Goal: Information Seeking & Learning: Learn about a topic

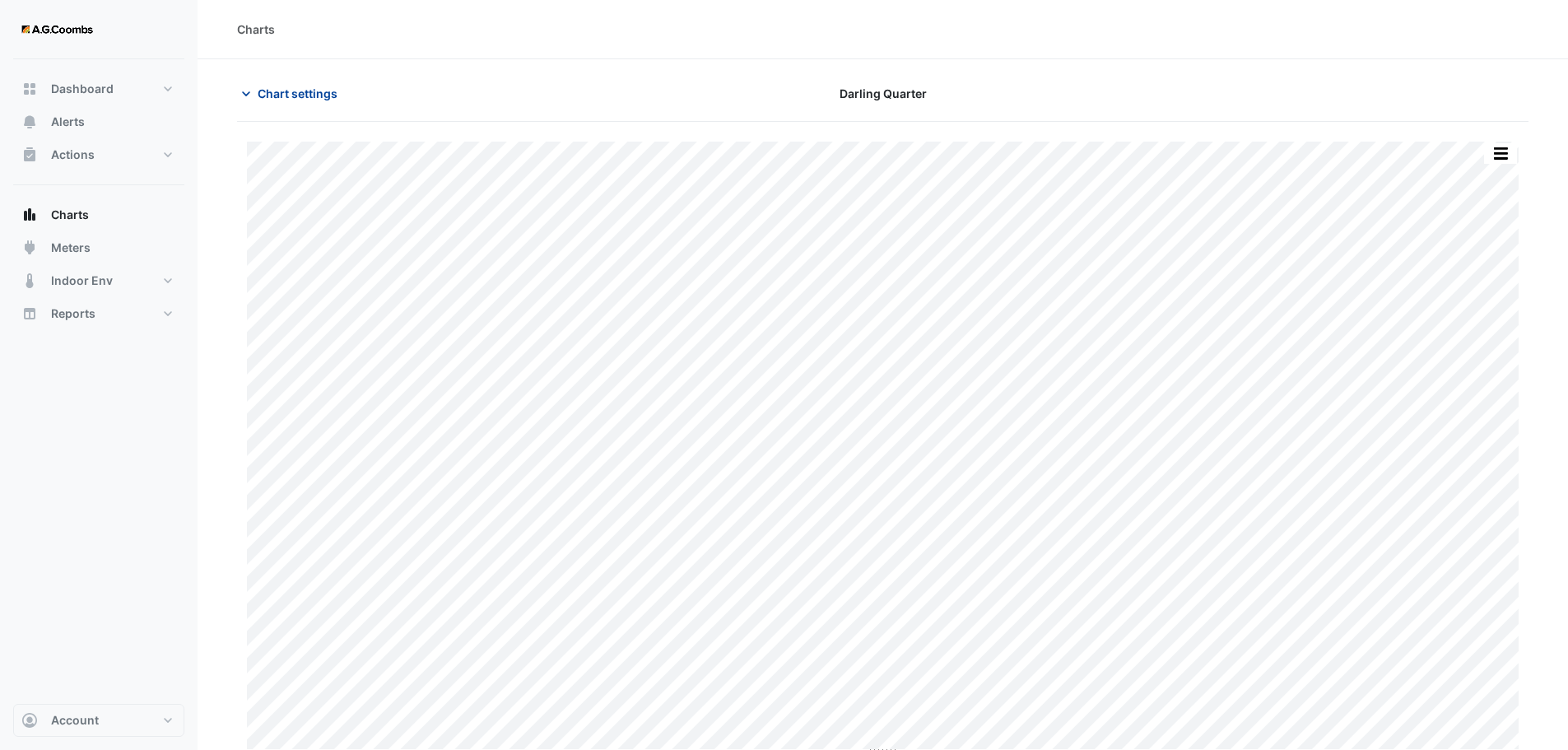
click at [288, 86] on span "Chart settings" at bounding box center [297, 93] width 79 height 17
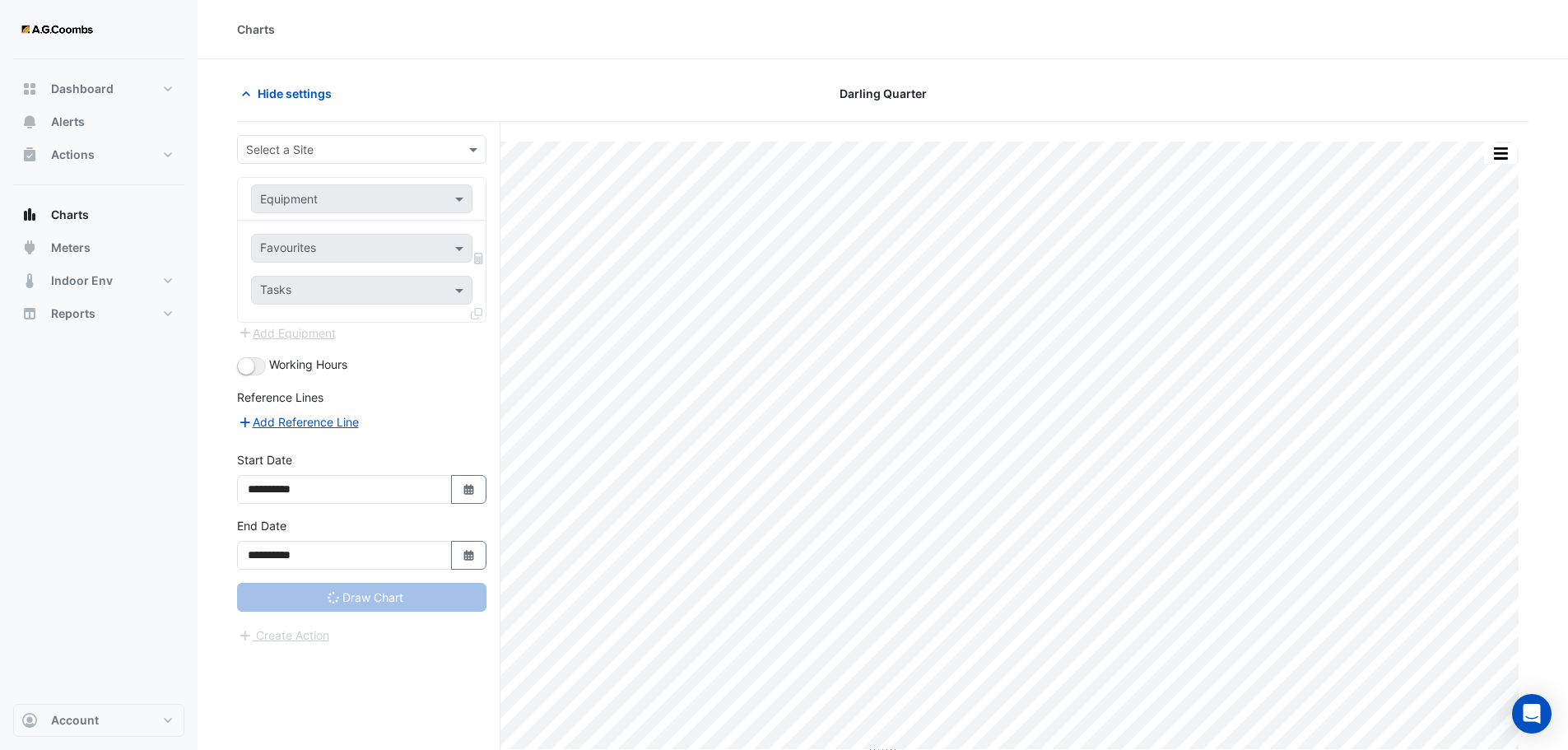
type input "**********"
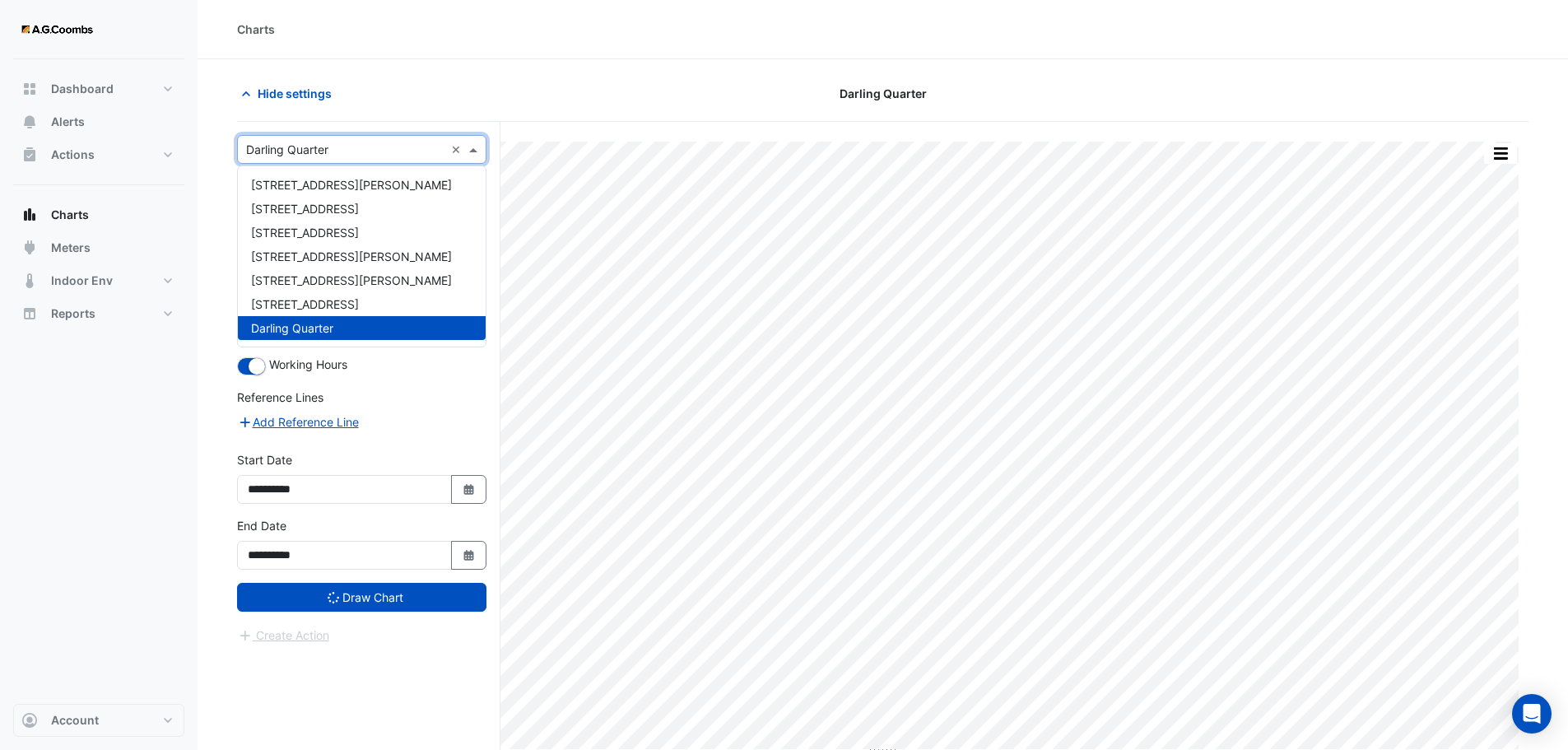
click at [334, 143] on input "text" at bounding box center [346, 150] width 199 height 17
click at [309, 327] on span "Darling Quarter" at bounding box center [292, 328] width 82 height 14
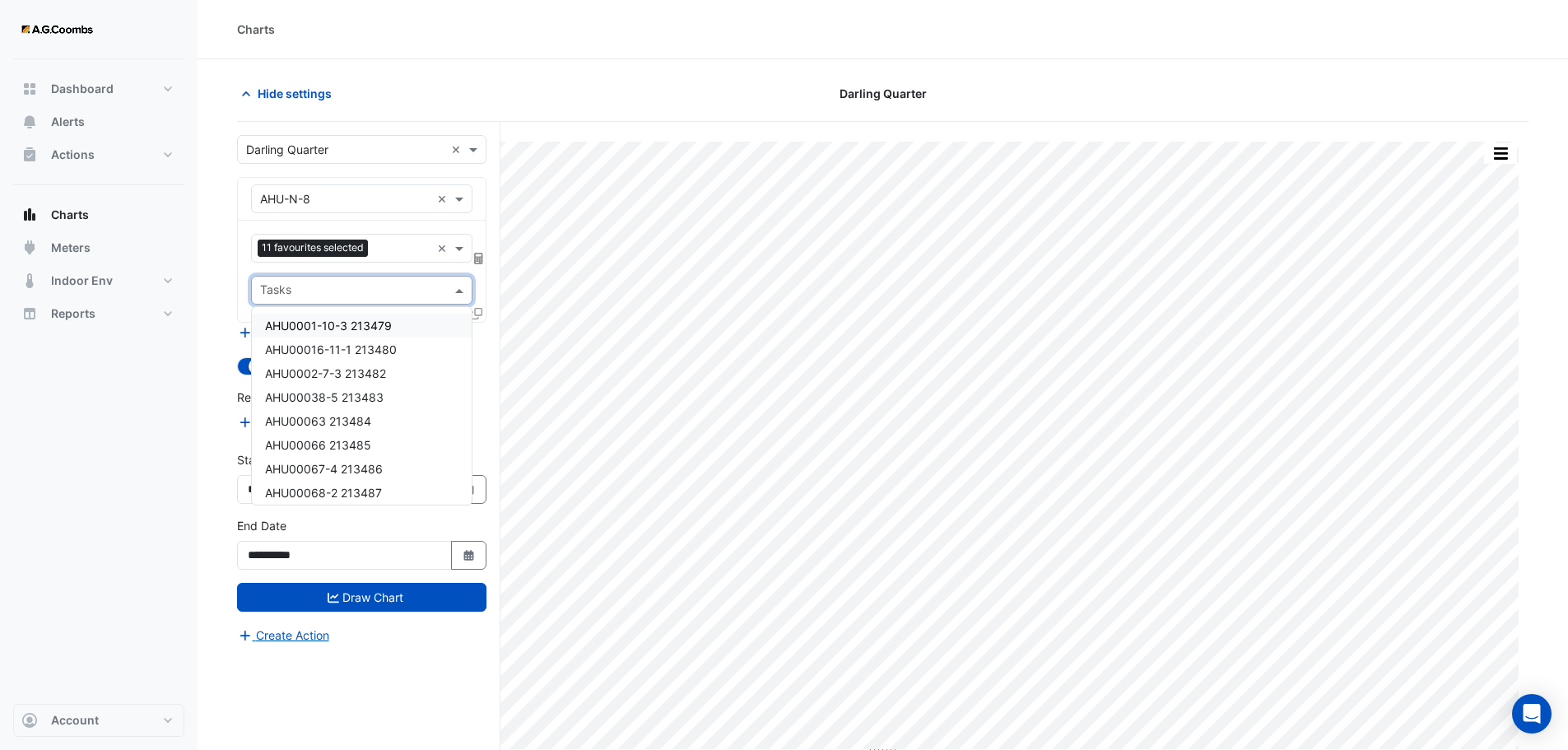
click at [461, 288] on span at bounding box center [461, 290] width 21 height 17
click at [397, 290] on input "text" at bounding box center [352, 292] width 184 height 17
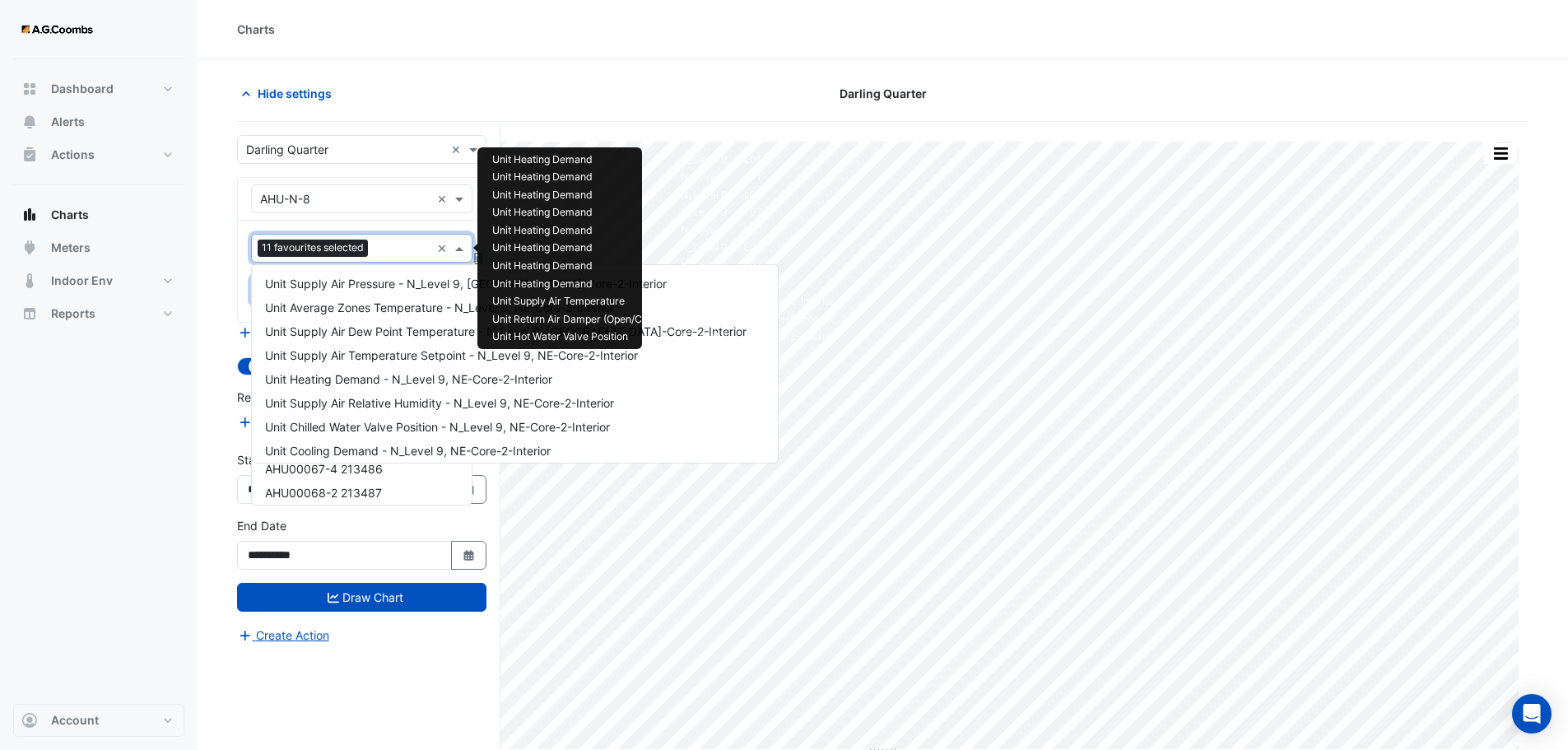
click at [416, 249] on input "text" at bounding box center [403, 250] width 56 height 17
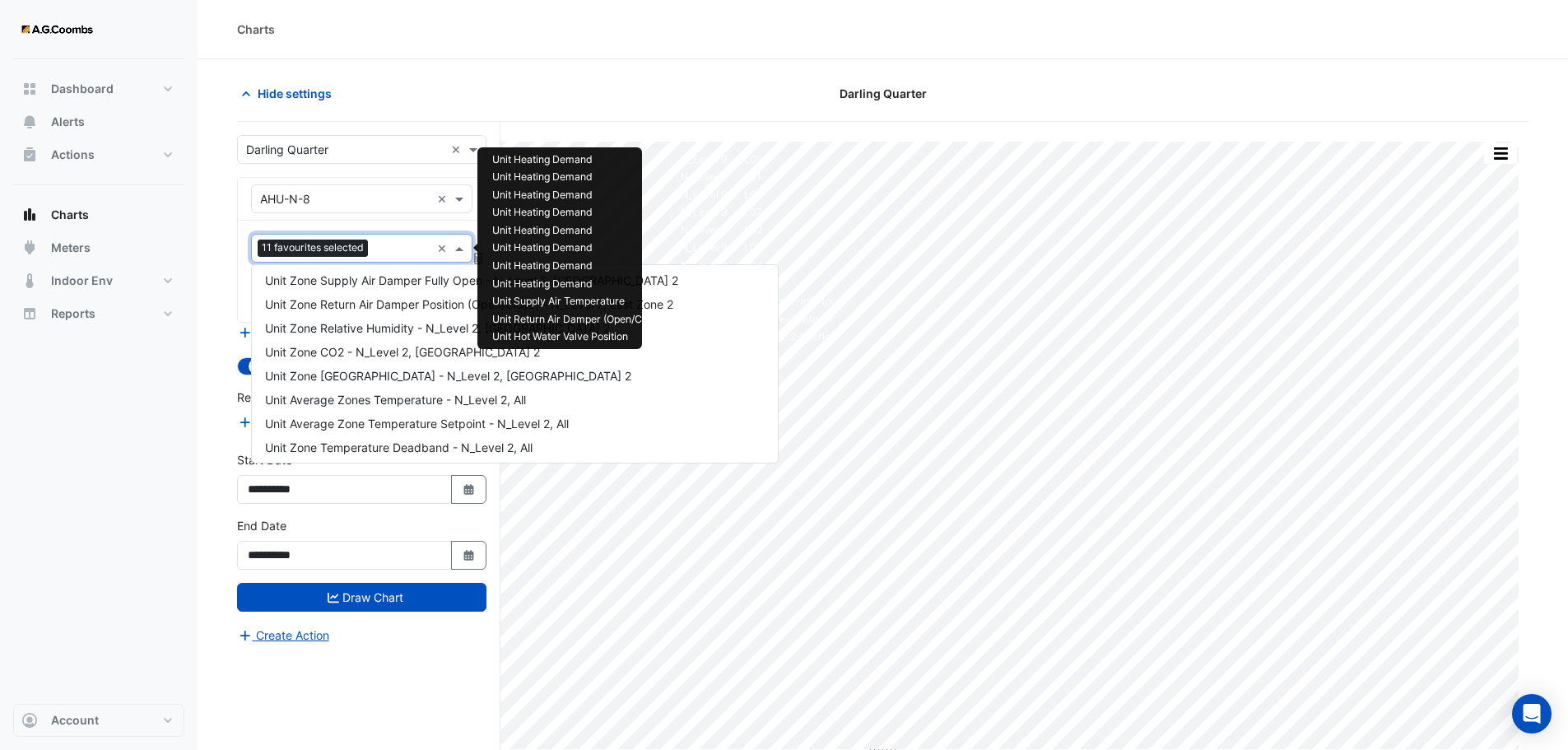
scroll to position [774, 0]
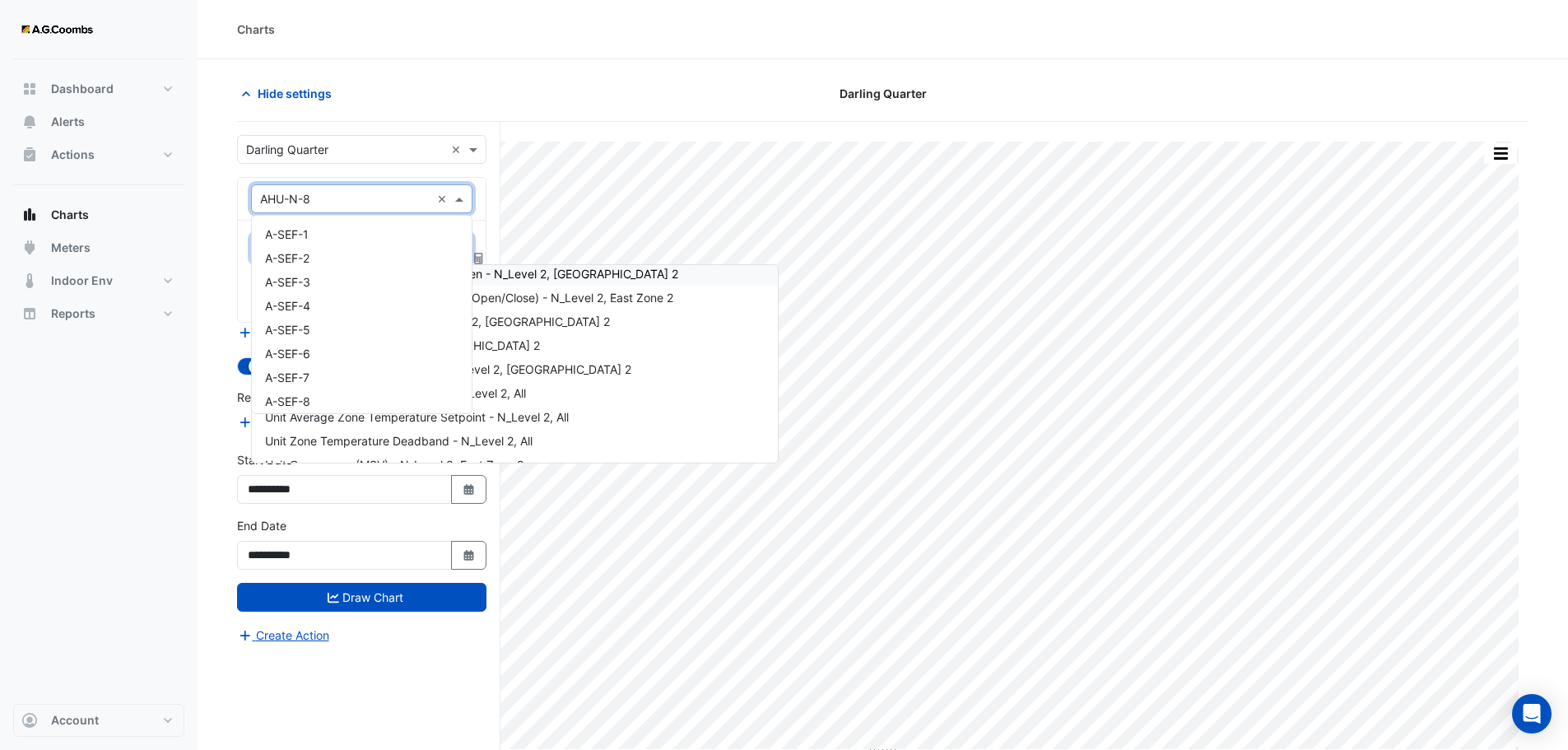
click at [418, 201] on input "text" at bounding box center [345, 200] width 170 height 17
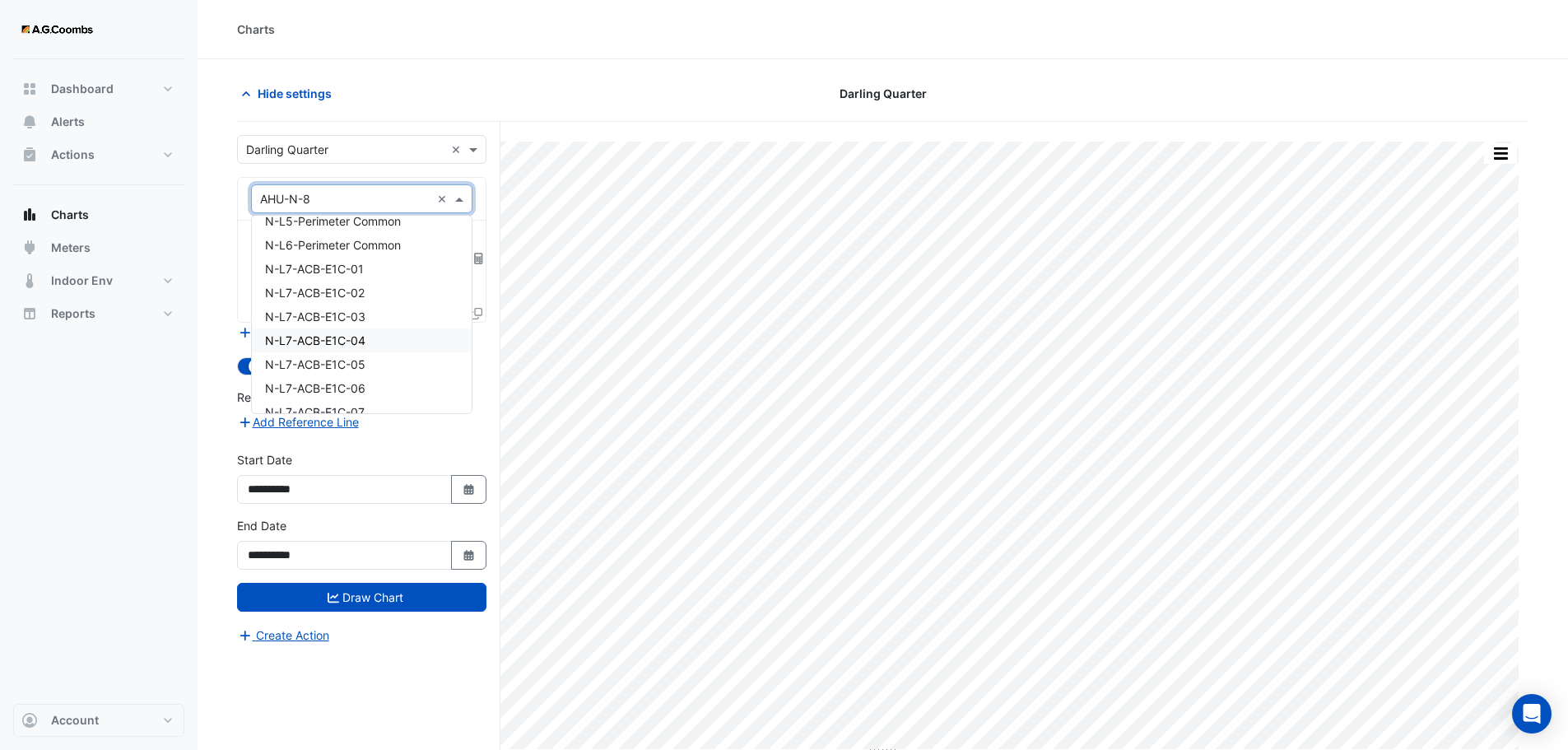
scroll to position [17374, 0]
click at [331, 245] on span "N-L7-ACB-E1C-01" at bounding box center [314, 243] width 98 height 14
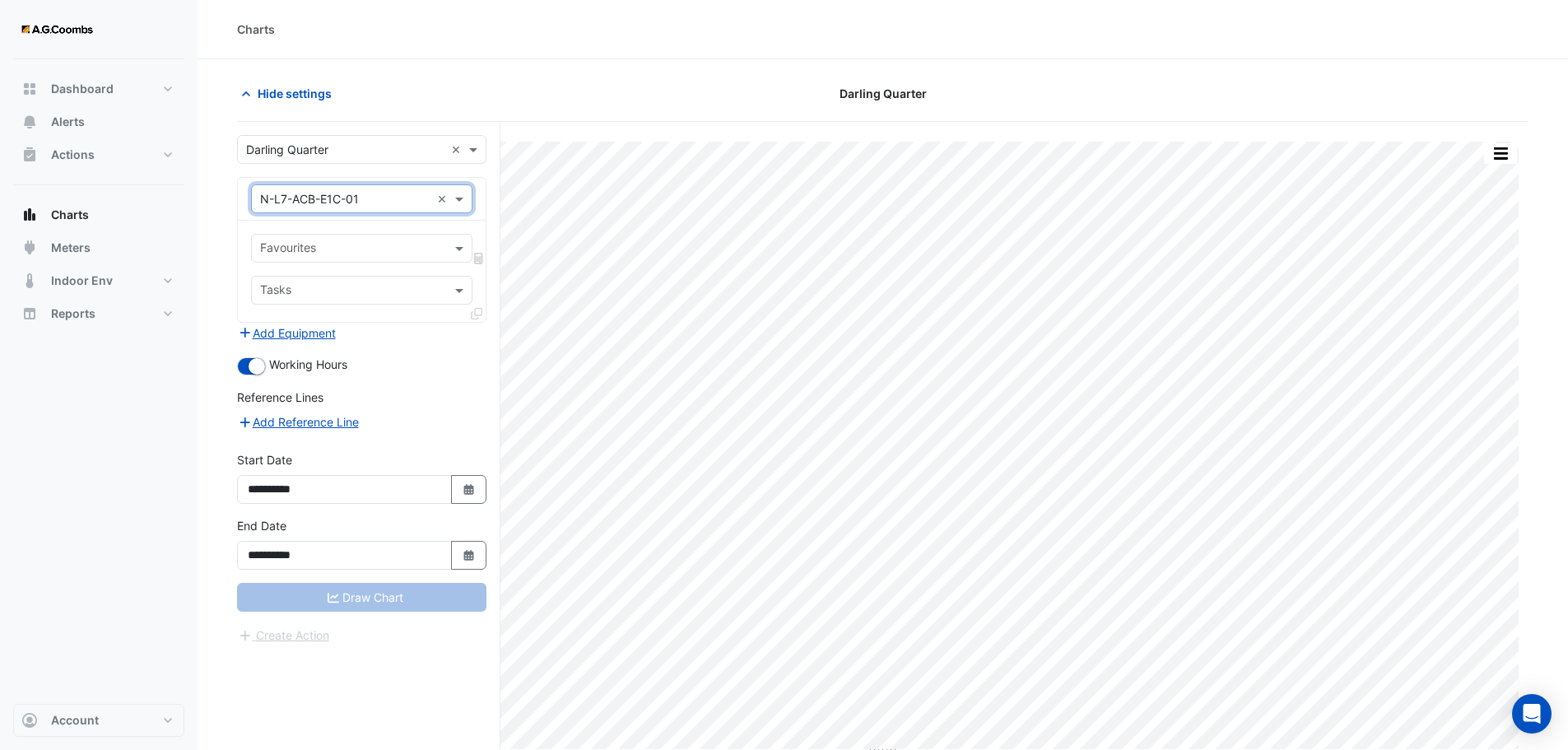
click at [297, 290] on input "text" at bounding box center [352, 292] width 184 height 17
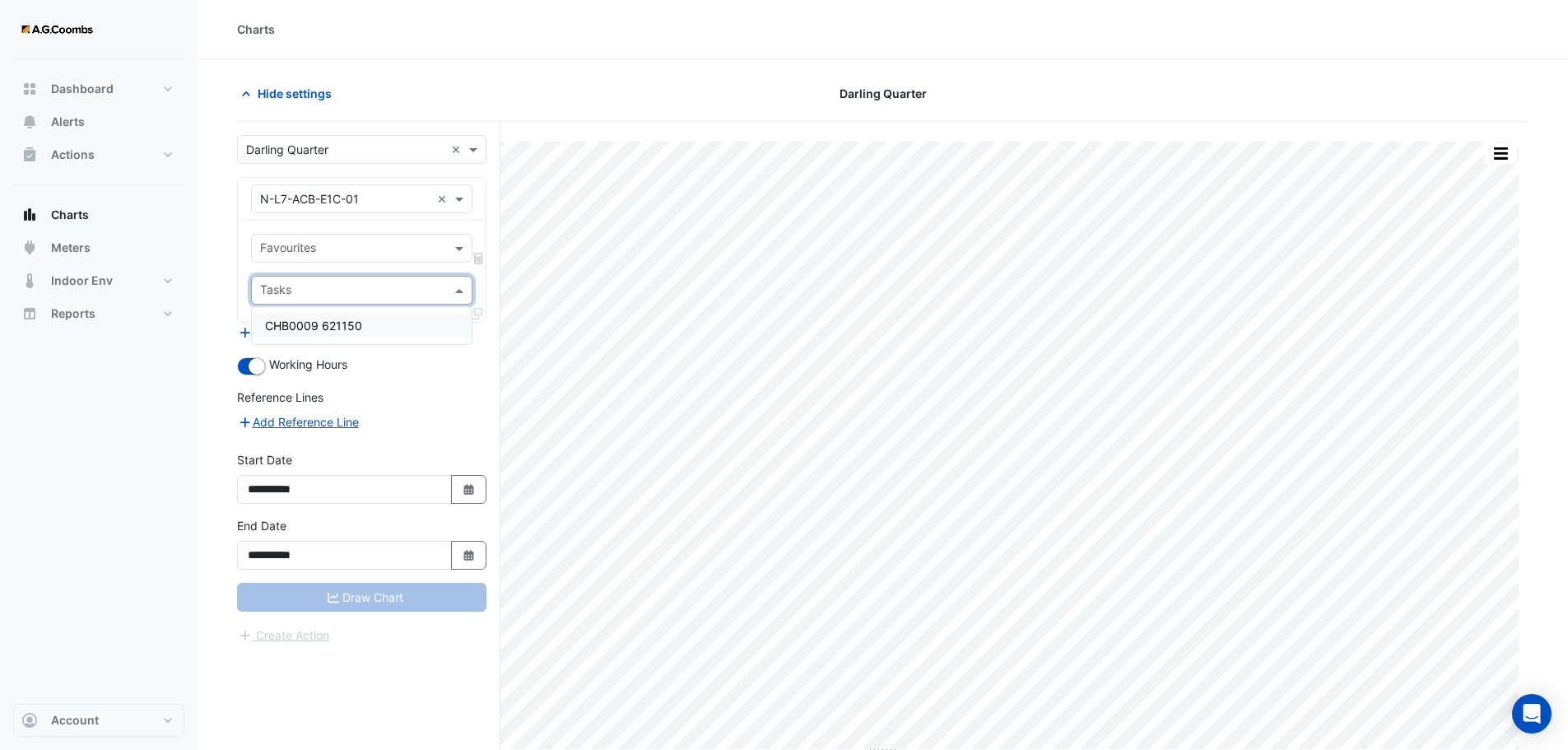
drag, startPoint x: 305, startPoint y: 263, endPoint x: 314, endPoint y: 250, distance: 15.8
click at [314, 251] on div "Favourites Tasks" at bounding box center [361, 270] width 248 height 101
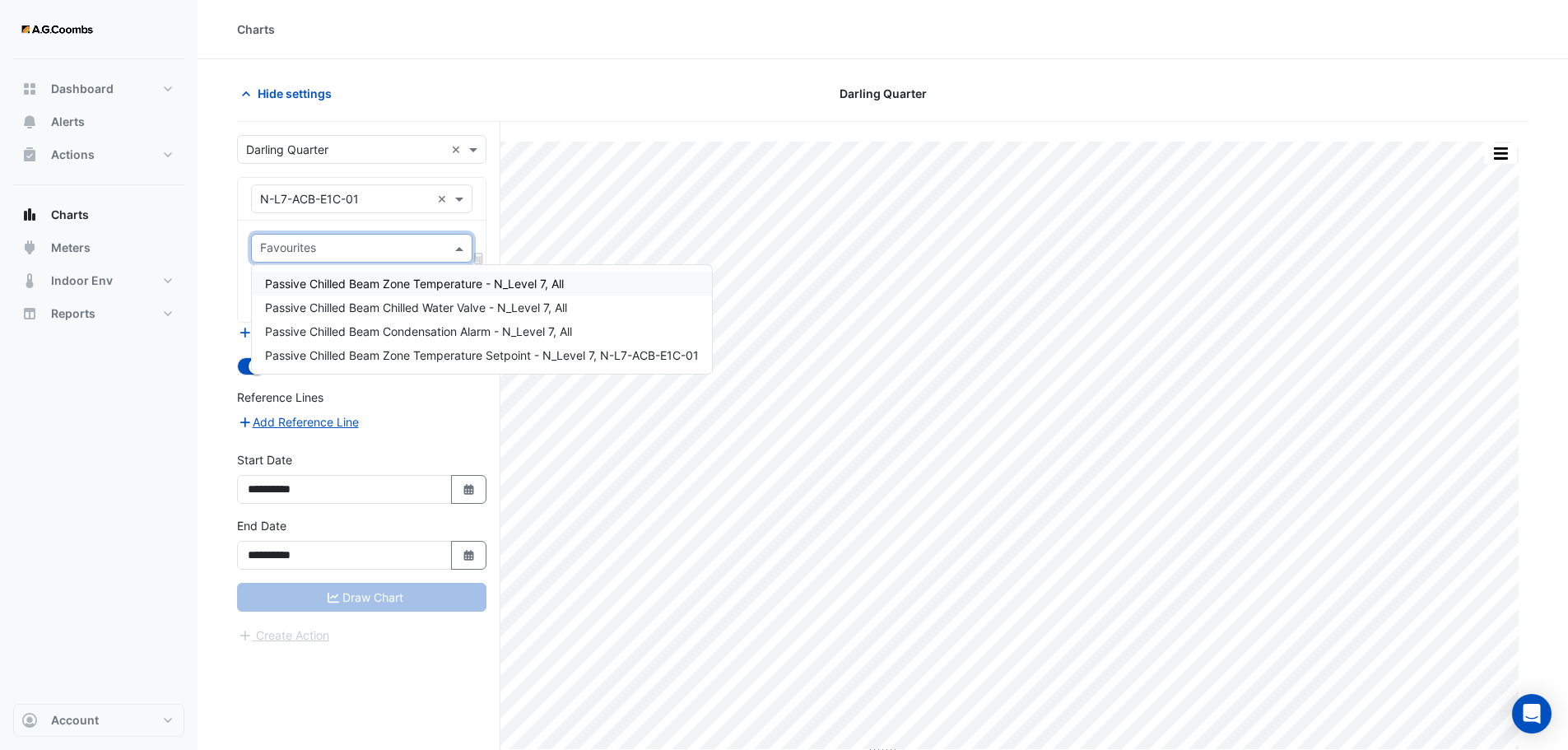
click at [314, 250] on input "text" at bounding box center [352, 250] width 184 height 17
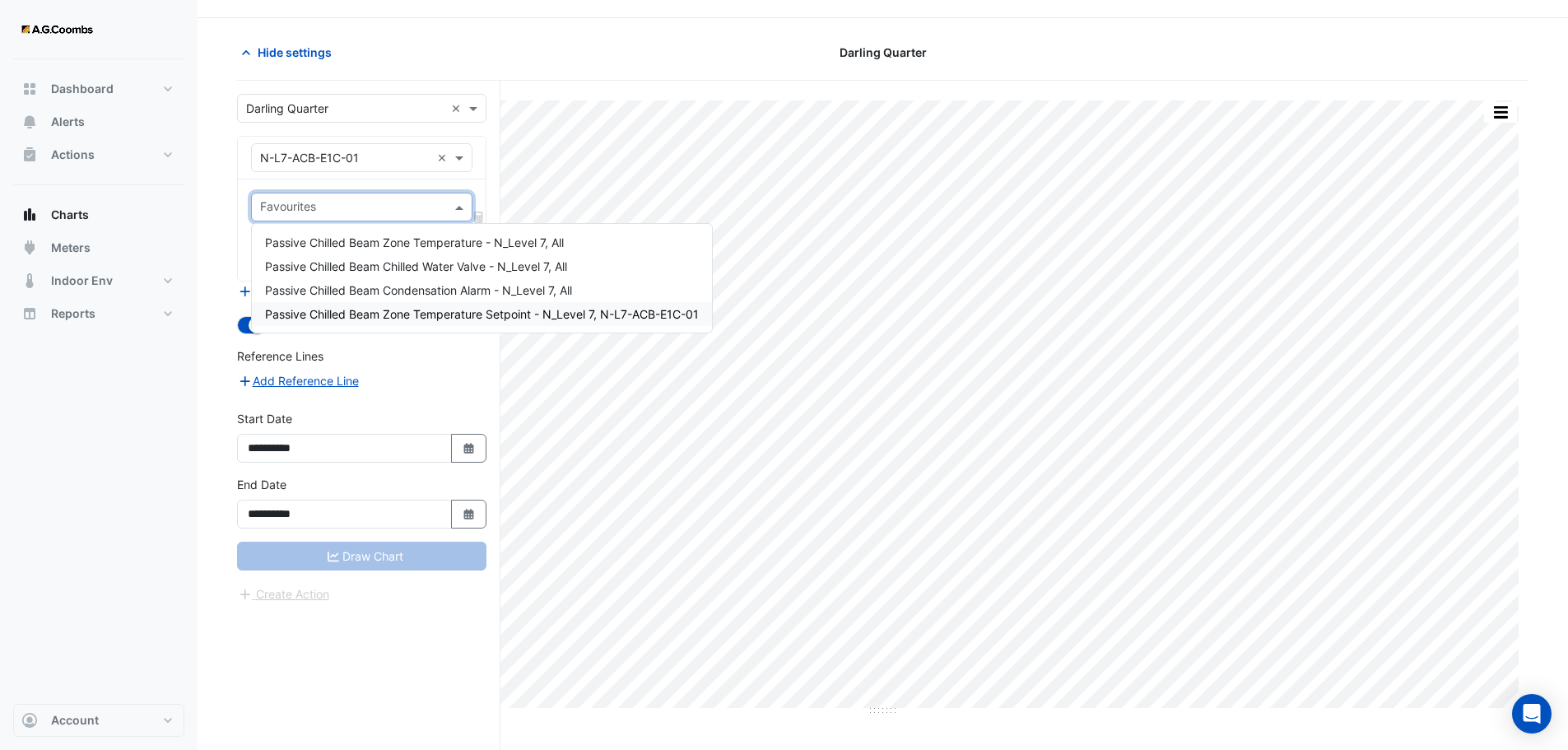
scroll to position [62, 0]
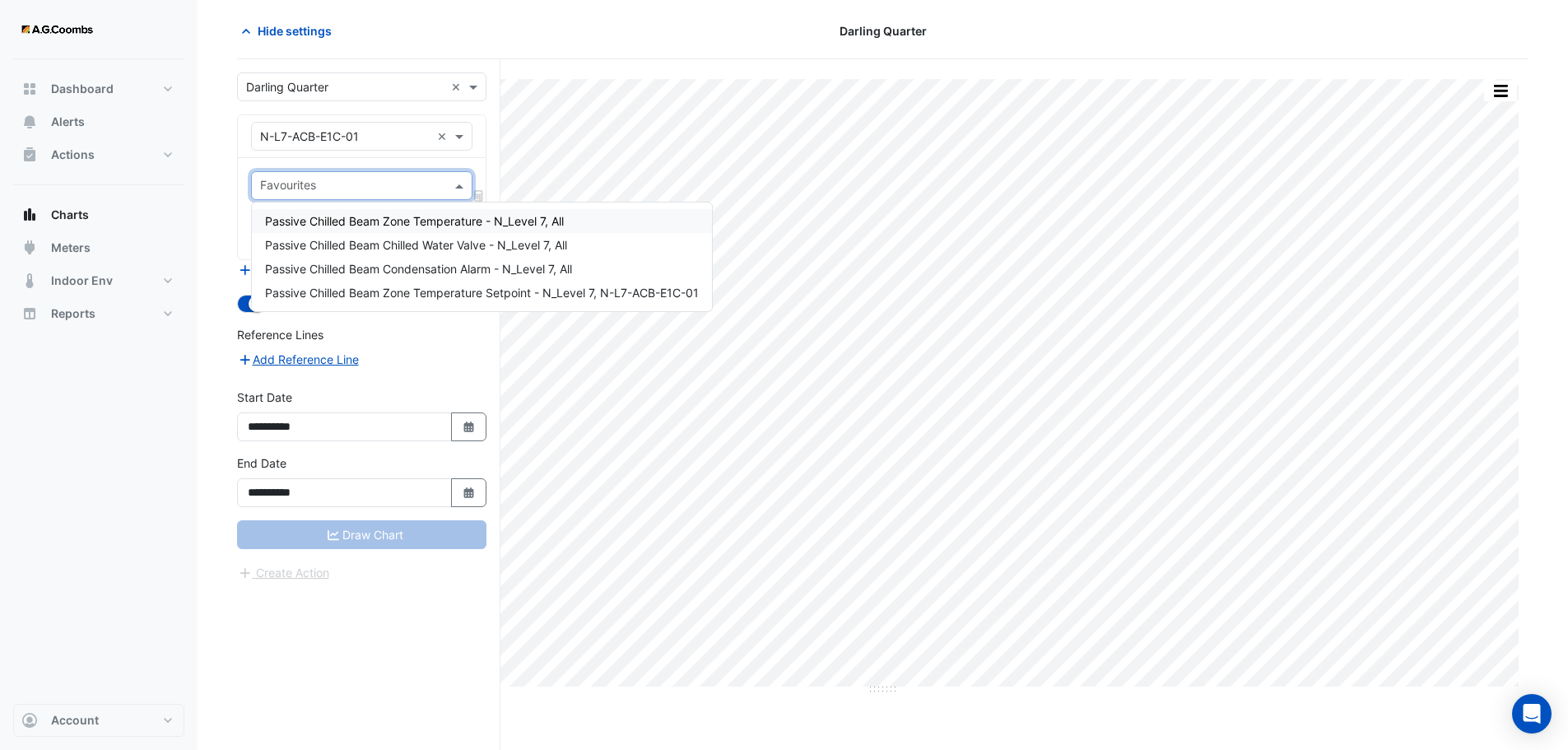
click at [456, 227] on span "Passive Chilled Beam Zone Temperature - N_Level 7, All" at bounding box center [415, 221] width 299 height 14
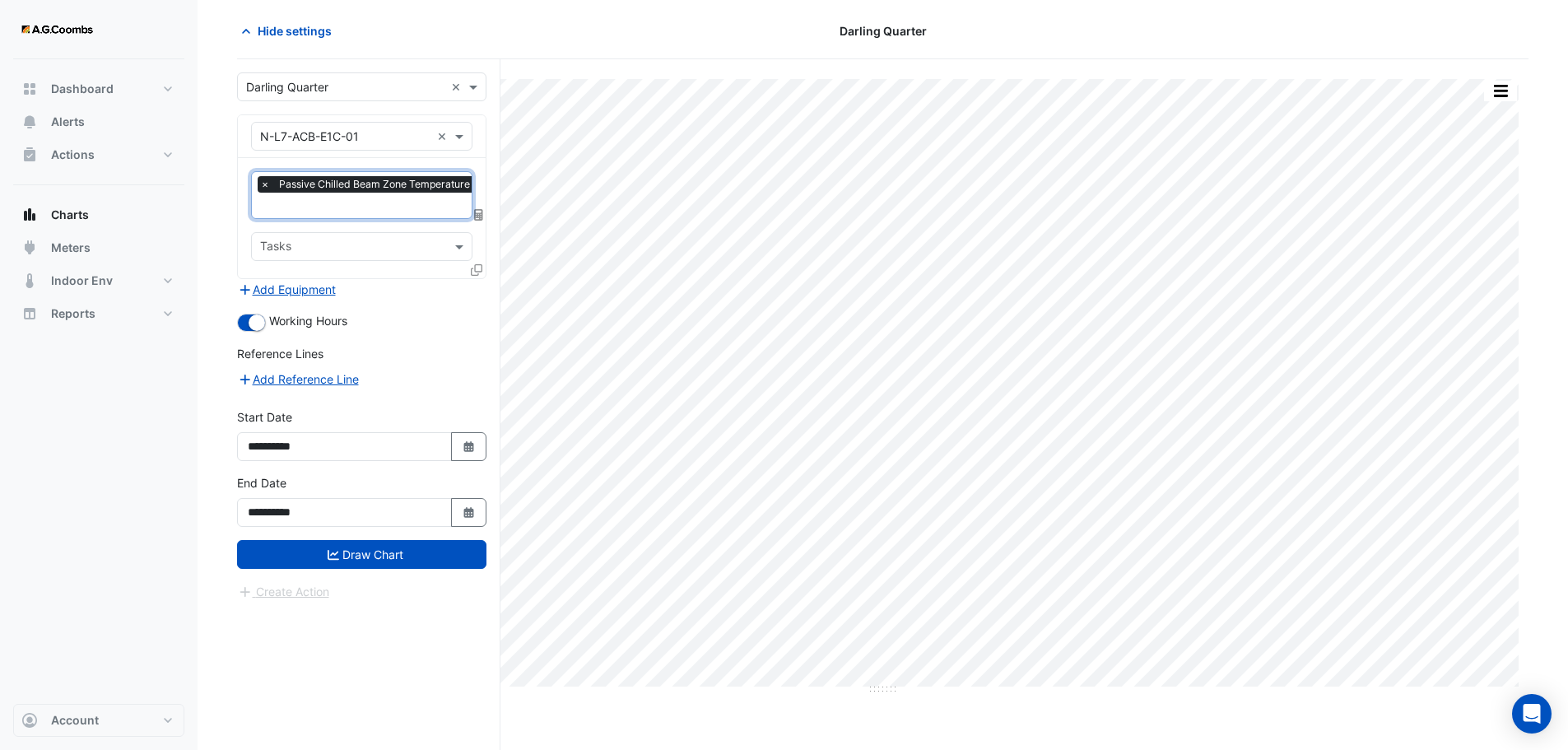
click at [304, 201] on input "text" at bounding box center [404, 207] width 289 height 17
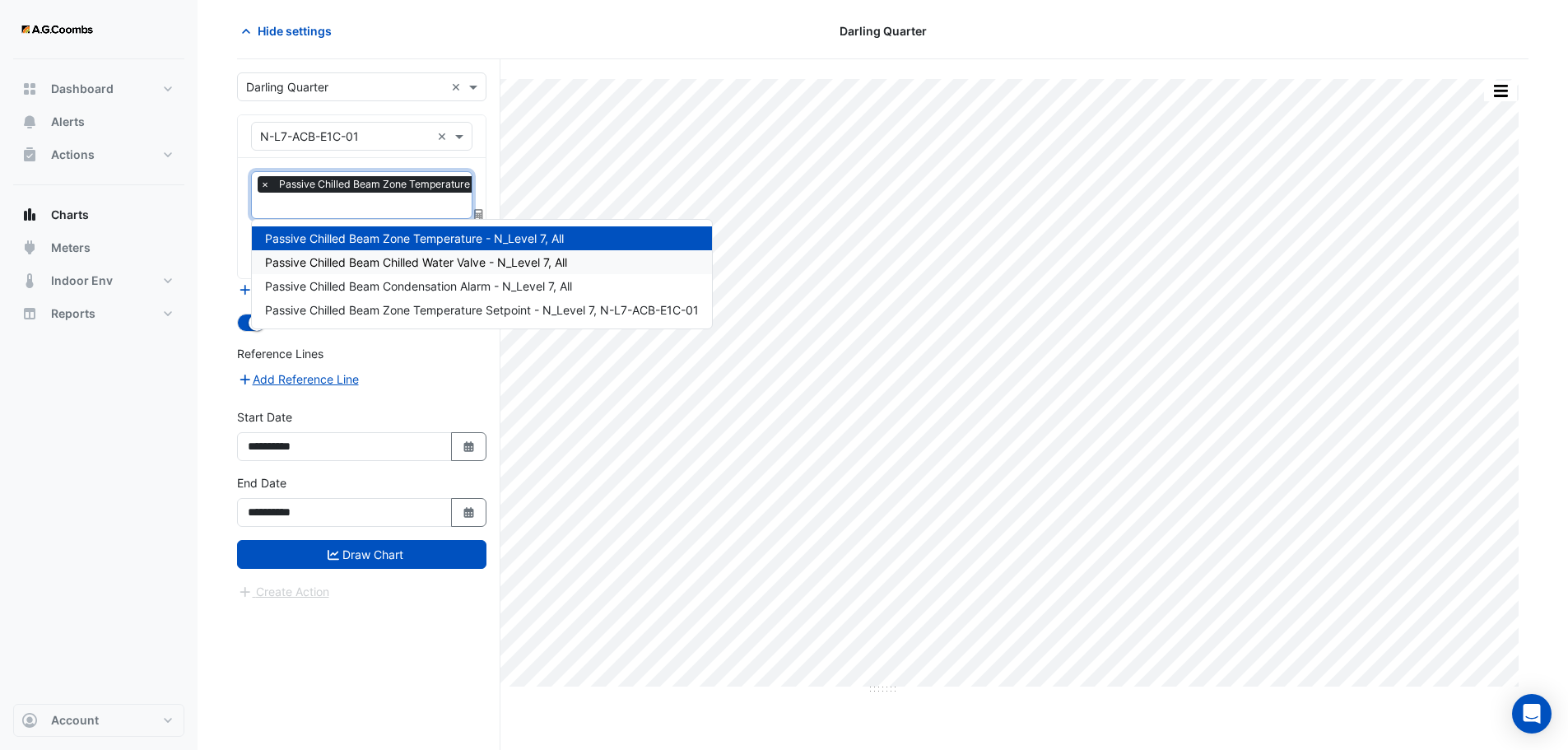
click at [467, 252] on div "Passive Chilled Beam Chilled Water Valve - N_Level 7, All" at bounding box center [482, 263] width 460 height 24
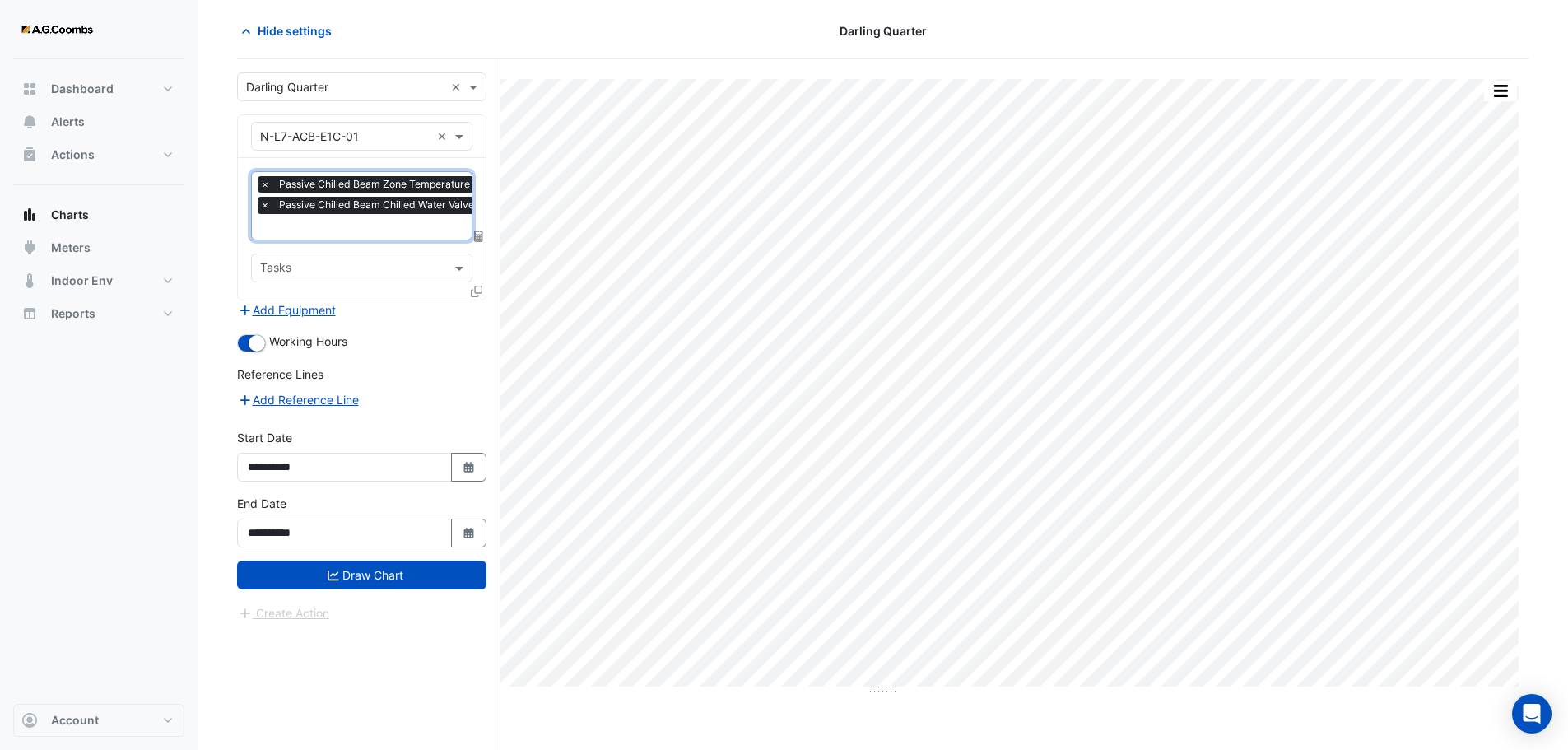
click at [399, 219] on input "text" at bounding box center [406, 228] width 293 height 17
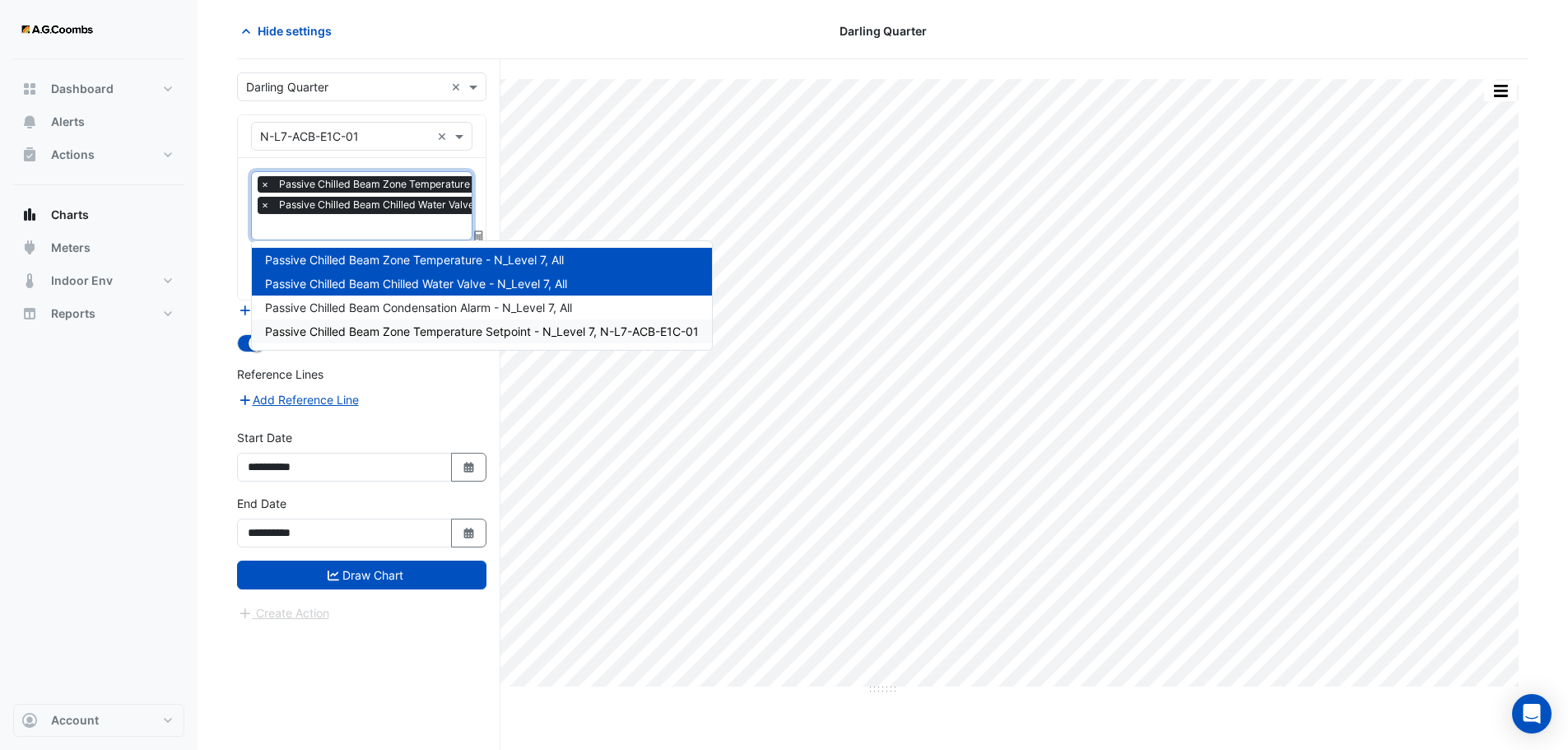
click at [495, 327] on span "Passive Chilled Beam Zone Temperature Setpoint - N_Level 7, N-L7-ACB-E1C-01" at bounding box center [482, 331] width 434 height 14
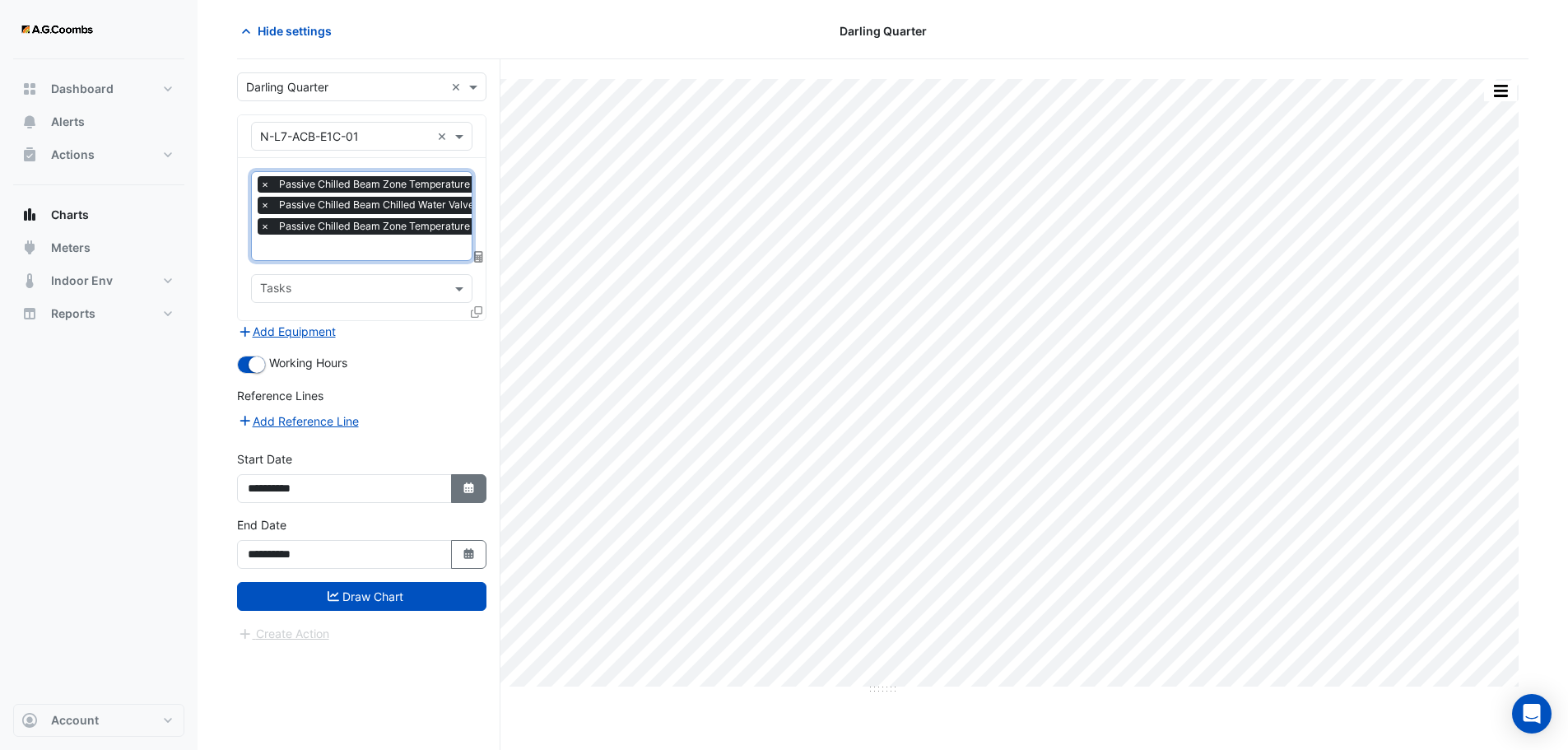
click at [467, 486] on icon "button" at bounding box center [467, 487] width 10 height 10
select select "*"
select select "****"
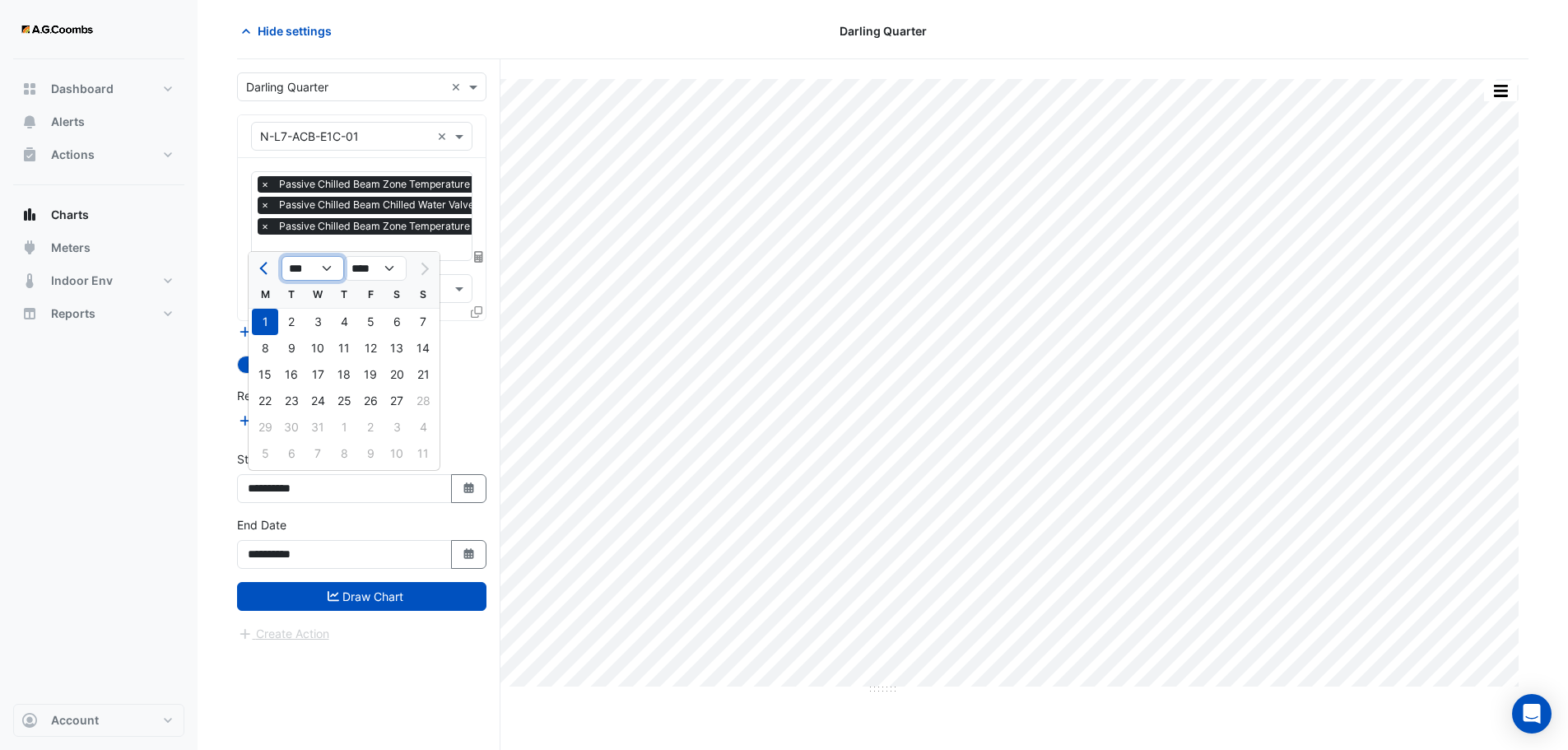
click at [330, 270] on select "*** *** *** *** *** *** ***" at bounding box center [313, 268] width 62 height 25
select select "*"
click at [282, 256] on select "*** *** *** *** *** *** ***" at bounding box center [313, 268] width 62 height 25
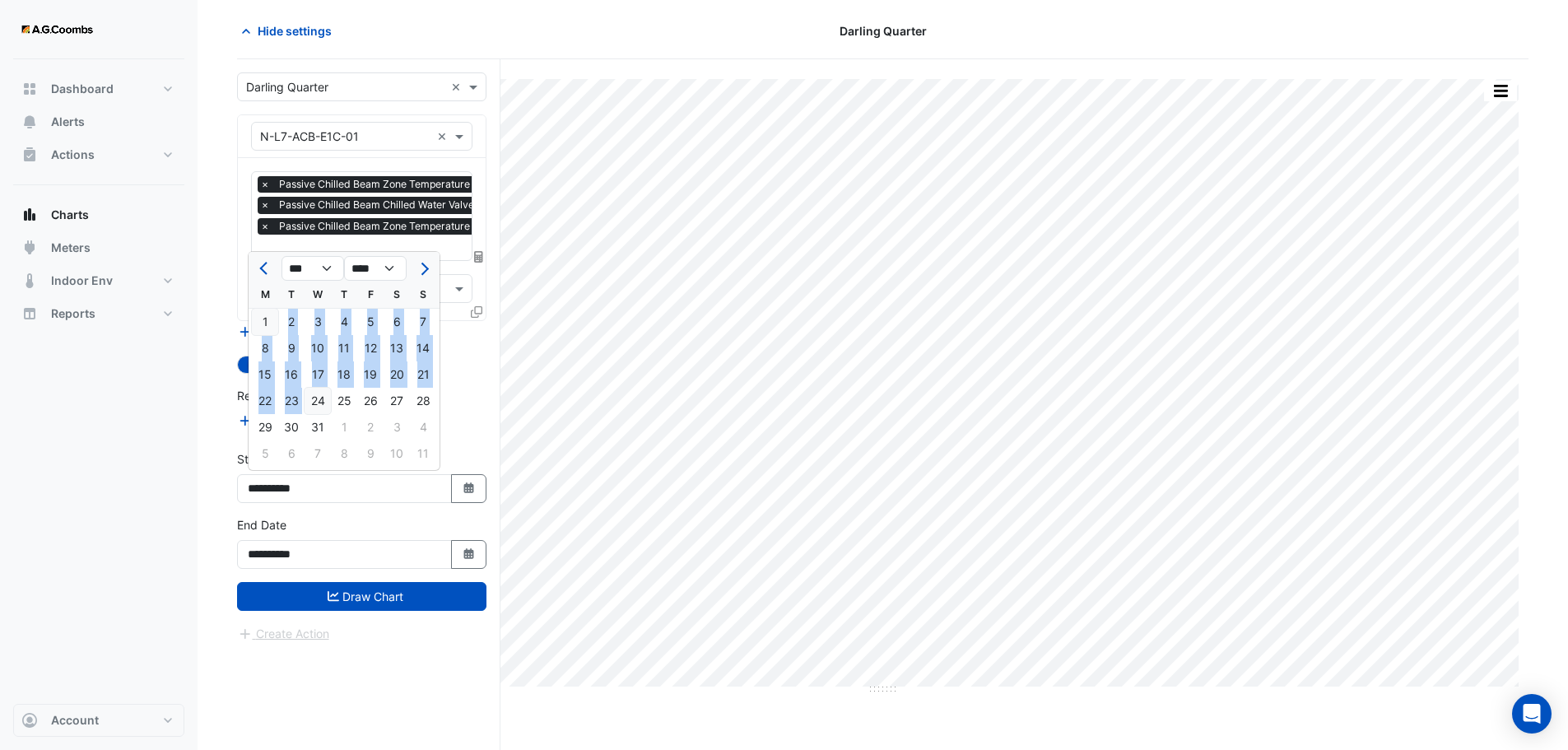
drag, startPoint x: 272, startPoint y: 322, endPoint x: 313, endPoint y: 401, distance: 89.0
click at [313, 401] on ngb-datepicker-month "M T W T F S S 1 2 3 4 5 6 7 8 9 10 11 12 13 14 15 16 17 18 19 20 21 22 23 24 25…" at bounding box center [344, 376] width 191 height 188
click at [270, 367] on div "15" at bounding box center [265, 374] width 26 height 26
type input "**********"
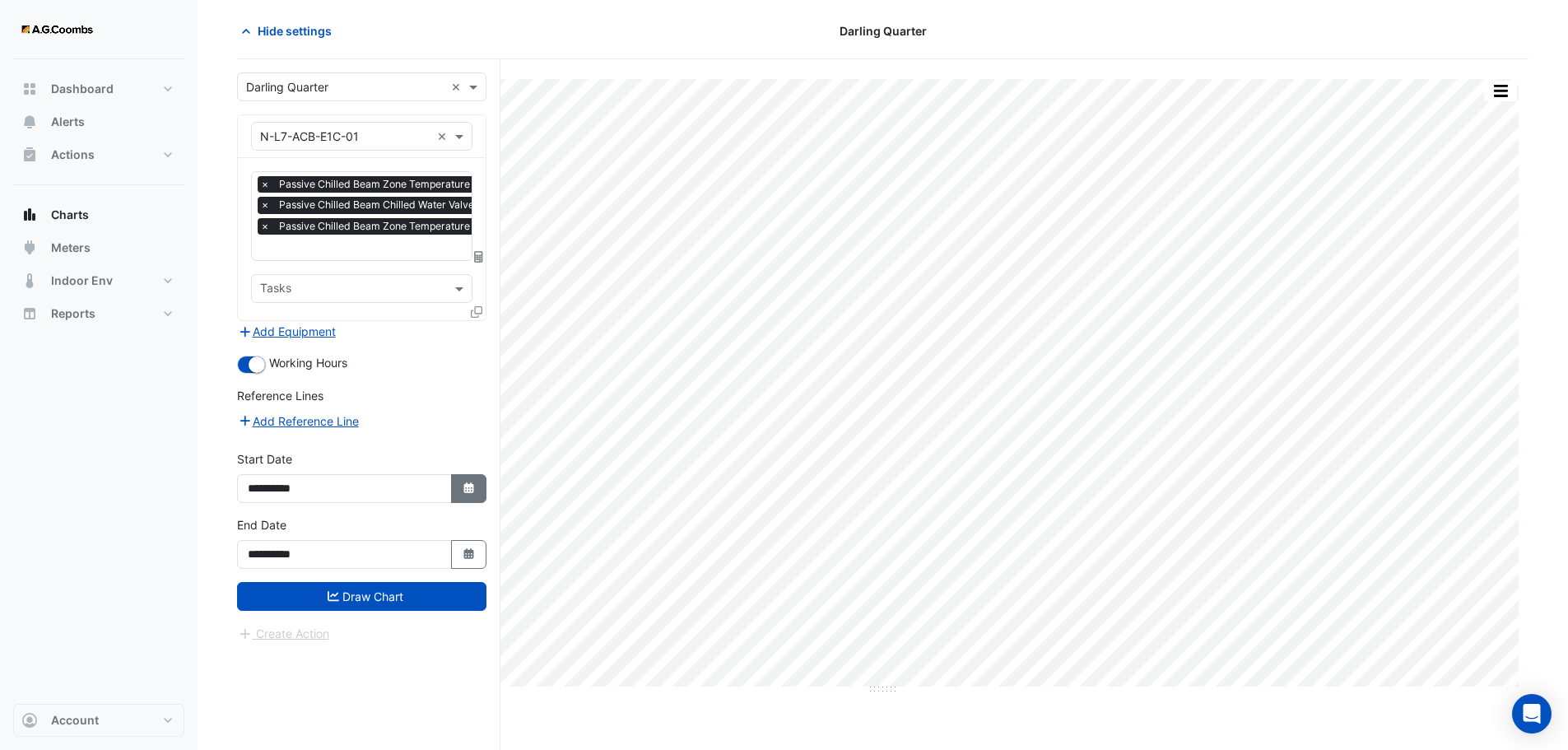
click at [465, 485] on icon "button" at bounding box center [467, 487] width 10 height 10
select select "****"
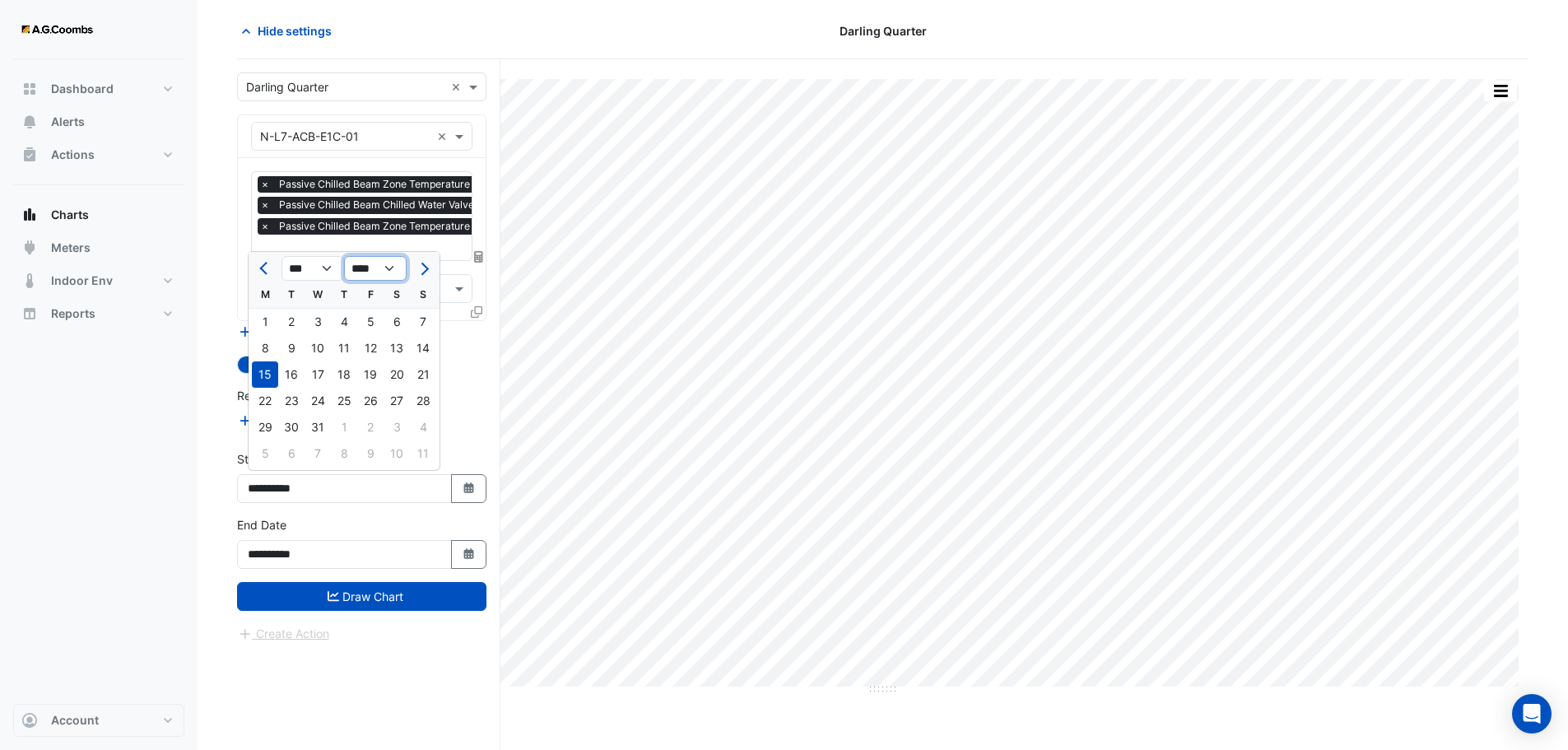
click at [394, 261] on select "**** **** **** **** **** **** **** **** **** **** ****" at bounding box center [375, 268] width 62 height 25
click at [344, 256] on select "**** **** **** **** **** **** **** **** **** **** ****" at bounding box center [375, 268] width 62 height 25
click at [424, 270] on span "Next month" at bounding box center [422, 269] width 12 height 12
click at [425, 269] on span "Next month" at bounding box center [422, 269] width 12 height 12
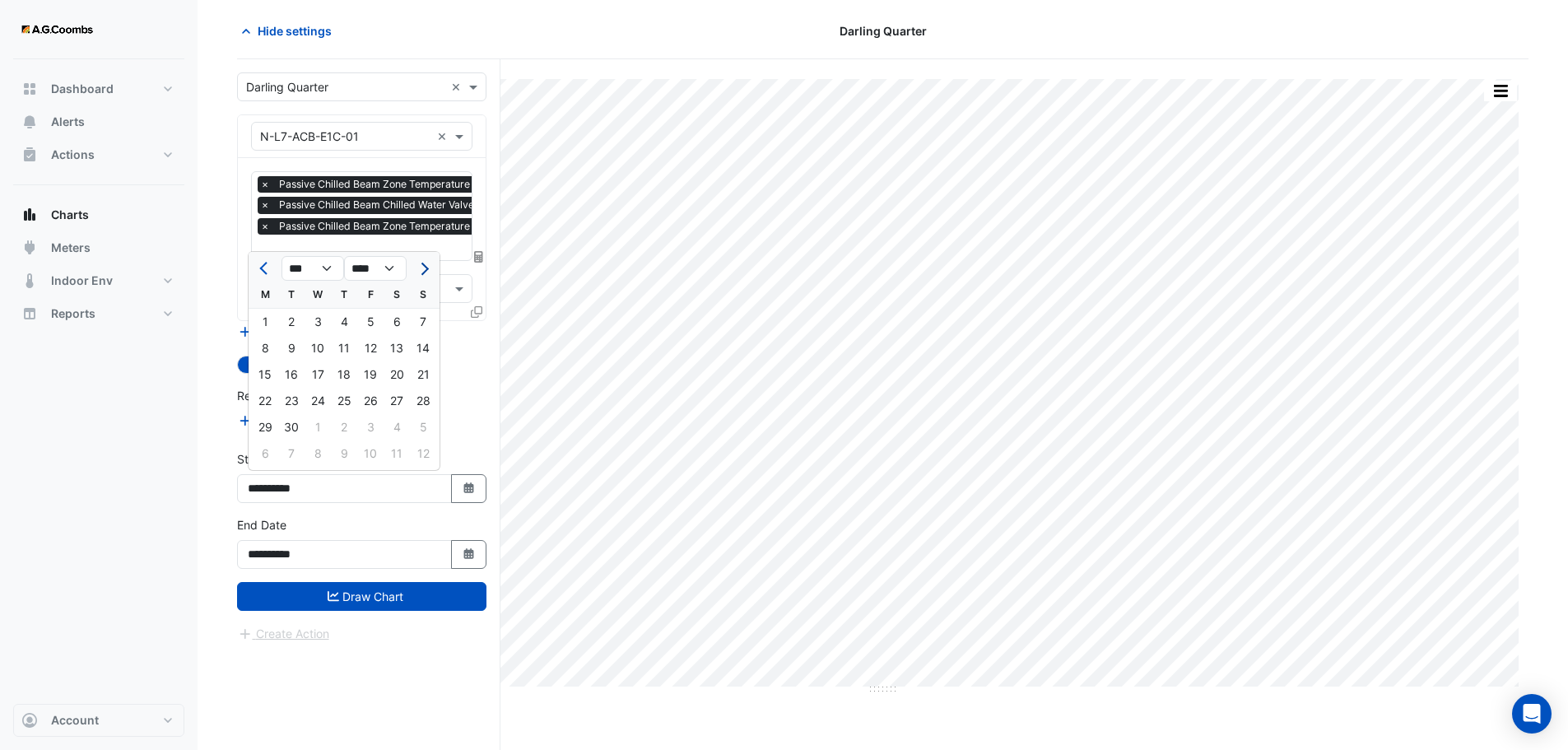
click at [425, 269] on span "Next month" at bounding box center [422, 269] width 12 height 12
select select "*"
click at [425, 269] on div at bounding box center [423, 268] width 33 height 26
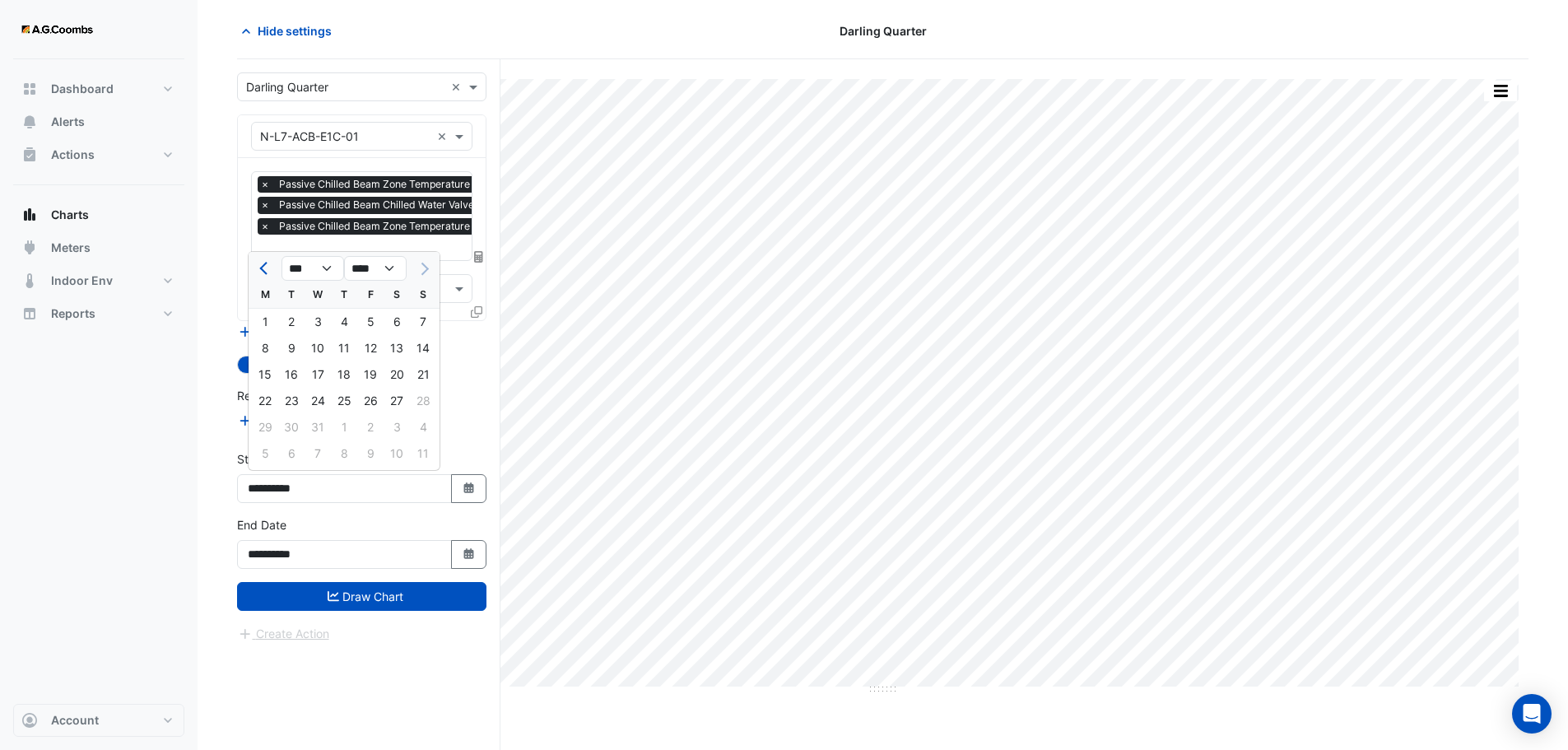
click at [425, 269] on div at bounding box center [423, 268] width 33 height 26
click at [457, 364] on div "Working Hours" at bounding box center [361, 364] width 250 height 20
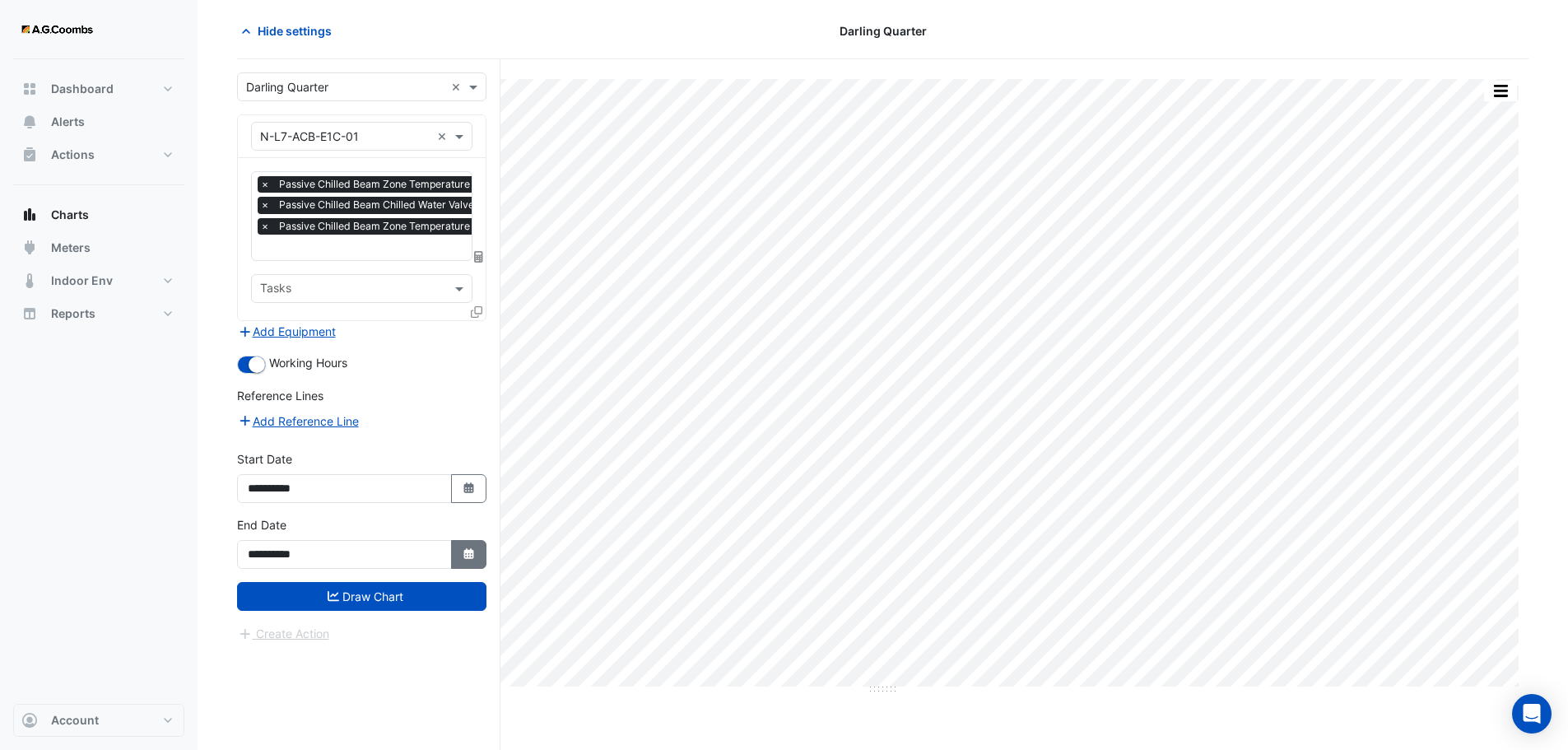
click at [465, 559] on fa-icon "Select Date" at bounding box center [469, 555] width 15 height 14
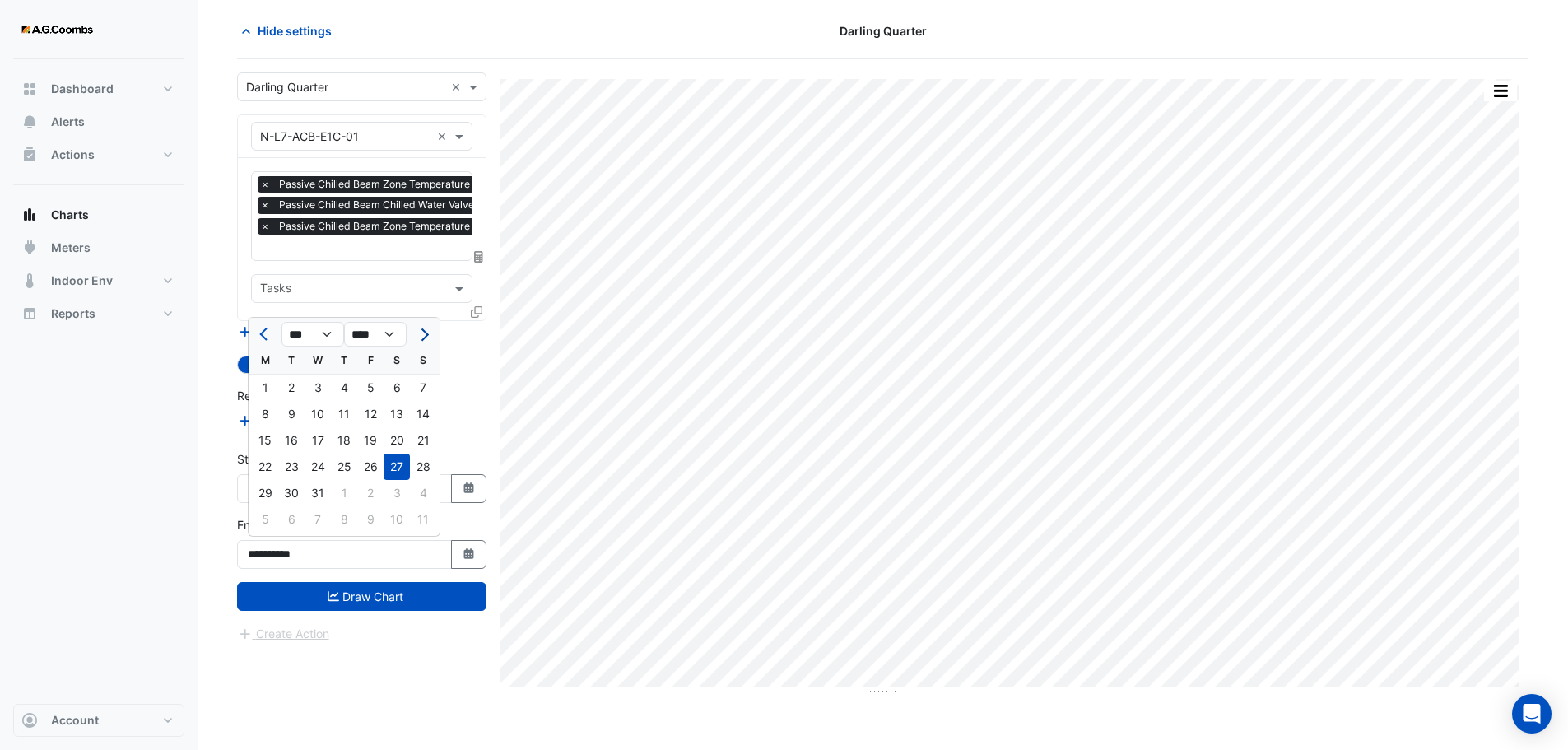
click at [423, 336] on span "Next month" at bounding box center [422, 334] width 12 height 12
select select "*"
click at [382, 336] on select "**** **** **** **** **** **** **** **** **** **** ****" at bounding box center [375, 334] width 62 height 25
select select "****"
click at [344, 322] on select "**** **** **** **** **** **** **** **** **** **** ****" at bounding box center [375, 334] width 62 height 25
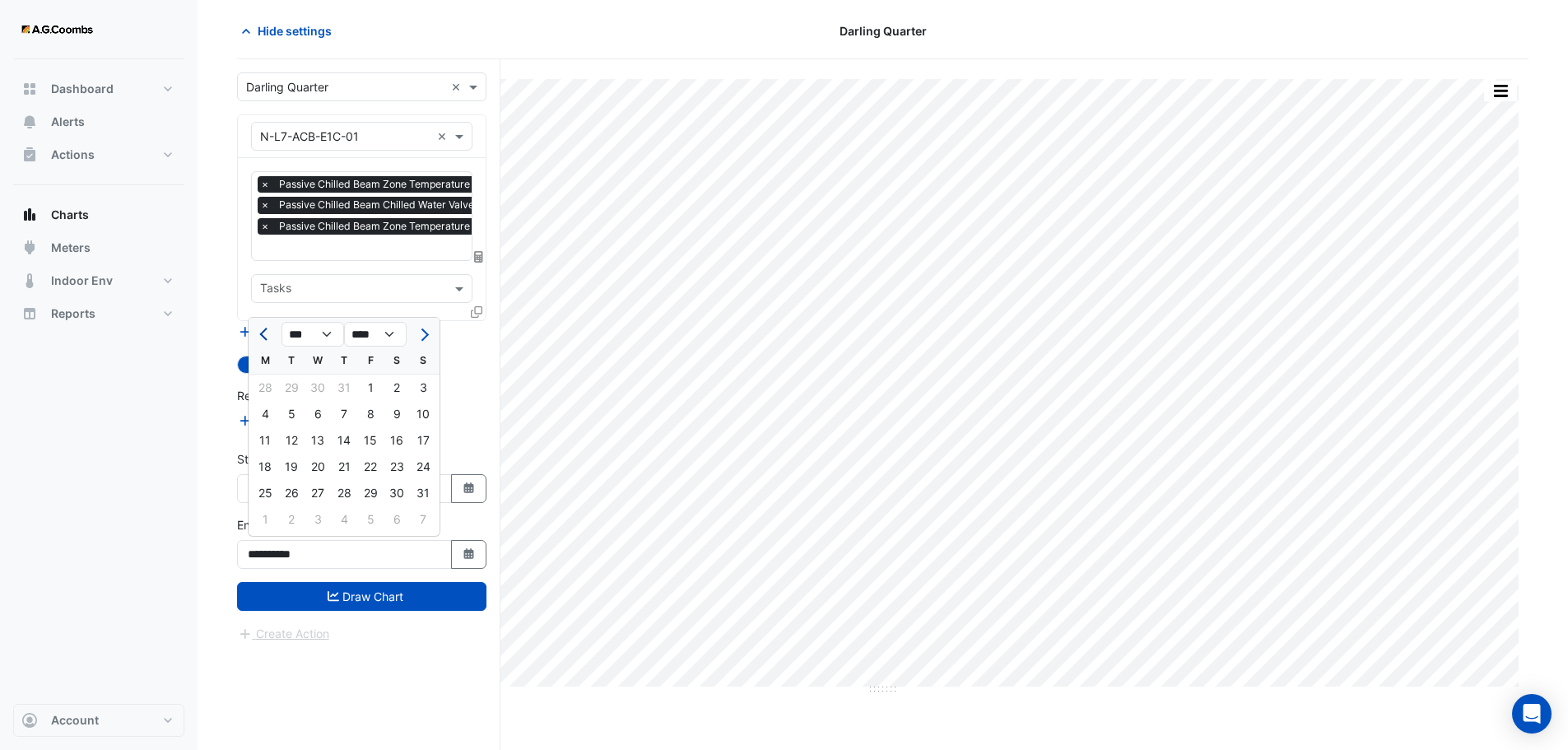
click at [271, 338] on button "Previous month" at bounding box center [264, 334] width 20 height 26
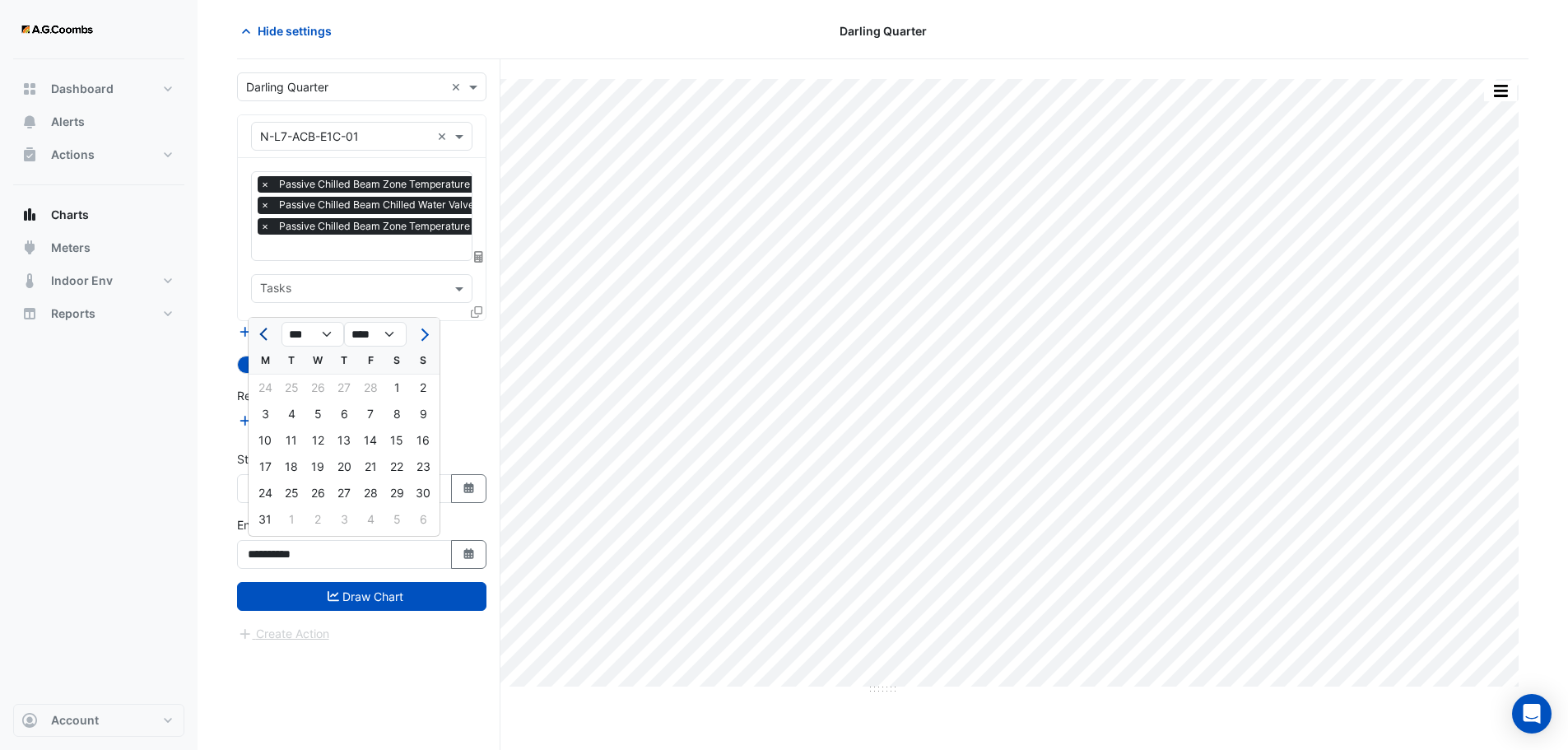
click at [271, 338] on button "Previous month" at bounding box center [264, 334] width 20 height 26
select select "*"
click at [367, 496] on div "28" at bounding box center [371, 493] width 26 height 26
type input "**********"
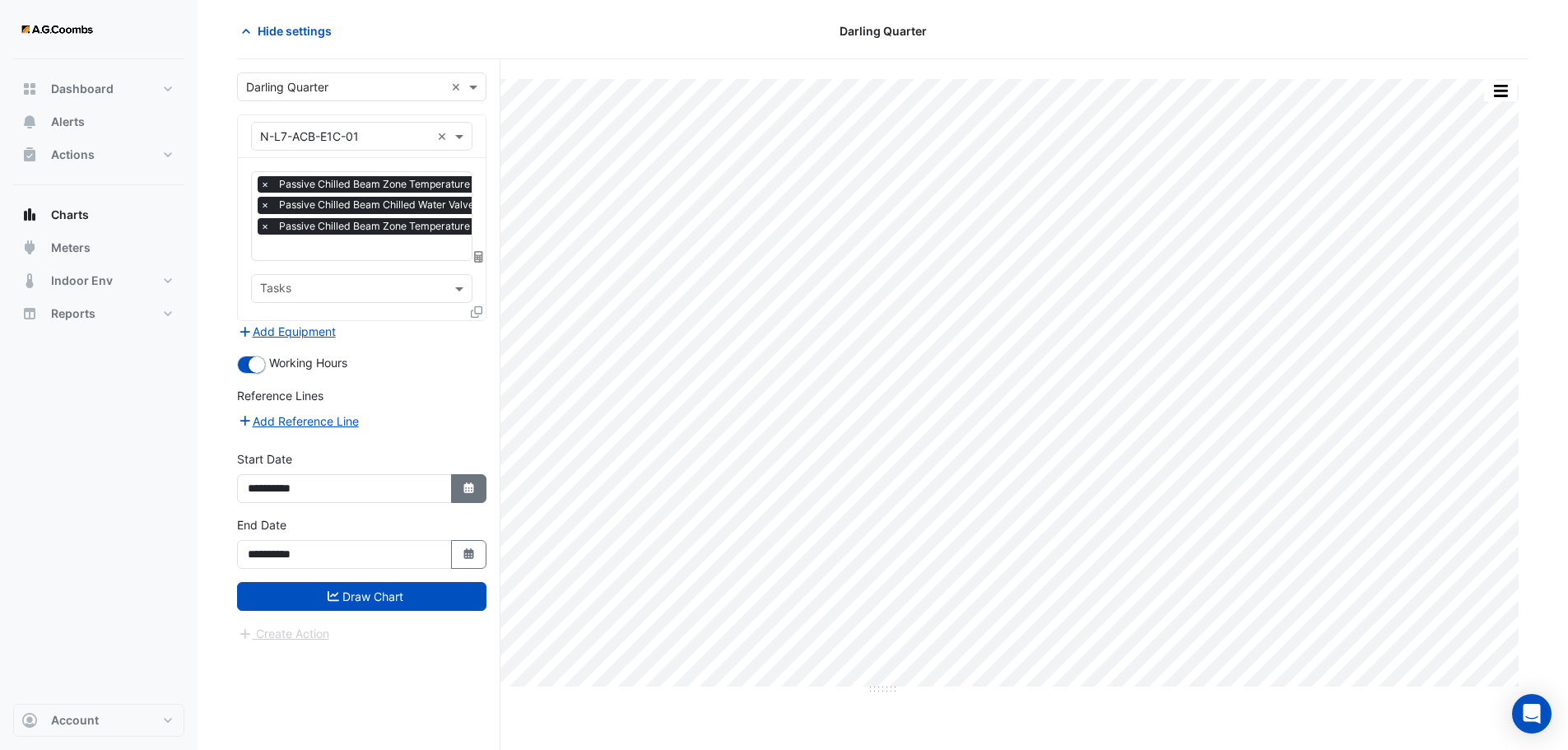
click at [479, 480] on button "Select Date" at bounding box center [469, 488] width 36 height 29
select select "****"
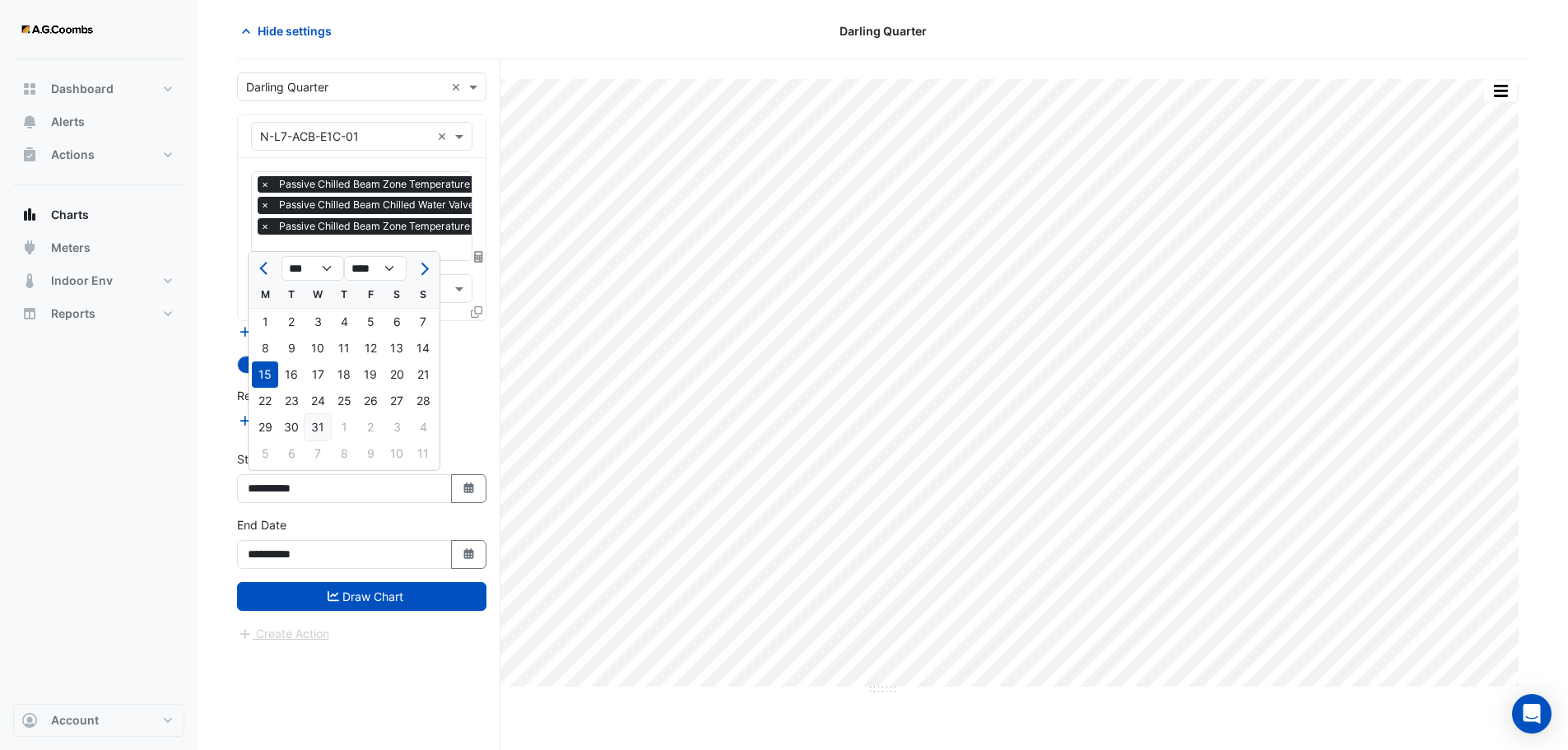
click at [320, 423] on div "31" at bounding box center [318, 427] width 26 height 26
type input "**********"
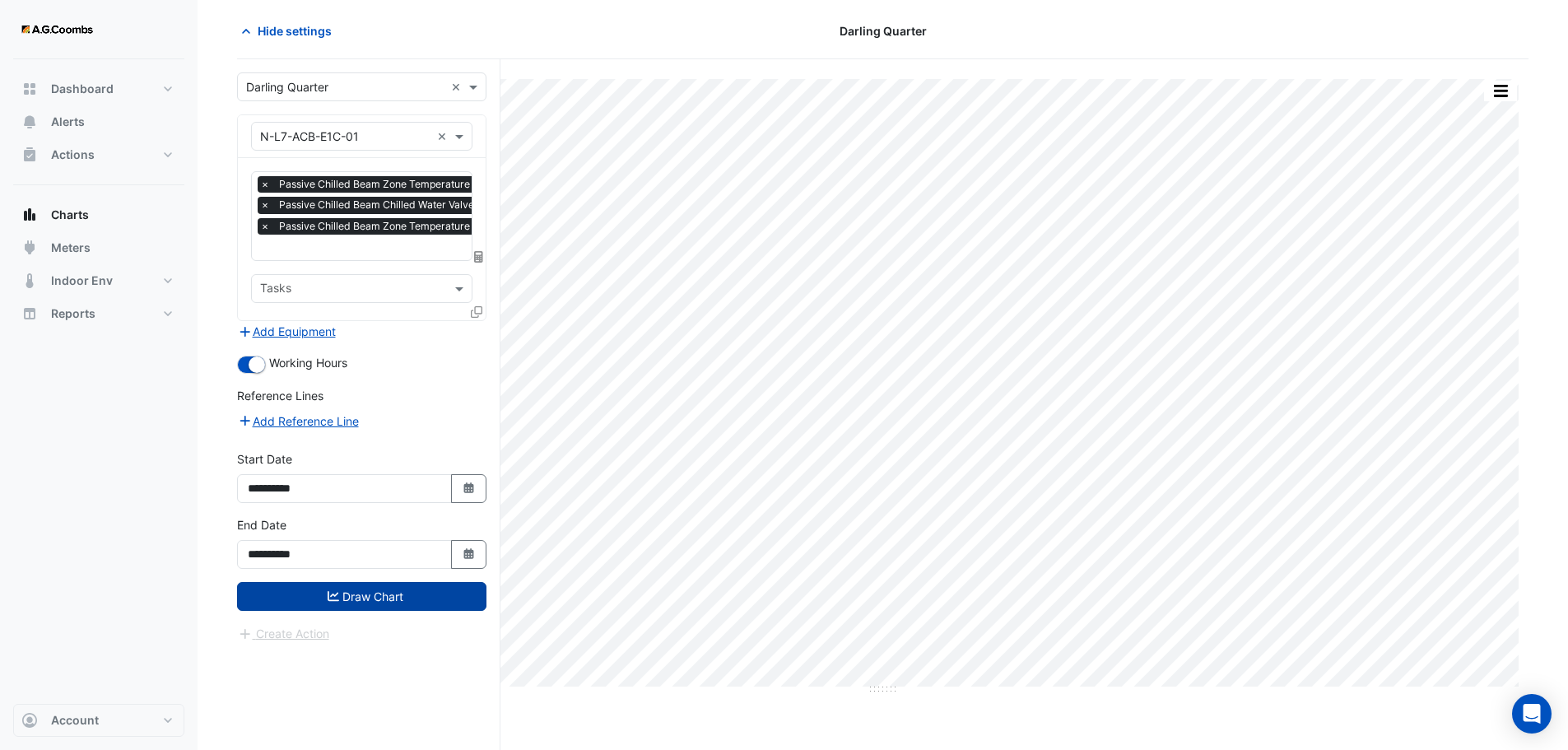
click at [311, 589] on button "Draw Chart" at bounding box center [361, 596] width 250 height 29
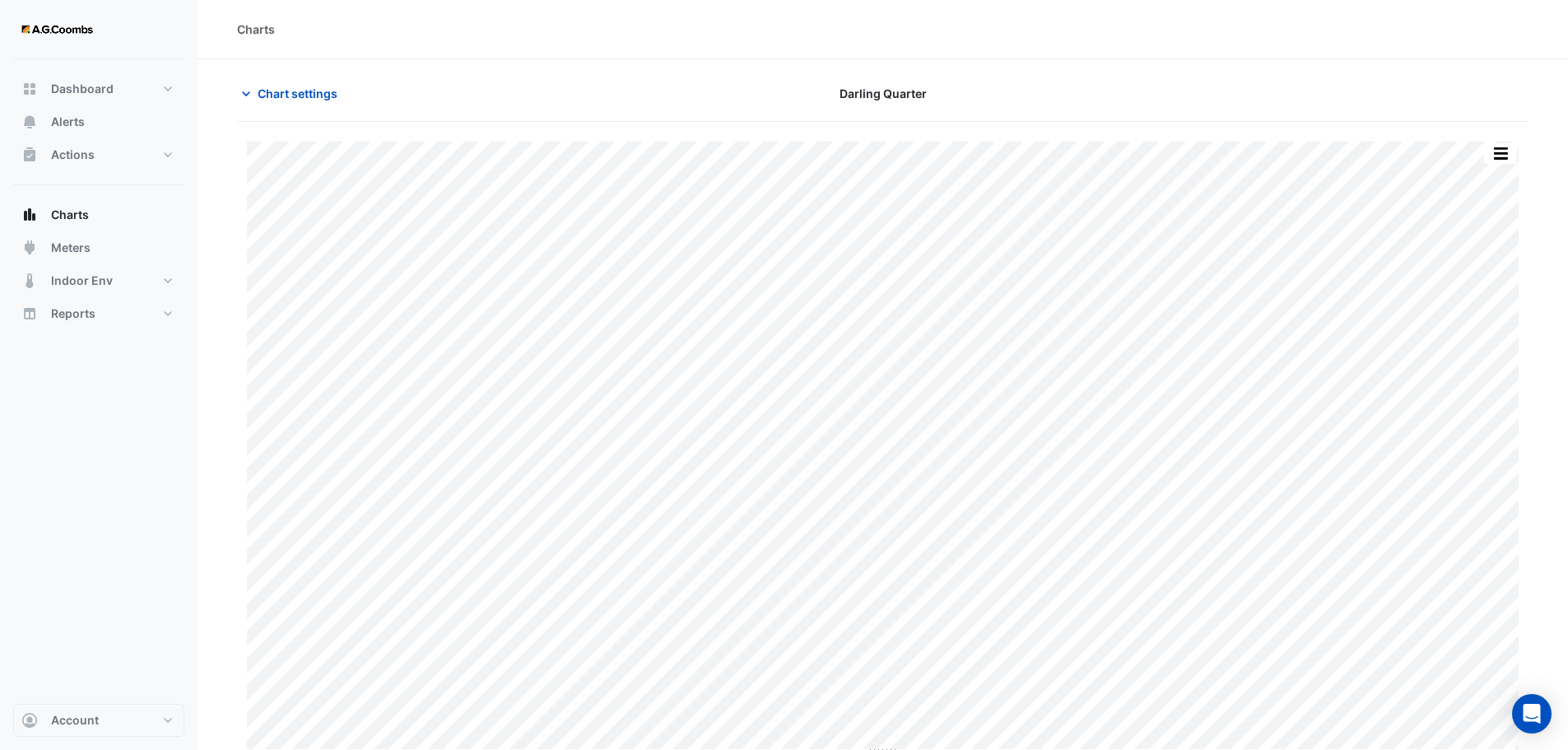
scroll to position [8, 0]
click at [293, 91] on span "Chart settings" at bounding box center [297, 86] width 79 height 17
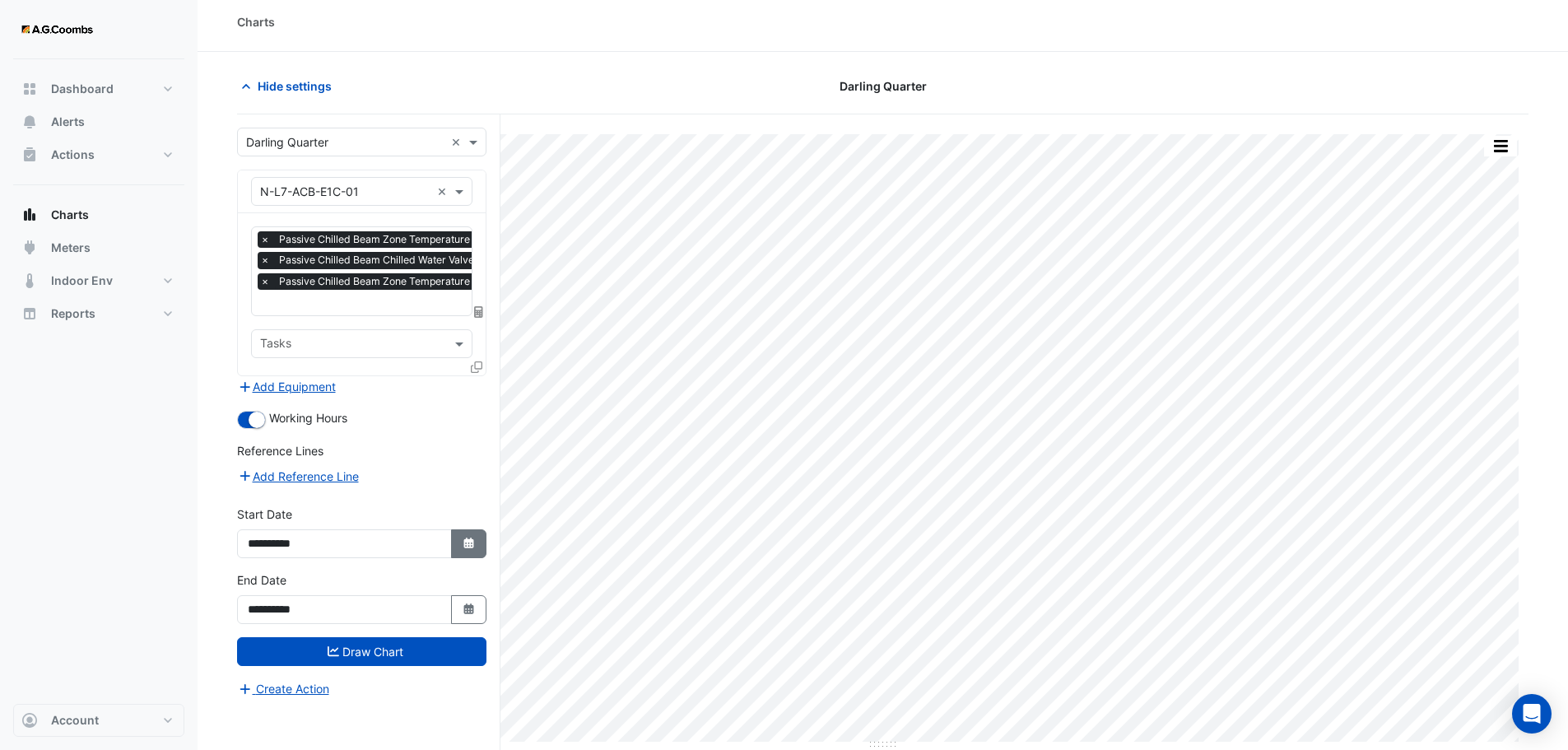
click at [469, 531] on button "Select Date" at bounding box center [469, 543] width 36 height 29
select select "****"
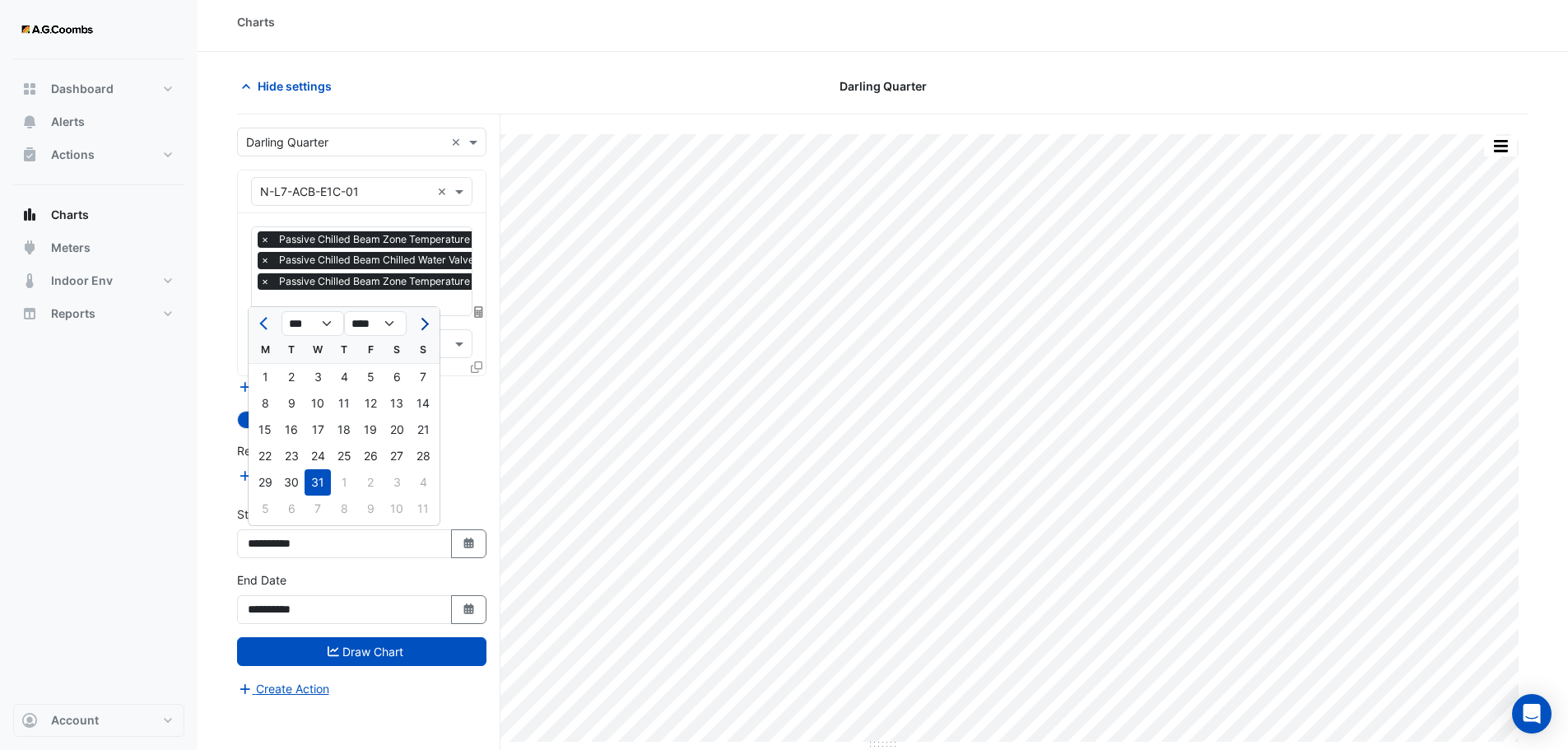
click at [424, 323] on span "Next month" at bounding box center [422, 324] width 12 height 12
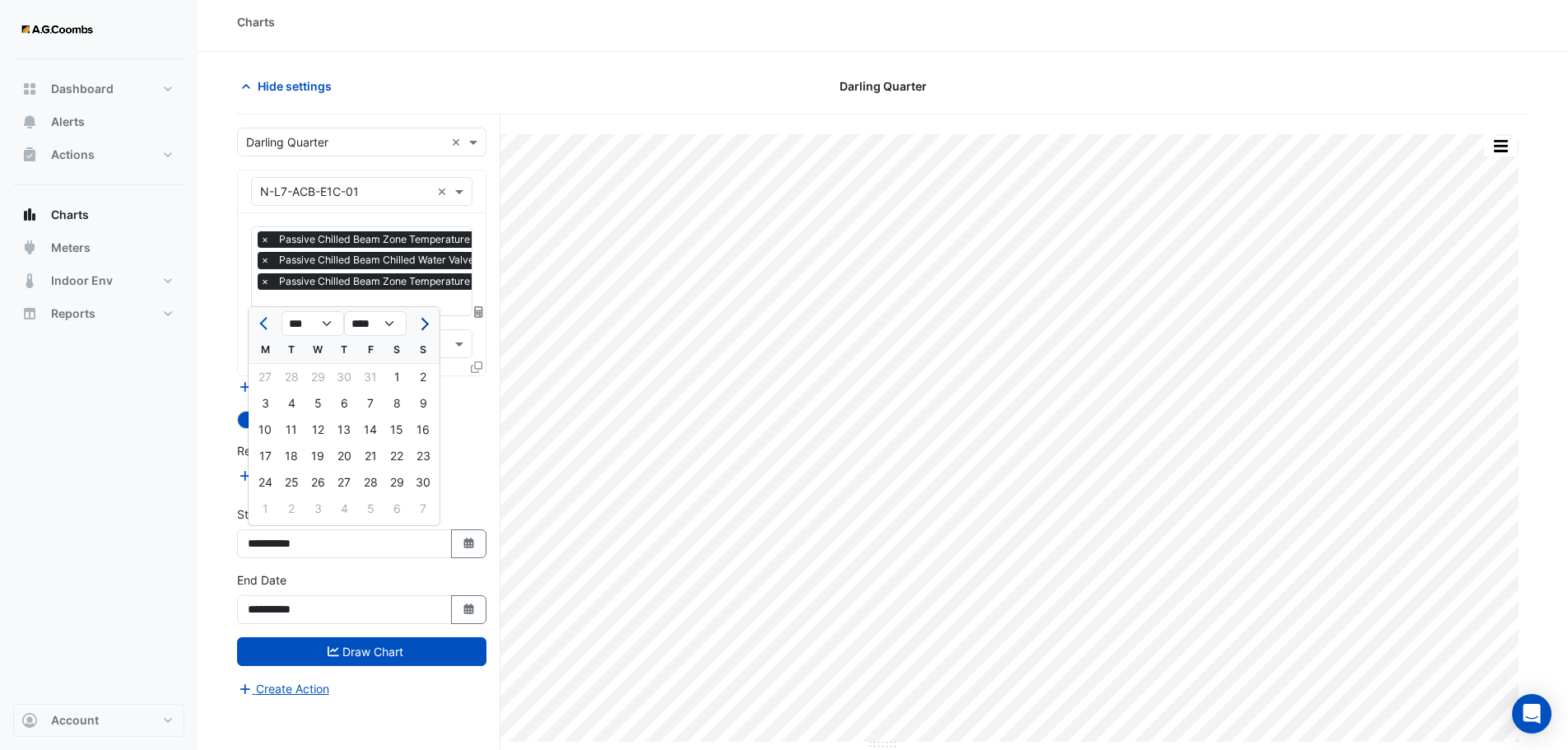
click at [424, 323] on span "Next month" at bounding box center [422, 324] width 12 height 12
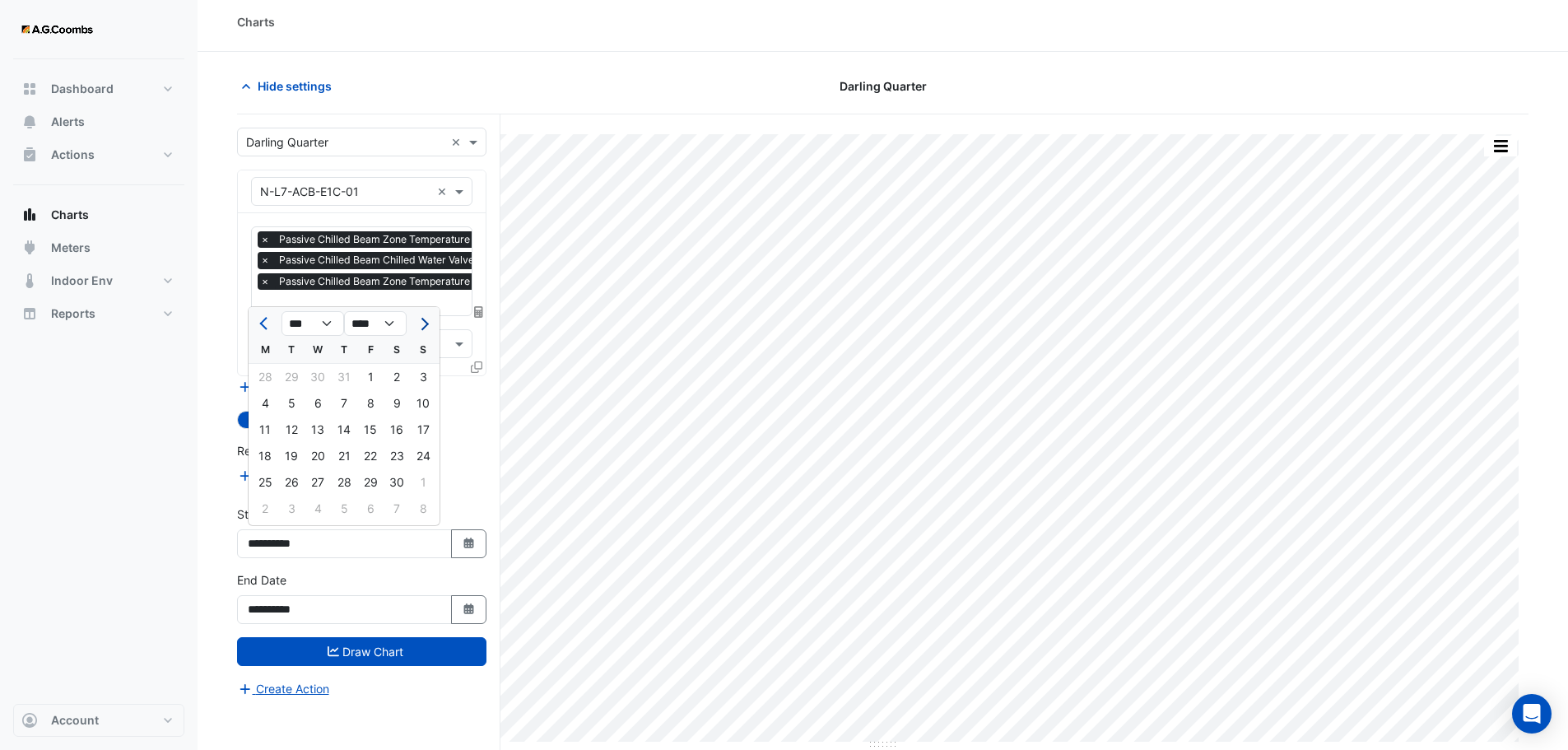
click at [424, 323] on span "Next month" at bounding box center [422, 324] width 12 height 12
click at [428, 327] on button "Next month" at bounding box center [422, 323] width 20 height 26
select select "*"
select select "****"
click at [314, 374] on div "1" at bounding box center [318, 377] width 26 height 26
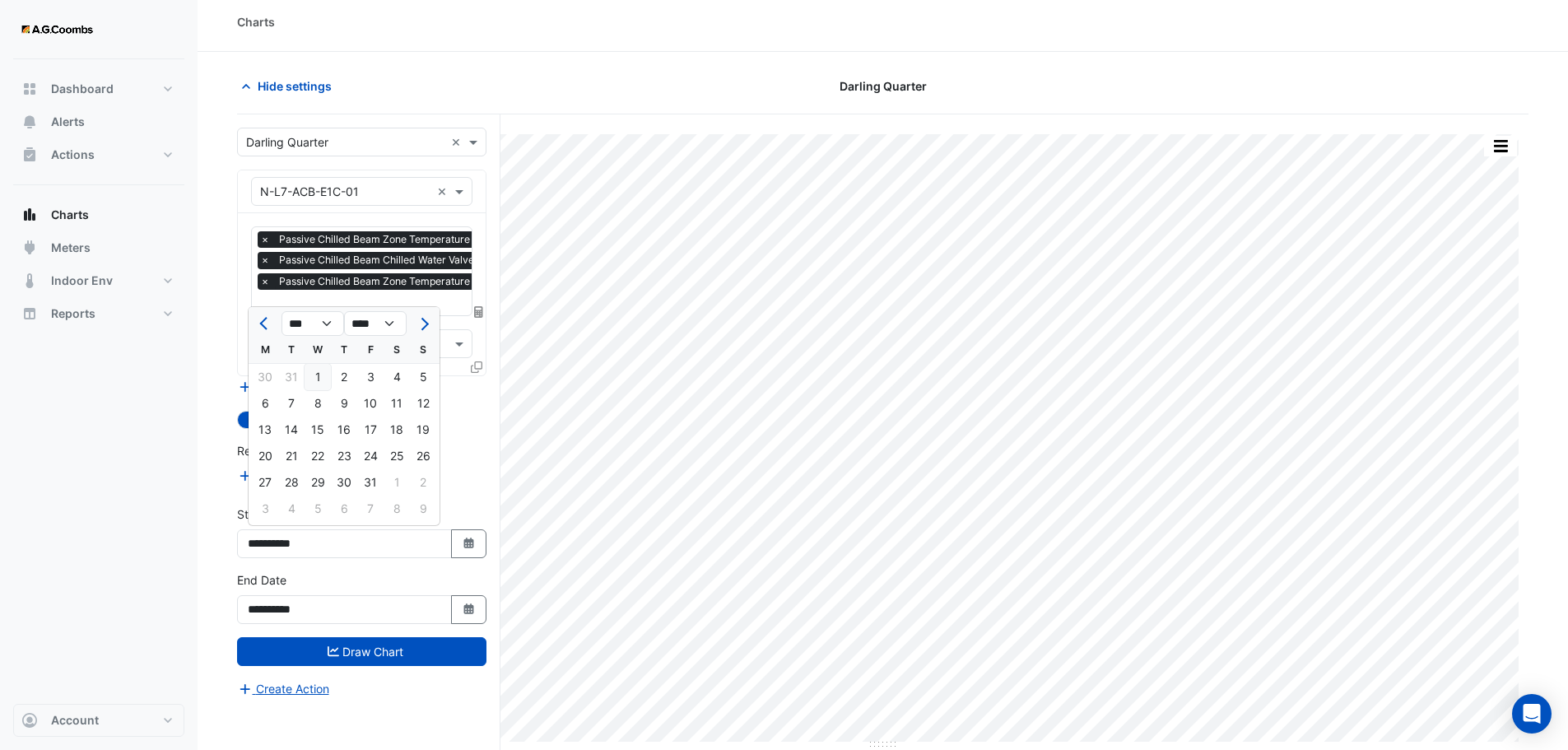
type input "**********"
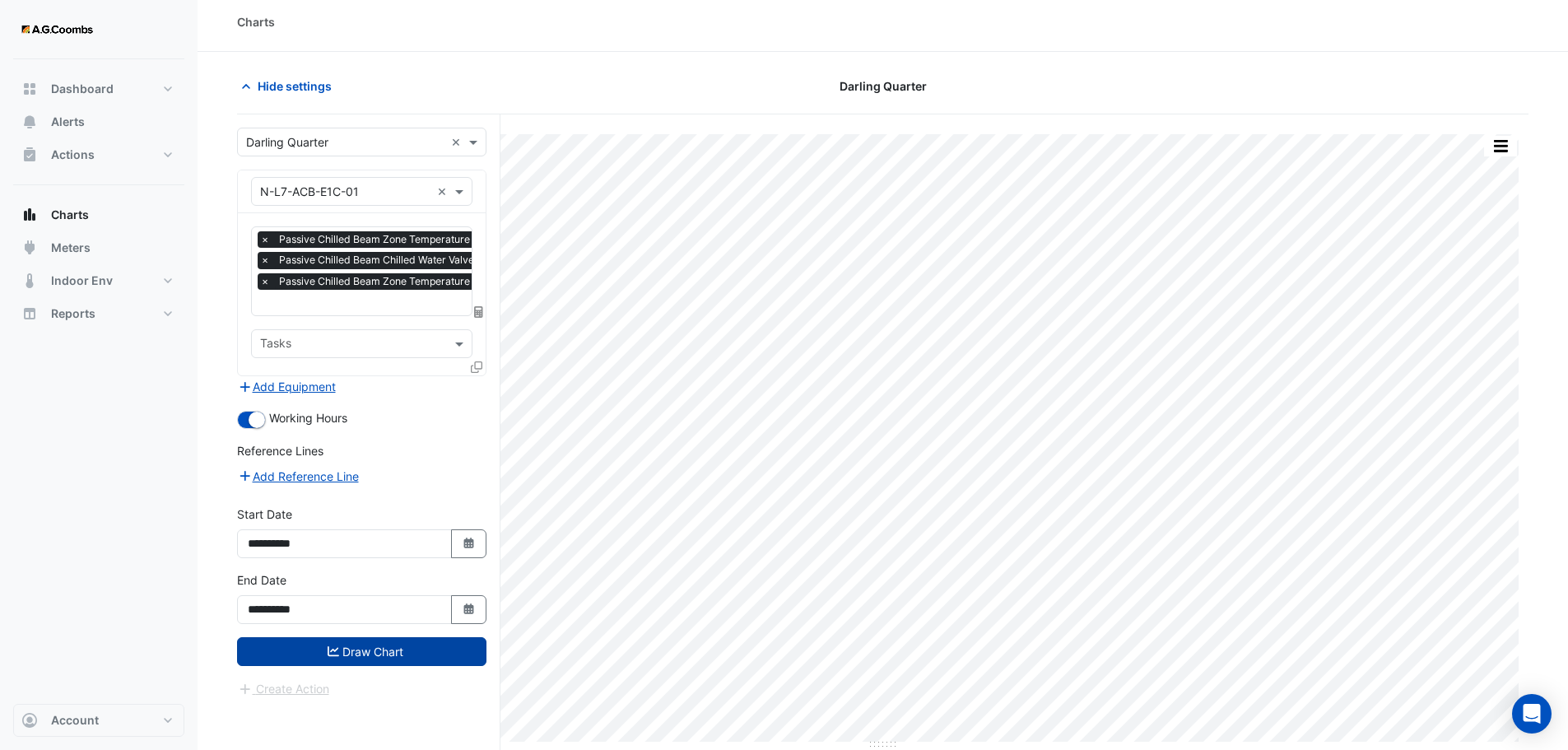
click at [338, 652] on icon "submit" at bounding box center [333, 651] width 11 height 11
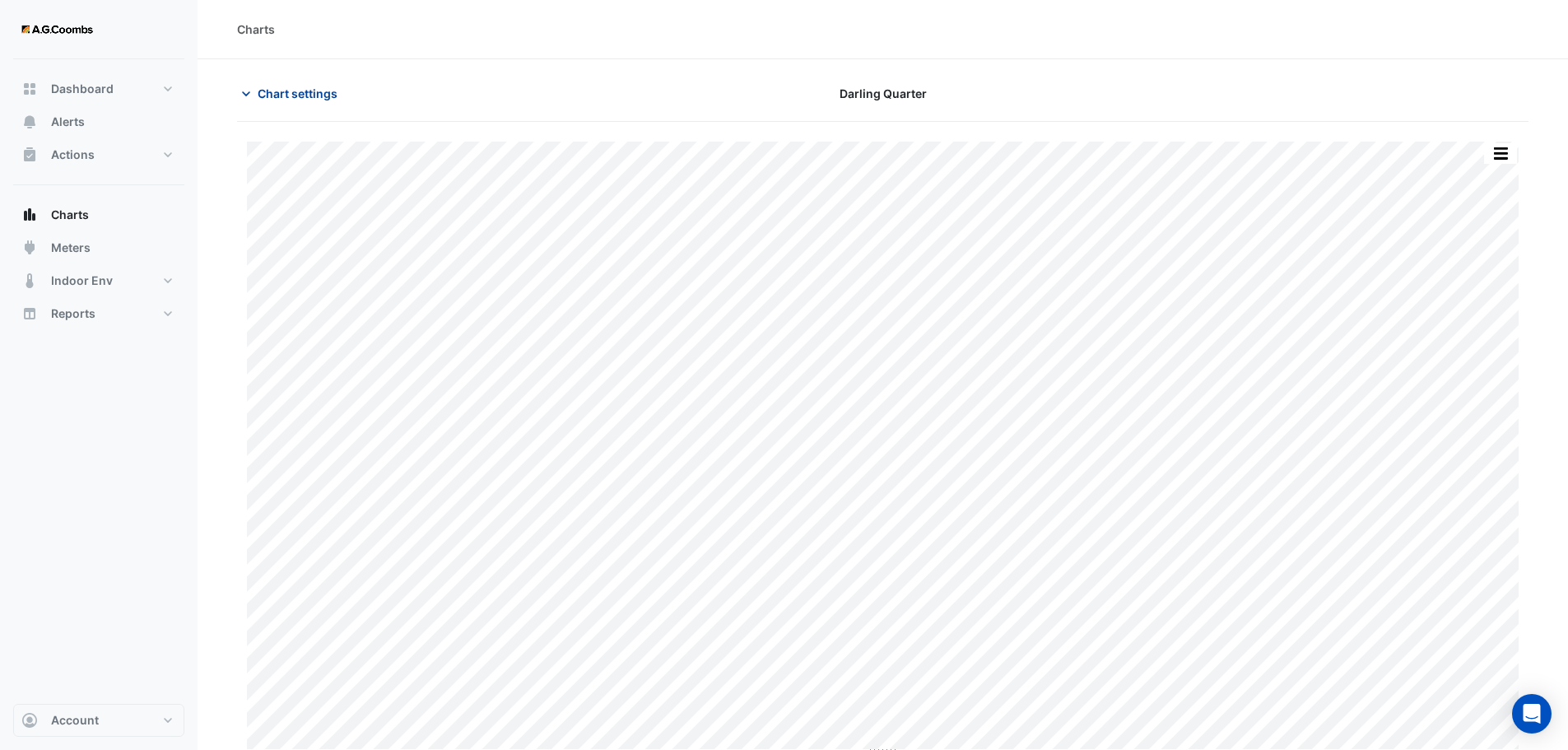
click at [254, 91] on button "Chart settings" at bounding box center [292, 92] width 111 height 29
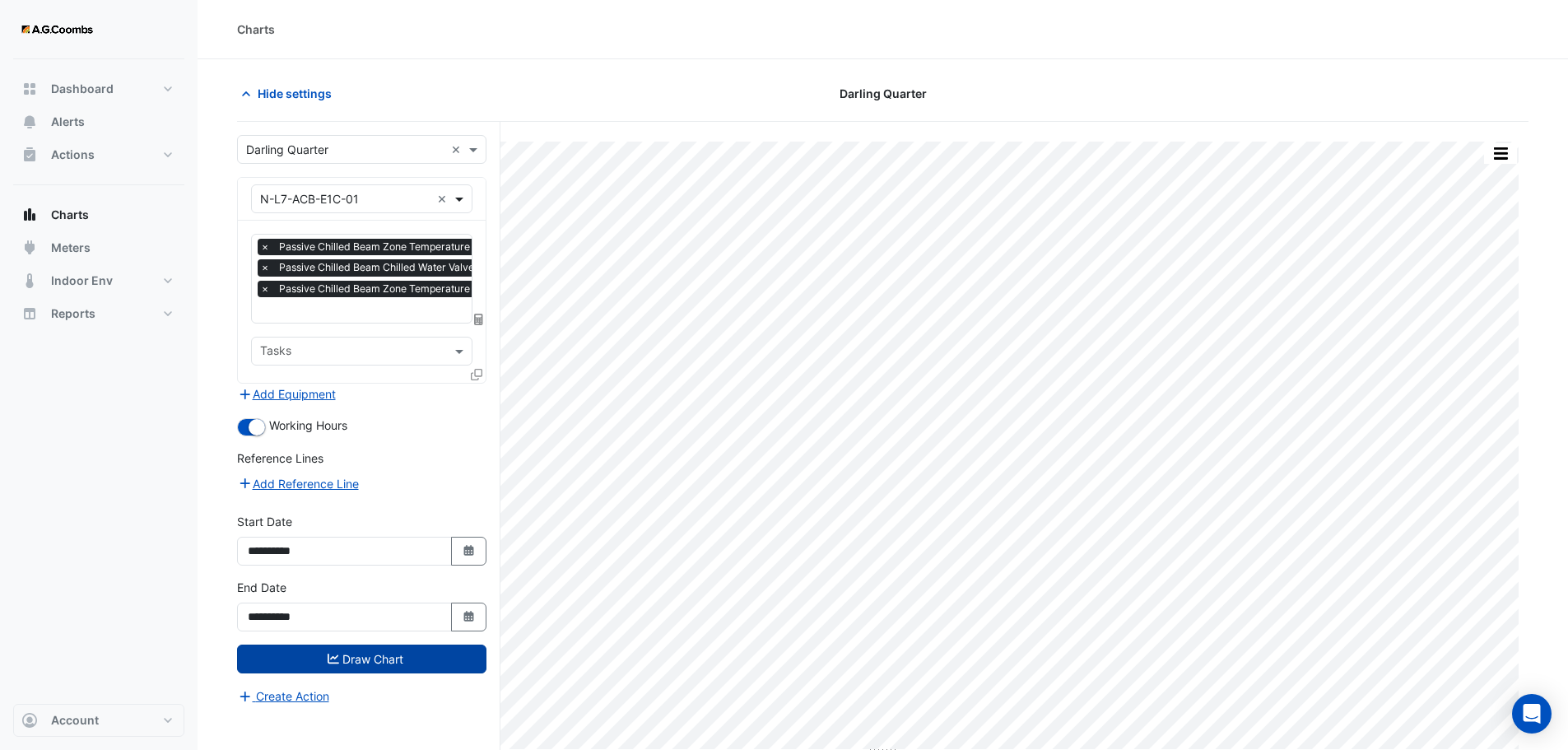
click at [462, 201] on span at bounding box center [461, 199] width 21 height 17
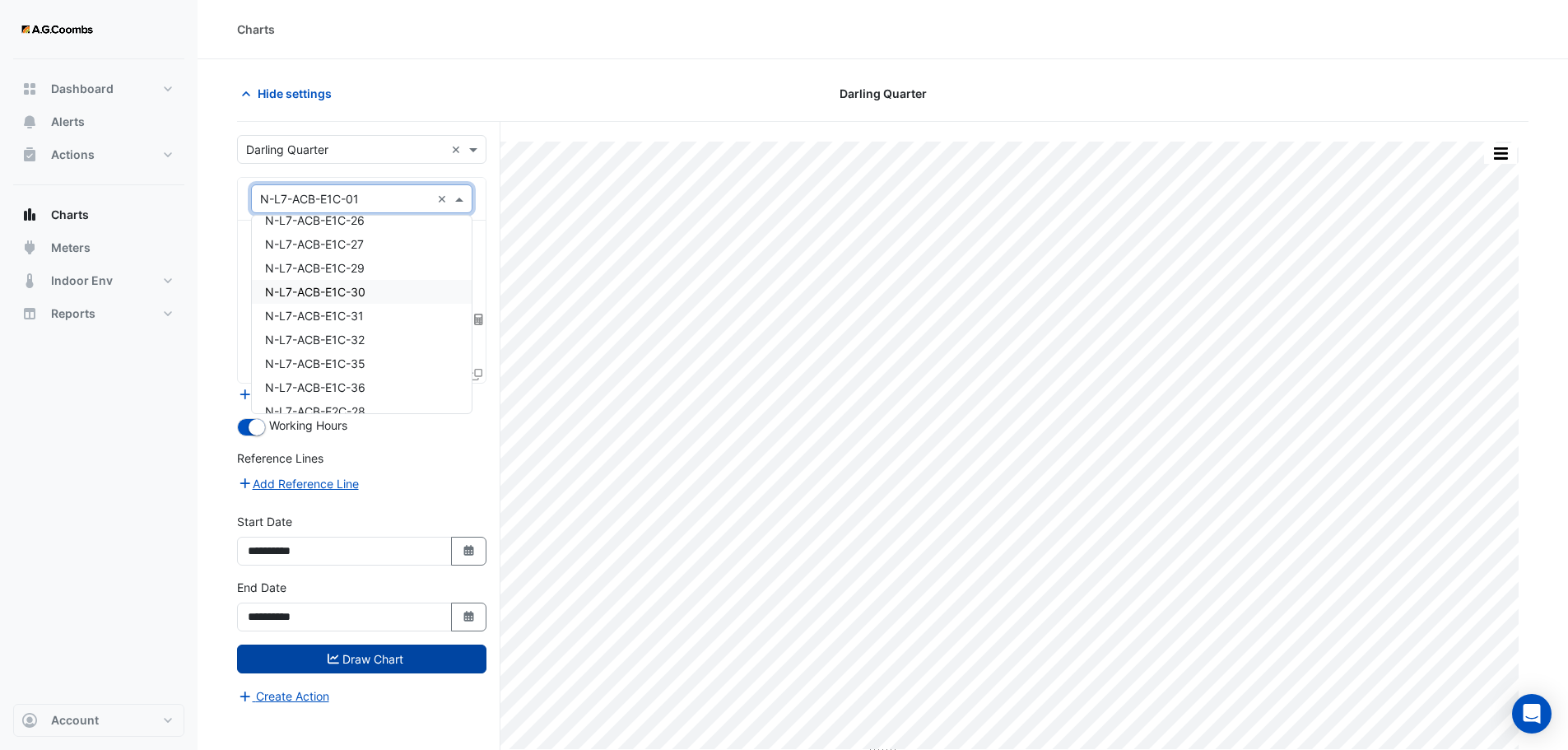
scroll to position [17965, 0]
click at [371, 296] on div "N-L7-ACB-E1C-29" at bounding box center [362, 296] width 219 height 24
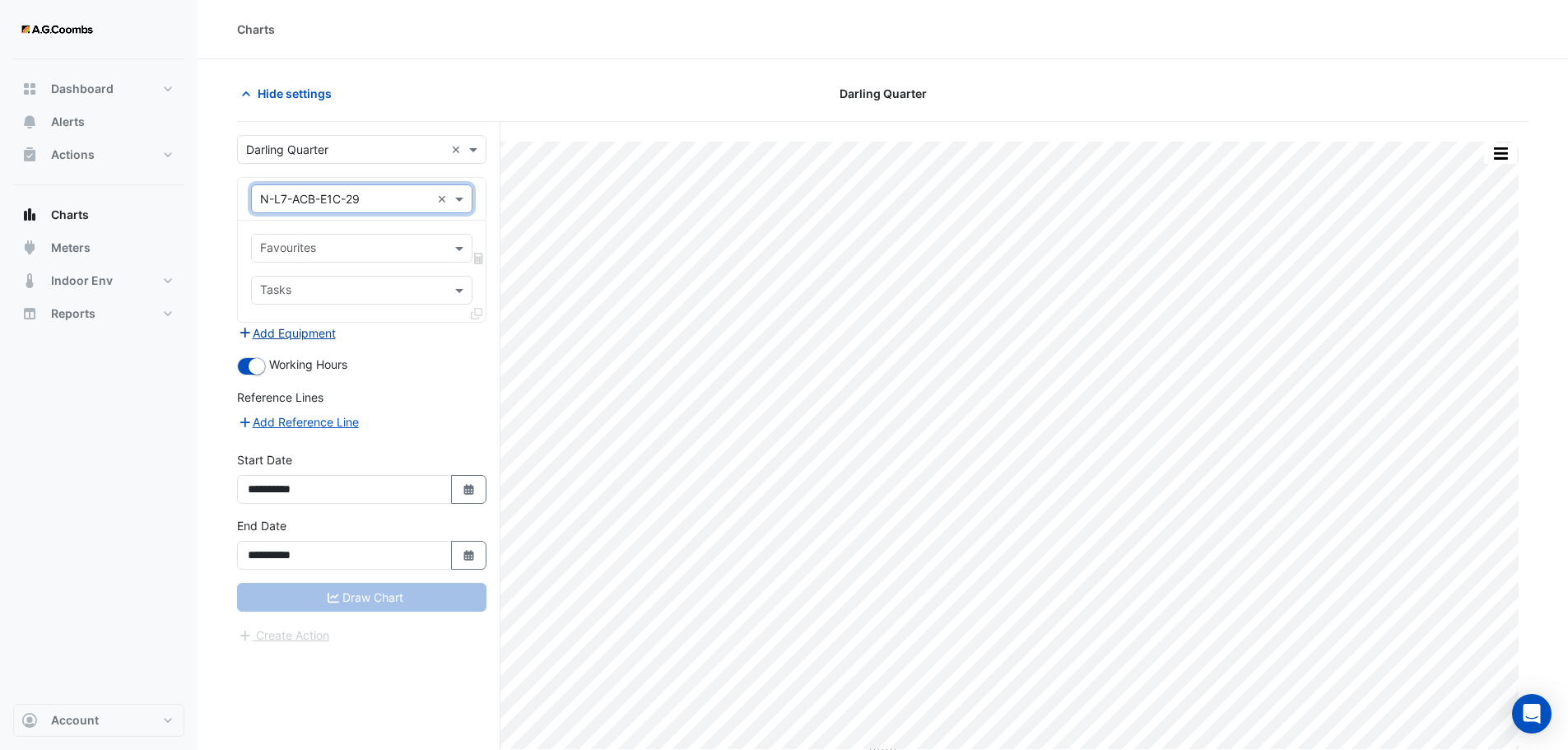
click at [276, 339] on button "Add Equipment" at bounding box center [286, 333] width 99 height 19
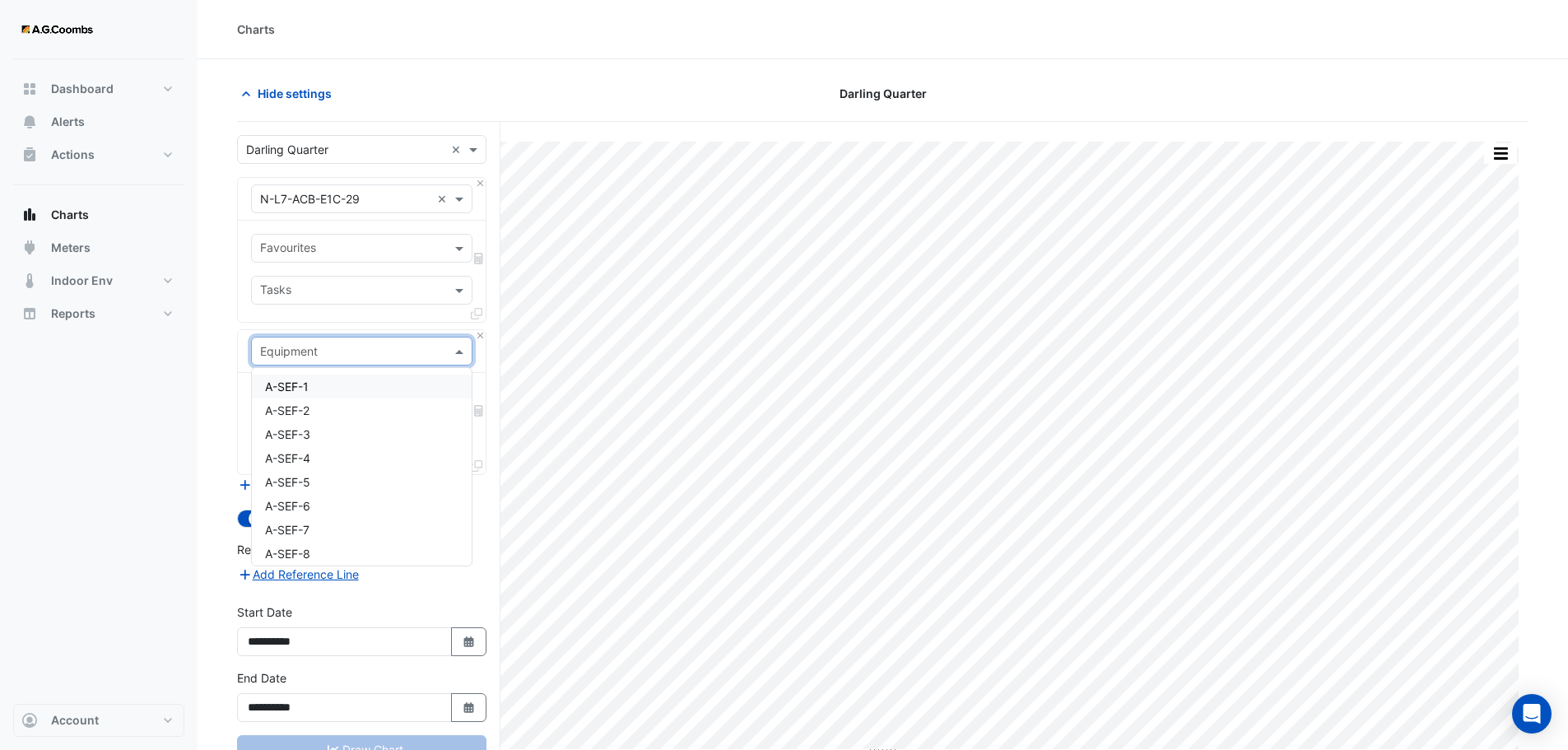
click at [460, 348] on span at bounding box center [461, 351] width 21 height 17
click at [460, 200] on span at bounding box center [461, 199] width 21 height 17
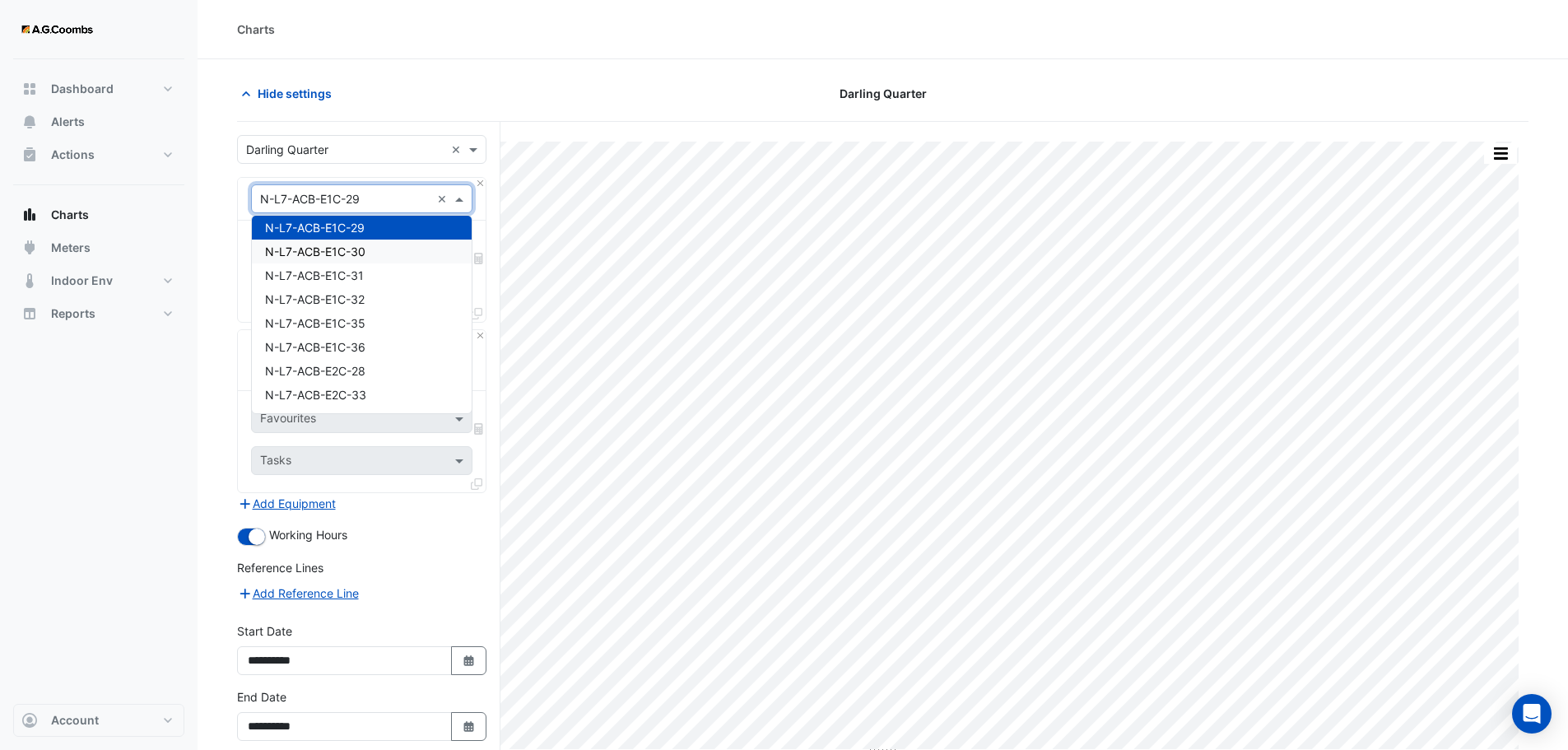
drag, startPoint x: 426, startPoint y: 245, endPoint x: 425, endPoint y: 258, distance: 13.0
click at [425, 258] on div "N-L7-ACB-E1C-30" at bounding box center [362, 251] width 219 height 24
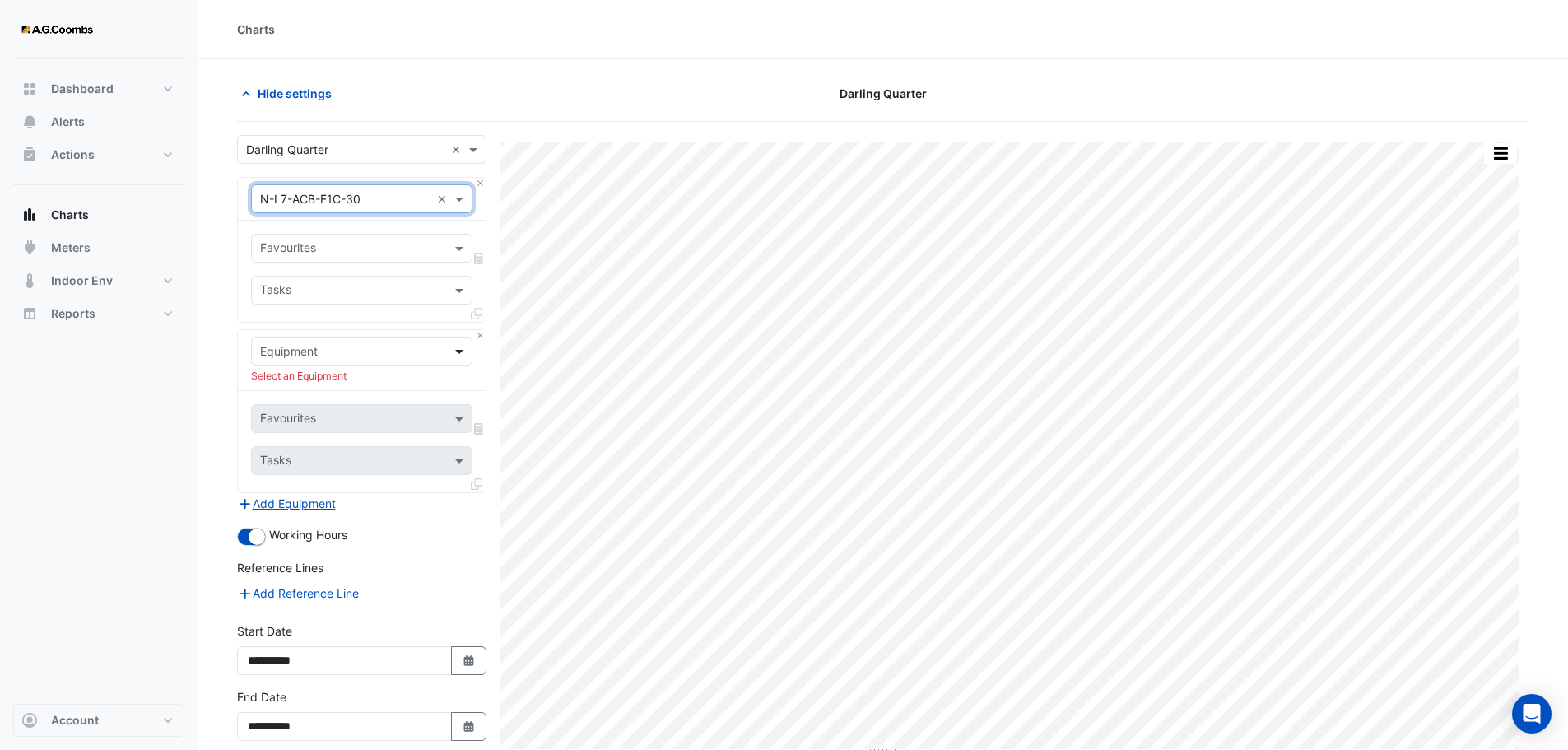
click at [458, 350] on span at bounding box center [461, 351] width 21 height 17
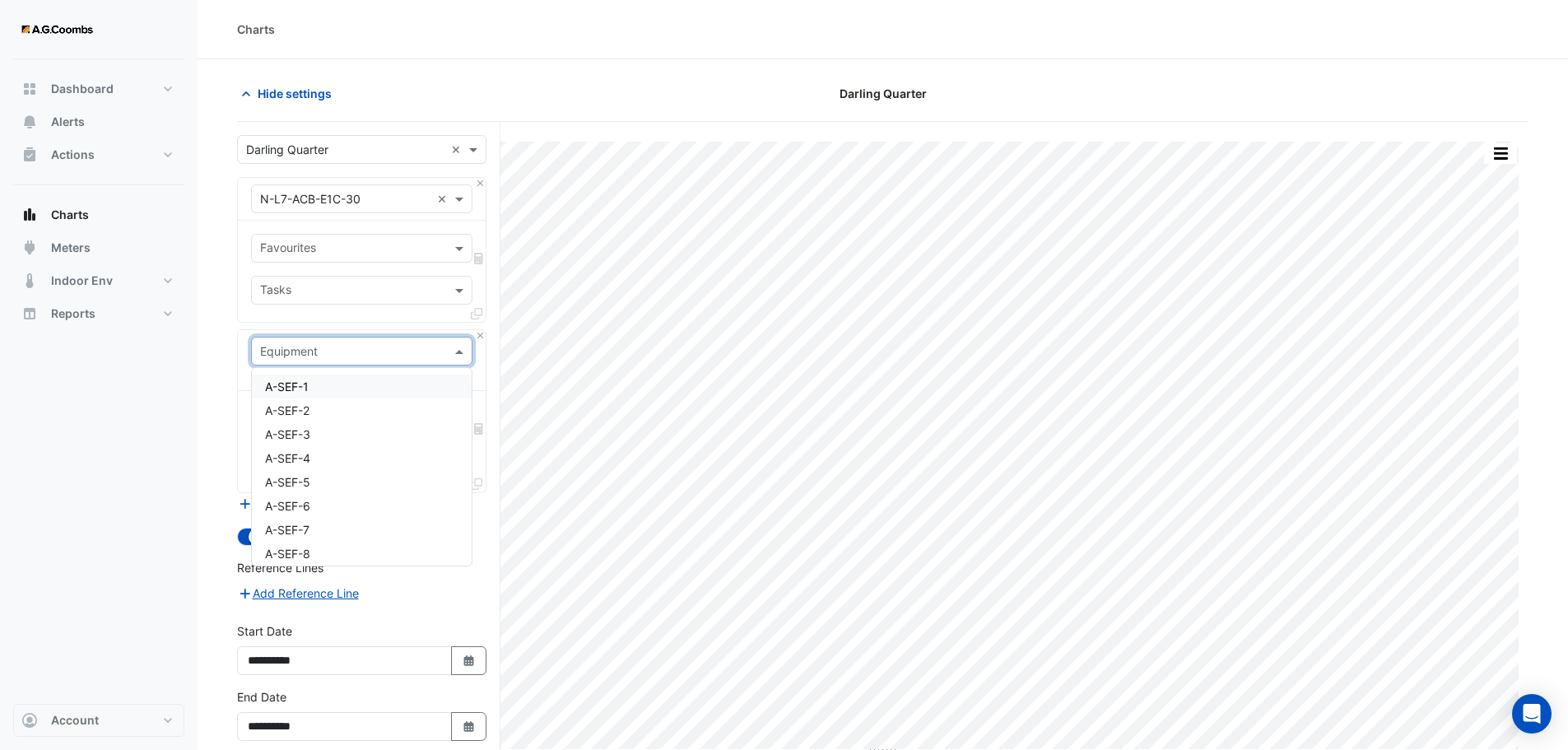
click at [492, 282] on div "**********" at bounding box center [368, 475] width 263 height 707
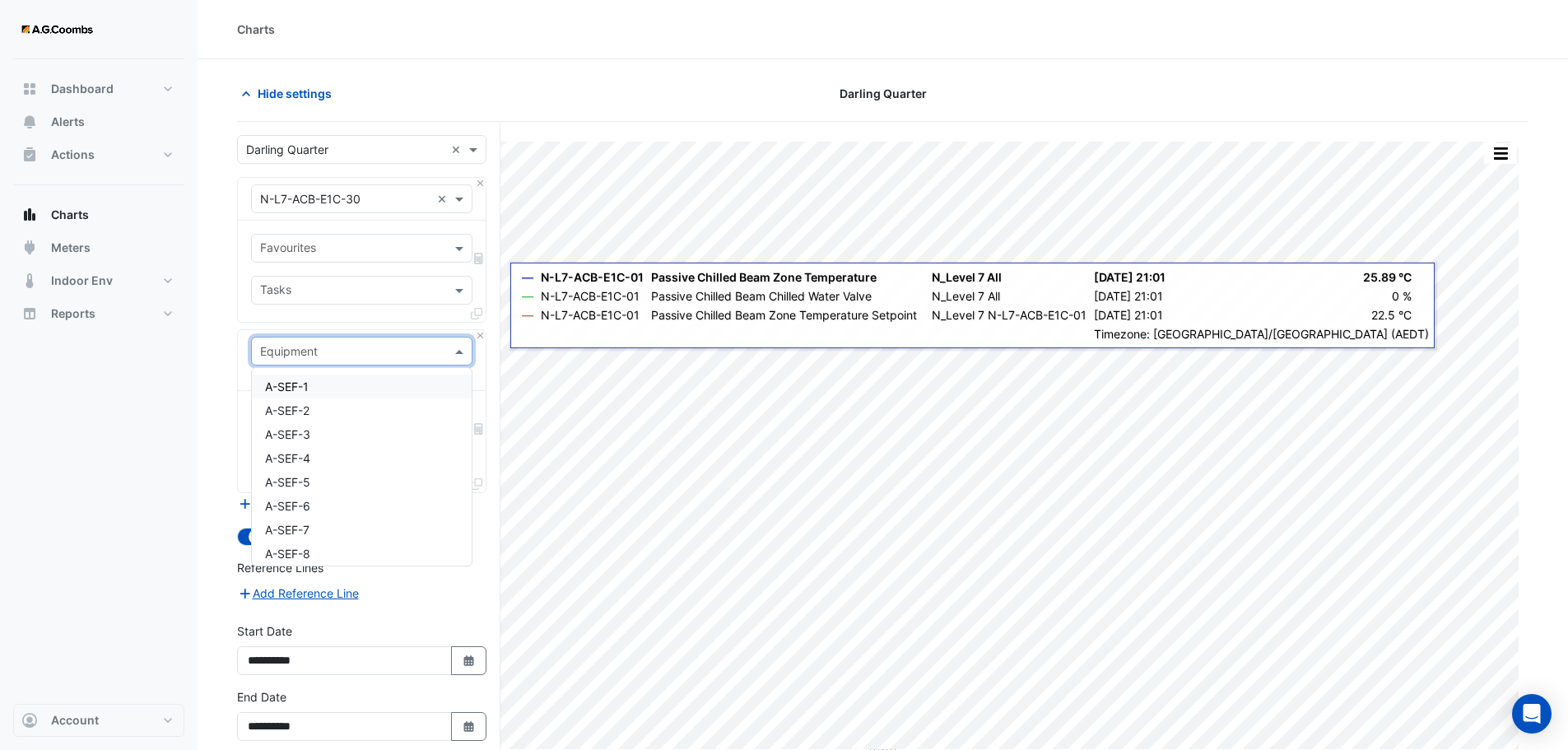
click at [460, 351] on span at bounding box center [461, 351] width 21 height 17
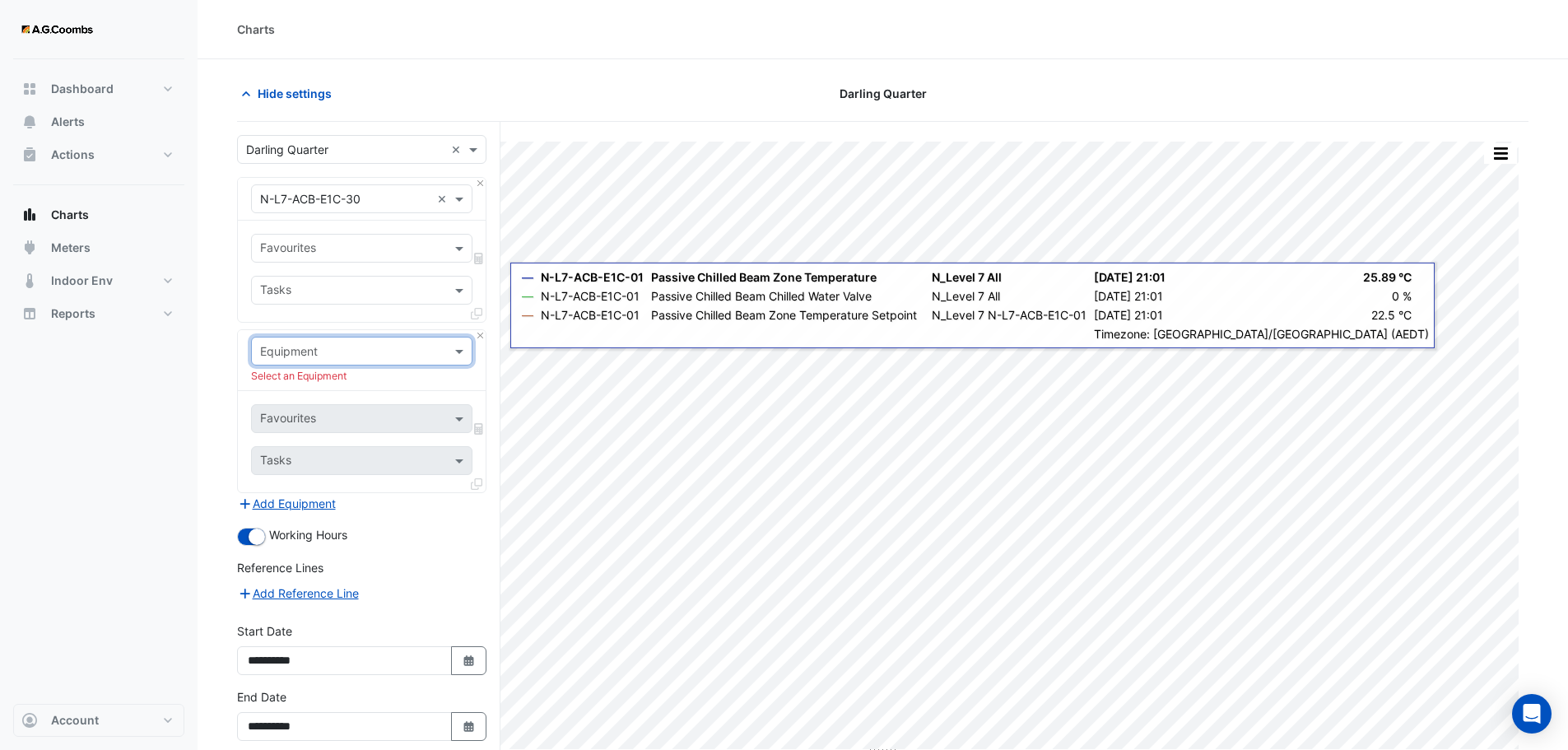
click at [300, 378] on div "Select an Equipment" at bounding box center [362, 376] width 221 height 15
click at [464, 346] on span at bounding box center [461, 351] width 21 height 17
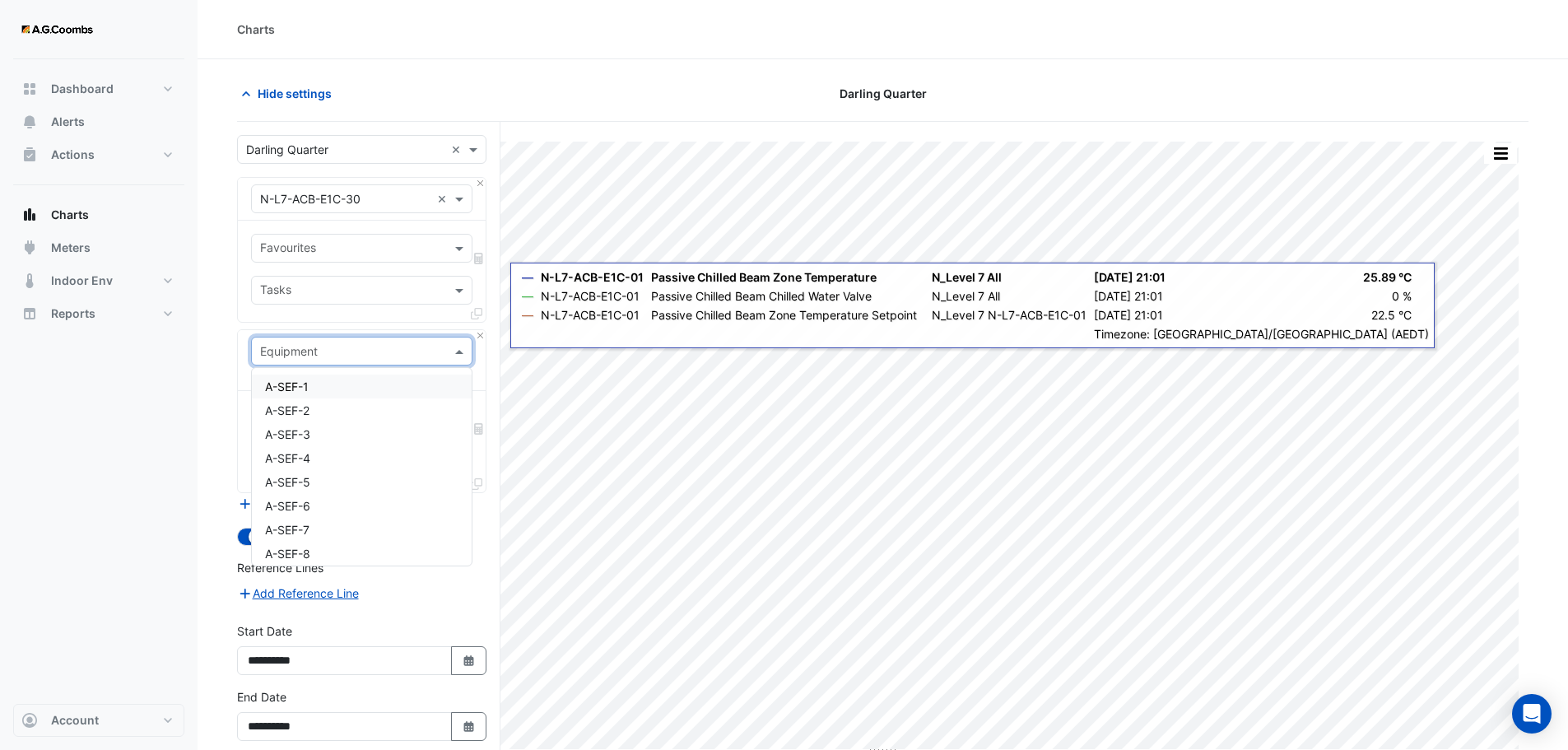
type input "*"
click at [362, 356] on input "**********" at bounding box center [345, 352] width 170 height 17
type input "**********"
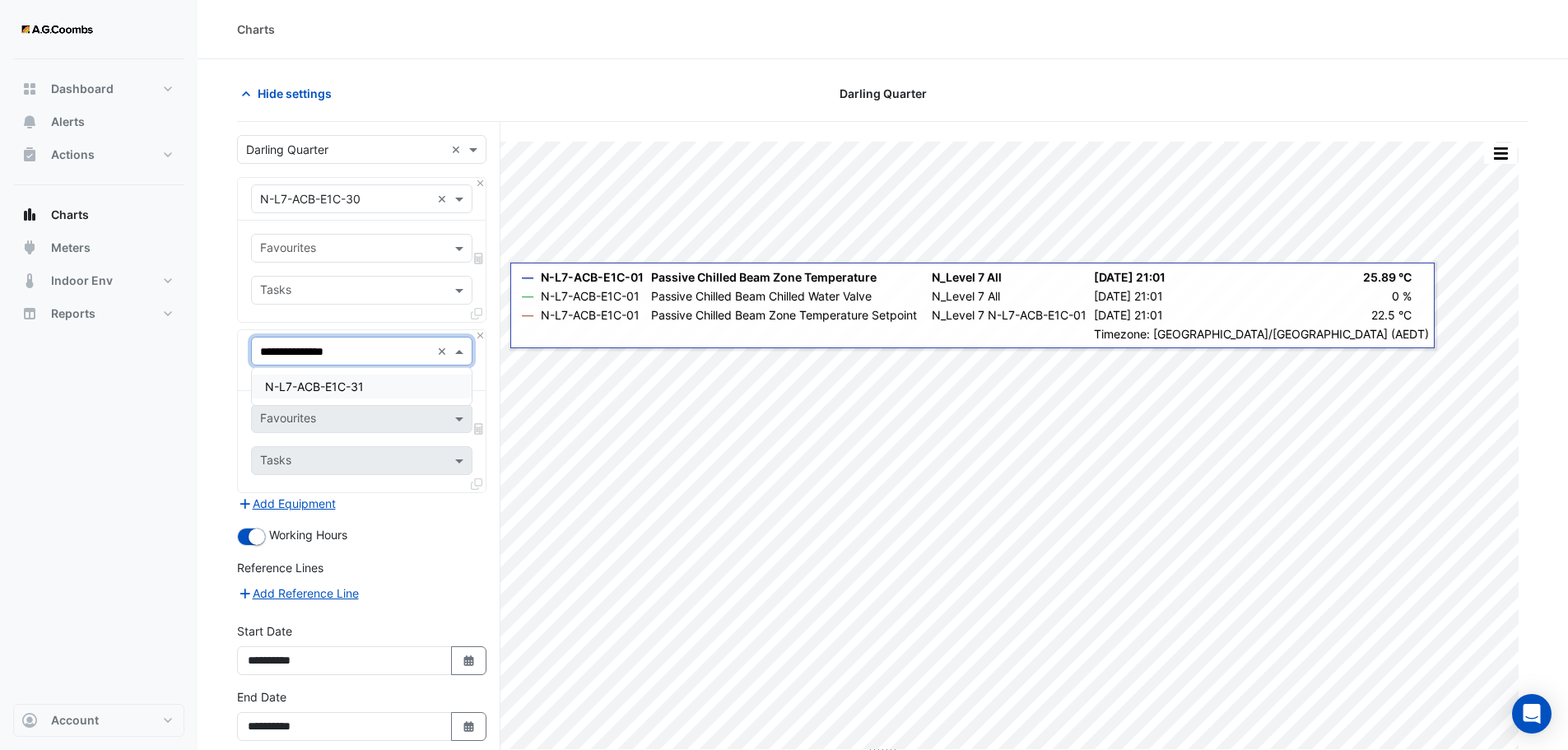
click at [354, 391] on span "N-L7-ACB-E1C-31" at bounding box center [314, 386] width 98 height 14
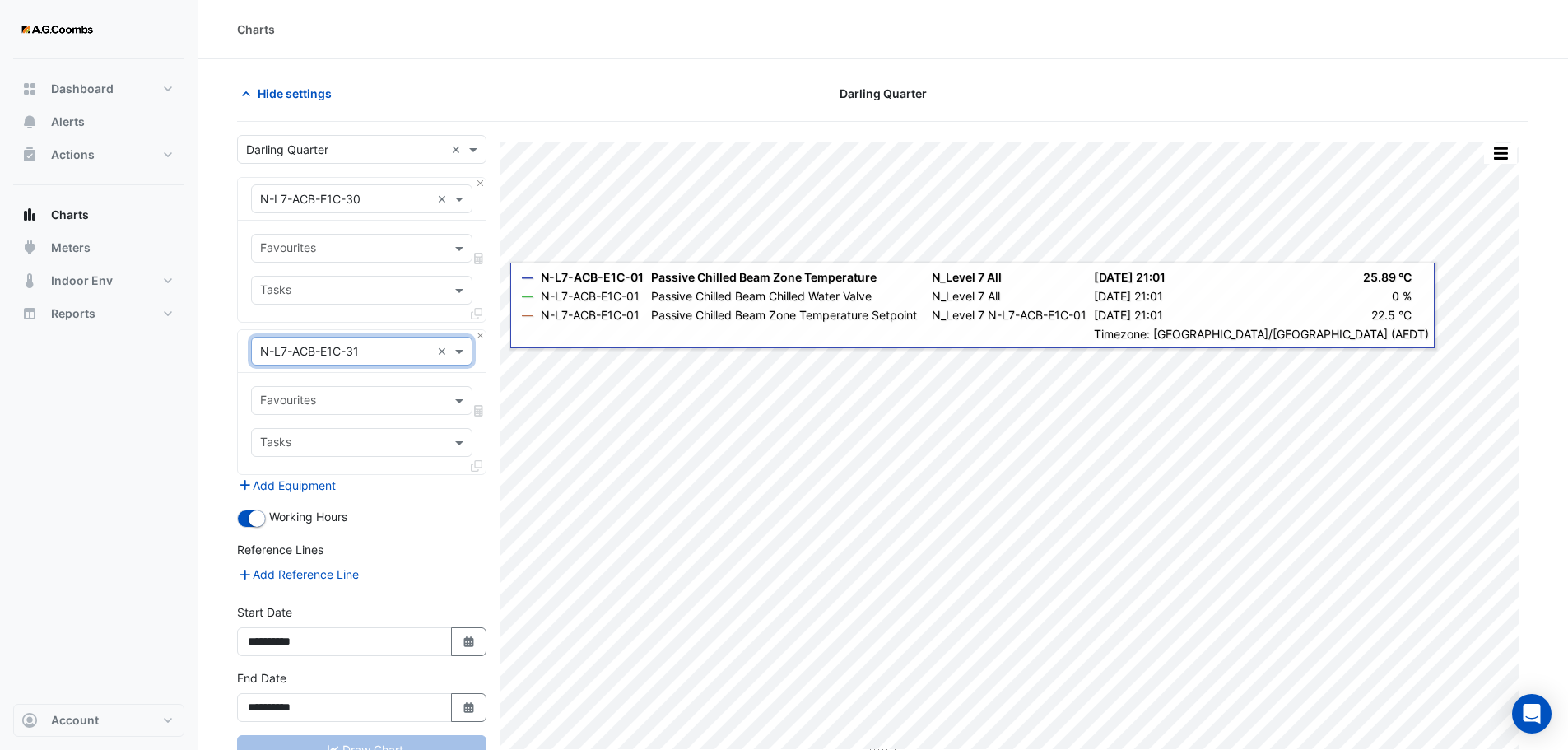
click at [396, 260] on div "Favourites" at bounding box center [362, 248] width 221 height 29
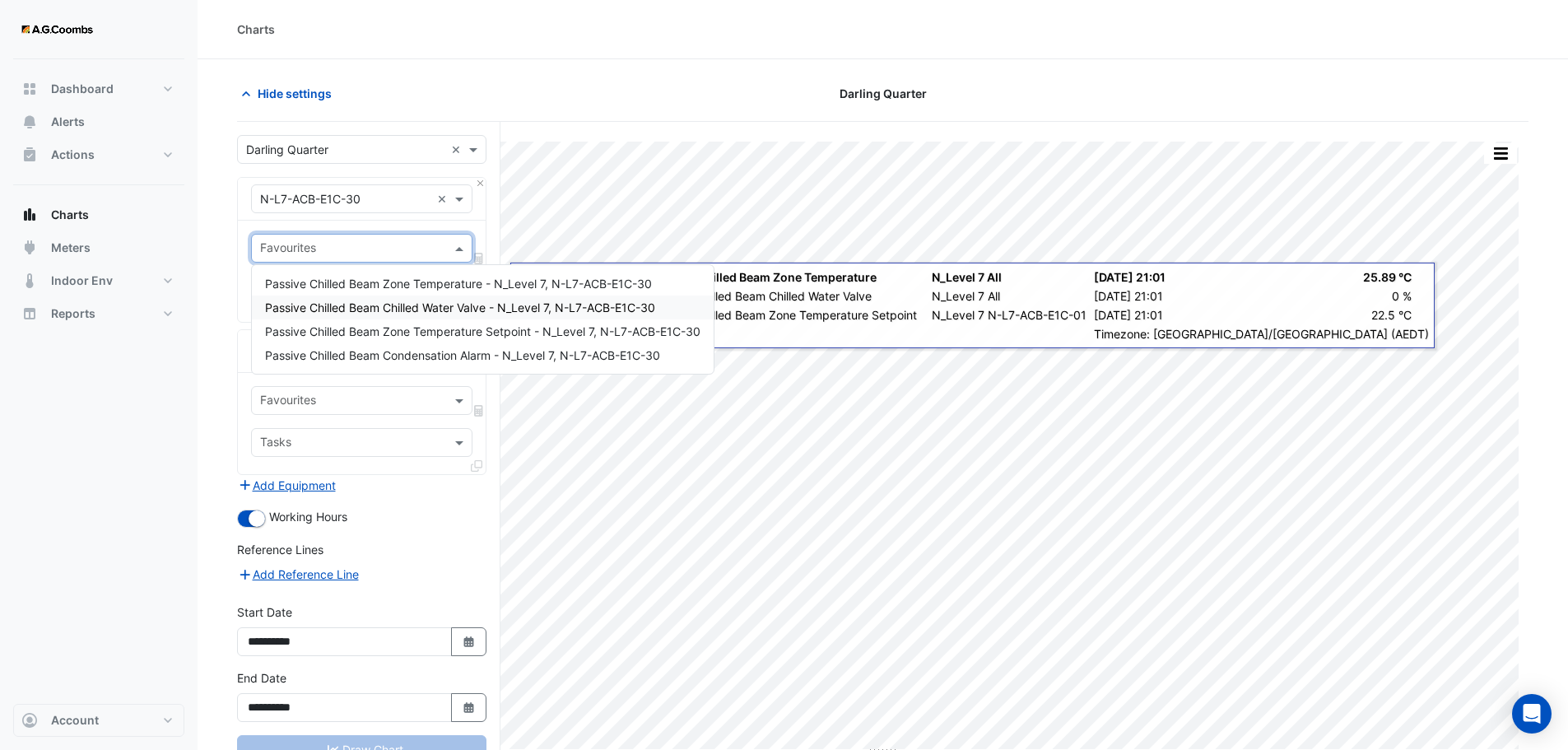
click at [420, 313] on span "Passive Chilled Beam Chilled Water Valve - N_Level 7, N-L7-ACB-E1C-30" at bounding box center [460, 308] width 390 height 14
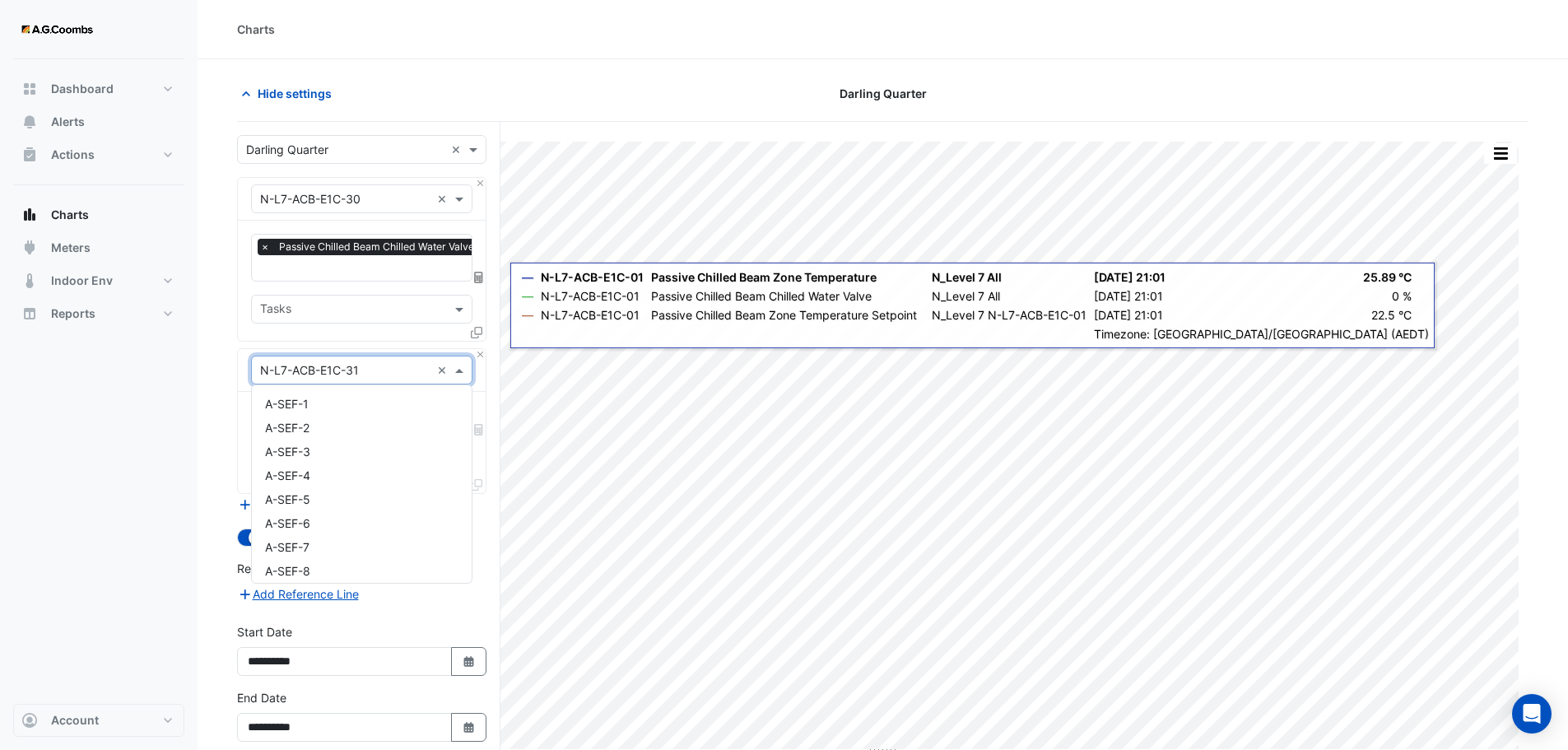
click at [409, 372] on input "text" at bounding box center [345, 371] width 170 height 17
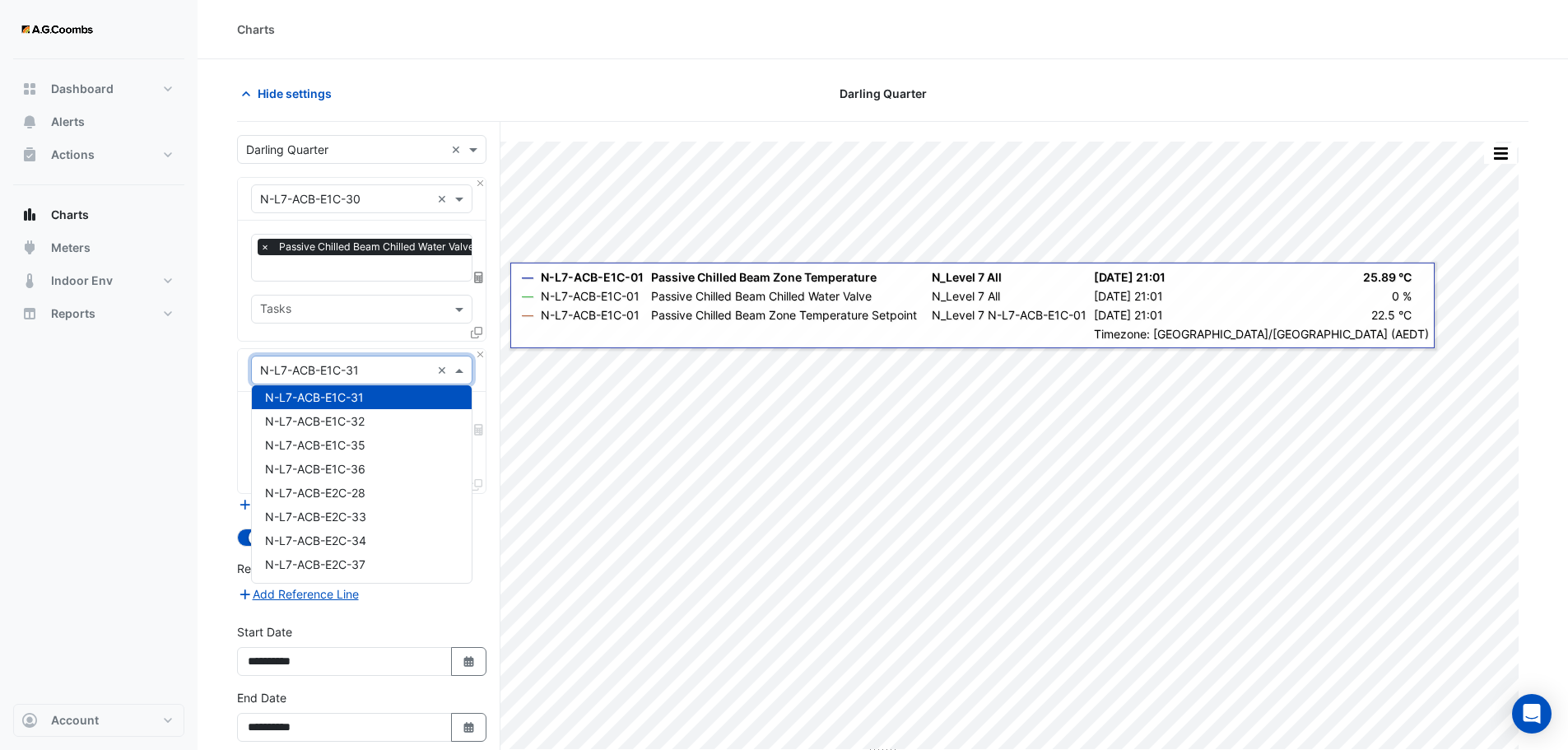
click at [390, 378] on div "× N-L7-ACB-E1C-31 ×" at bounding box center [362, 370] width 221 height 29
click at [362, 395] on span "N-L7-ACB-E1C-31" at bounding box center [314, 397] width 98 height 14
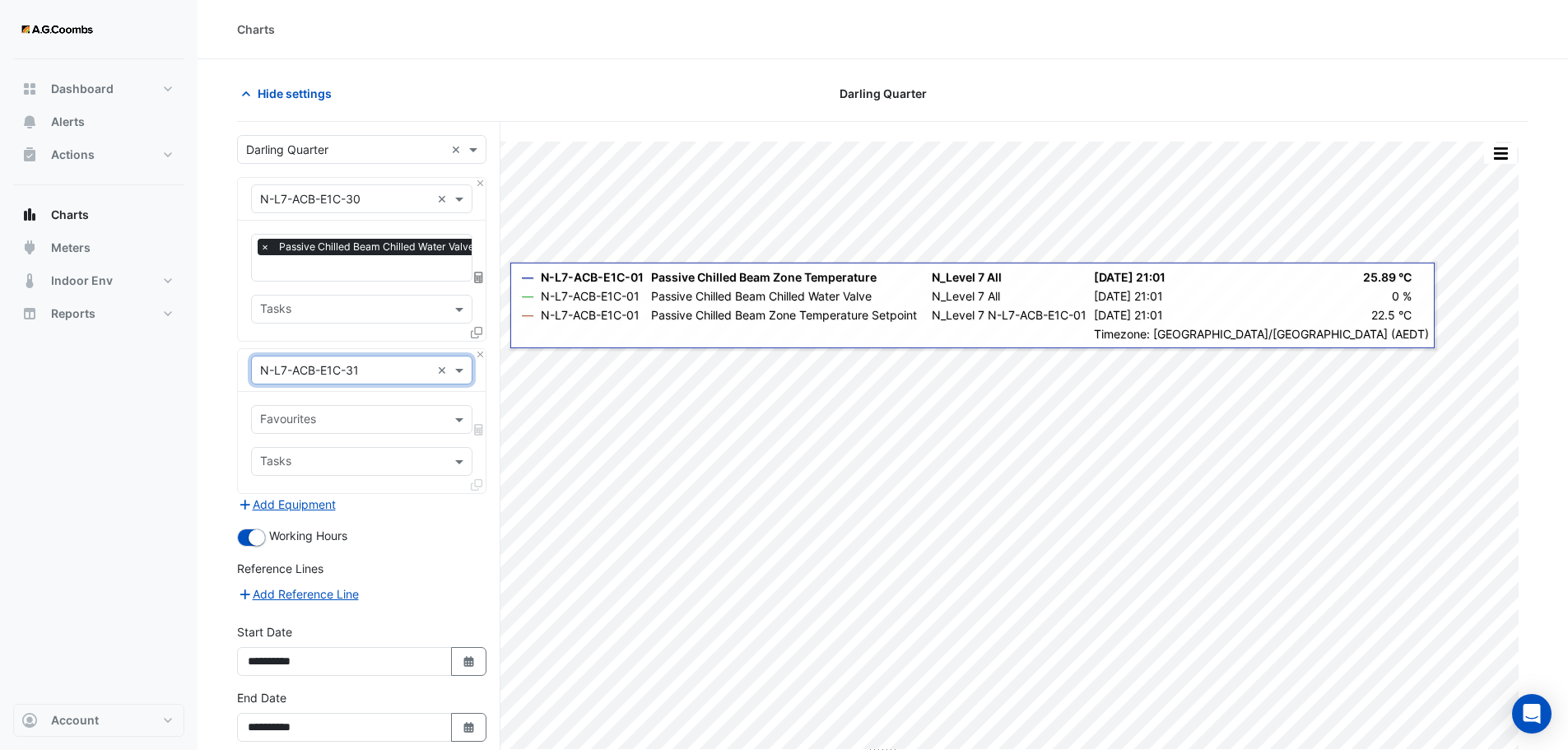
click at [359, 416] on input "text" at bounding box center [352, 421] width 184 height 17
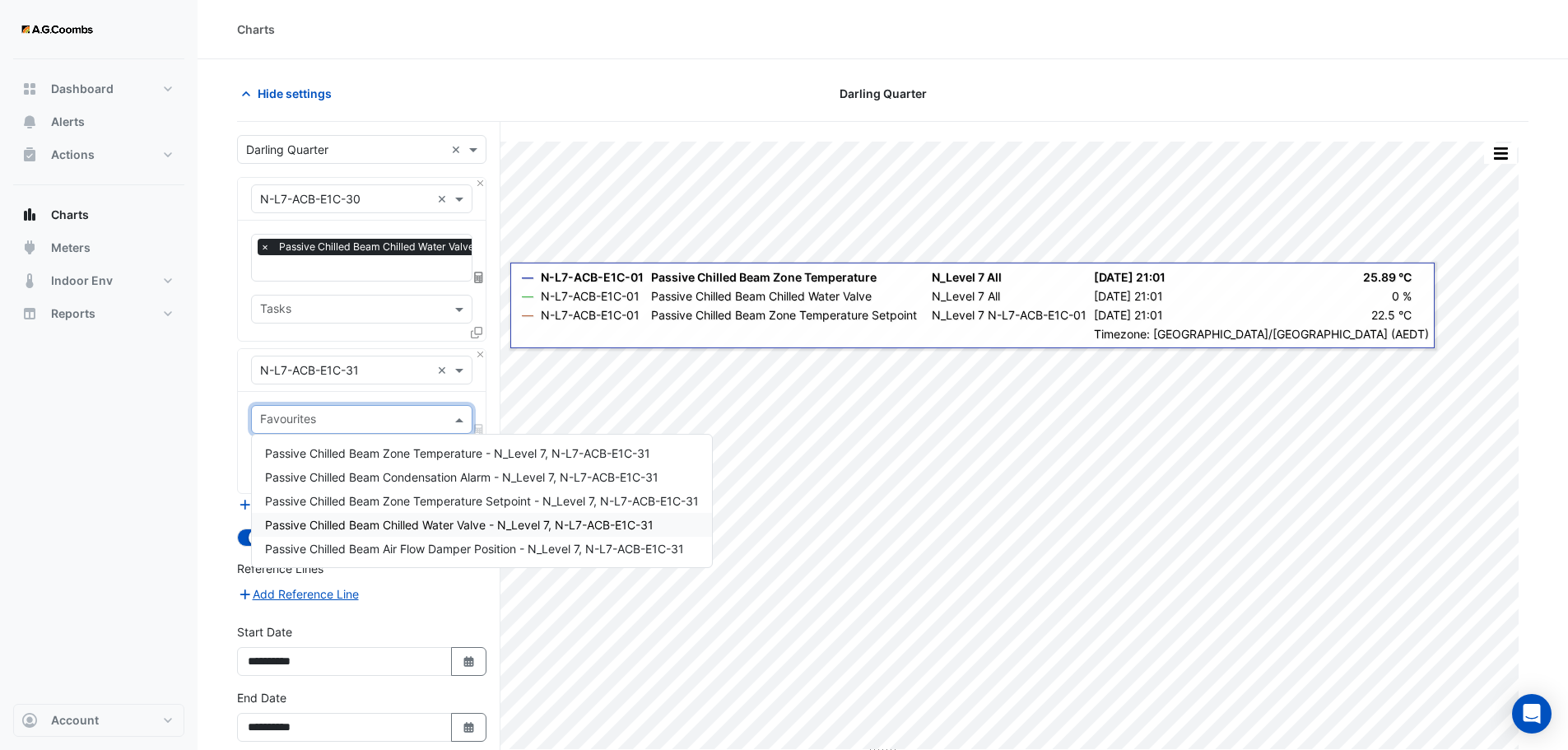
click at [397, 528] on span "Passive Chilled Beam Chilled Water Valve - N_Level 7, N-L7-ACB-E1C-31" at bounding box center [460, 524] width 389 height 14
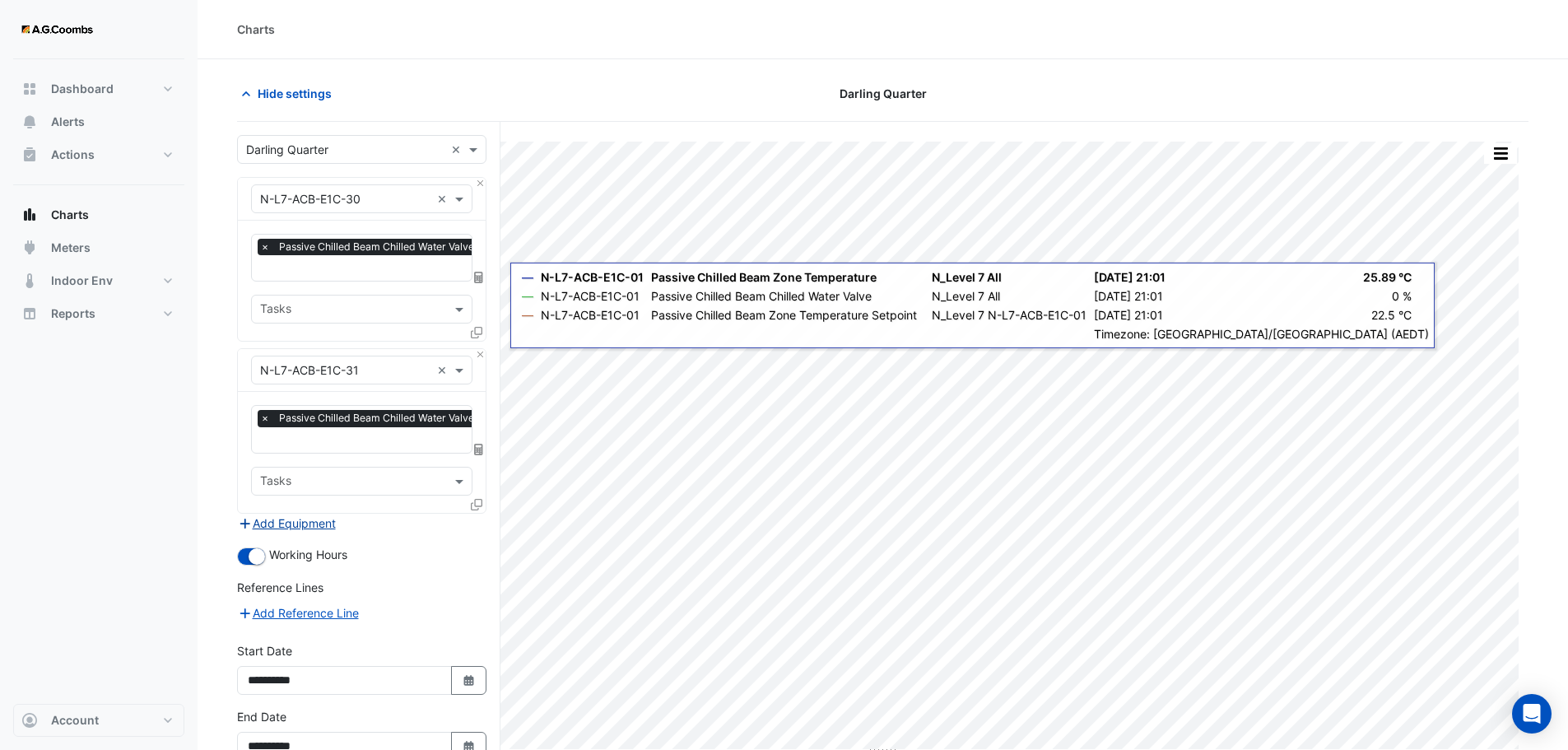
click at [323, 524] on button "Add Equipment" at bounding box center [286, 524] width 99 height 19
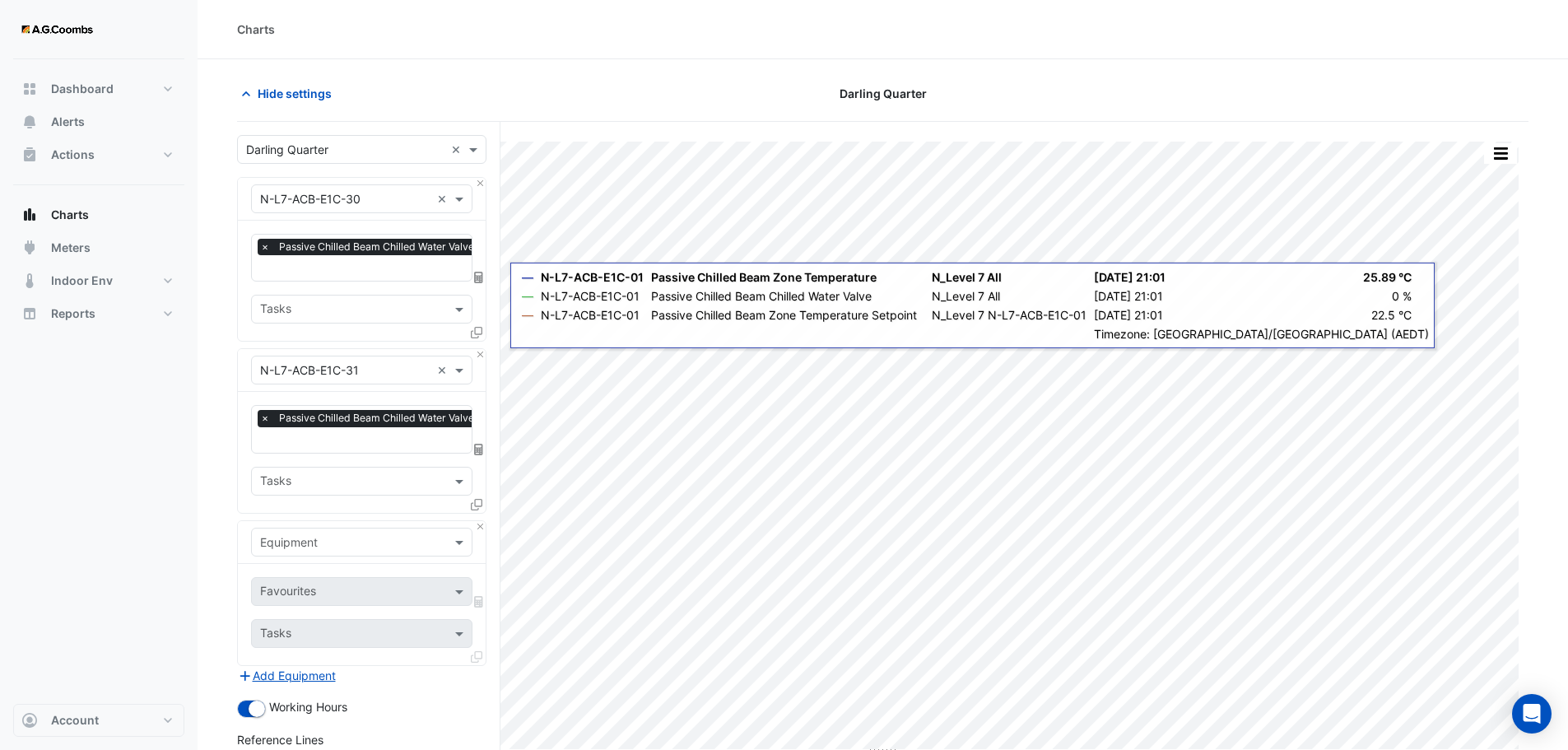
click at [330, 545] on input "text" at bounding box center [345, 543] width 170 height 17
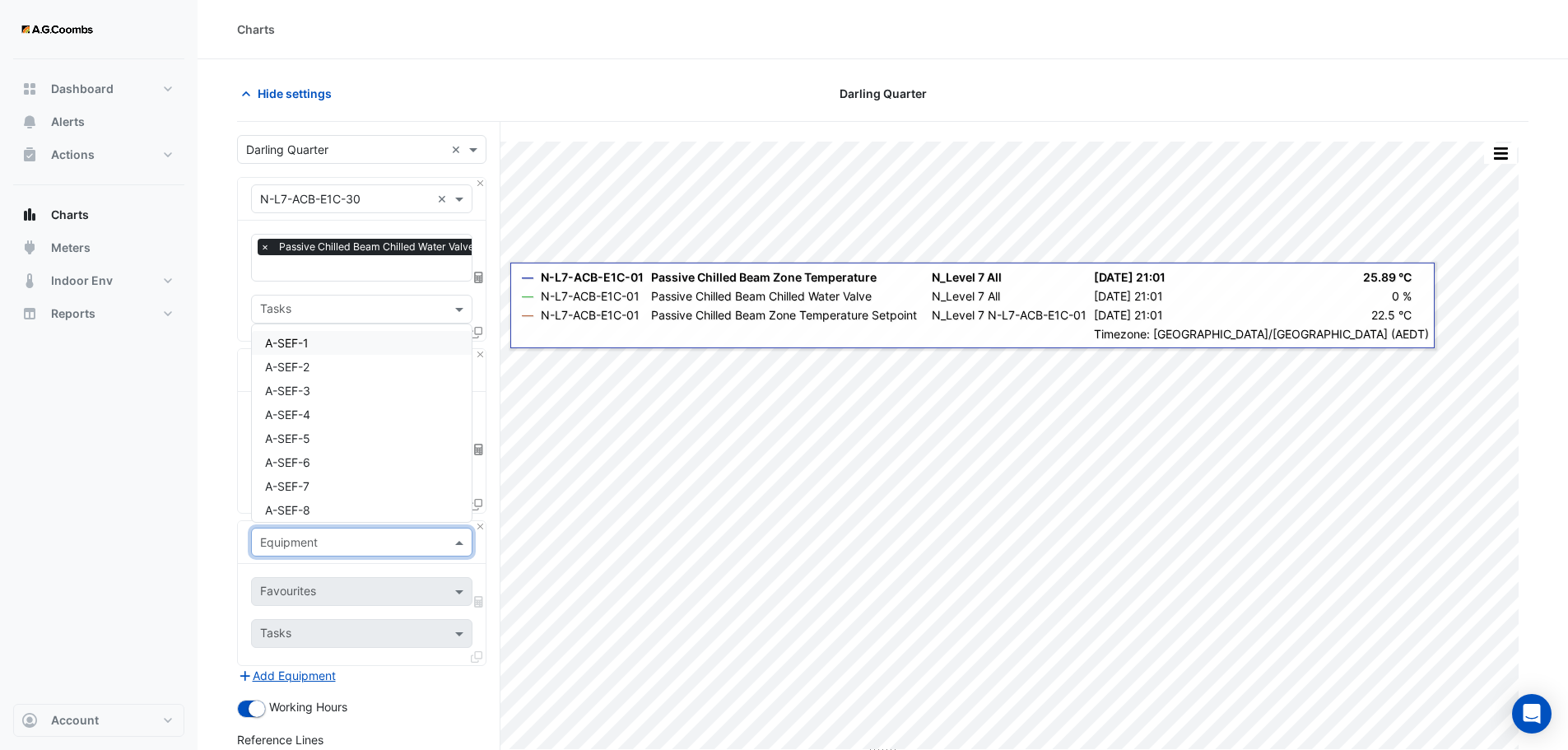
paste input "**********"
type input "**********"
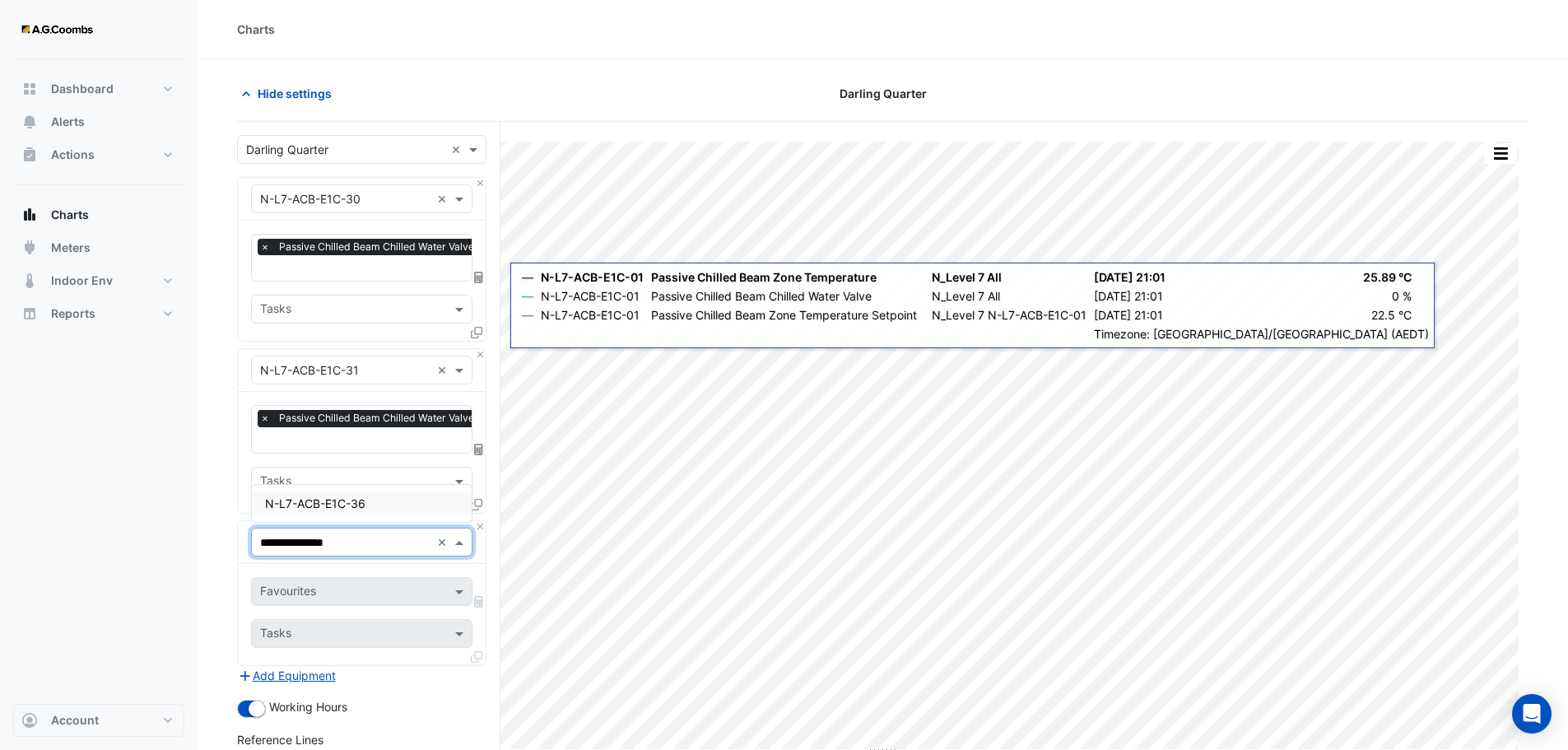
click at [320, 542] on input "**********" at bounding box center [345, 543] width 170 height 17
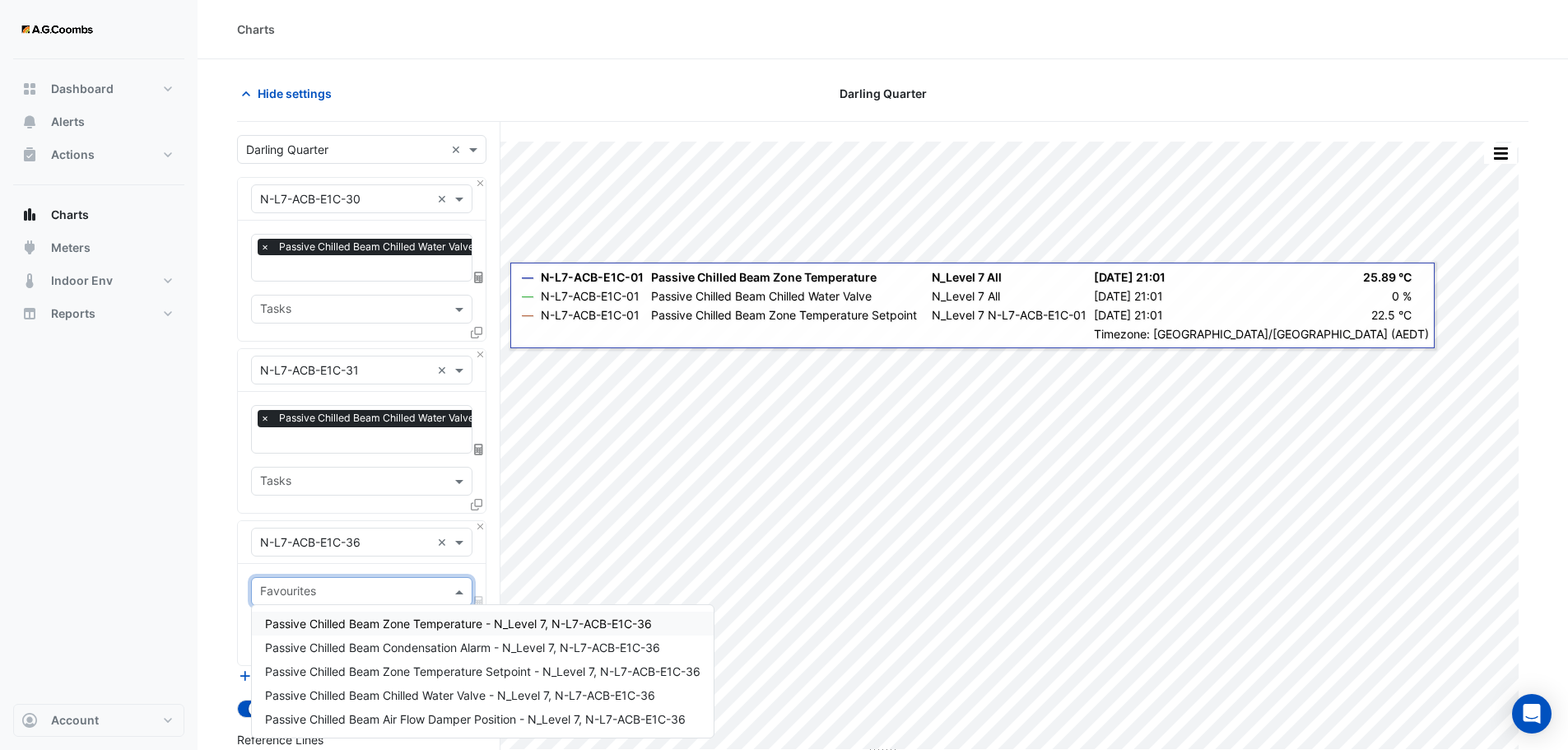
click at [348, 585] on input "text" at bounding box center [352, 594] width 184 height 17
click at [433, 695] on span "Passive Chilled Beam Chilled Water Valve - N_Level 7, N-L7-ACB-E1C-36" at bounding box center [460, 696] width 390 height 14
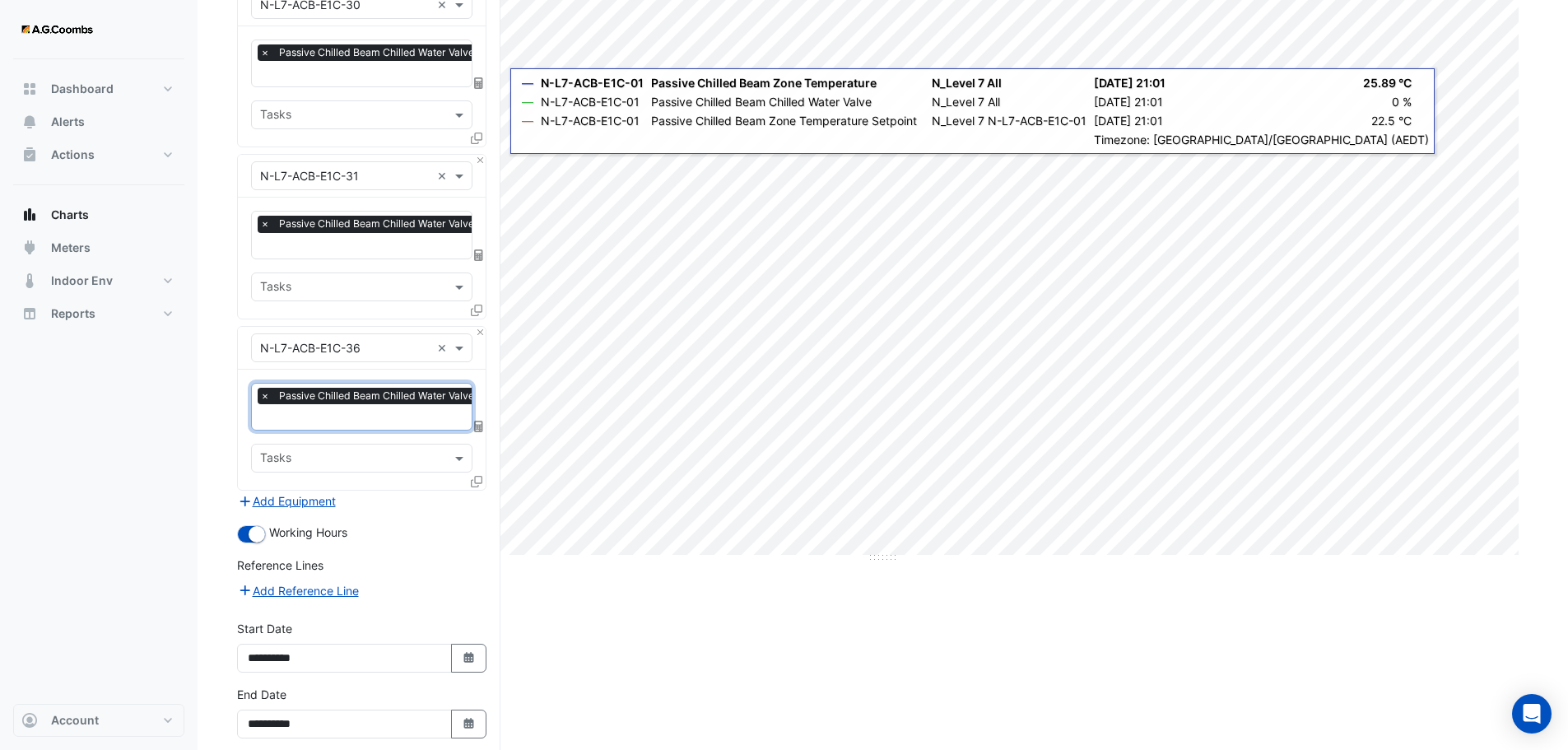
scroll to position [247, 0]
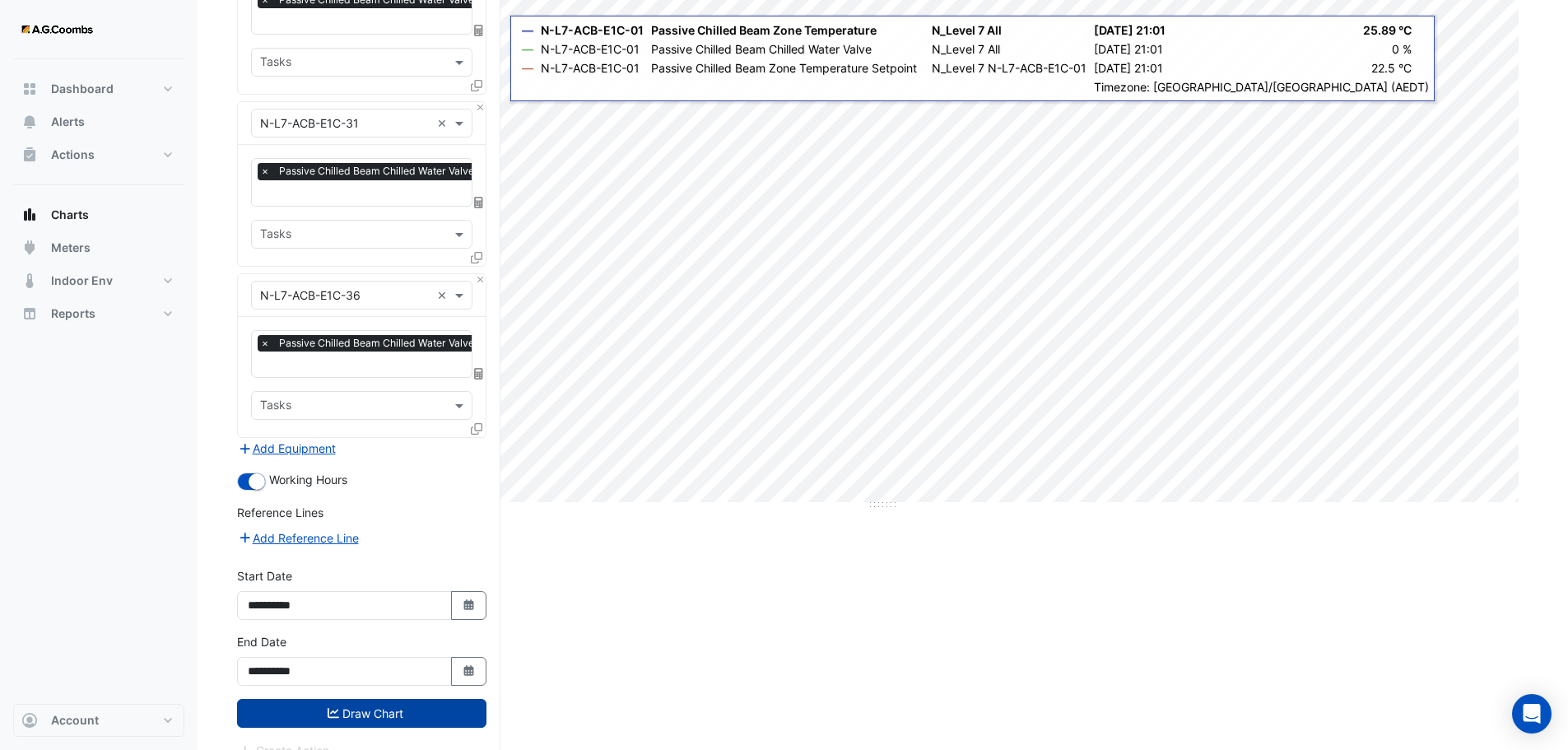
click at [342, 709] on button "Draw Chart" at bounding box center [361, 713] width 250 height 29
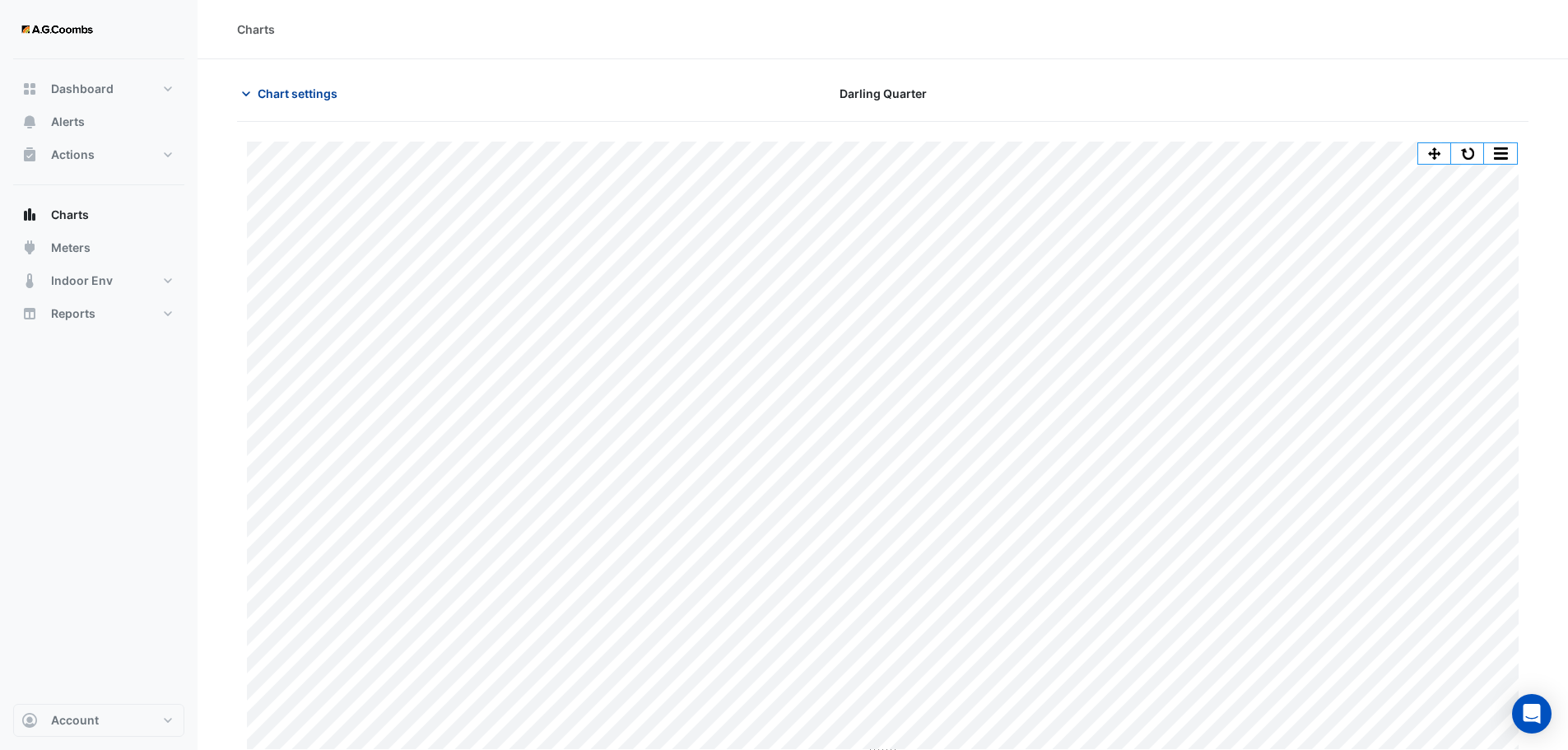
click at [305, 102] on button "Chart settings" at bounding box center [292, 92] width 111 height 29
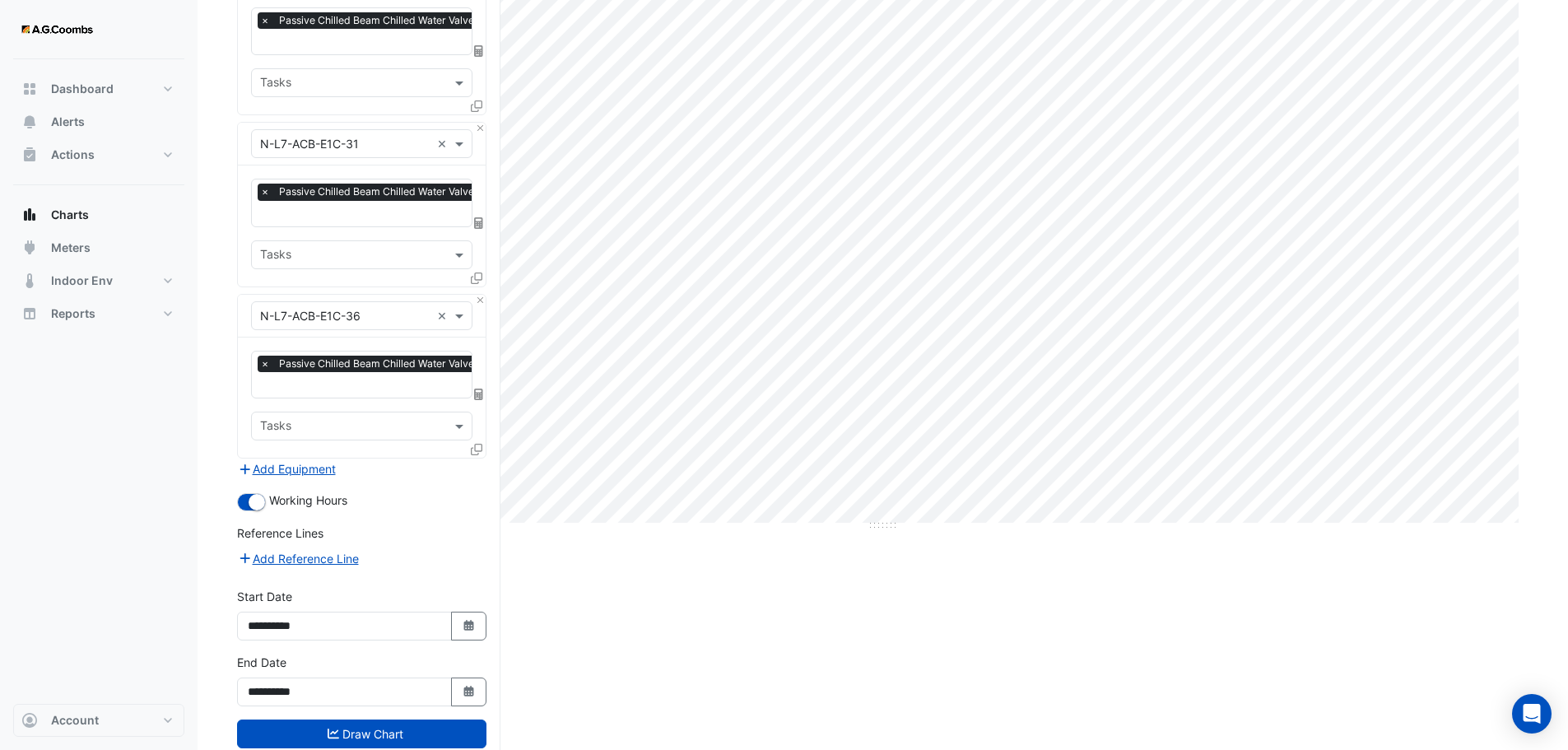
scroll to position [265, 0]
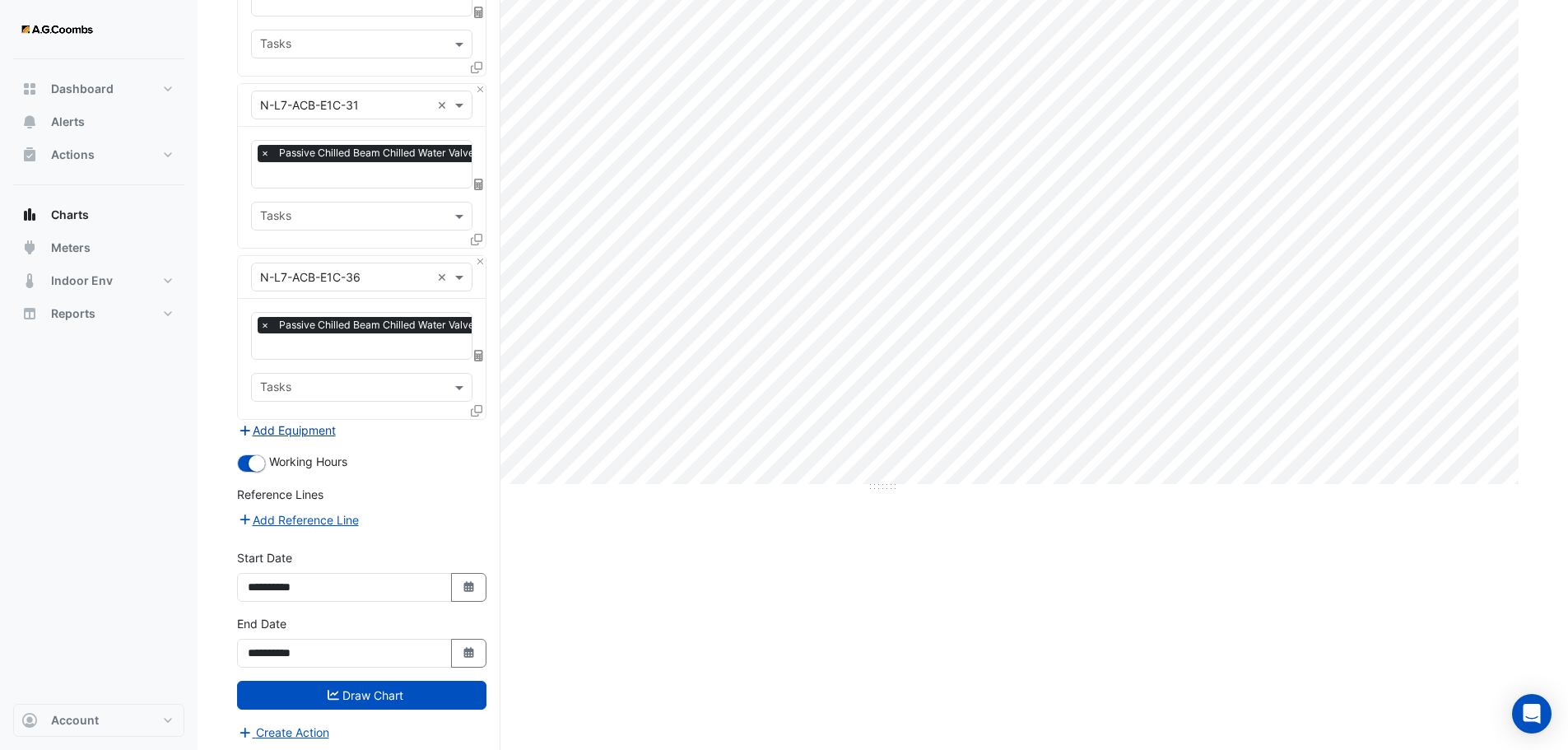
click at [277, 422] on button "Add Equipment" at bounding box center [286, 430] width 99 height 19
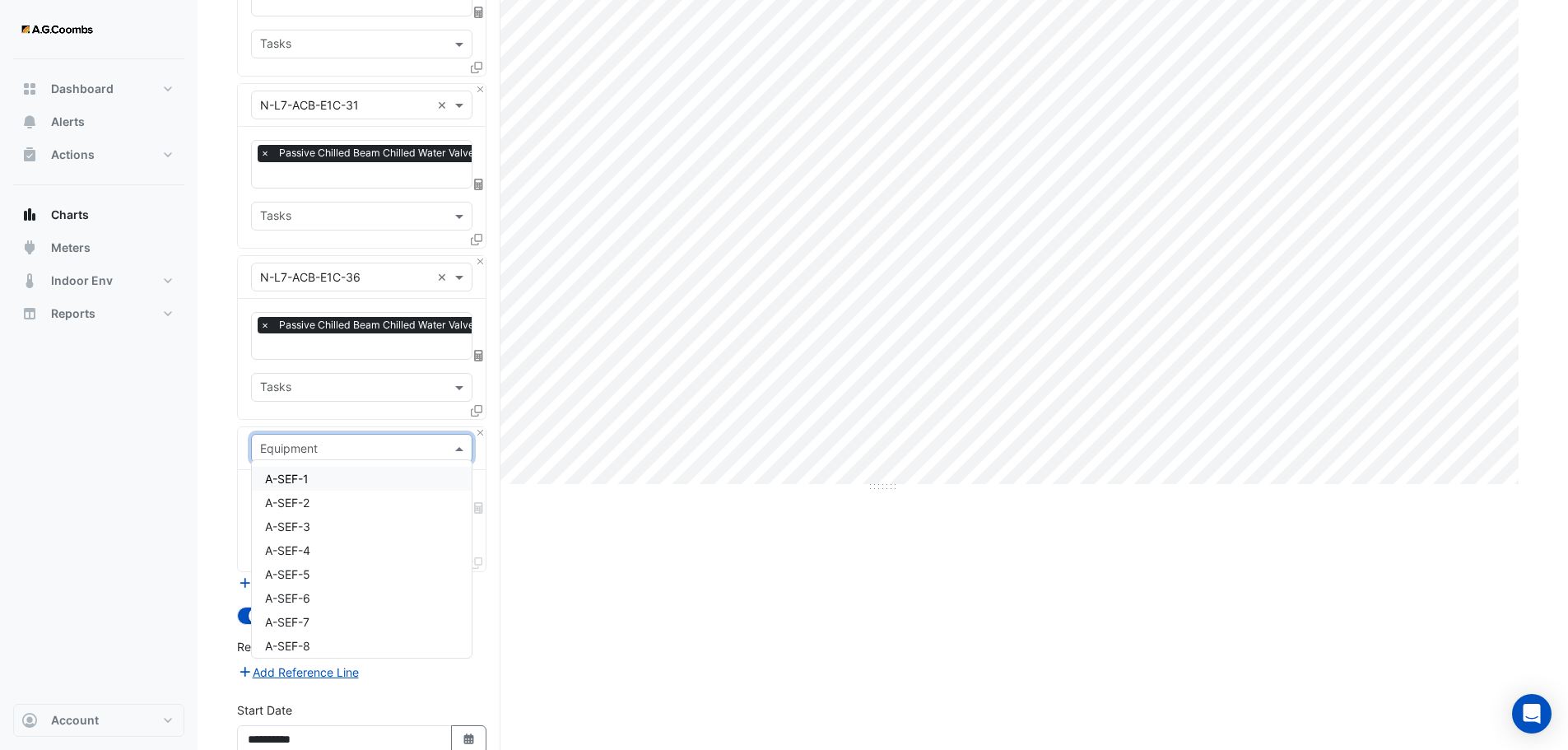
click at [327, 441] on input "text" at bounding box center [345, 449] width 170 height 17
paste input "**********"
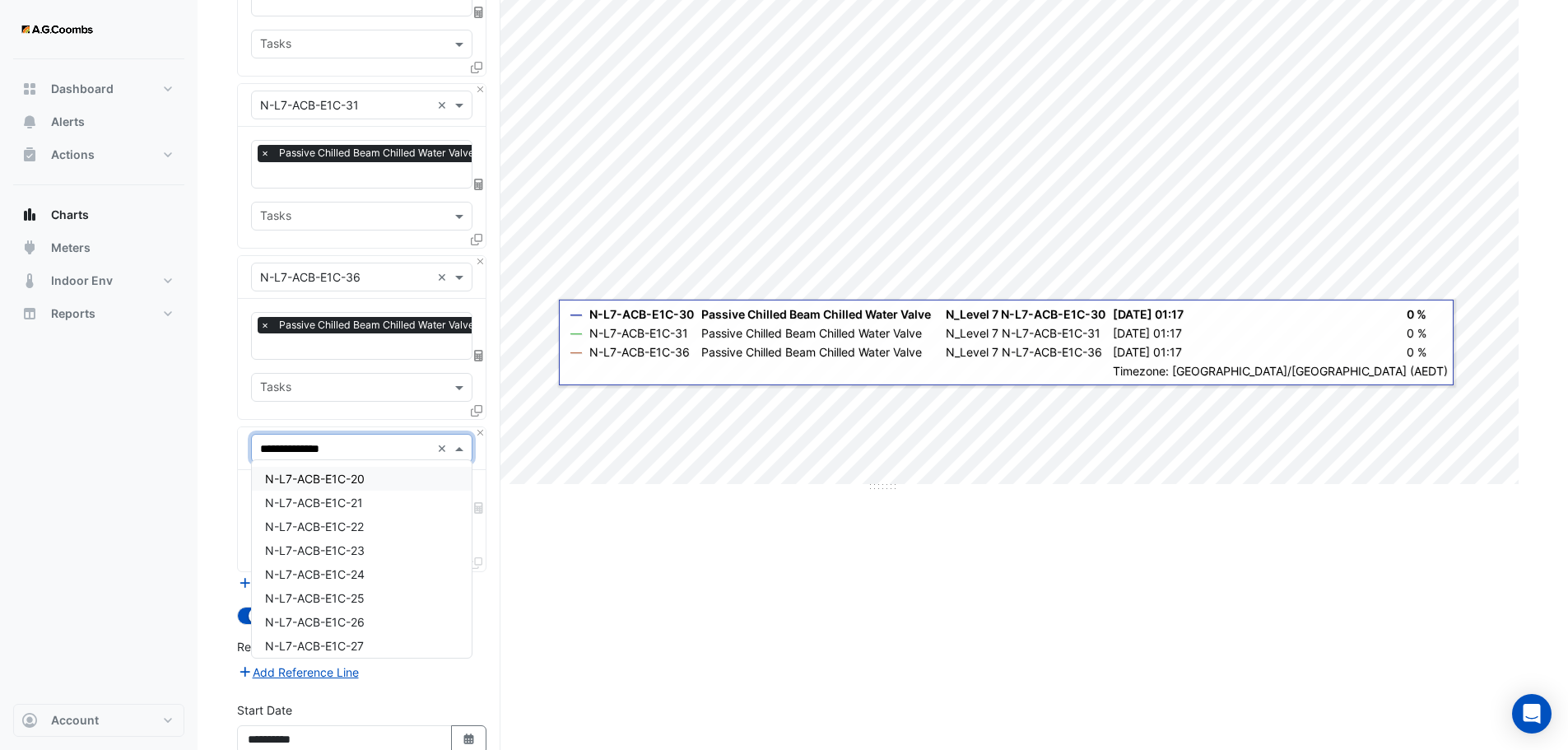
type input "**********"
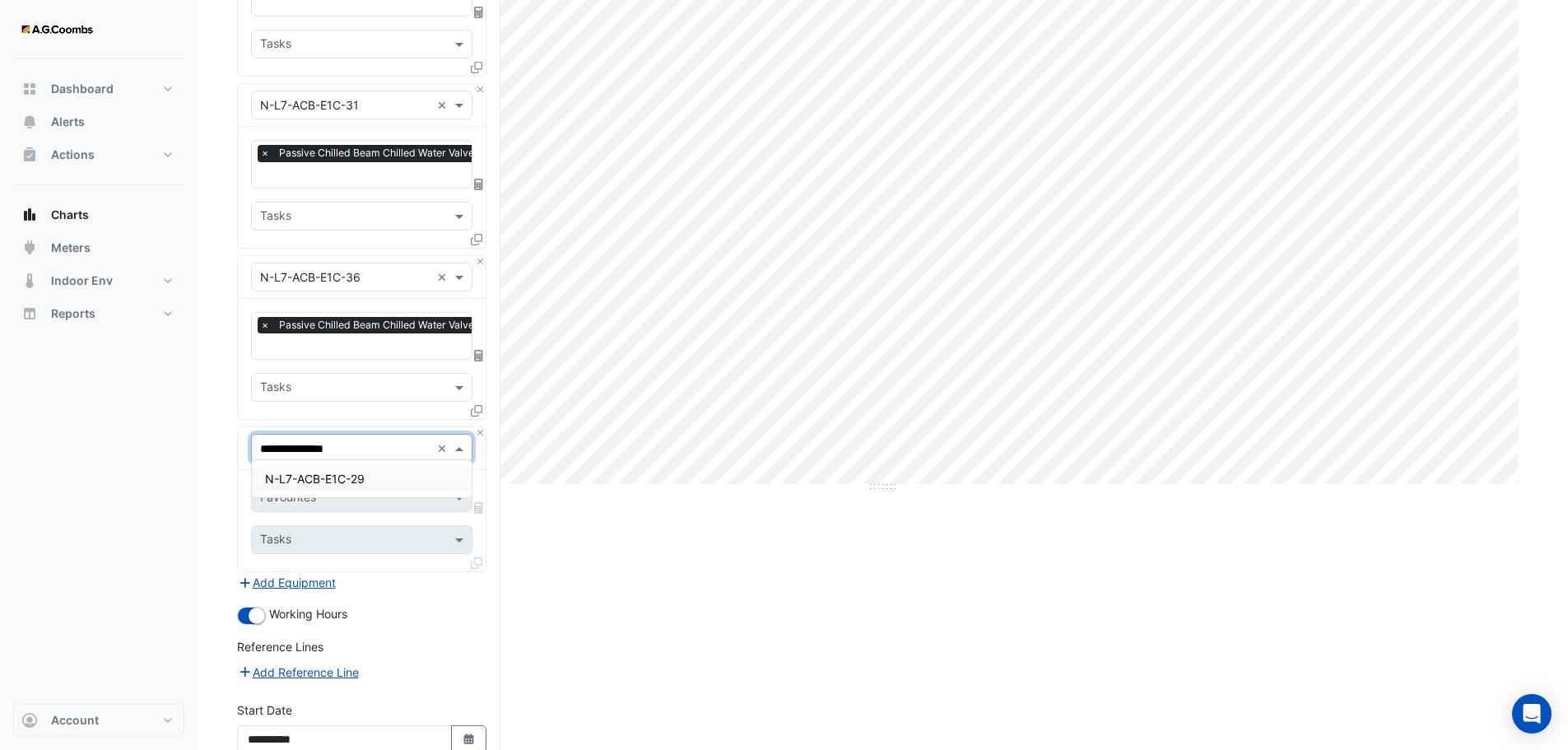
click at [297, 478] on span "N-L7-ACB-E1C-29" at bounding box center [314, 479] width 99 height 14
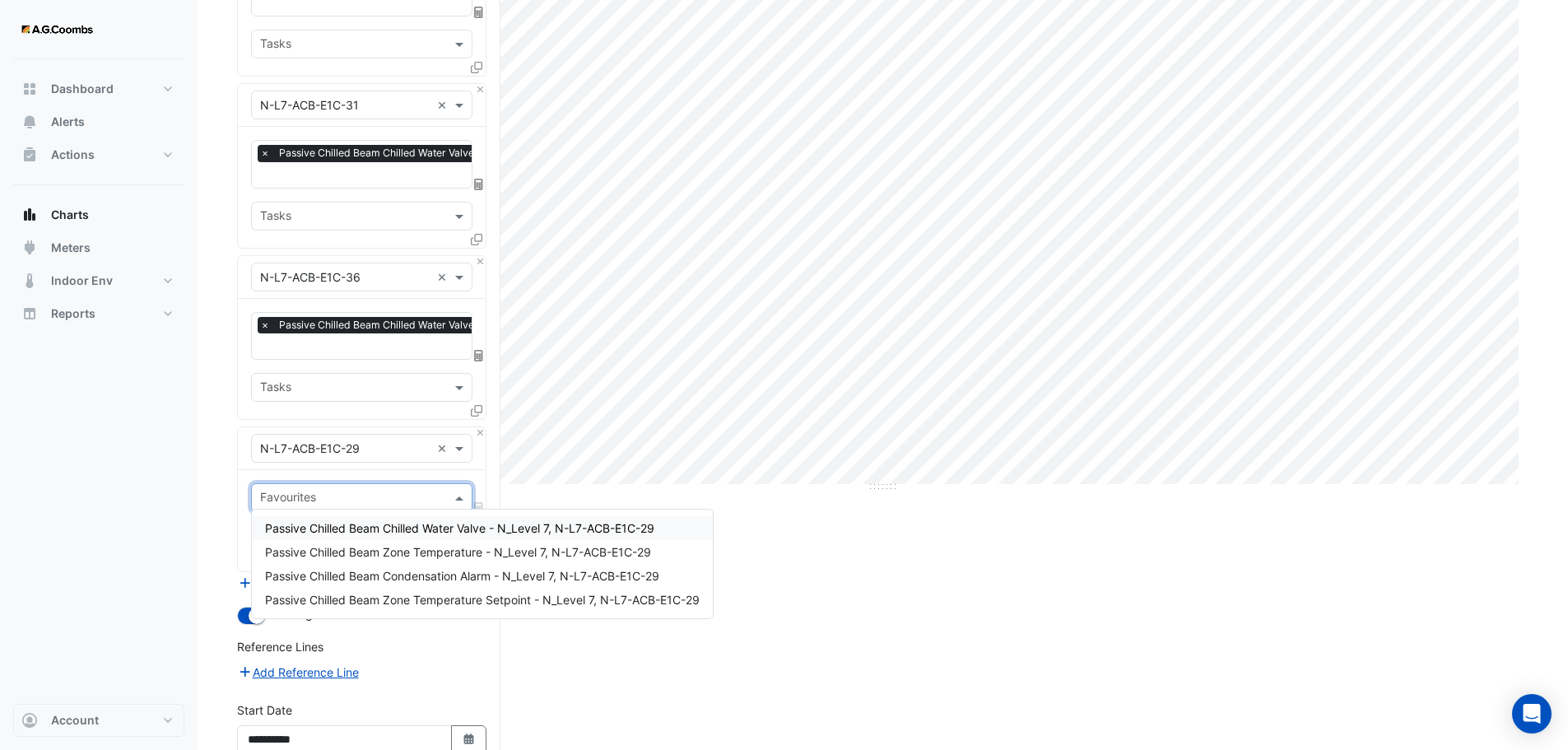
click at [305, 499] on input "text" at bounding box center [352, 499] width 184 height 17
click at [335, 529] on span "Passive Chilled Beam Chilled Water Valve - N_Level 7, N-L7-ACB-E1C-29" at bounding box center [460, 528] width 390 height 14
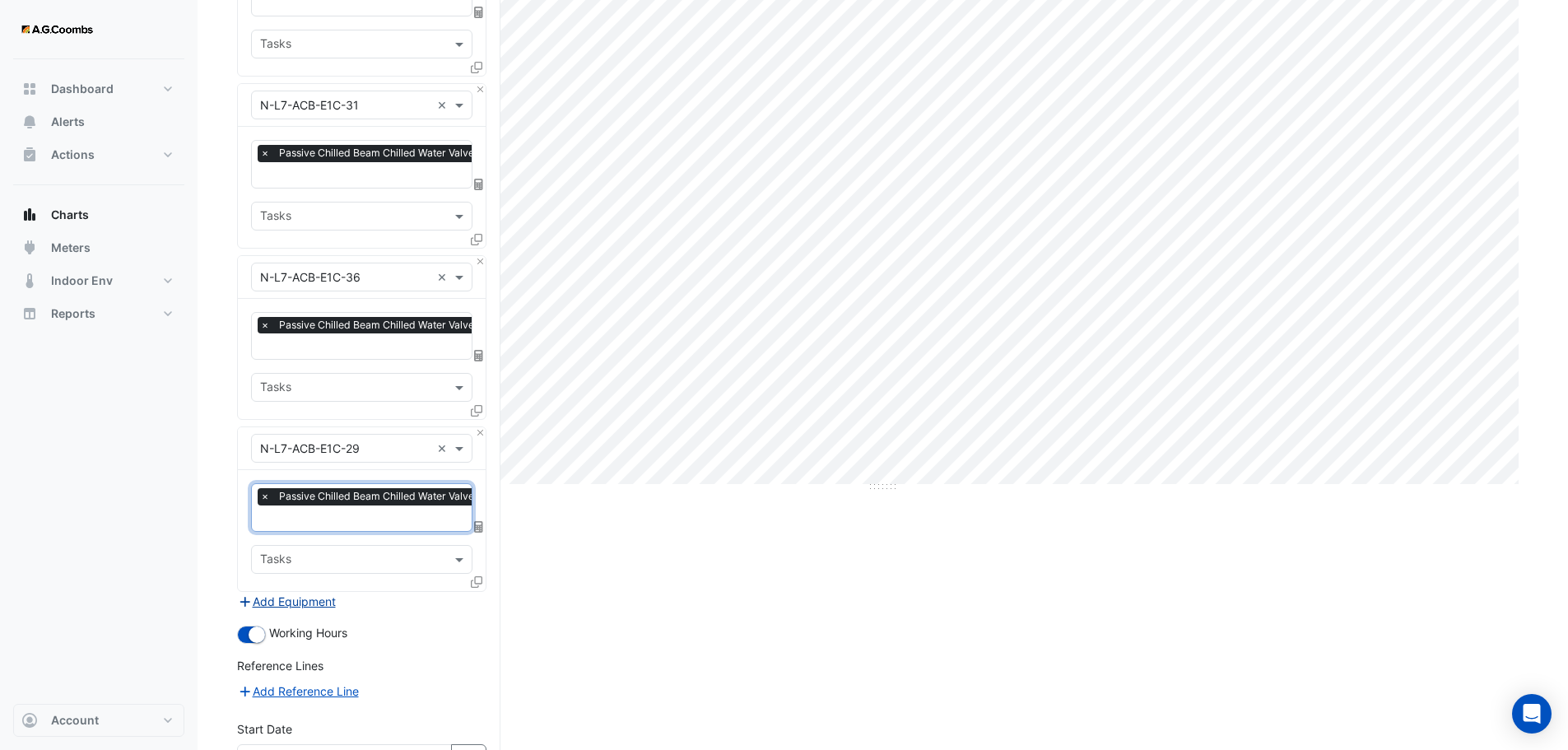
click at [291, 593] on button "Add Equipment" at bounding box center [286, 601] width 99 height 19
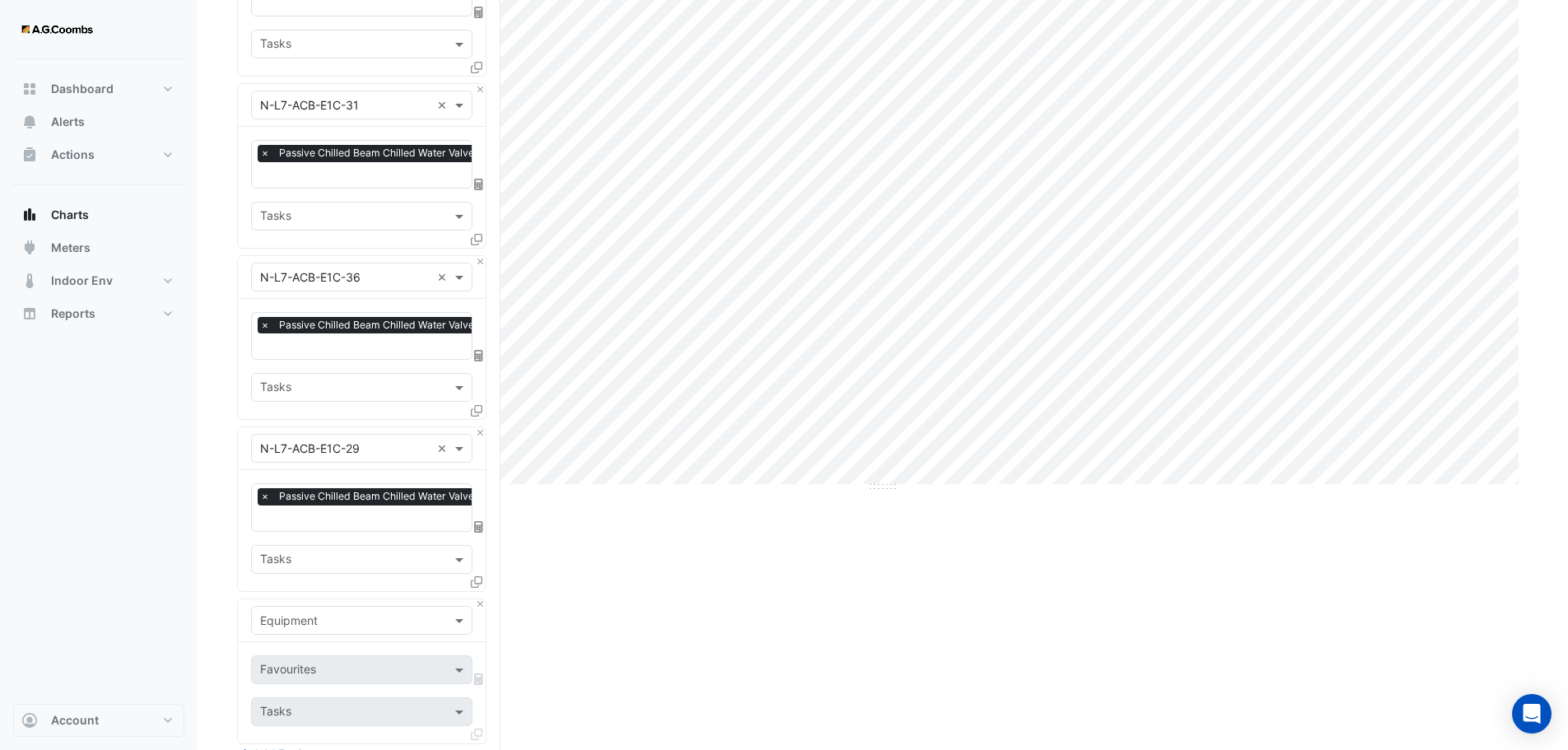
click at [306, 626] on div "Equipment" at bounding box center [362, 620] width 221 height 29
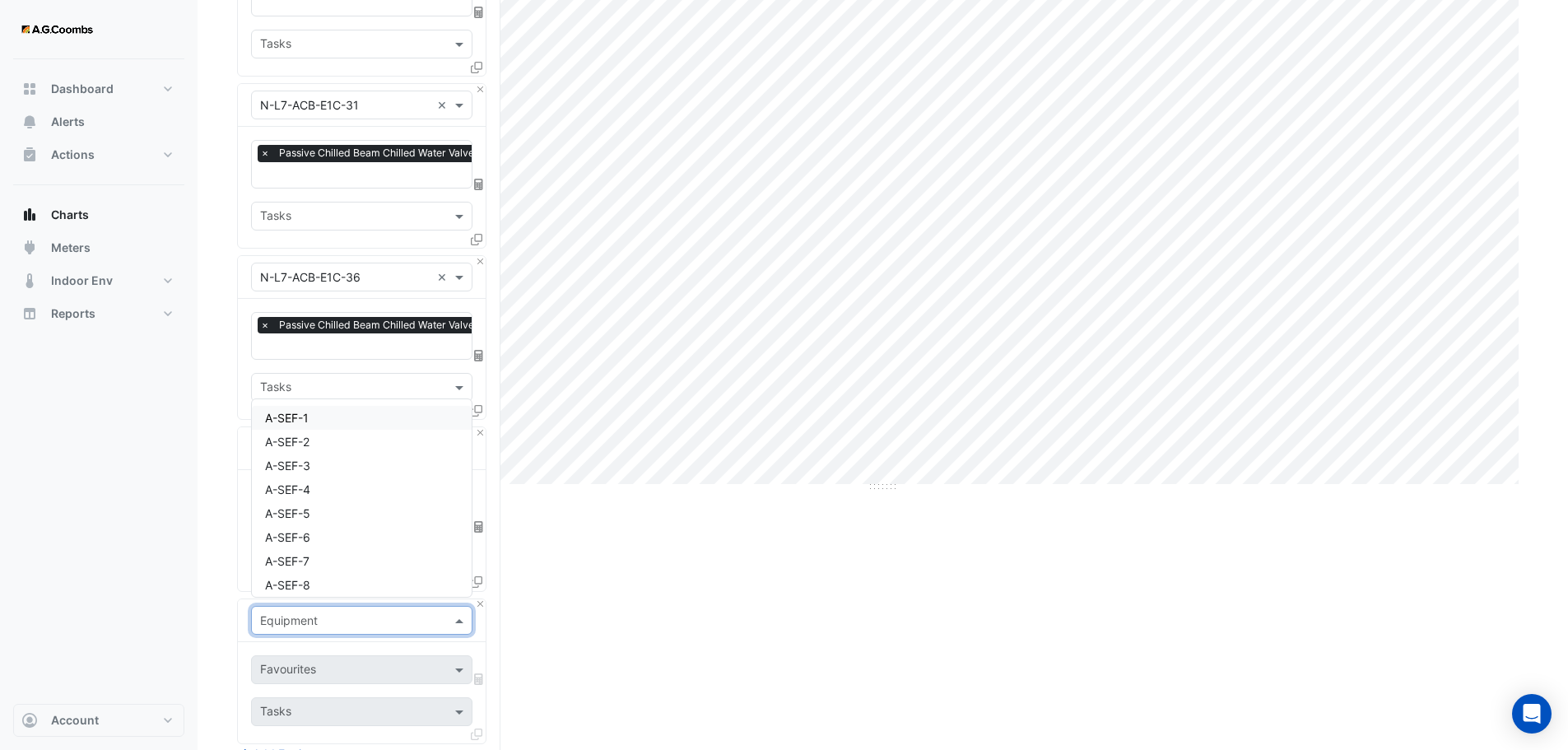
paste input "**********"
type input "**********"
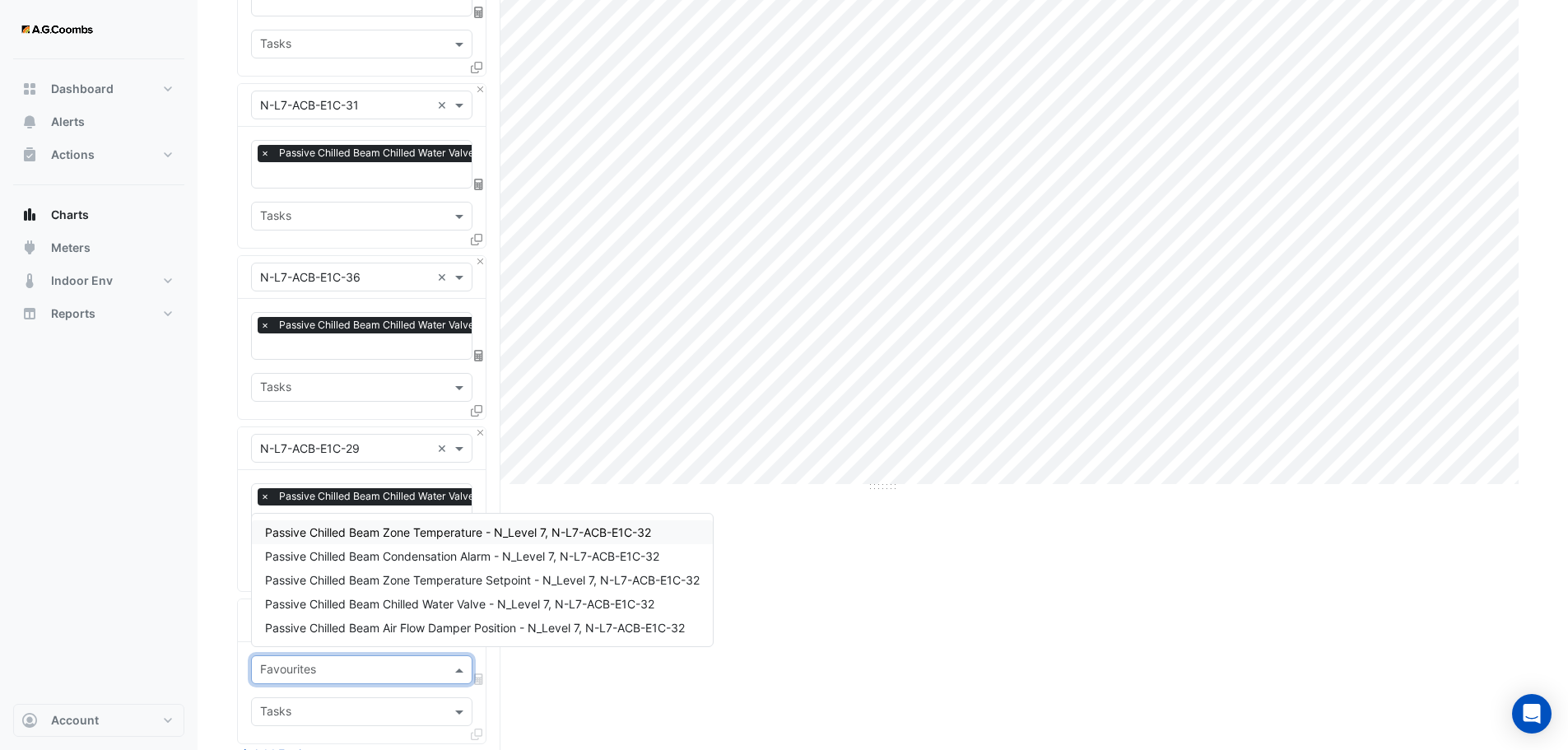
click at [298, 663] on input "text" at bounding box center [352, 671] width 184 height 17
click at [333, 601] on span "Passive Chilled Beam Chilled Water Valve - N_Level 7, N-L7-ACB-E1C-32" at bounding box center [460, 604] width 390 height 14
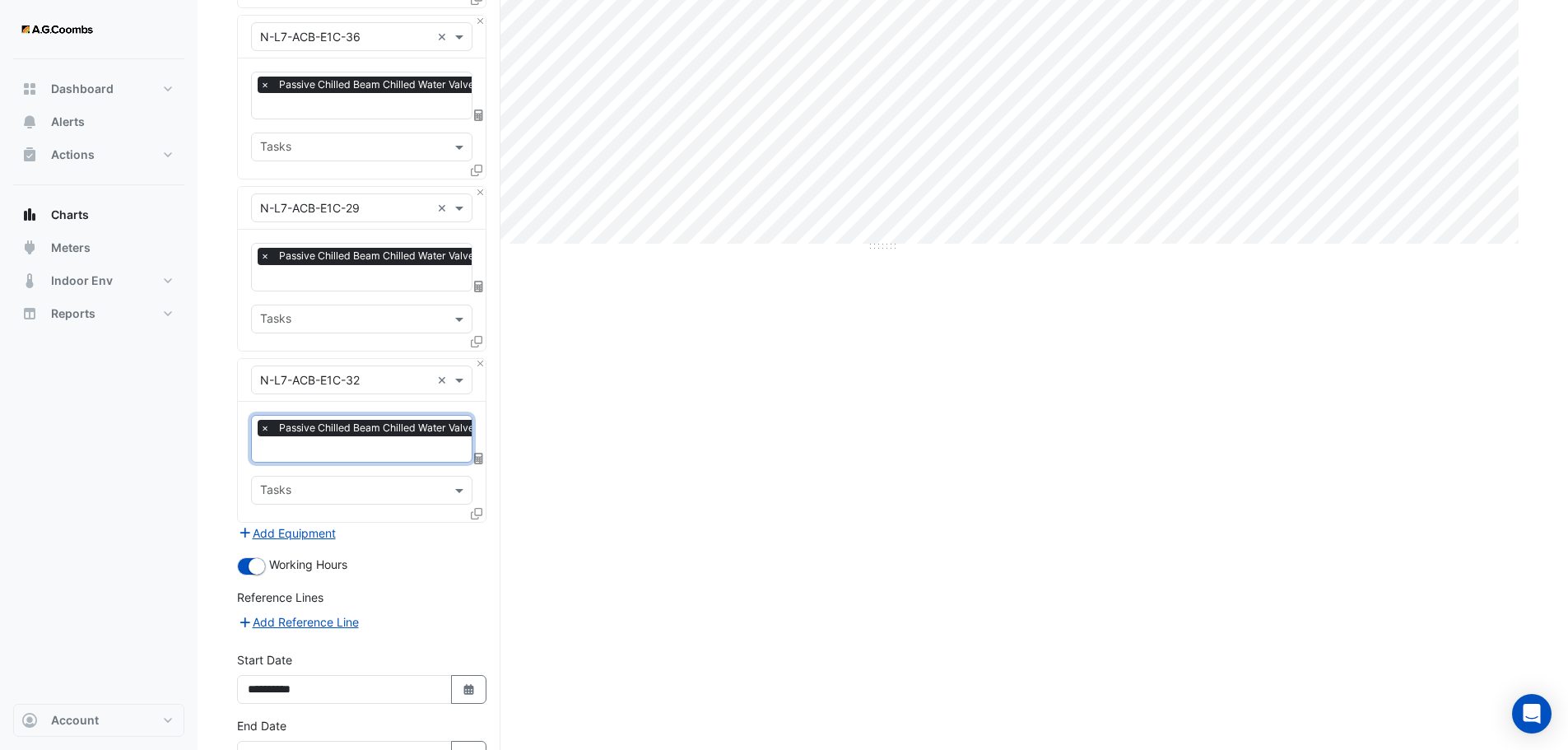
scroll to position [594, 0]
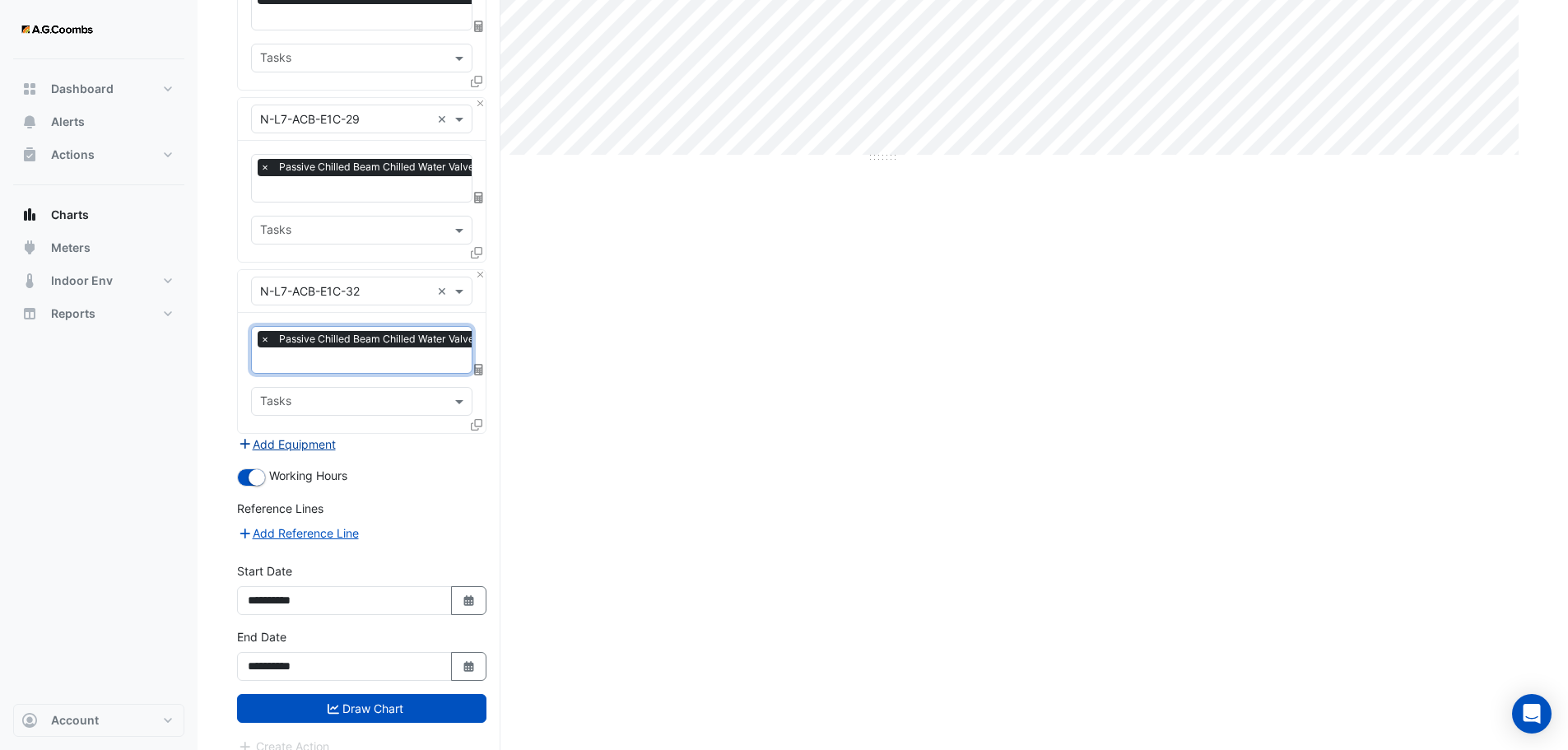
click at [302, 437] on button "Add Equipment" at bounding box center [286, 444] width 99 height 19
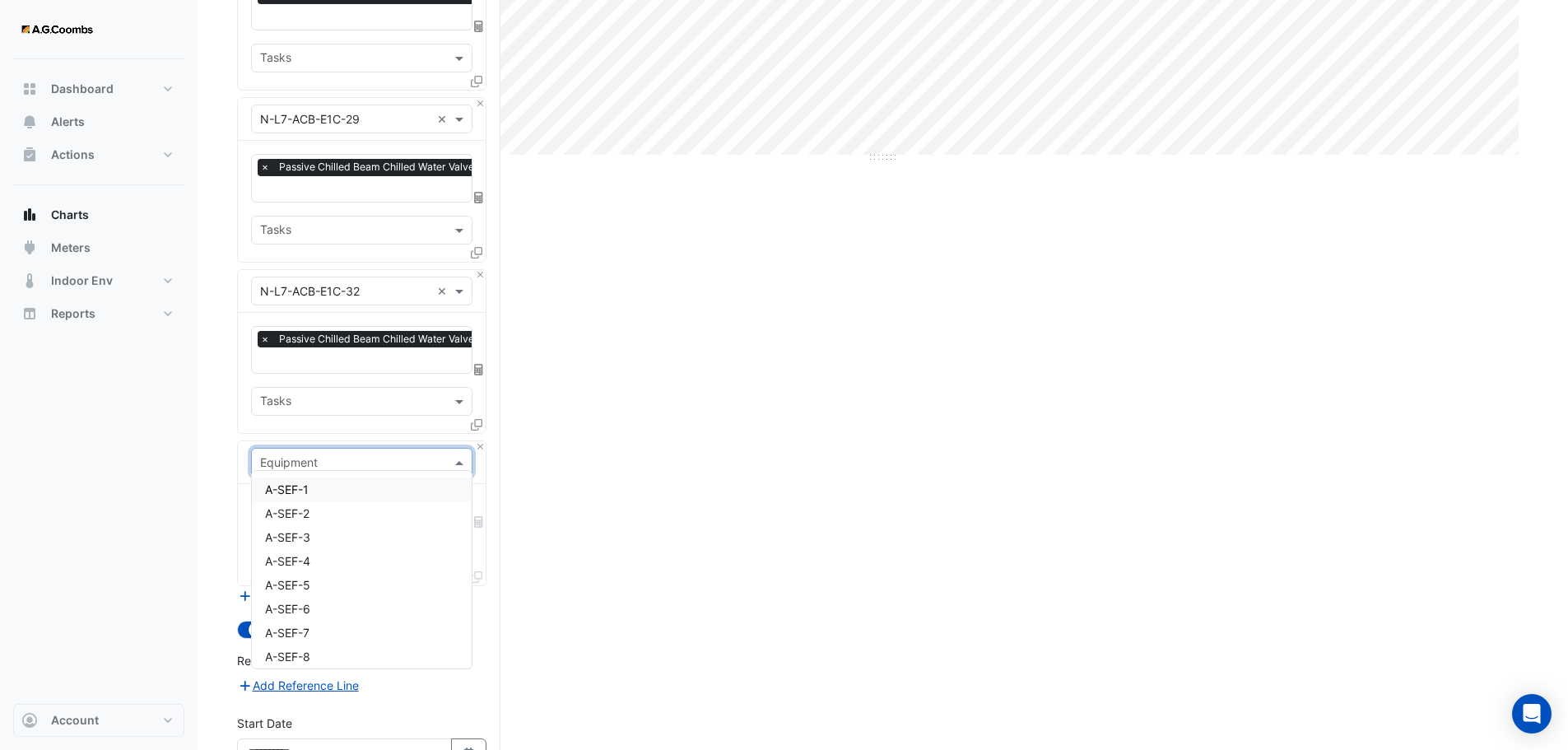
click at [342, 454] on input "text" at bounding box center [345, 463] width 170 height 17
paste input "**********"
type input "**********"
click at [315, 505] on input "text" at bounding box center [352, 513] width 184 height 17
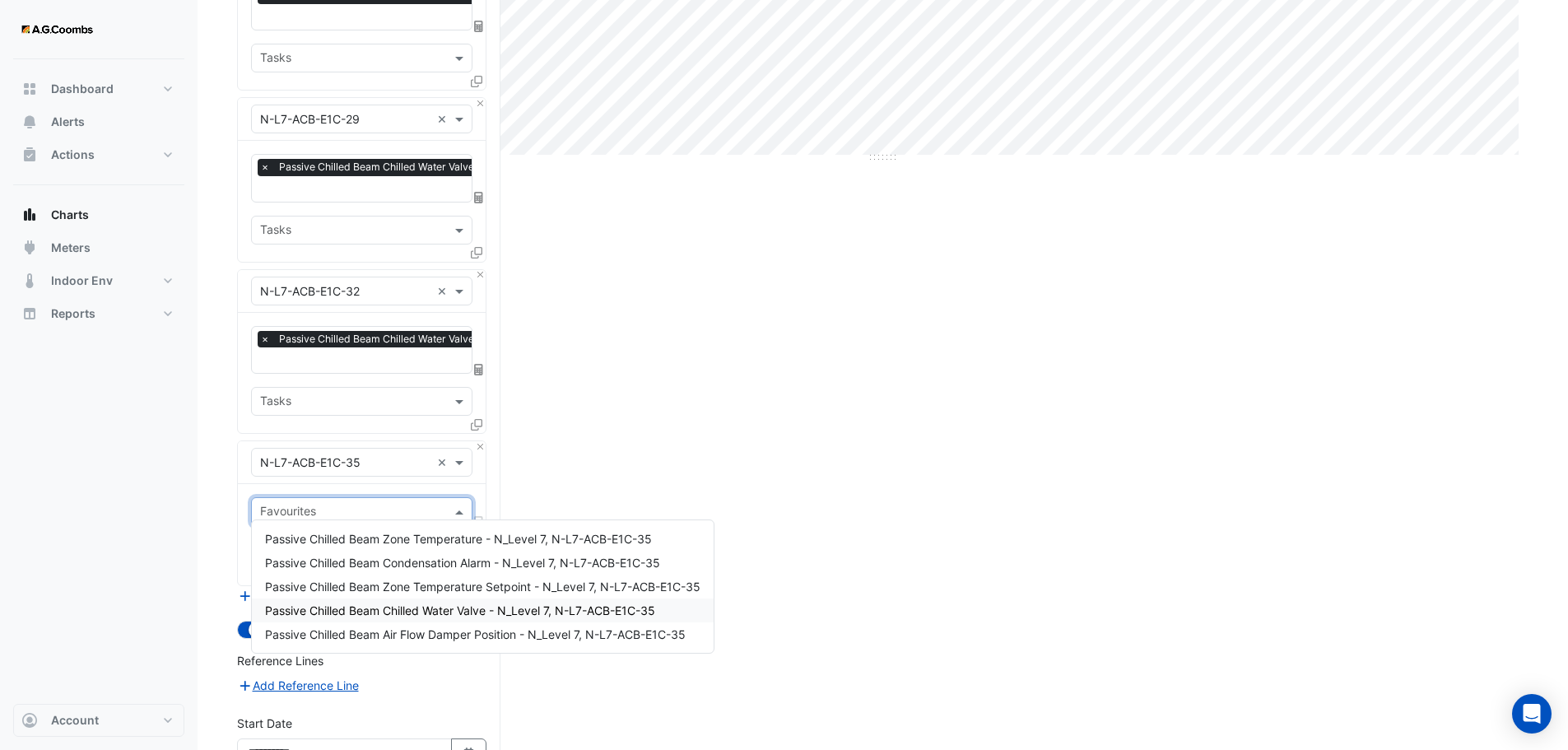
click at [347, 612] on span "Passive Chilled Beam Chilled Water Valve - N_Level 7, N-L7-ACB-E1C-35" at bounding box center [460, 610] width 390 height 14
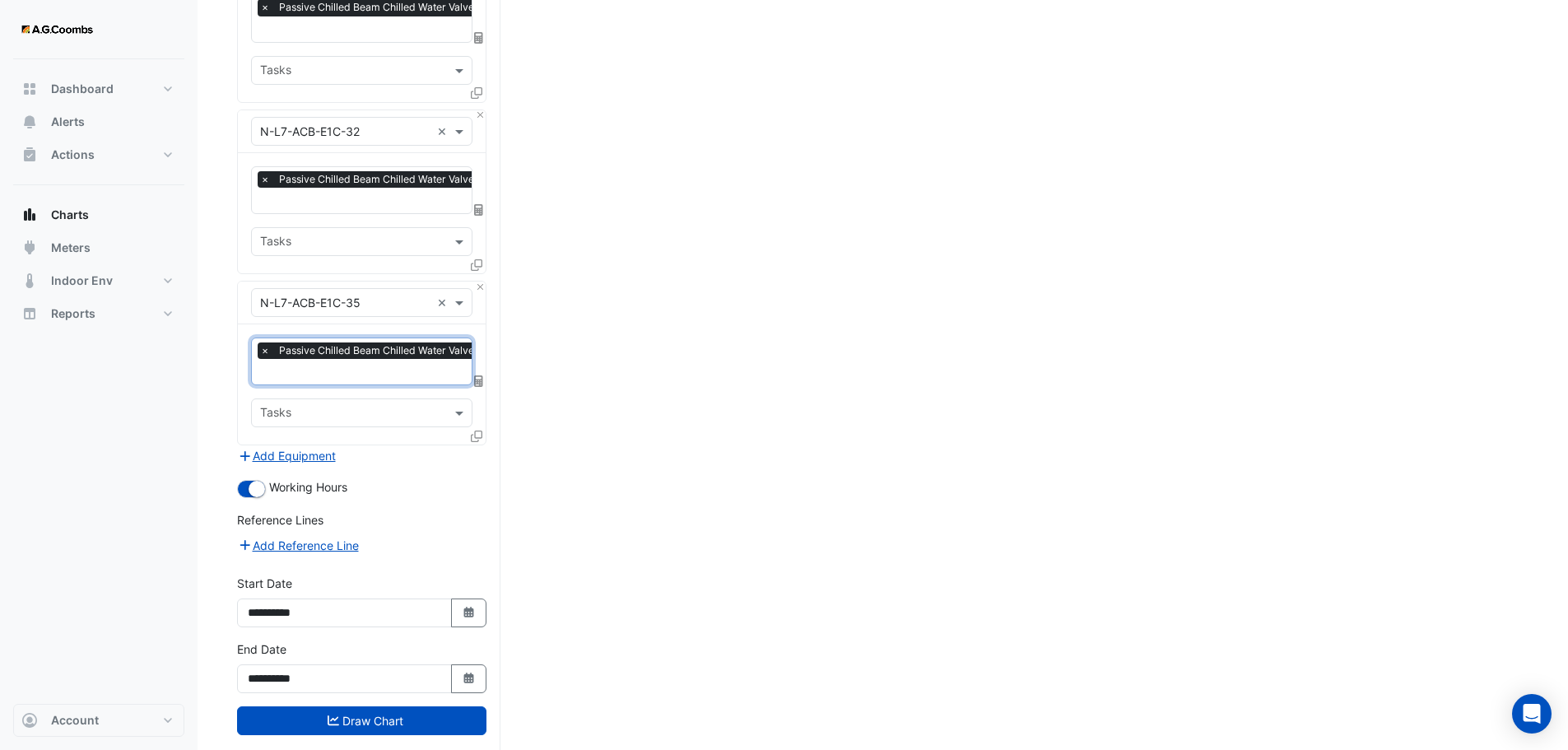
scroll to position [775, 0]
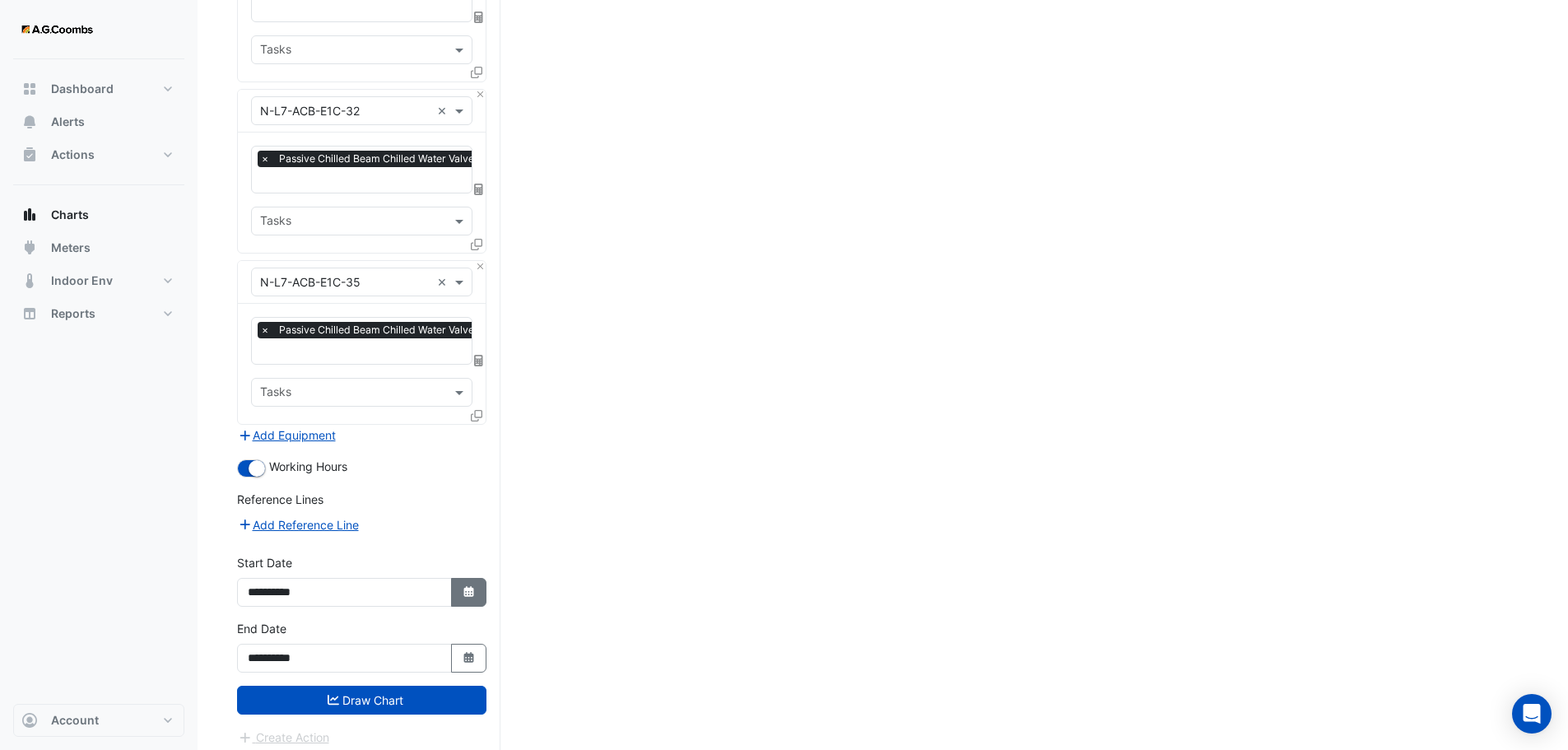
click at [479, 585] on button "Select Date" at bounding box center [469, 592] width 36 height 29
select select "****"
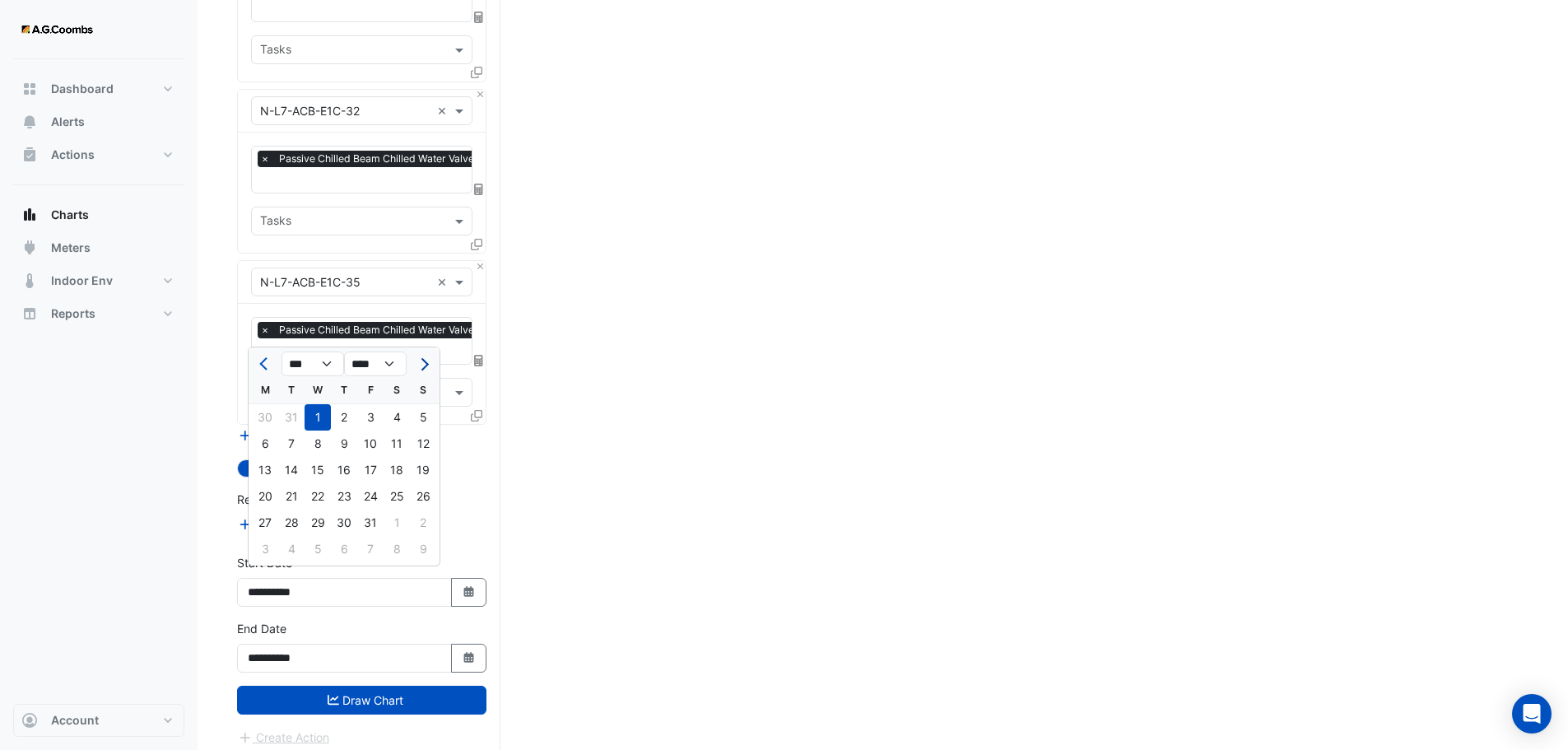
click at [424, 360] on span "Next month" at bounding box center [422, 364] width 12 height 12
select select "*"
click at [268, 440] on div "3" at bounding box center [265, 443] width 26 height 26
type input "**********"
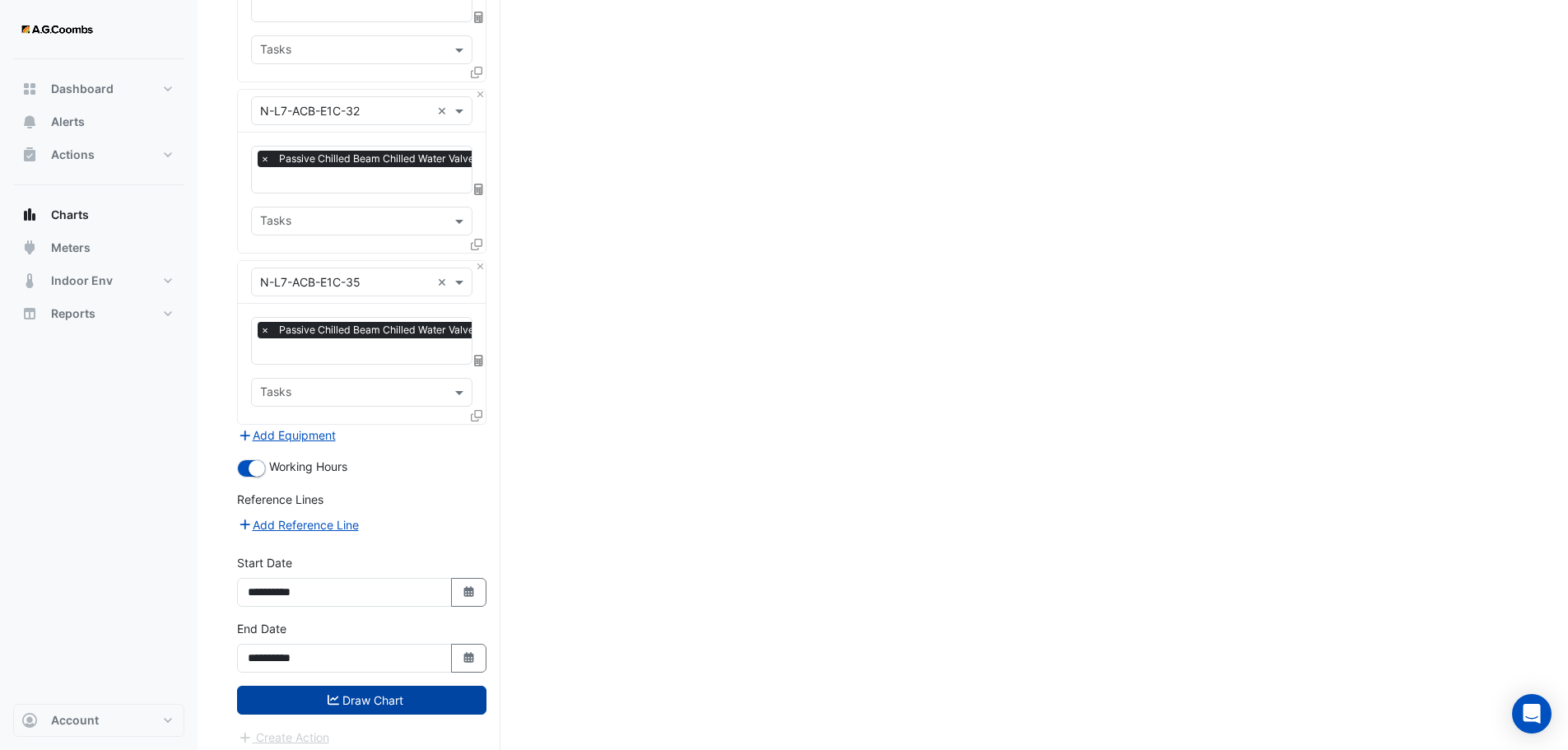
click at [388, 687] on button "Draw Chart" at bounding box center [361, 700] width 250 height 29
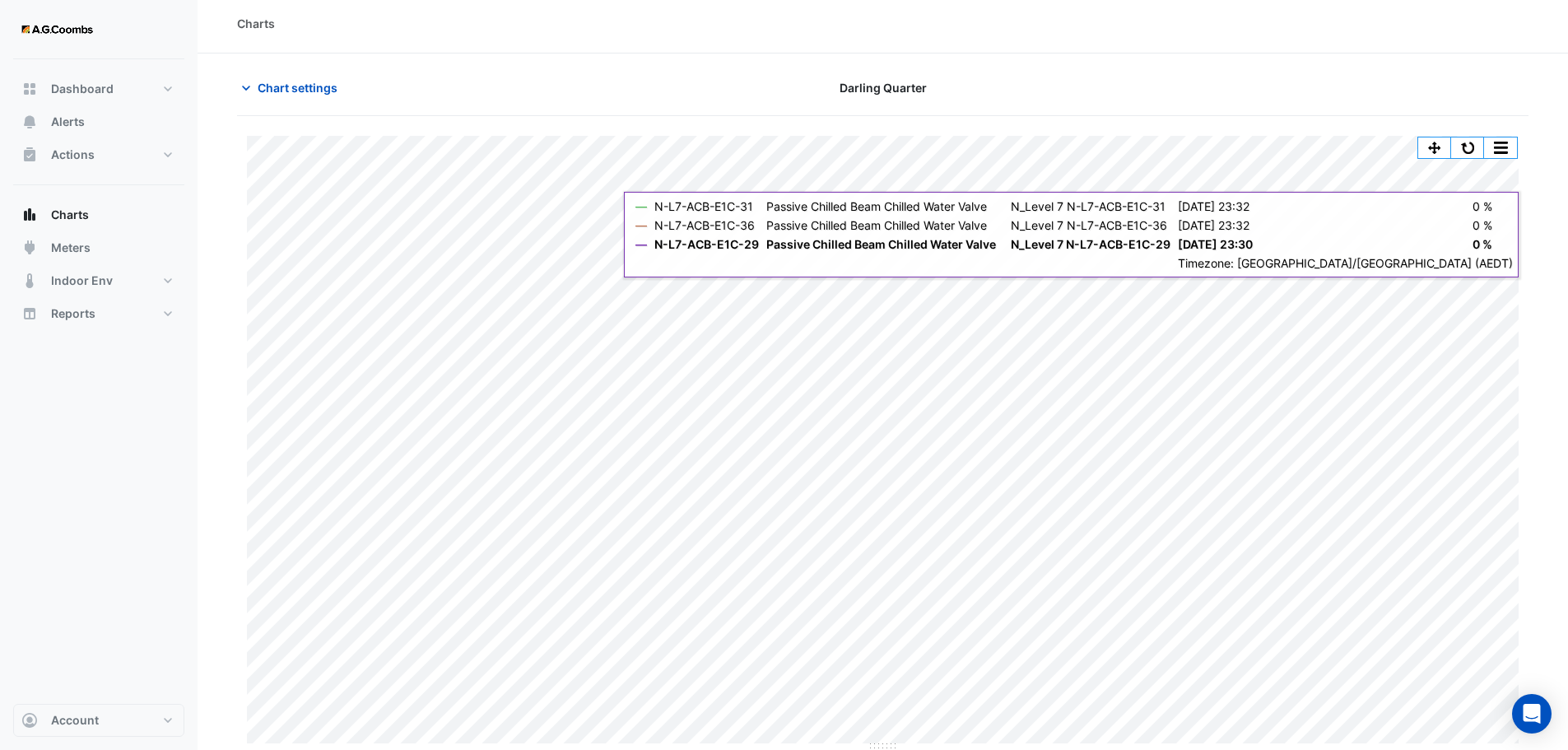
scroll to position [8, 0]
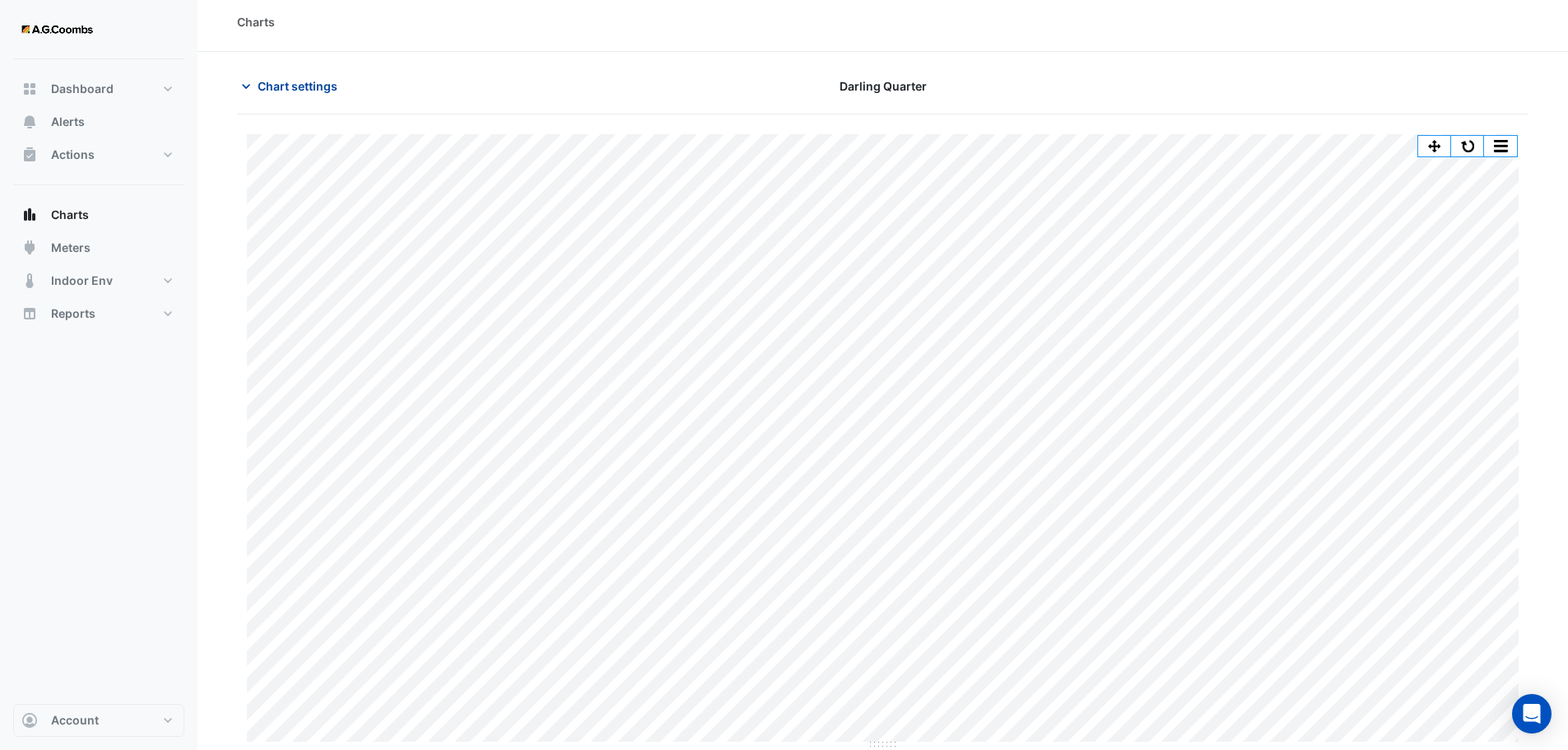
click at [314, 86] on span "Chart settings" at bounding box center [297, 86] width 79 height 17
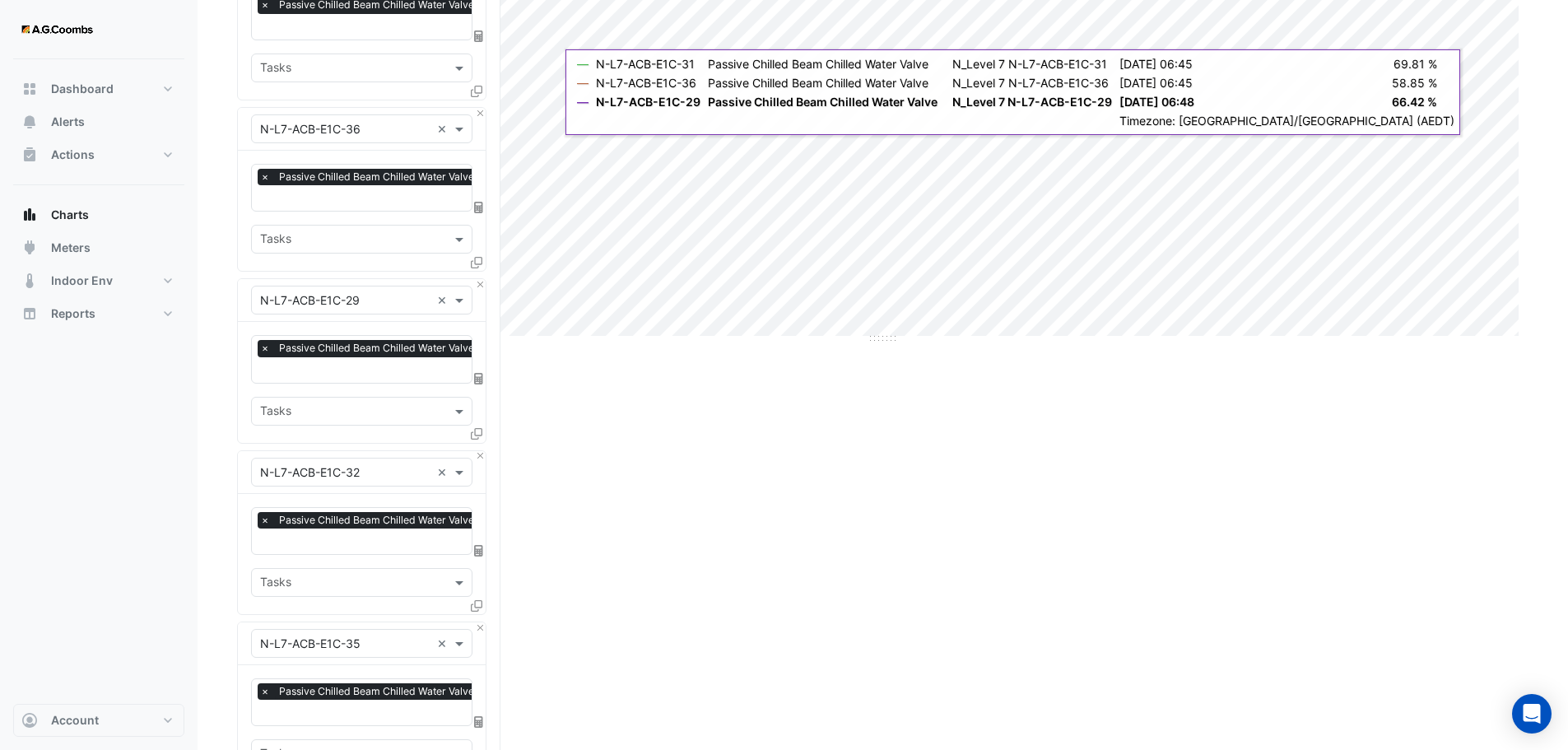
scroll to position [494, 0]
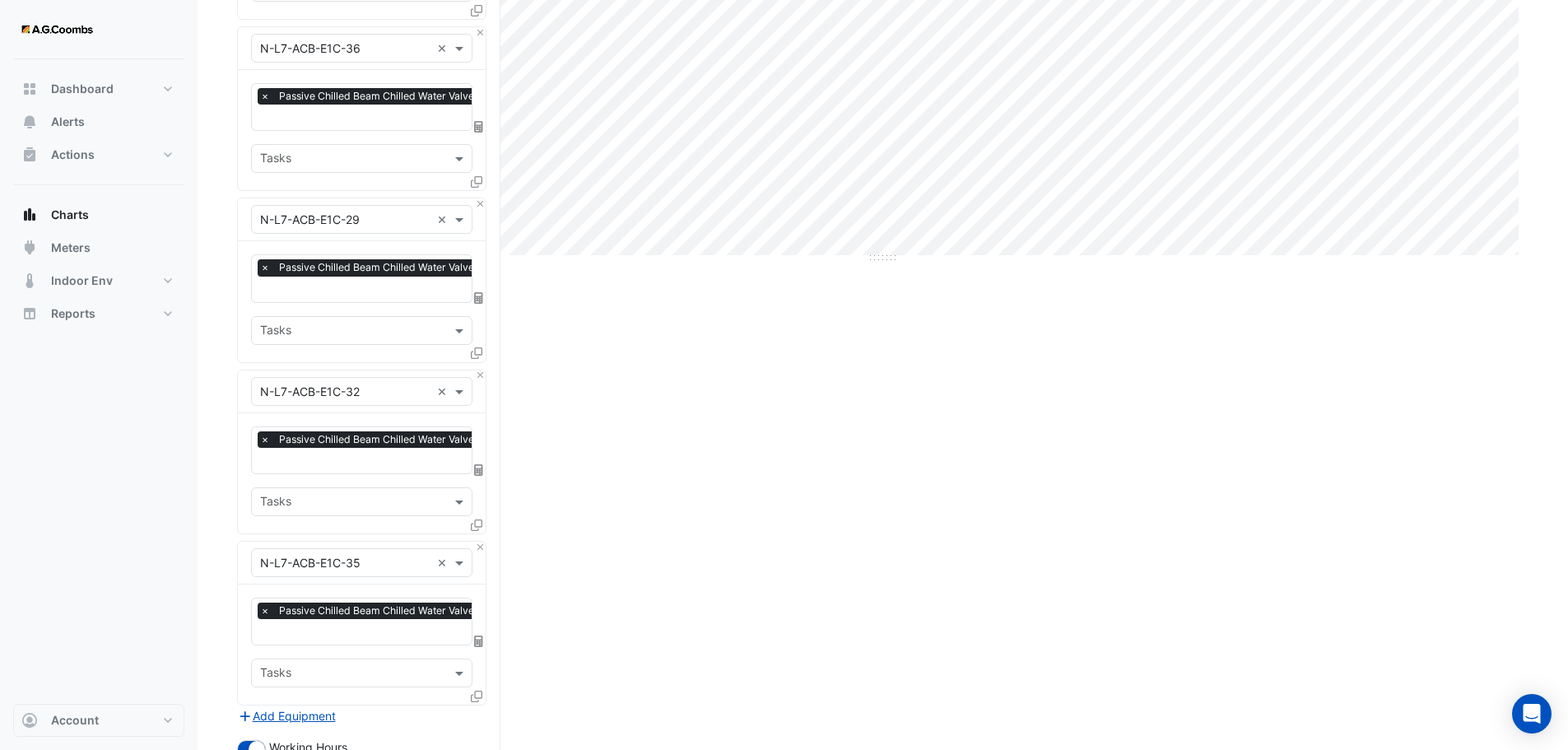
click at [1078, 415] on div "Split by Equip Split All Print Save as JPEG Save as PNG Pivot Data Table Export…" at bounding box center [882, 334] width 1292 height 1413
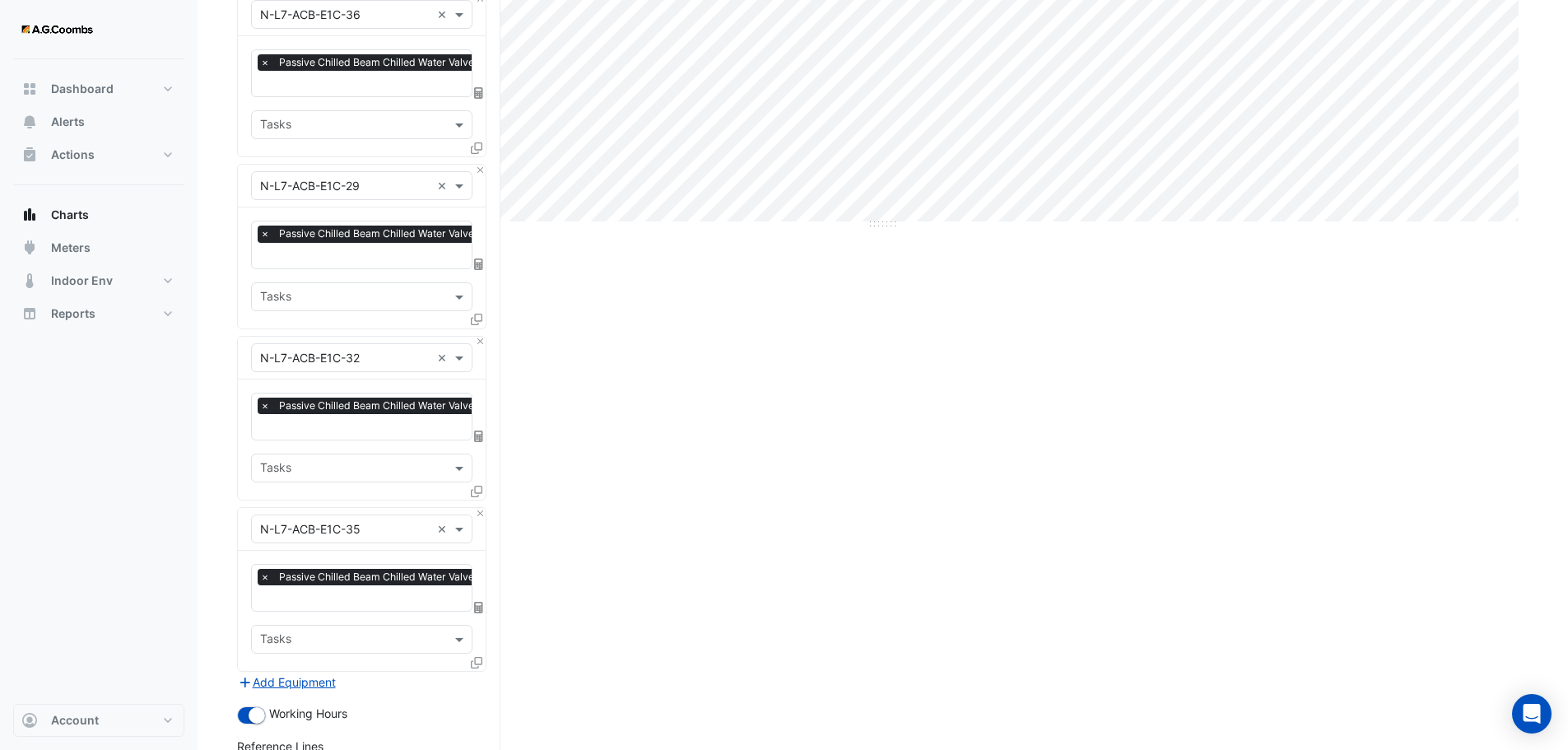
scroll to position [775, 0]
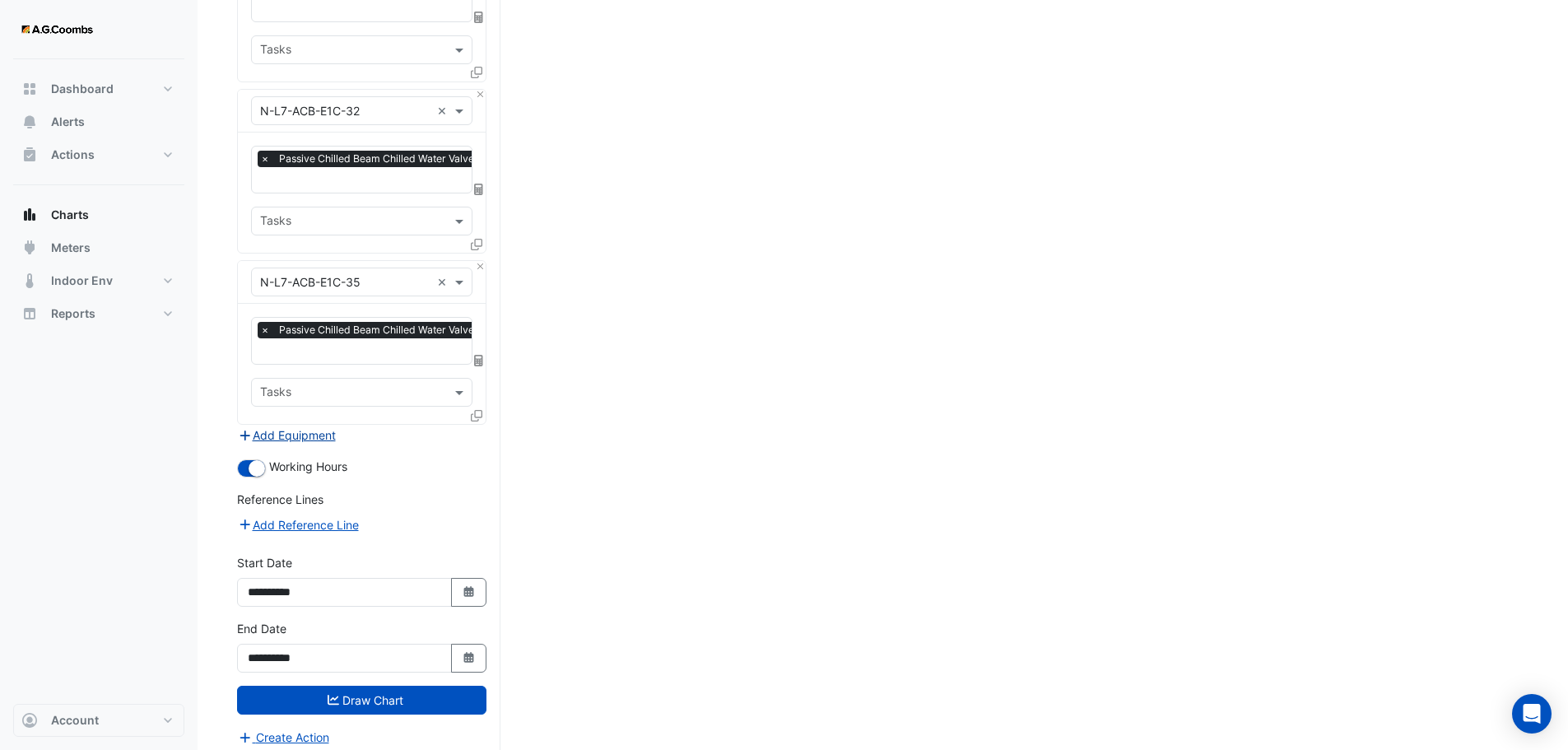
click at [293, 426] on button "Add Equipment" at bounding box center [286, 435] width 99 height 19
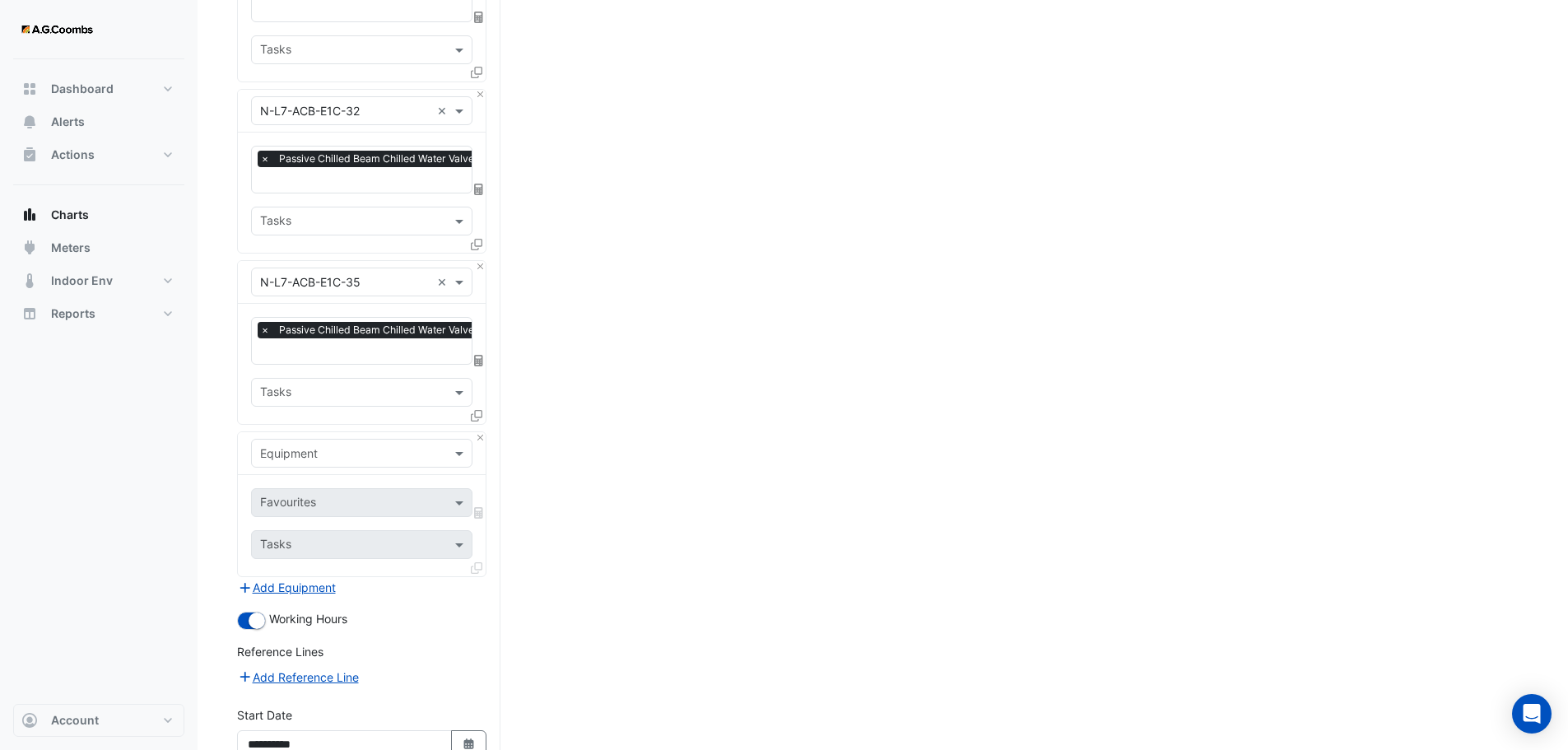
click at [354, 445] on input "text" at bounding box center [345, 454] width 170 height 17
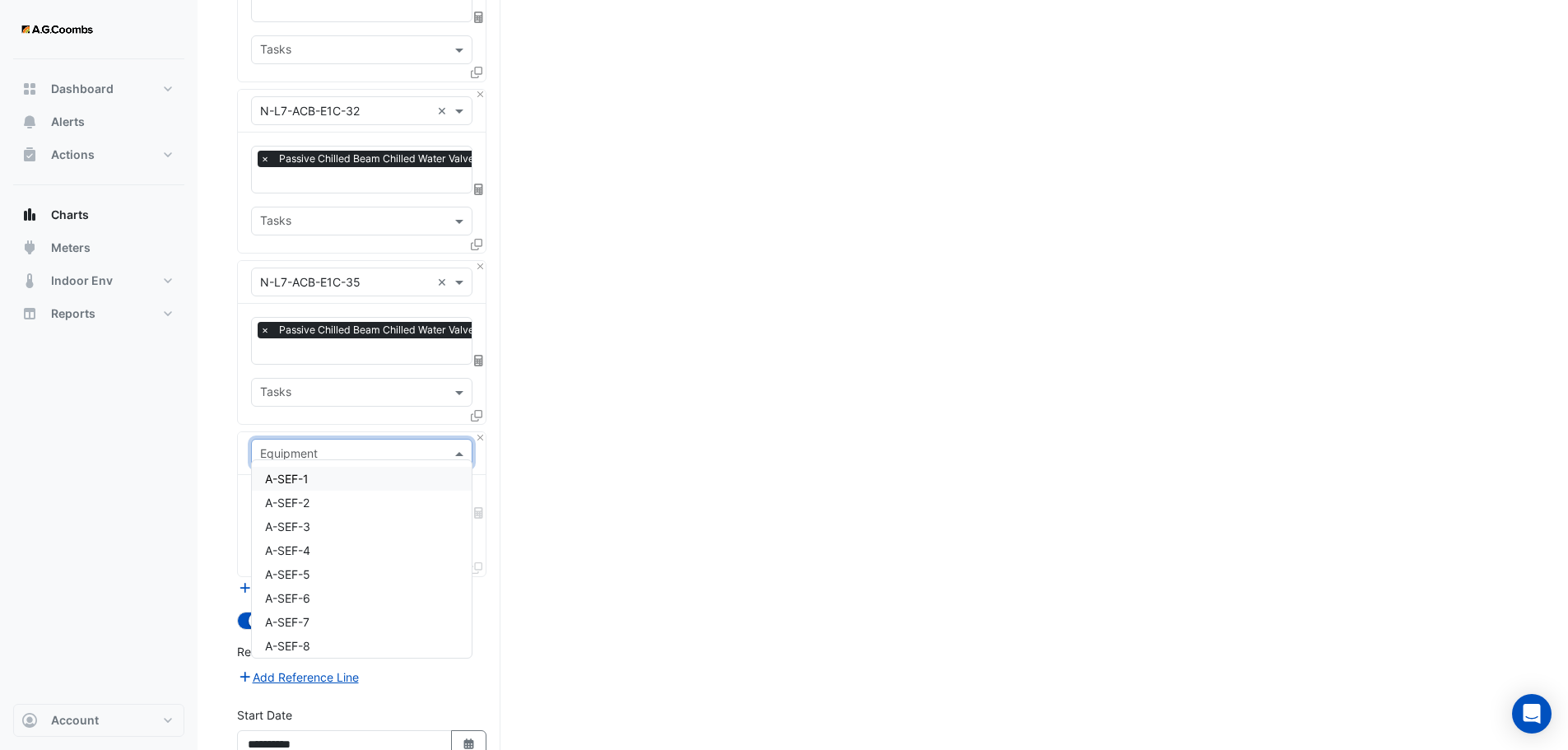
paste input "**********"
type input "**********"
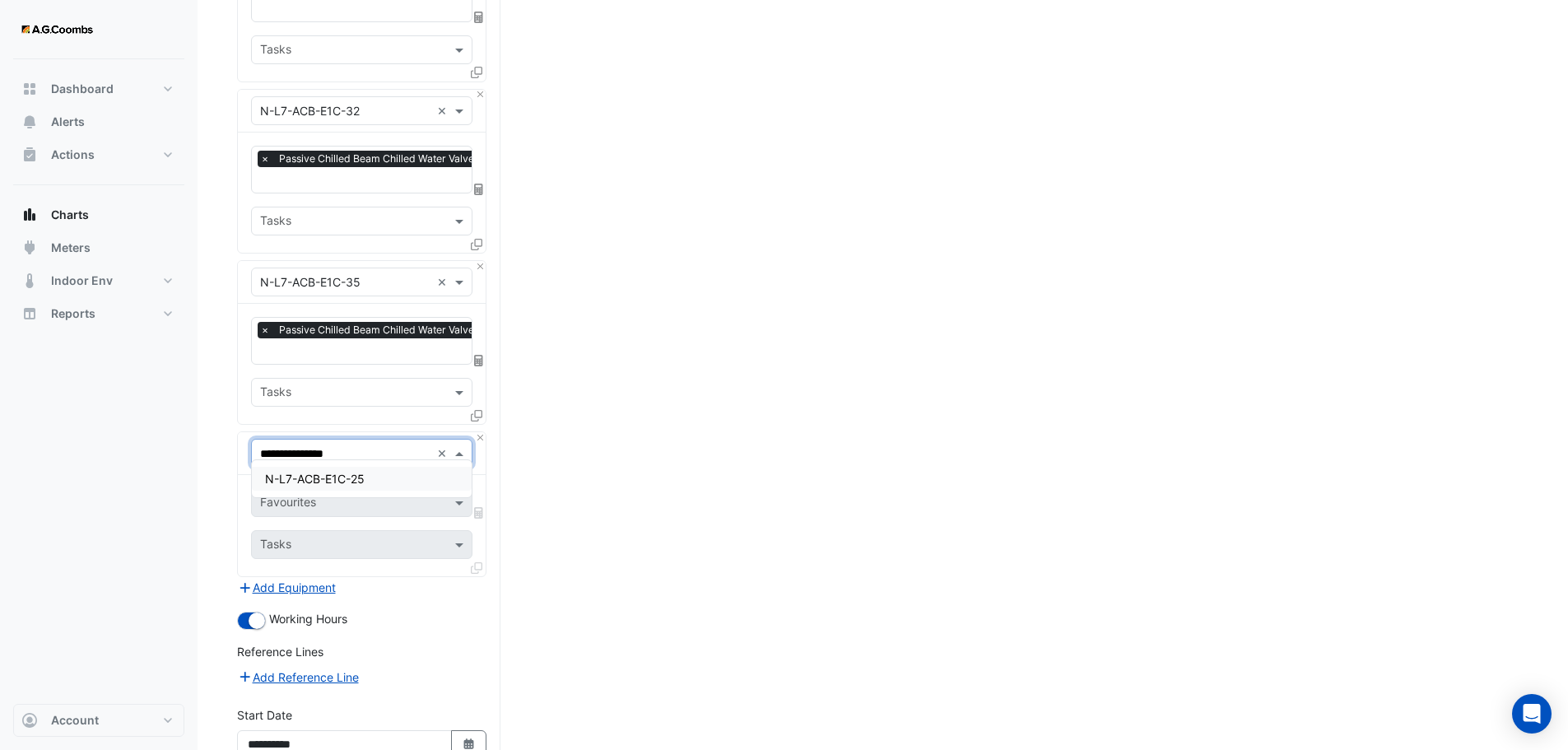
click at [360, 482] on span "N-L7-ACB-E1C-25" at bounding box center [314, 479] width 99 height 14
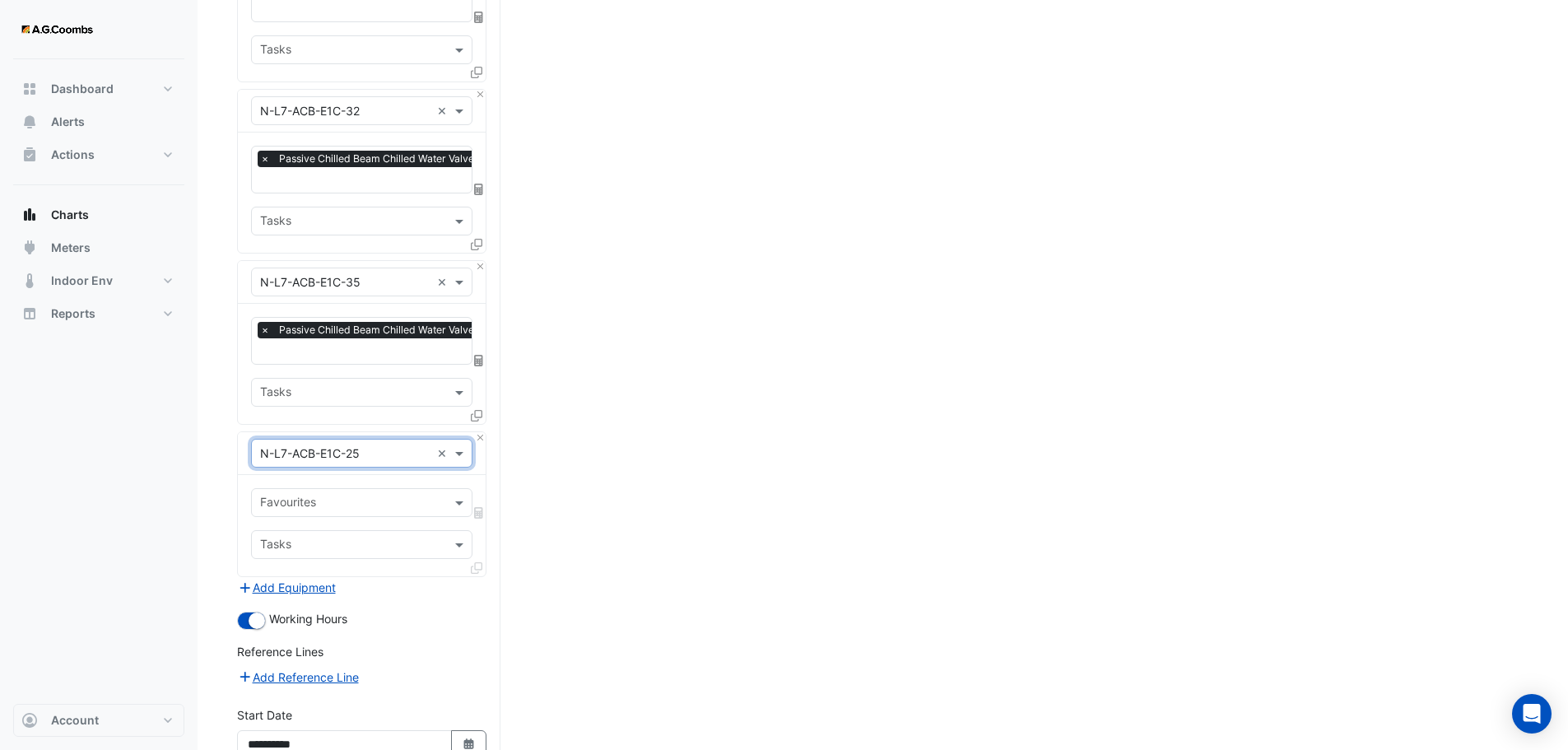
click at [352, 498] on input "text" at bounding box center [352, 505] width 184 height 17
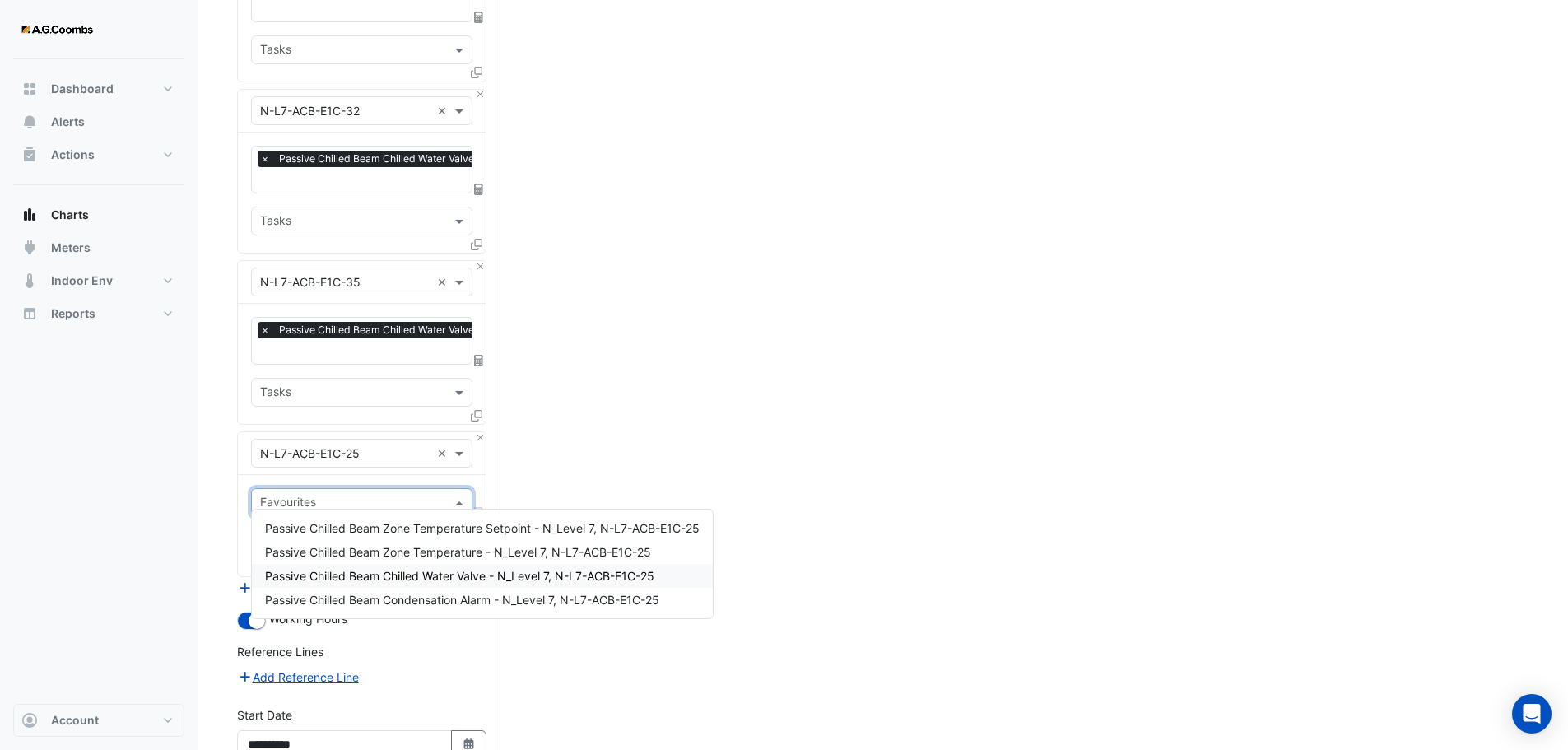
click at [464, 575] on span "Passive Chilled Beam Chilled Water Valve - N_Level 7, N-L7-ACB-E1C-25" at bounding box center [460, 575] width 390 height 14
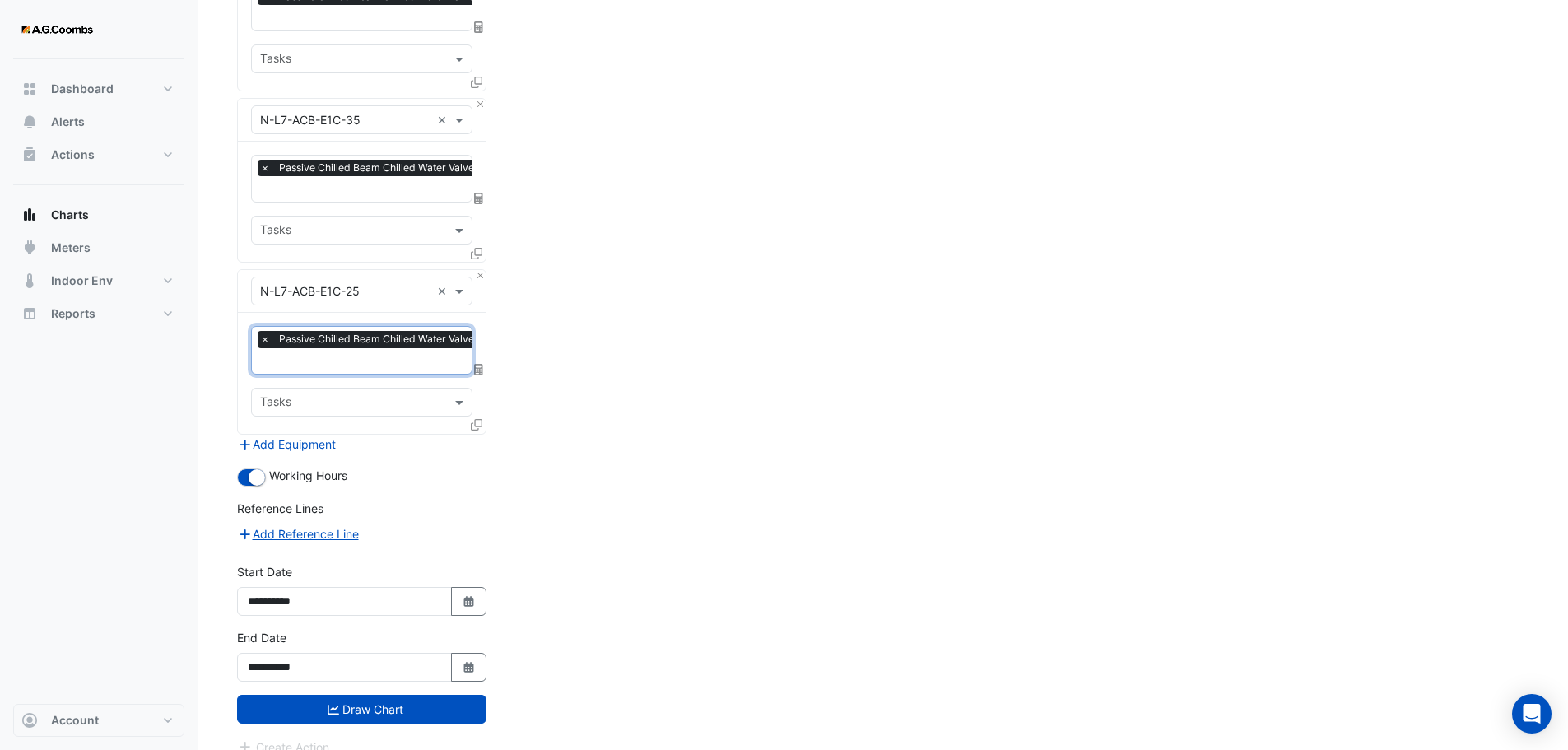
scroll to position [945, 0]
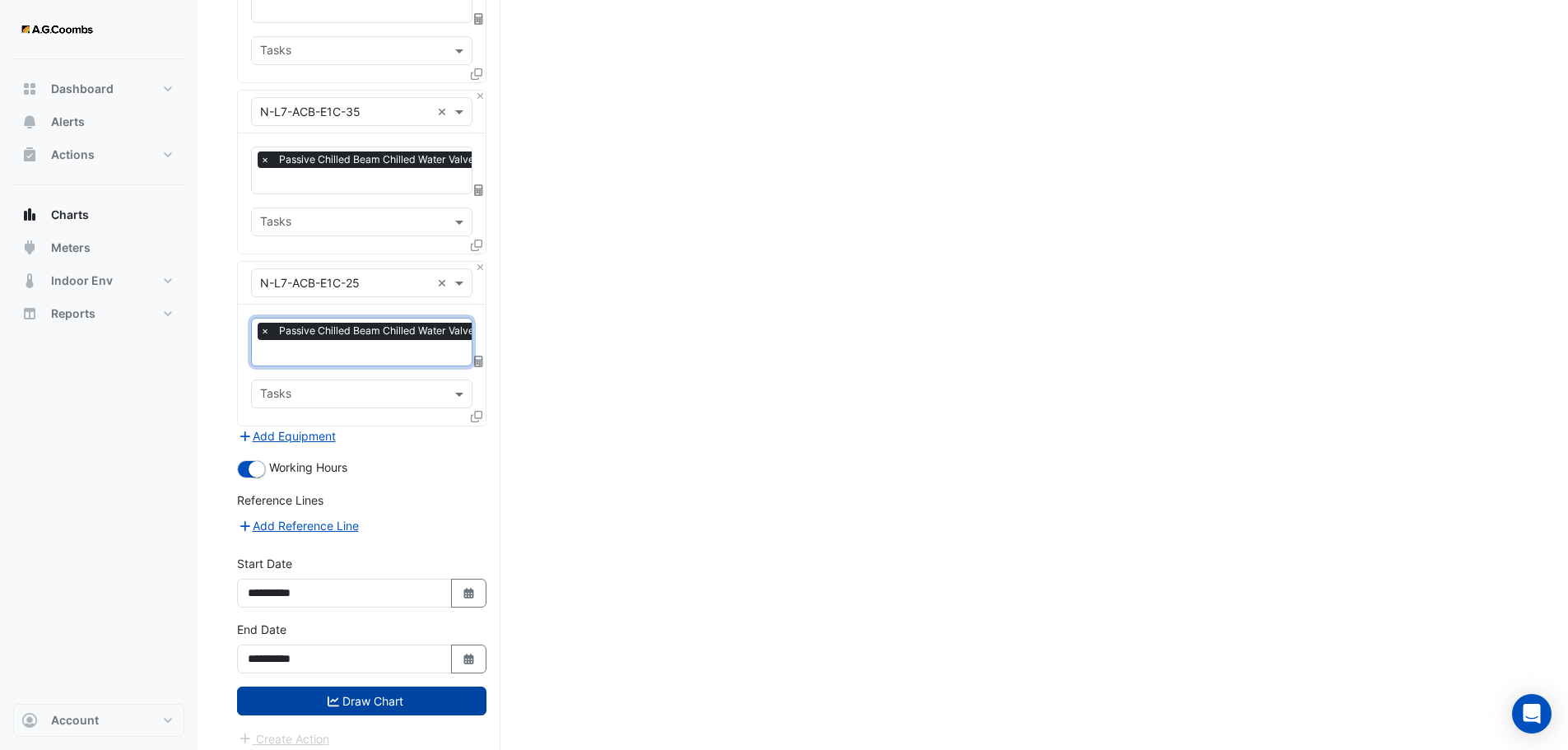
click at [321, 689] on button "Draw Chart" at bounding box center [361, 701] width 250 height 29
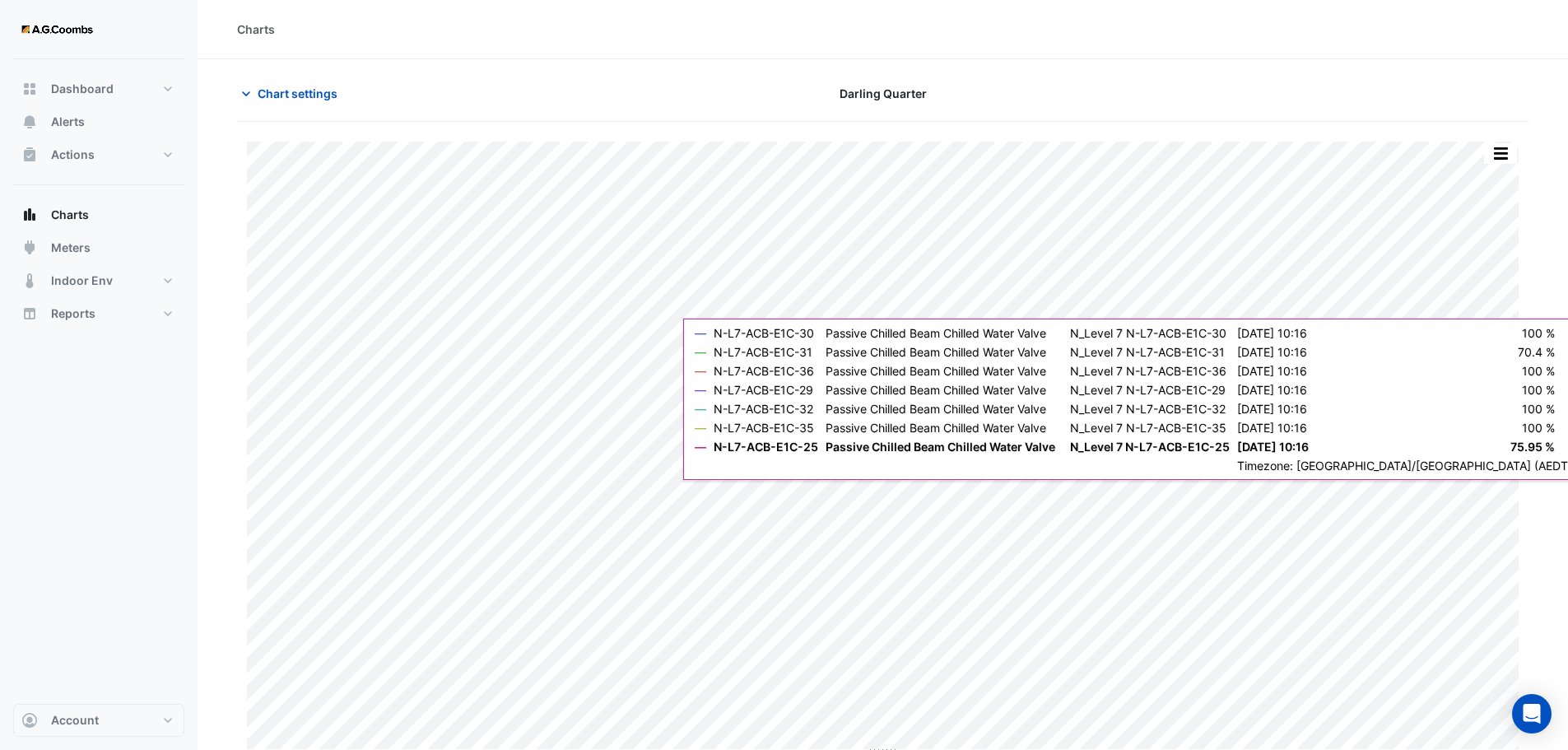
scroll to position [8, 0]
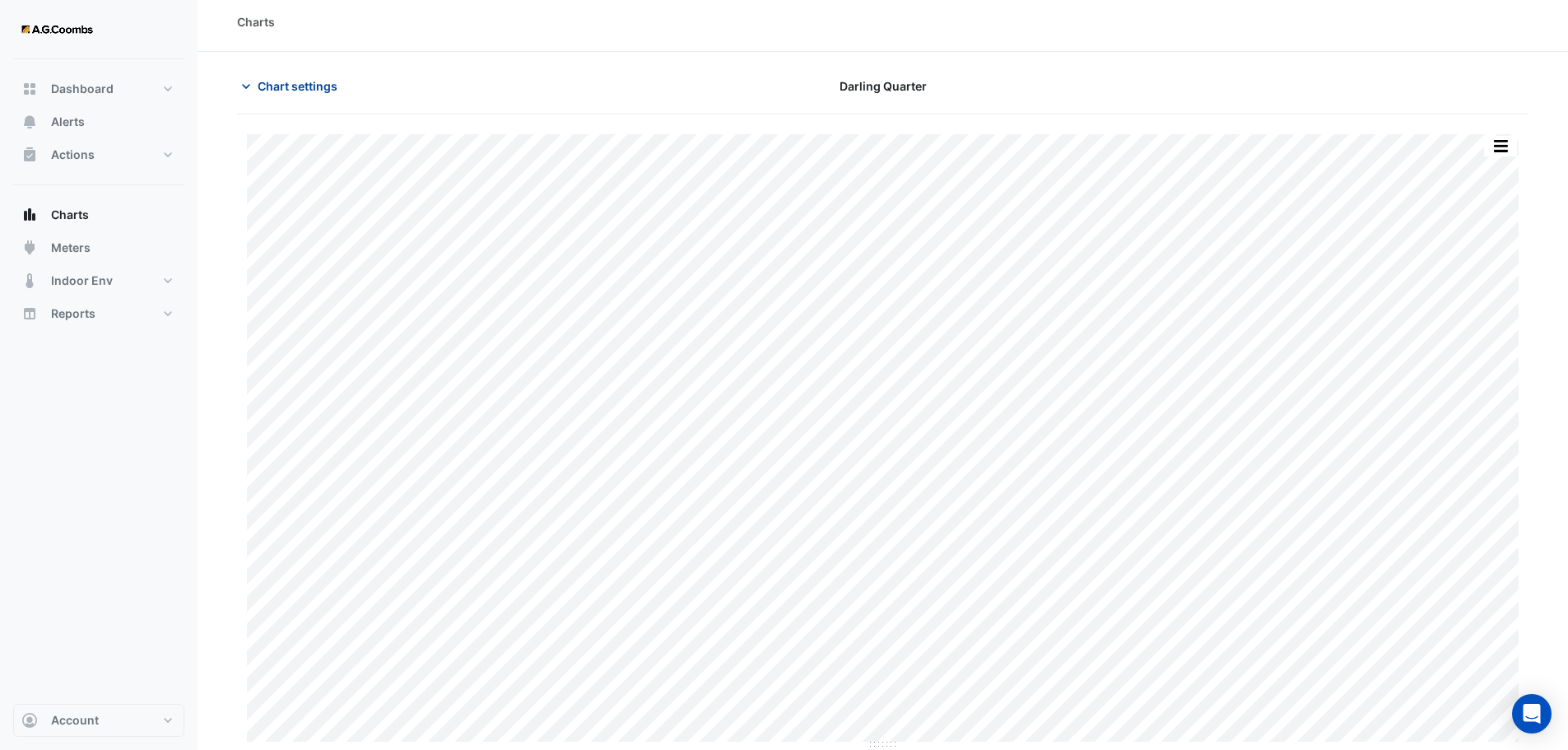
click at [289, 84] on span "Chart settings" at bounding box center [297, 86] width 79 height 17
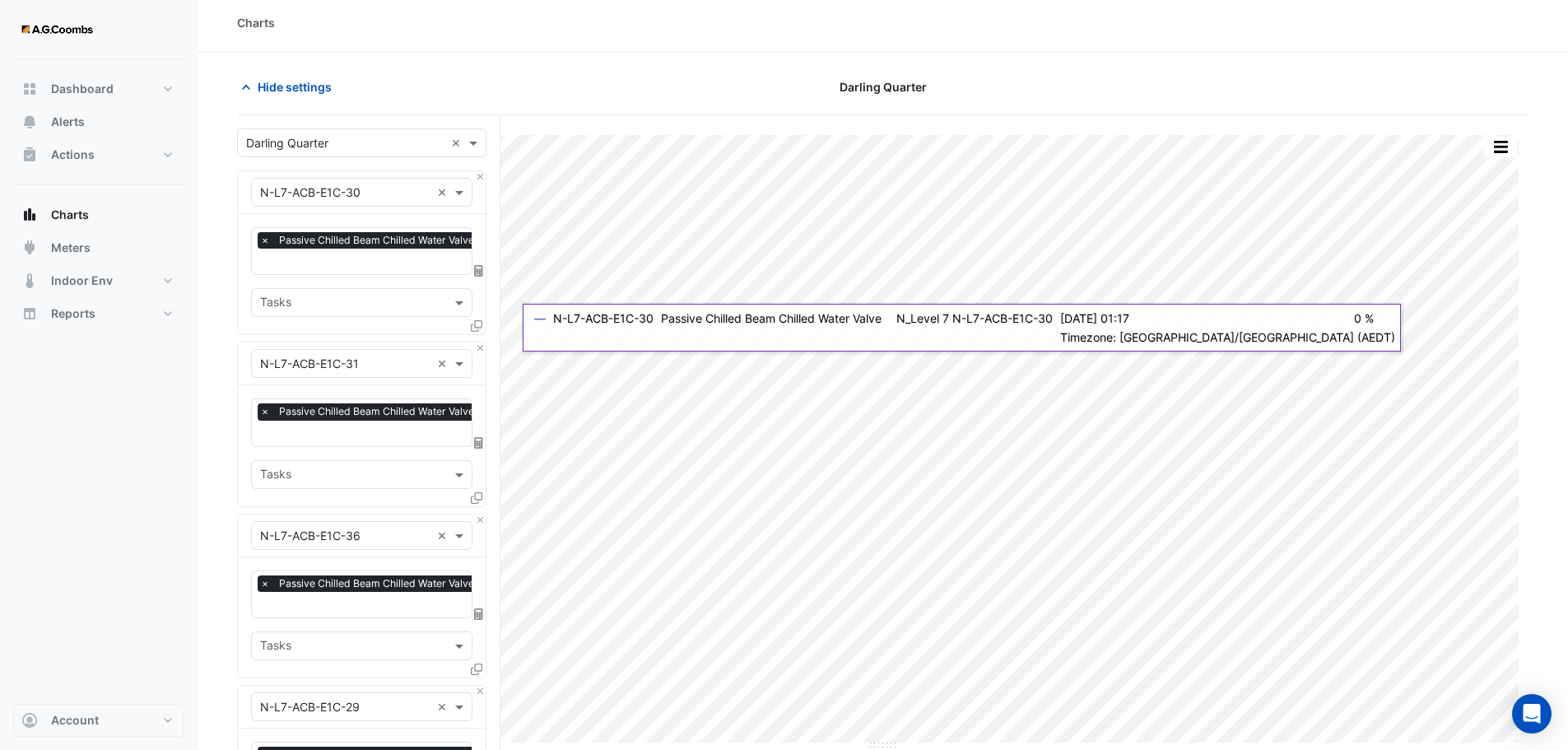
scroll to position [0, 0]
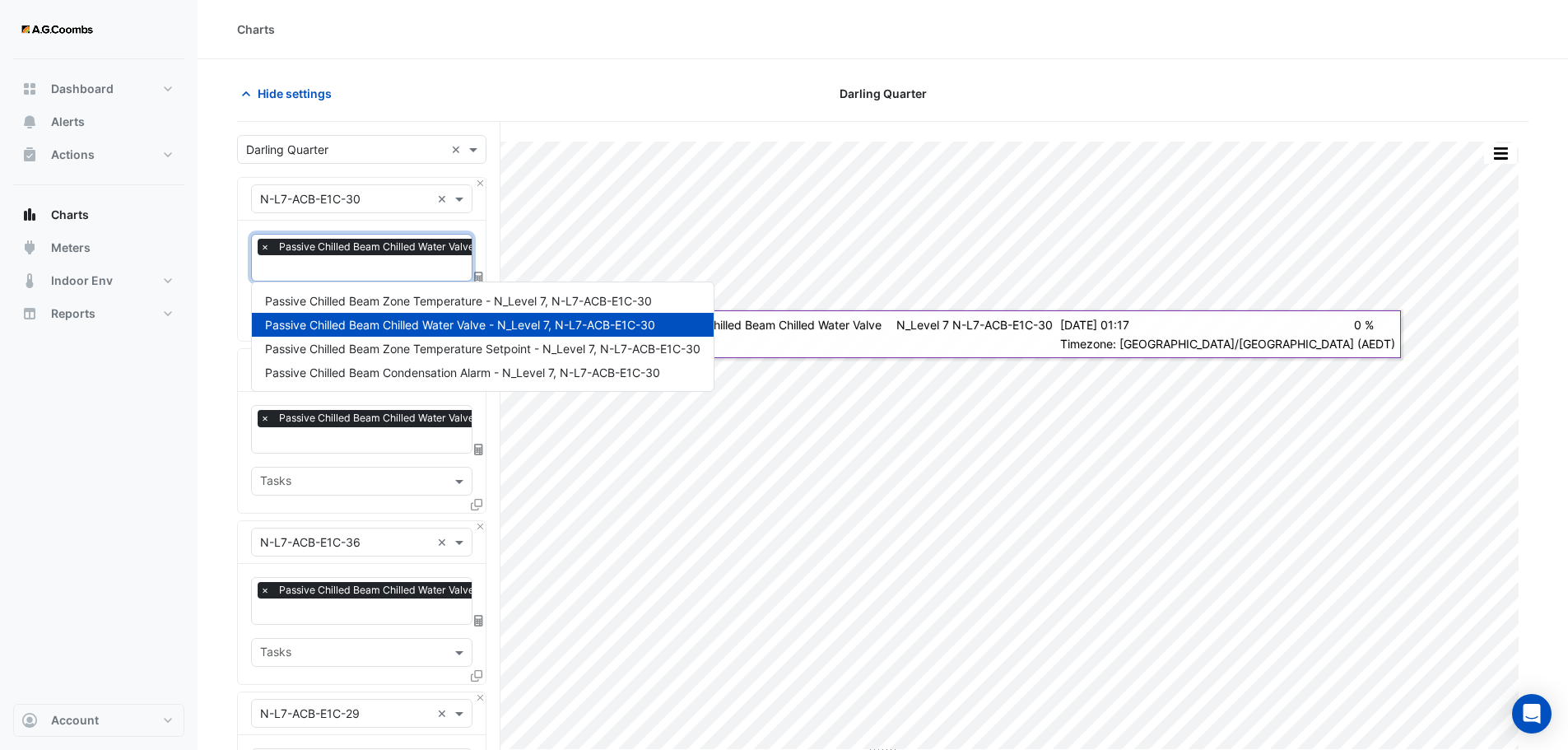
click at [399, 269] on input "text" at bounding box center [446, 270] width 372 height 17
click at [409, 302] on span "Passive Chilled Beam Zone Temperature - N_Level 7, N-L7-ACB-E1C-30" at bounding box center [459, 301] width 387 height 14
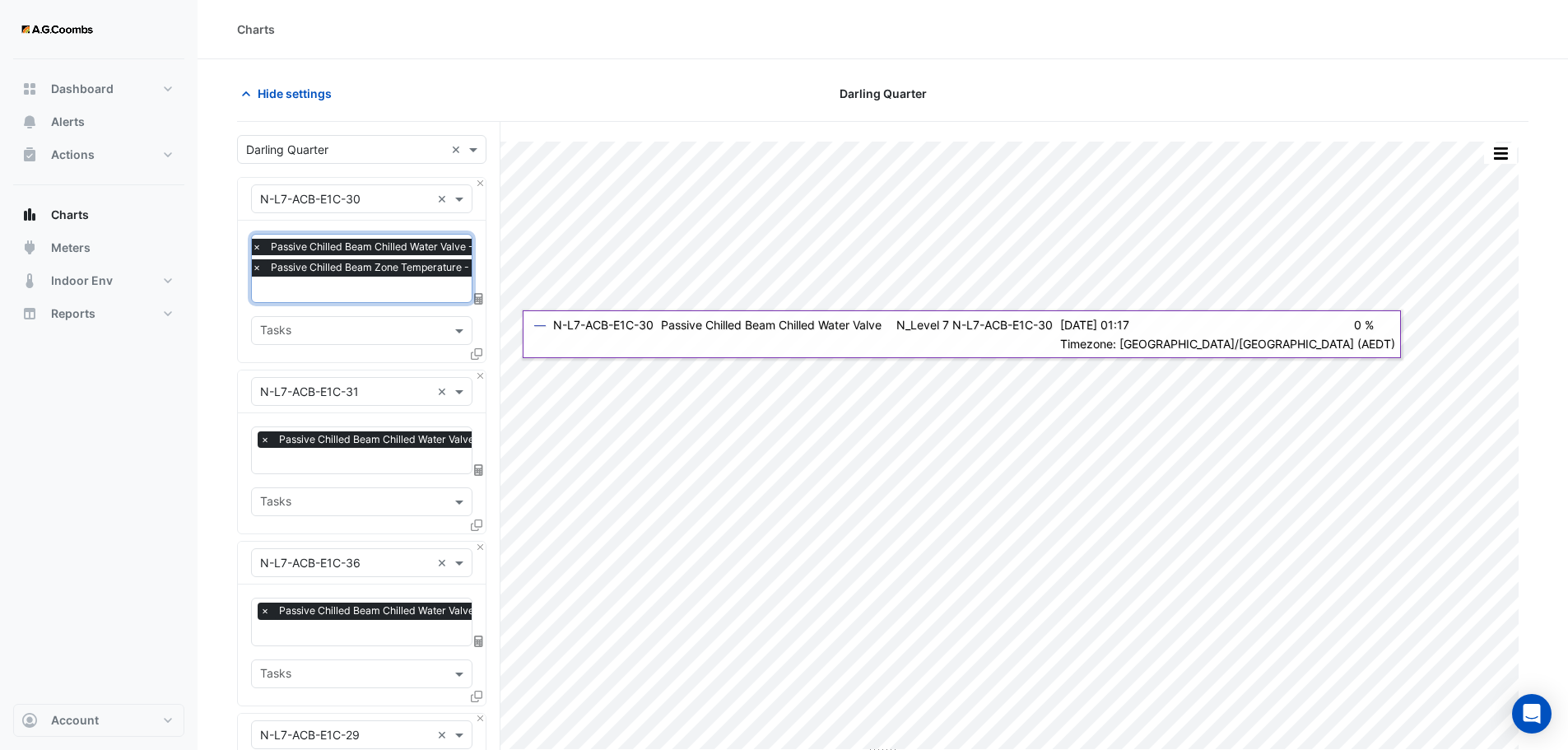
click at [309, 504] on input "text" at bounding box center [352, 504] width 184 height 17
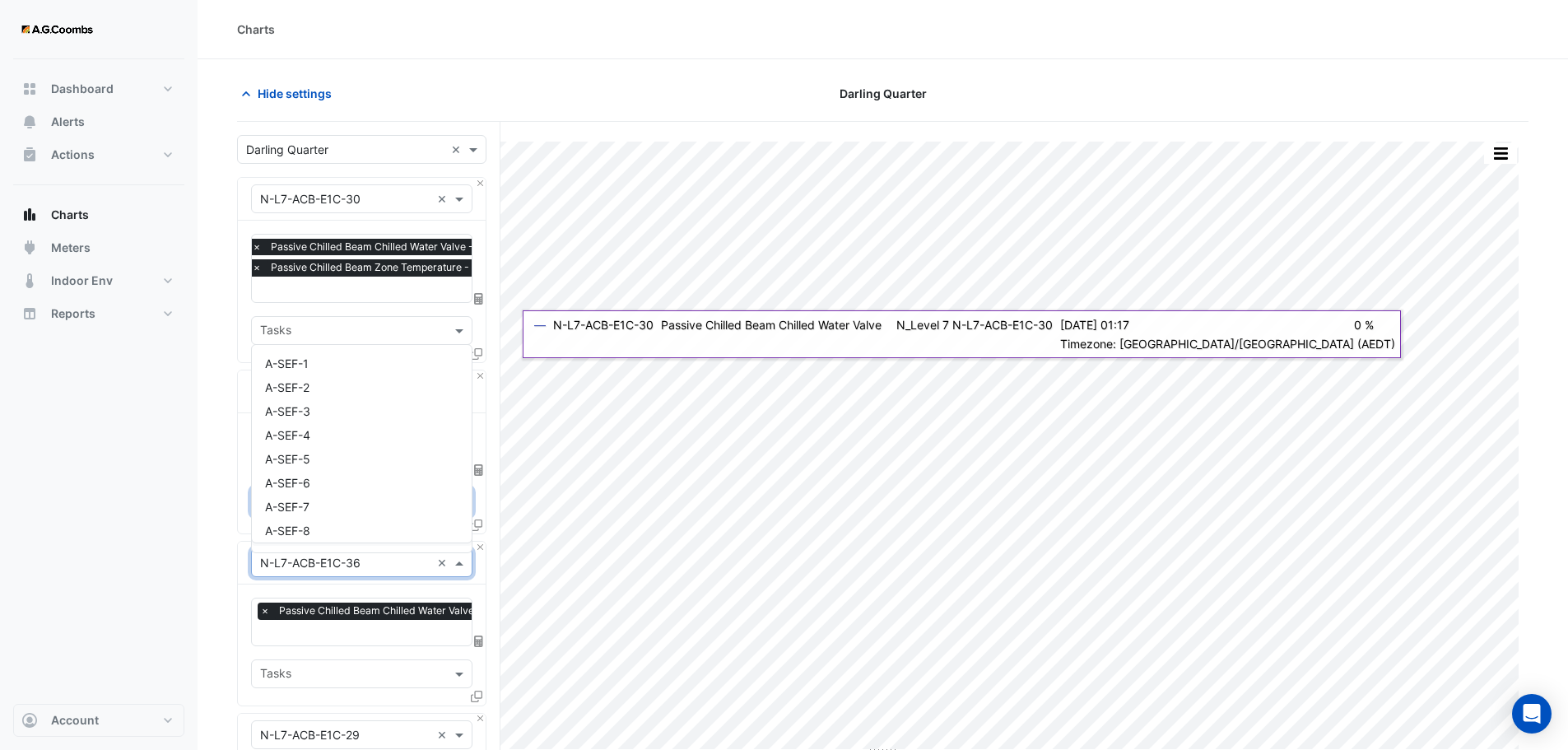
click at [305, 566] on input "text" at bounding box center [345, 563] width 170 height 17
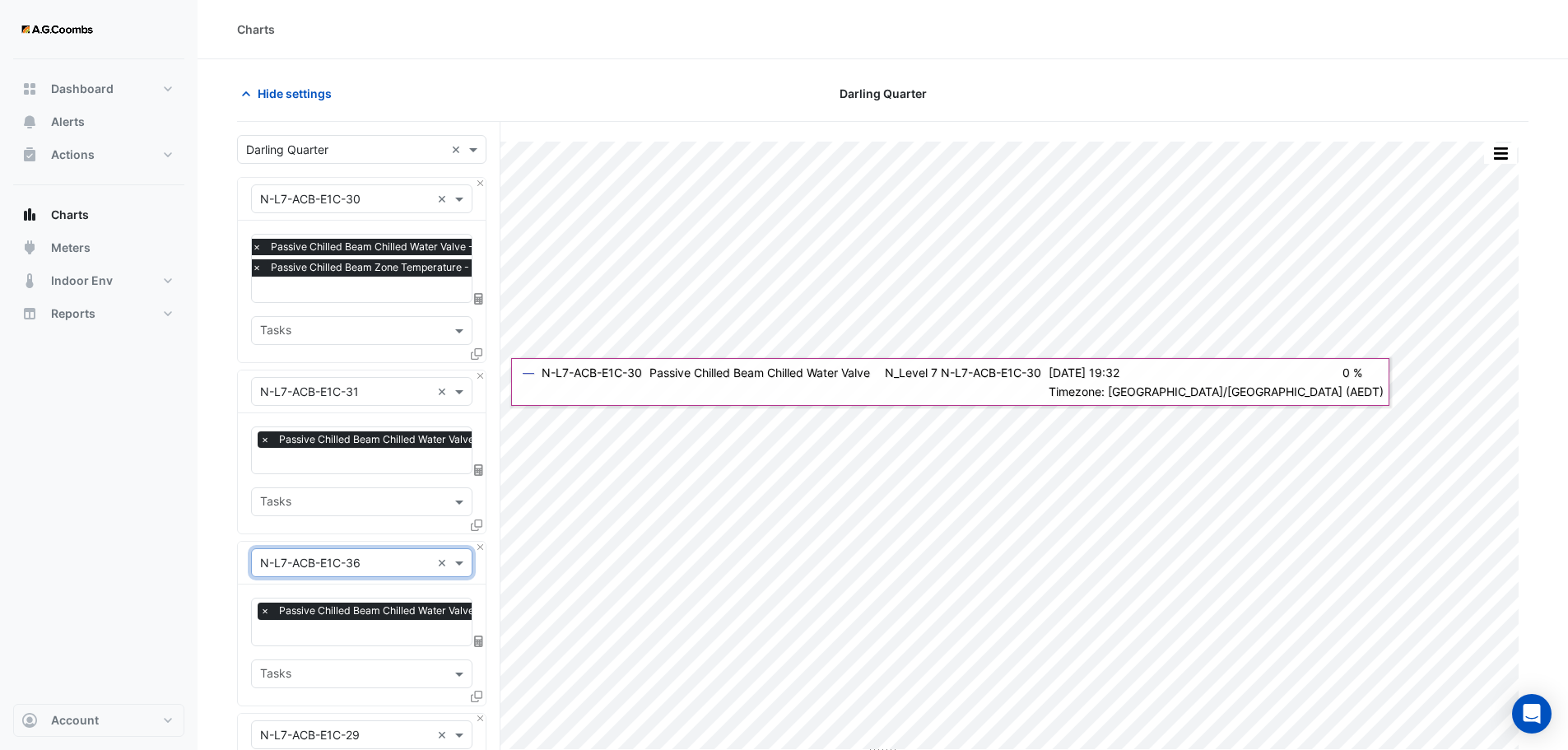
click at [346, 462] on input "text" at bounding box center [445, 462] width 371 height 17
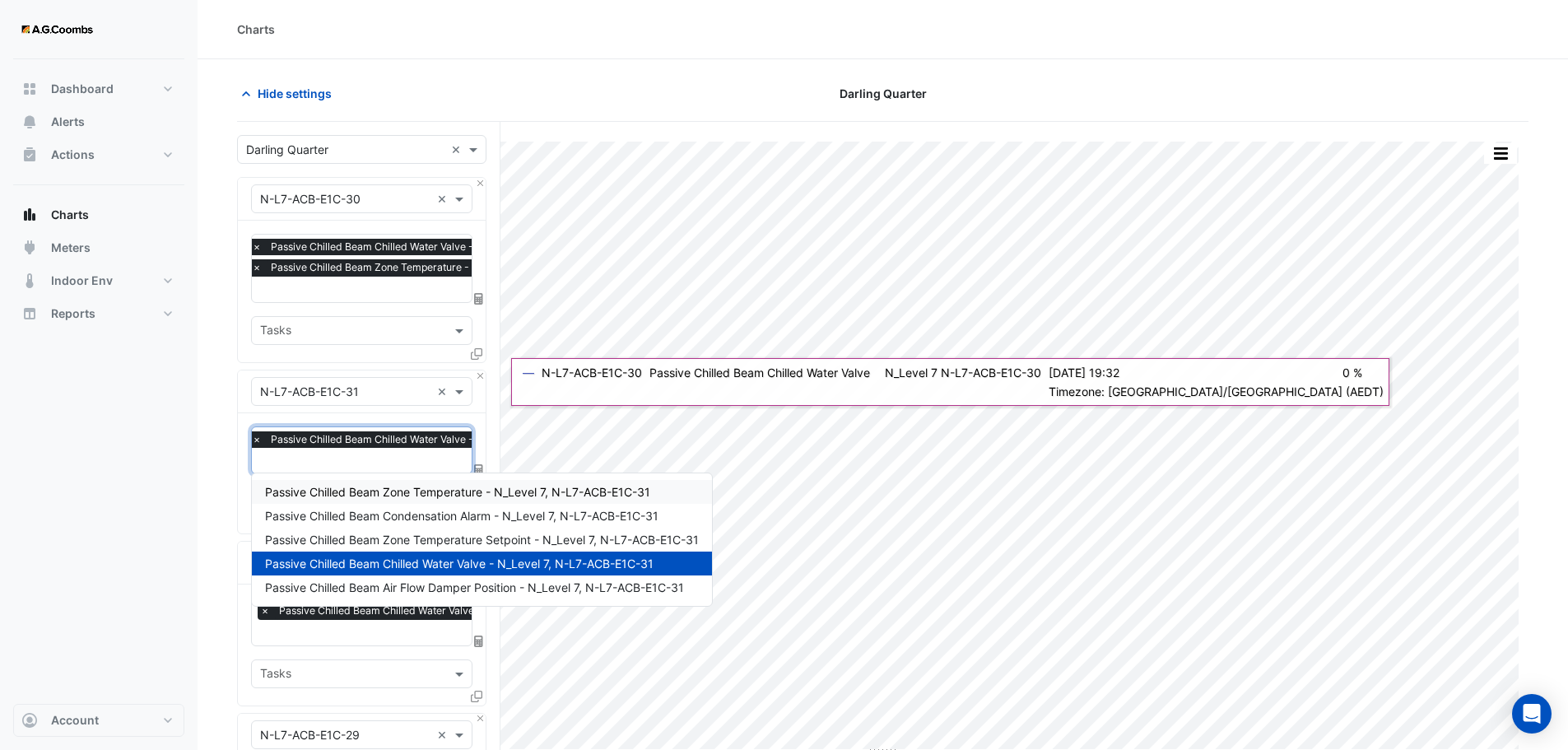
click at [349, 496] on span "Passive Chilled Beam Zone Temperature - N_Level 7, N-L7-ACB-E1C-31" at bounding box center [458, 492] width 385 height 14
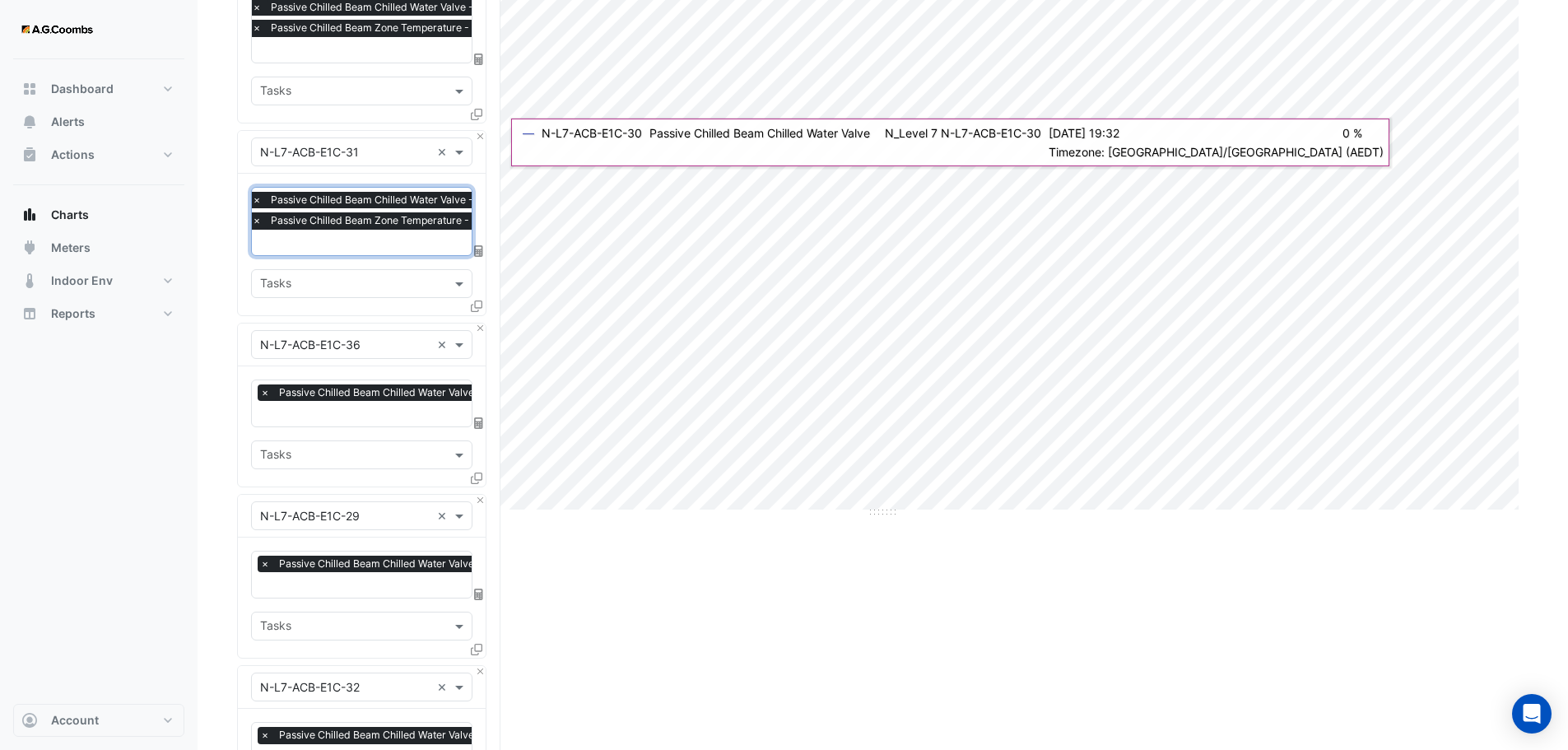
scroll to position [329, 0]
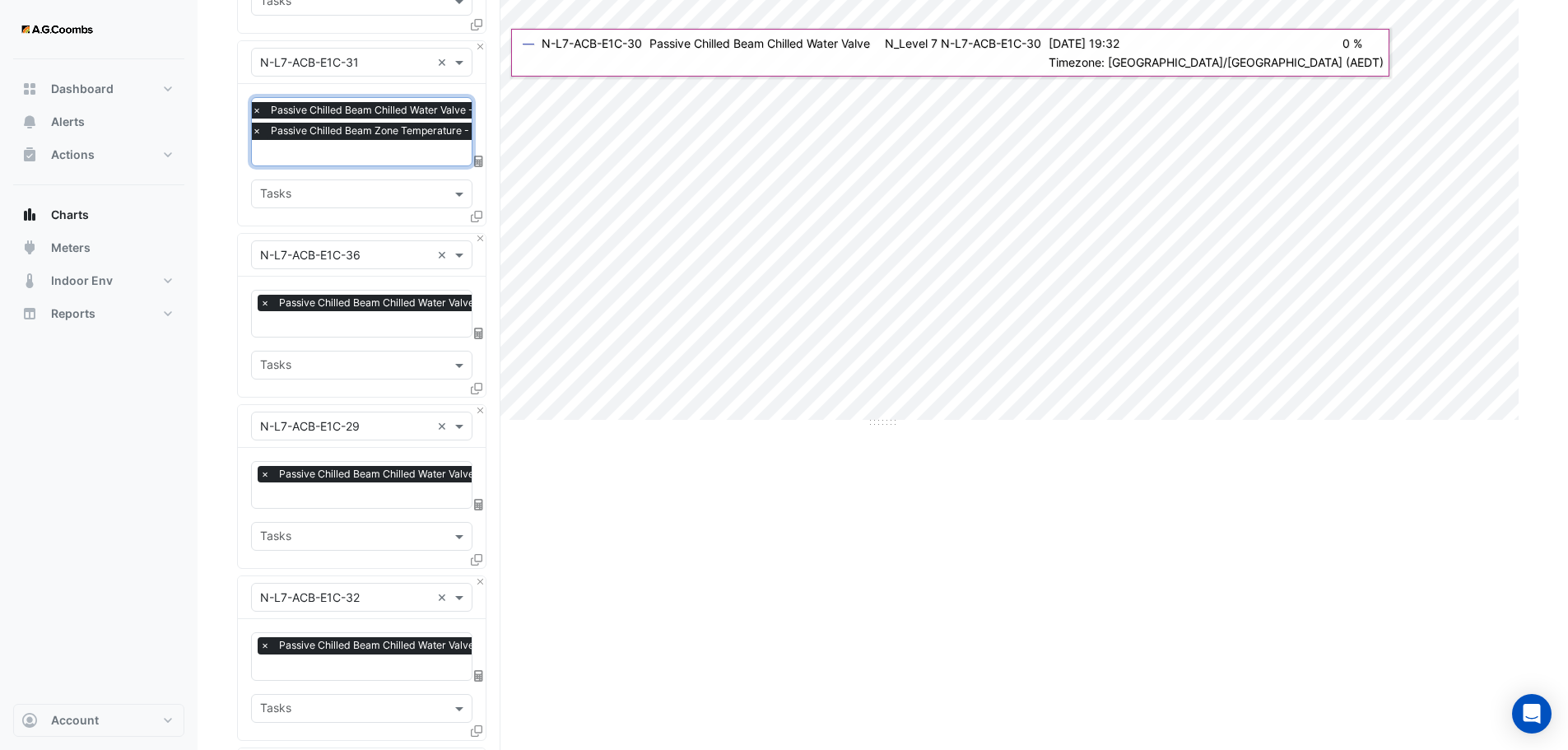
click at [364, 325] on input "text" at bounding box center [446, 326] width 372 height 17
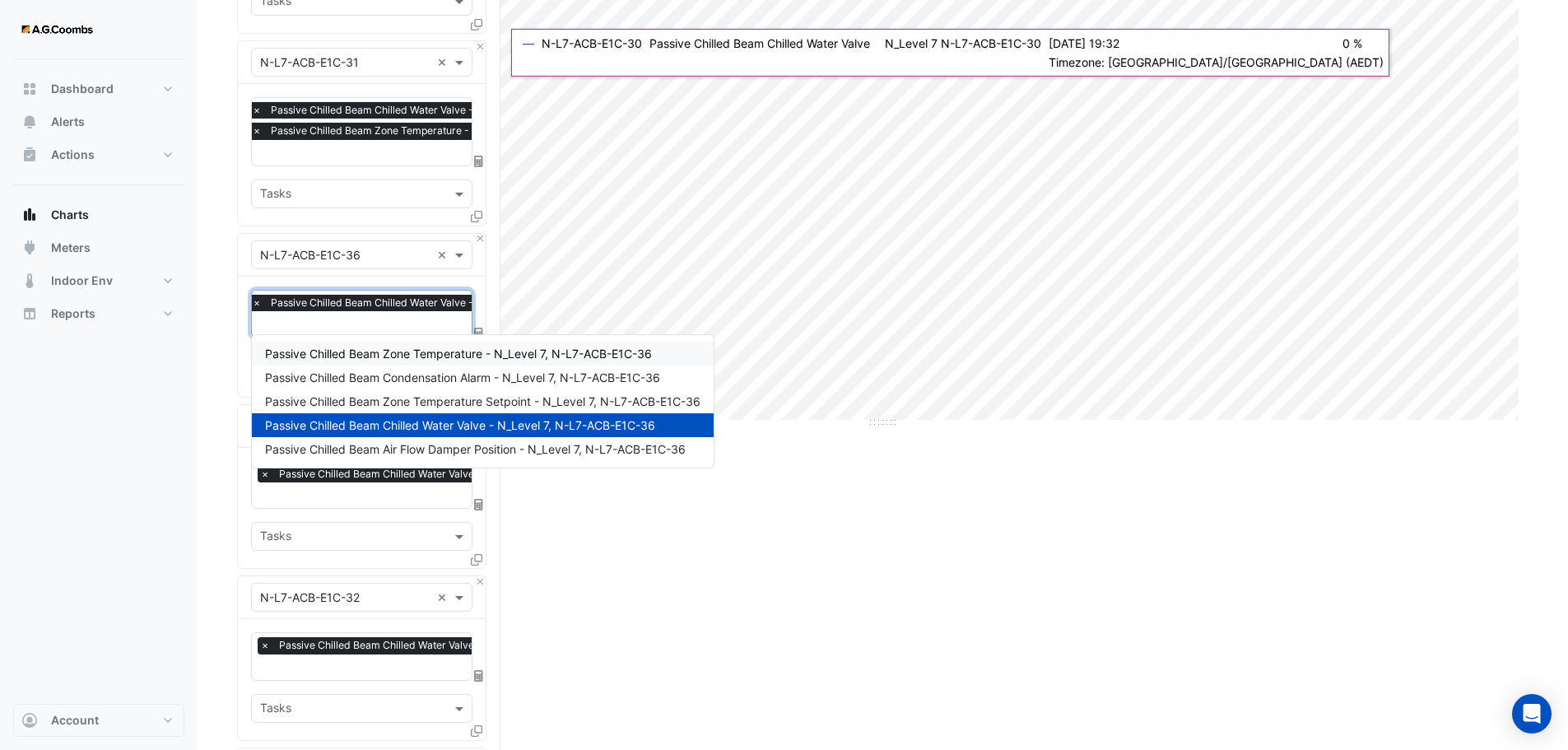
click at [366, 360] on div "Passive Chilled Beam Zone Temperature - N_Level 7, N-L7-ACB-E1C-36" at bounding box center [483, 353] width 462 height 24
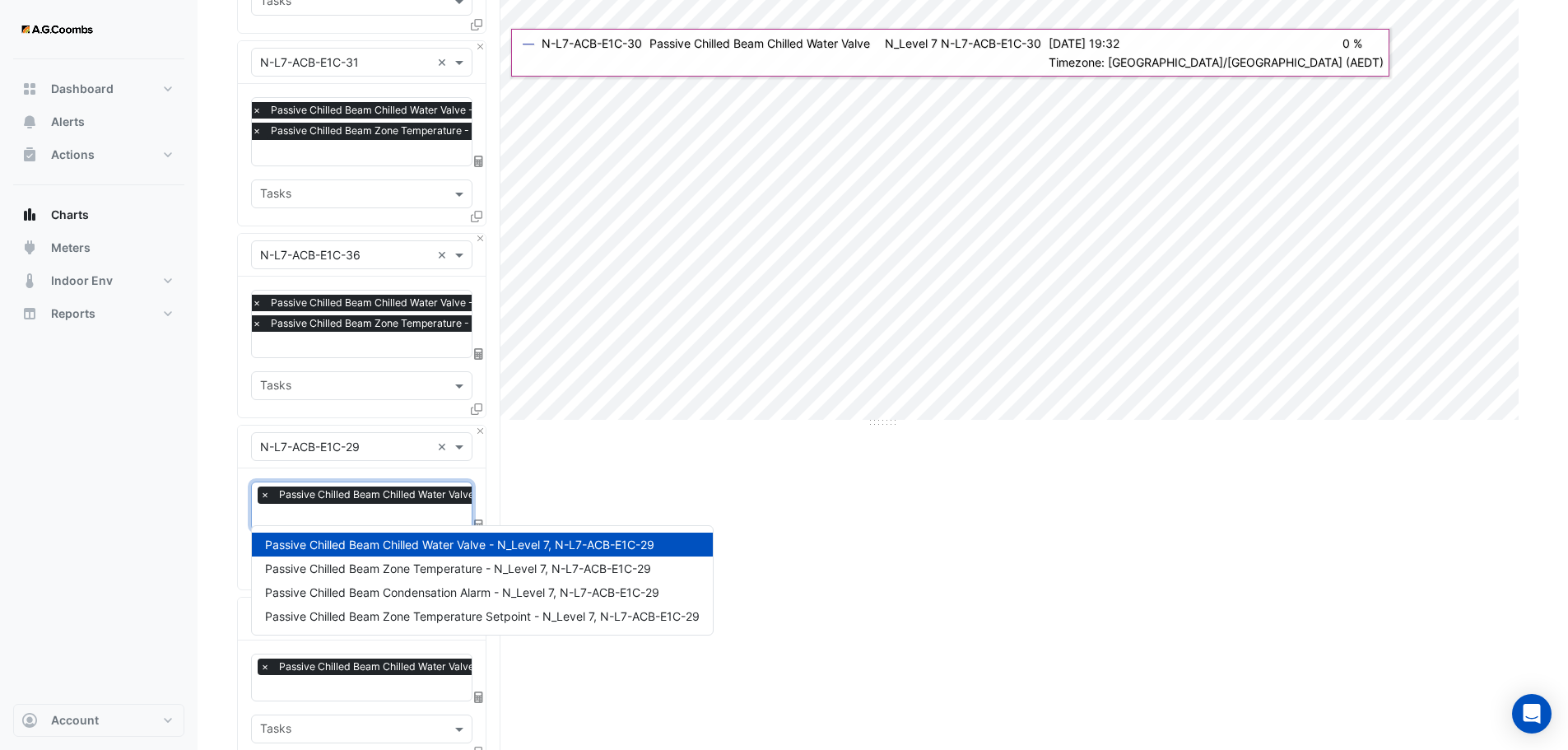
click at [337, 510] on input "text" at bounding box center [446, 518] width 371 height 17
click at [346, 569] on span "Passive Chilled Beam Zone Temperature - N_Level 7, N-L7-ACB-E1C-29" at bounding box center [458, 569] width 386 height 14
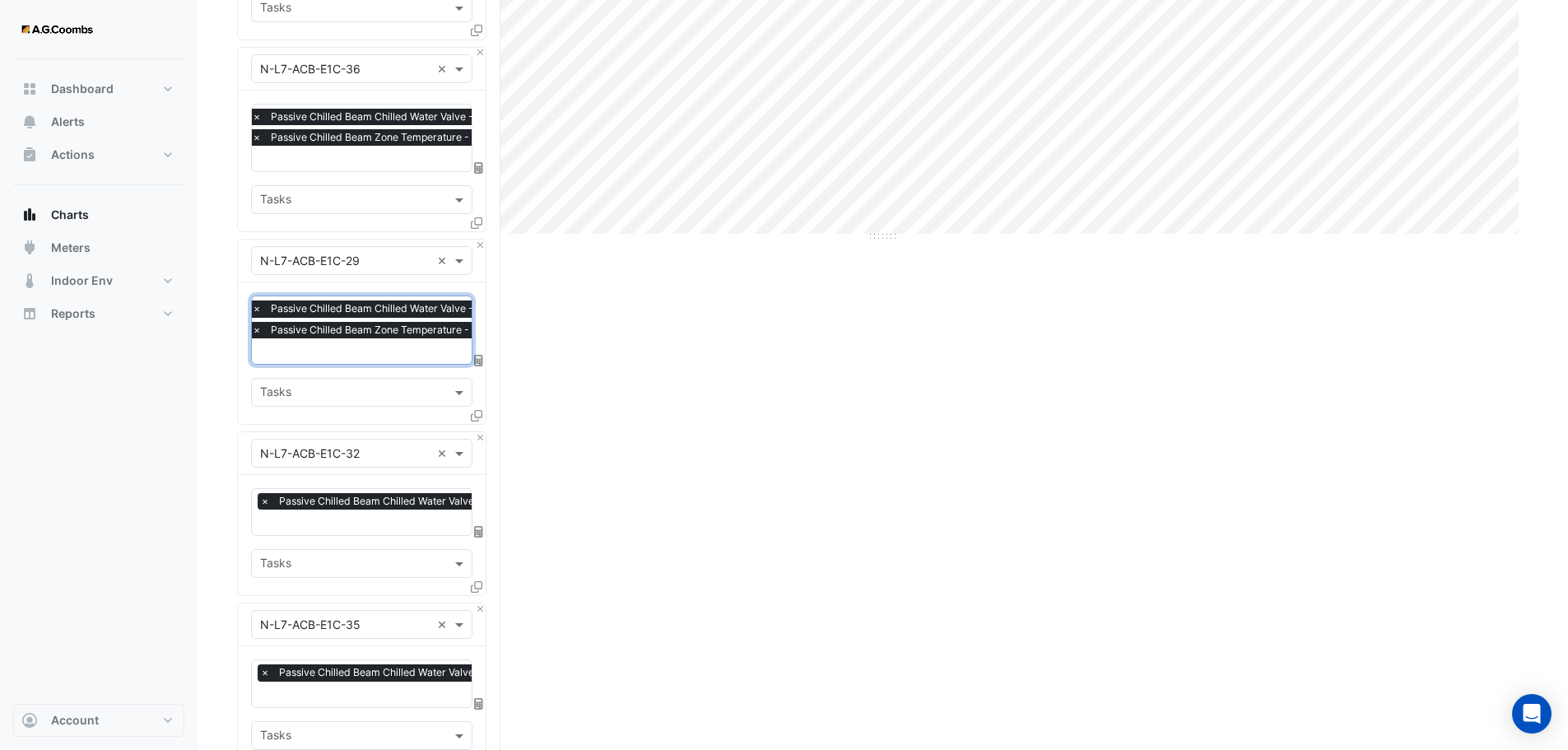
scroll to position [741, 0]
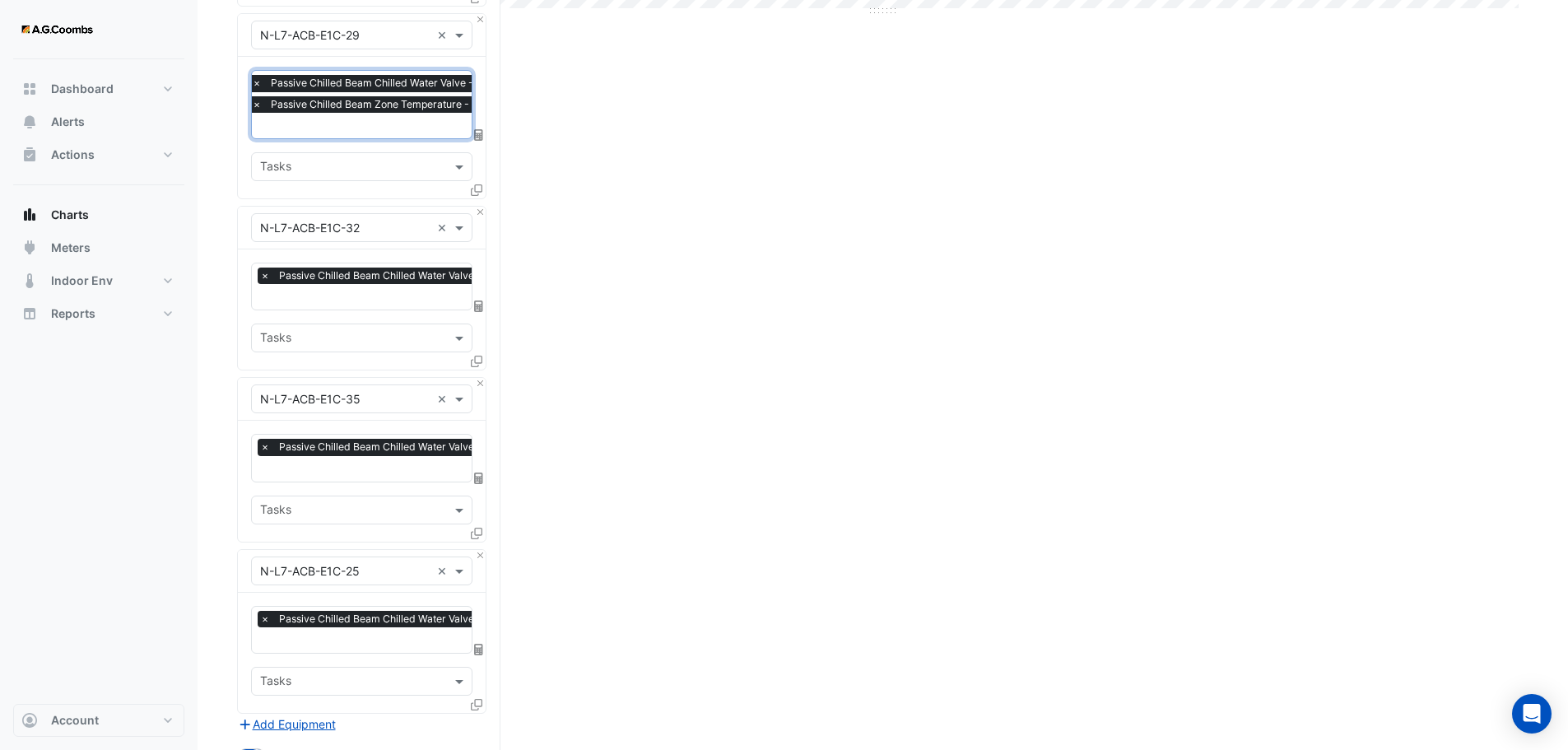
click at [375, 296] on input "text" at bounding box center [446, 298] width 371 height 17
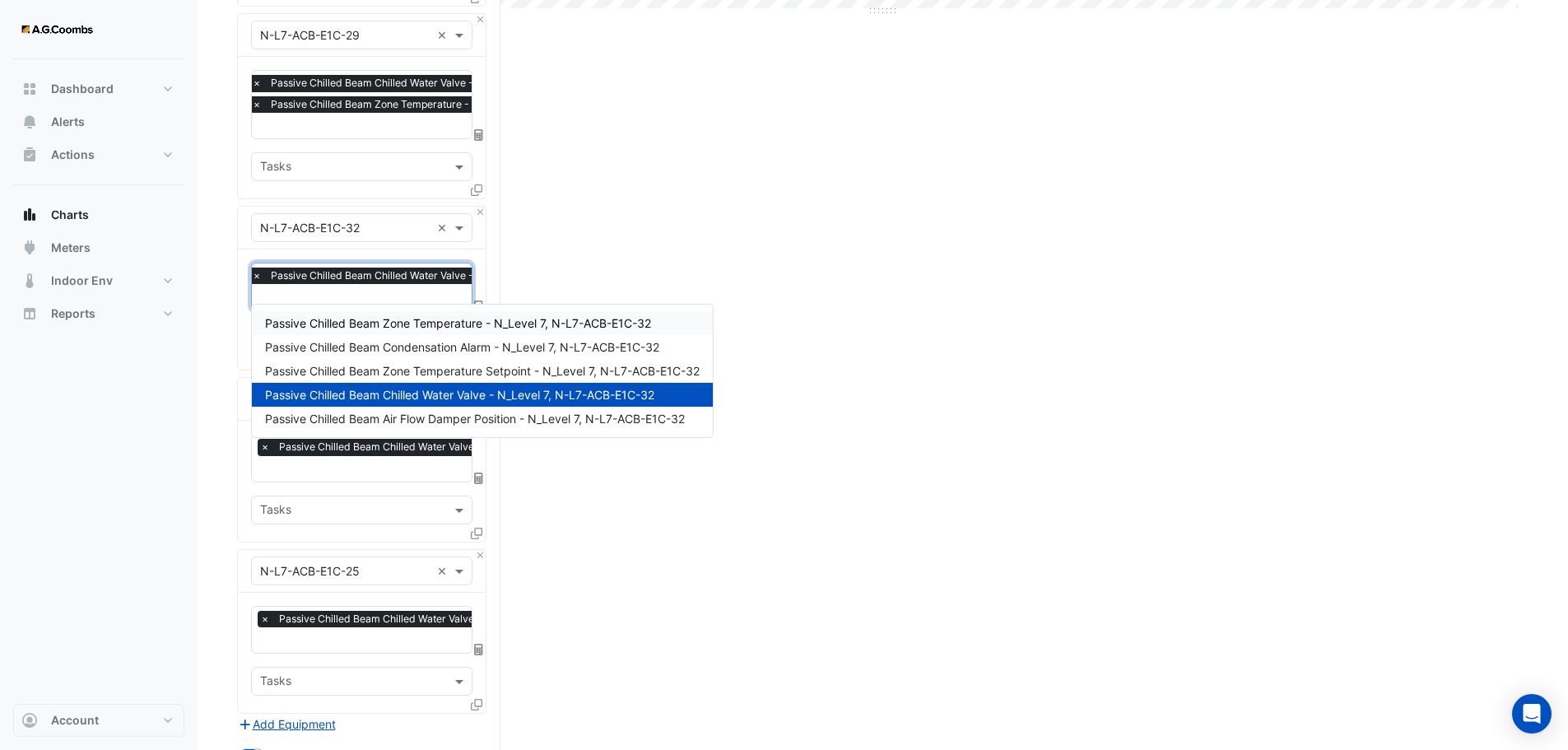
click at [395, 322] on span "Passive Chilled Beam Zone Temperature - N_Level 7, N-L7-ACB-E1C-32" at bounding box center [458, 323] width 386 height 14
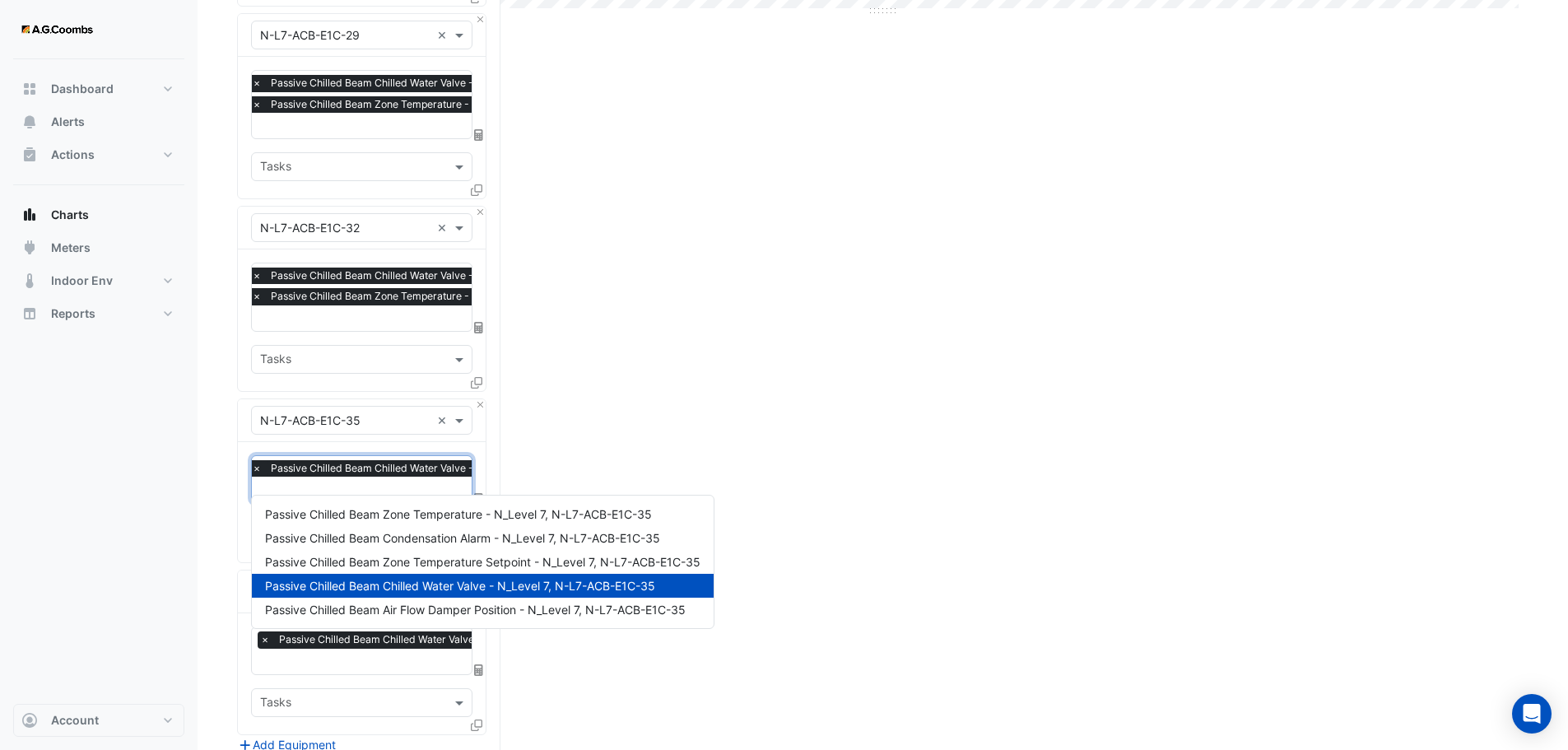
click at [371, 482] on input "text" at bounding box center [438, 491] width 371 height 17
click at [374, 516] on span "Passive Chilled Beam Zone Temperature - N_Level 7, N-L7-ACB-E1C-35" at bounding box center [459, 514] width 387 height 14
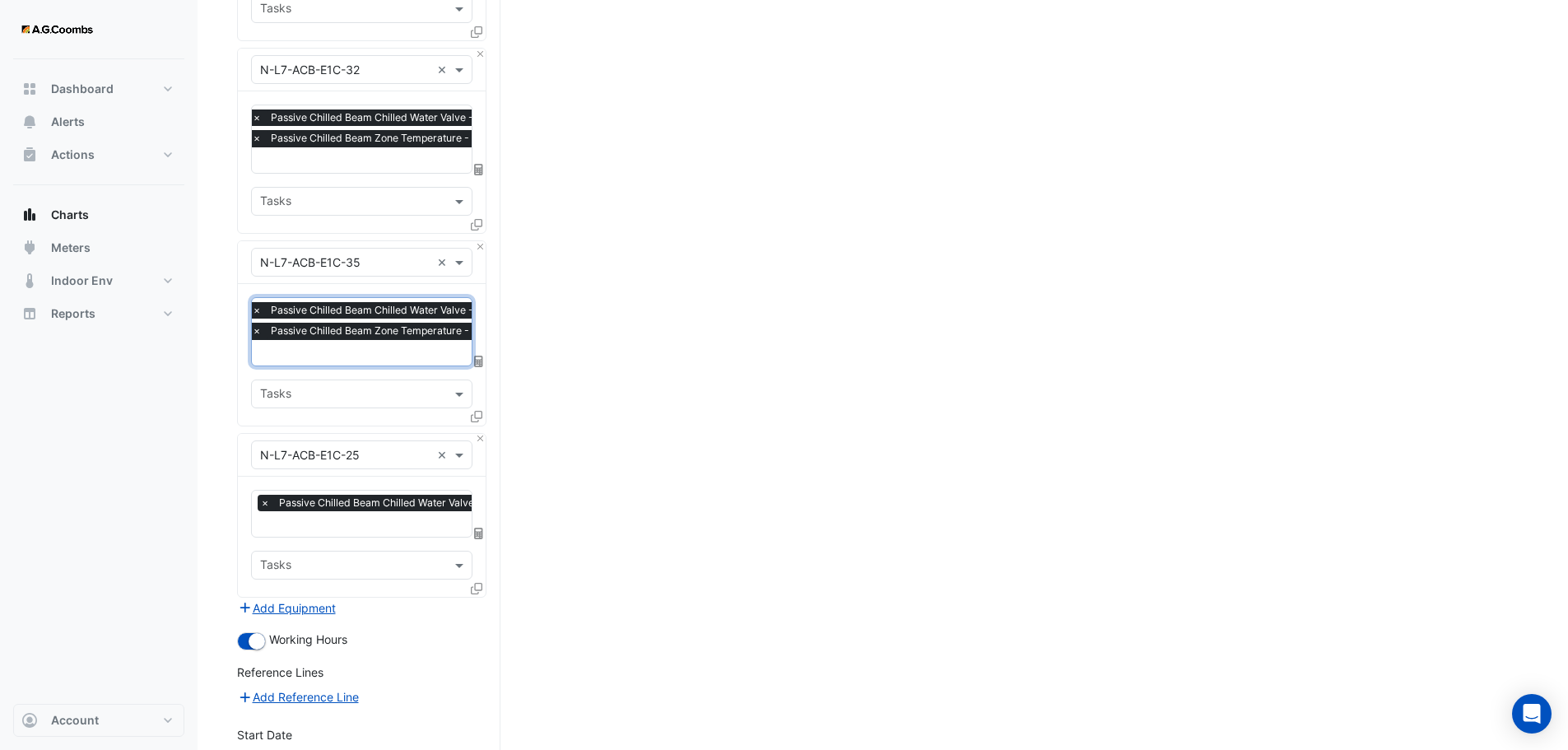
scroll to position [906, 0]
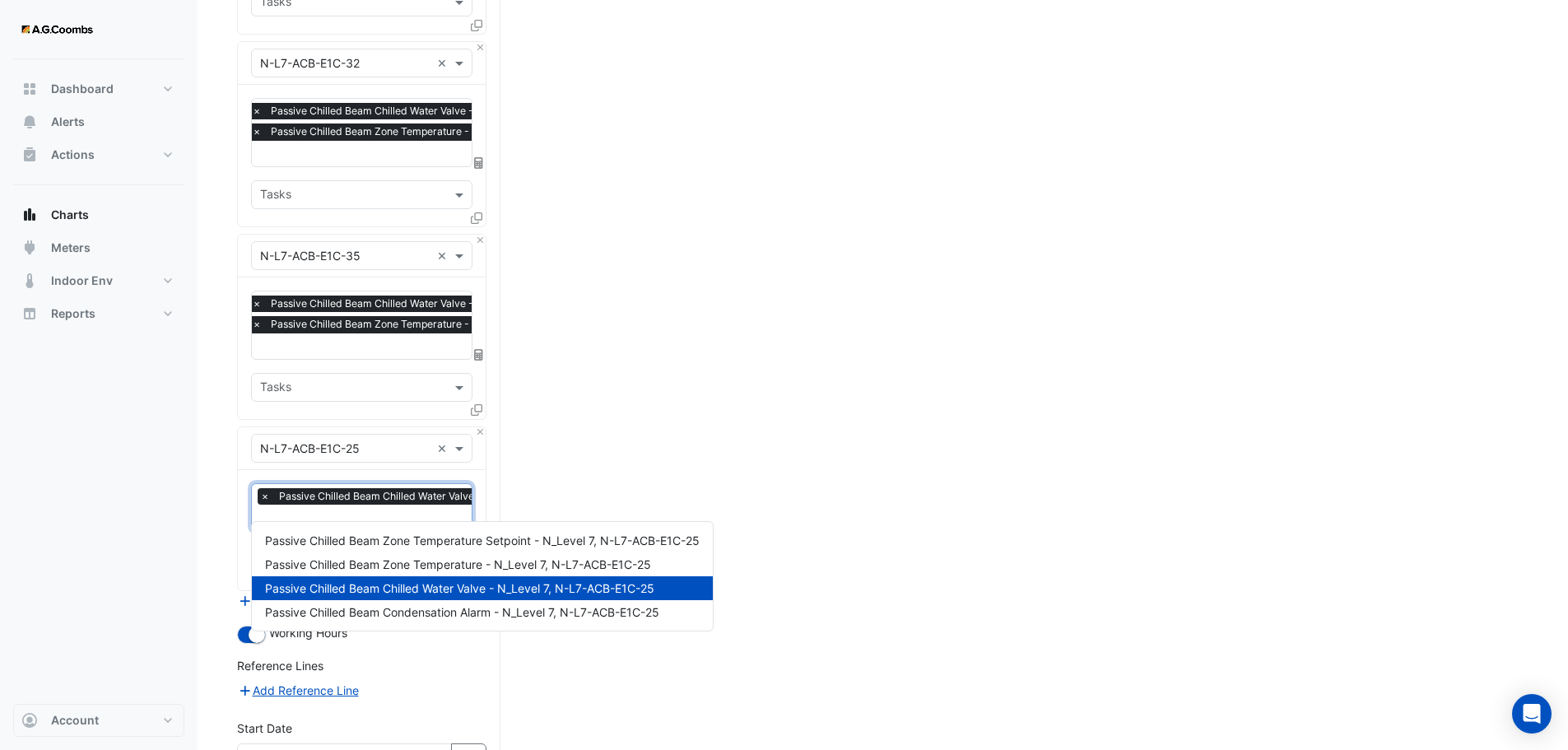
click at [321, 511] on input "text" at bounding box center [445, 519] width 371 height 17
click at [342, 534] on span "Passive Chilled Beam Zone Temperature Setpoint - N_Level 7, N-L7-ACB-E1C-25" at bounding box center [482, 540] width 435 height 14
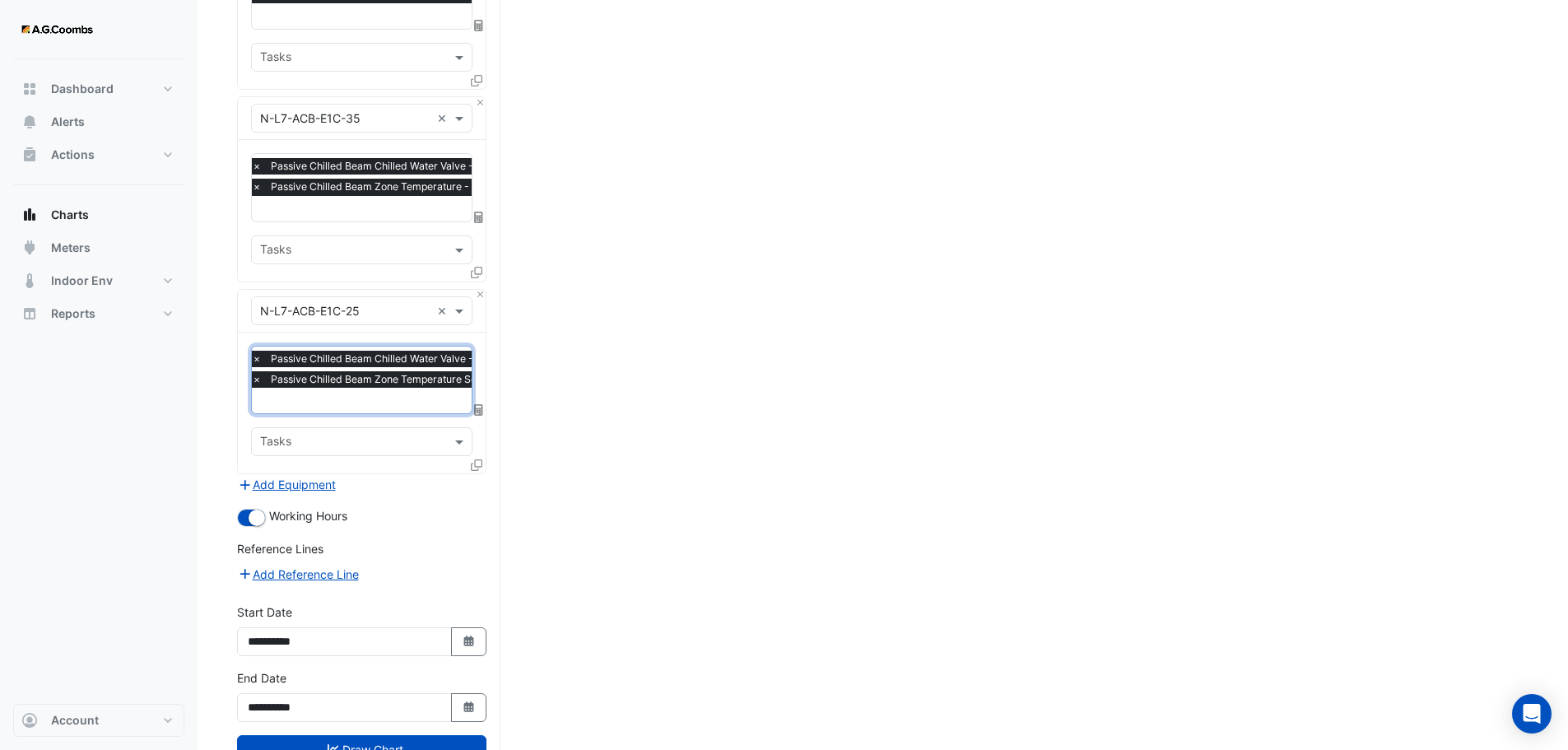
scroll to position [1090, 0]
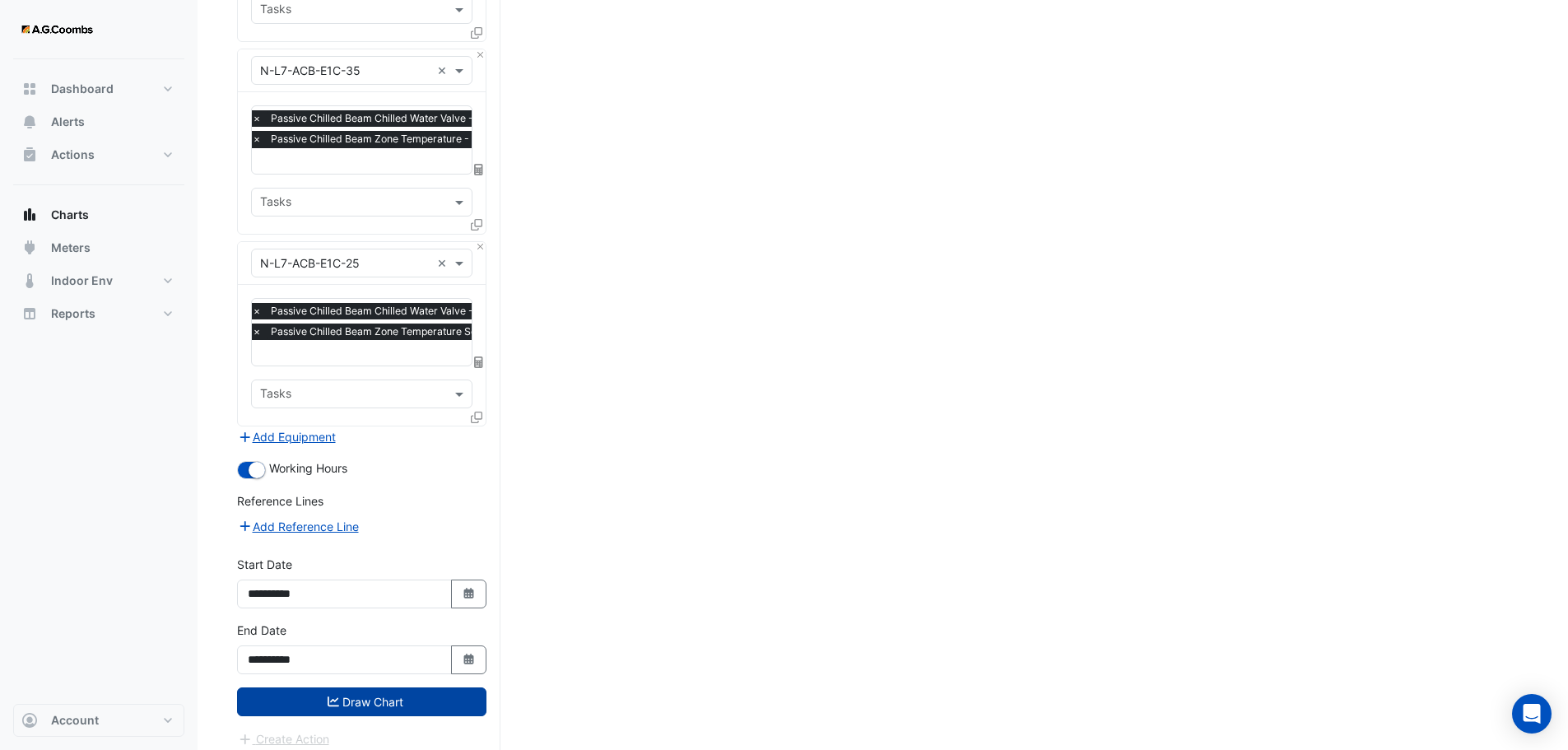
click at [365, 688] on button "Draw Chart" at bounding box center [361, 702] width 250 height 29
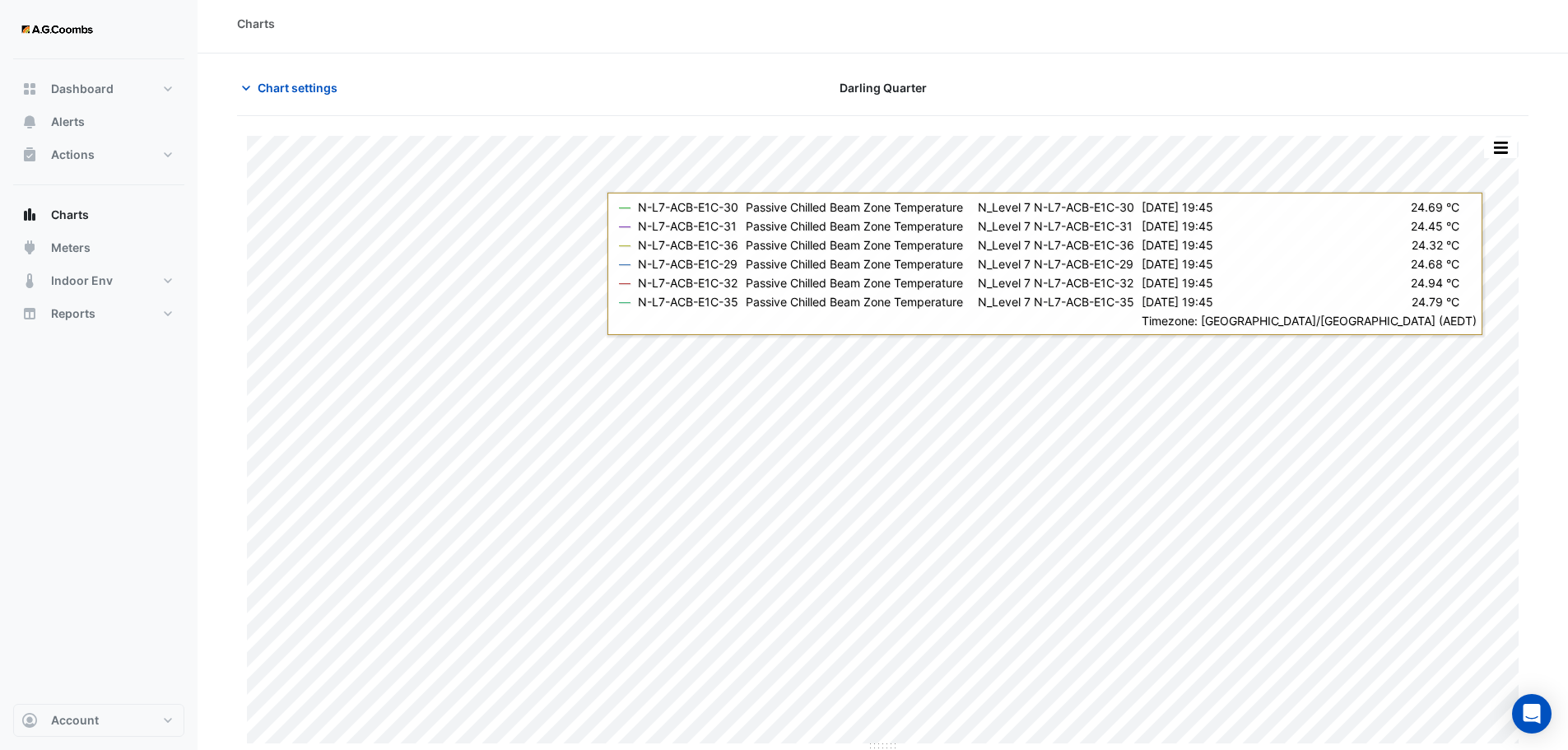
scroll to position [8, 0]
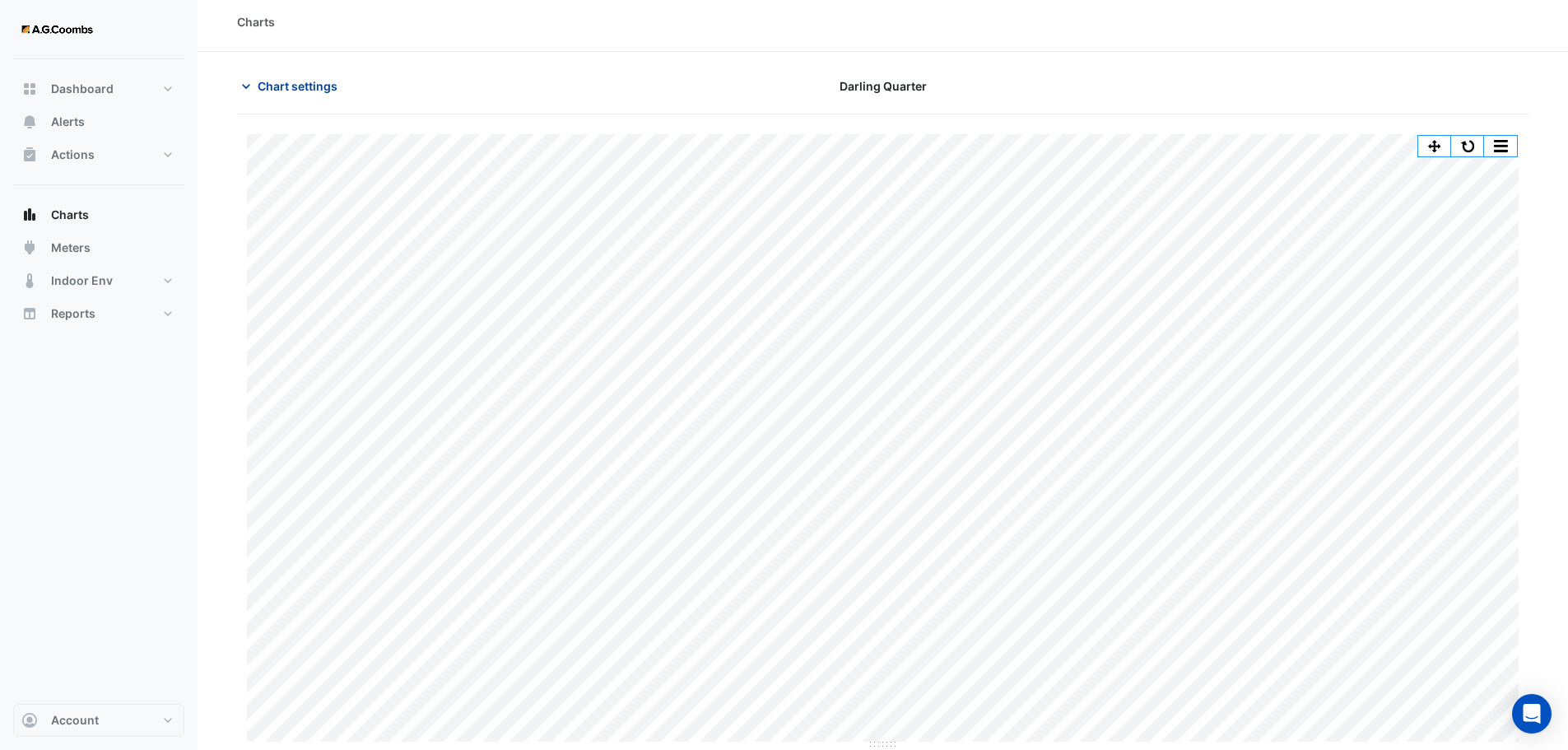
click at [318, 89] on span "Chart settings" at bounding box center [297, 86] width 79 height 17
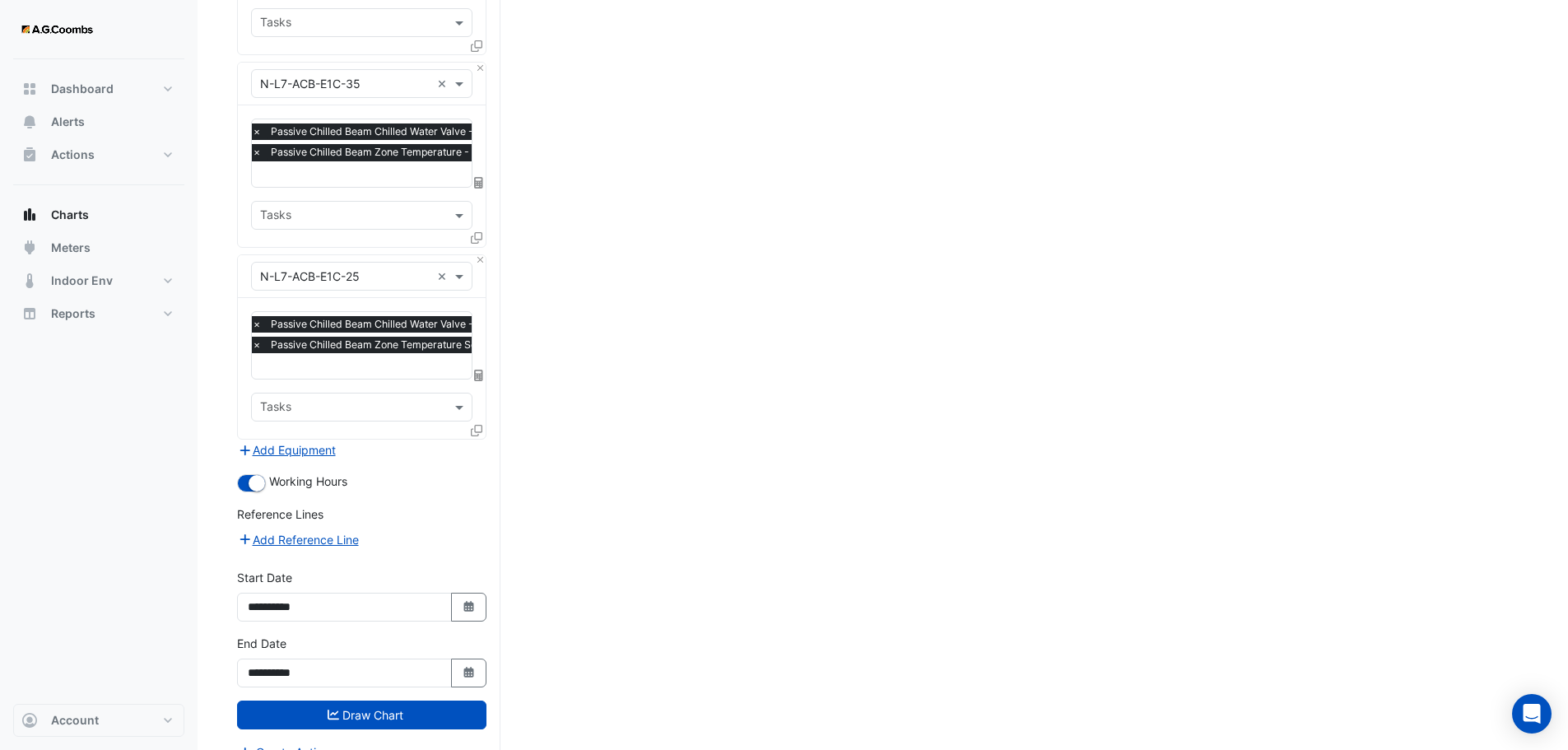
scroll to position [1090, 0]
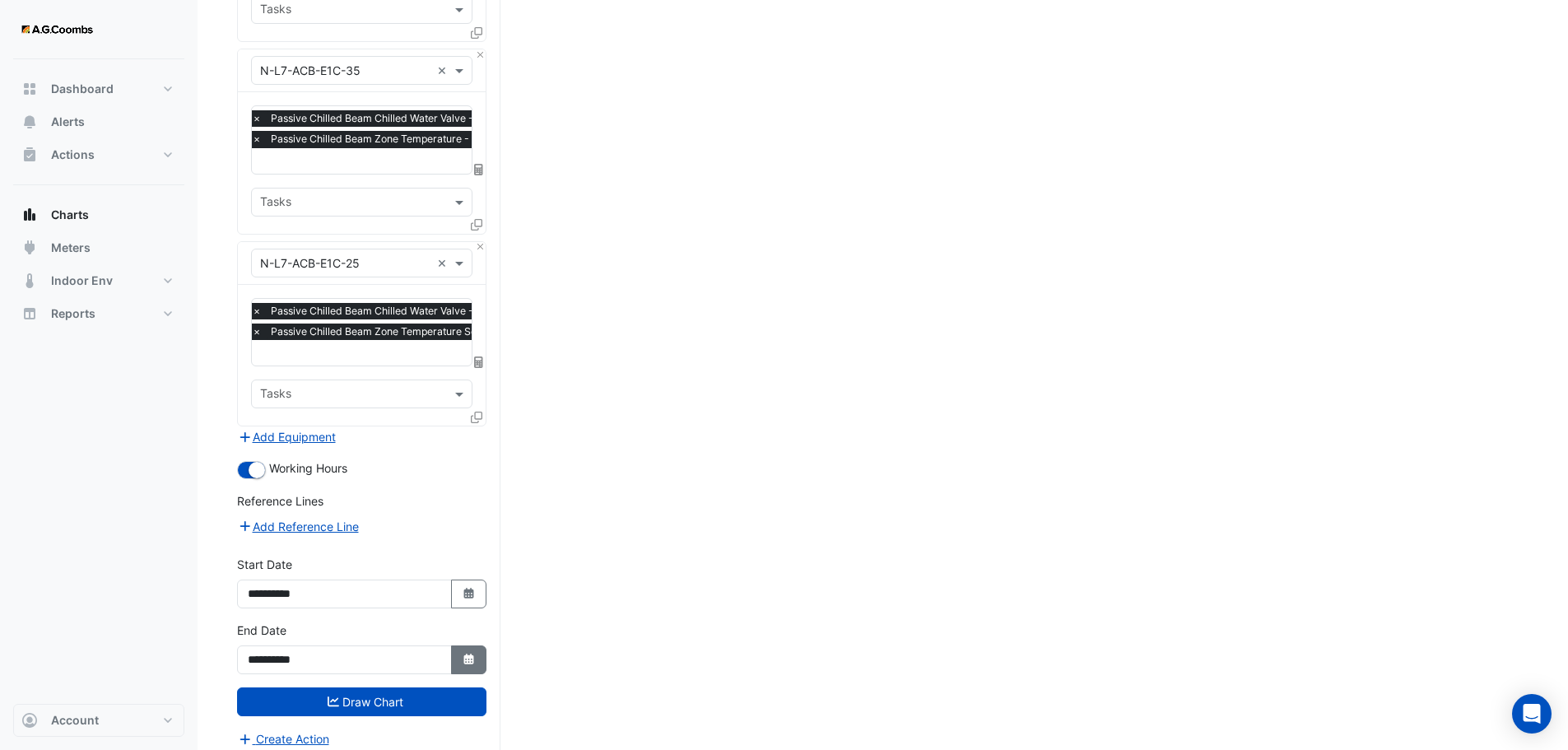
click at [472, 654] on icon "button" at bounding box center [467, 659] width 10 height 10
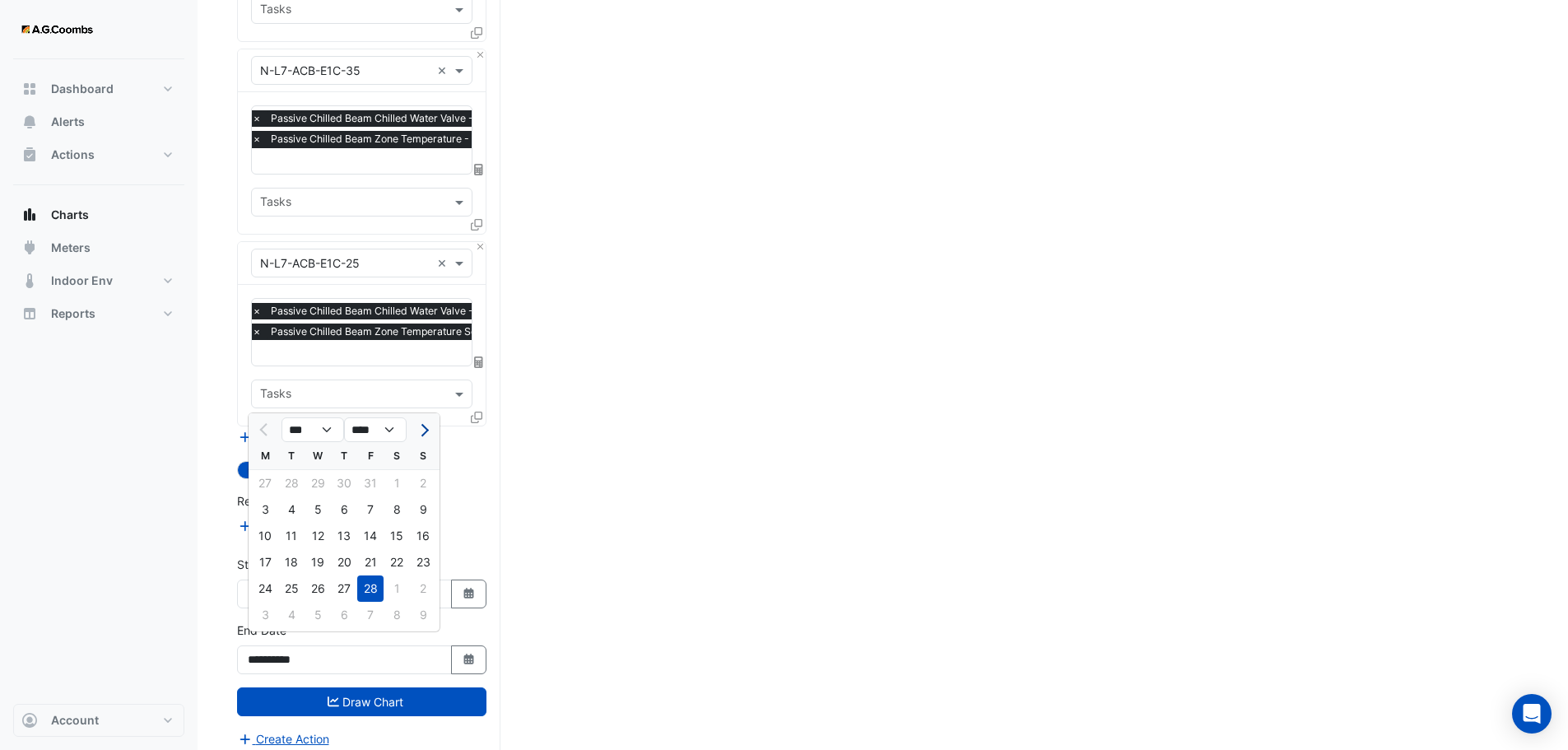
click at [419, 433] on span "Next month" at bounding box center [422, 430] width 12 height 12
click at [421, 432] on span "Next month" at bounding box center [422, 430] width 12 height 12
click at [422, 432] on span "Next month" at bounding box center [422, 430] width 12 height 12
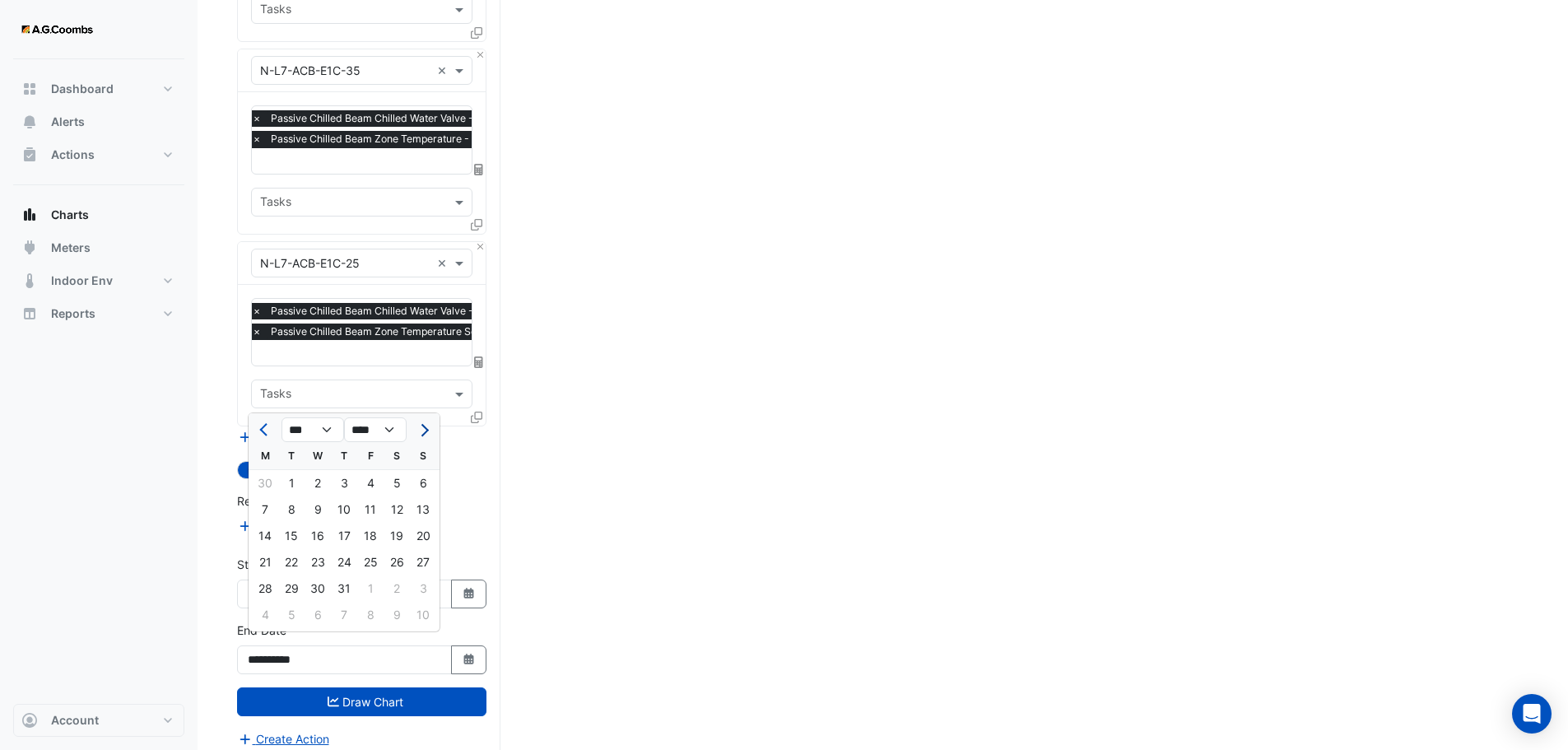
click at [421, 432] on span "Next month" at bounding box center [422, 430] width 12 height 12
click at [427, 424] on button "Next month" at bounding box center [422, 429] width 20 height 26
select select "*"
click at [265, 562] on div "22" at bounding box center [265, 562] width 26 height 26
type input "**********"
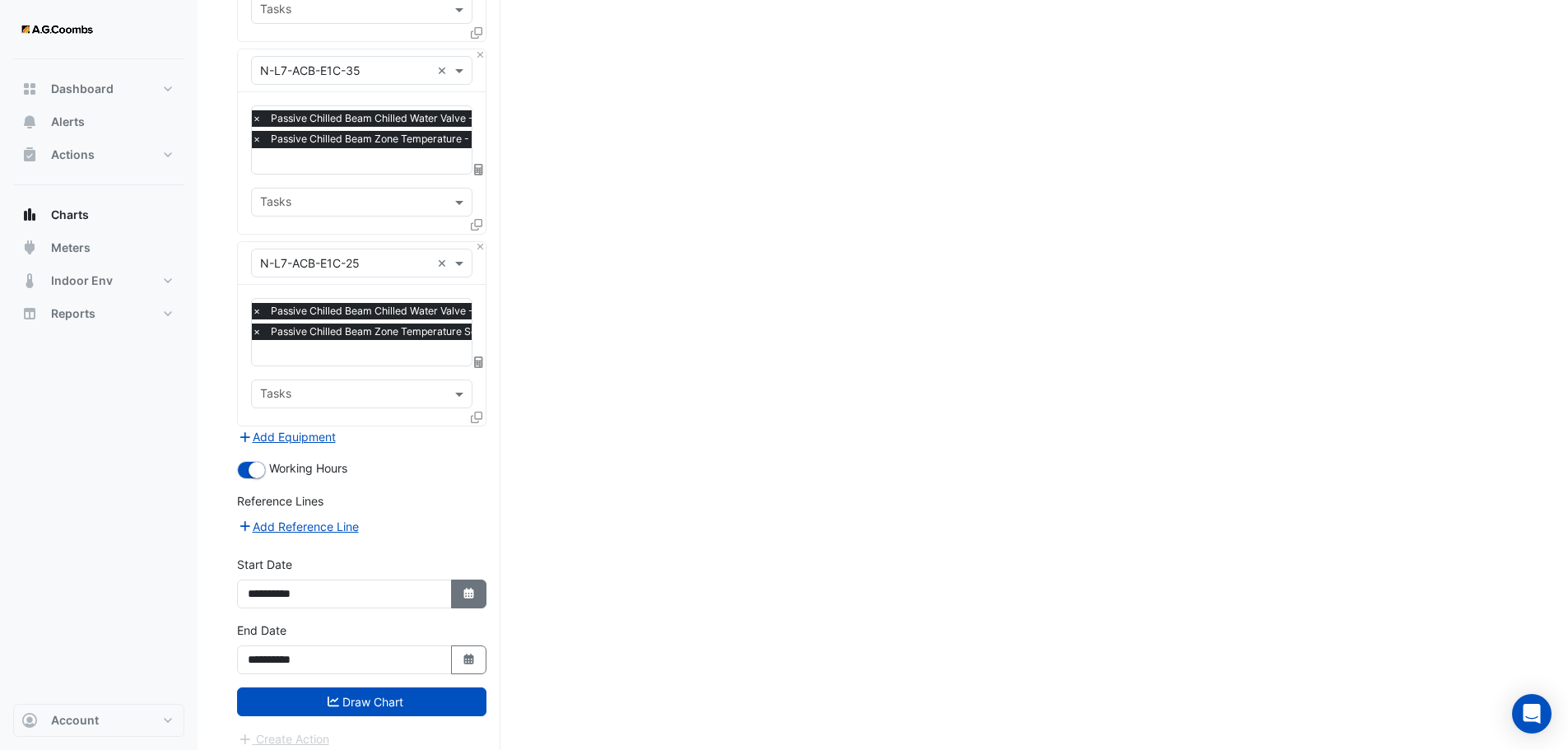
click at [470, 588] on icon "button" at bounding box center [467, 593] width 10 height 10
select select "*"
select select "****"
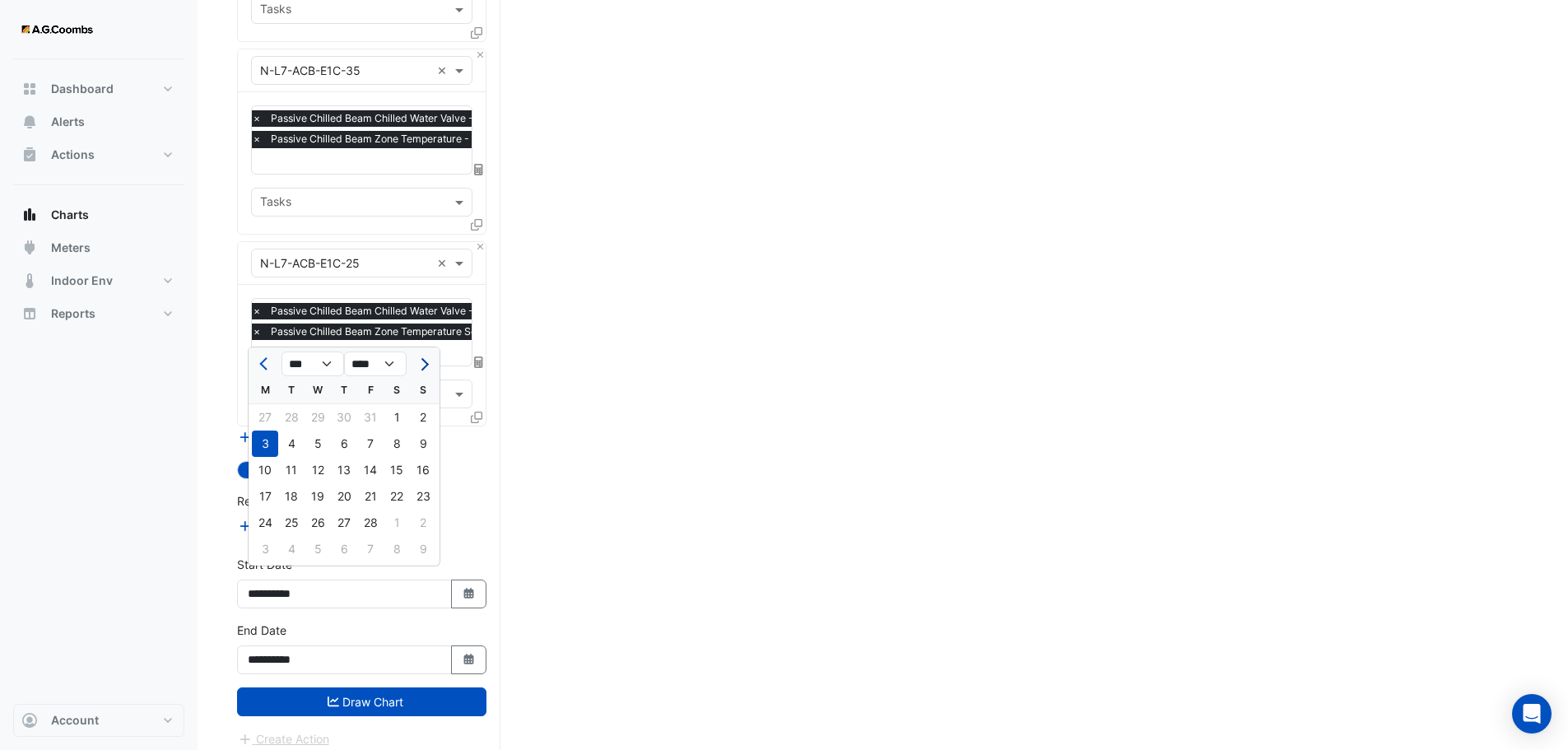
click at [428, 366] on button "Next month" at bounding box center [422, 364] width 20 height 26
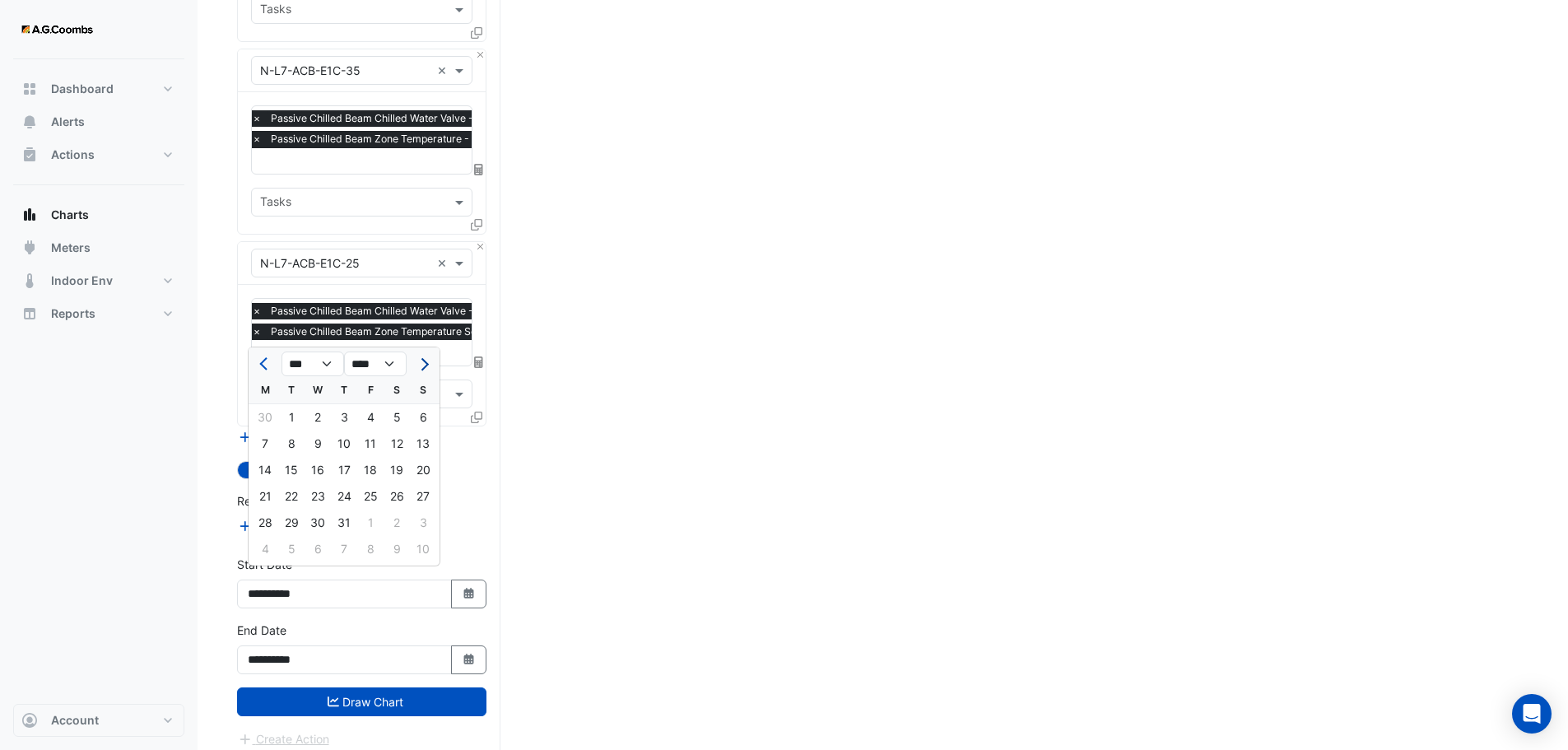
click at [422, 365] on span "Next month" at bounding box center [422, 364] width 12 height 12
select select "*"
click at [370, 425] on div "1" at bounding box center [371, 417] width 26 height 26
type input "**********"
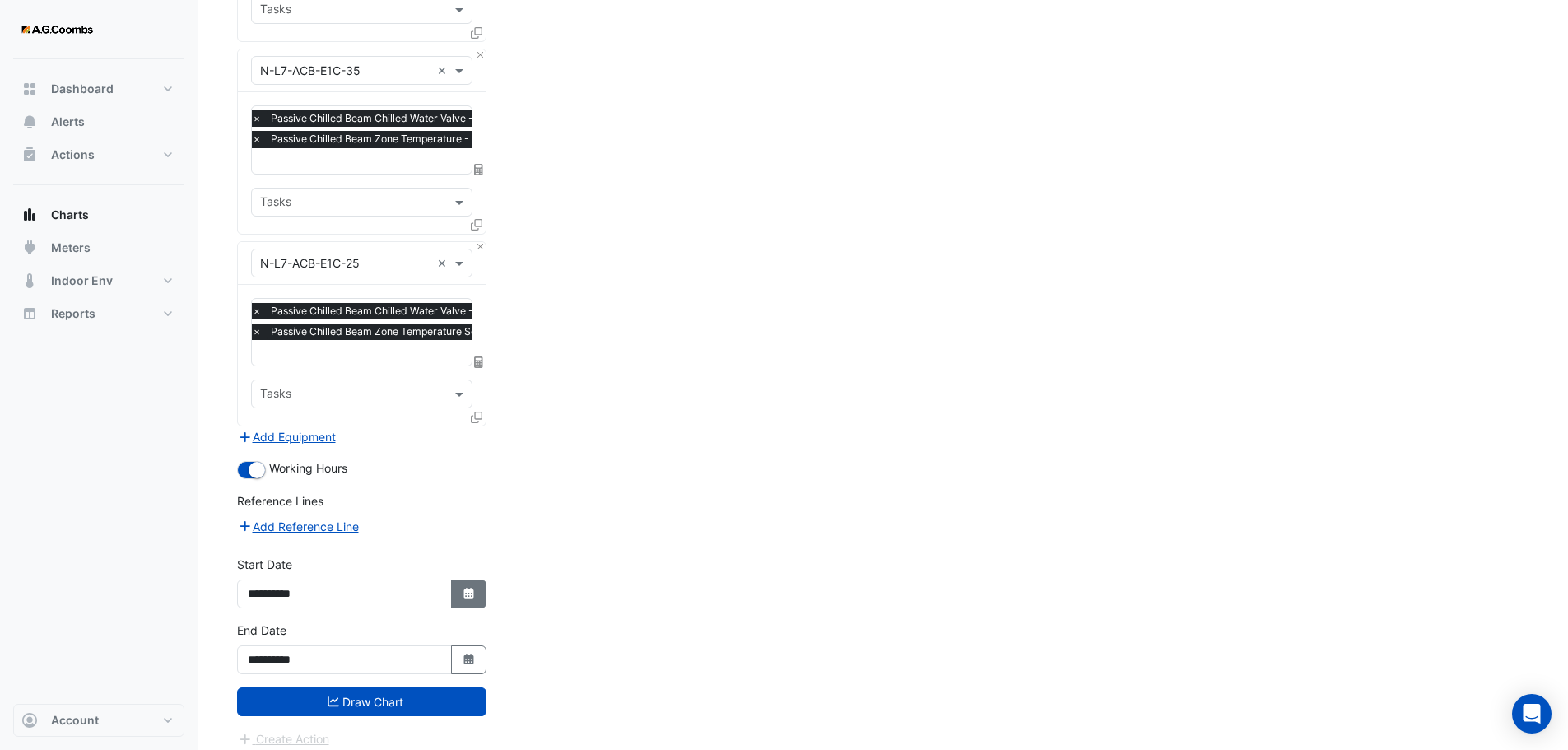
click at [470, 588] on icon "button" at bounding box center [467, 593] width 10 height 10
select select "*"
select select "****"
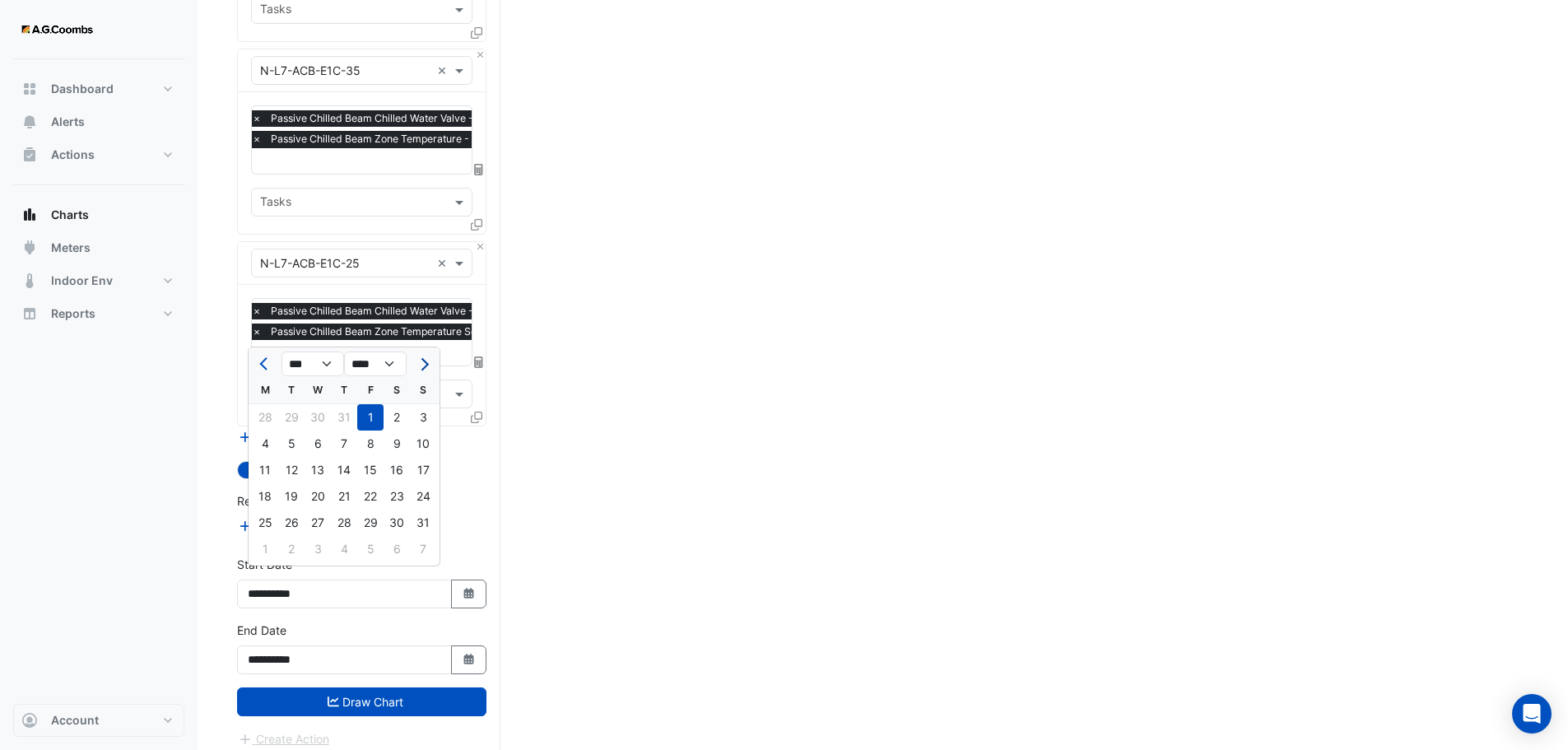
click at [425, 356] on button "Next month" at bounding box center [422, 364] width 20 height 26
select select "*"
click at [268, 446] on div "8" at bounding box center [265, 443] width 26 height 26
type input "**********"
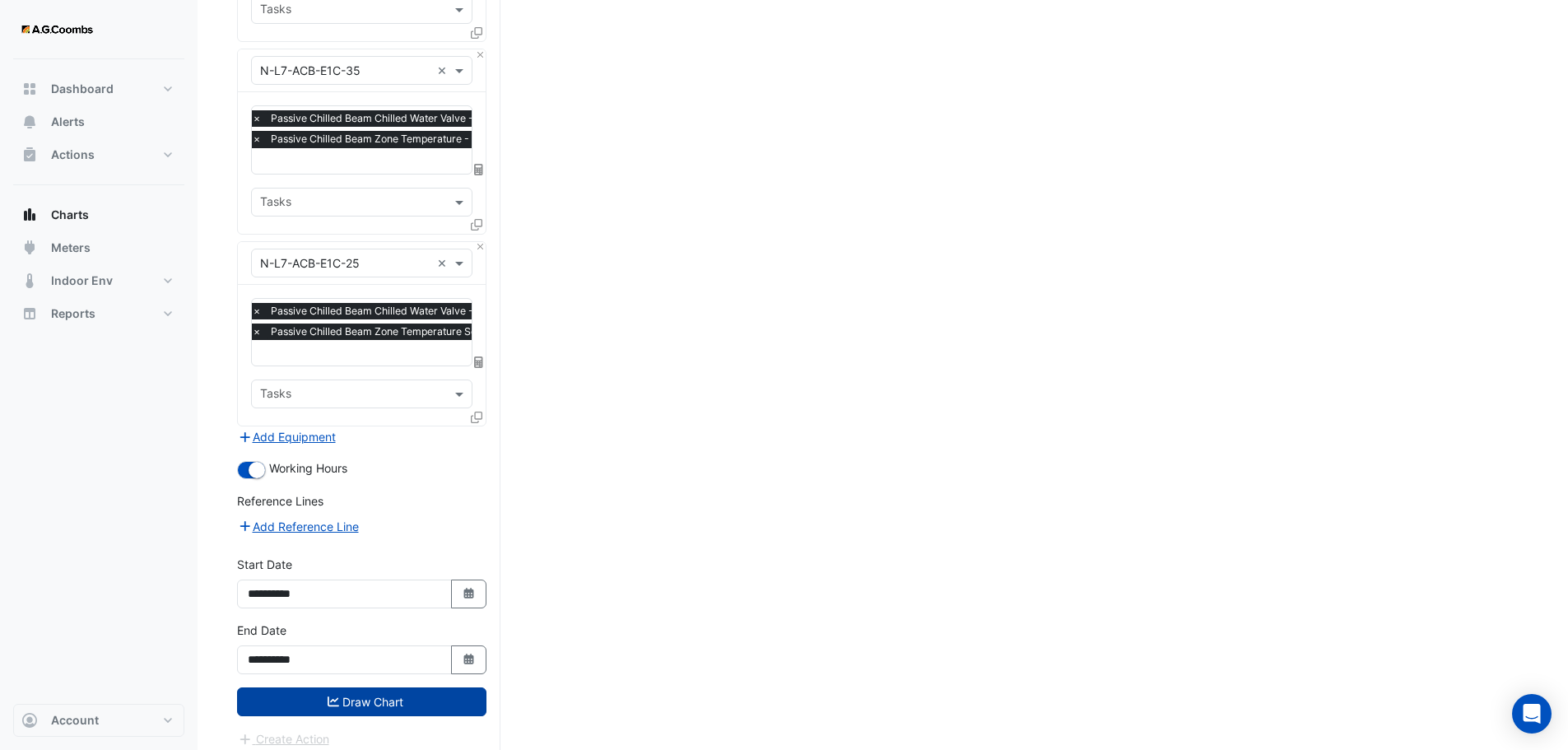
click at [363, 692] on button "Draw Chart" at bounding box center [361, 702] width 250 height 29
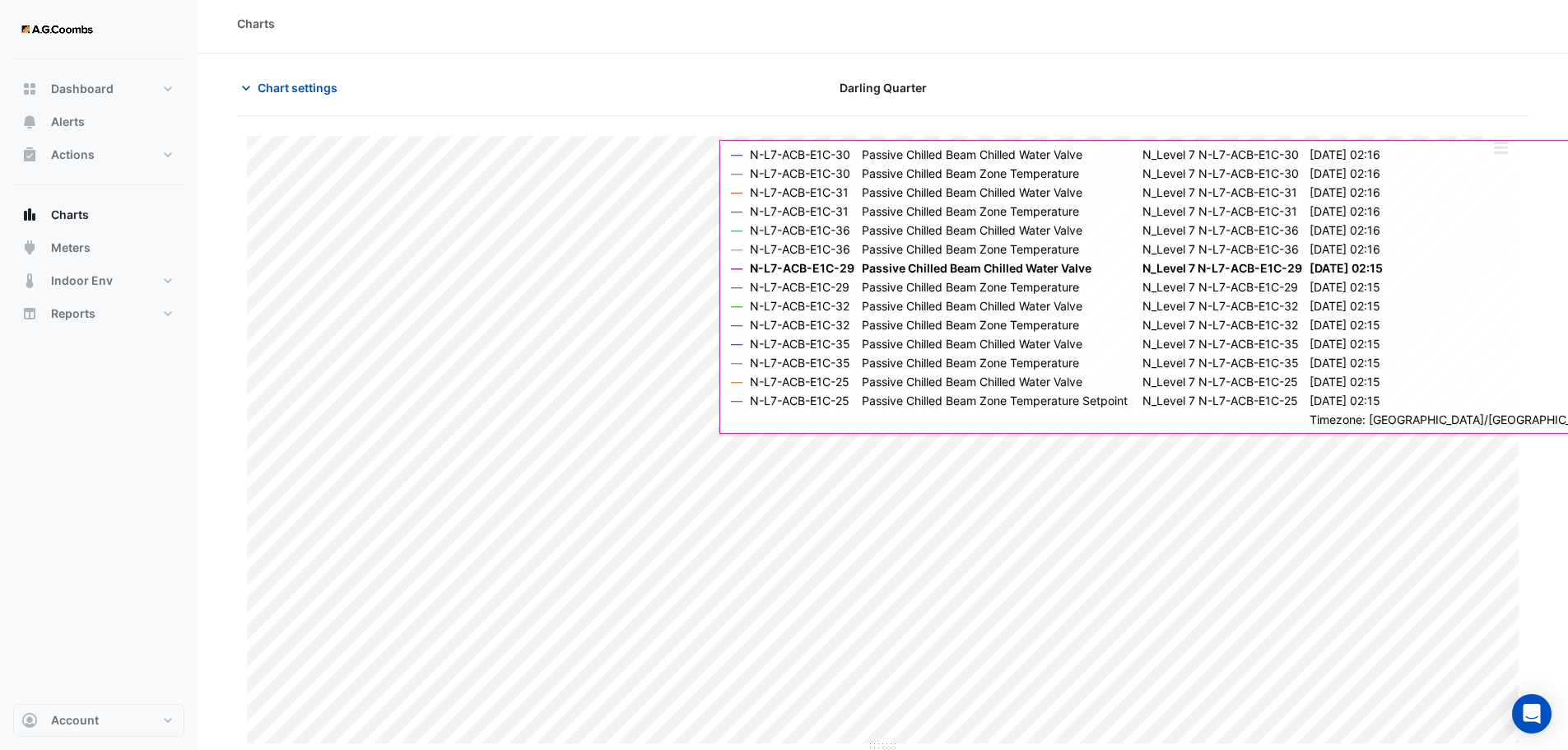
scroll to position [8, 0]
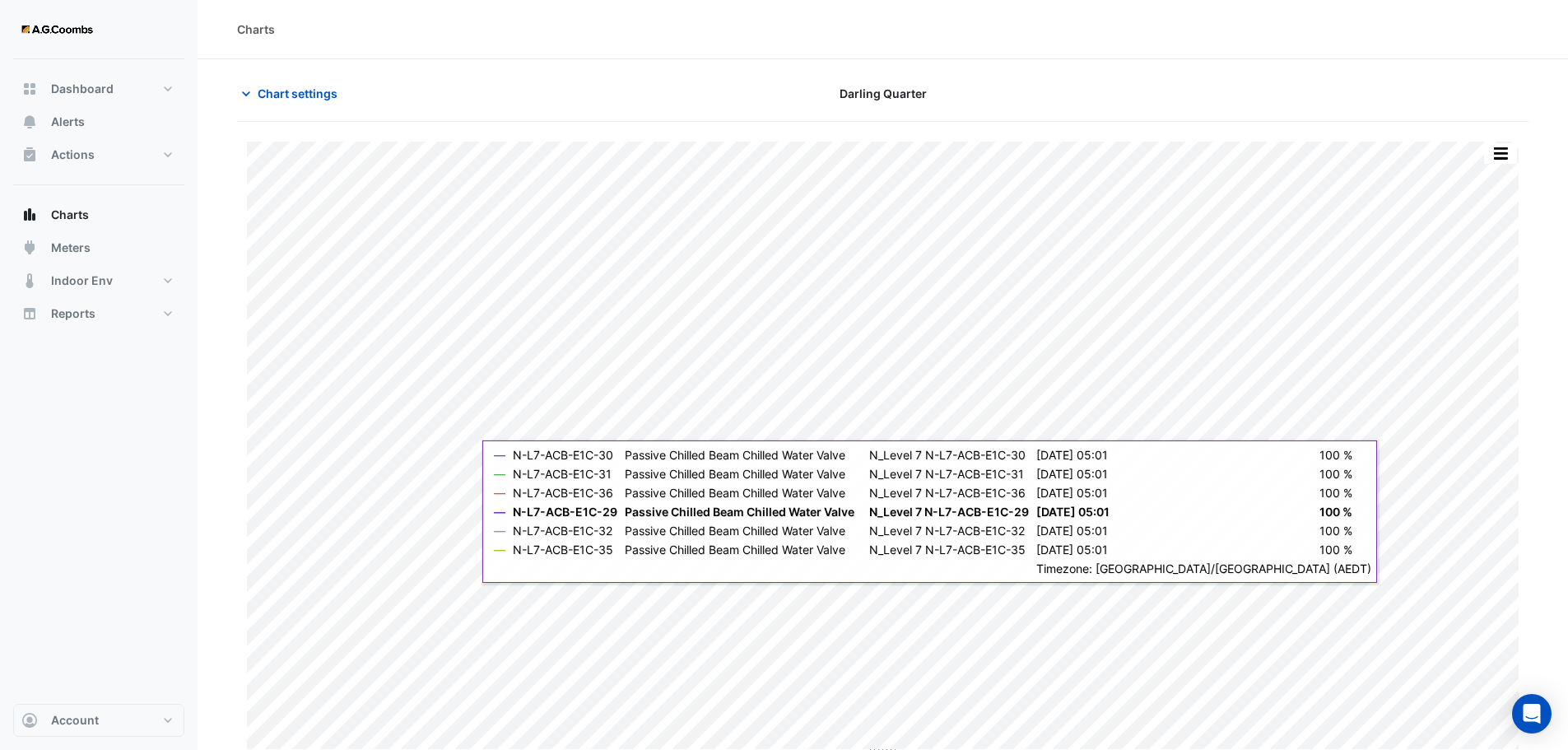
type input "**********"
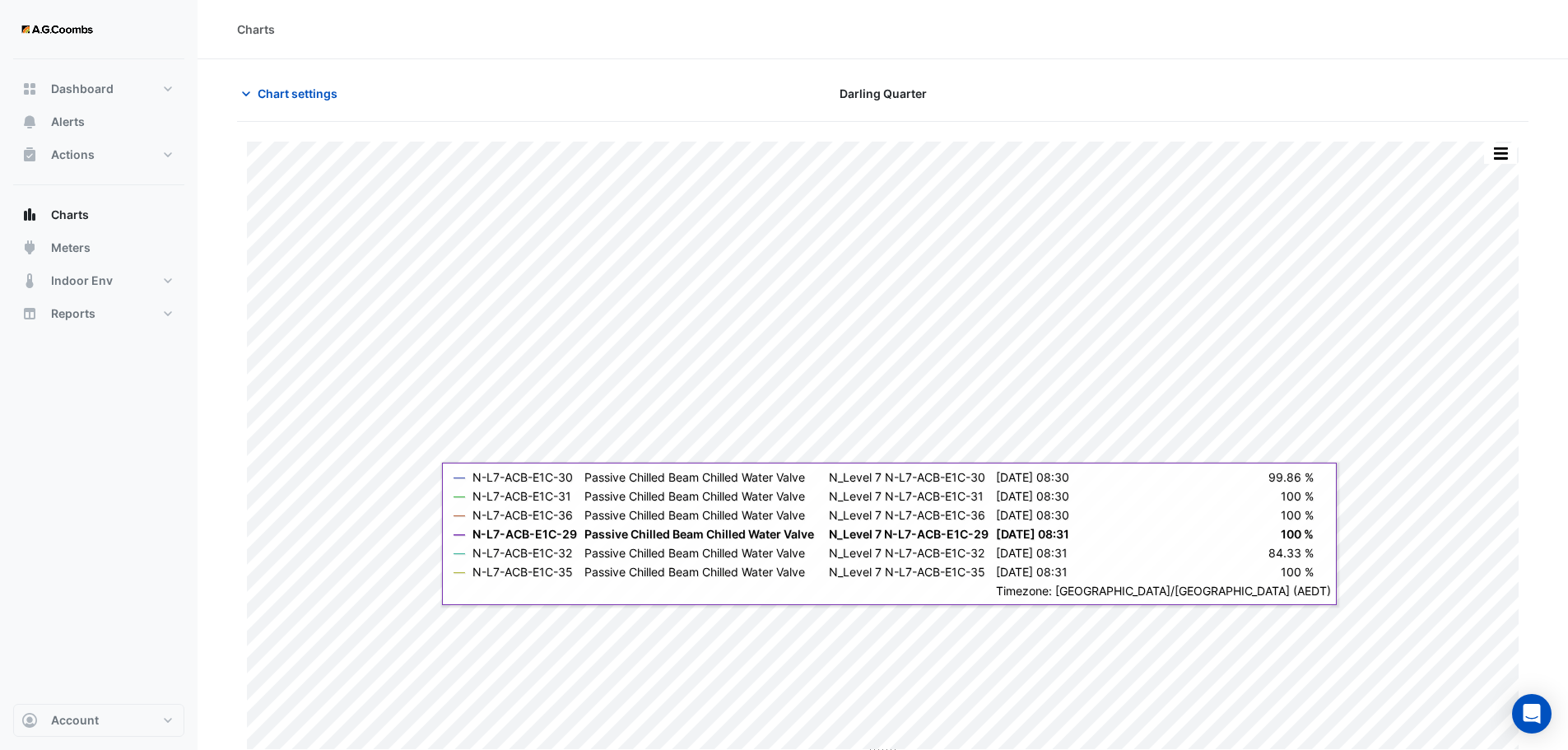
scroll to position [8, 0]
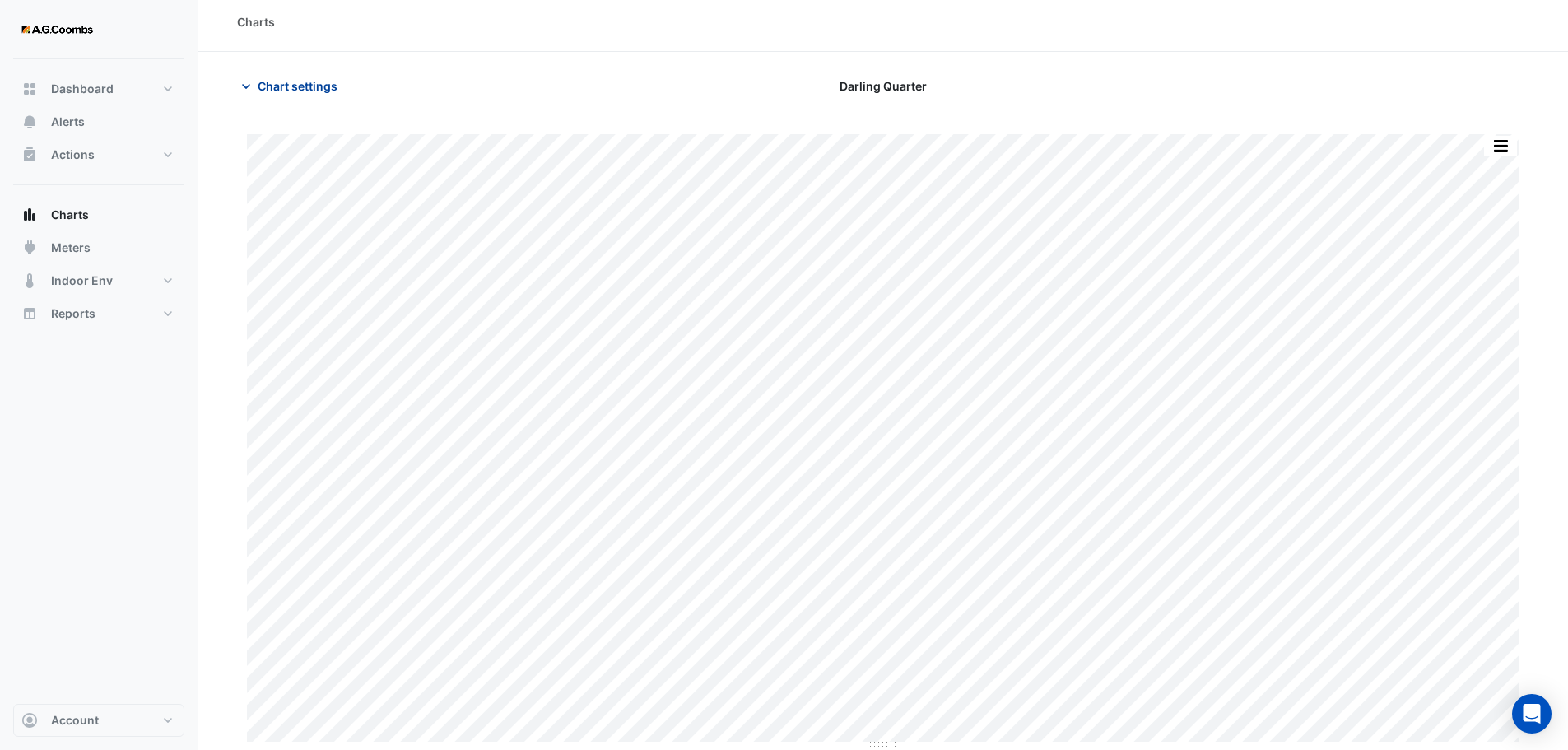
click at [334, 79] on span "Chart settings" at bounding box center [297, 86] width 79 height 17
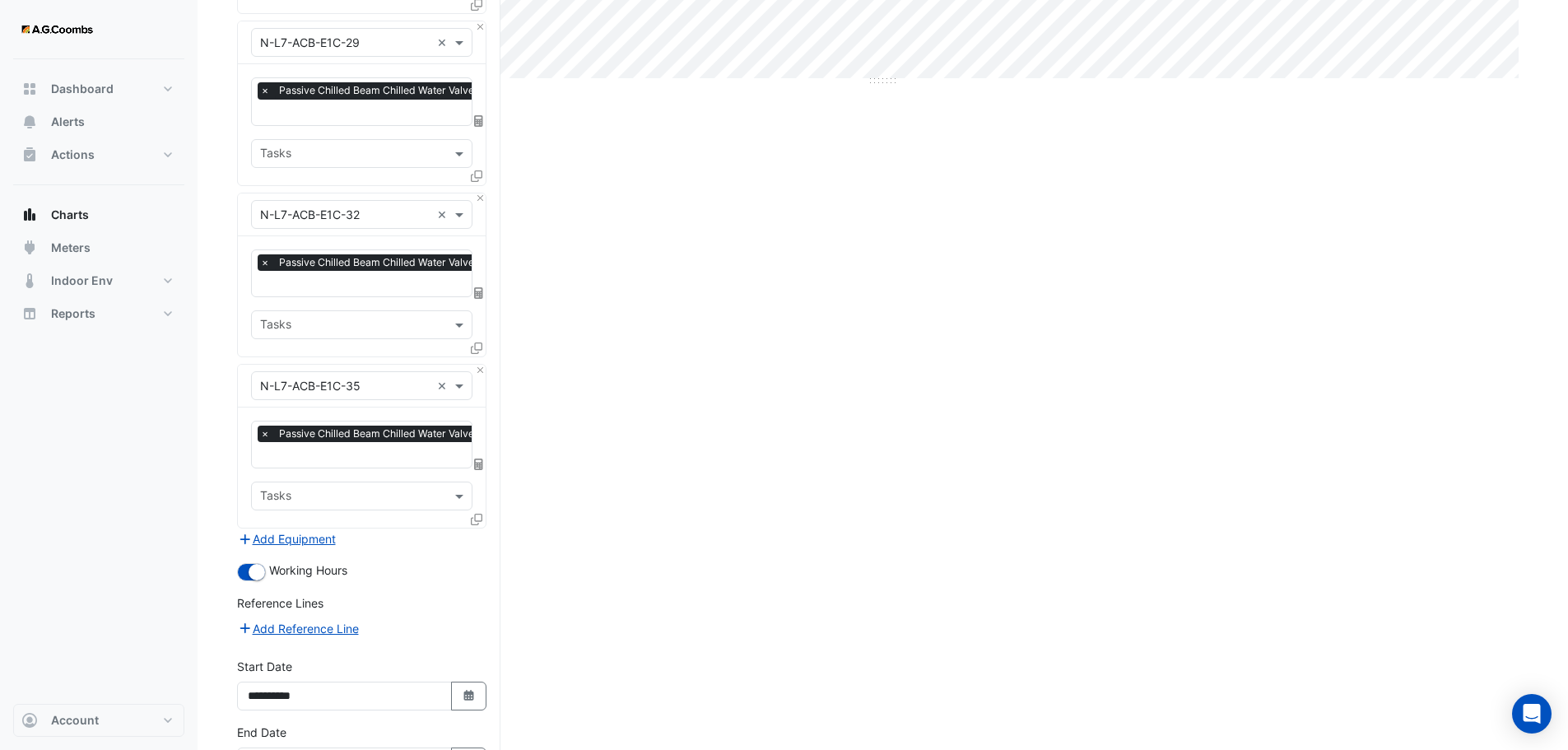
scroll to position [775, 0]
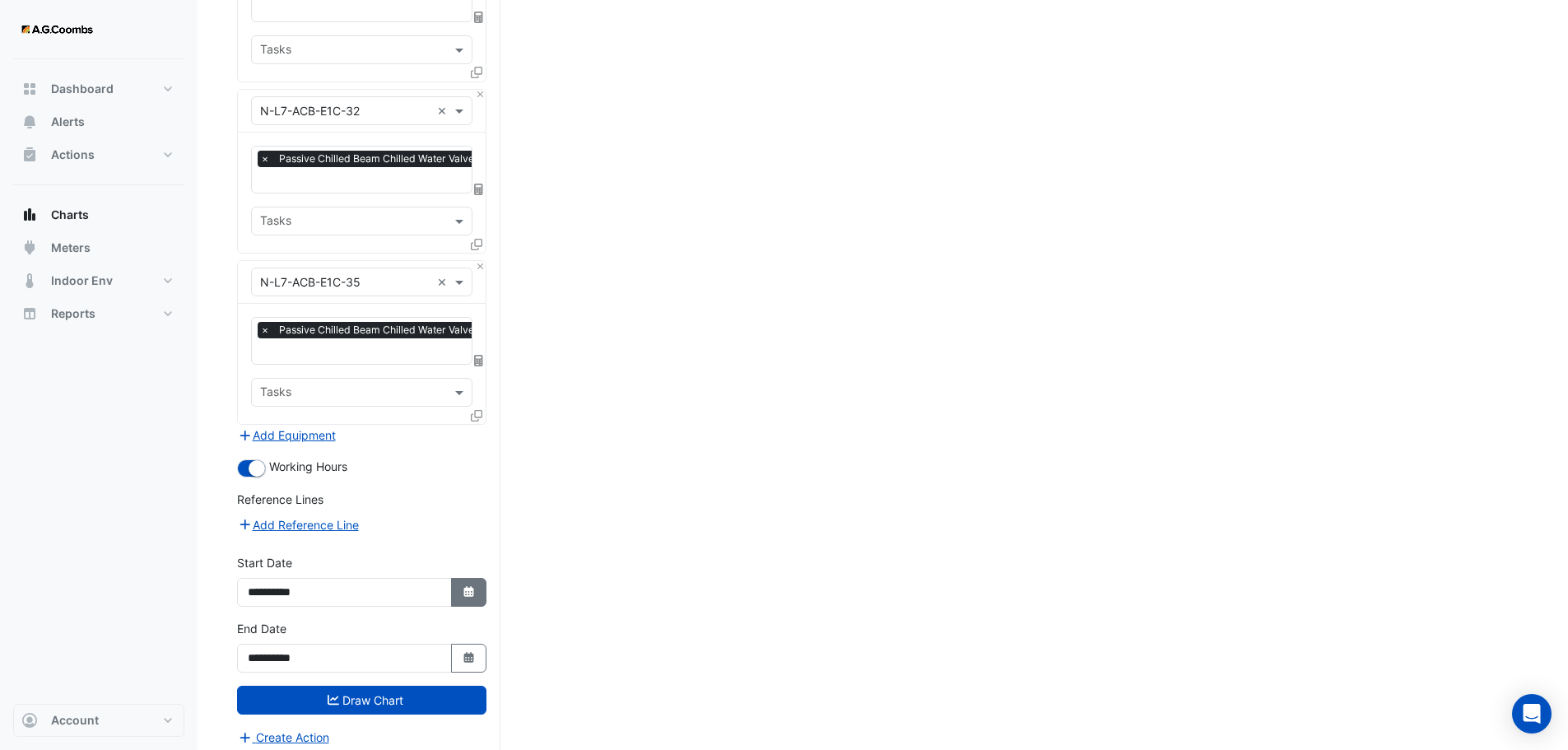
click at [479, 584] on button "Select Date" at bounding box center [469, 592] width 36 height 29
select select "*"
select select "****"
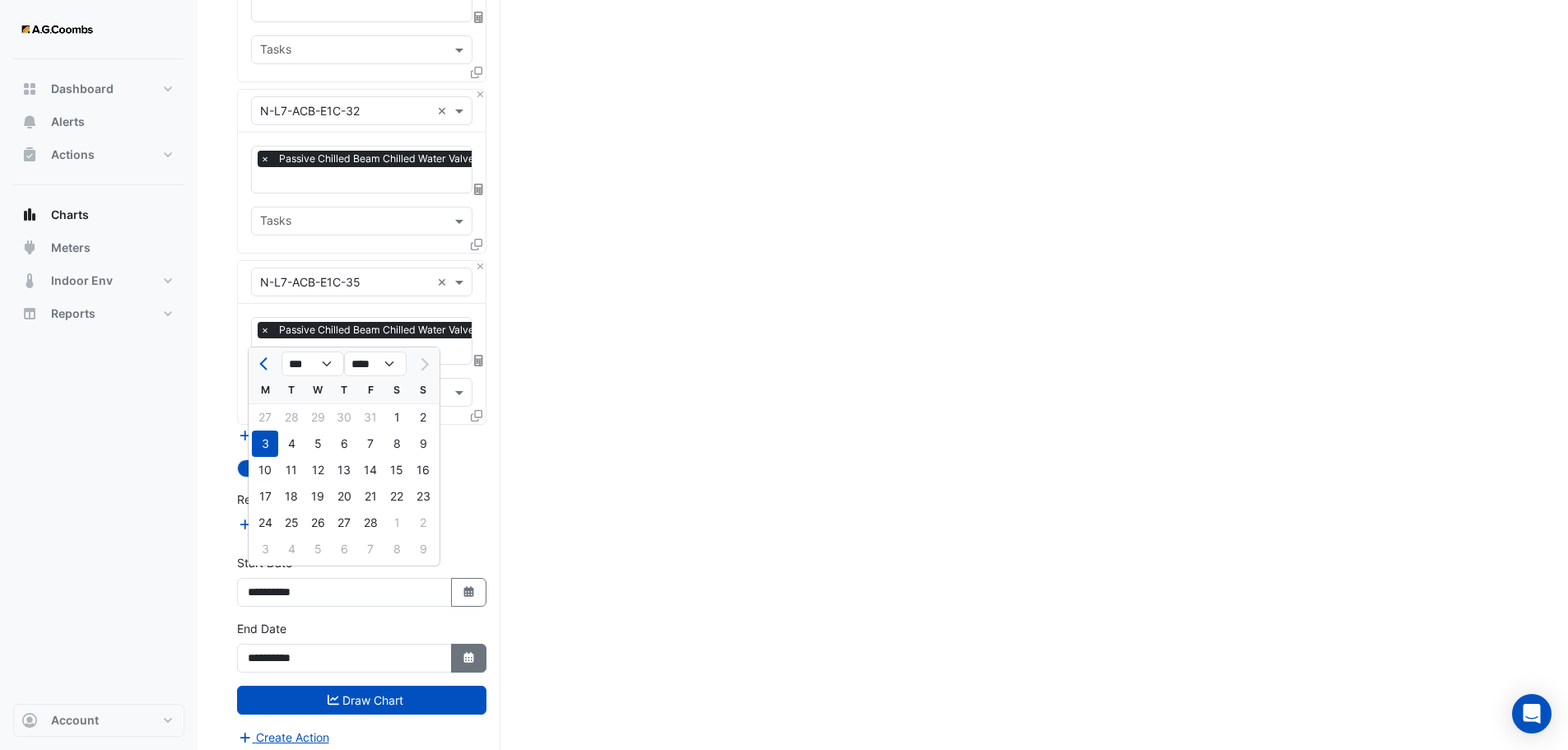
click at [468, 652] on icon "Select Date" at bounding box center [469, 658] width 15 height 11
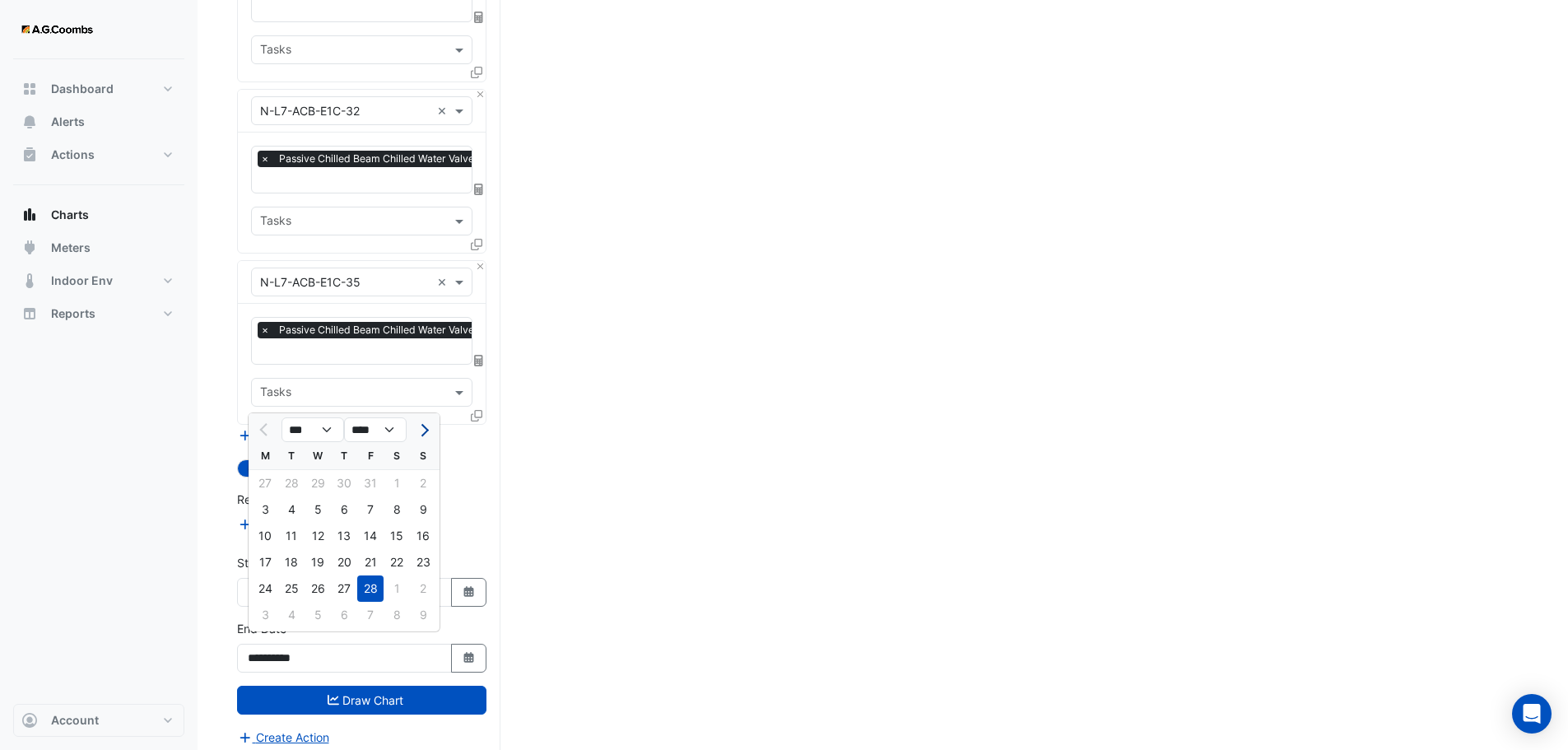
click at [425, 429] on span "Next month" at bounding box center [422, 430] width 12 height 12
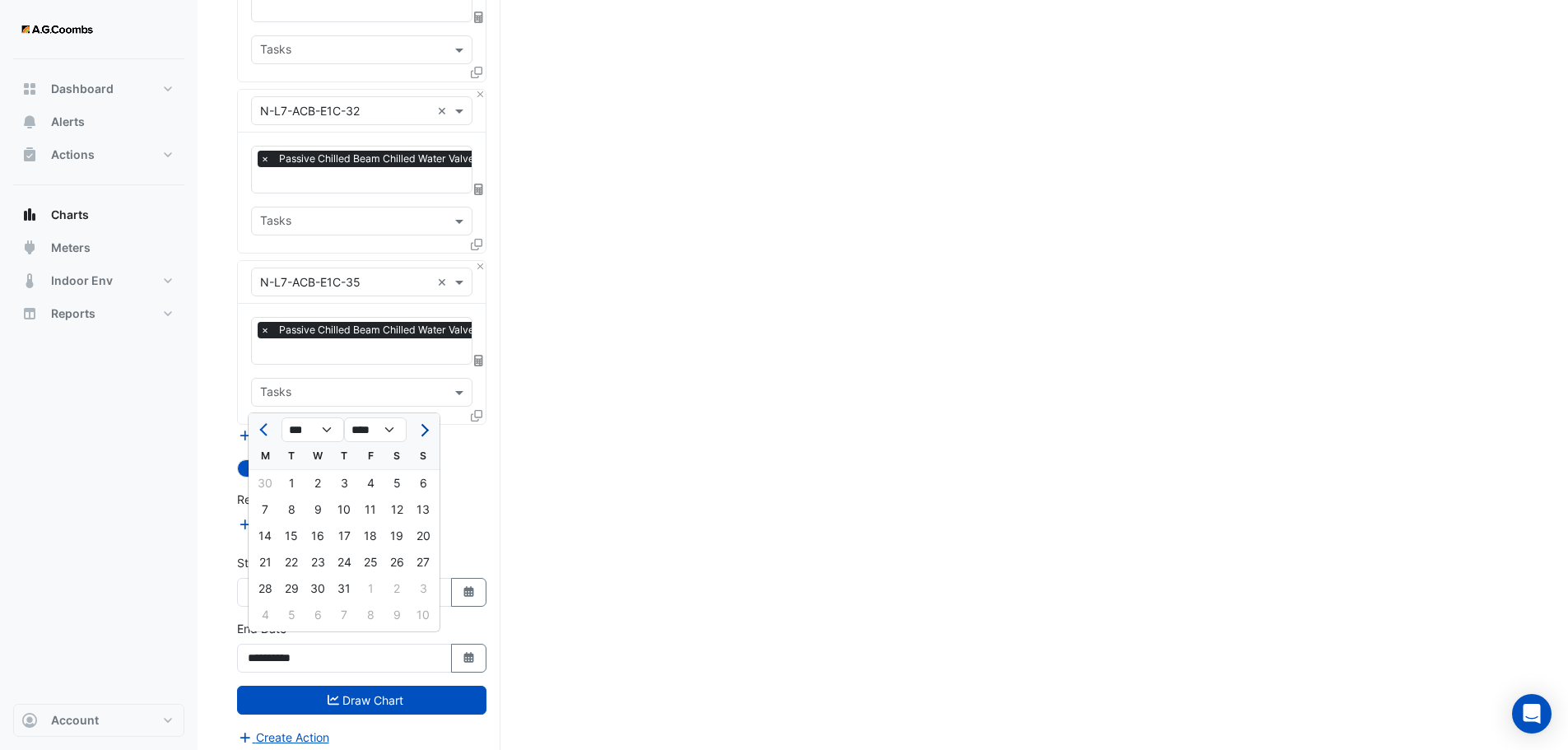
click at [425, 429] on span "Next month" at bounding box center [422, 430] width 12 height 12
select select "*"
click at [263, 562] on div "22" at bounding box center [265, 562] width 26 height 26
type input "**********"
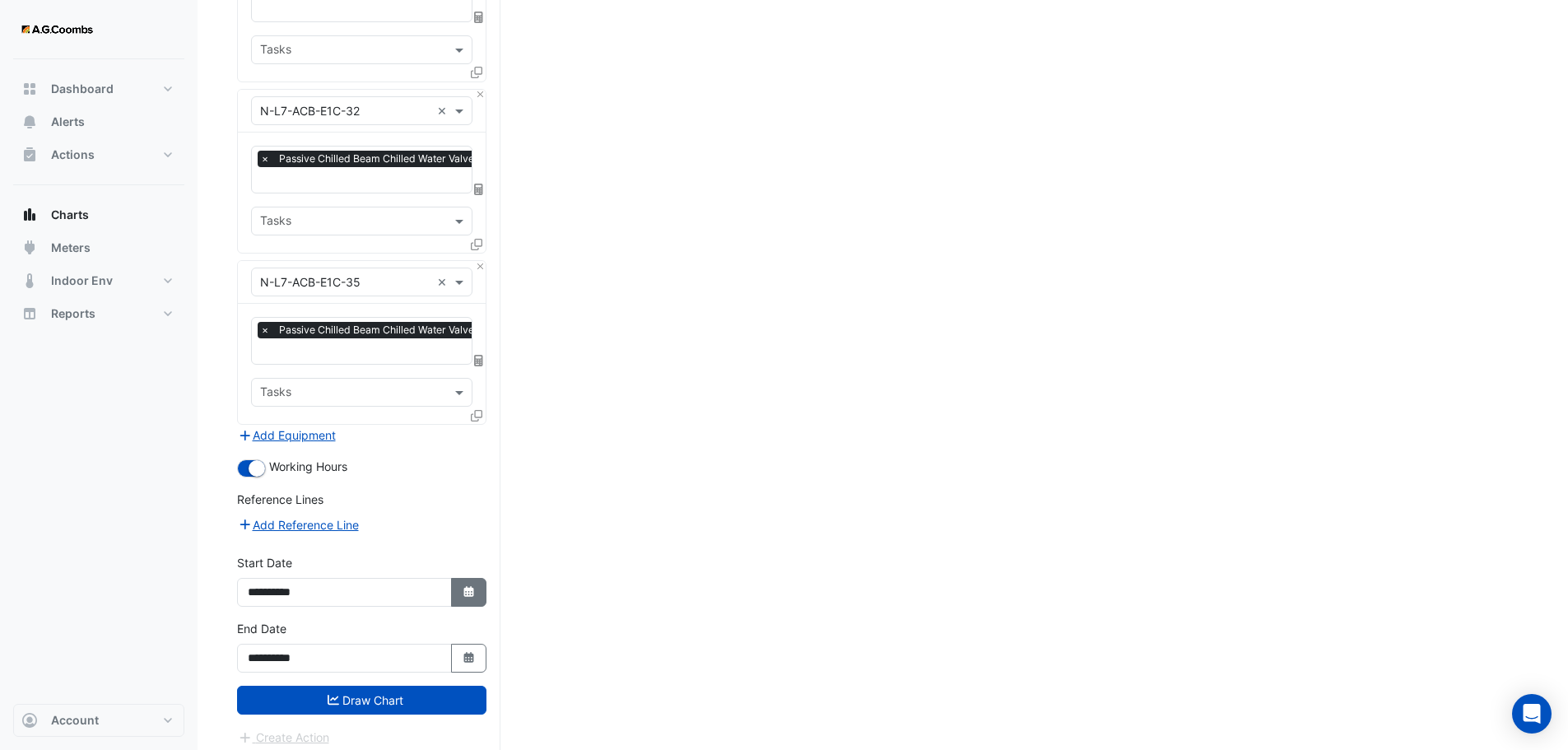
click at [475, 588] on fa-icon "Select Date" at bounding box center [469, 592] width 15 height 14
select select "*"
select select "****"
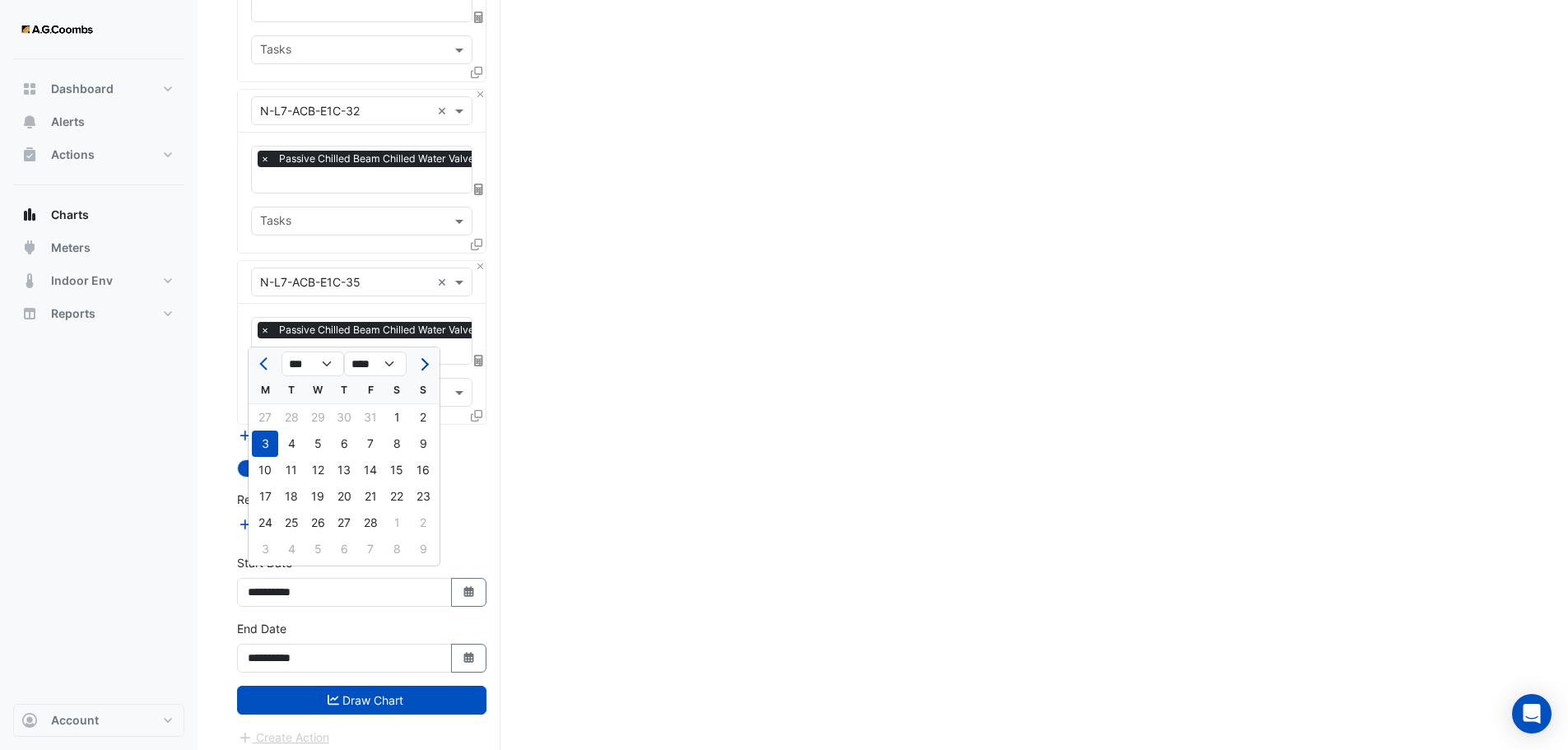
click at [425, 358] on button "Next month" at bounding box center [422, 364] width 20 height 26
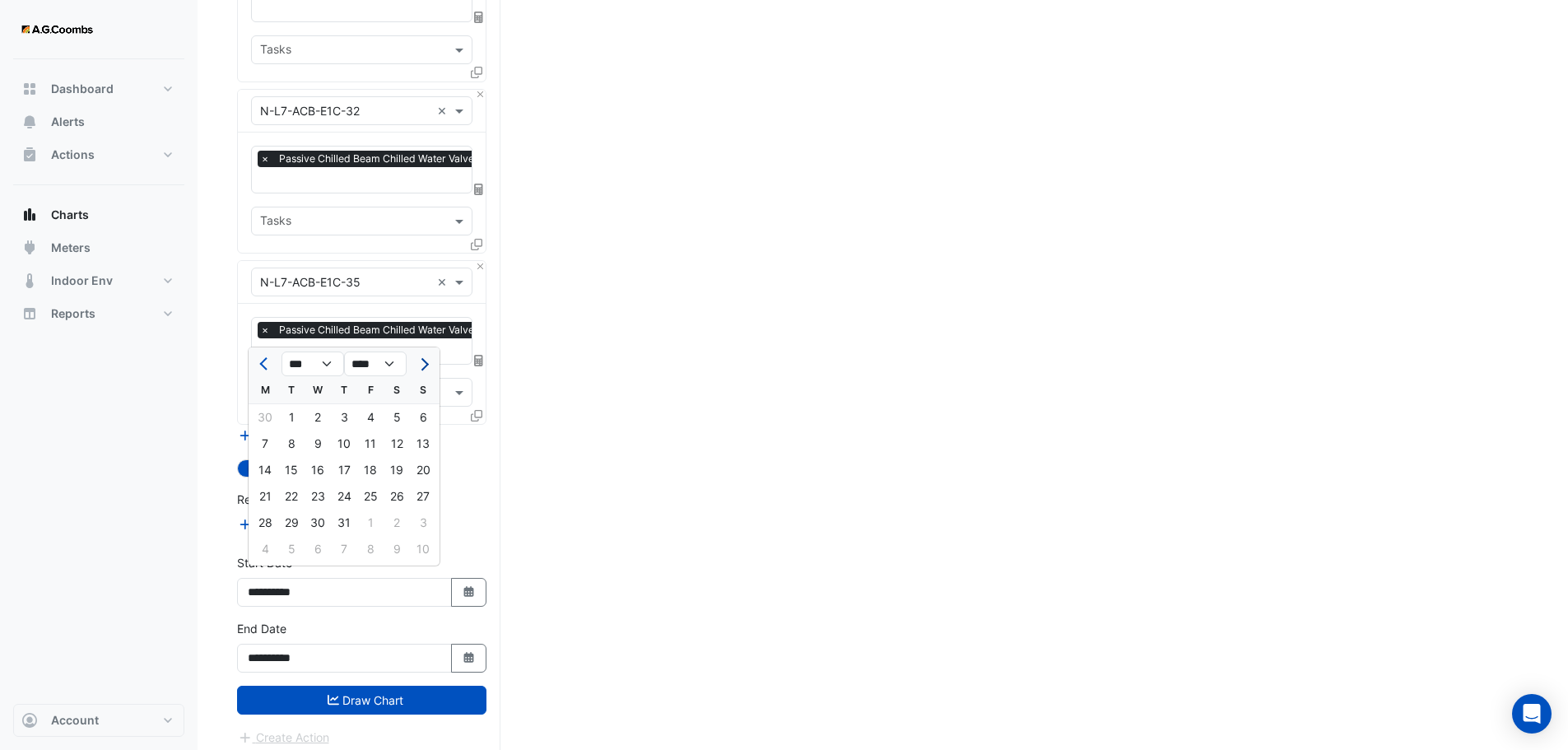
click at [425, 358] on button "Next month" at bounding box center [422, 364] width 20 height 26
select select "*"
click at [270, 413] on div "1" at bounding box center [265, 417] width 26 height 26
type input "**********"
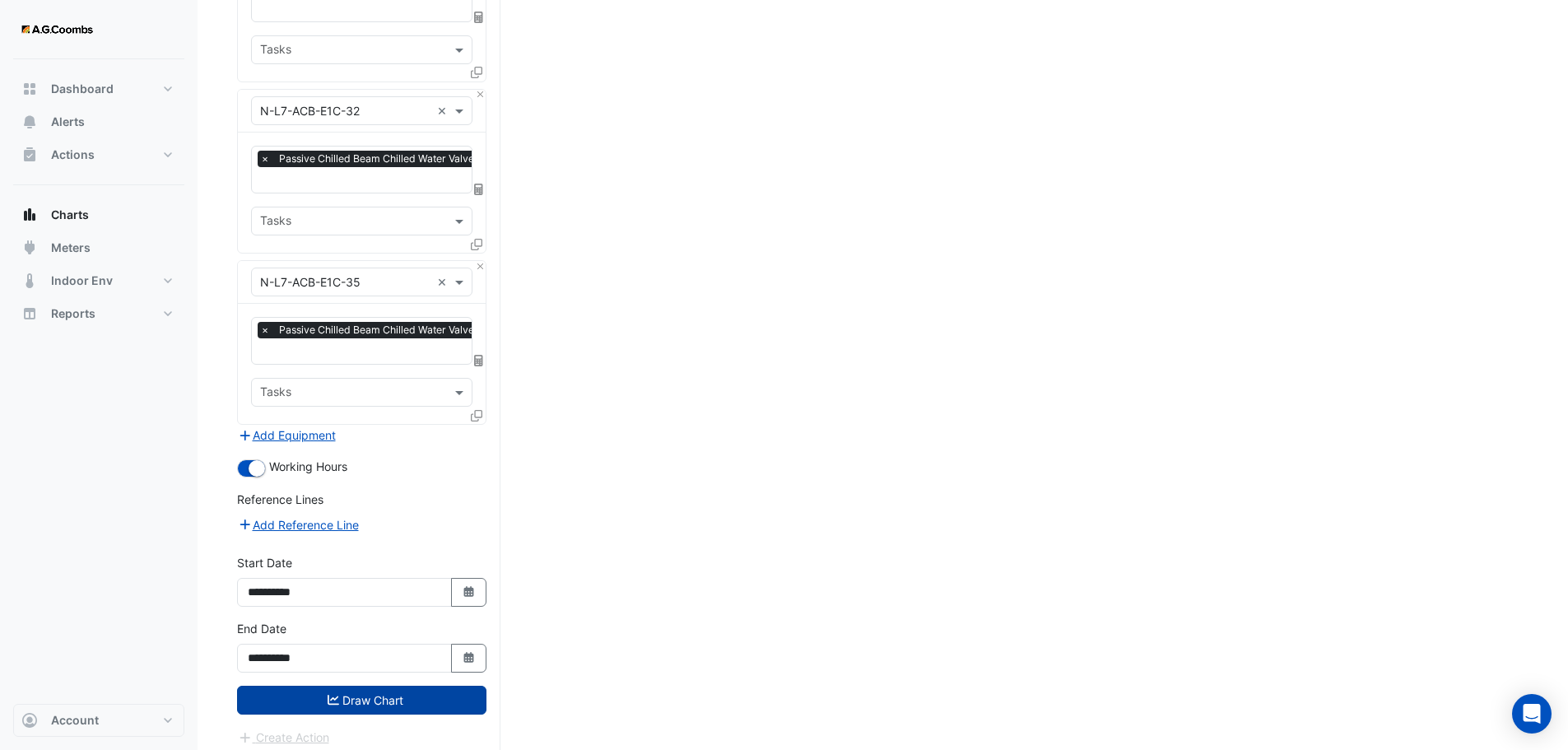
click at [302, 692] on button "Draw Chart" at bounding box center [361, 700] width 250 height 29
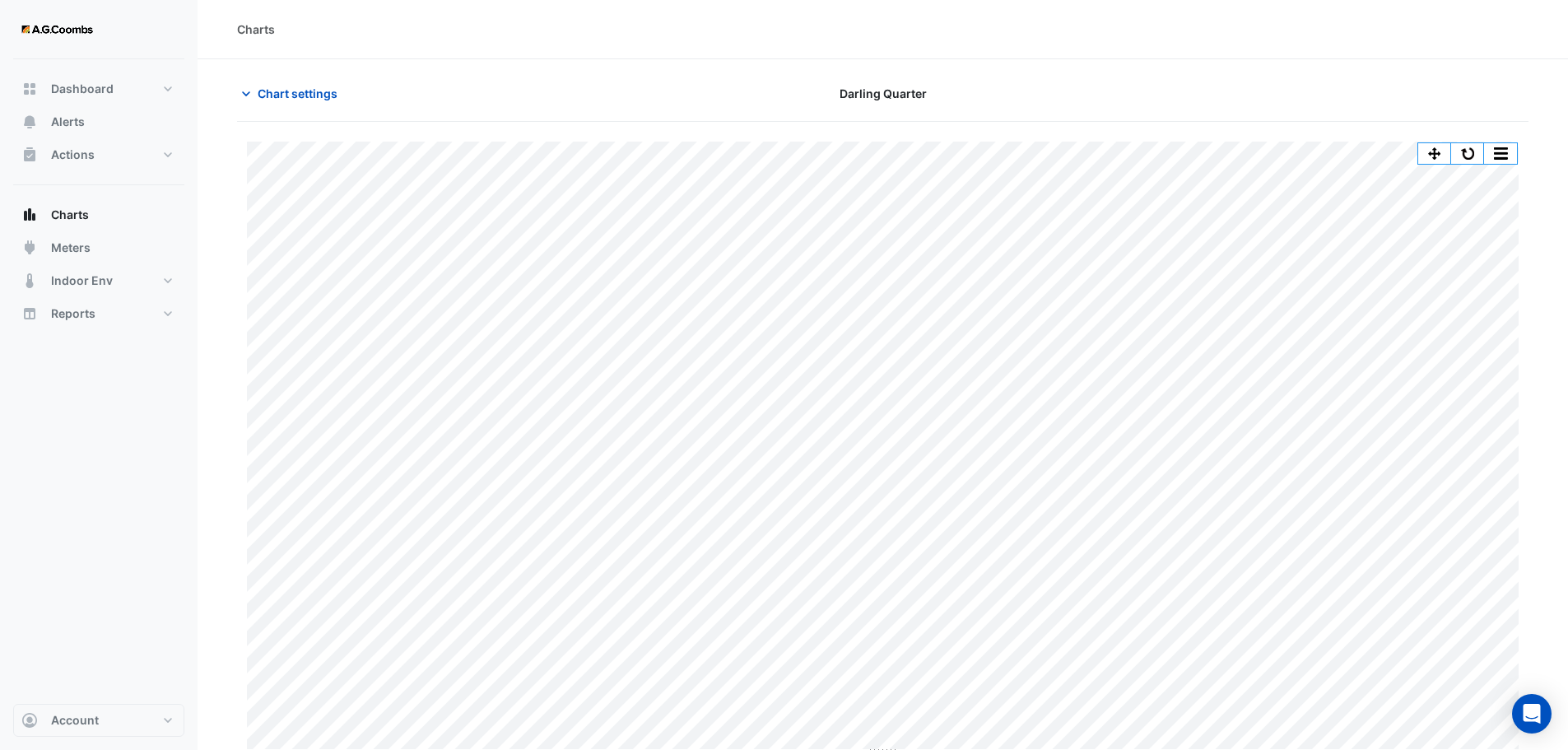
scroll to position [8, 0]
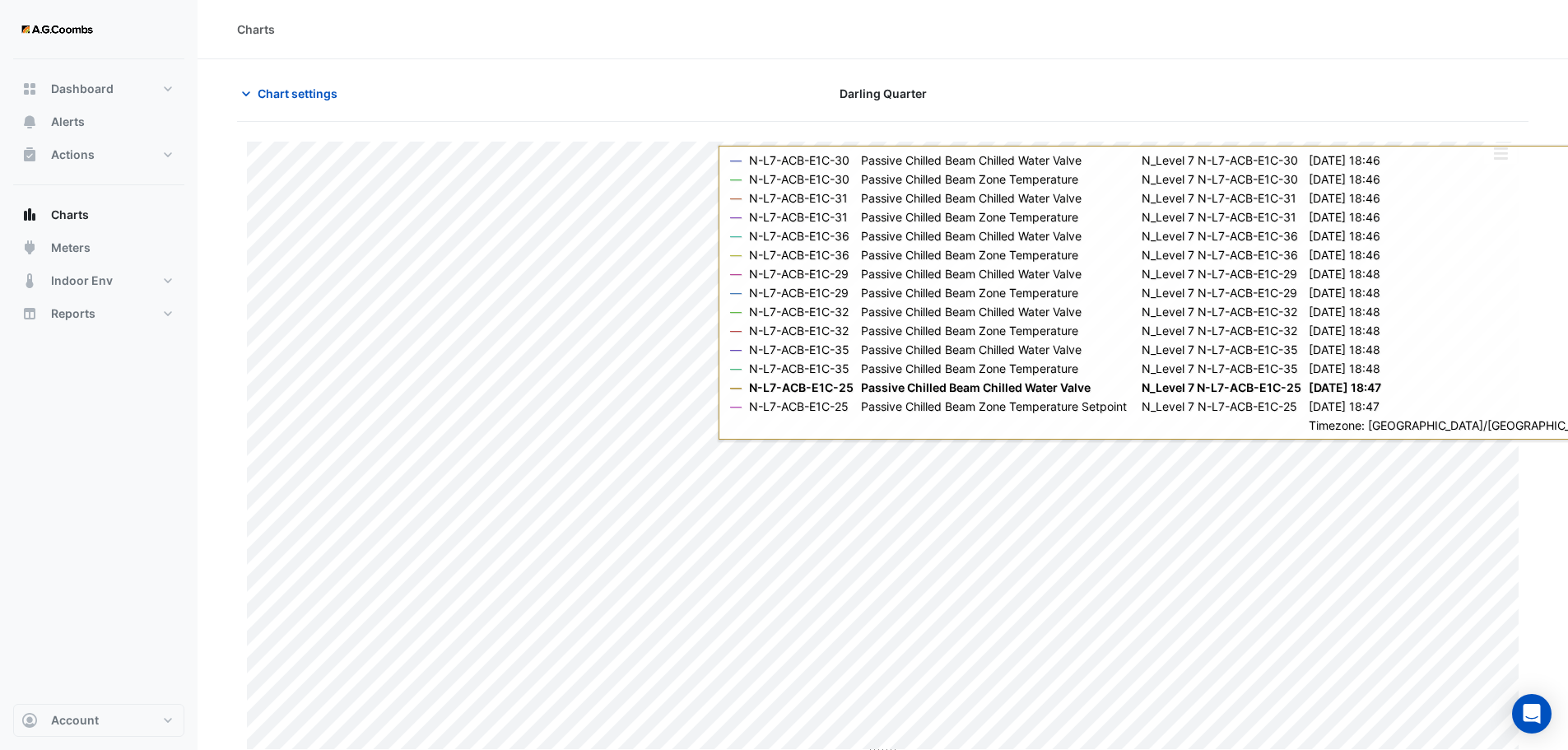
scroll to position [8, 0]
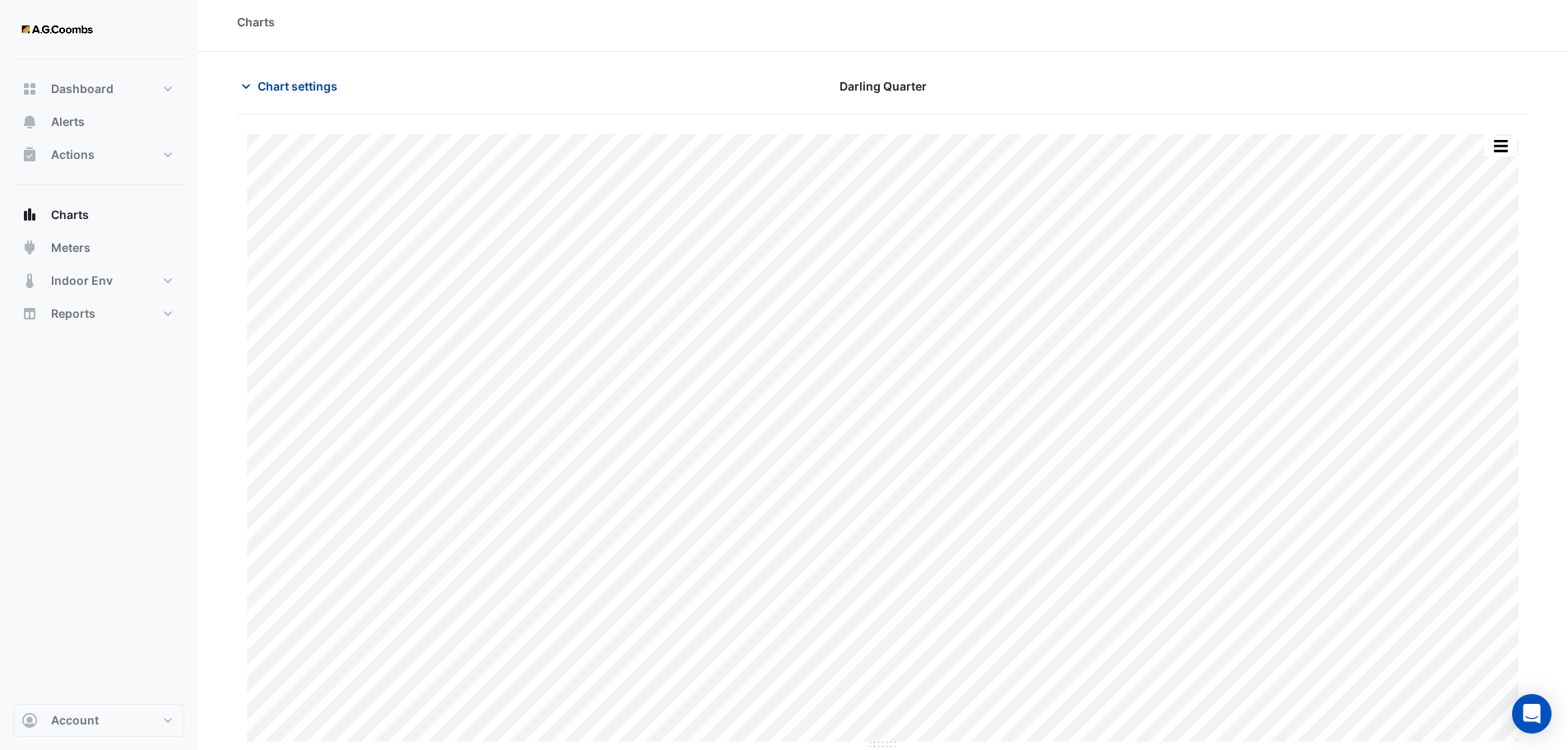
click at [302, 86] on span "Chart settings" at bounding box center [297, 86] width 79 height 17
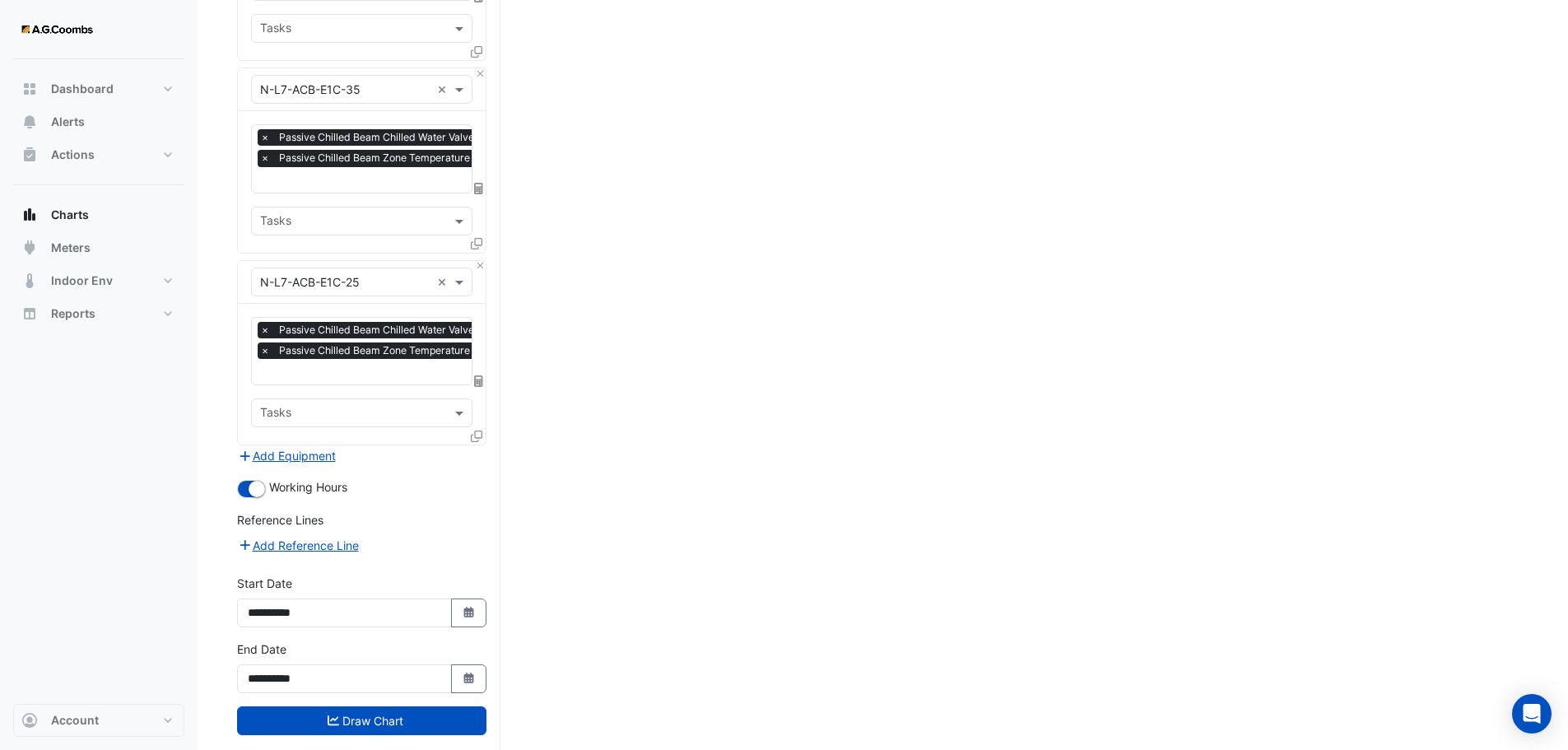
scroll to position [1090, 0]
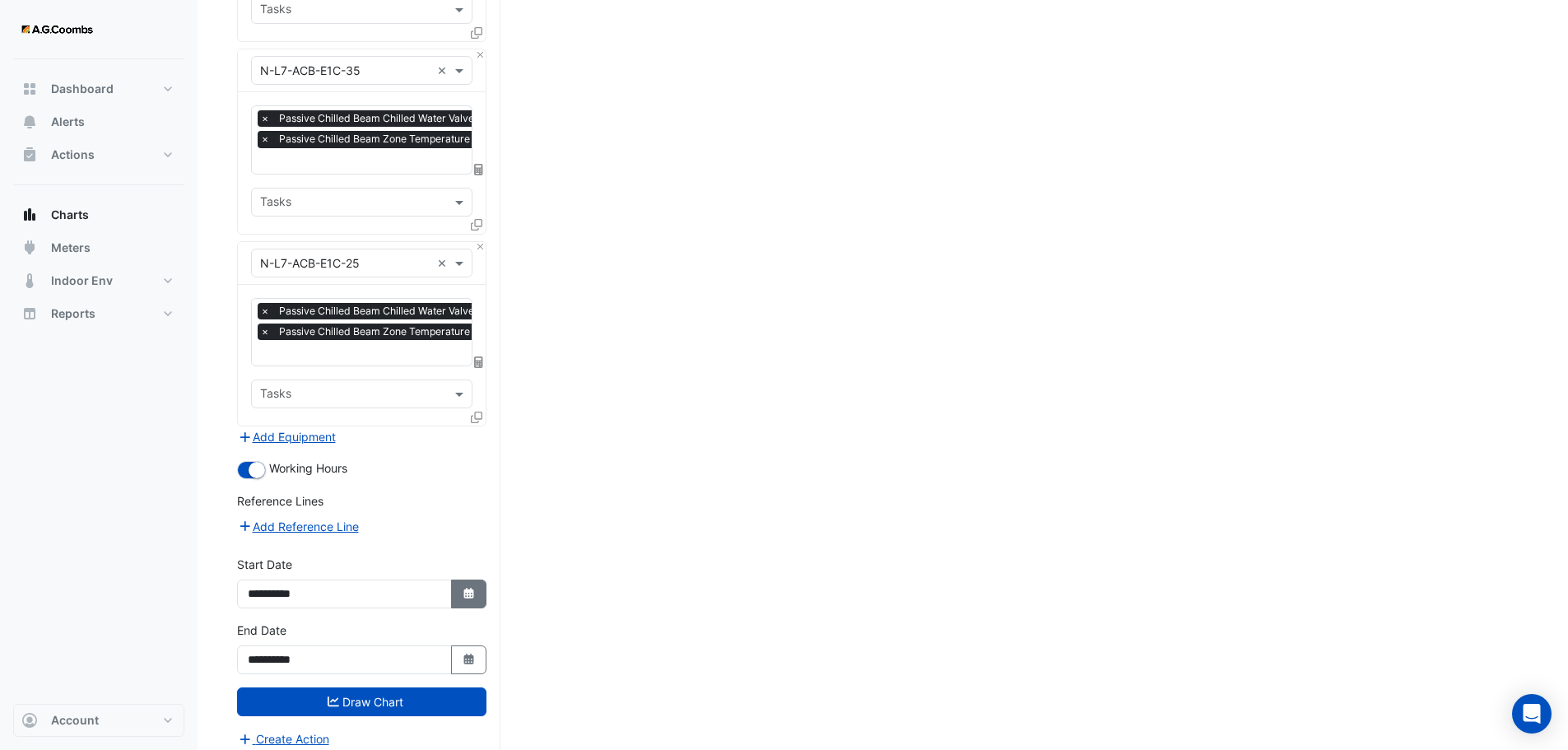
click at [462, 588] on icon "Select Date" at bounding box center [469, 593] width 15 height 11
select select "*"
select select "****"
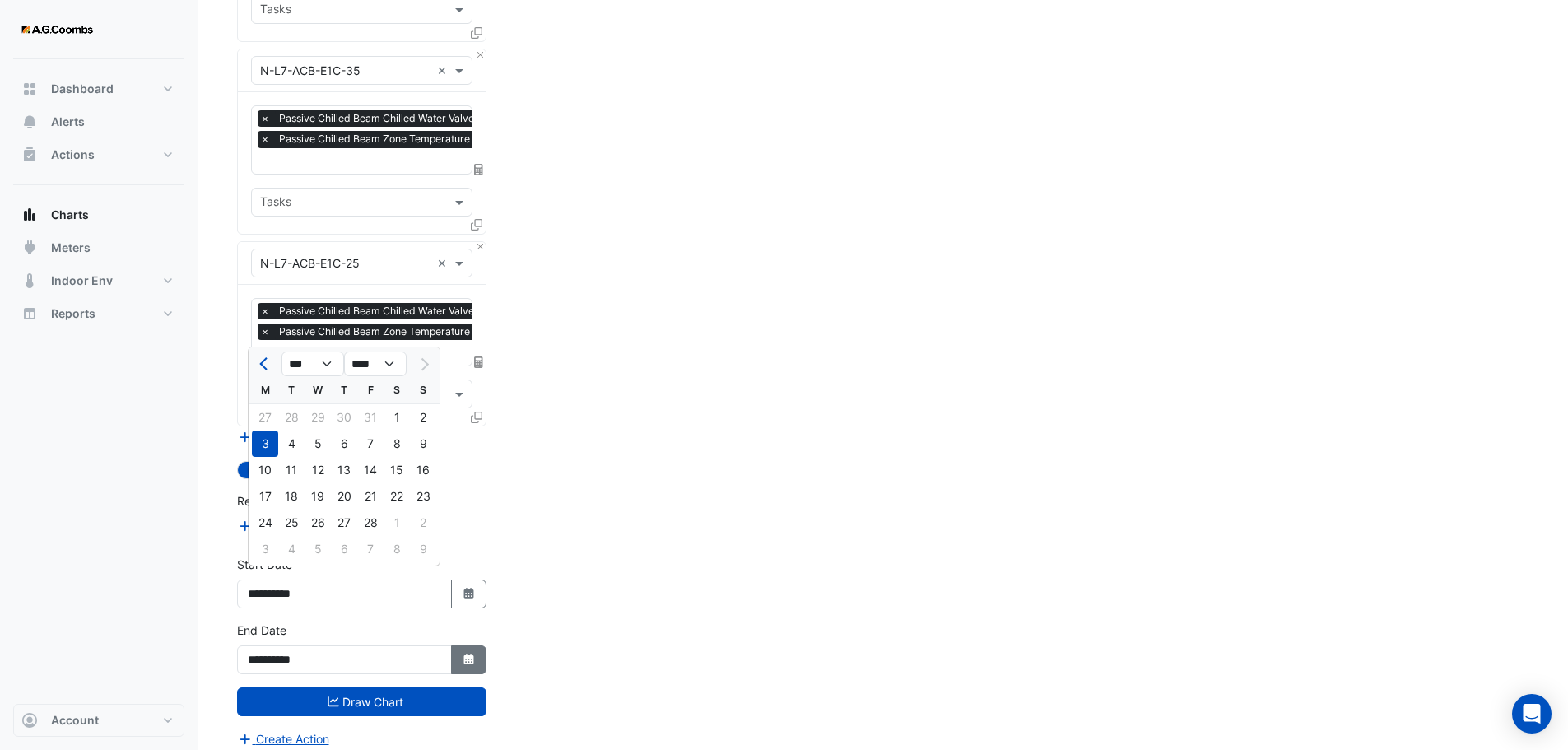
click at [471, 656] on button "Select Date" at bounding box center [469, 659] width 36 height 29
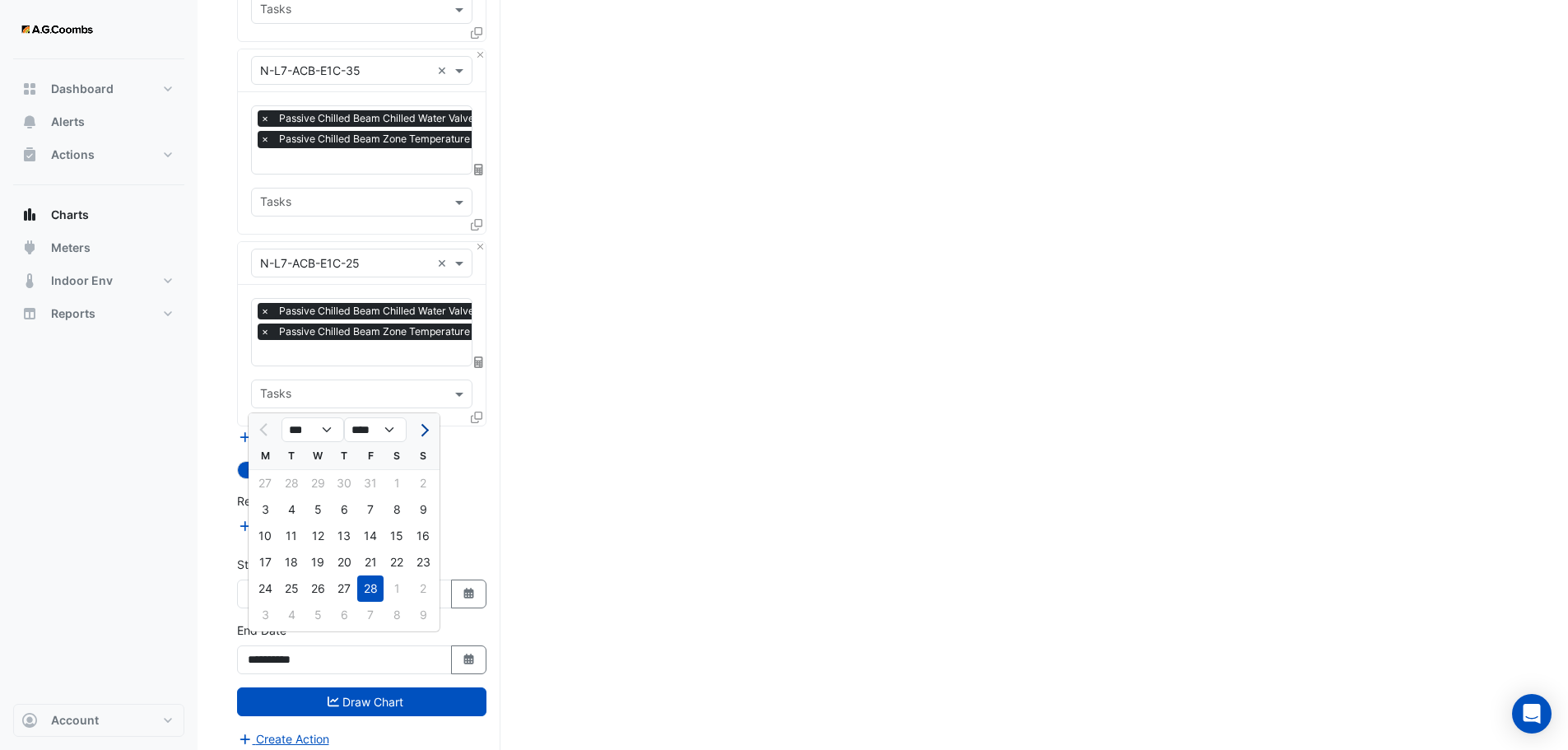
click at [421, 429] on span "Next month" at bounding box center [422, 430] width 12 height 12
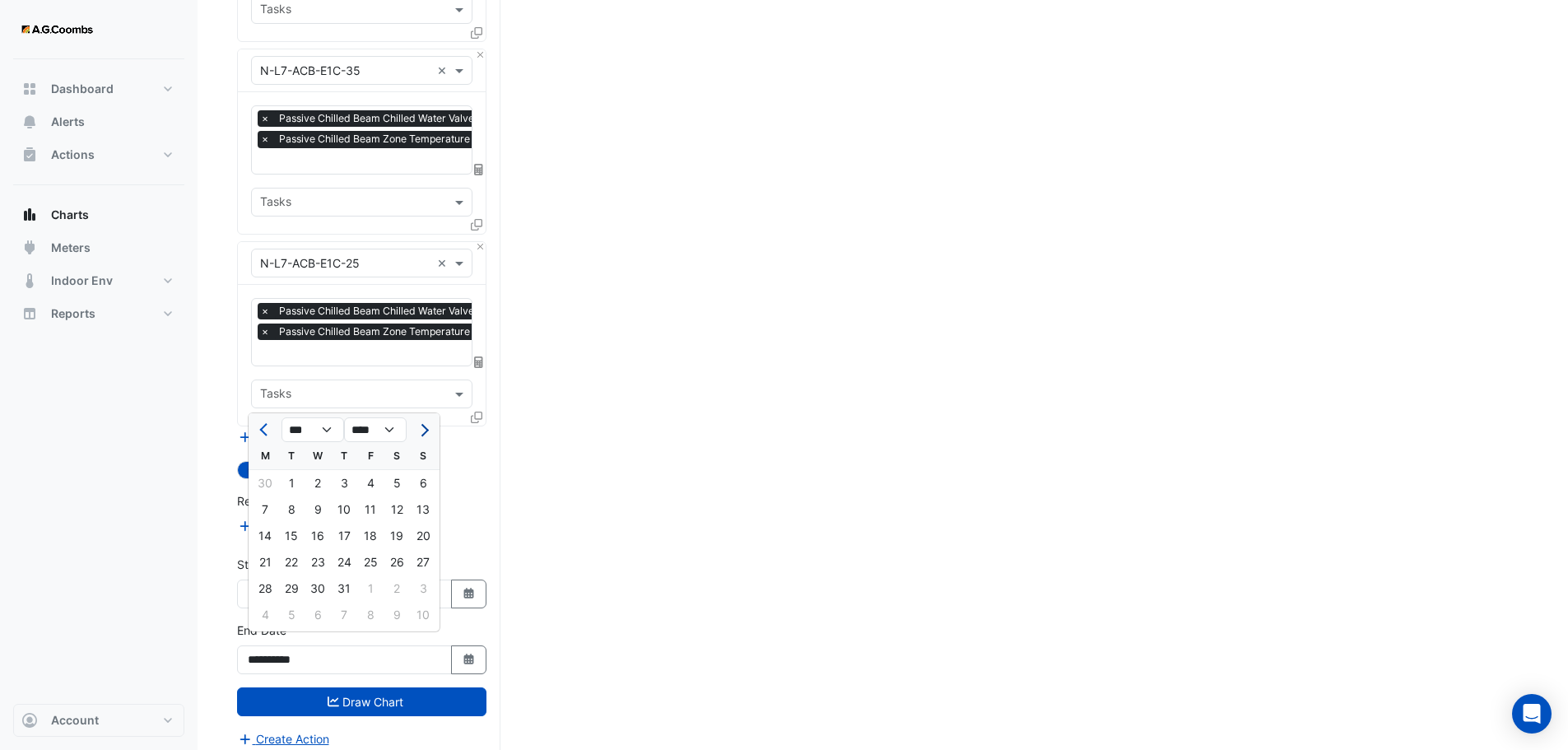
click at [421, 429] on span "Next month" at bounding box center [422, 430] width 12 height 12
click at [421, 430] on span "Next month" at bounding box center [422, 430] width 12 height 12
select select "*"
click at [264, 559] on div "22" at bounding box center [265, 562] width 26 height 26
type input "**********"
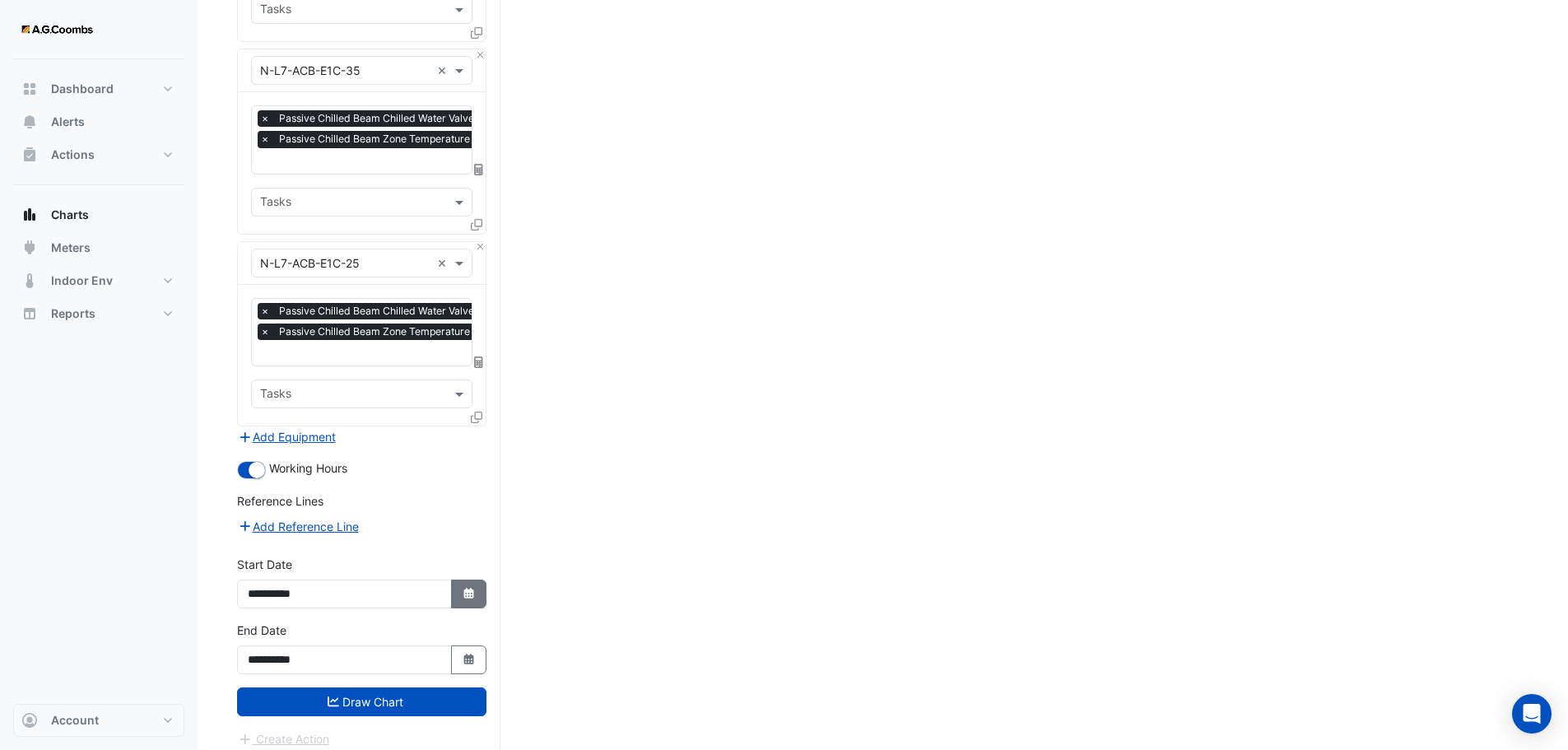
click at [478, 580] on button "Select Date" at bounding box center [469, 594] width 36 height 29
select select "*"
select select "****"
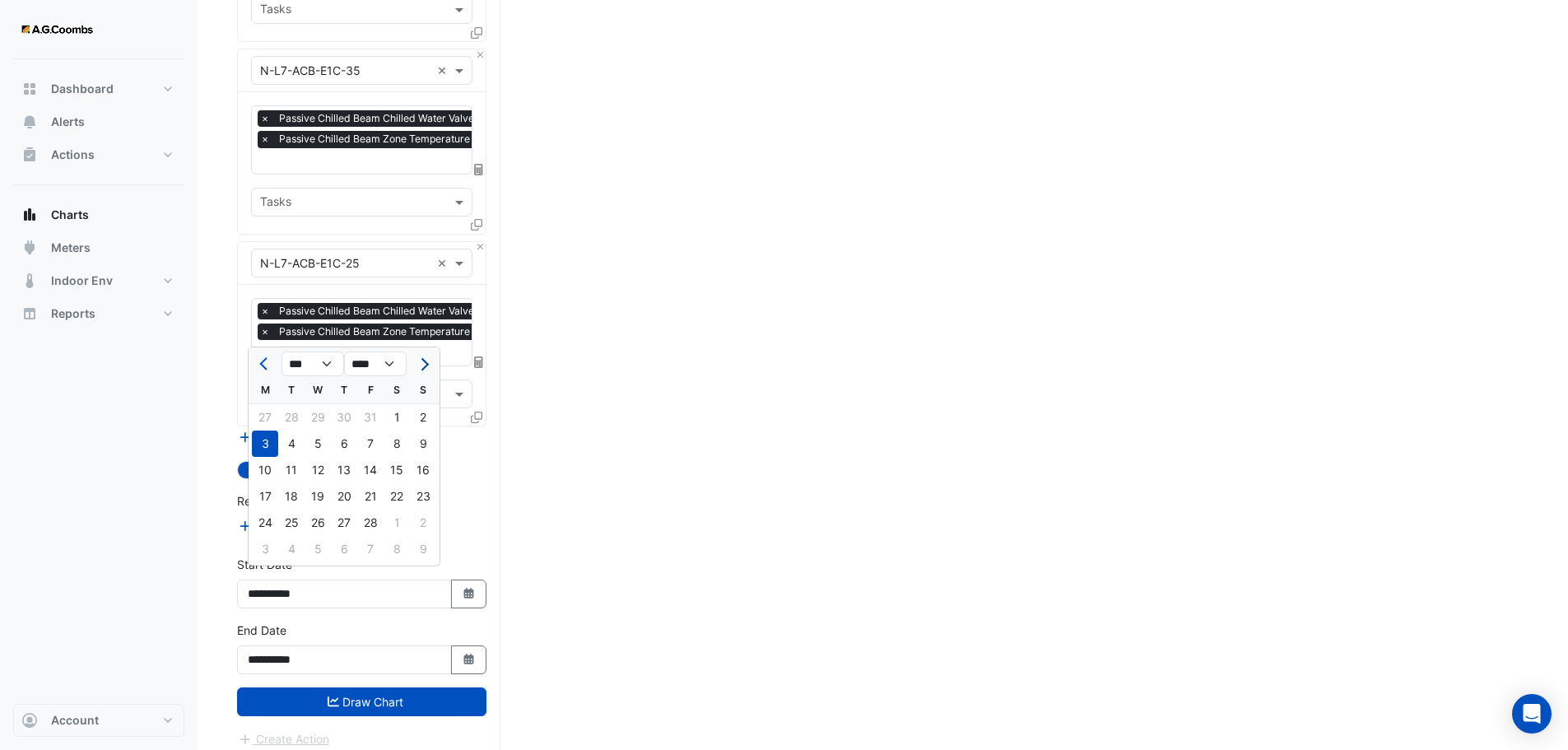
click at [424, 358] on button "Next month" at bounding box center [422, 364] width 20 height 26
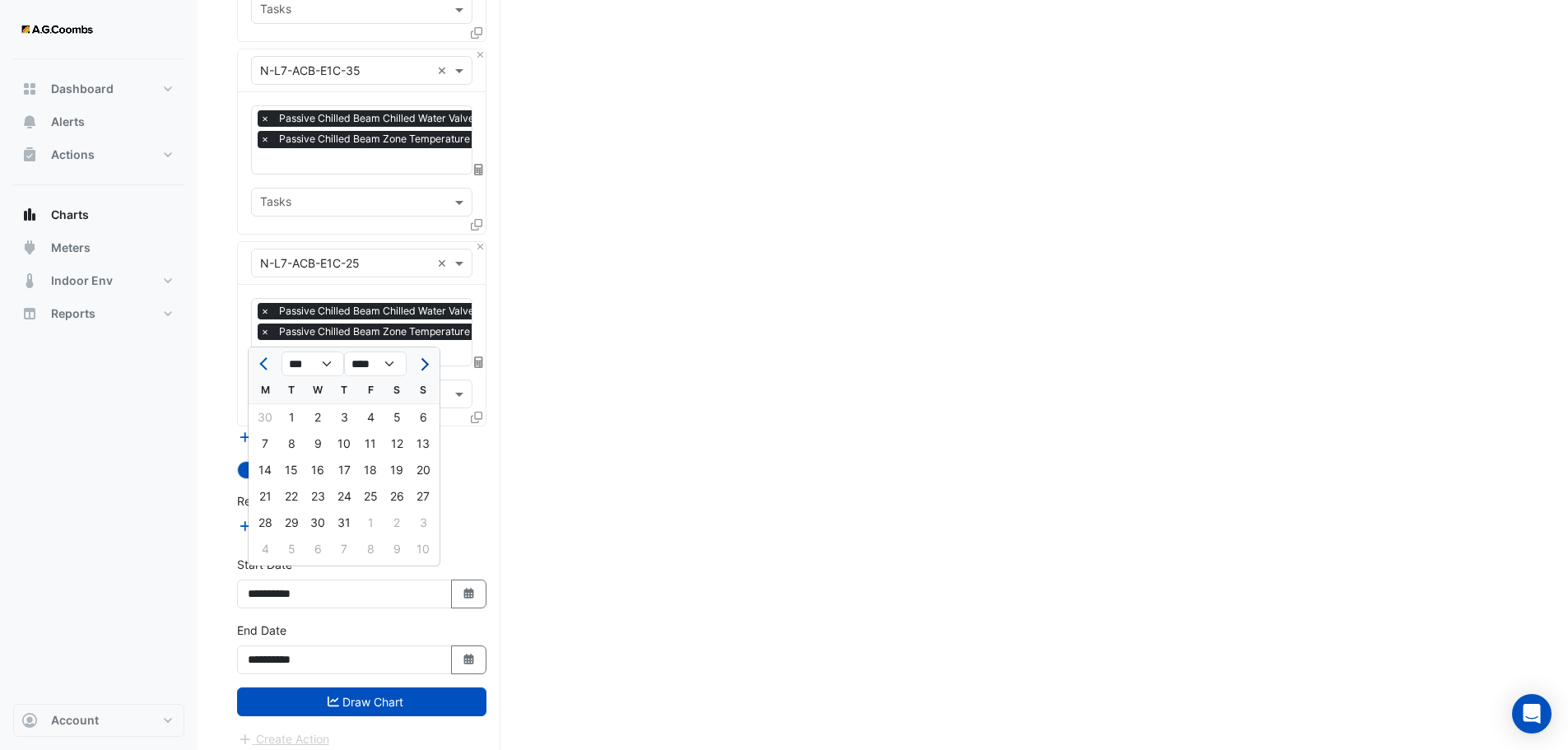
click at [424, 358] on button "Next month" at bounding box center [422, 364] width 20 height 26
click at [419, 364] on span "Next month" at bounding box center [422, 364] width 12 height 12
select select "*"
click at [259, 442] on div "8" at bounding box center [265, 443] width 26 height 26
type input "**********"
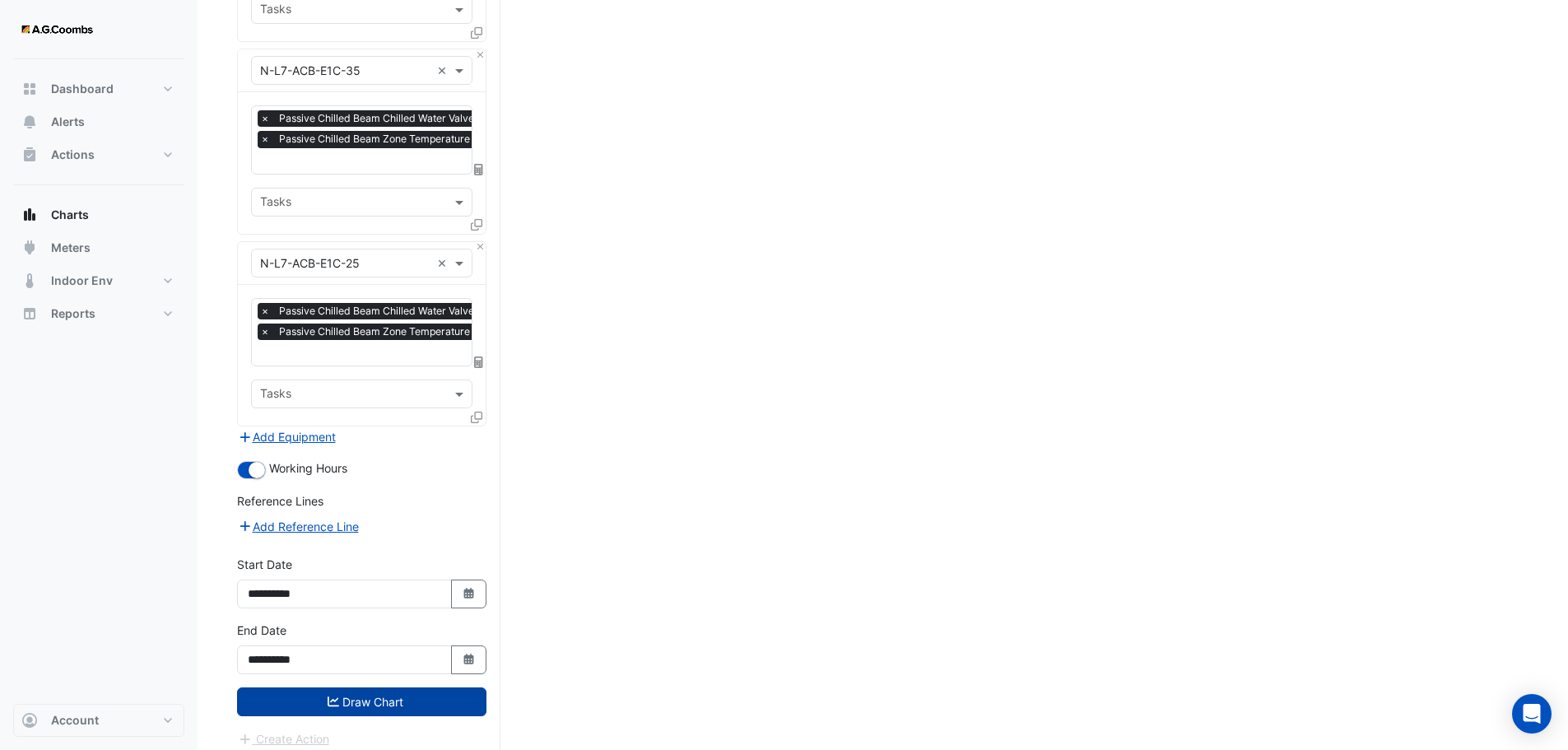
click at [384, 696] on button "Draw Chart" at bounding box center [361, 702] width 250 height 29
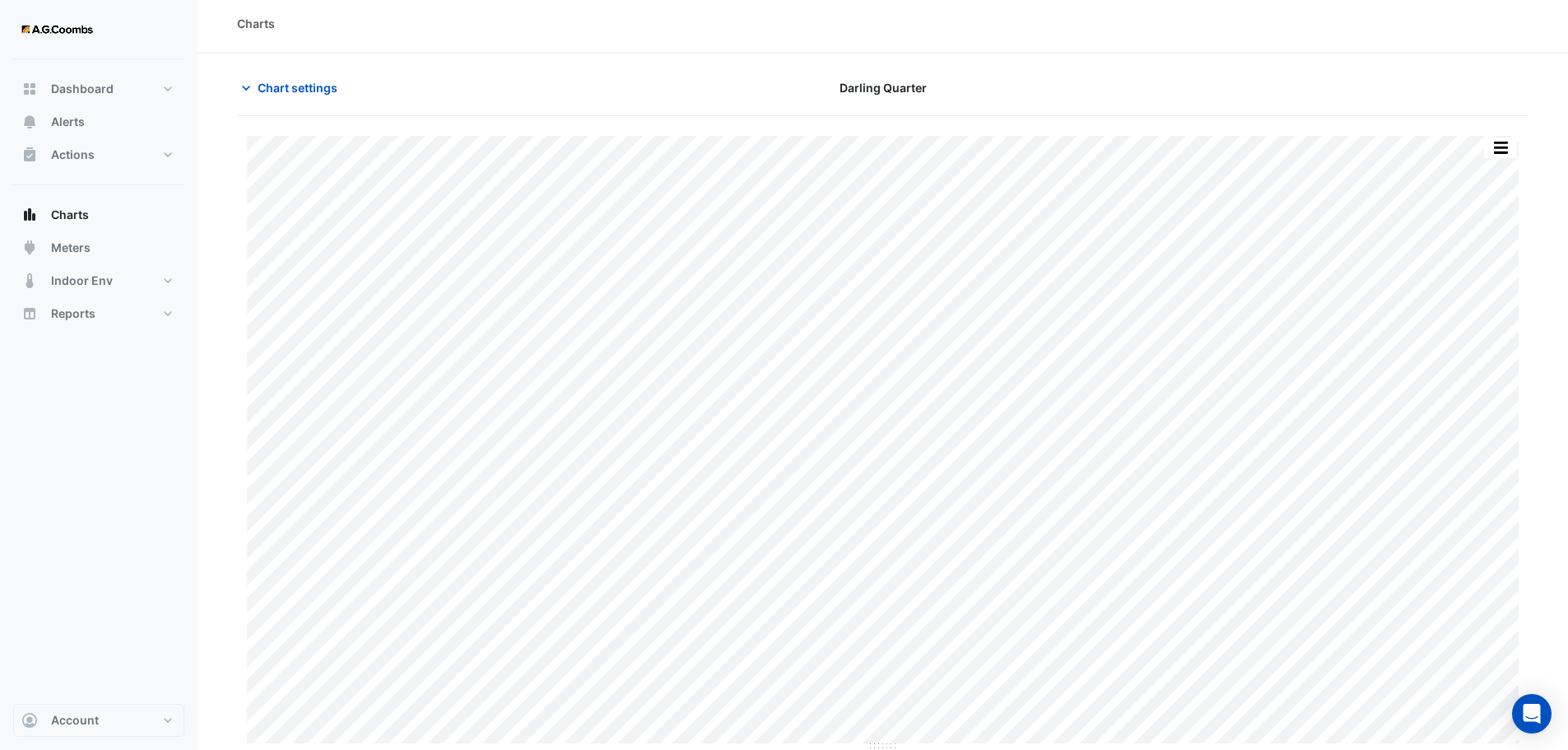
scroll to position [8, 0]
click at [328, 93] on span "Chart settings" at bounding box center [297, 86] width 79 height 17
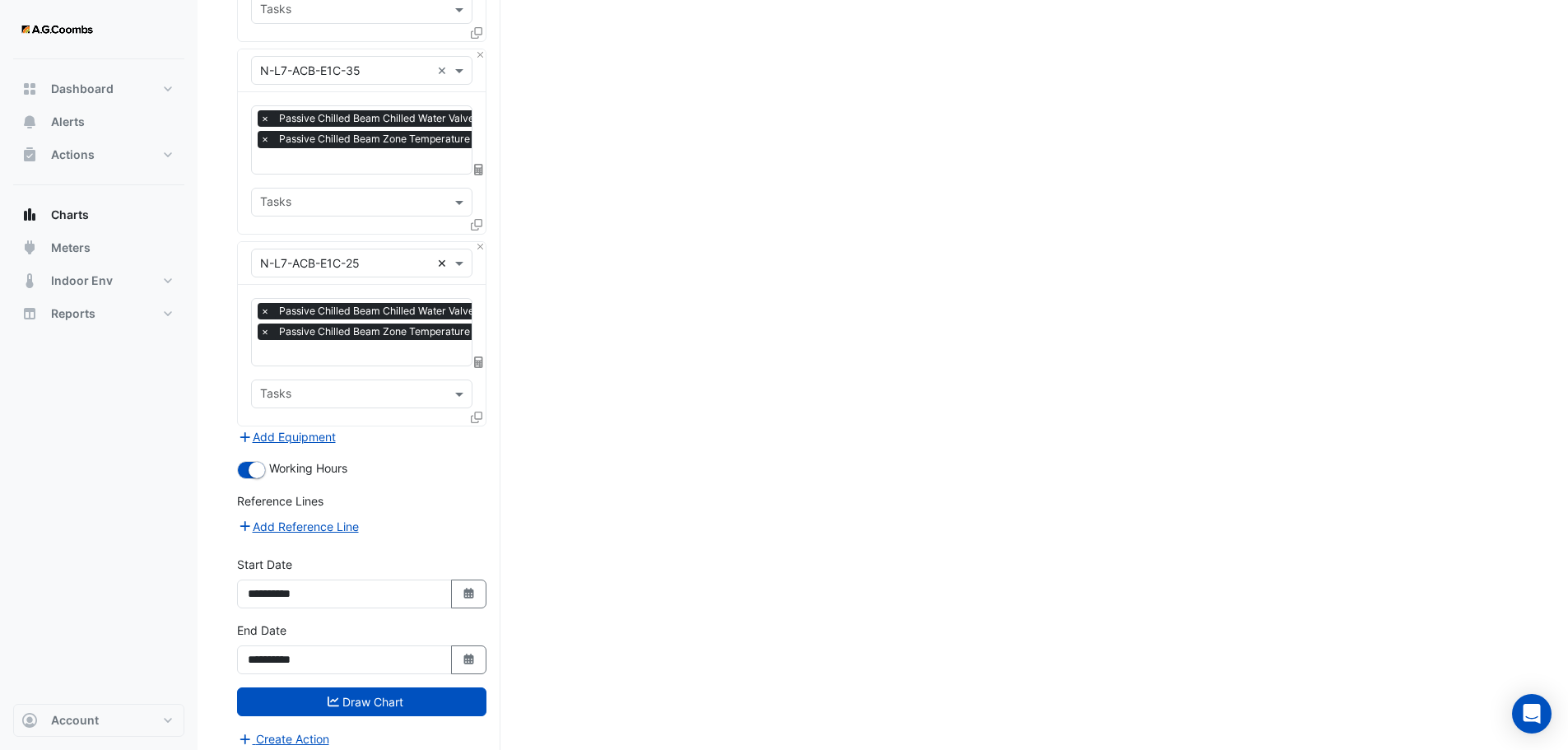
scroll to position [1071, 0]
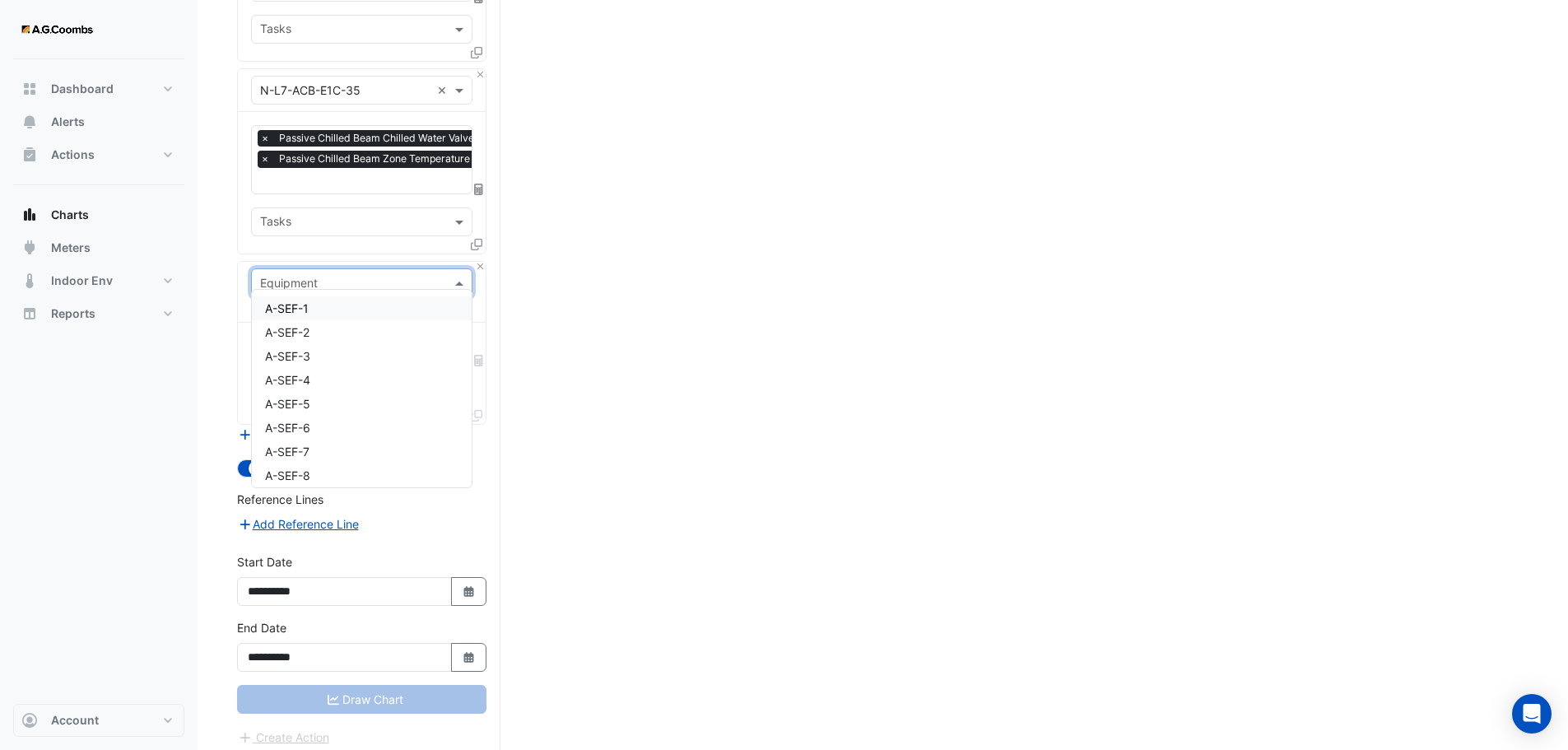
click at [461, 274] on span at bounding box center [461, 283] width 21 height 17
click at [303, 384] on span "AHU-N-3" at bounding box center [290, 386] width 50 height 14
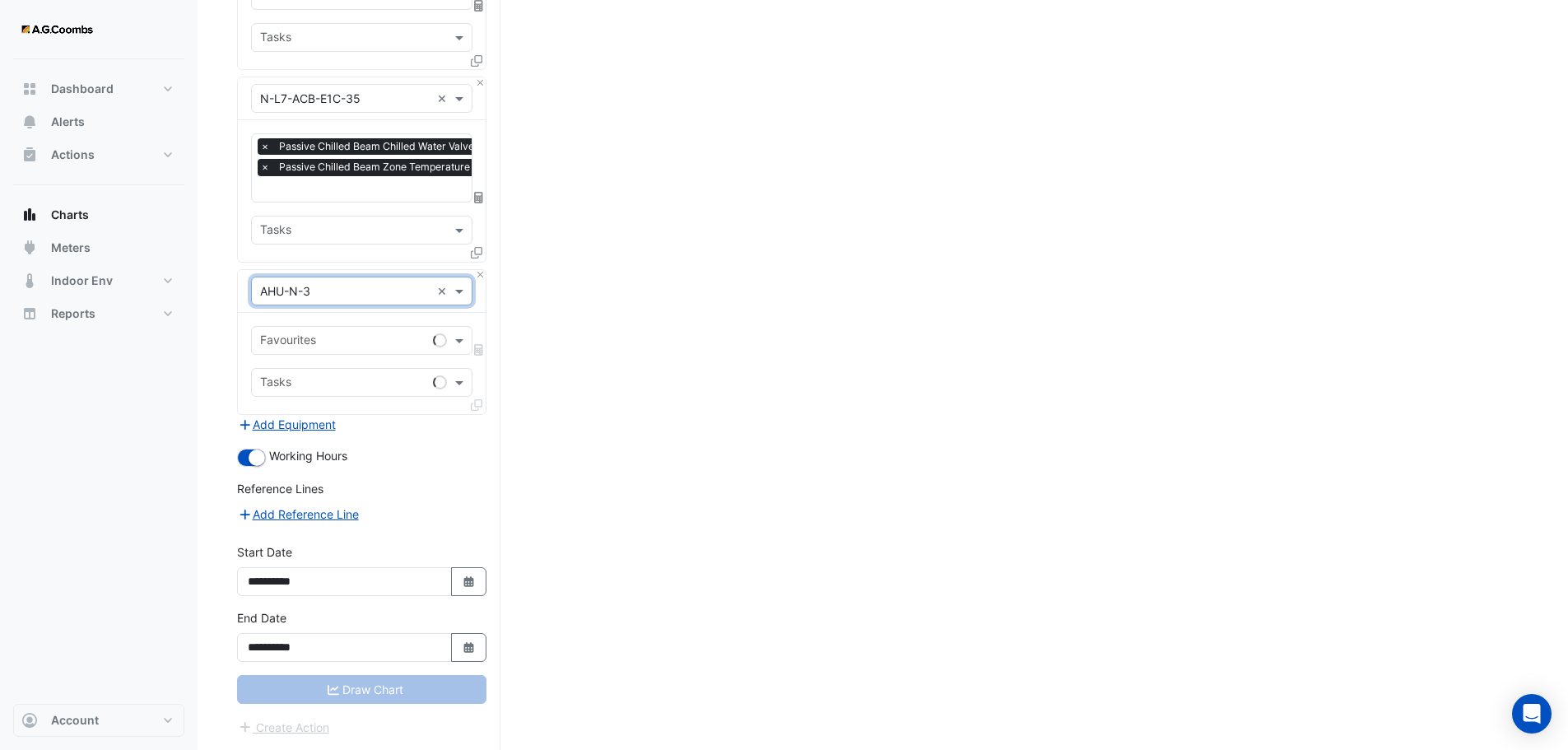
scroll to position [1053, 0]
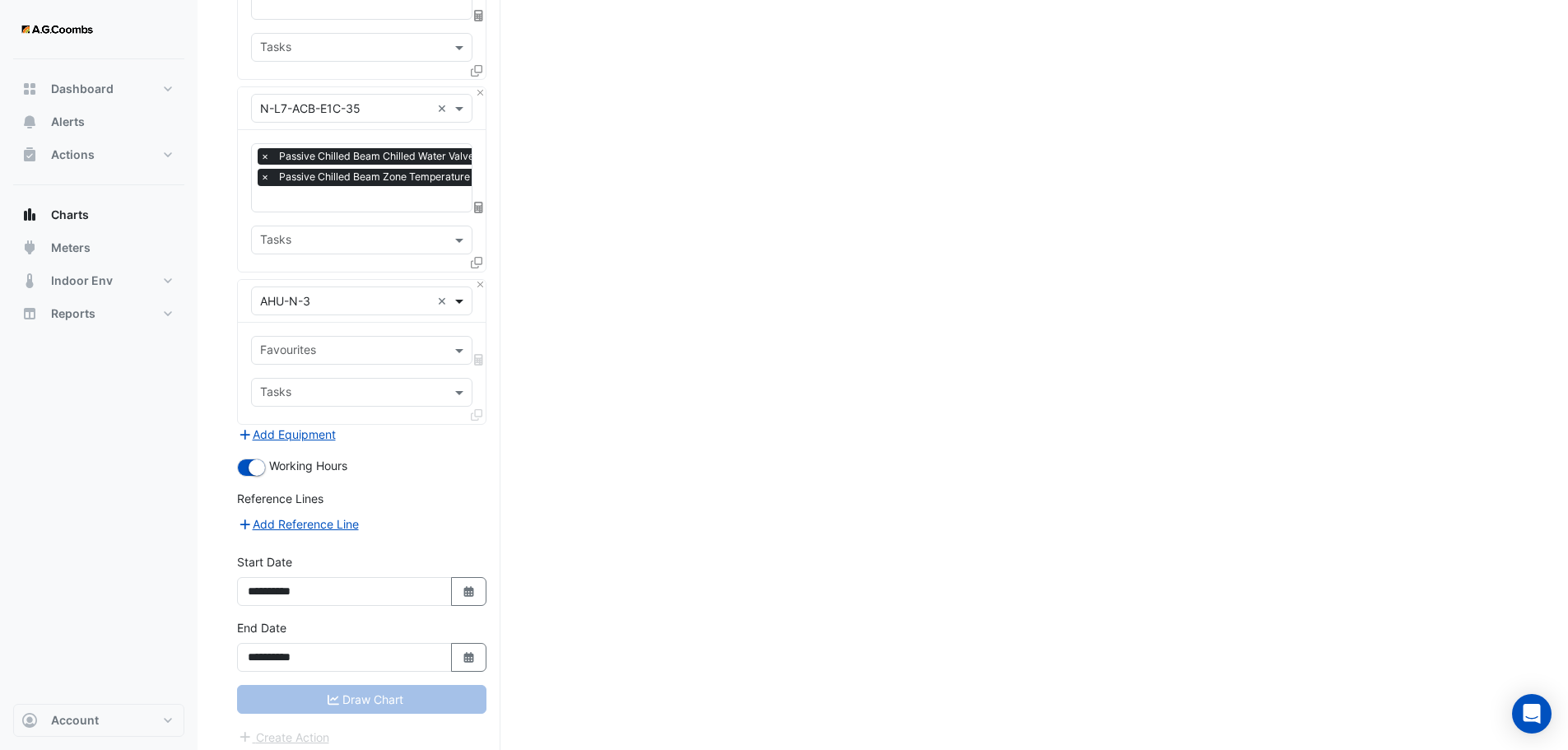
click at [465, 292] on span at bounding box center [461, 301] width 21 height 17
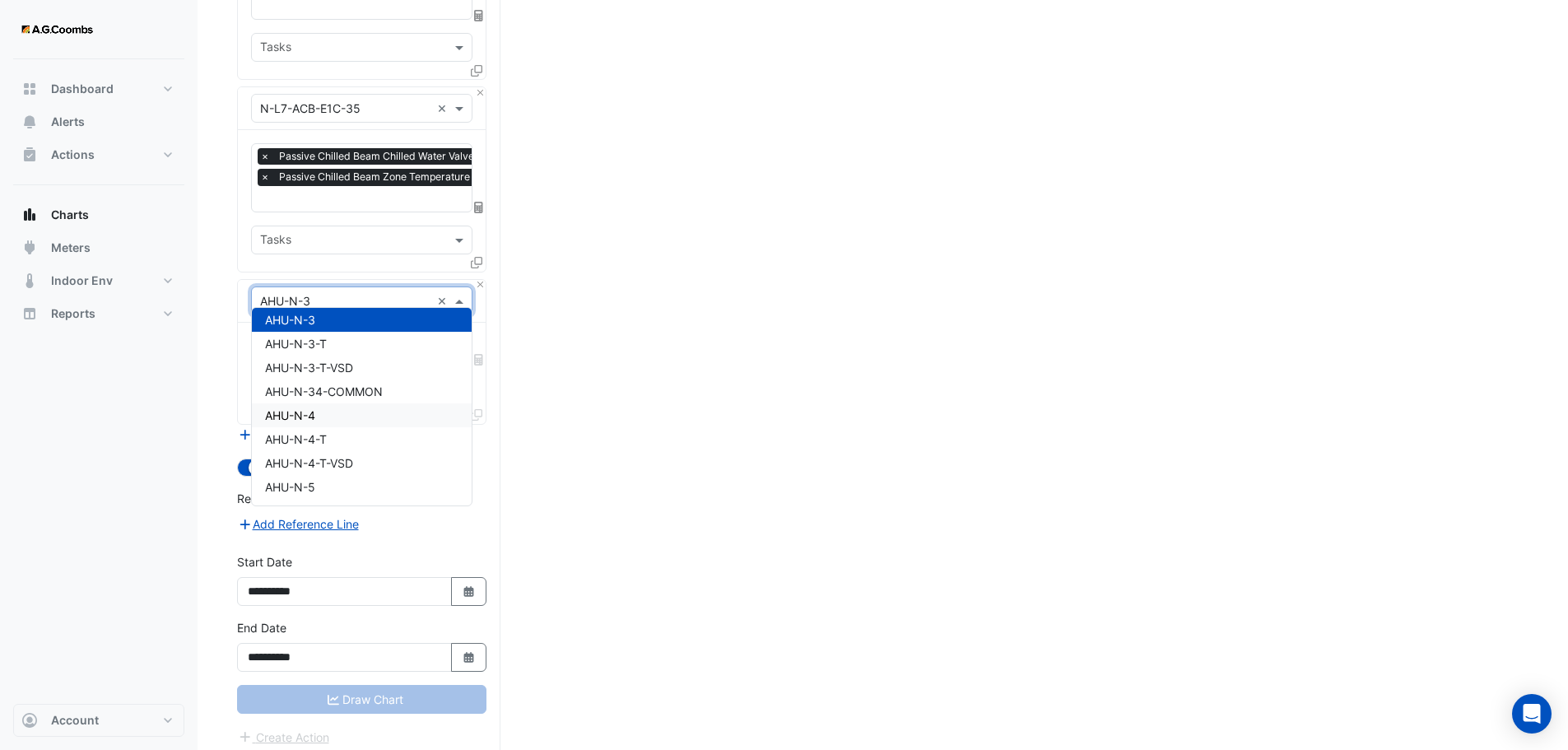
click at [304, 414] on span "AHU-N-4" at bounding box center [290, 416] width 50 height 14
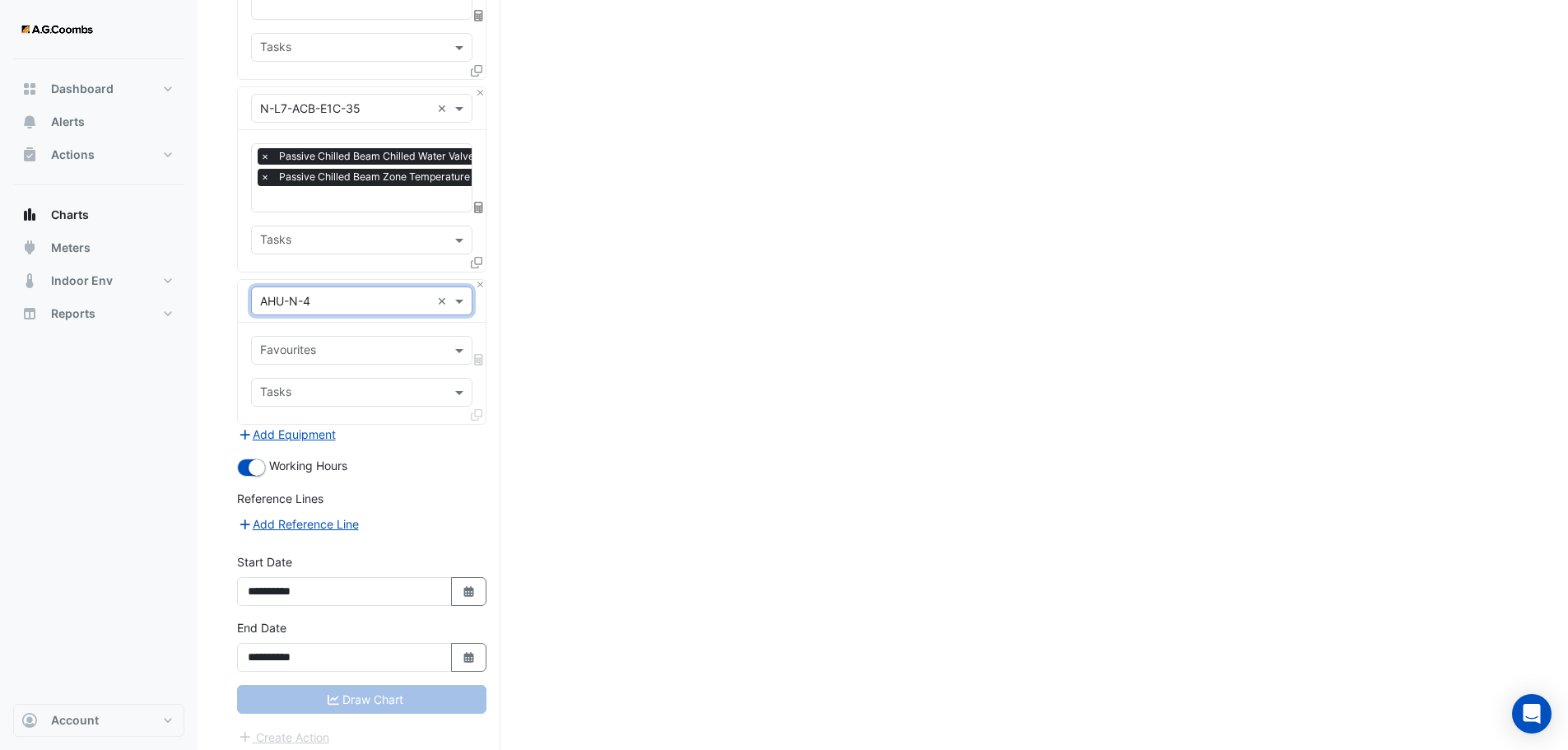
click at [384, 345] on input "text" at bounding box center [352, 352] width 184 height 17
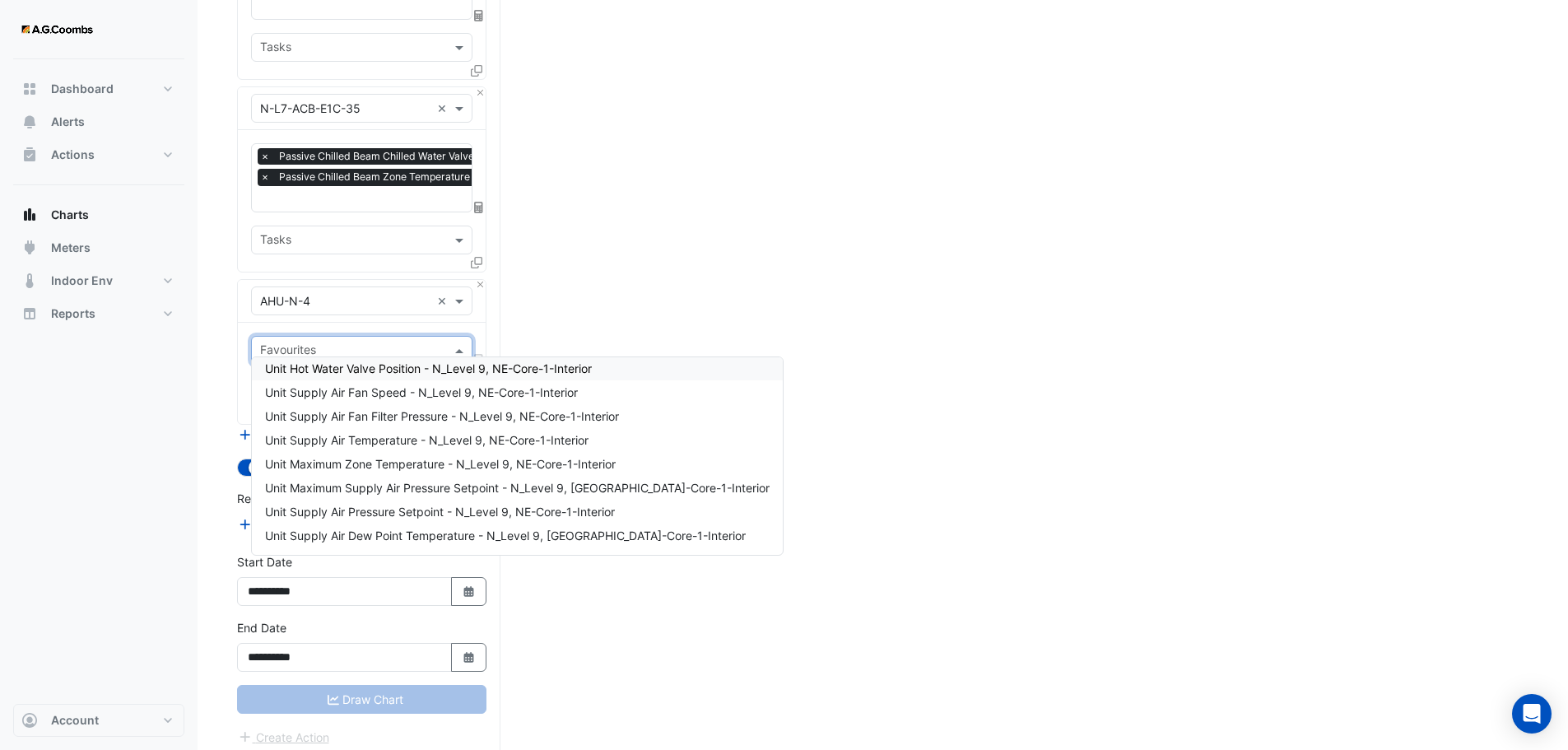
scroll to position [82, 0]
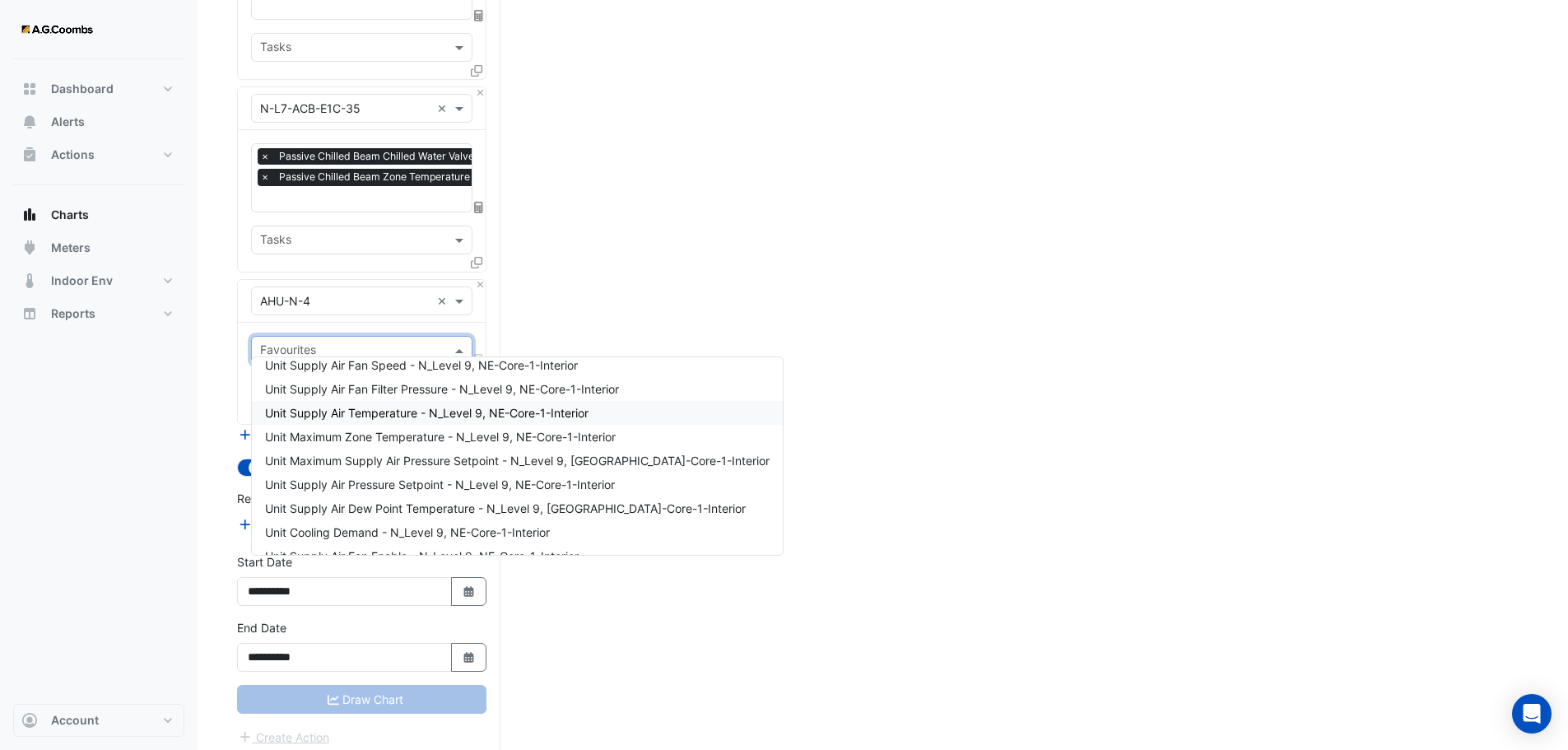
click at [359, 423] on div "Unit Supply Air Temperature - N_Level 9, NE-Core-1-Interior" at bounding box center [517, 413] width 531 height 24
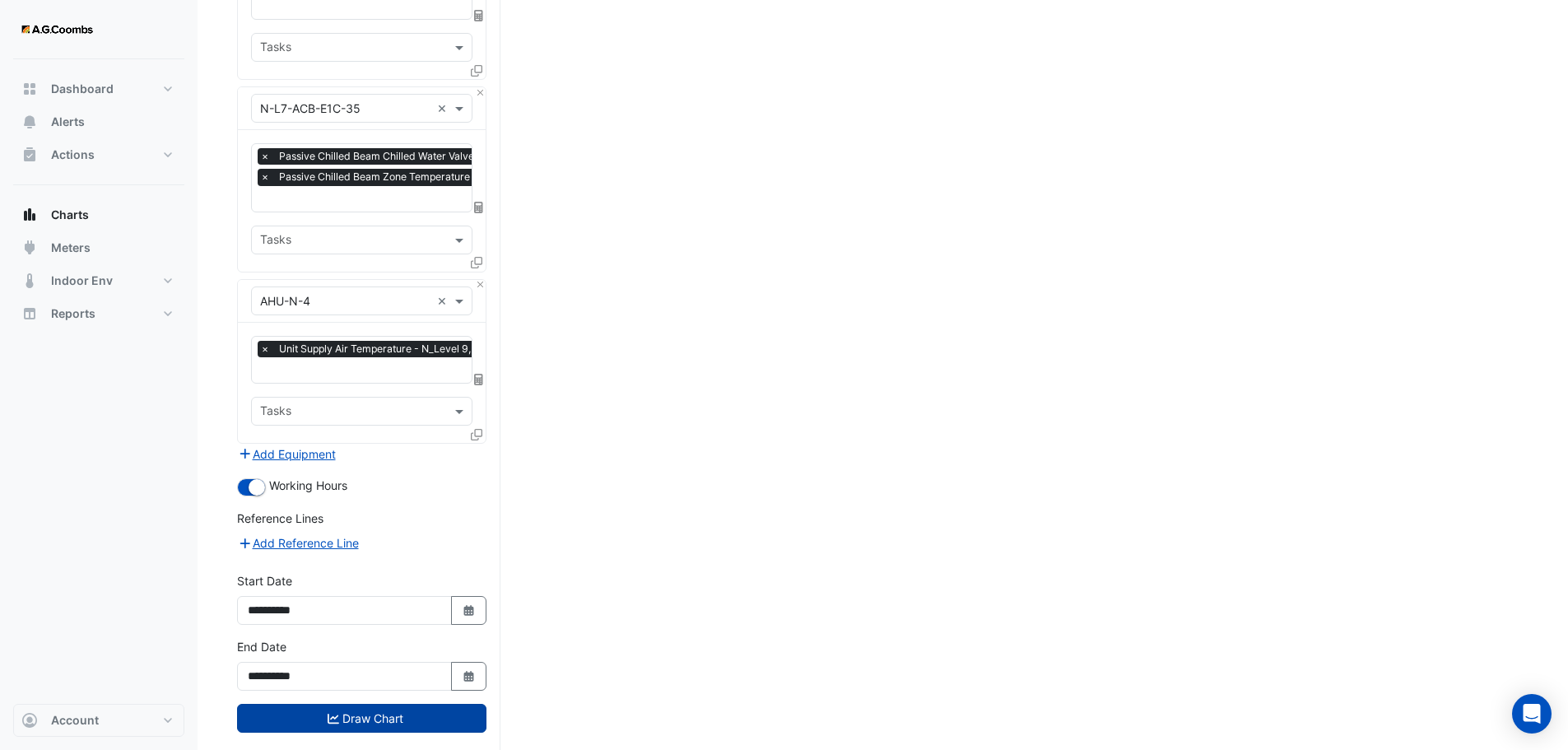
click at [331, 713] on icon "submit" at bounding box center [333, 718] width 11 height 11
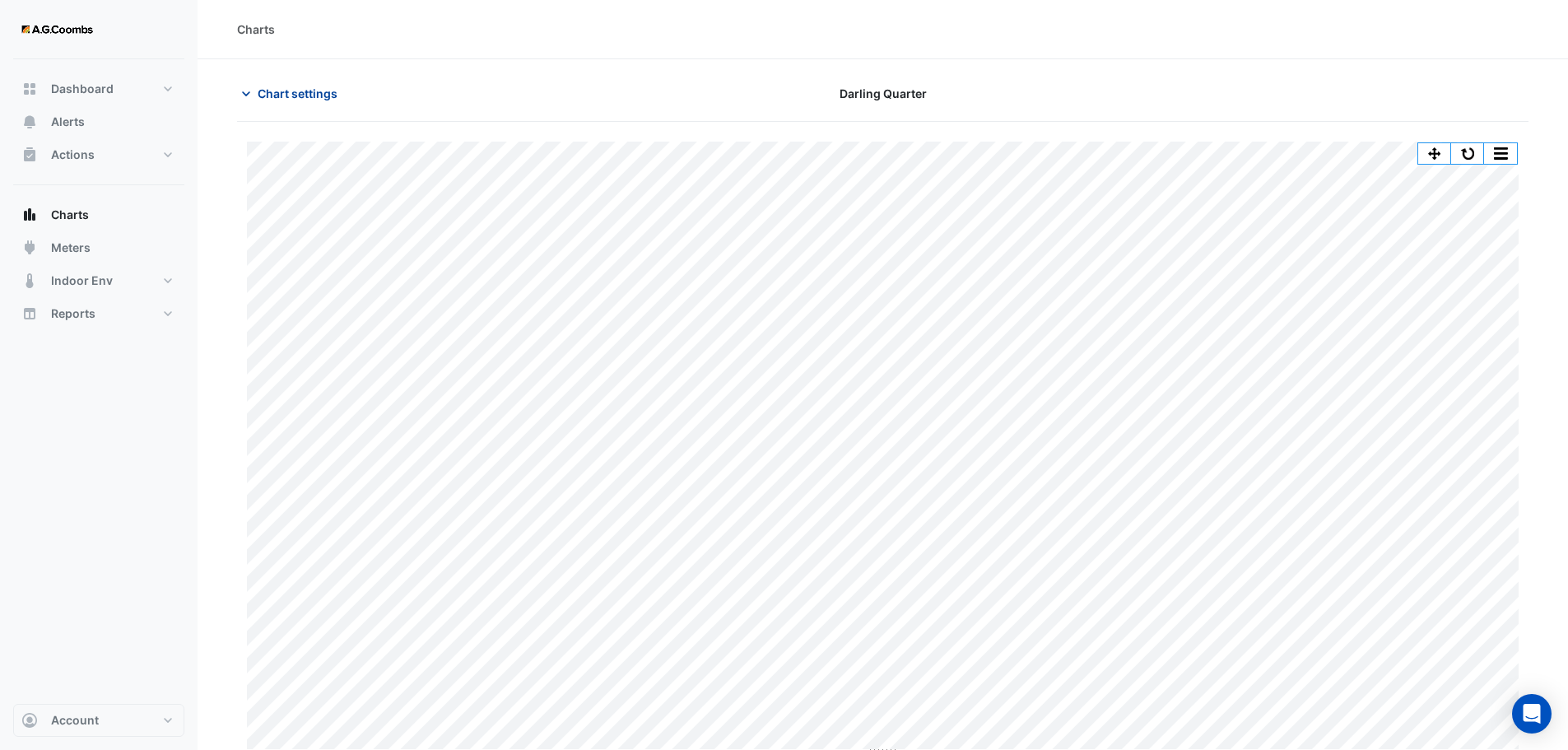
click at [276, 91] on span "Chart settings" at bounding box center [297, 93] width 79 height 17
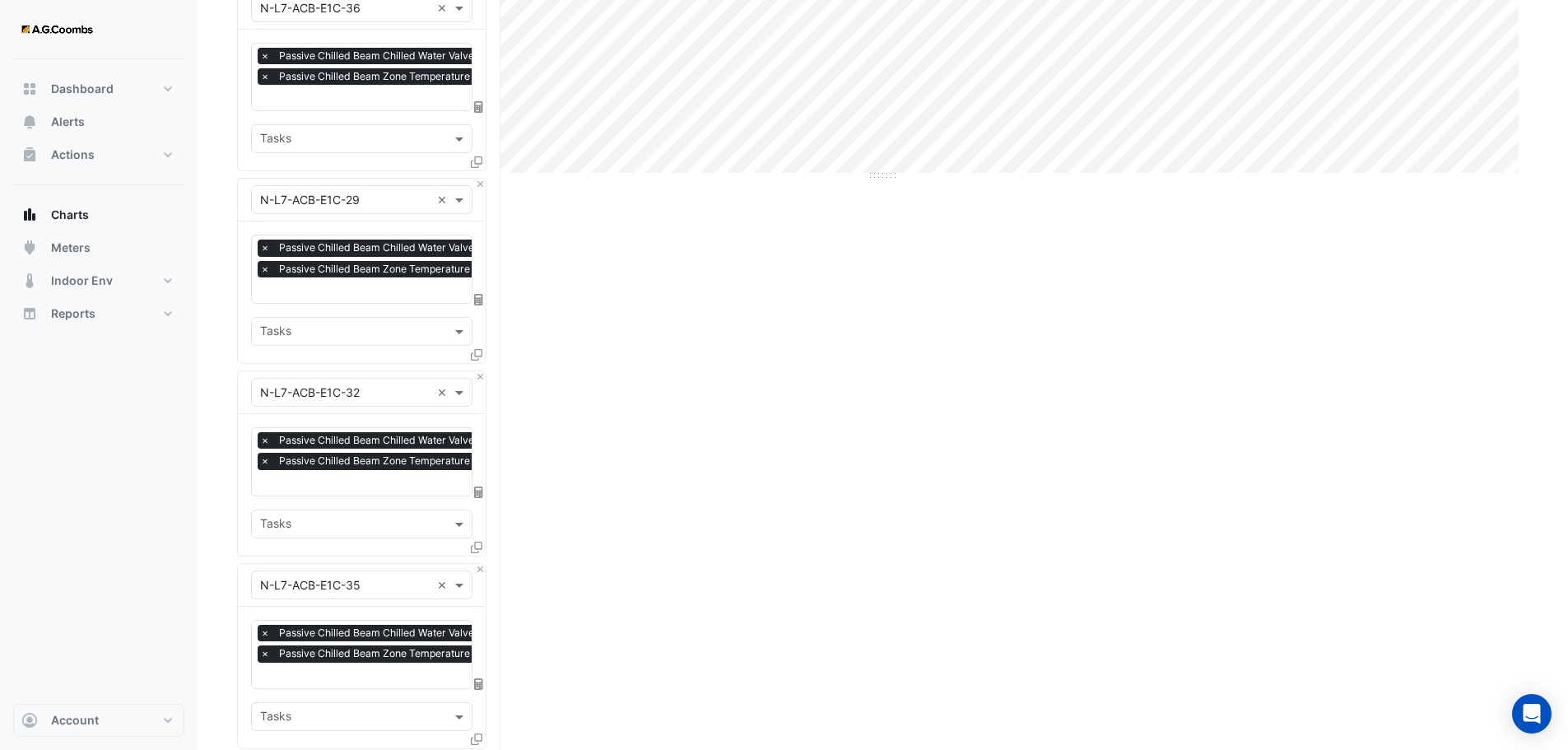
scroll to position [1071, 0]
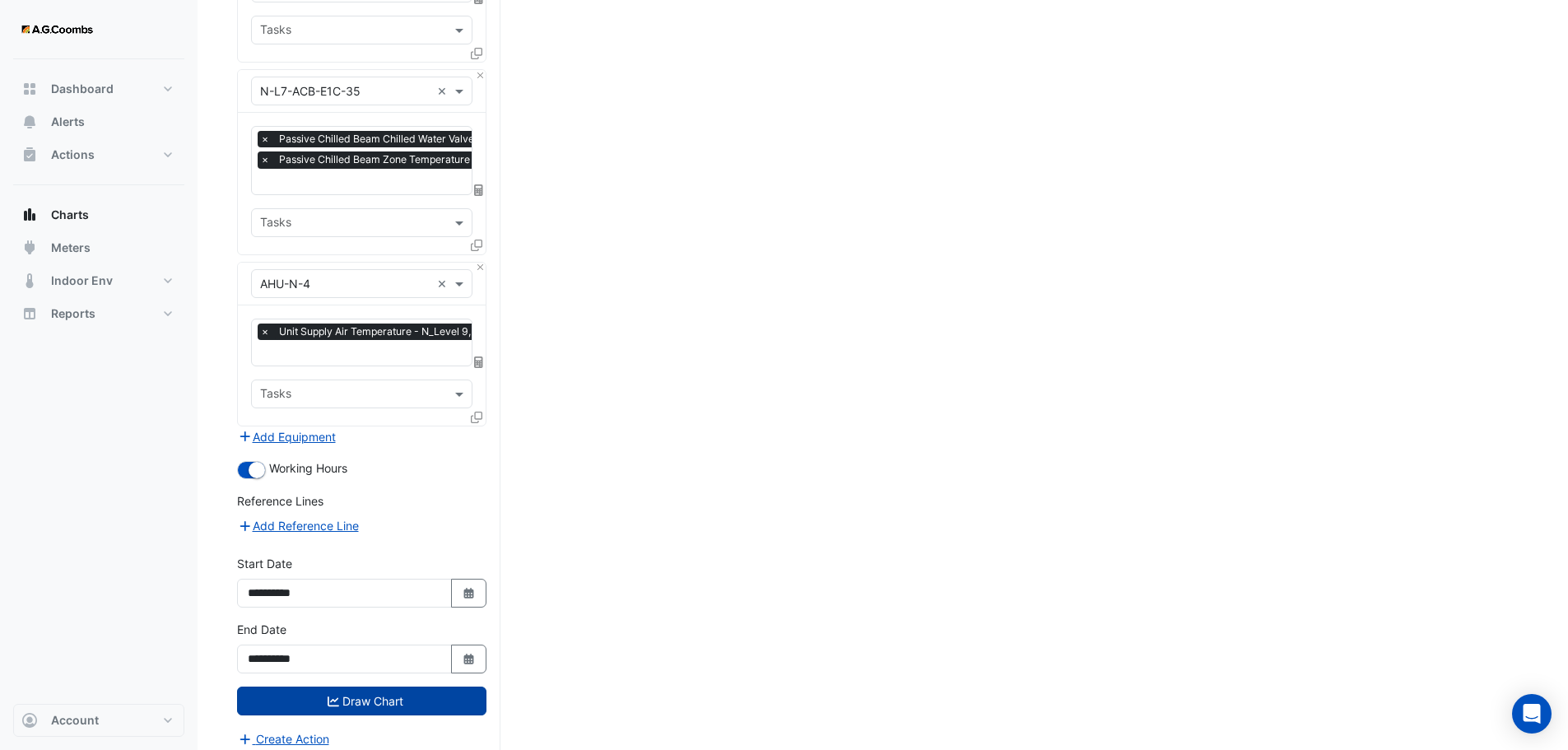
click at [359, 346] on input "text" at bounding box center [416, 354] width 311 height 17
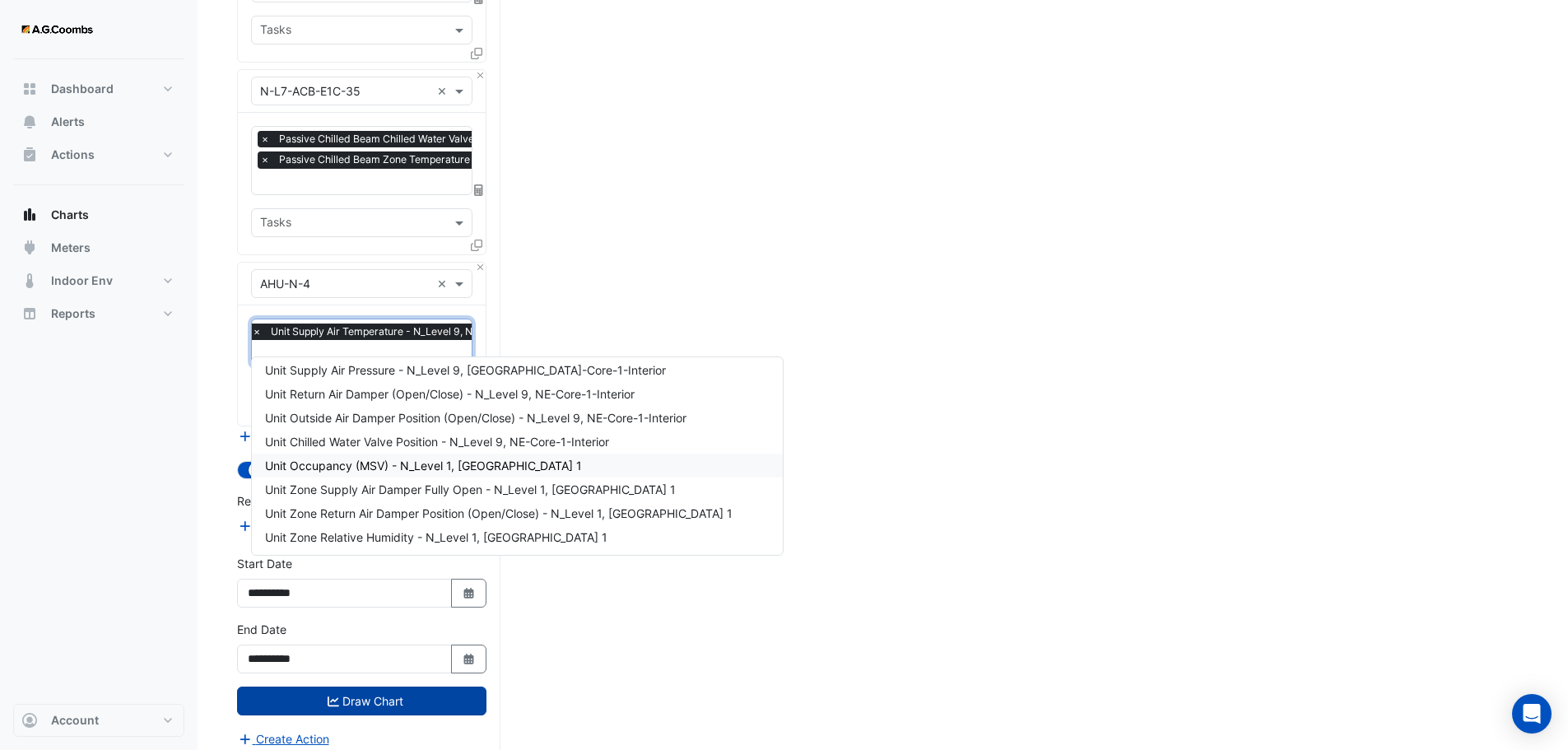
scroll to position [0, 0]
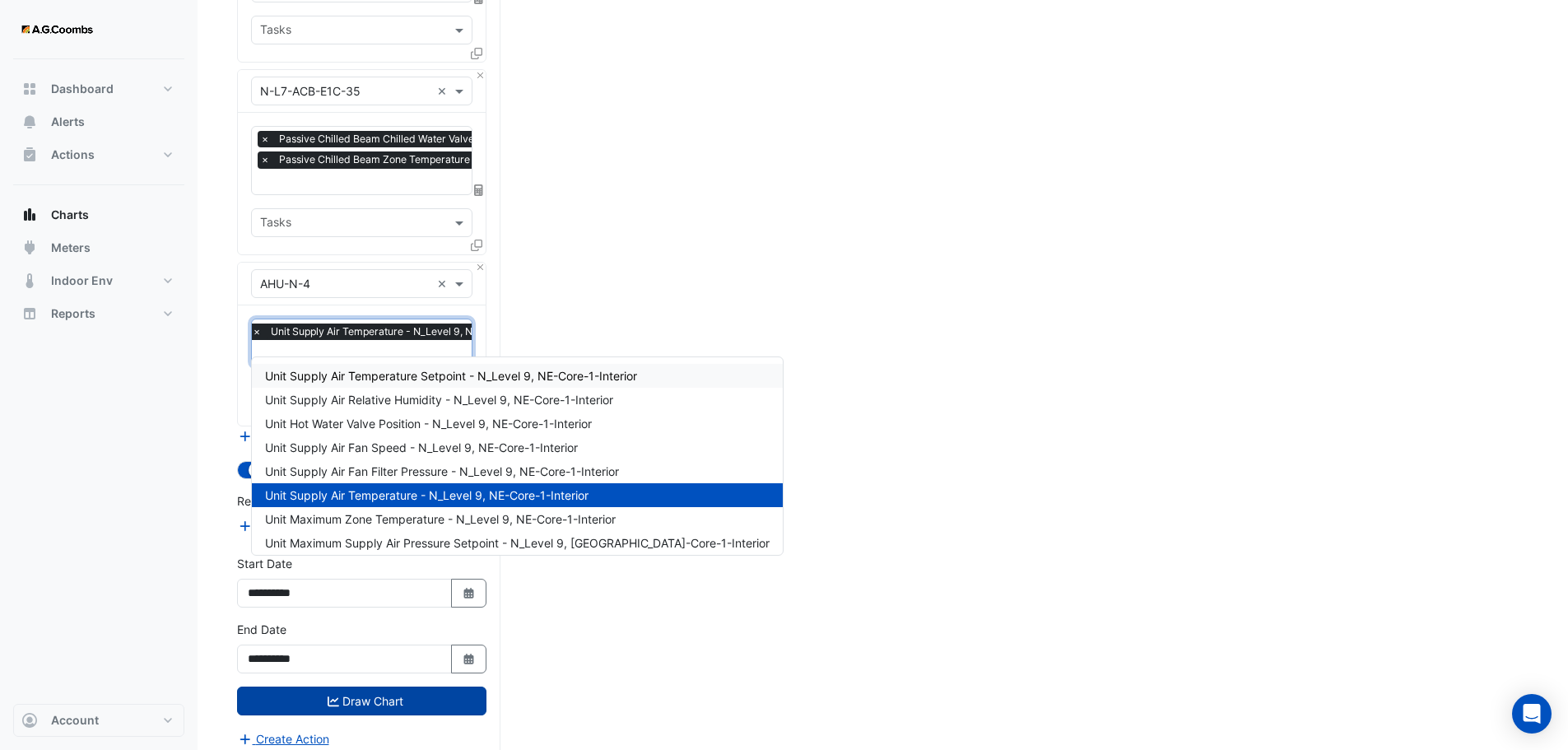
click at [340, 374] on span "Unit Supply Air Temperature Setpoint - N_Level 9, NE-Core-1-Interior" at bounding box center [451, 376] width 372 height 14
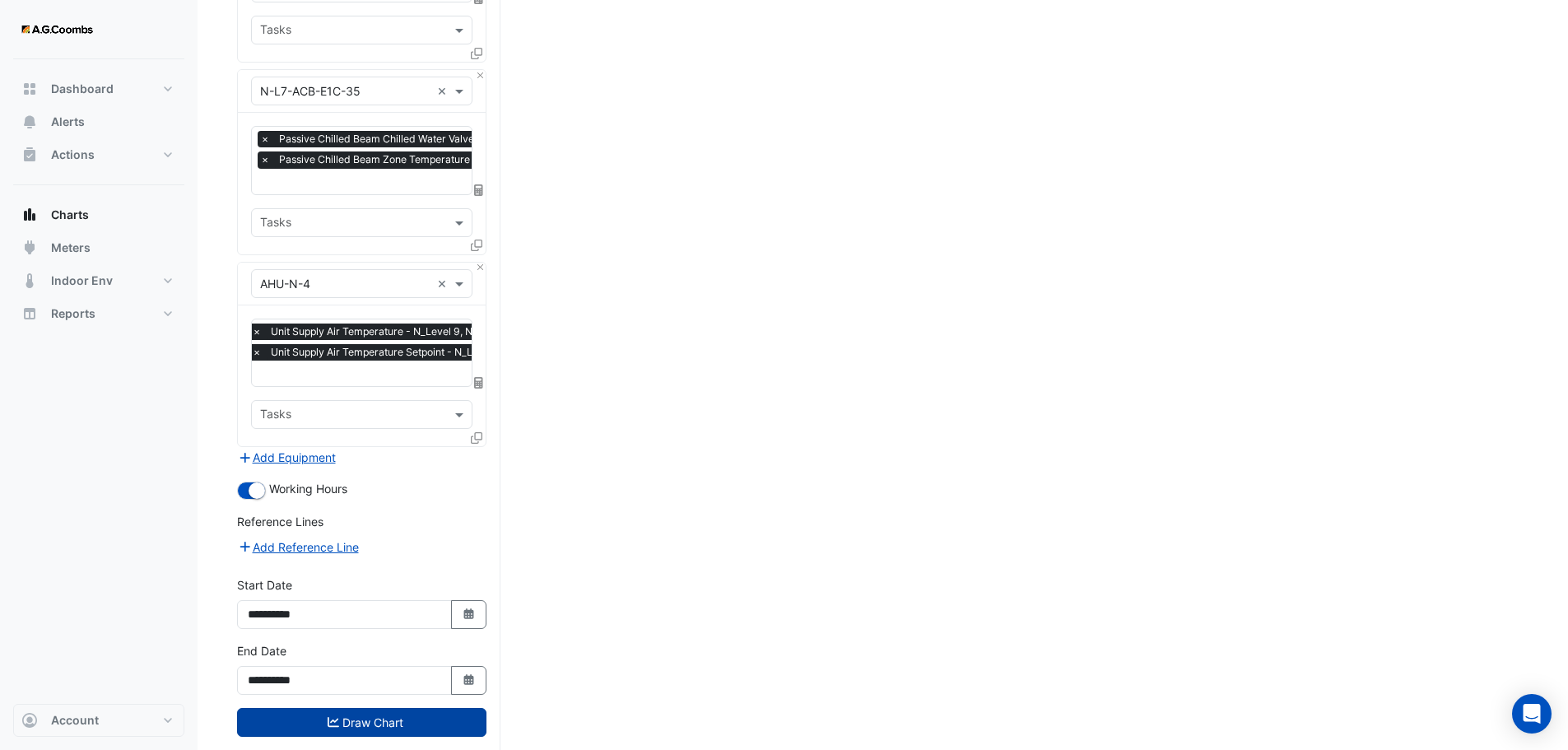
click at [307, 708] on button "Draw Chart" at bounding box center [361, 721] width 250 height 29
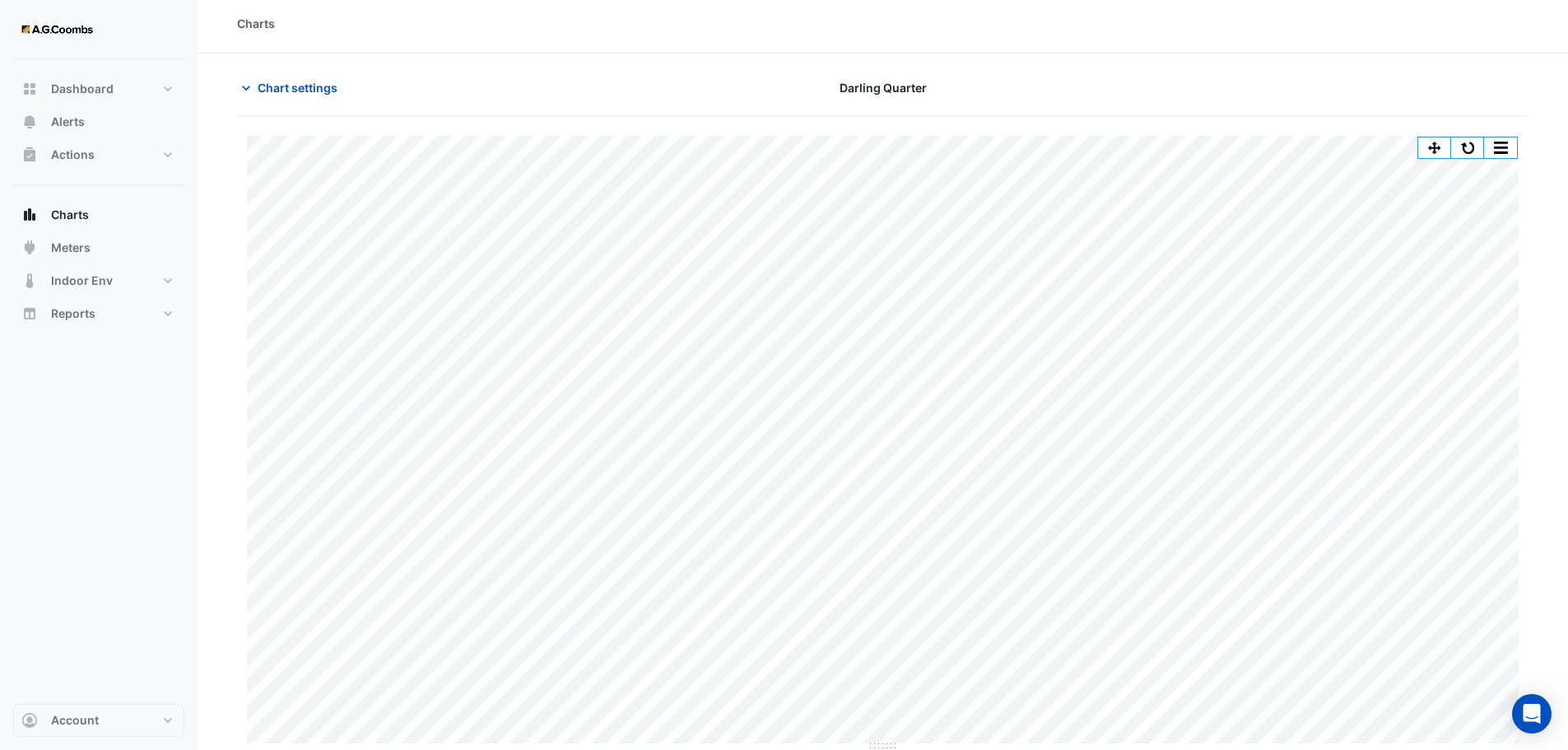
scroll to position [8, 0]
click at [307, 86] on span "Chart settings" at bounding box center [297, 86] width 79 height 17
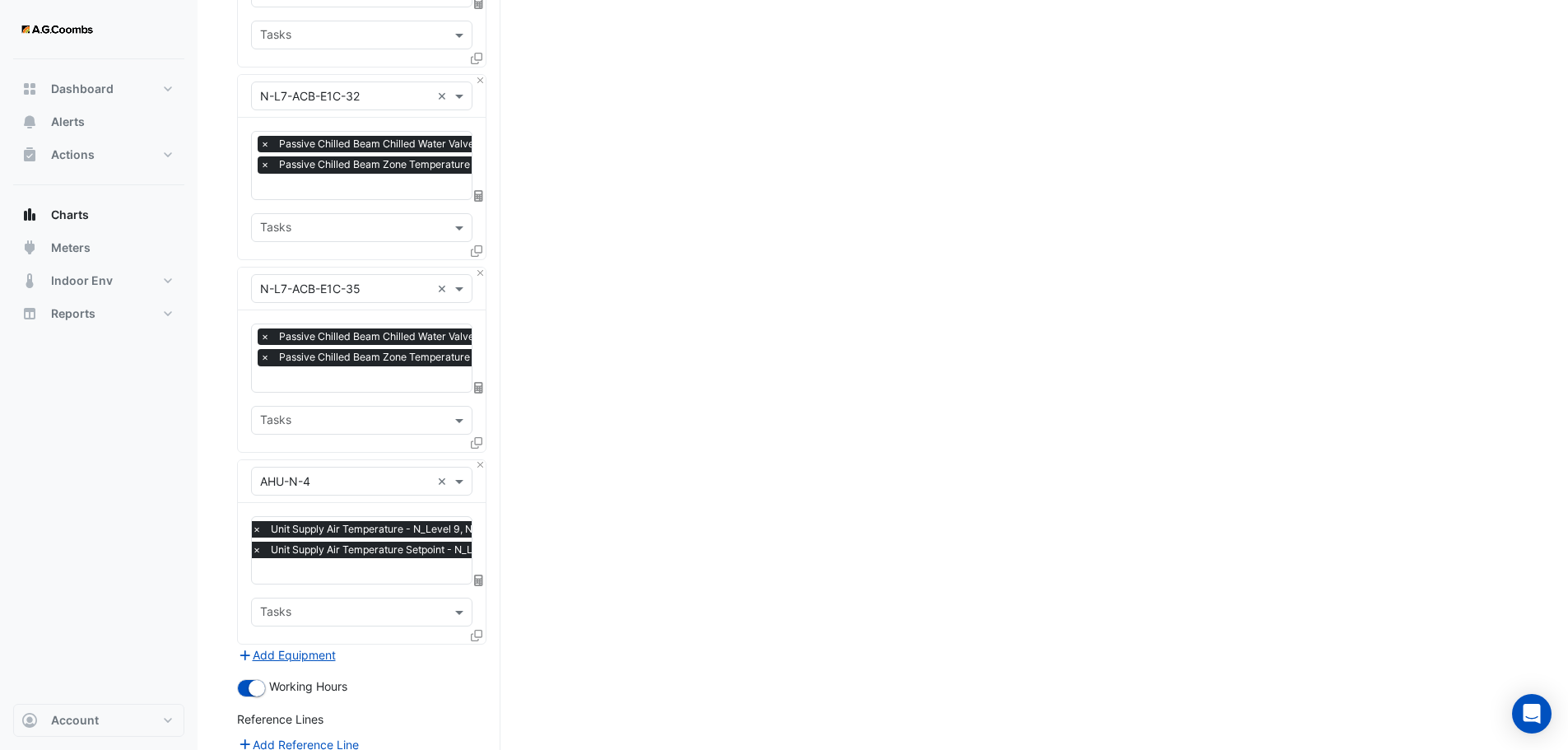
scroll to position [913, 0]
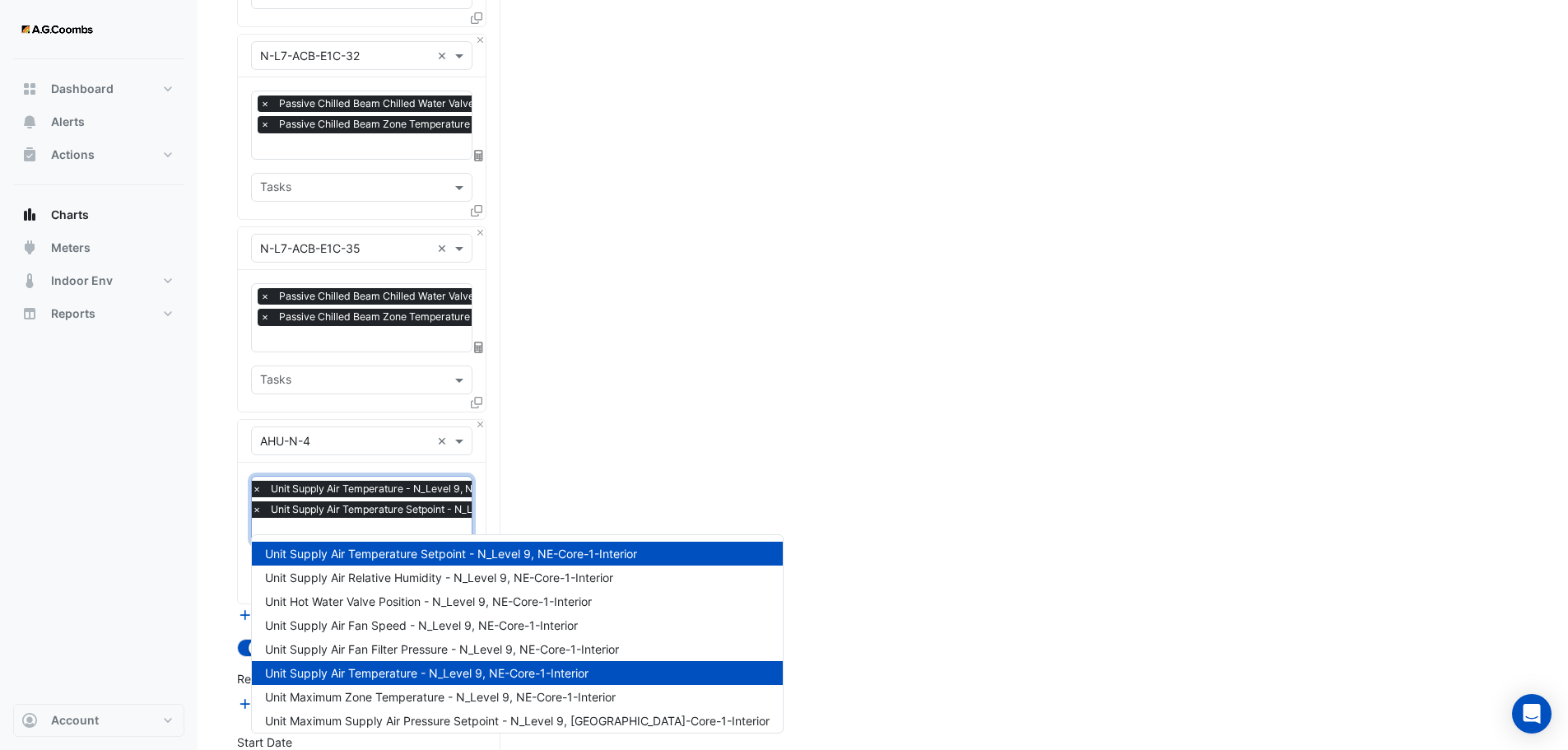
click at [403, 524] on input "text" at bounding box center [429, 532] width 352 height 17
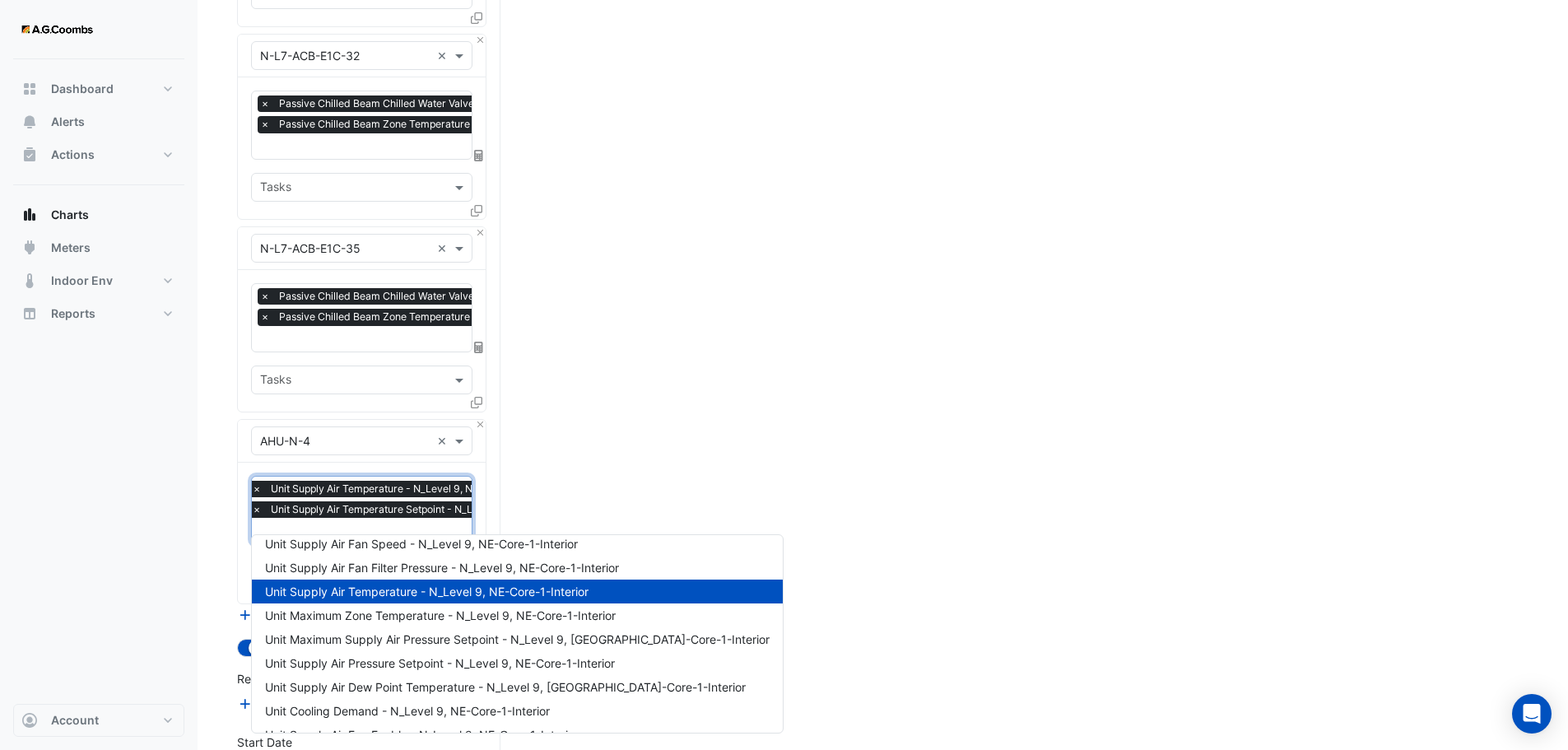
scroll to position [82, 0]
click at [424, 620] on span "Unit Maximum Zone Temperature - N_Level 9, NE-Core-1-Interior" at bounding box center [441, 614] width 351 height 14
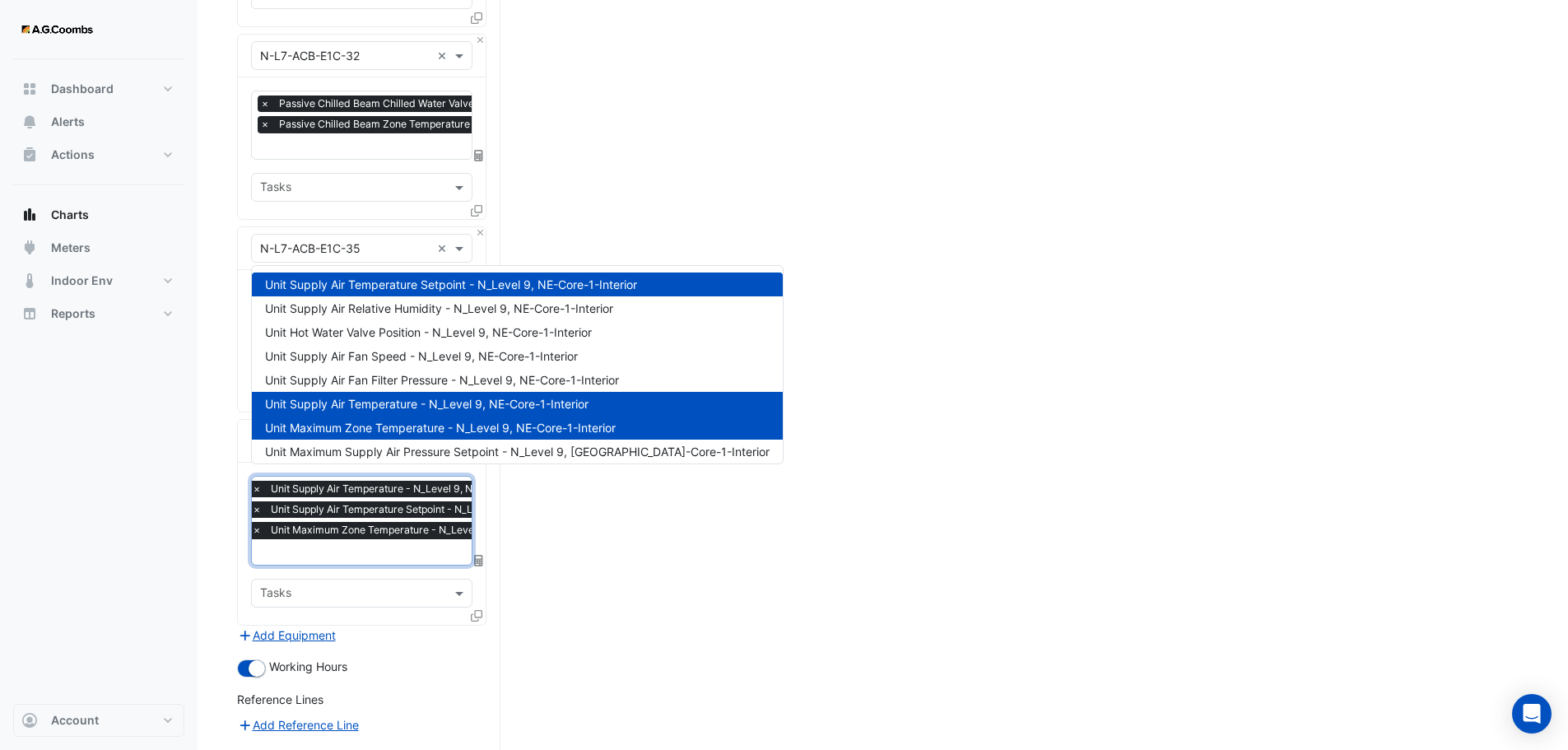
click at [416, 545] on input "text" at bounding box center [429, 554] width 352 height 17
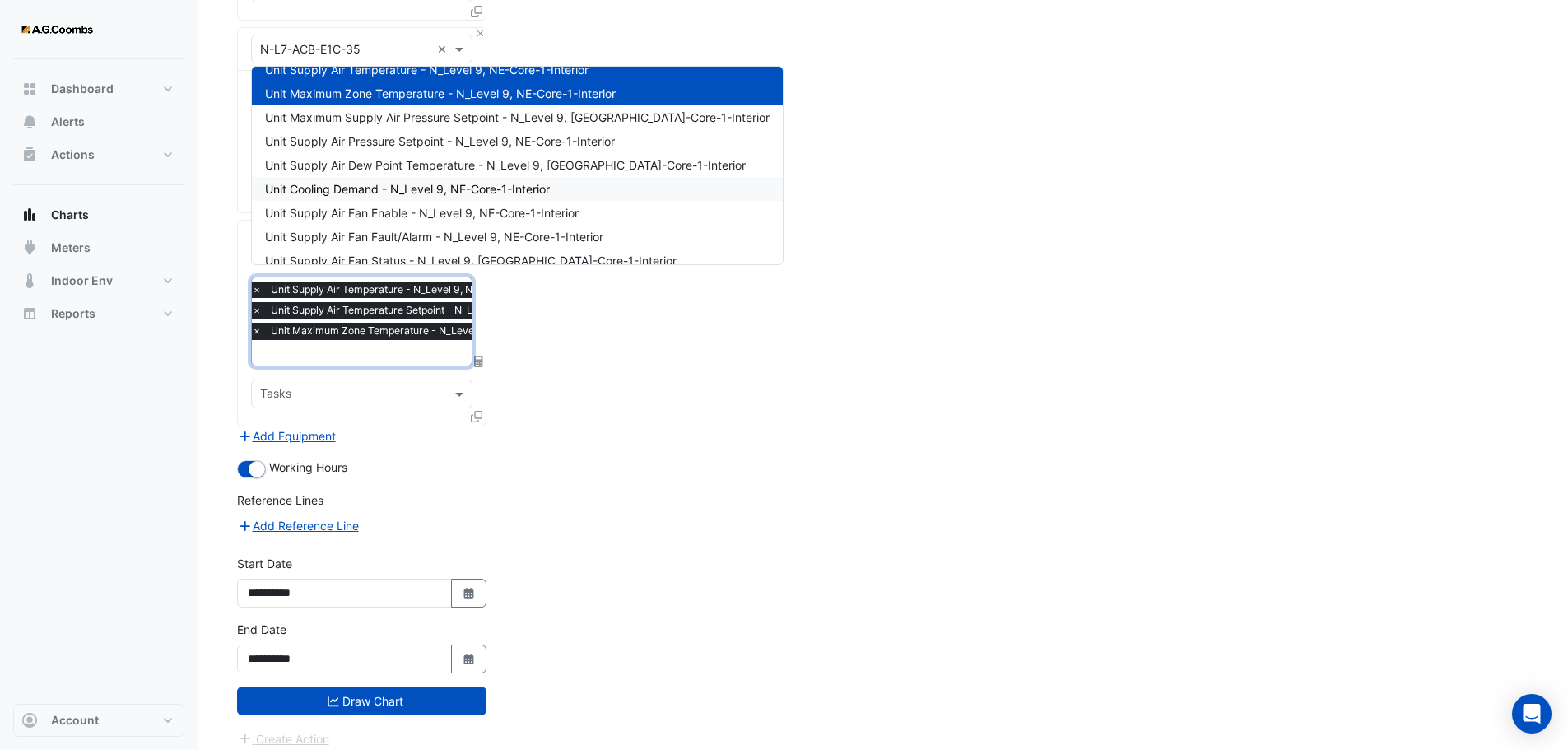
scroll to position [165, 0]
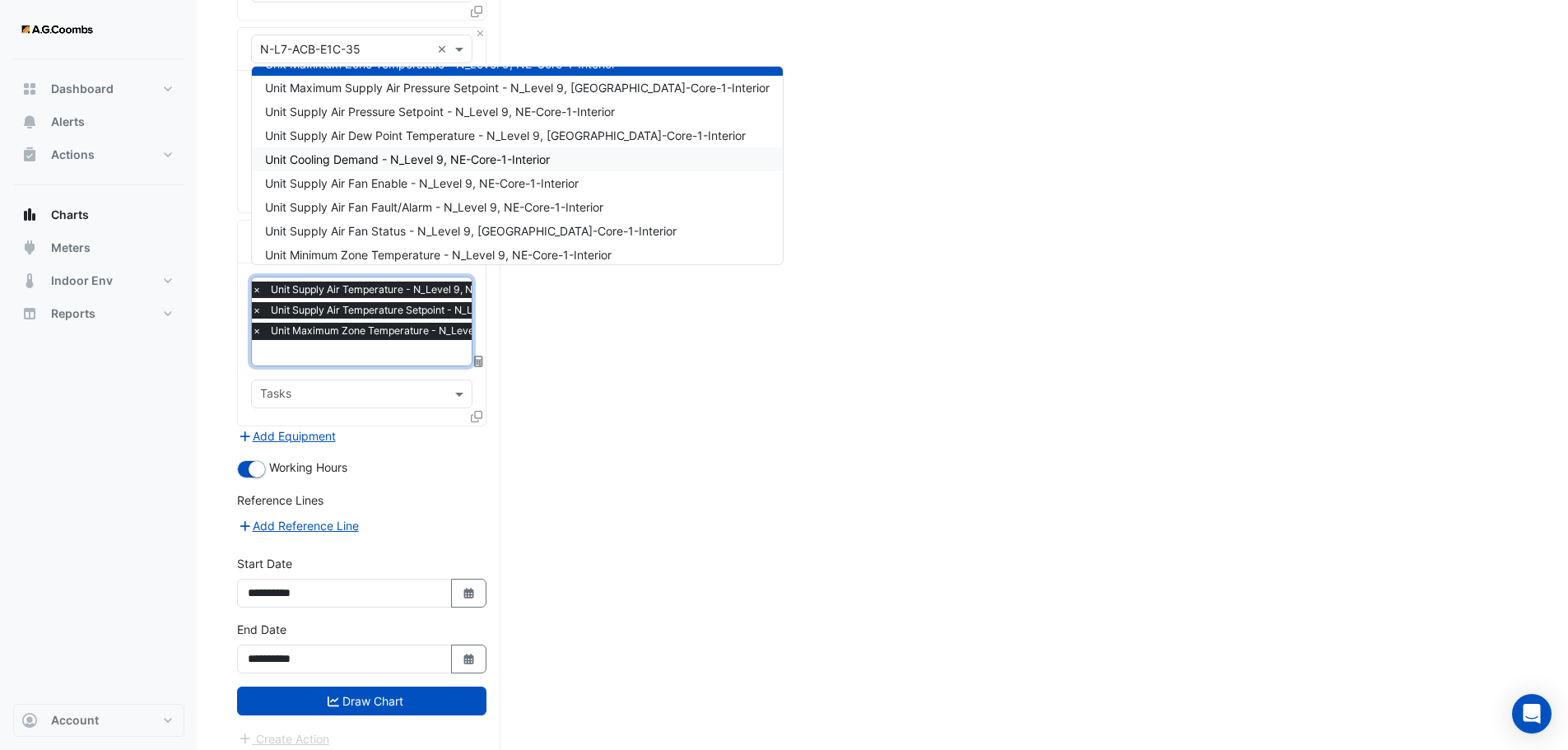
click at [455, 158] on span "Unit Cooling Demand - N_Level 9, NE-Core-1-Interior" at bounding box center [408, 159] width 285 height 14
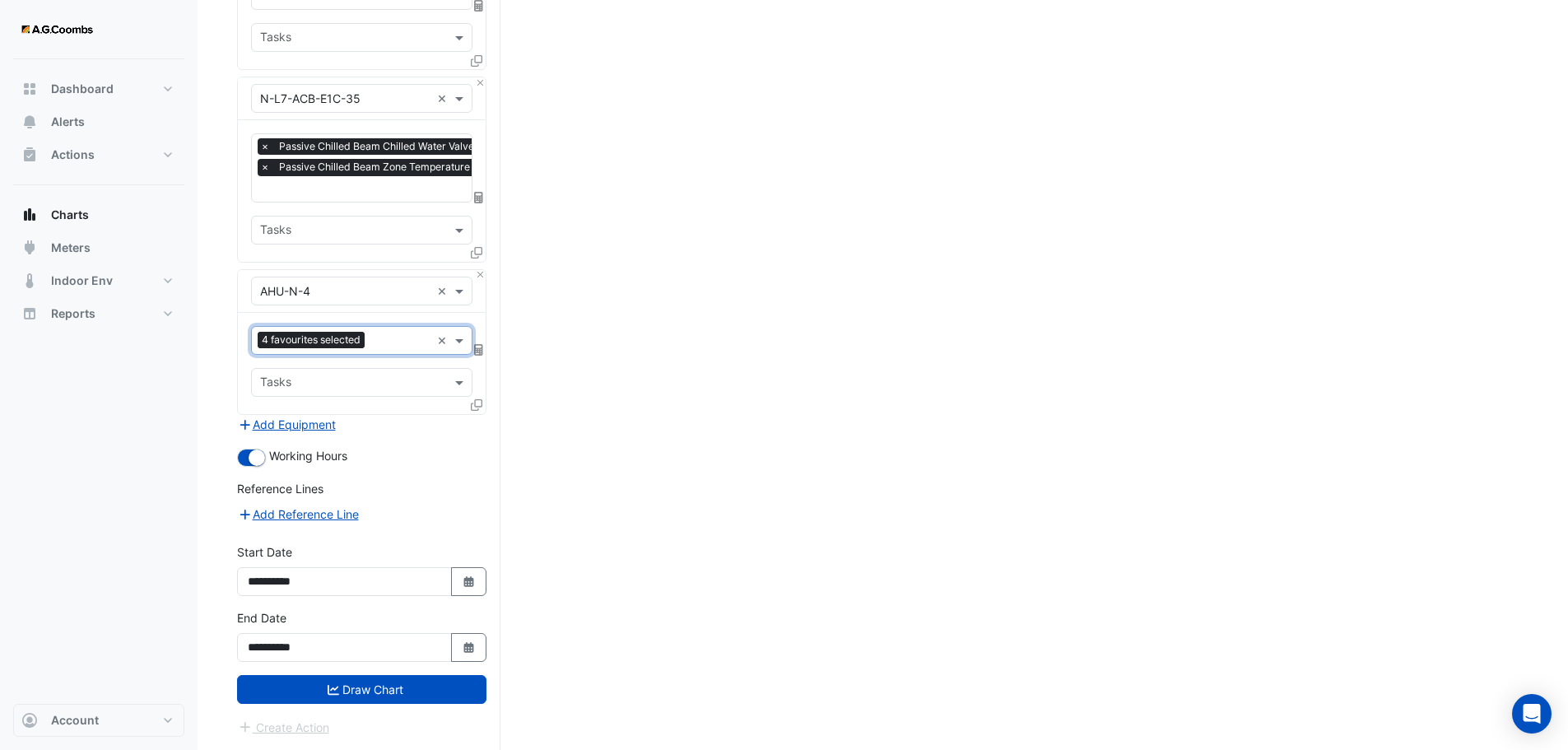
scroll to position [1053, 0]
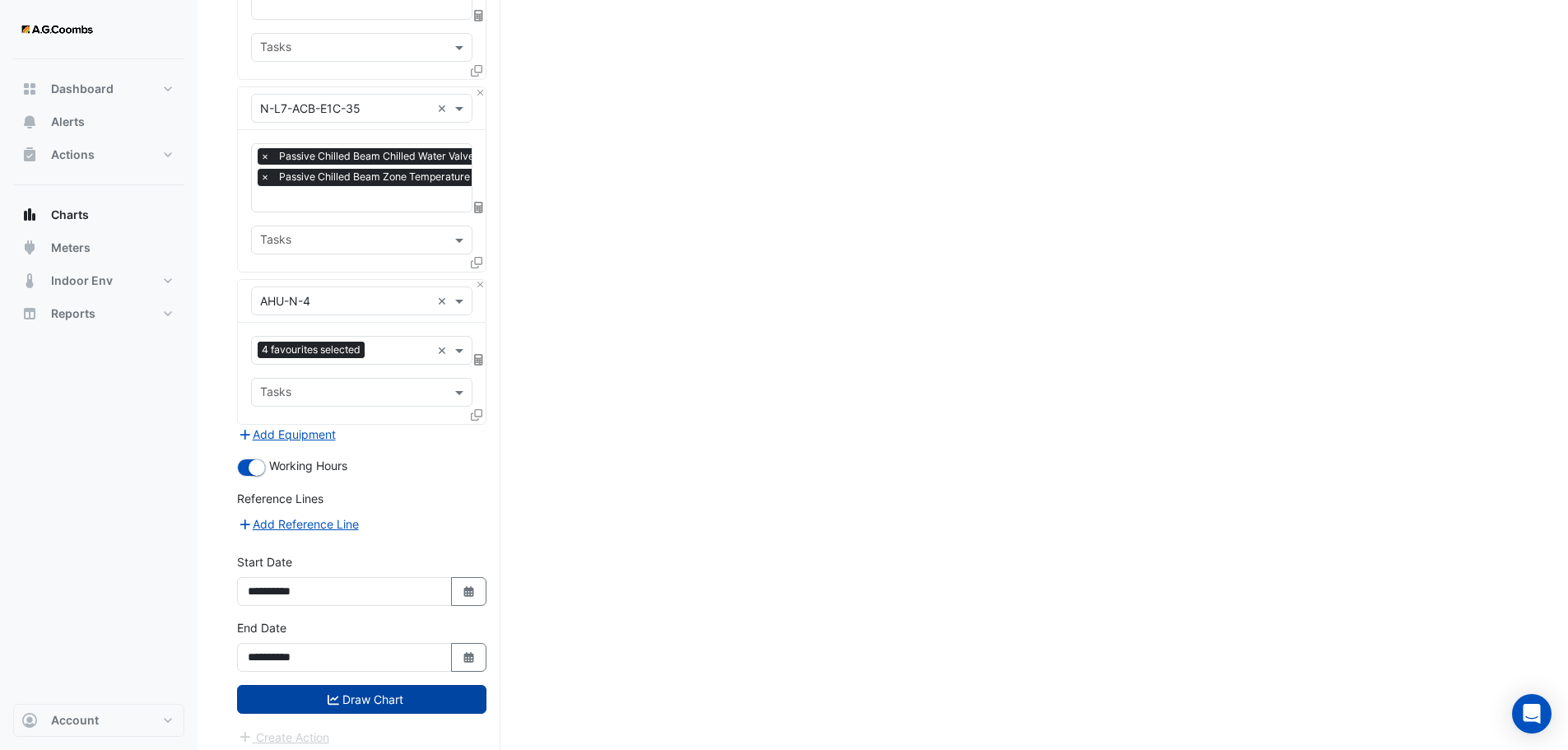
click at [409, 690] on button "Draw Chart" at bounding box center [361, 699] width 250 height 29
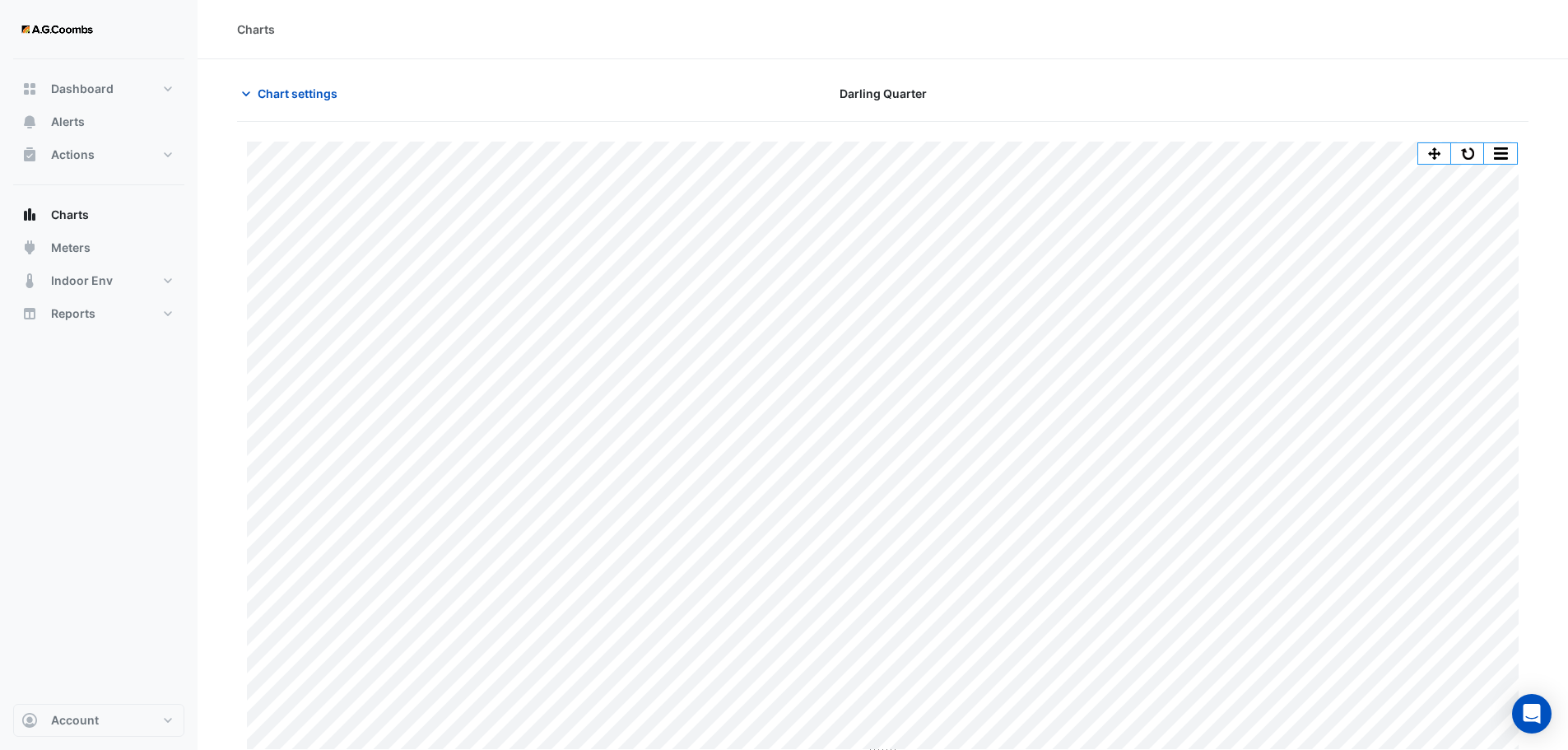
scroll to position [8, 0]
click at [272, 78] on span "Chart settings" at bounding box center [297, 86] width 79 height 17
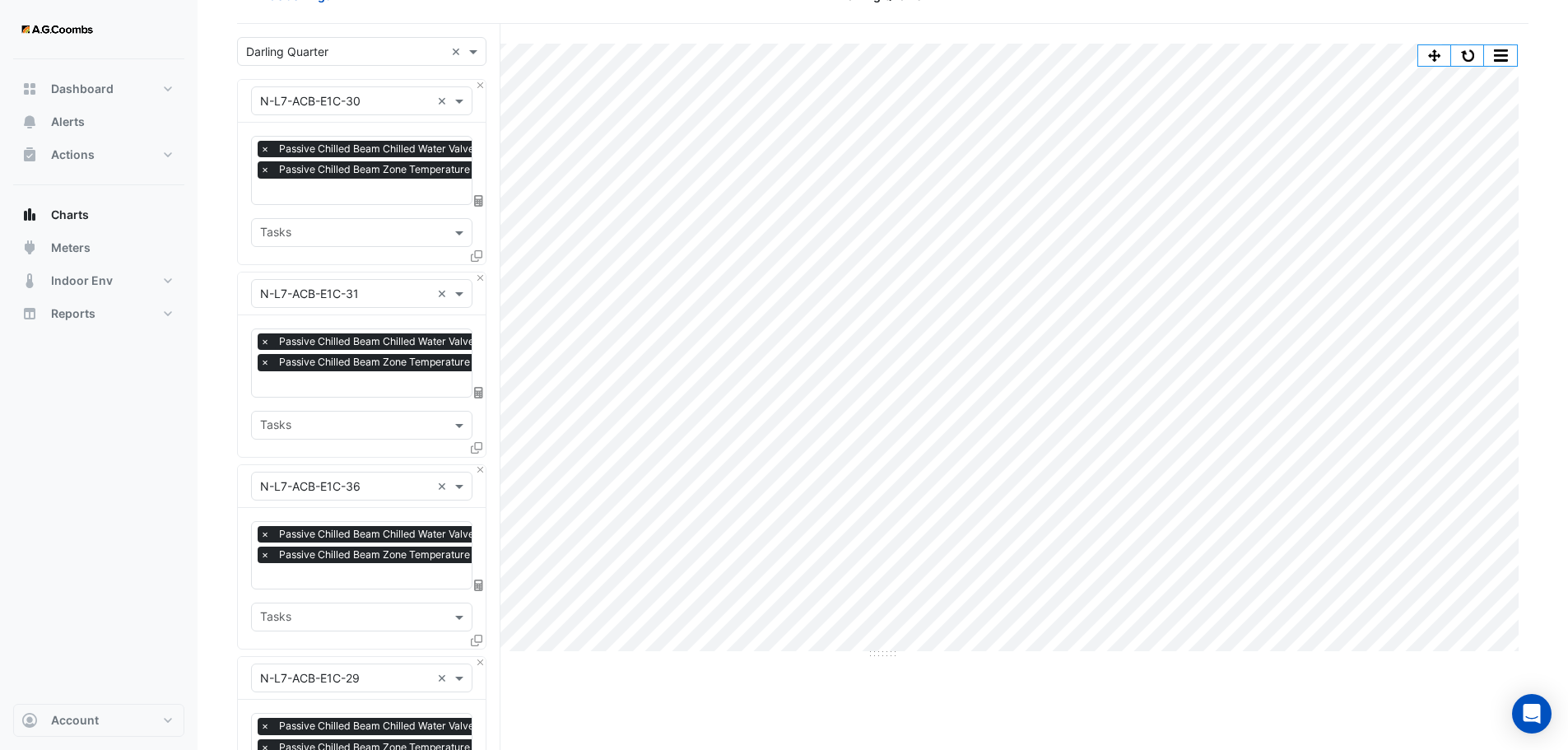
scroll to position [0, 0]
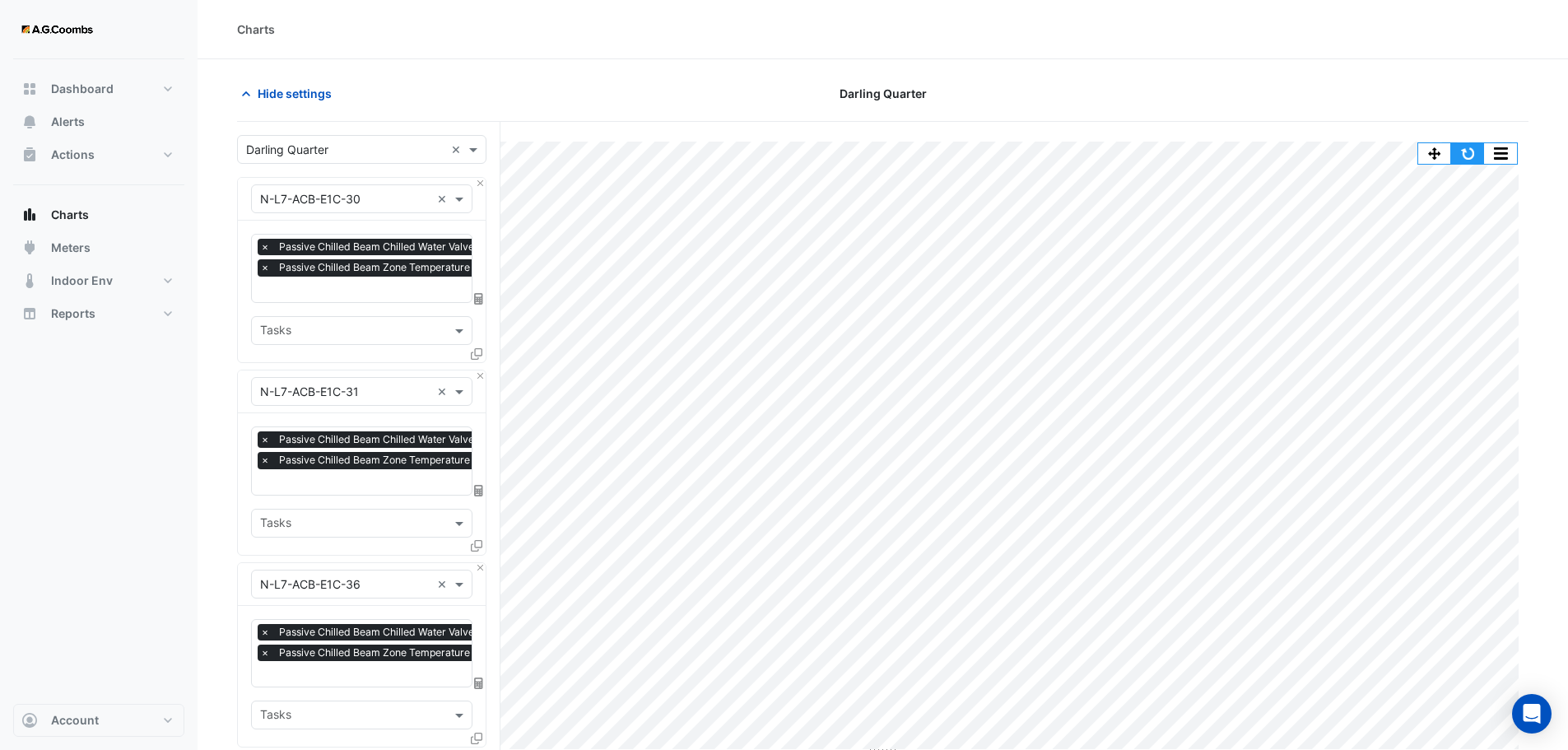
click at [1465, 152] on button "button" at bounding box center [1468, 154] width 33 height 21
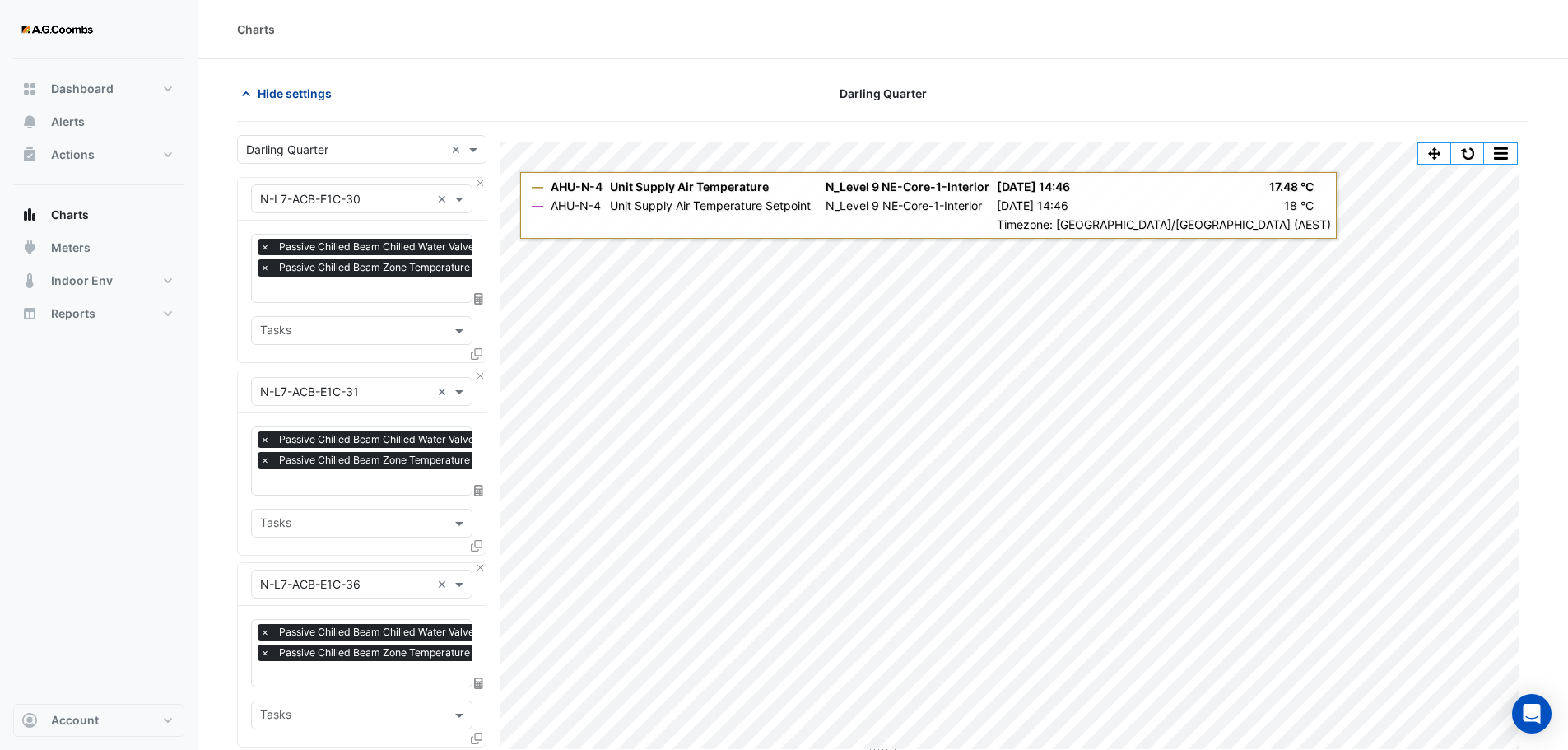
click at [241, 101] on icon "button" at bounding box center [245, 93] width 16 height 16
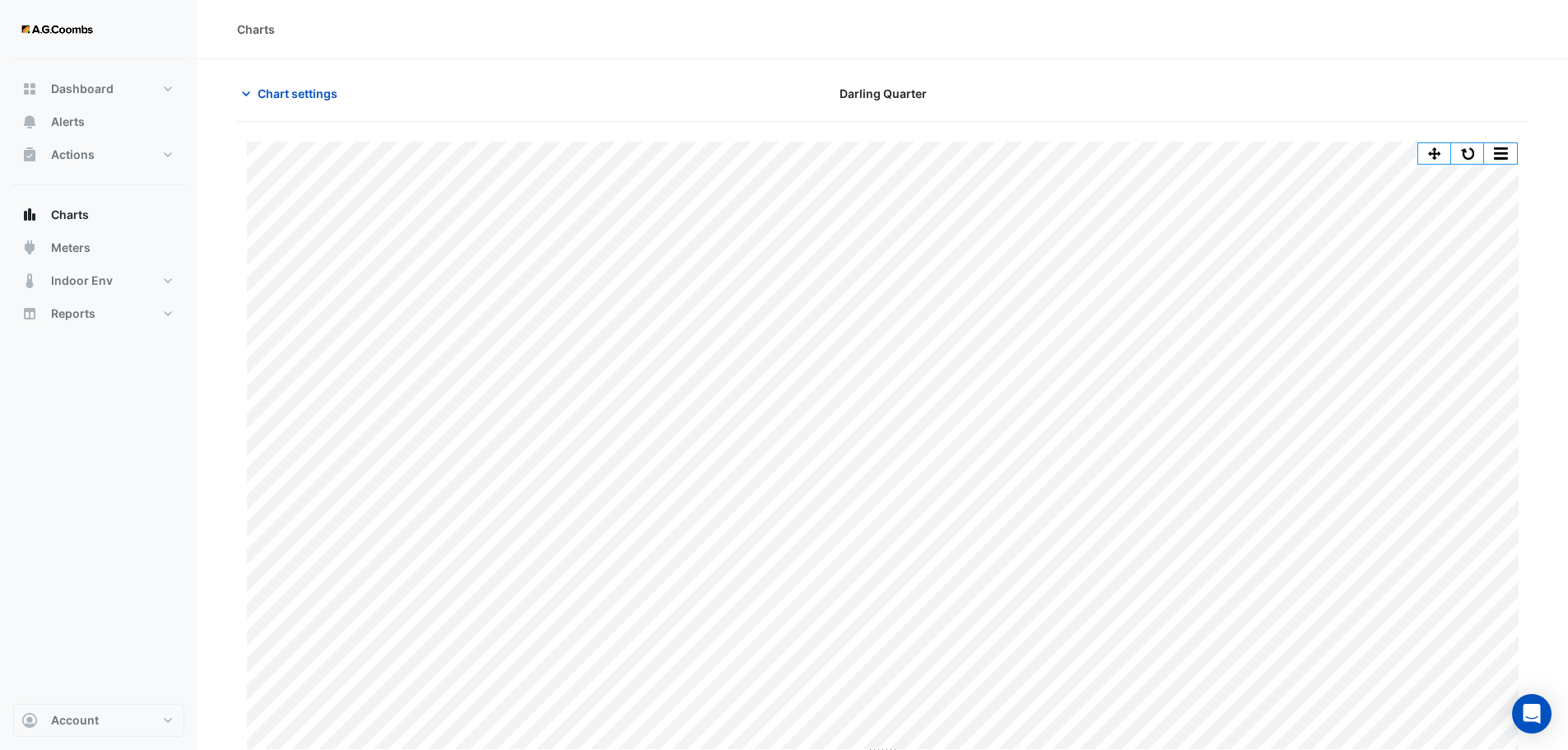
scroll to position [8, 0]
click at [254, 89] on button "Chart settings" at bounding box center [292, 86] width 111 height 29
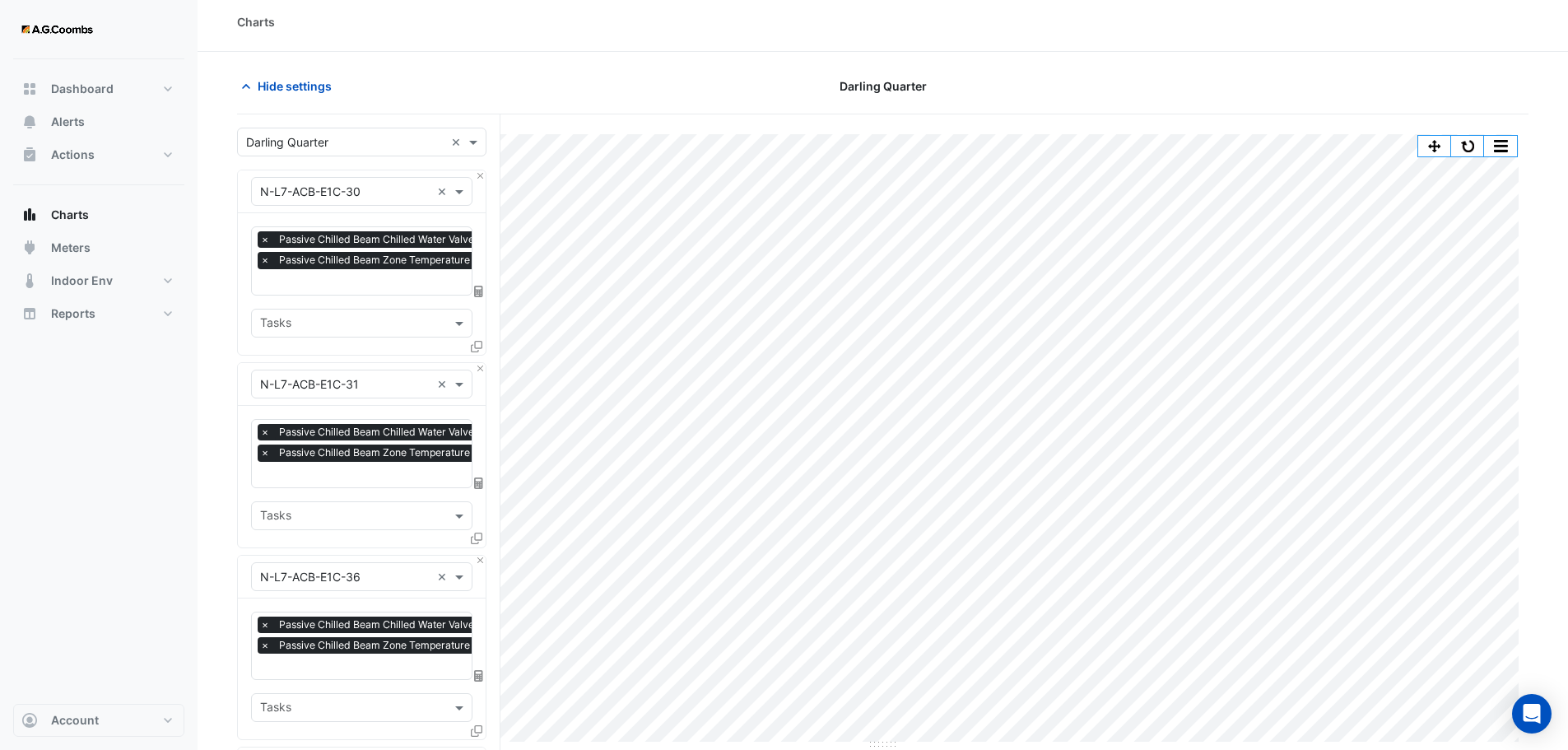
scroll to position [0, 9]
click at [340, 284] on input "text" at bounding box center [438, 283] width 372 height 17
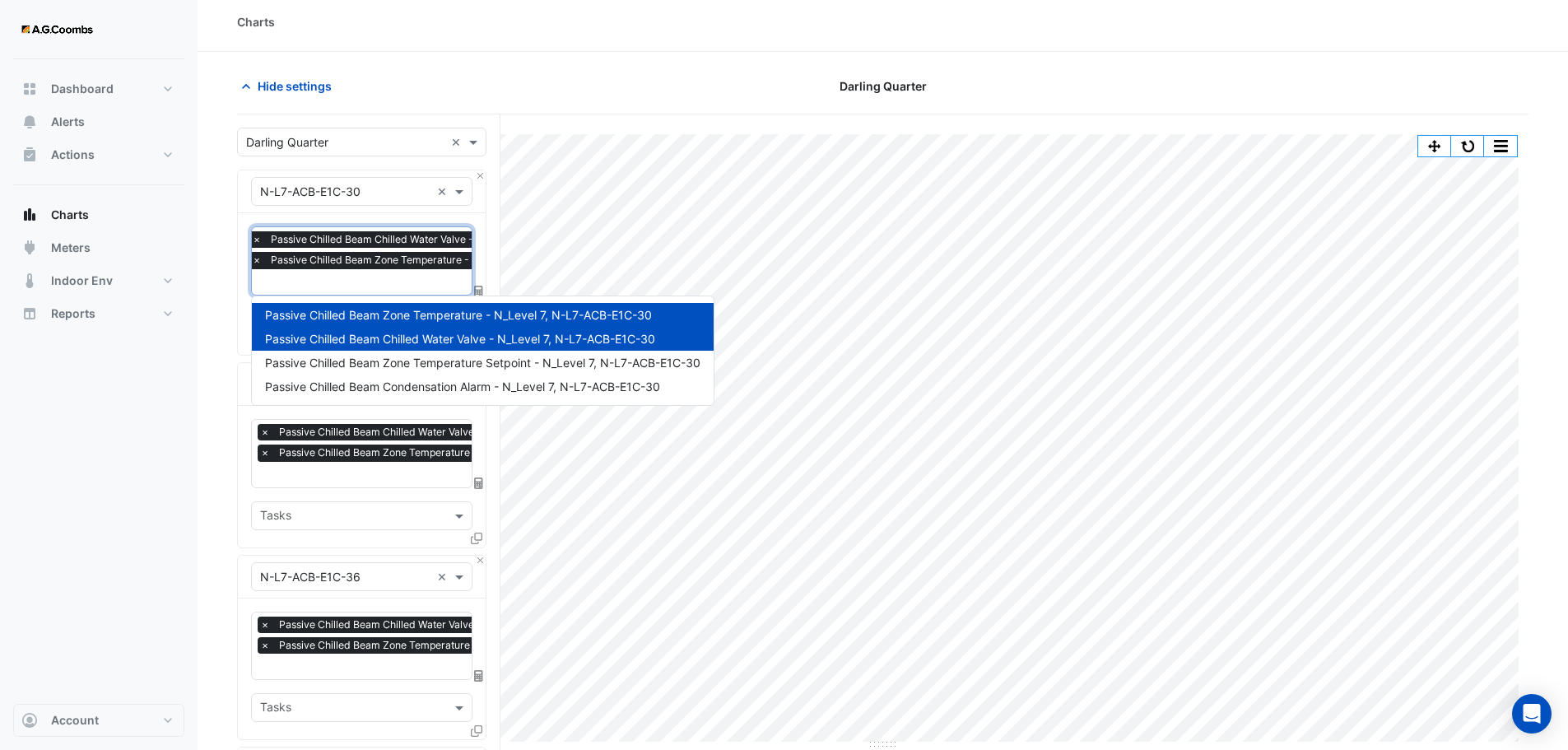
click at [301, 278] on input "text" at bounding box center [438, 283] width 372 height 17
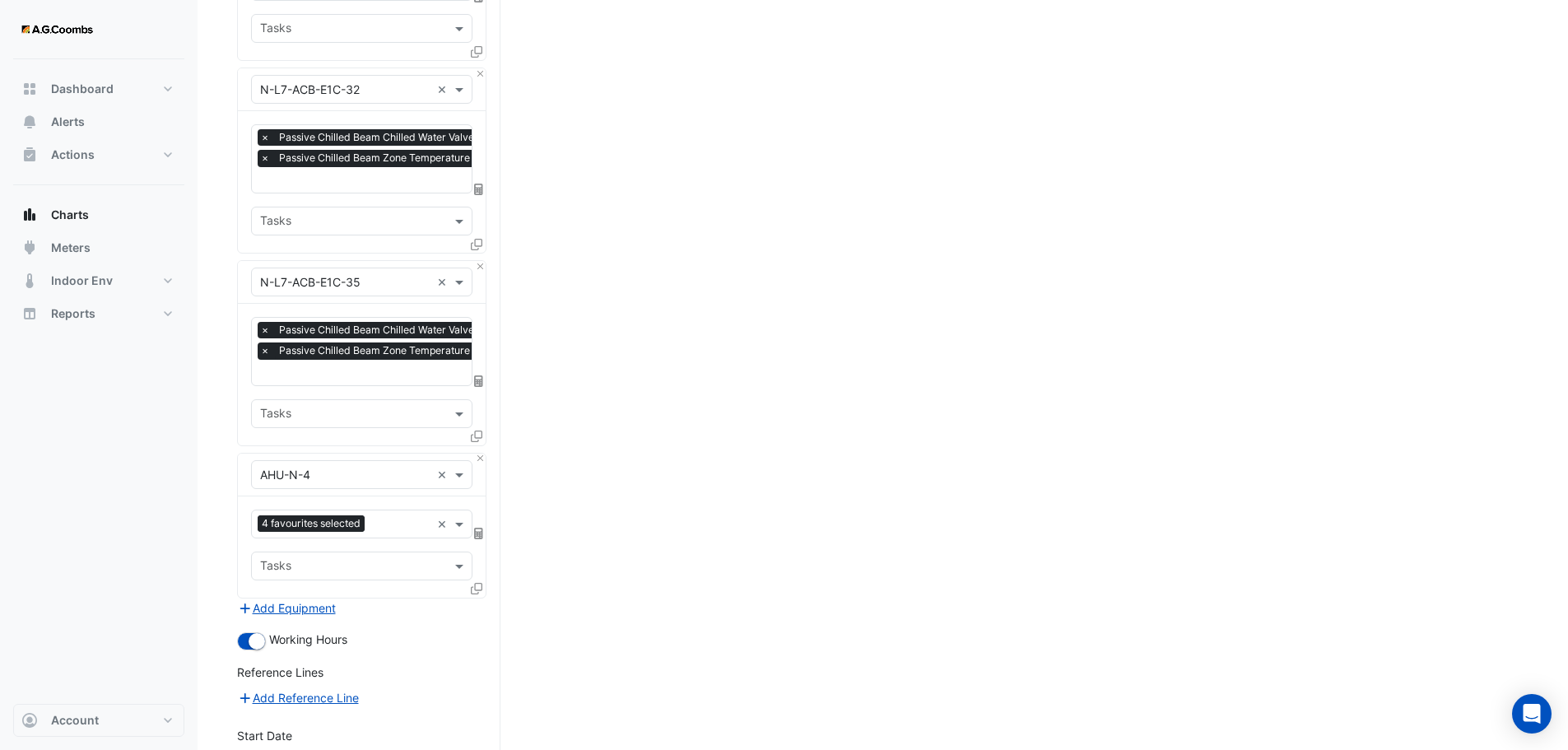
scroll to position [1053, 0]
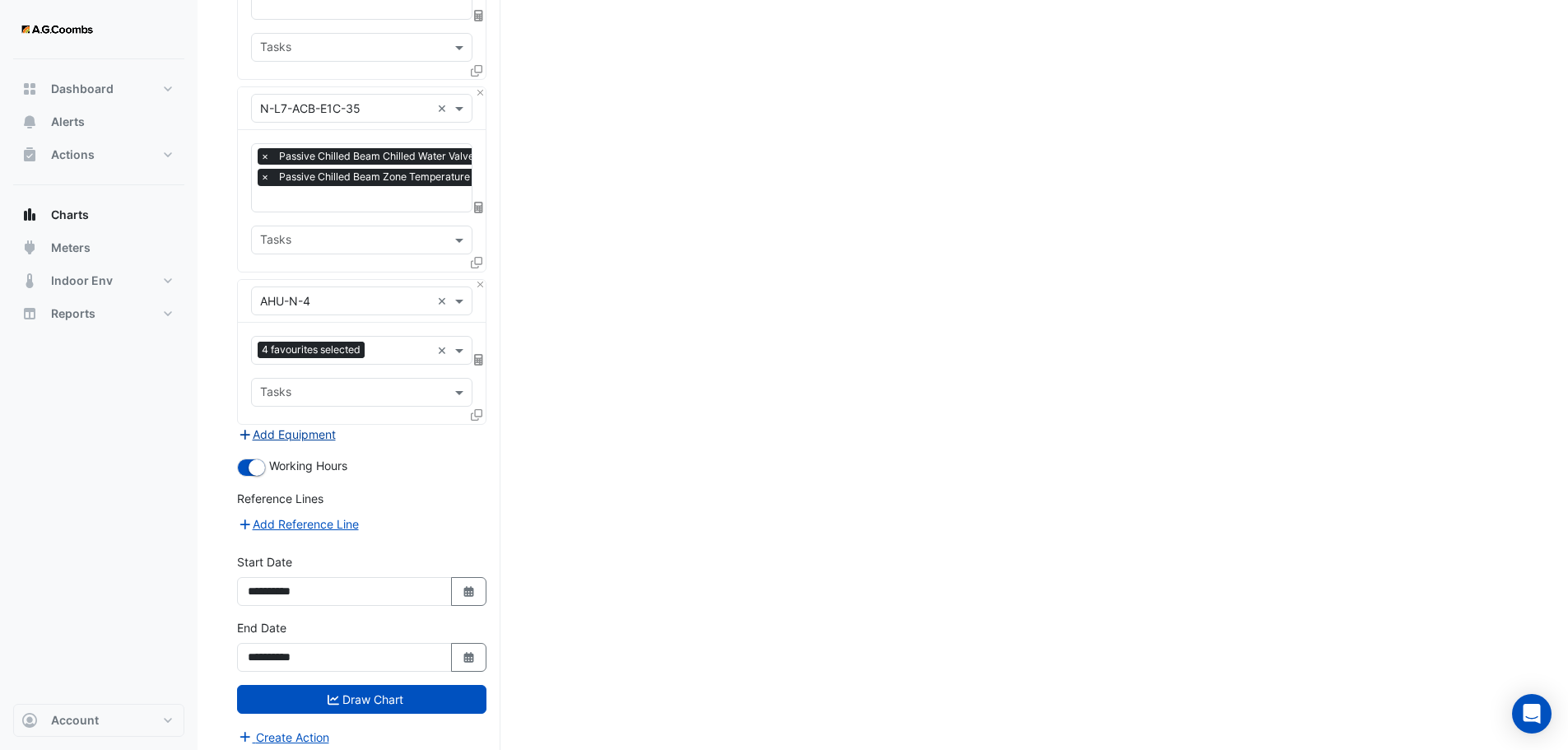
click at [319, 429] on button "Add Equipment" at bounding box center [286, 435] width 99 height 19
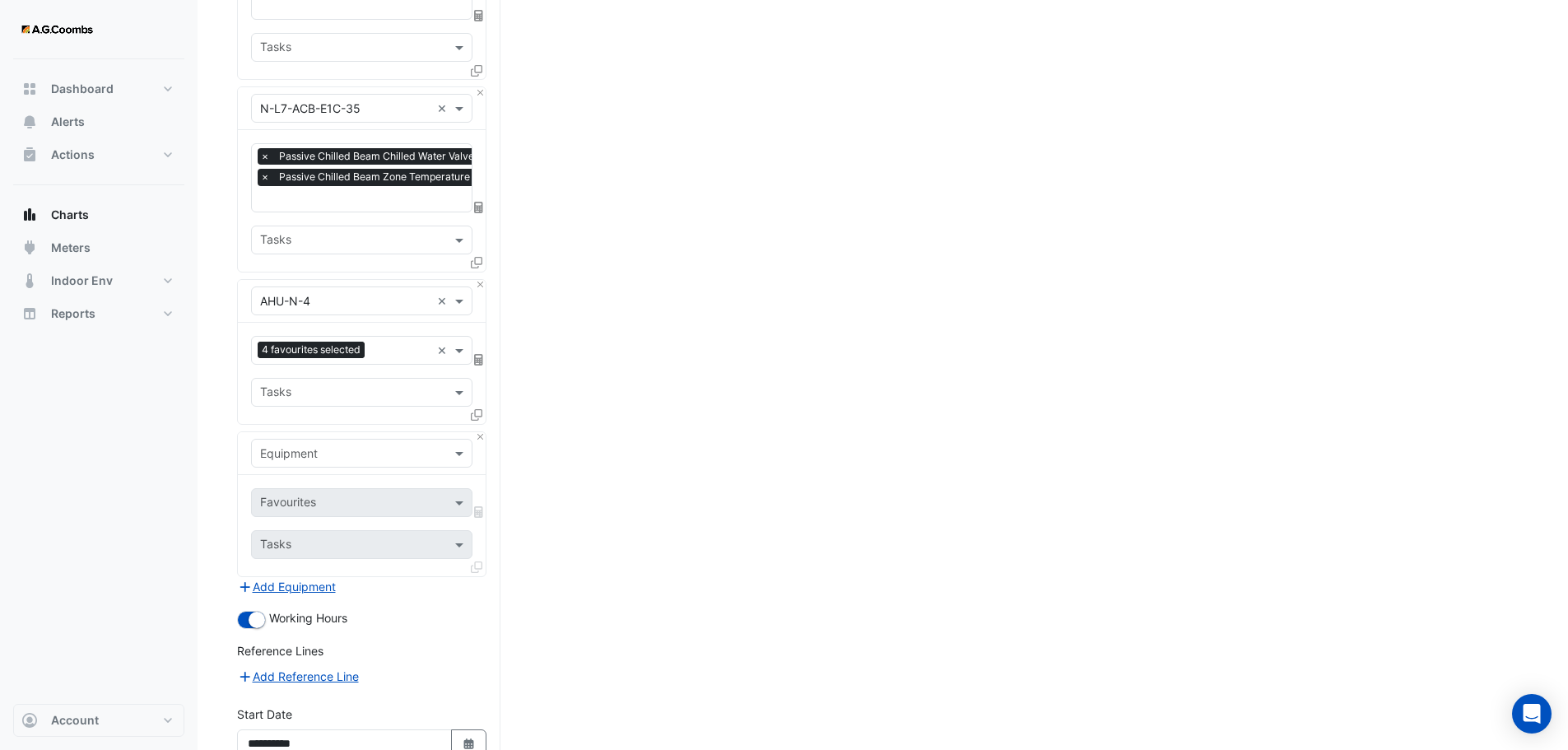
click at [333, 445] on input "text" at bounding box center [345, 454] width 170 height 17
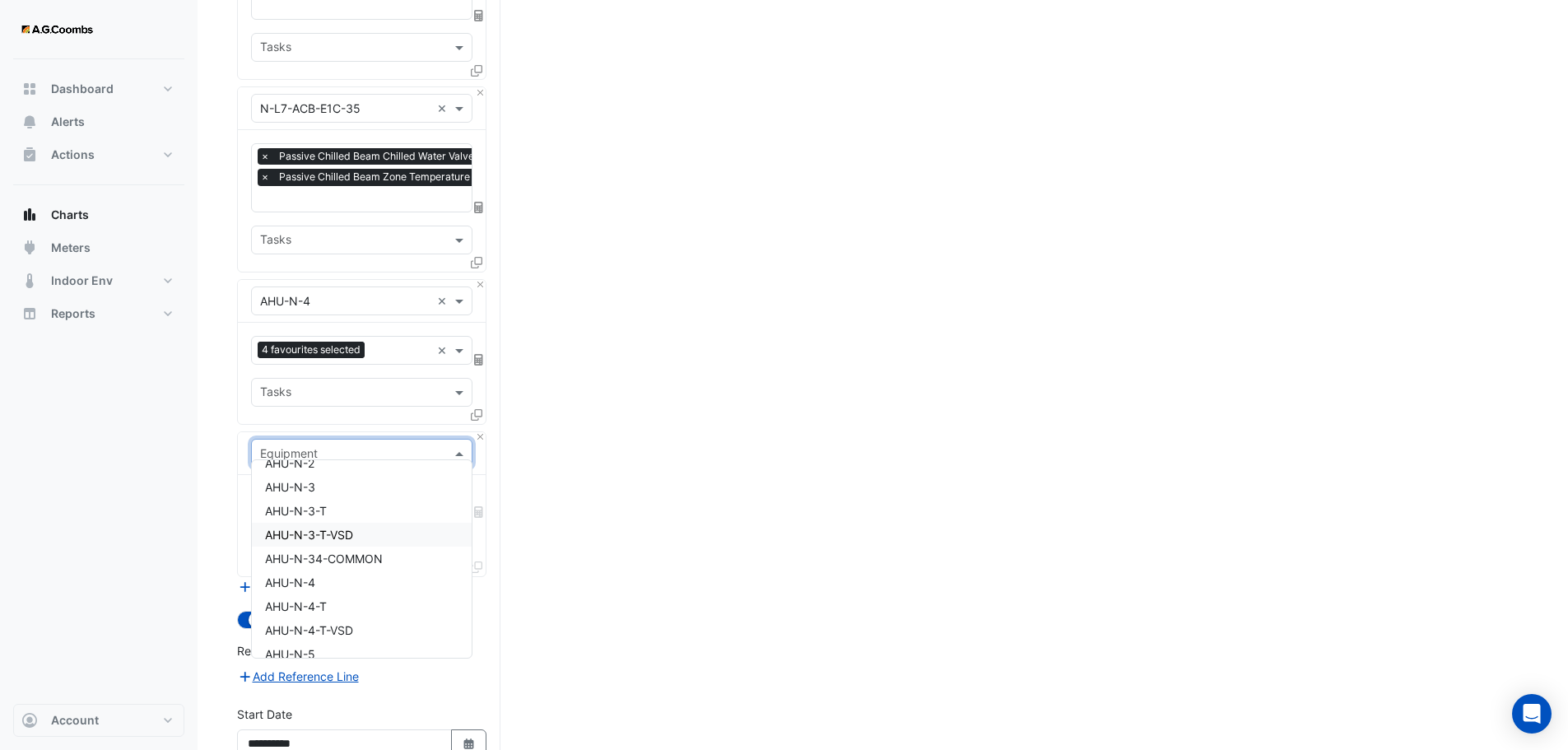
scroll to position [3149, 0]
click at [292, 576] on span "AHU-N-4-T" at bounding box center [295, 576] width 61 height 14
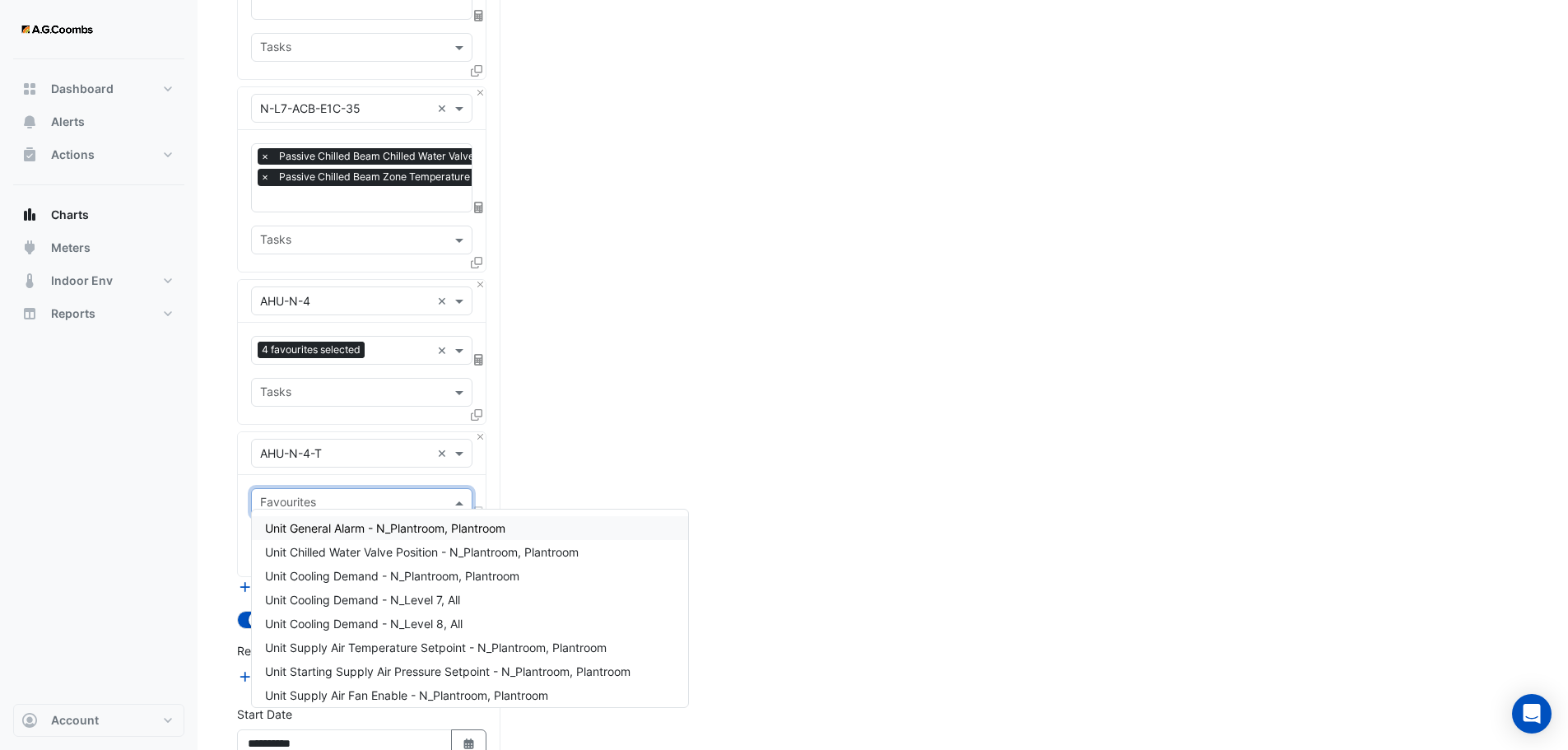
click at [378, 496] on input "text" at bounding box center [352, 505] width 184 height 17
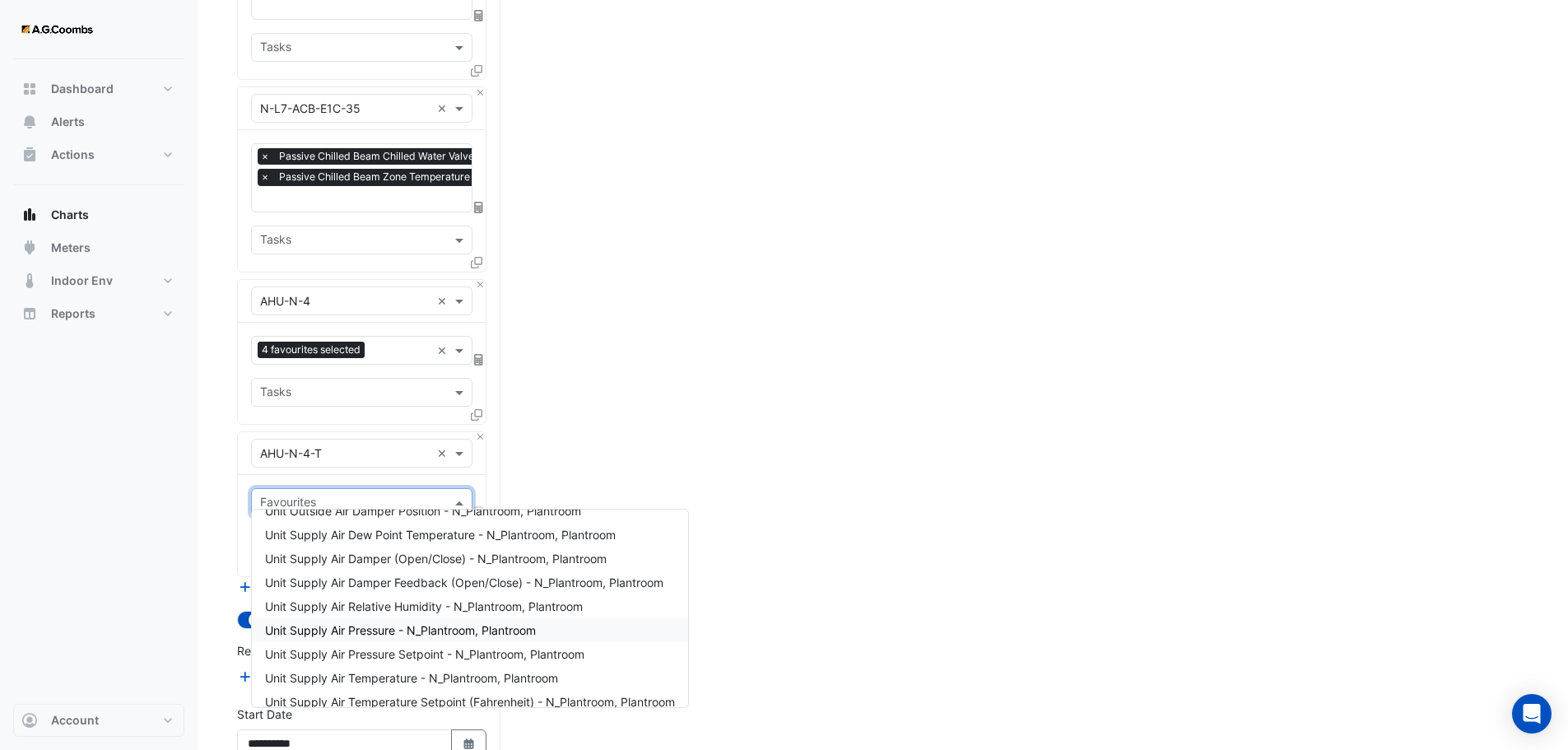
scroll to position [346, 0]
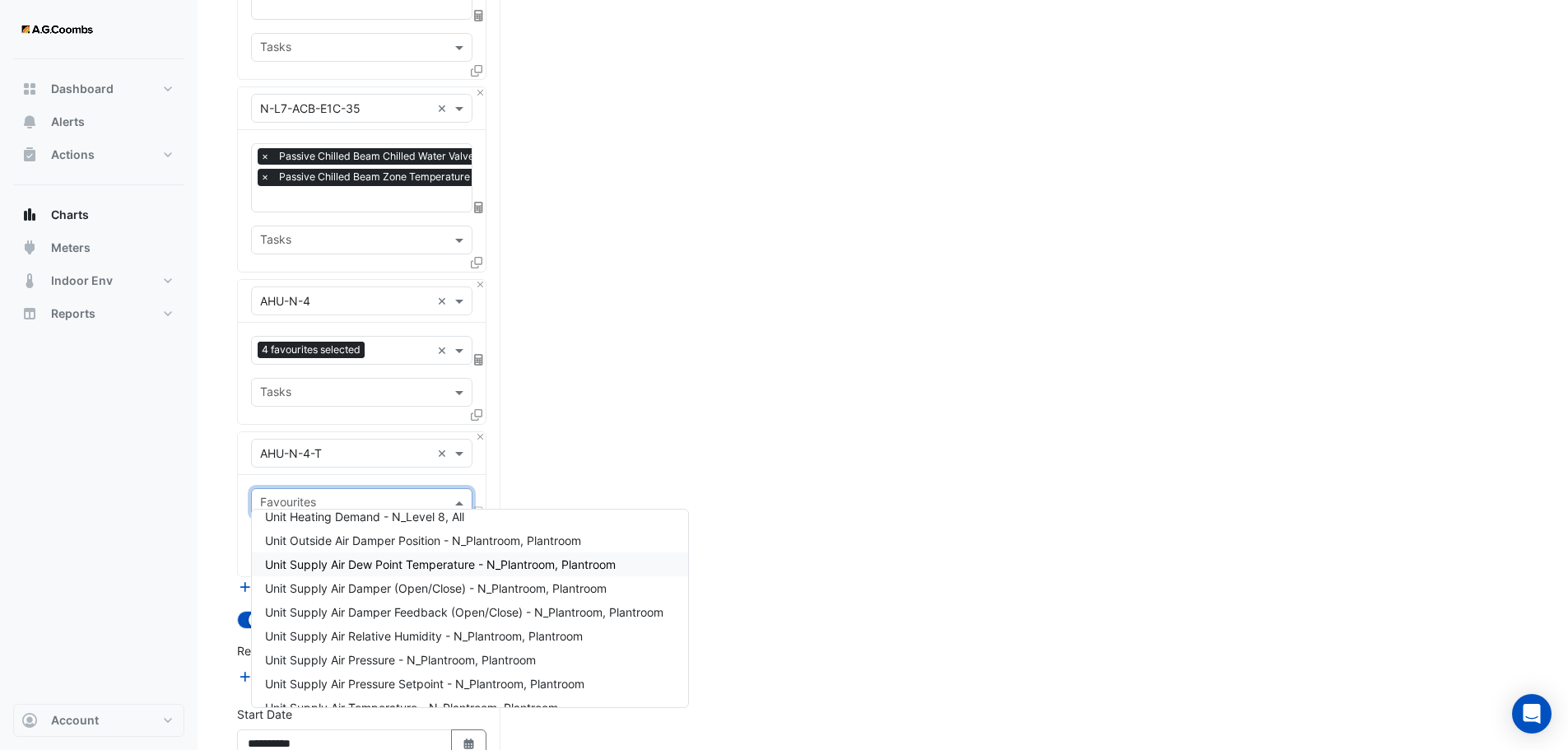
click at [341, 563] on span "Unit Supply Air Dew Point Temperature - N_Plantroom, Plantroom" at bounding box center [441, 564] width 351 height 14
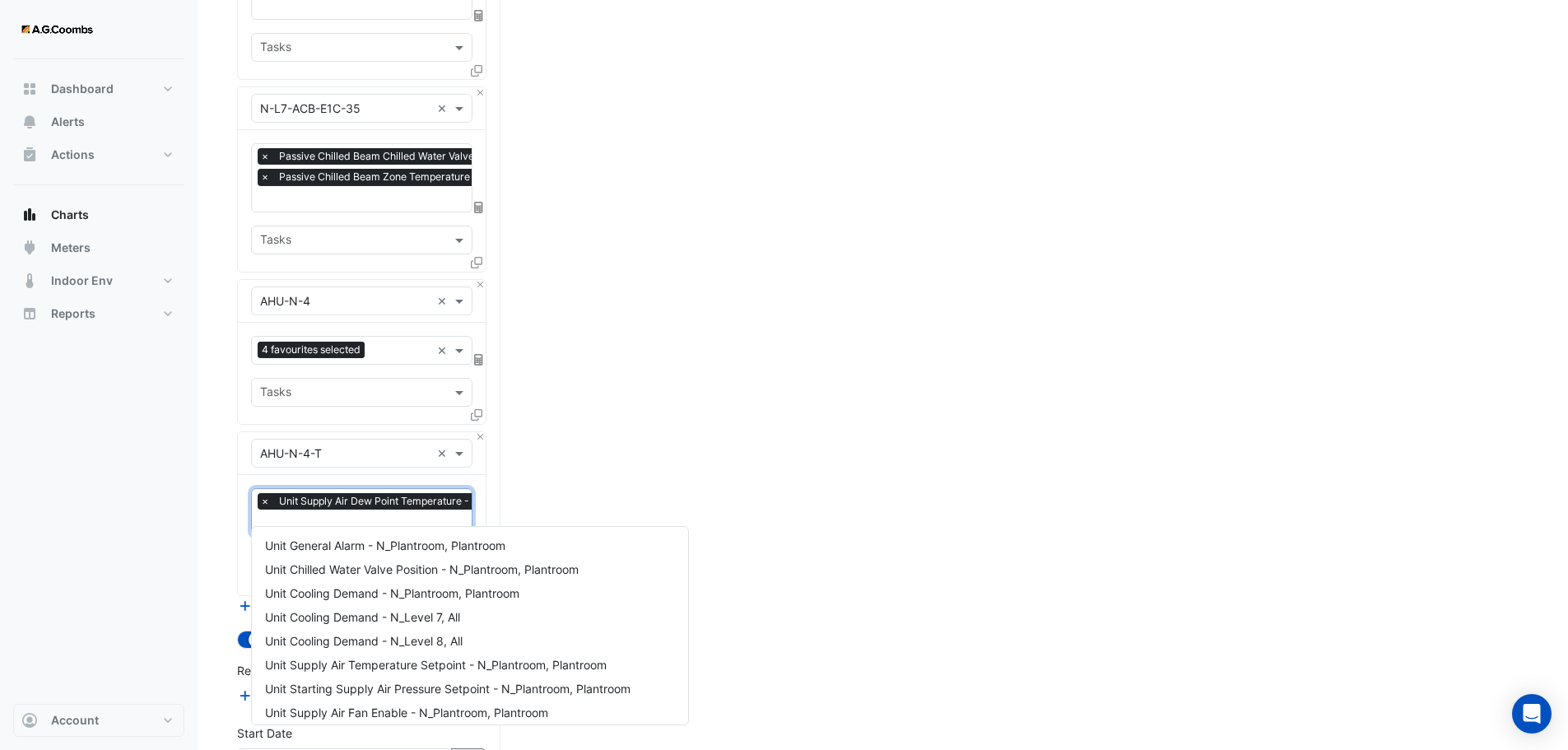
click at [366, 516] on input "text" at bounding box center [427, 524] width 334 height 17
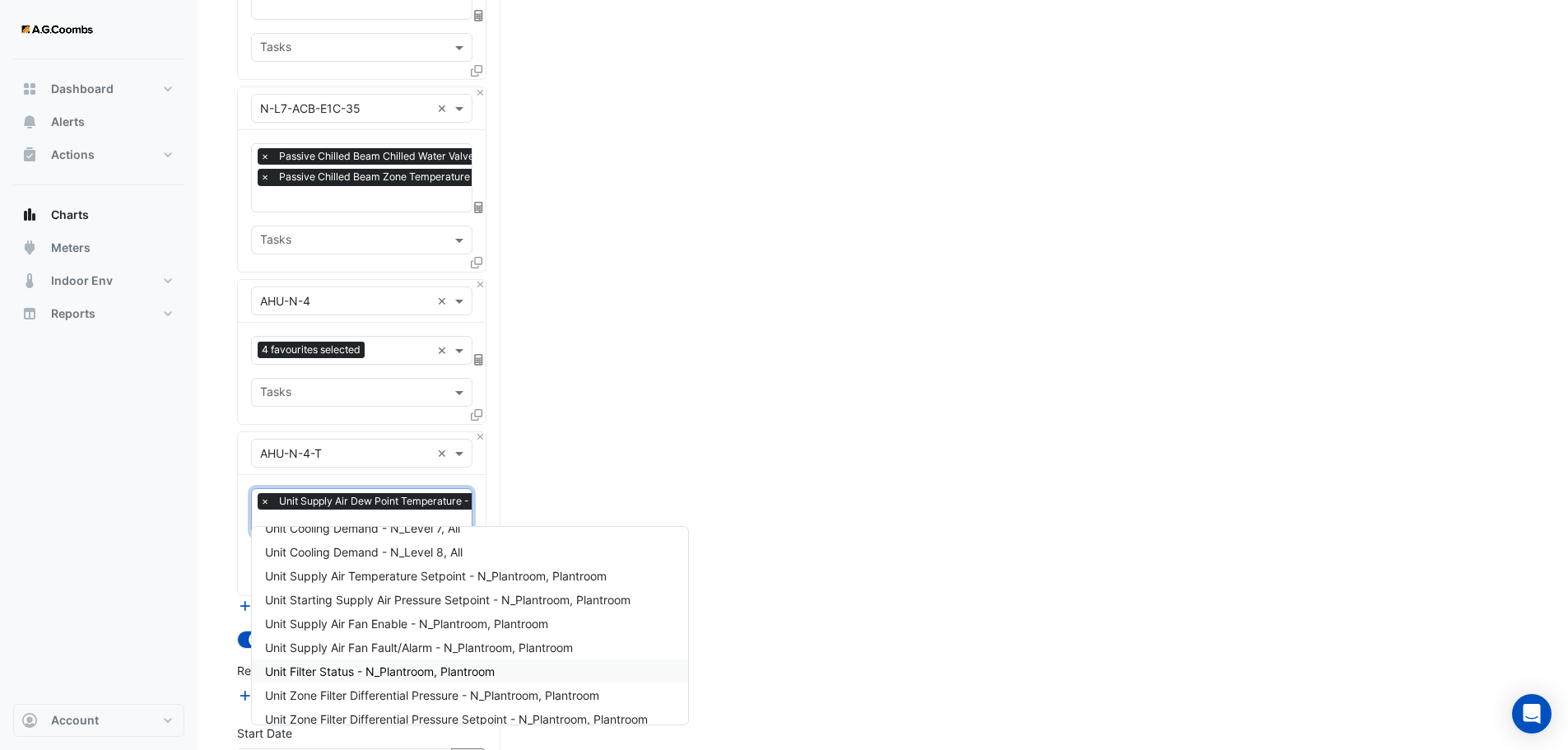
scroll to position [60, 0]
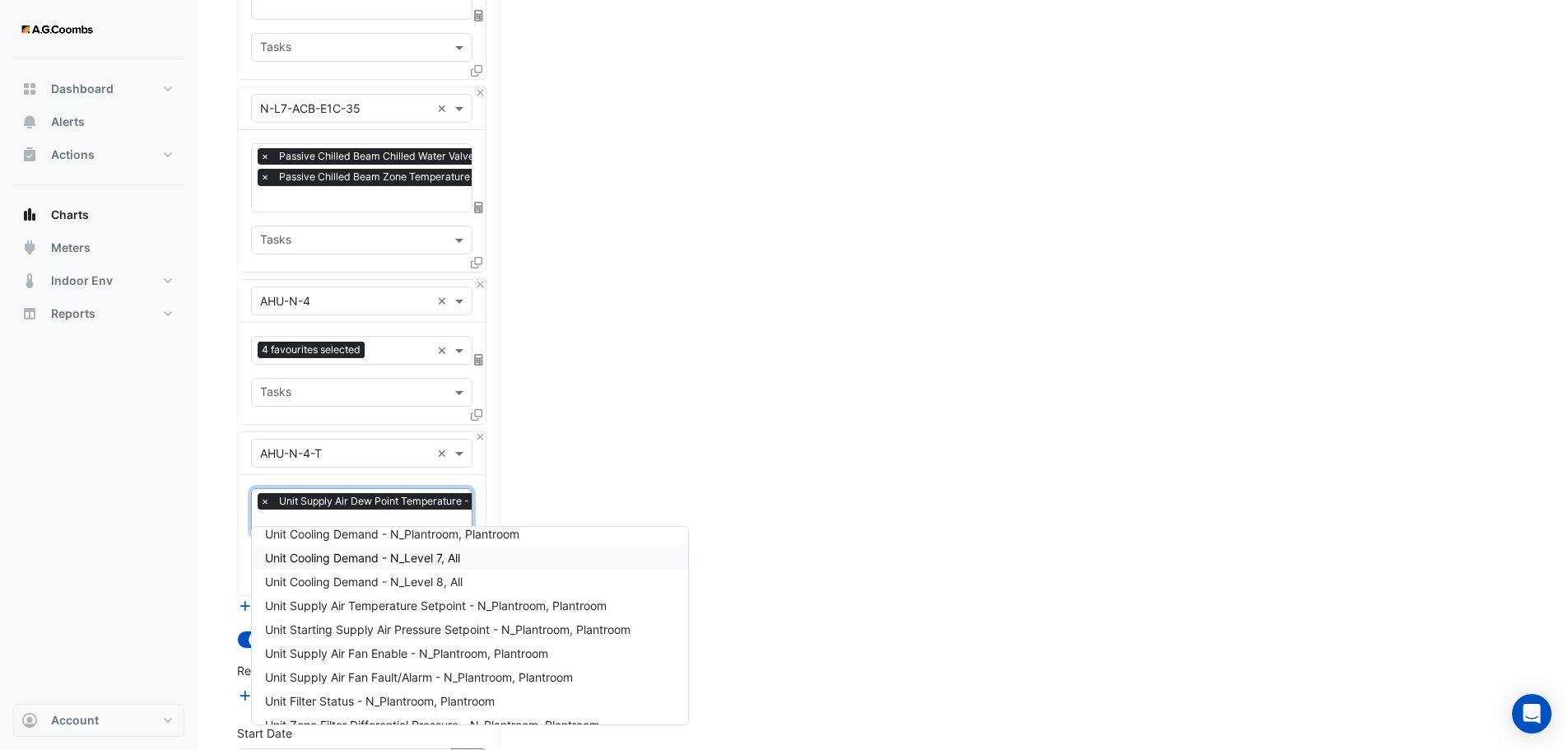
click at [369, 555] on span "Unit Cooling Demand - N_Level 7, All" at bounding box center [363, 557] width 195 height 14
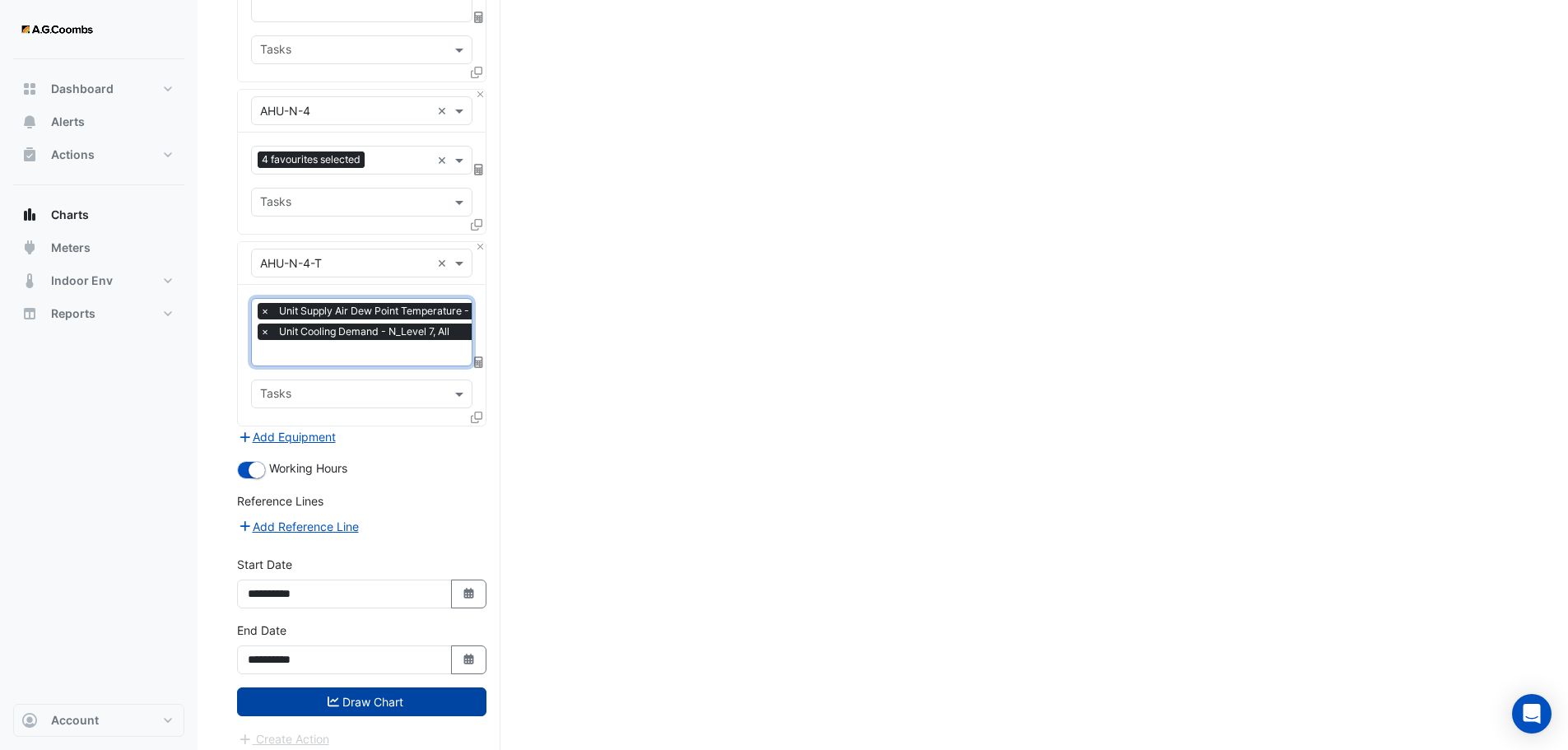
click at [283, 697] on button "Draw Chart" at bounding box center [361, 702] width 250 height 29
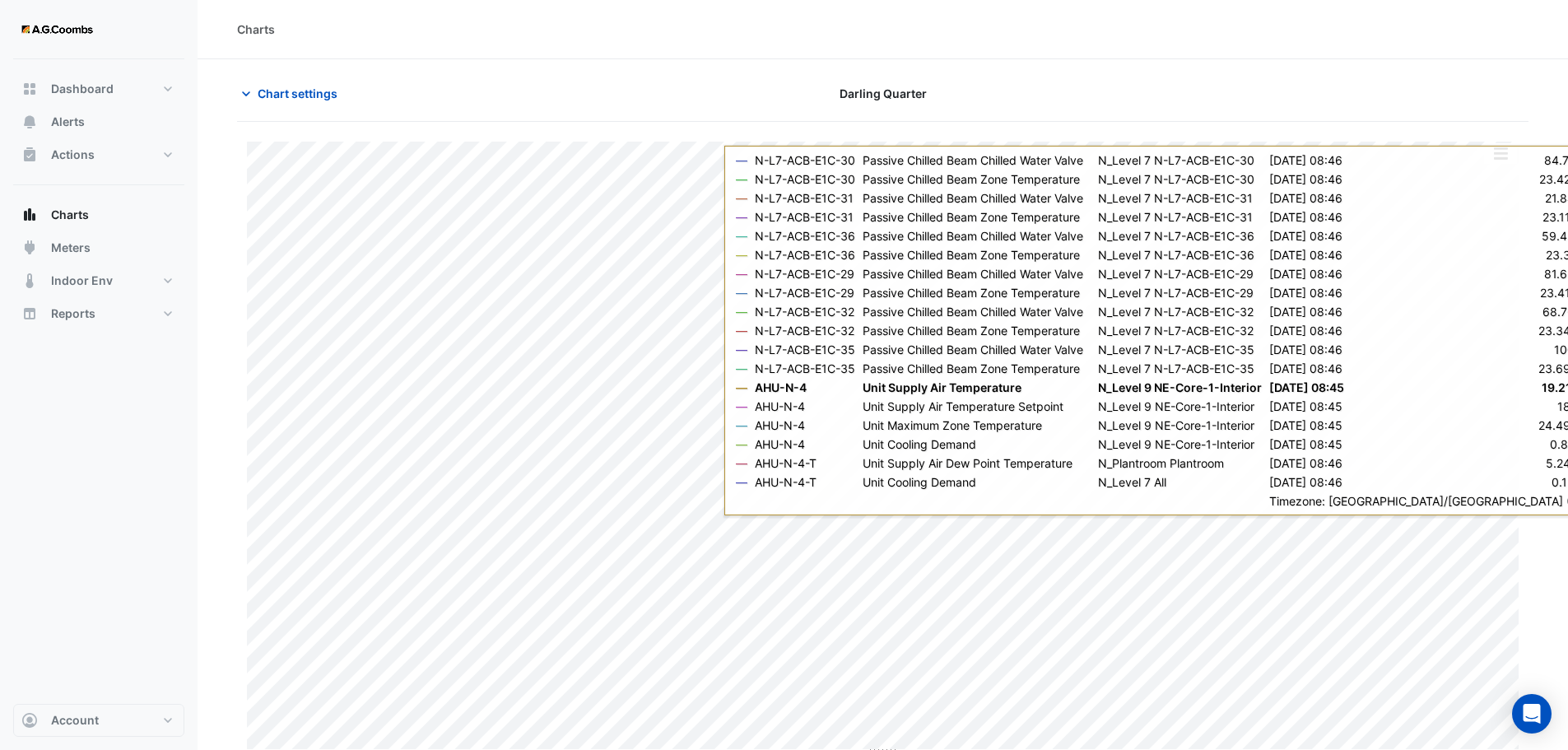
scroll to position [8, 0]
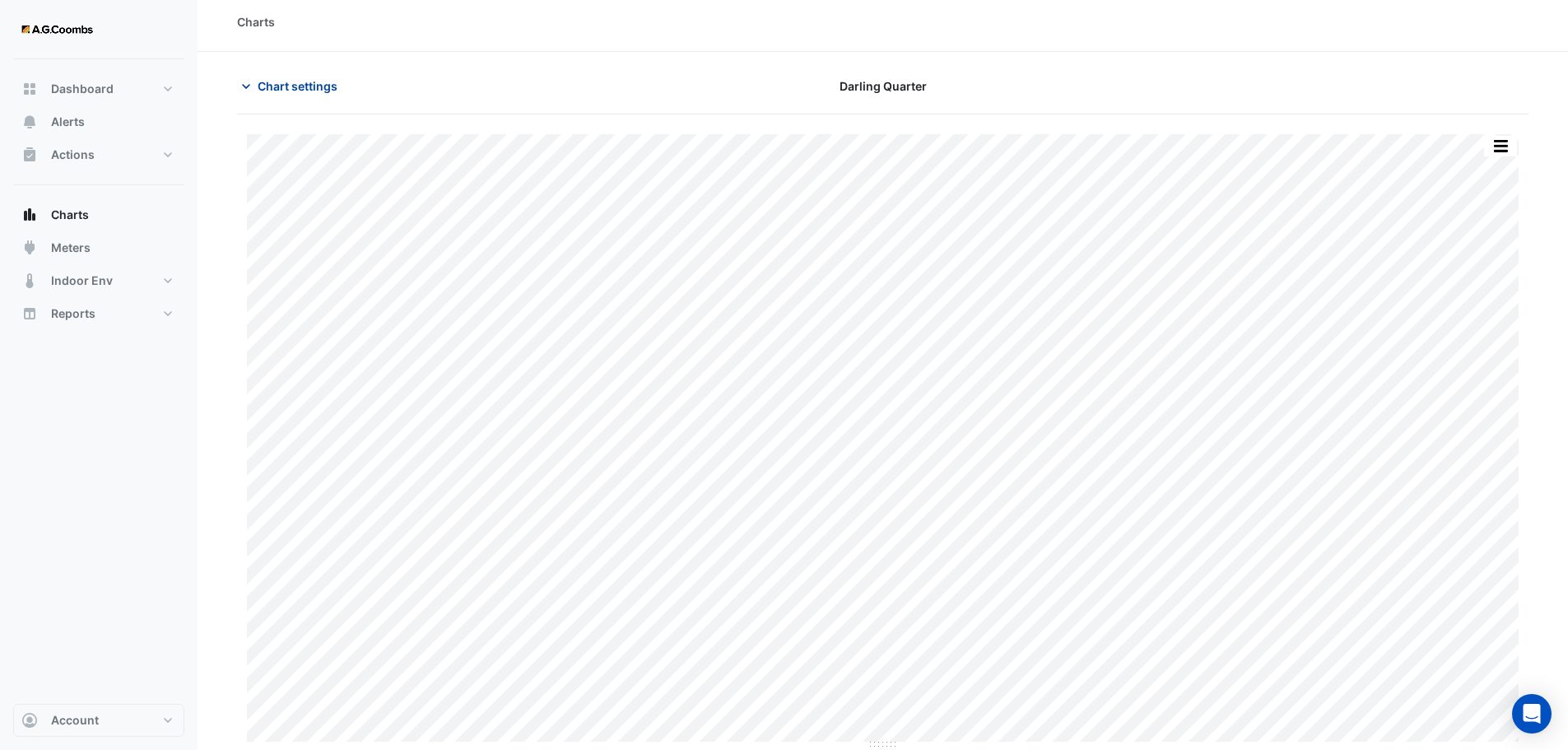
click at [246, 86] on icon "button" at bounding box center [245, 86] width 16 height 16
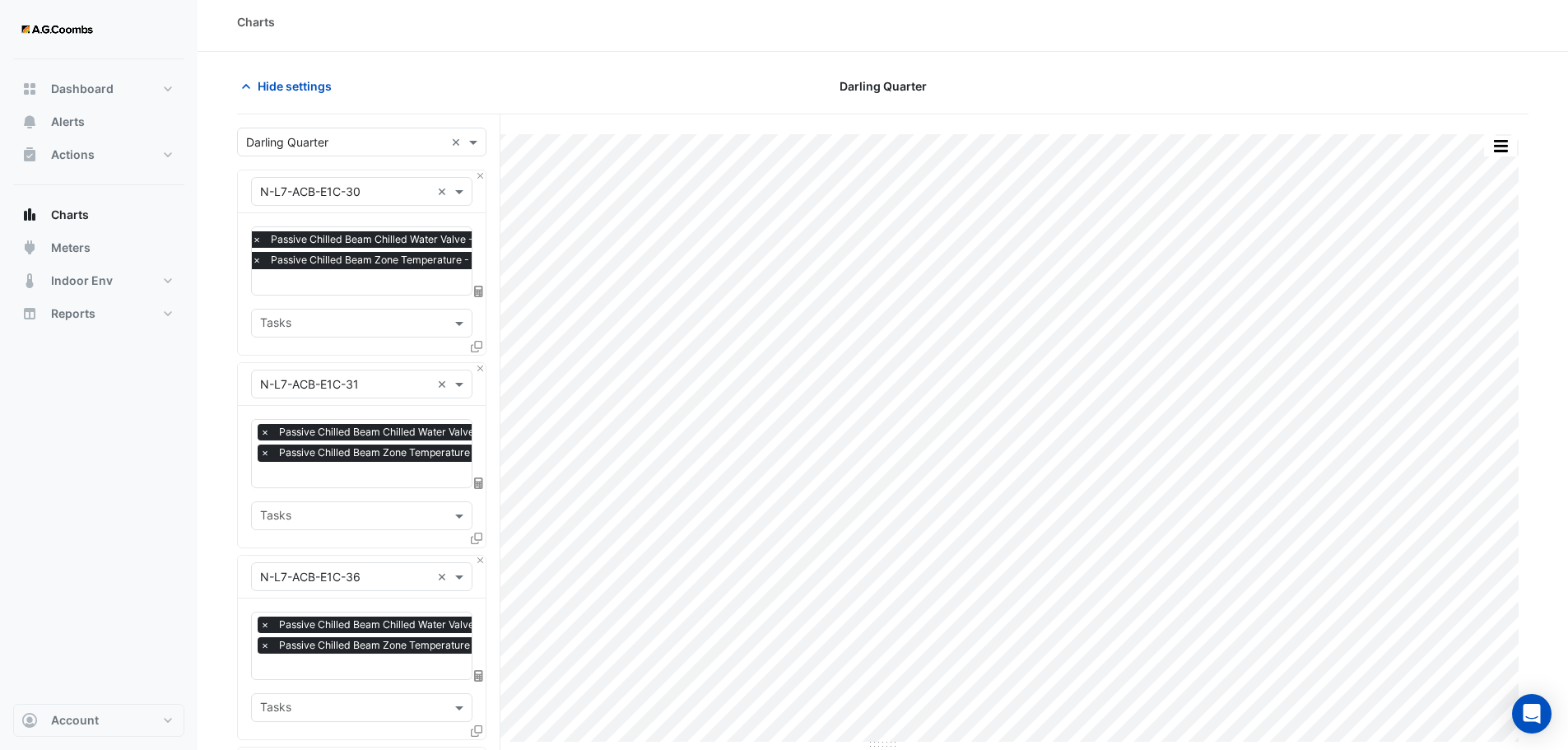
click at [667, 84] on div "Darling Quarter" at bounding box center [883, 86] width 437 height 29
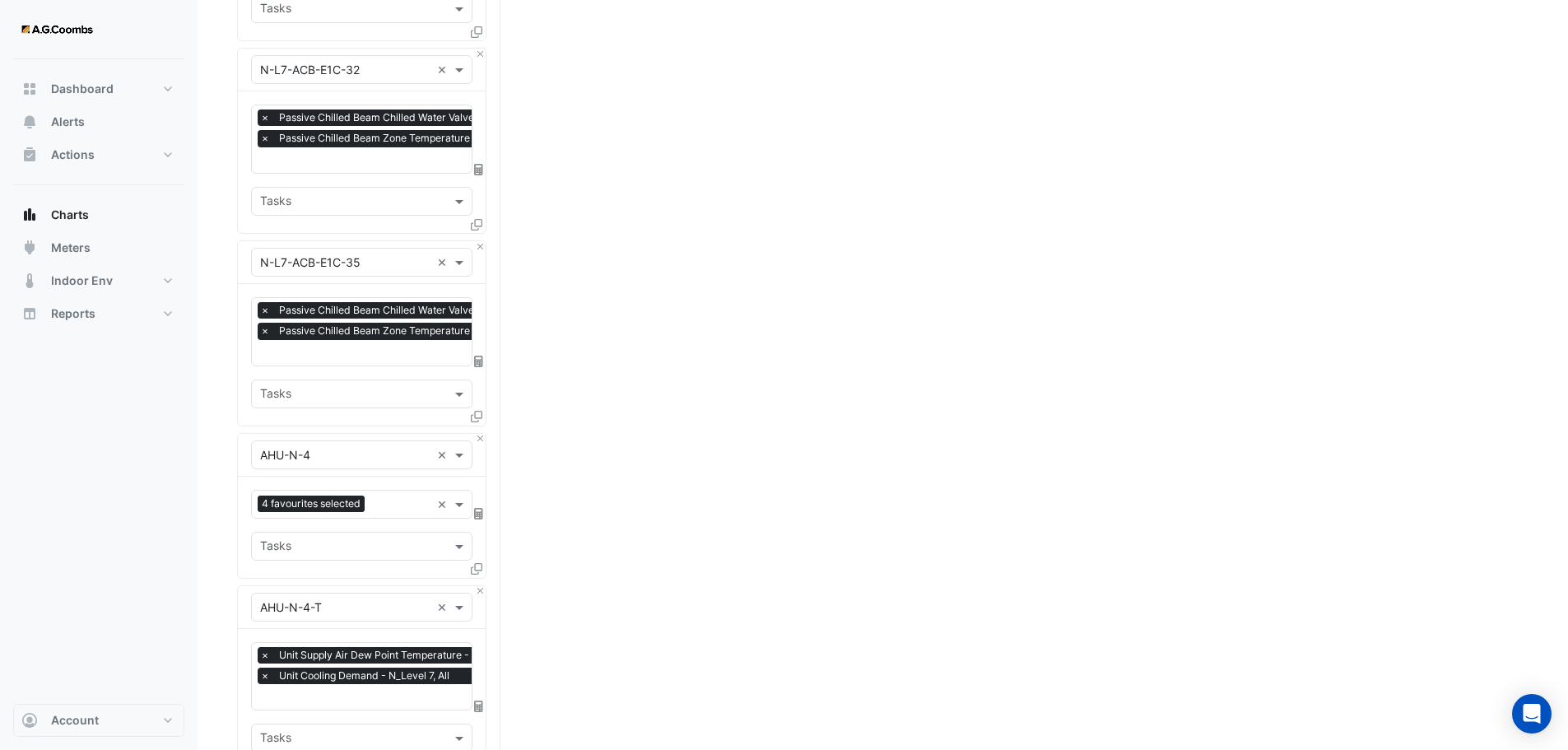
scroll to position [996, 0]
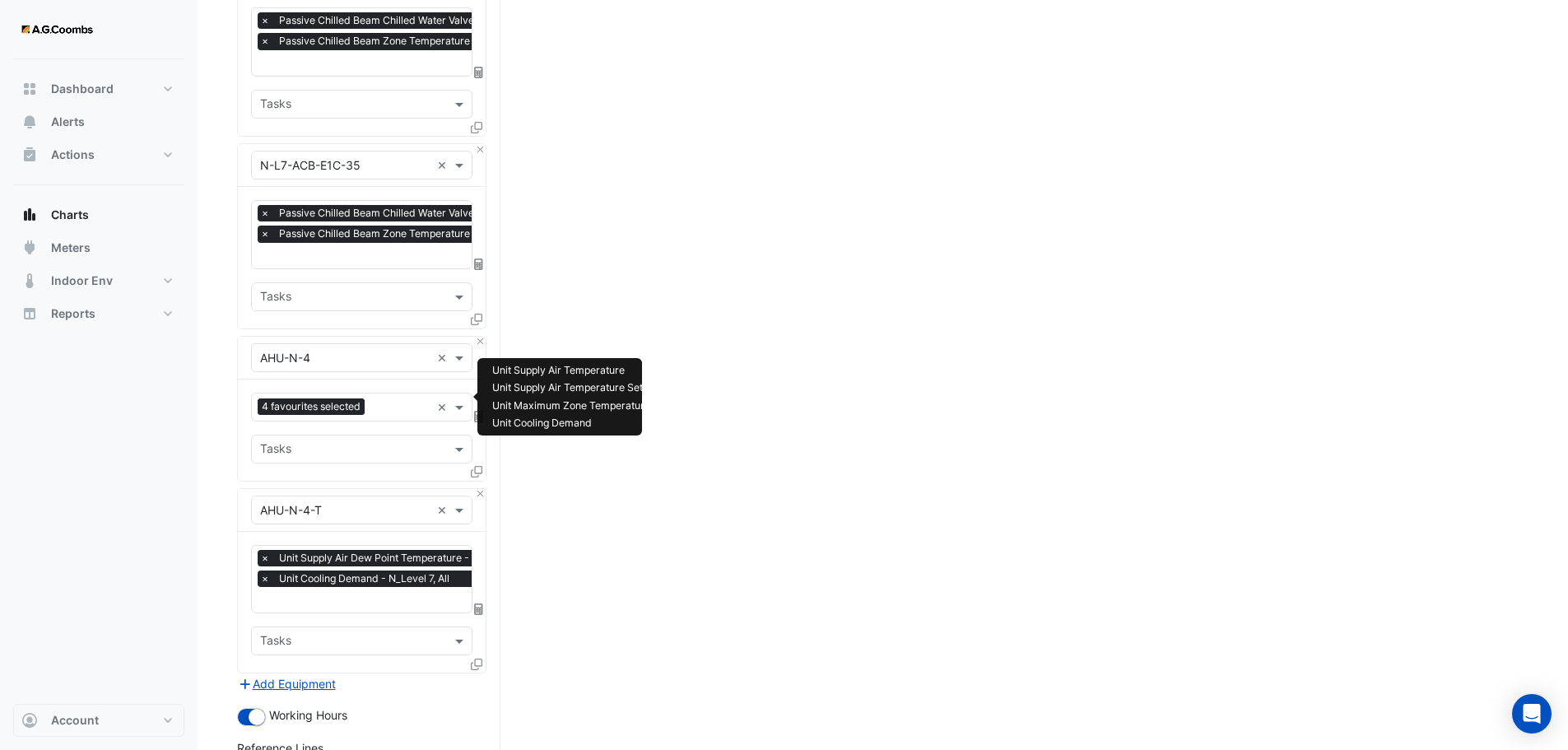
click at [386, 400] on input "text" at bounding box center [401, 409] width 60 height 17
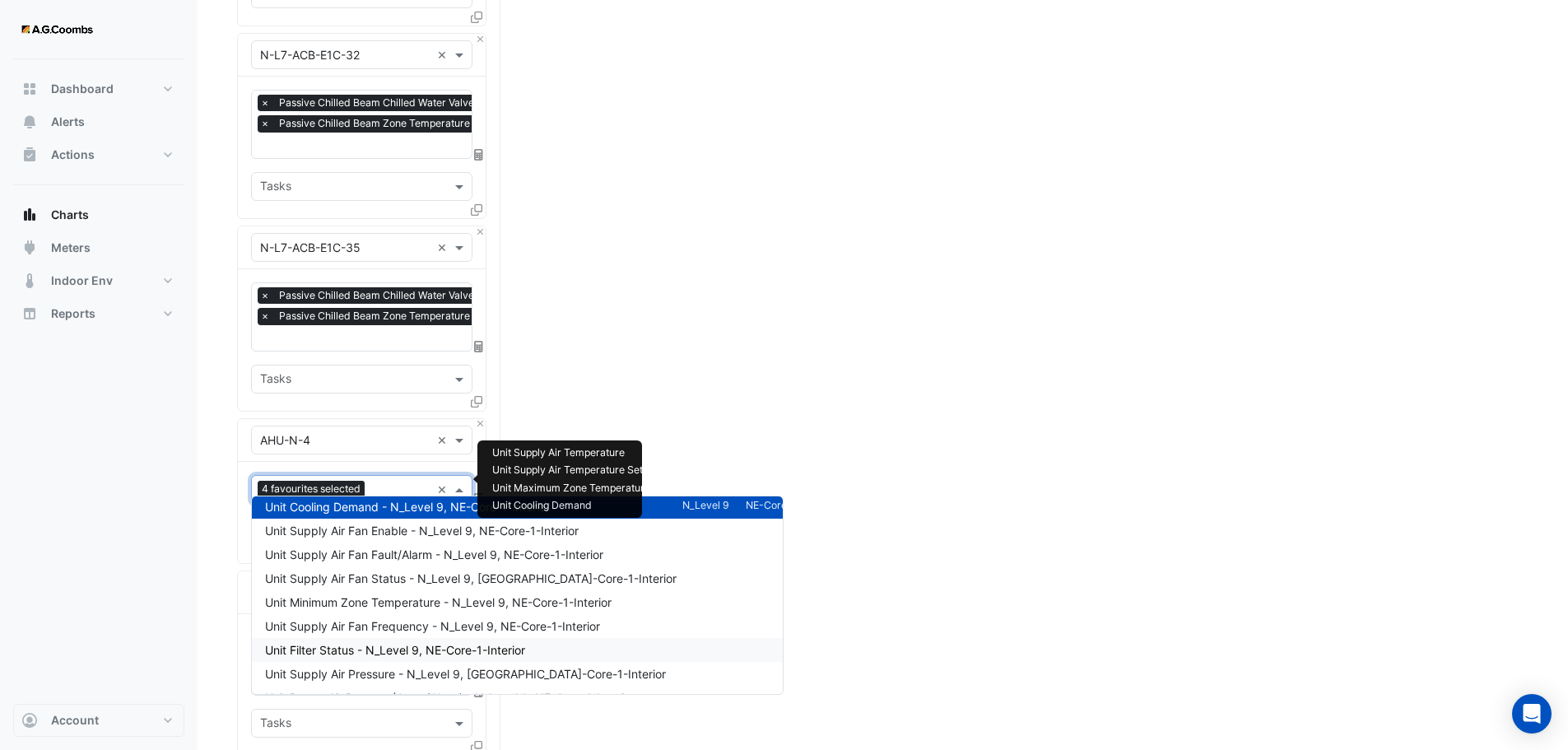
scroll to position [329, 0]
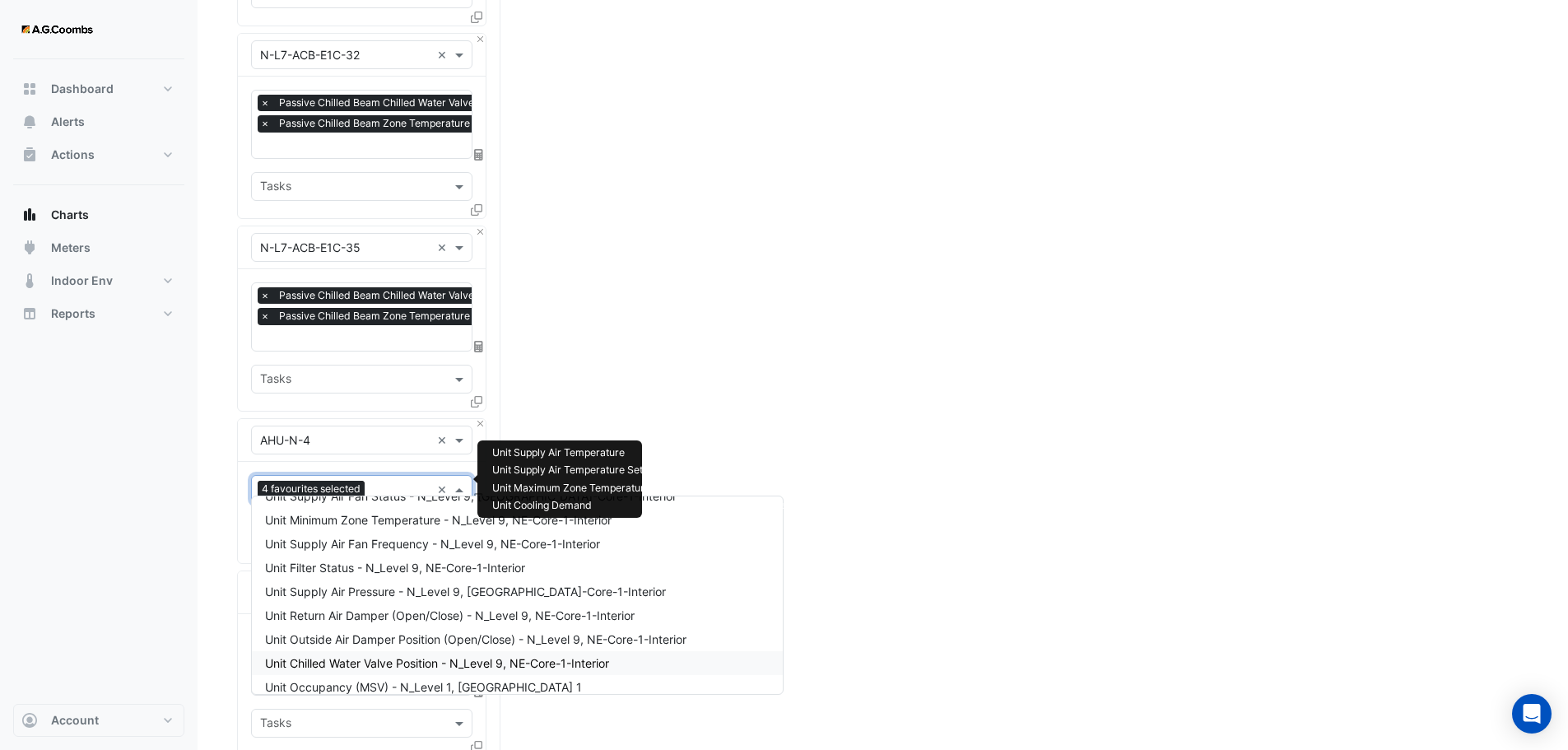
click at [364, 659] on span "Unit Chilled Water Valve Position - N_Level 9, NE-Core-1-Interior" at bounding box center [437, 663] width 344 height 14
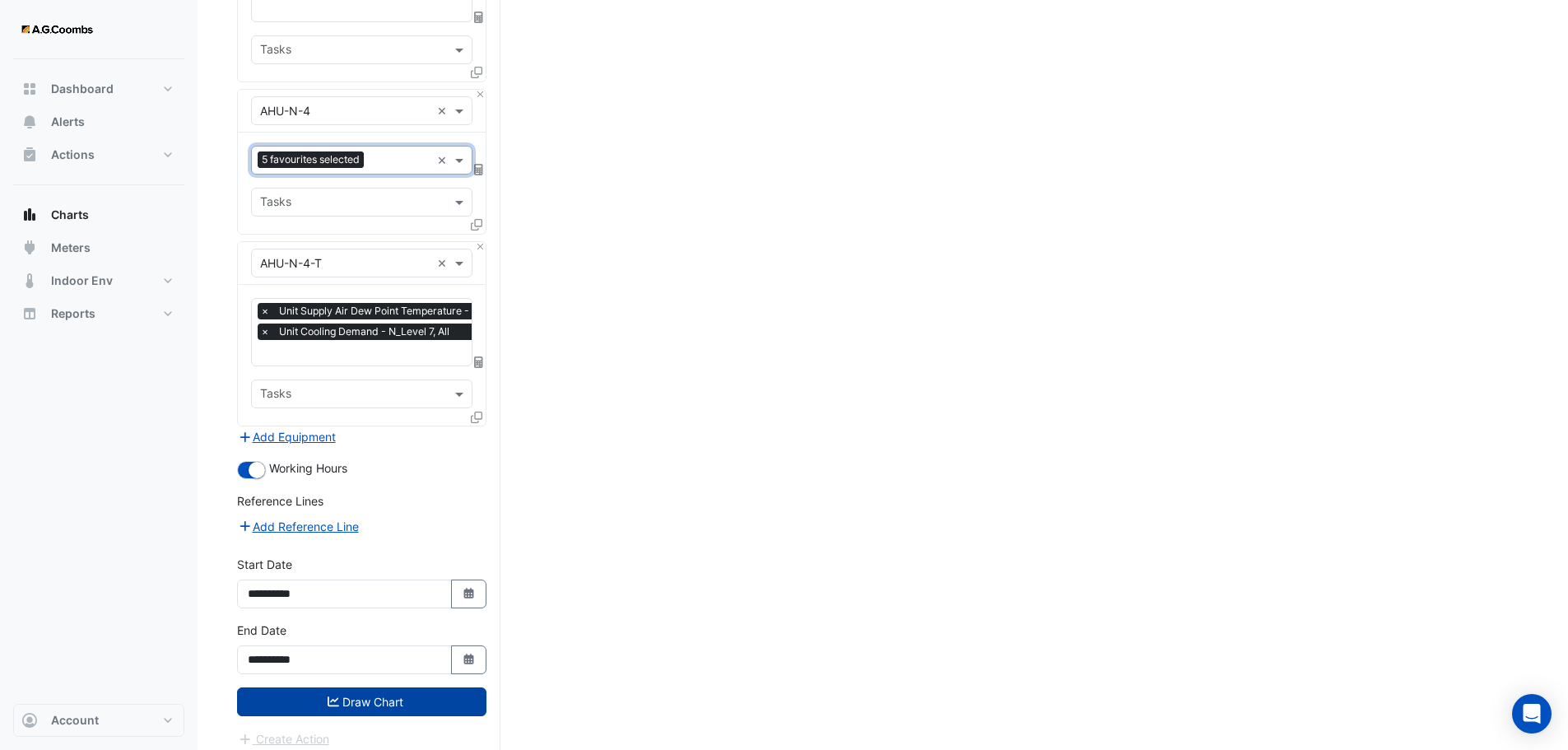
click at [371, 688] on button "Draw Chart" at bounding box center [361, 702] width 250 height 29
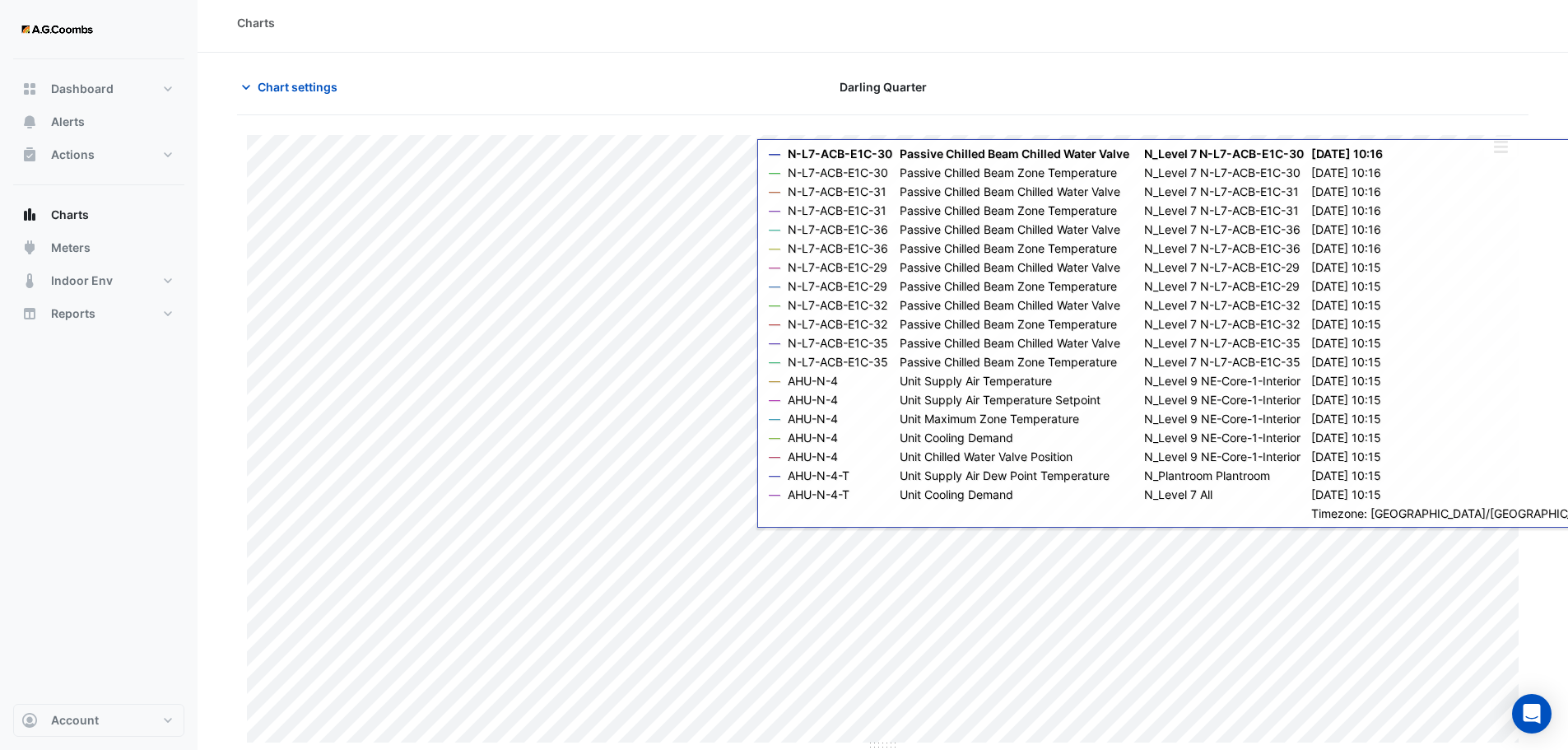
scroll to position [8, 0]
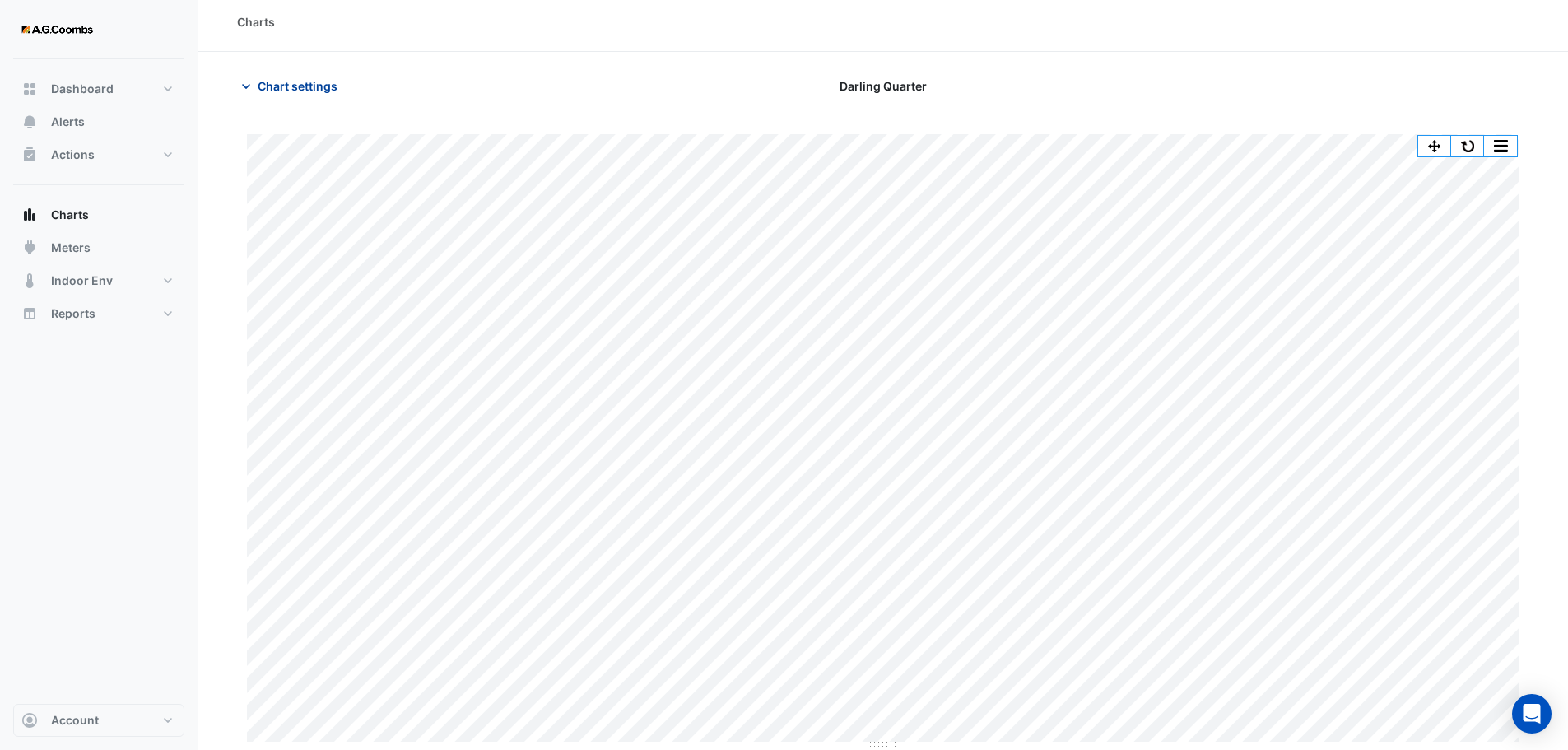
click at [246, 88] on icon "button" at bounding box center [246, 86] width 9 height 5
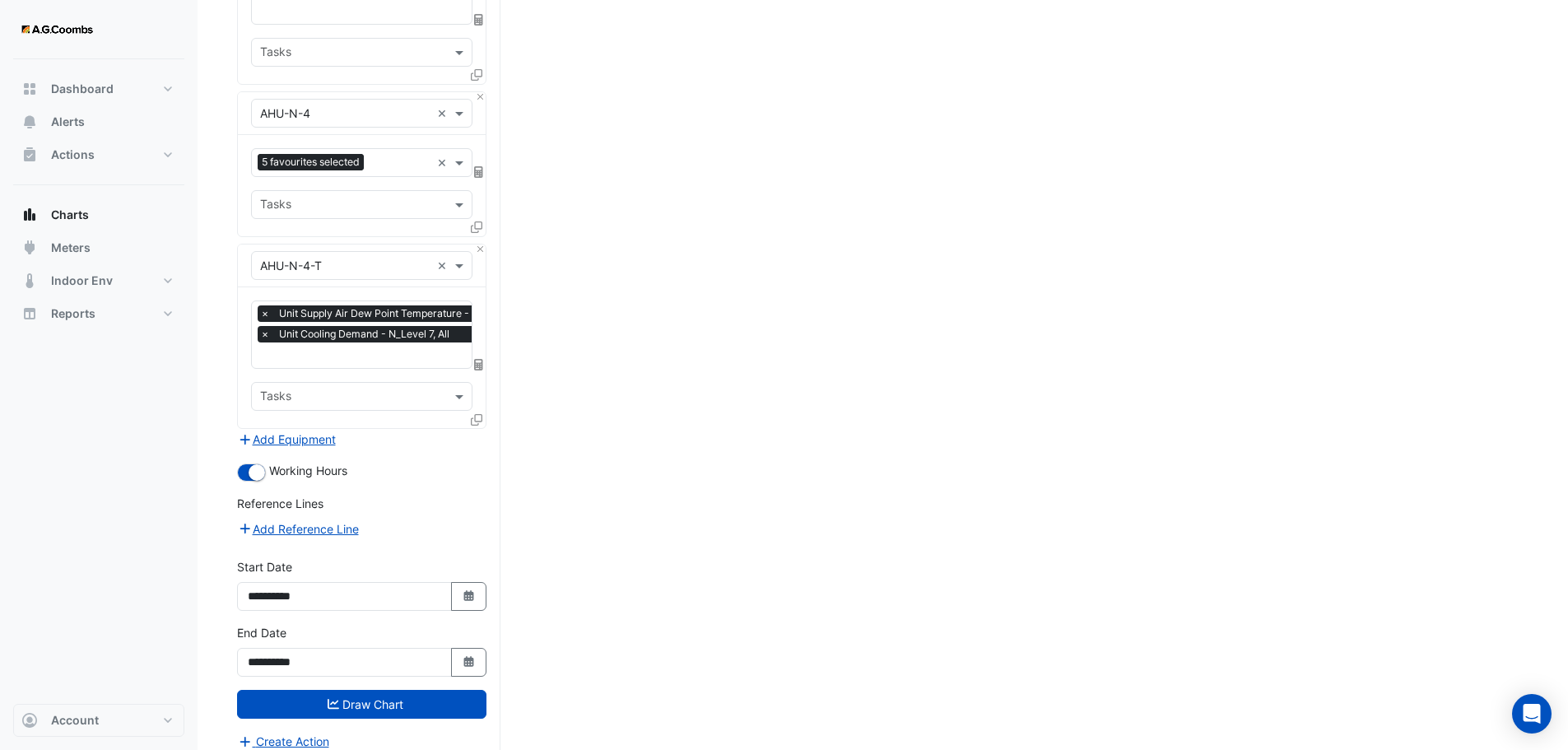
scroll to position [1243, 0]
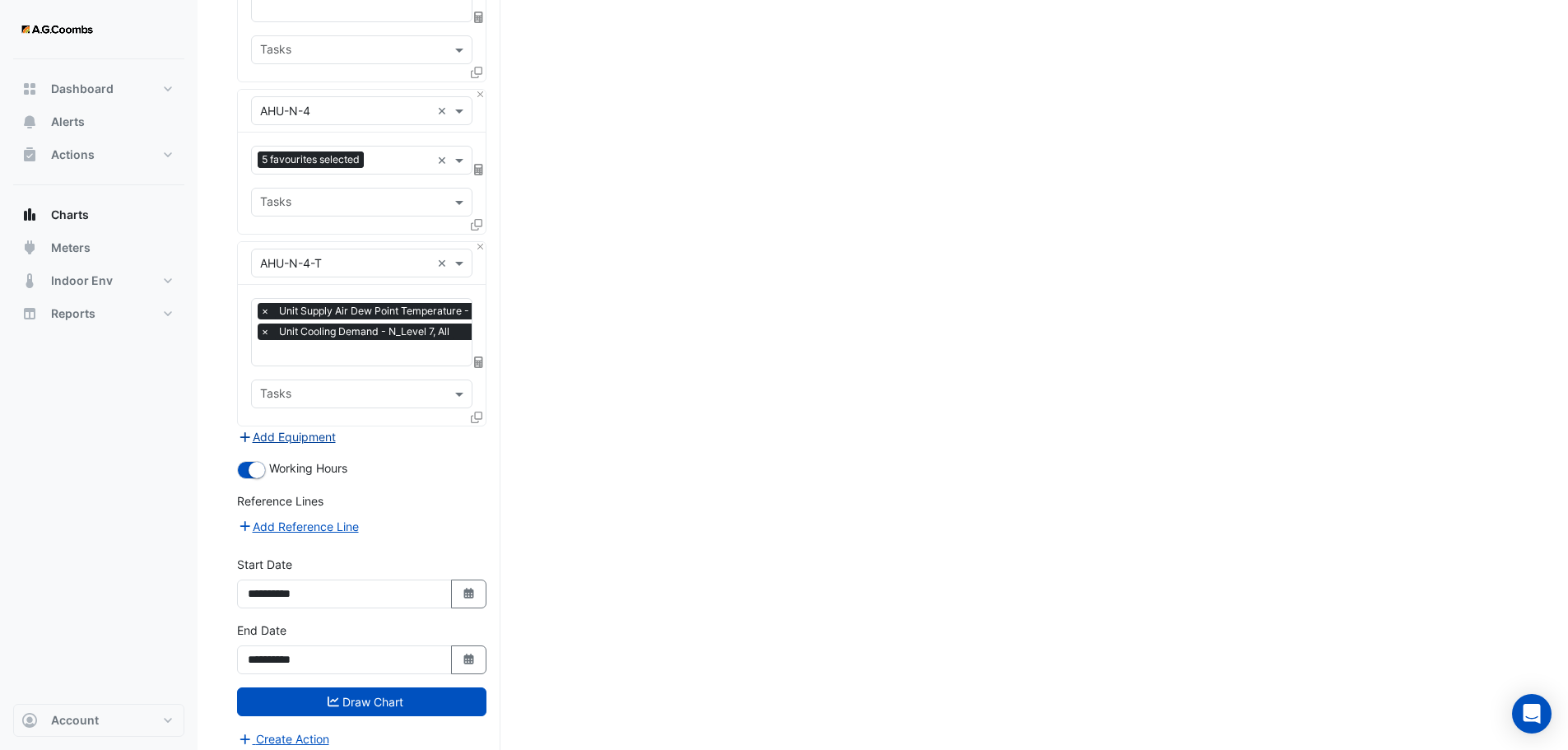
click at [303, 428] on button "Add Equipment" at bounding box center [286, 437] width 99 height 19
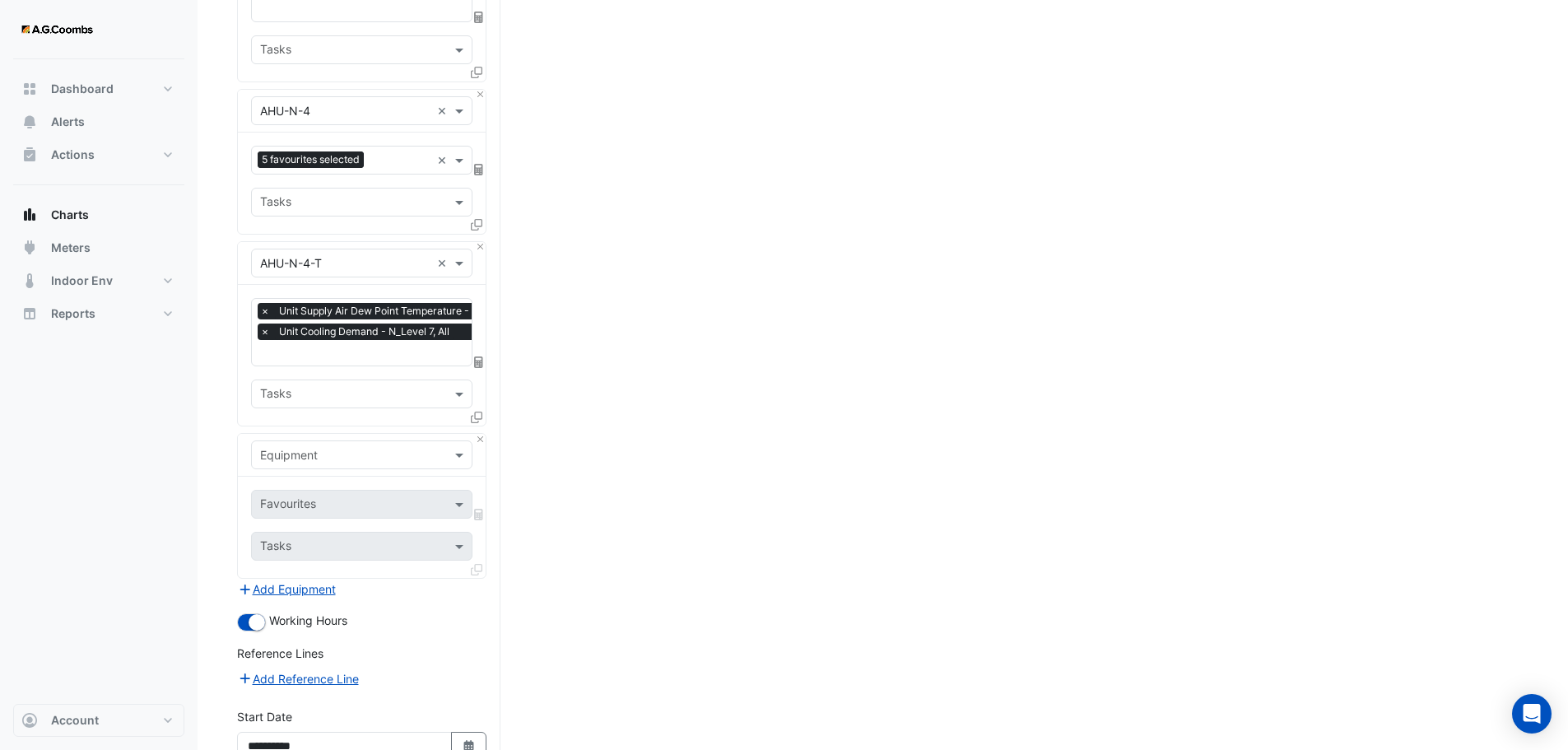
click at [307, 447] on input "text" at bounding box center [345, 455] width 170 height 17
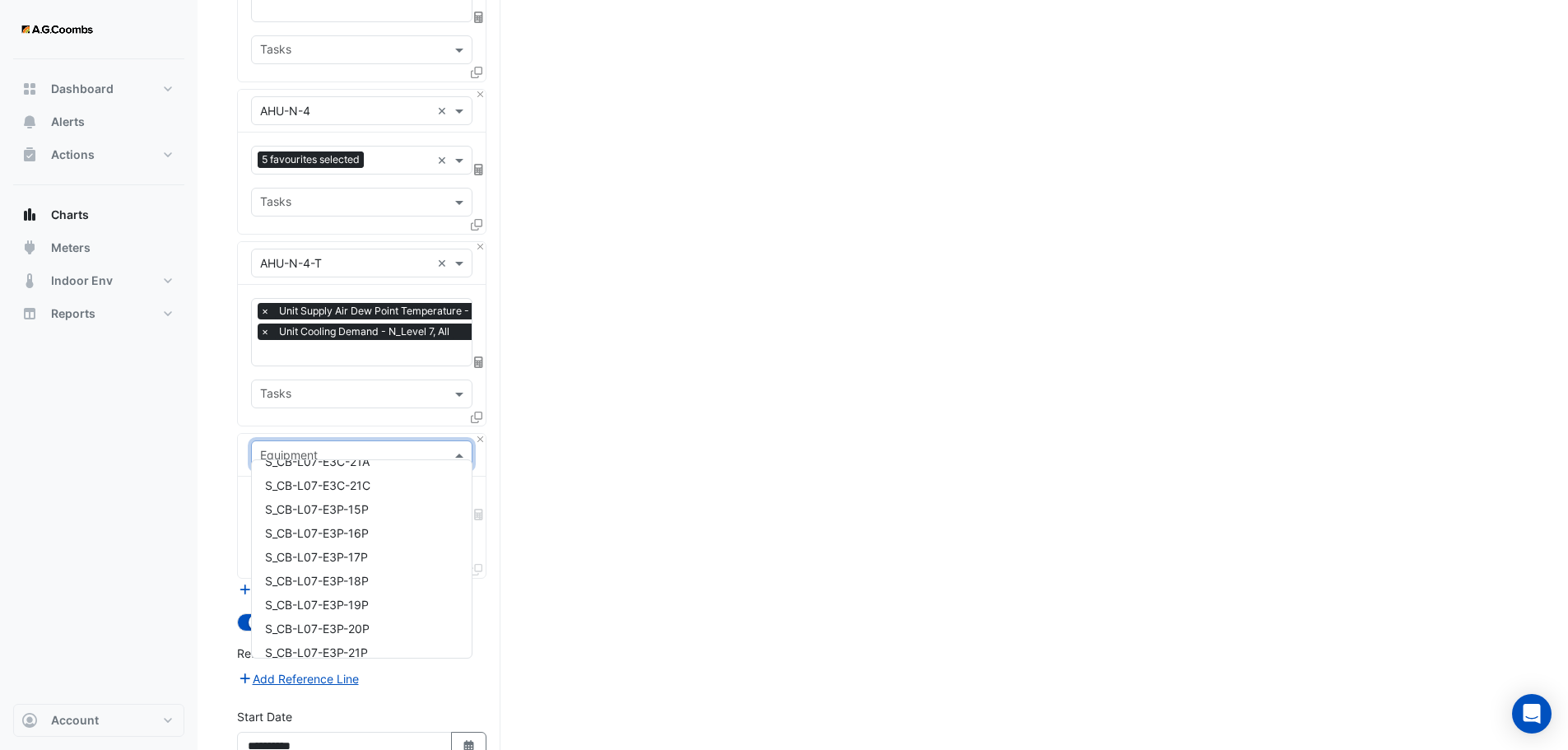
scroll to position [23933, 0]
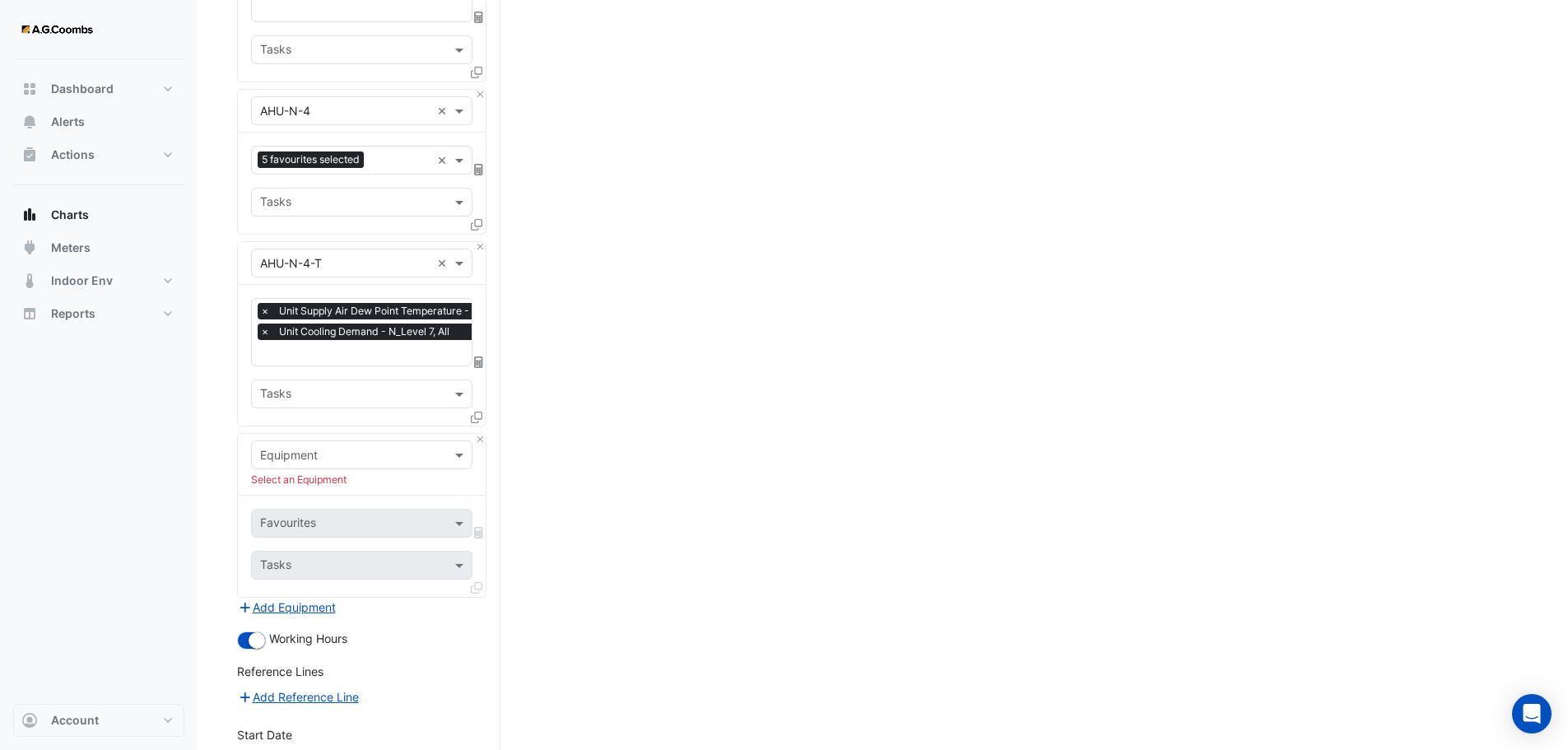
click at [382, 454] on div "Equipment" at bounding box center [362, 454] width 221 height 29
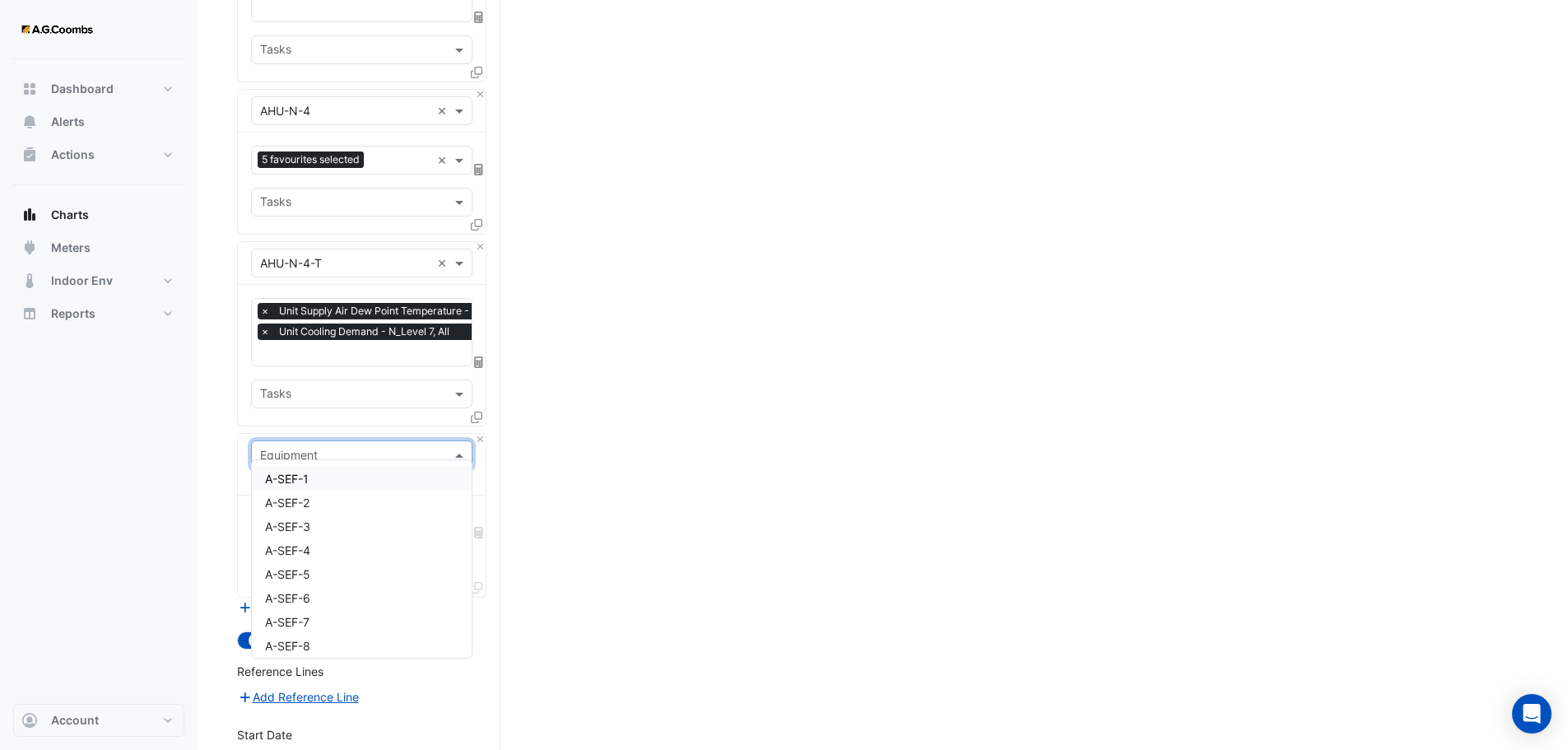
click at [460, 483] on div "A-SEF-1 A-SEF-2 A-SEF-3 A-SEF-4 A-SEF-5 A-SEF-6 A-SEF-7 A-SEF-8 ABS-CH-1-[OLD] …" at bounding box center [362, 559] width 219 height 198
click at [375, 574] on span "AHU-N-34-COMMON" at bounding box center [324, 578] width 117 height 14
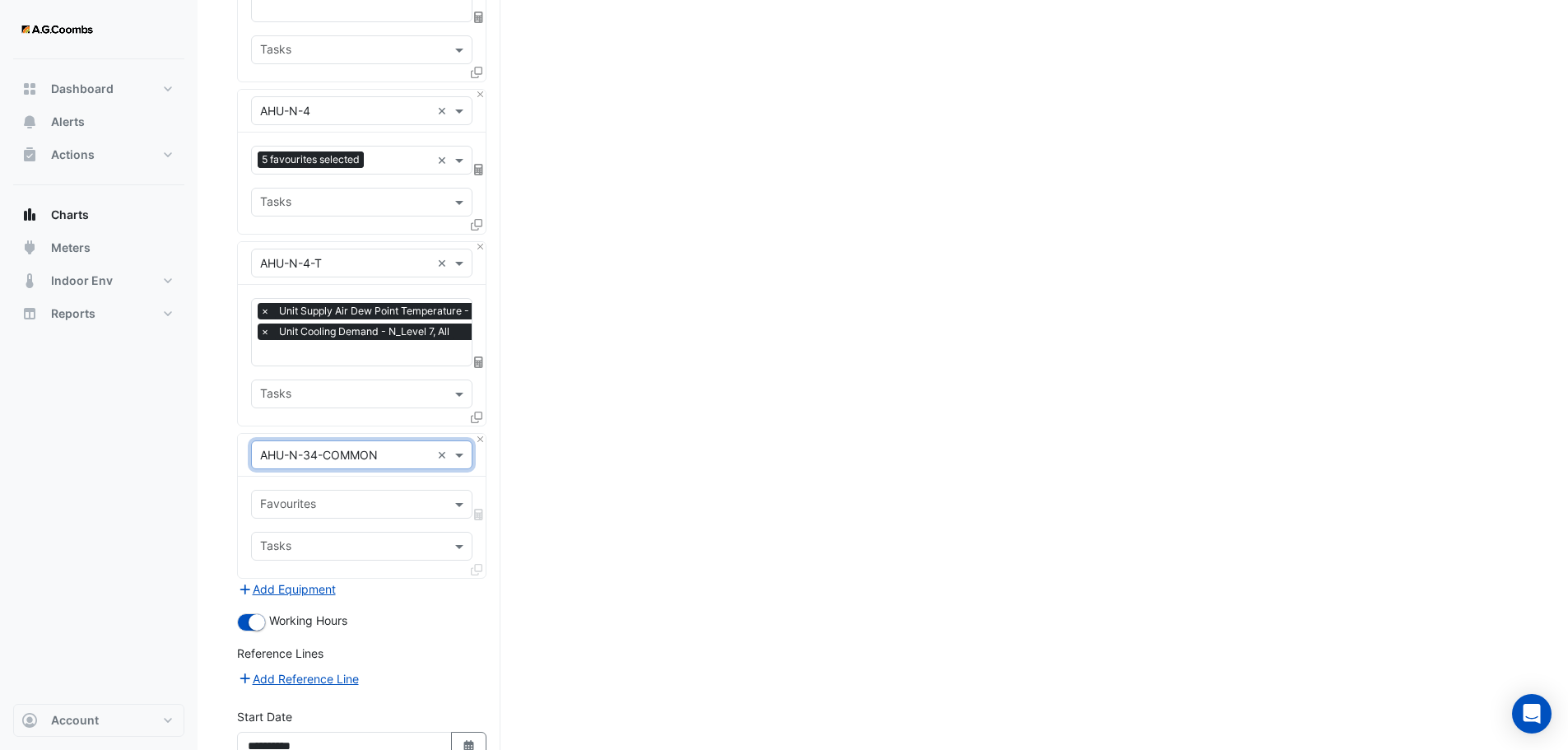
click at [380, 498] on input "text" at bounding box center [352, 506] width 184 height 17
click at [454, 496] on span at bounding box center [461, 505] width 21 height 17
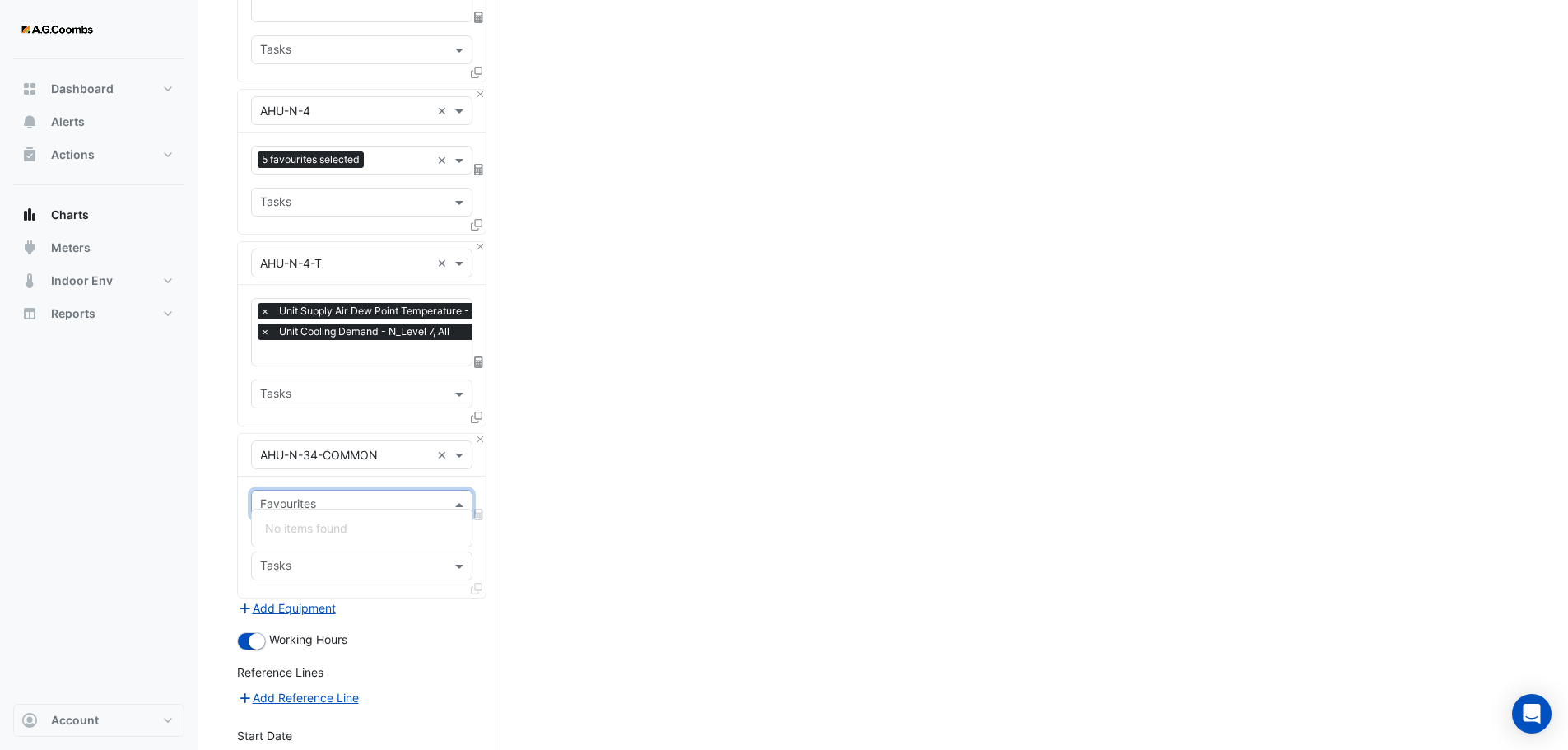
click at [454, 496] on span at bounding box center [461, 505] width 21 height 17
click at [397, 447] on input "text" at bounding box center [345, 455] width 170 height 17
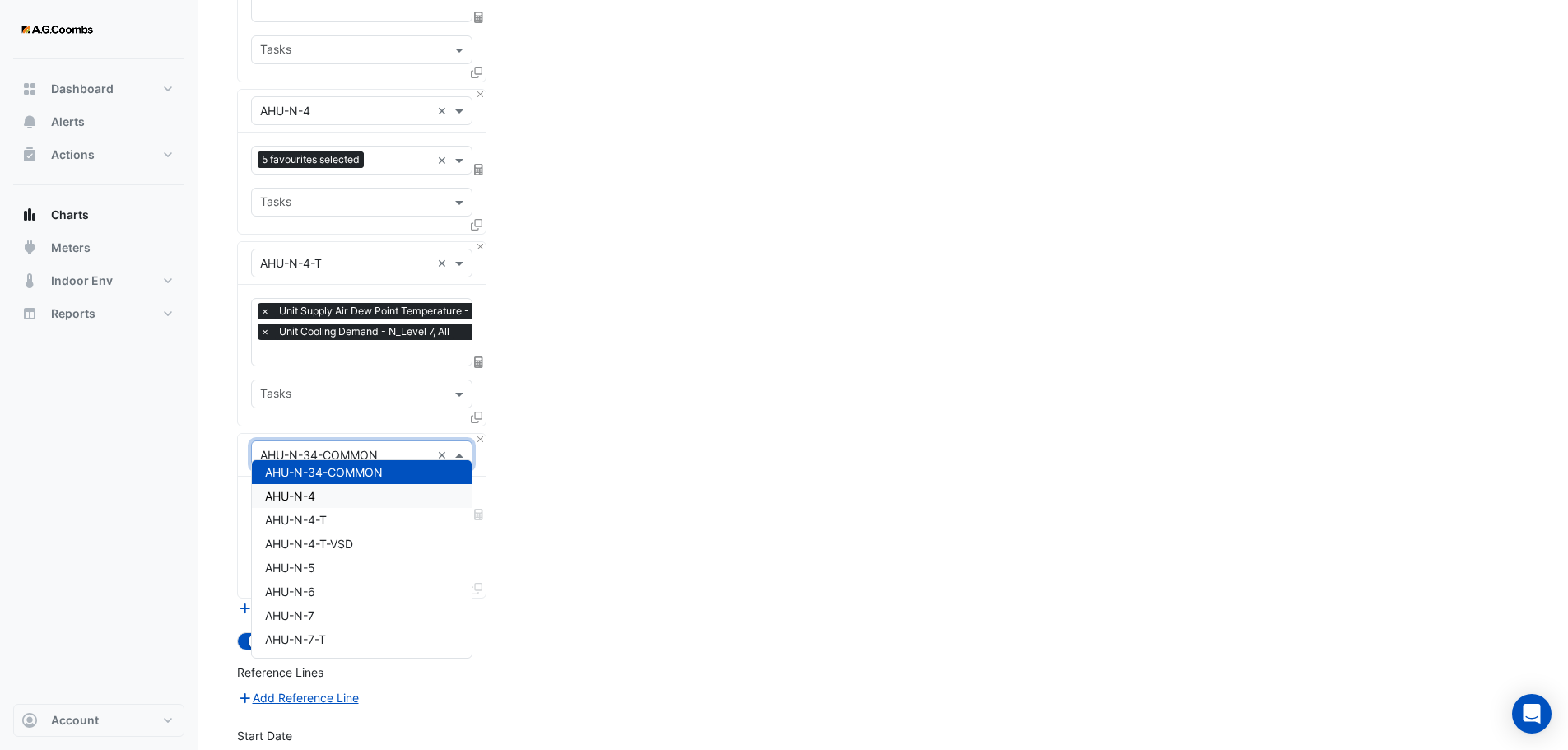
click at [344, 498] on div "AHU-N-4" at bounding box center [362, 496] width 219 height 24
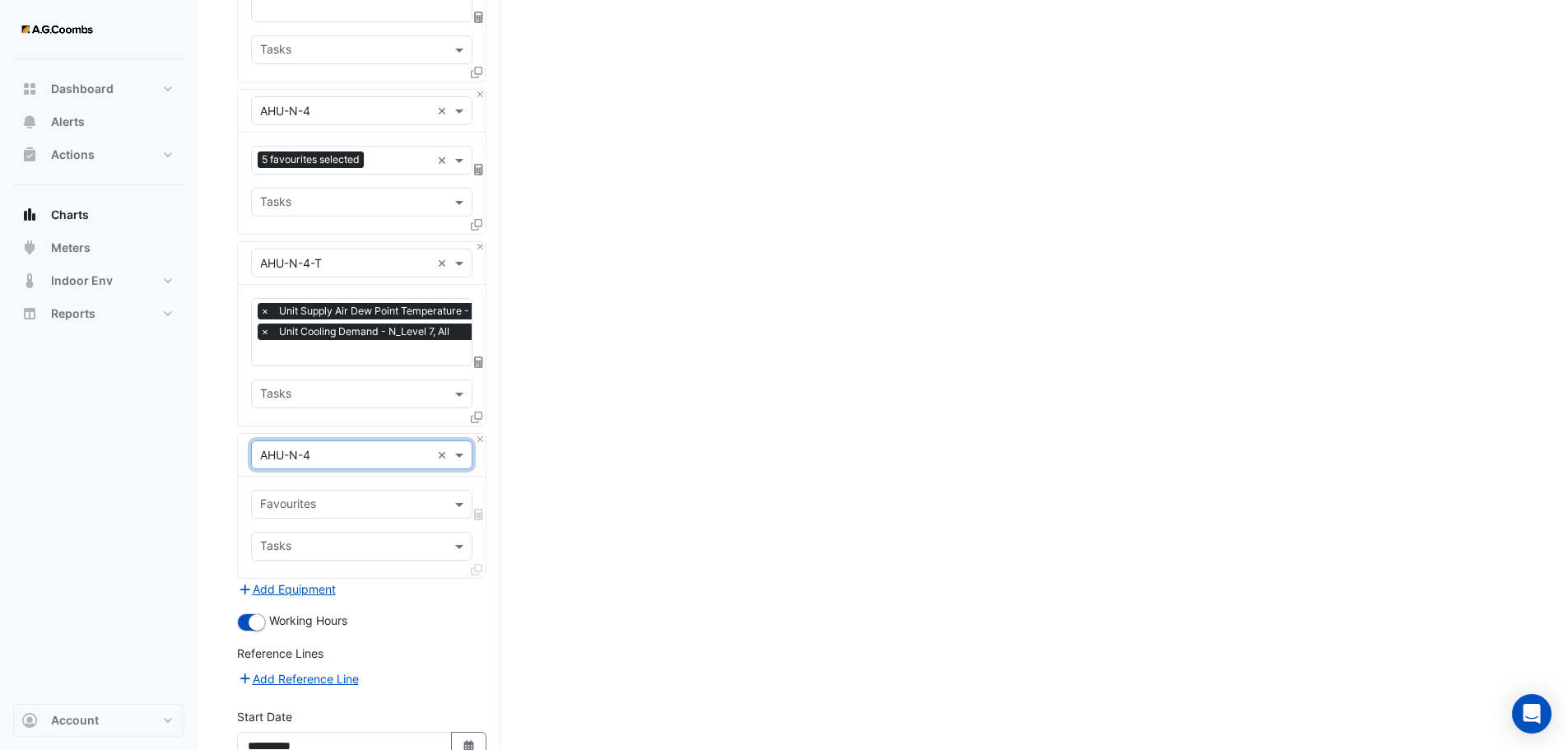
click at [367, 498] on input "text" at bounding box center [352, 506] width 184 height 17
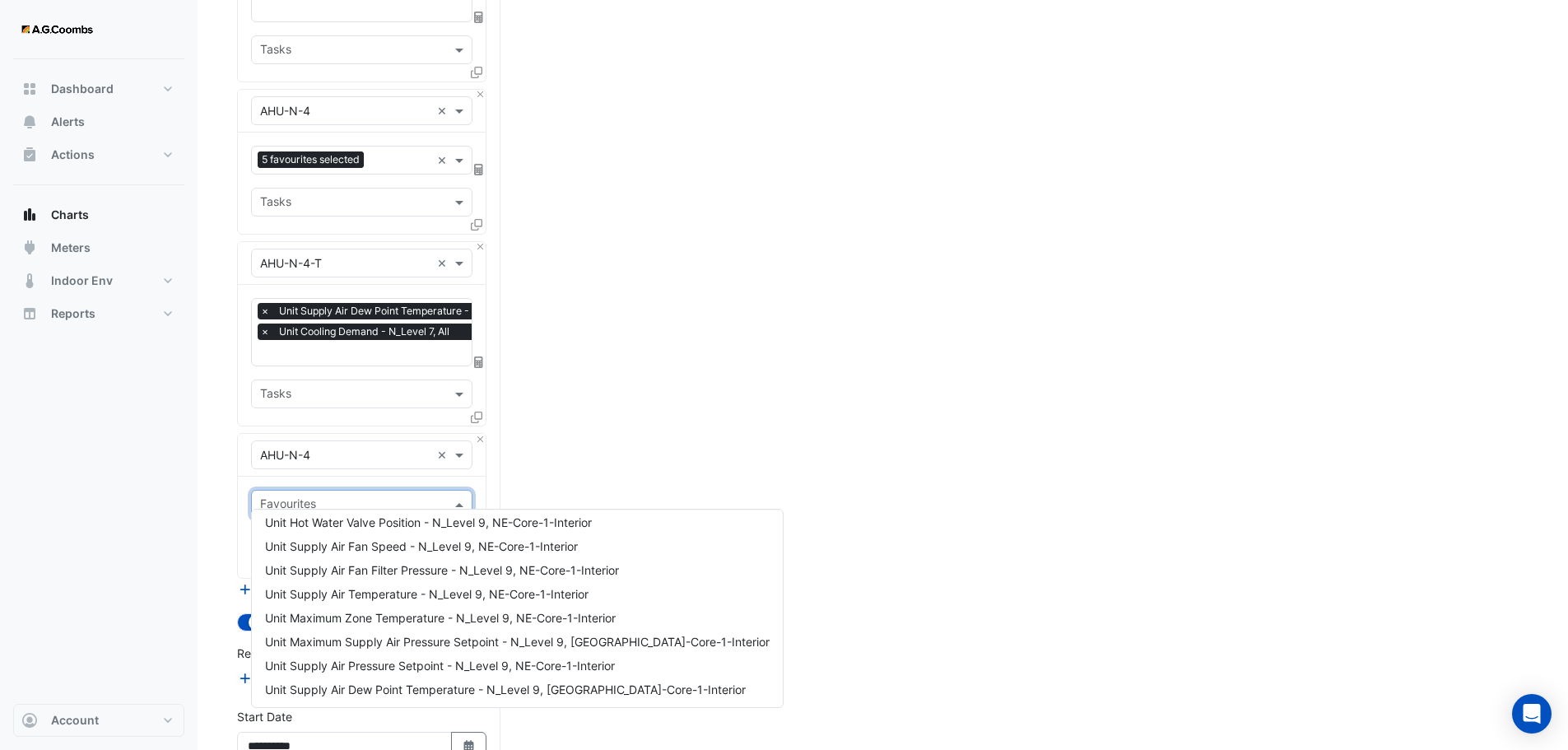
scroll to position [82, 0]
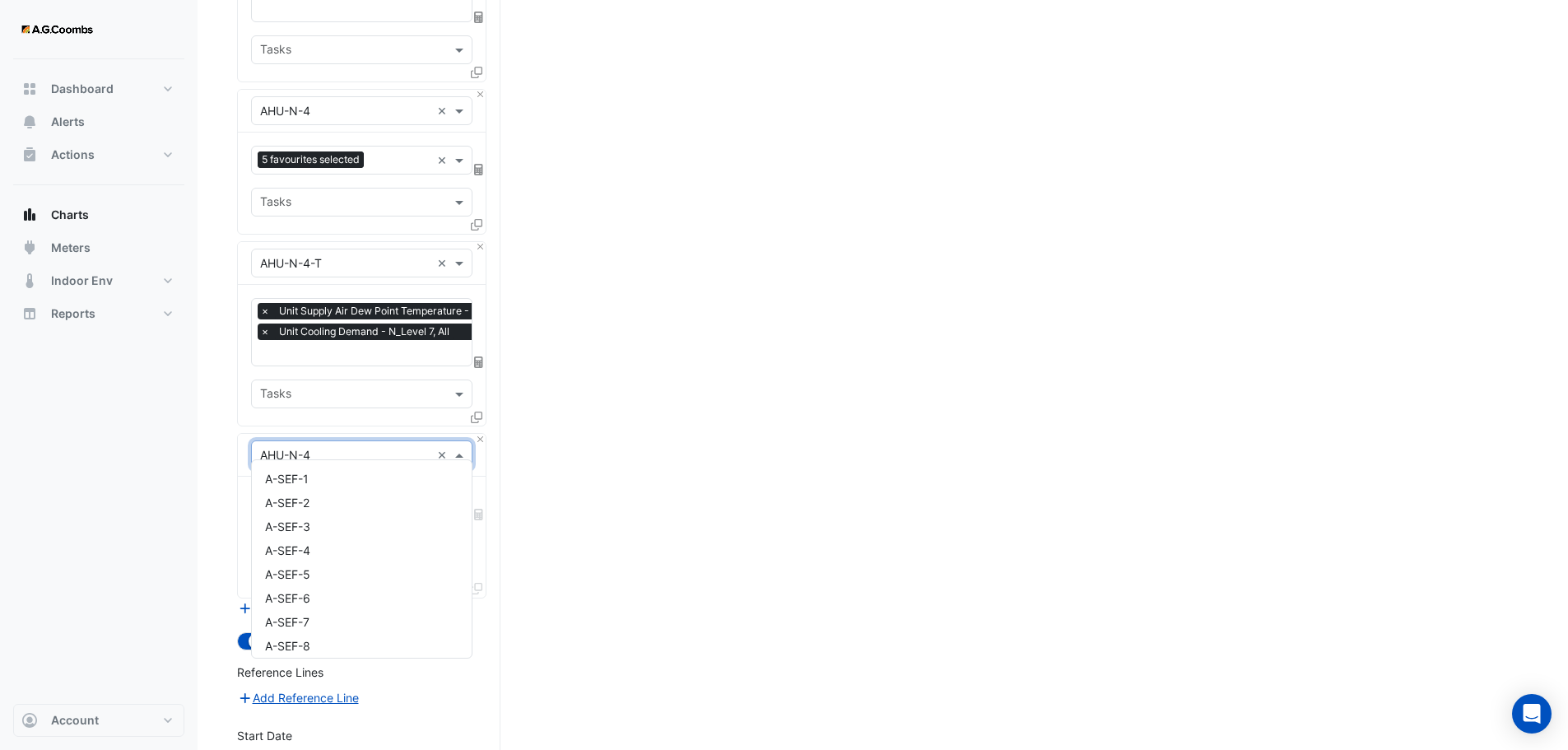
click at [461, 446] on span at bounding box center [461, 454] width 21 height 17
click at [340, 518] on div "AHU-N-4-T" at bounding box center [362, 518] width 219 height 24
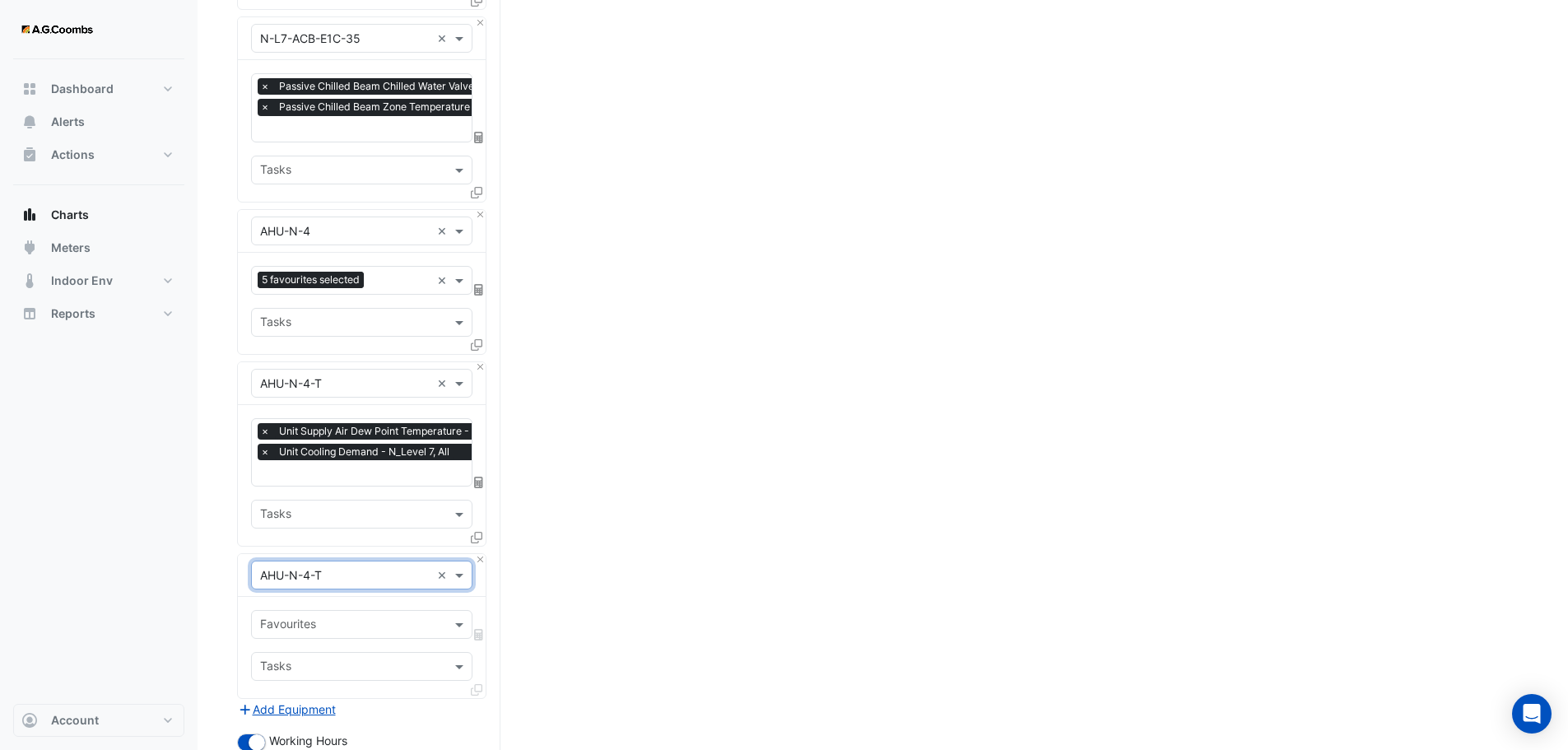
scroll to position [1078, 0]
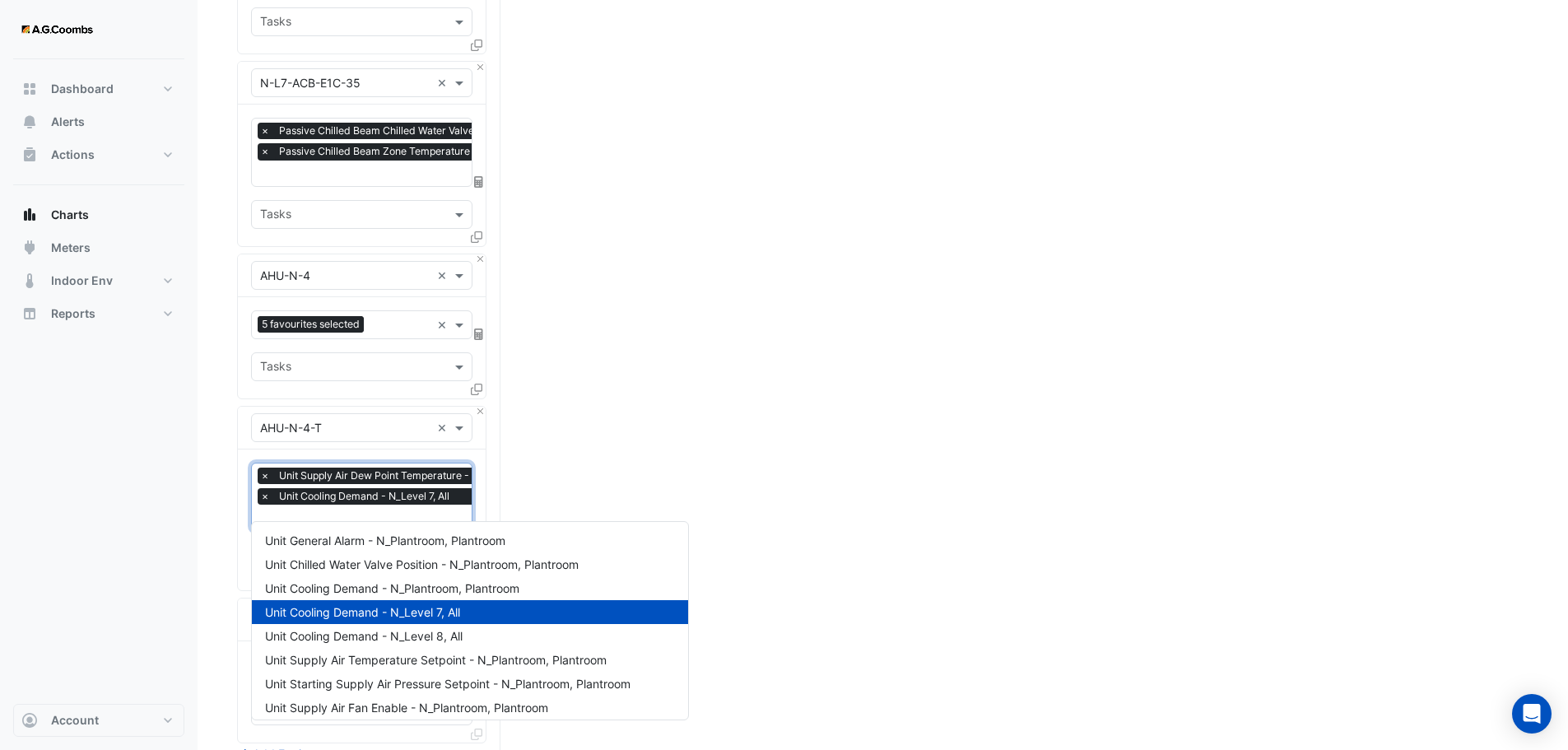
click at [361, 511] on input "text" at bounding box center [427, 519] width 334 height 17
click at [721, 390] on div "Split by Equip Split by Unit Split All Print Save as JPEG Save as PNG Pivot Dat…" at bounding box center [882, 60] width 1292 height 2035
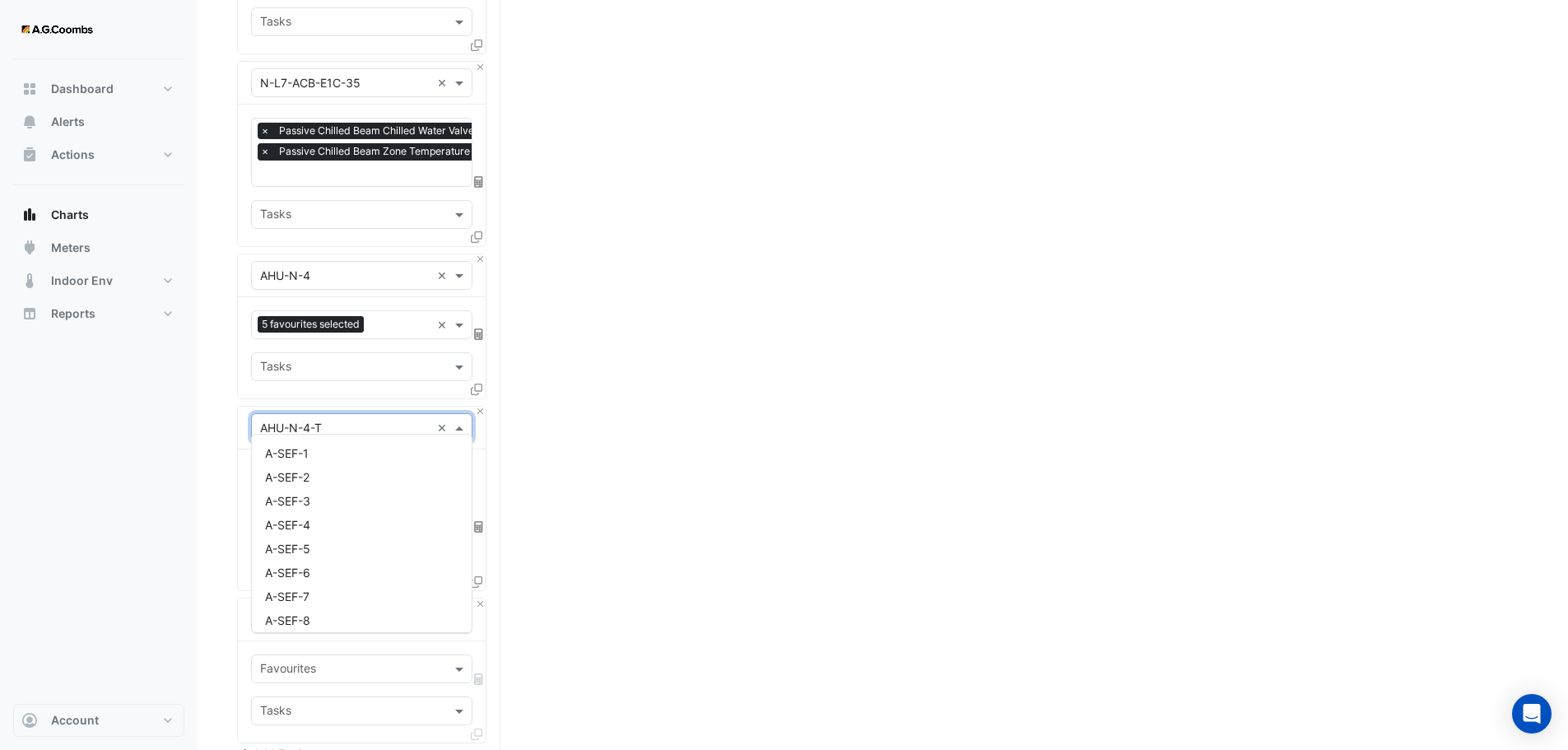
click at [459, 419] on span at bounding box center [461, 428] width 21 height 17
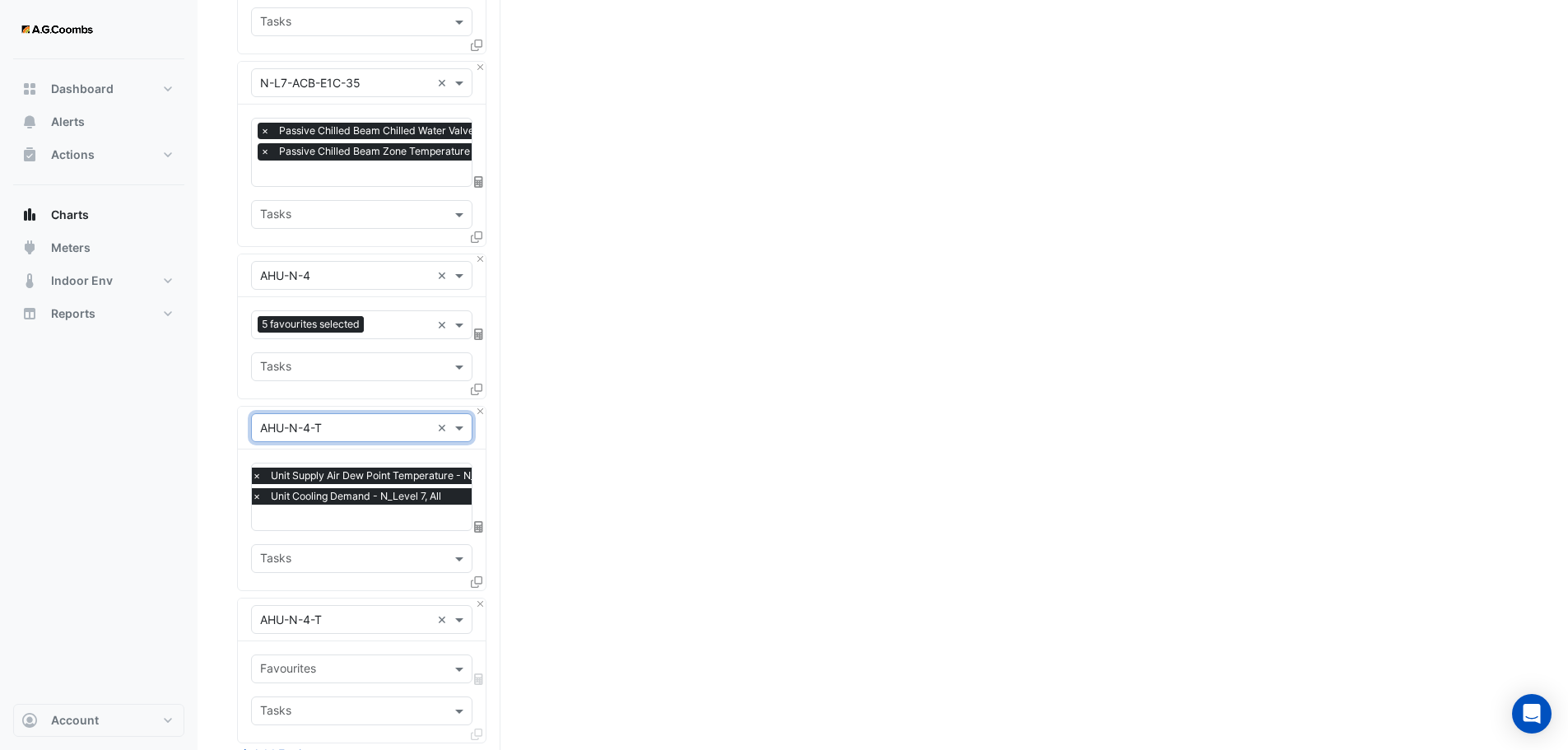
click at [598, 421] on div "Split by Equip Split by Unit Split All Print Save as JPEG Save as PNG Pivot Dat…" at bounding box center [882, 60] width 1292 height 2035
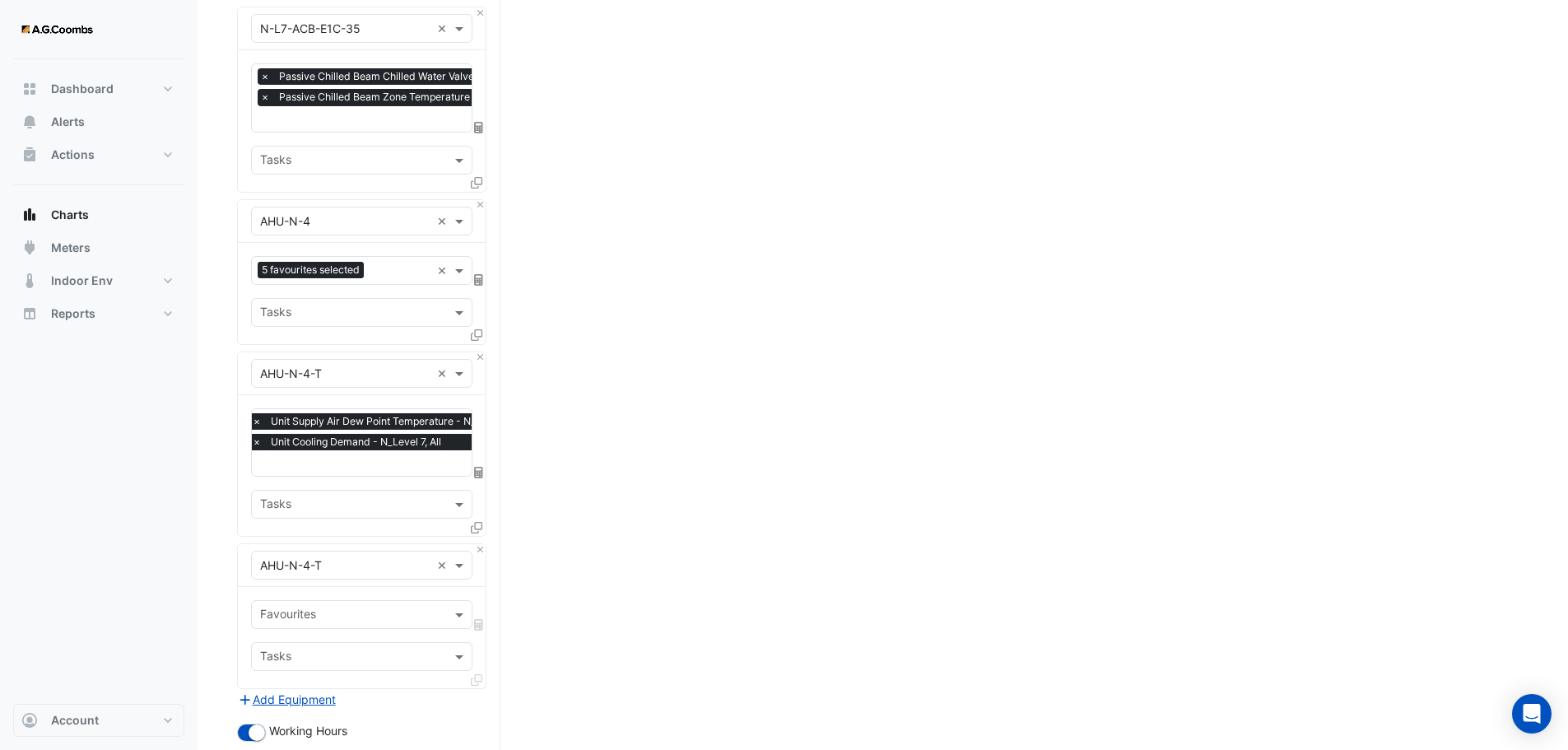
scroll to position [1325, 0]
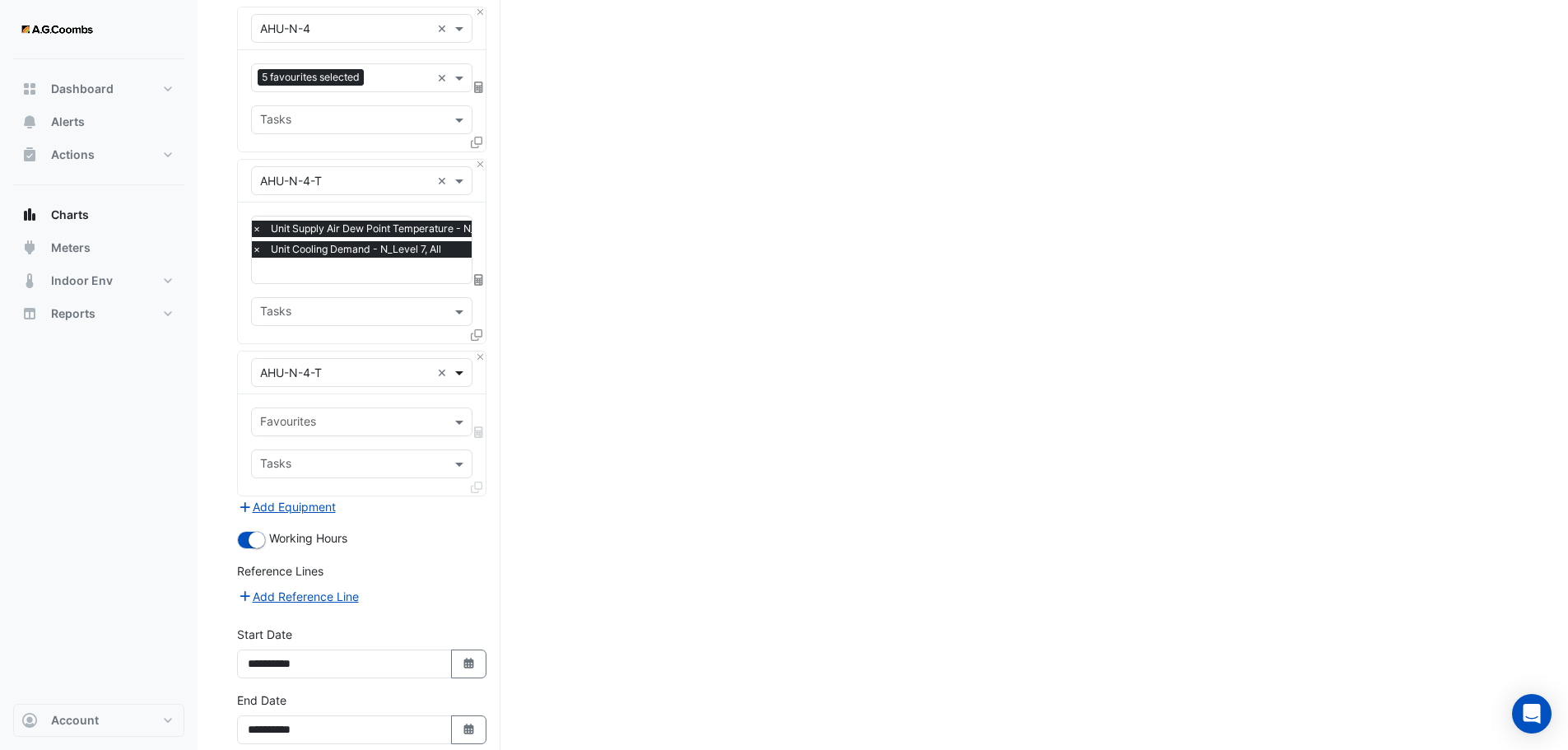
click at [462, 364] on span at bounding box center [461, 372] width 21 height 17
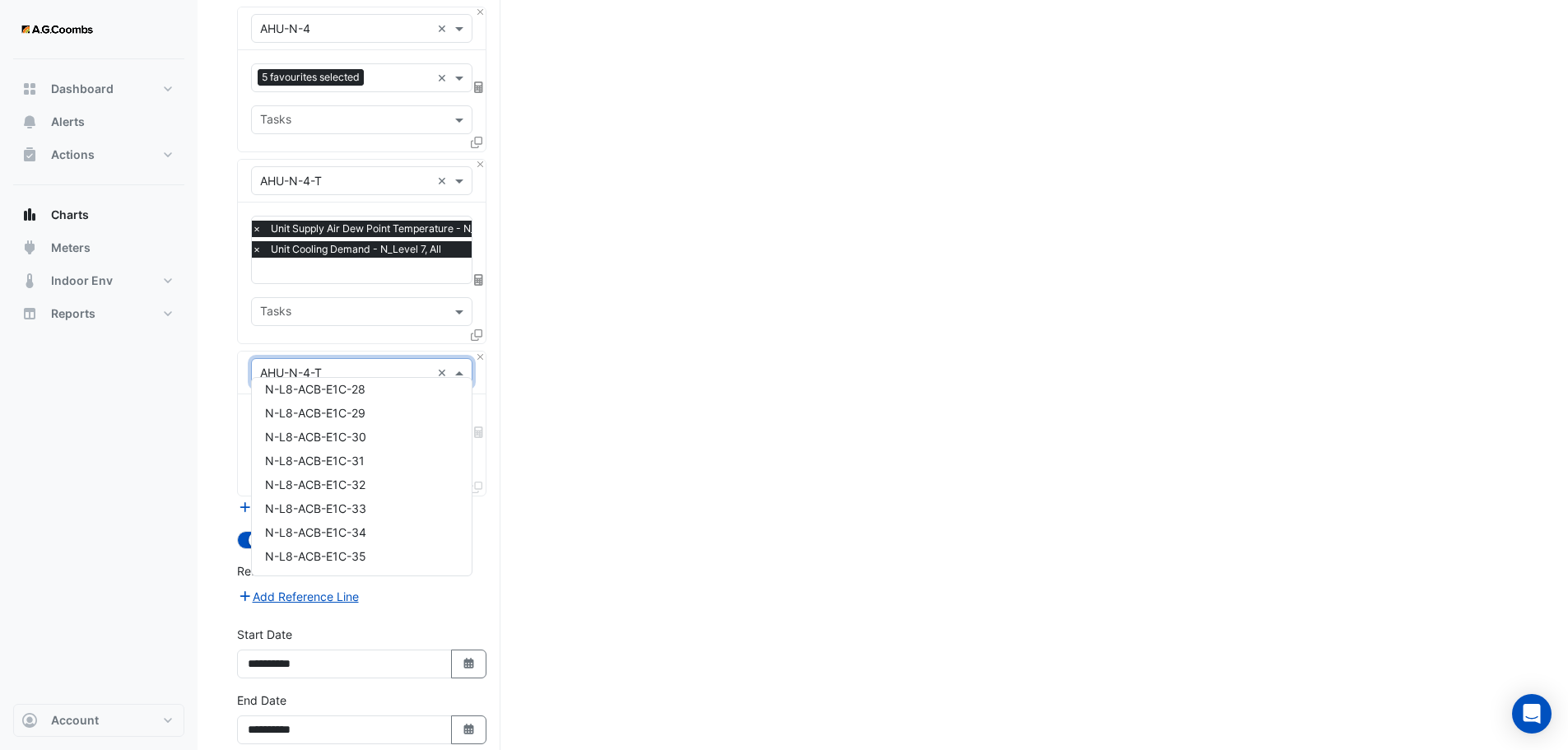
scroll to position [20017, 0]
drag, startPoint x: 410, startPoint y: 368, endPoint x: 373, endPoint y: 367, distance: 37.0
click at [373, 367] on input "text" at bounding box center [345, 373] width 170 height 17
drag, startPoint x: 320, startPoint y: 356, endPoint x: 251, endPoint y: 365, distance: 69.6
click at [251, 365] on div "× AHU-N-4-T ×" at bounding box center [361, 373] width 248 height 43
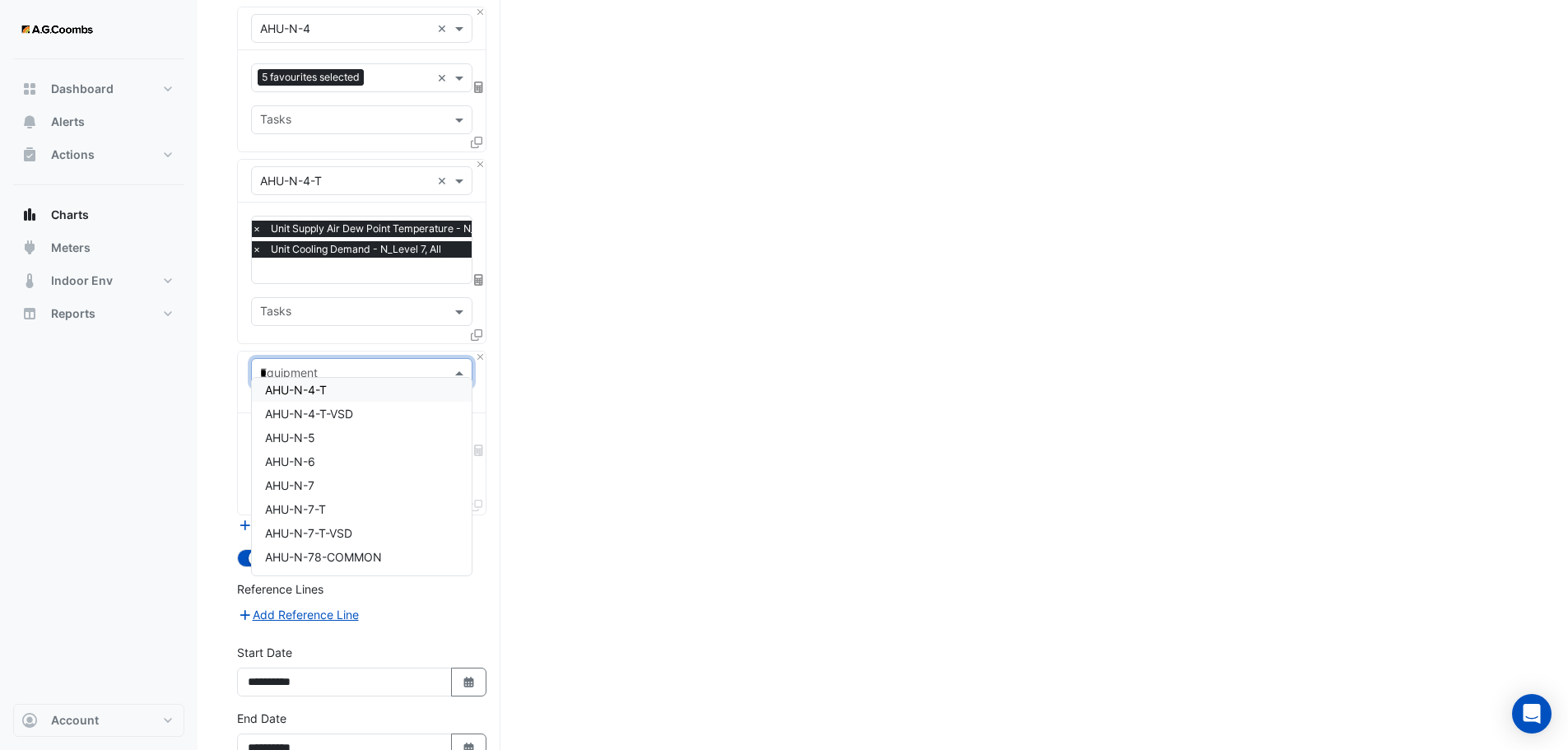
scroll to position [0, 0]
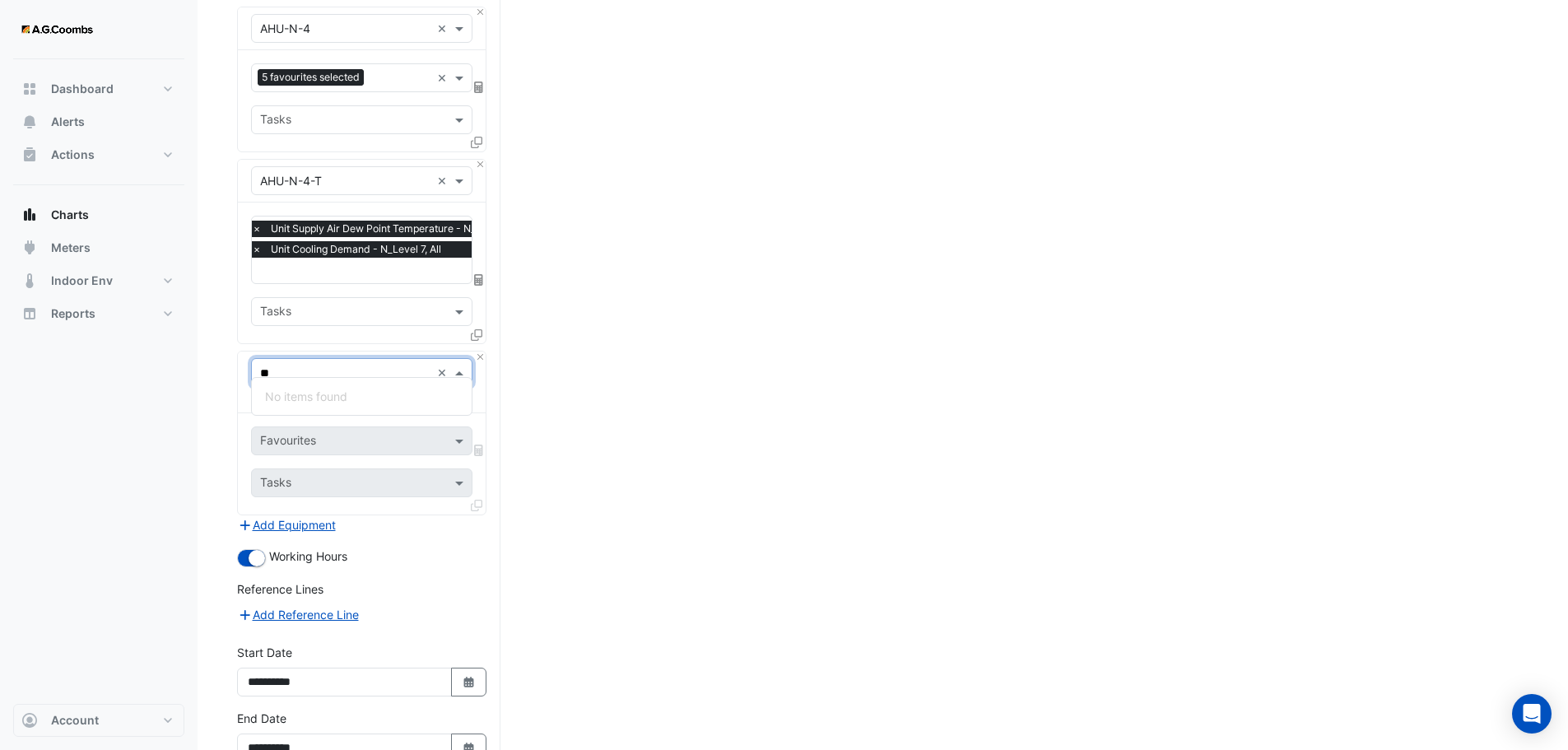
type input "*"
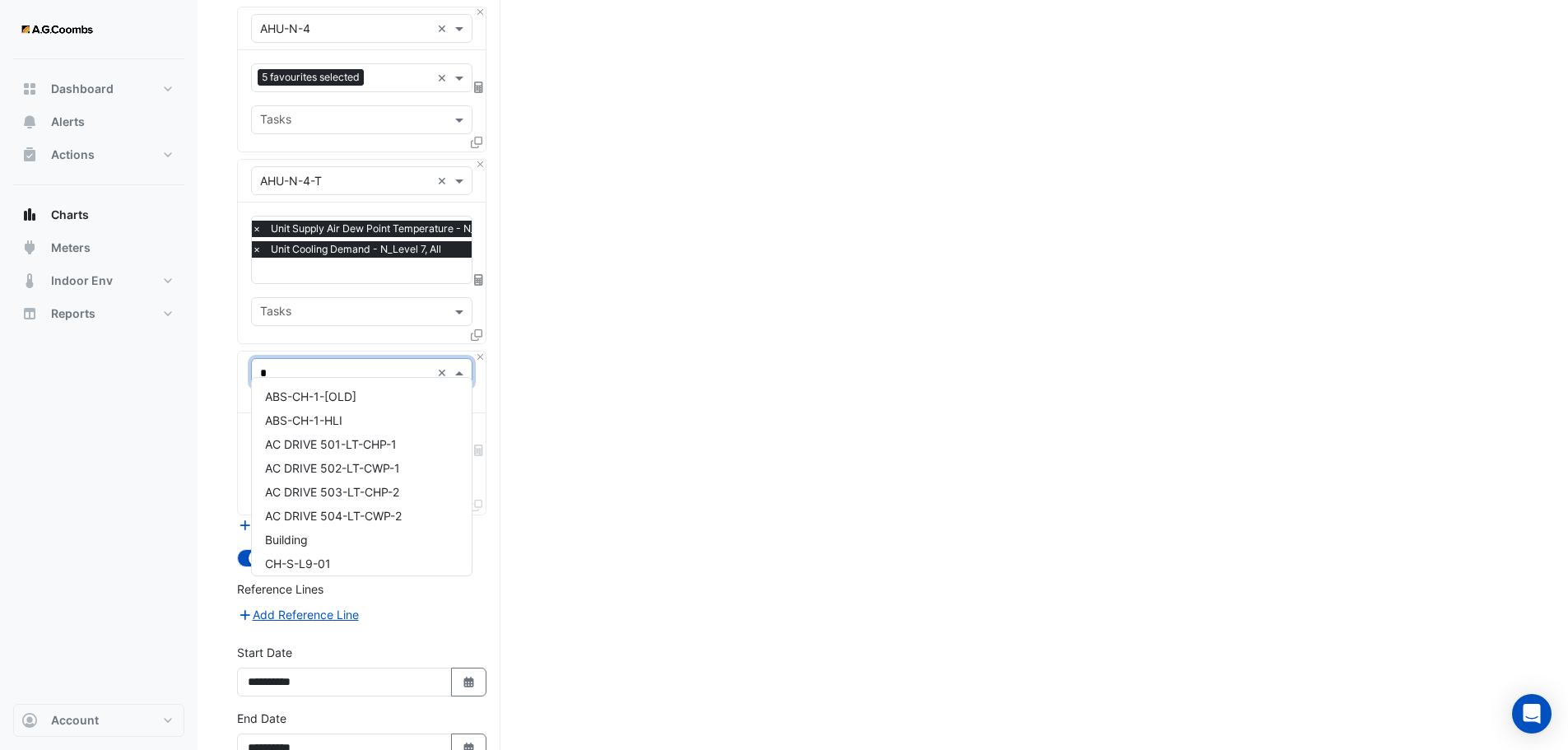
type input "**"
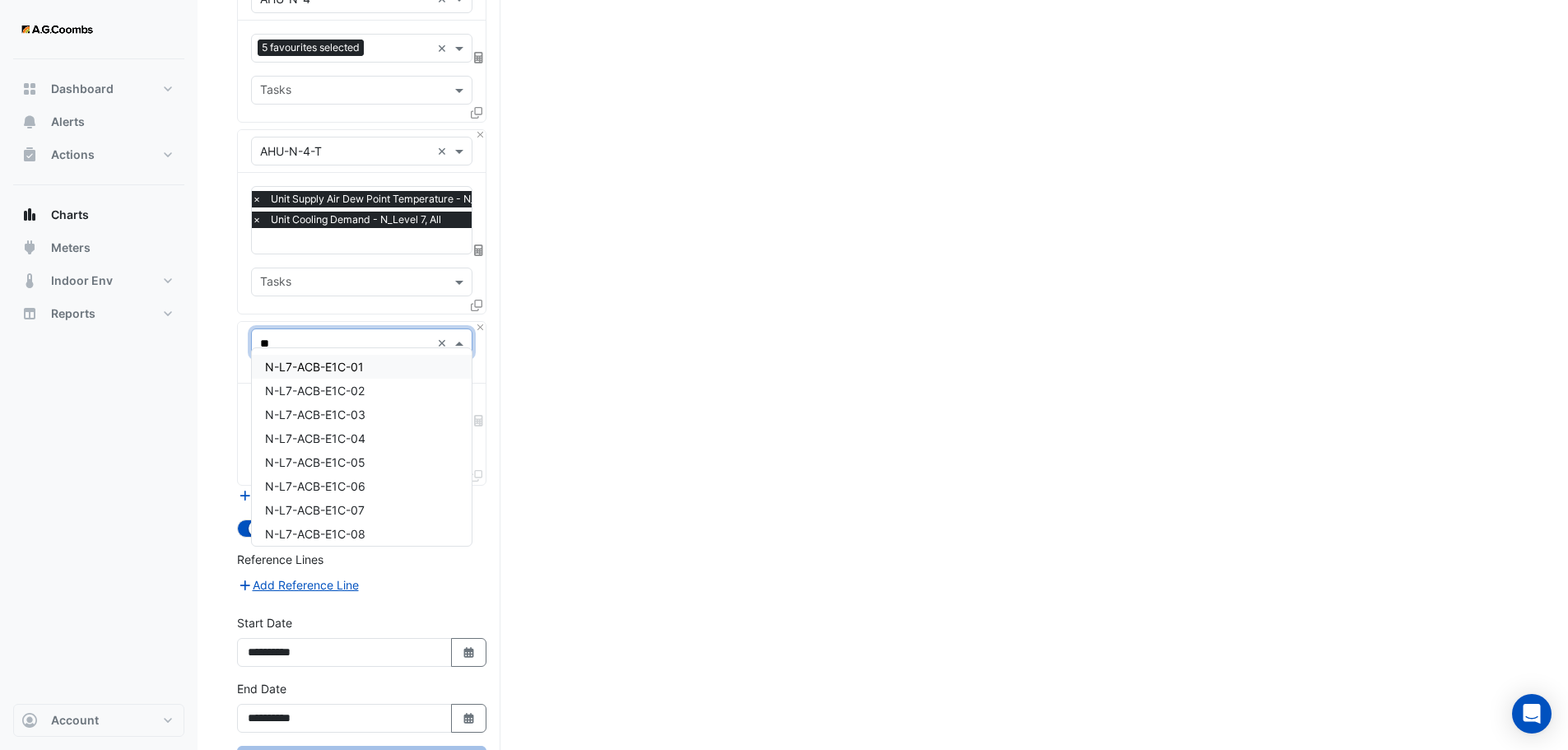
scroll to position [1414, 0]
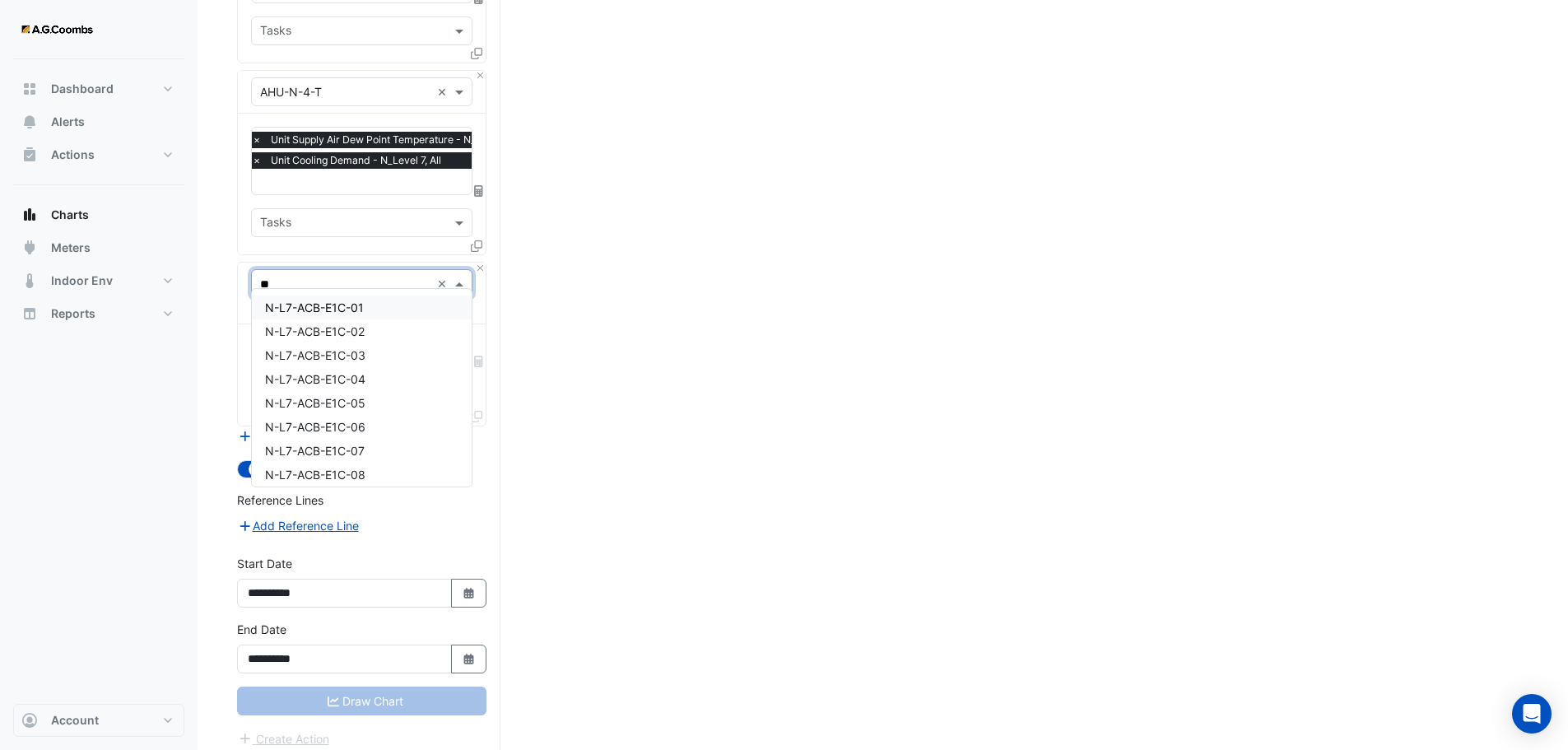
drag, startPoint x: 287, startPoint y: 269, endPoint x: 222, endPoint y: 270, distance: 65.0
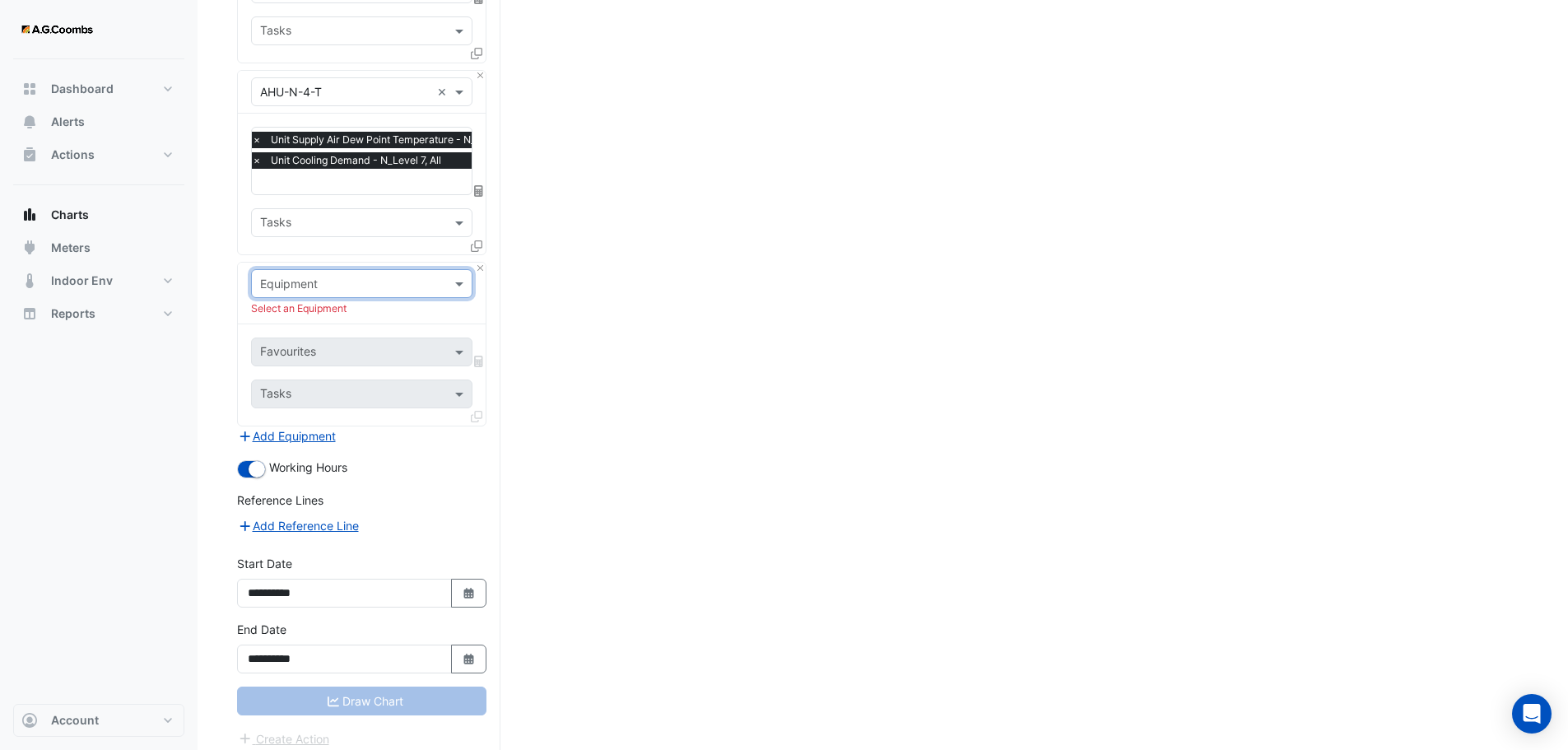
type input "*"
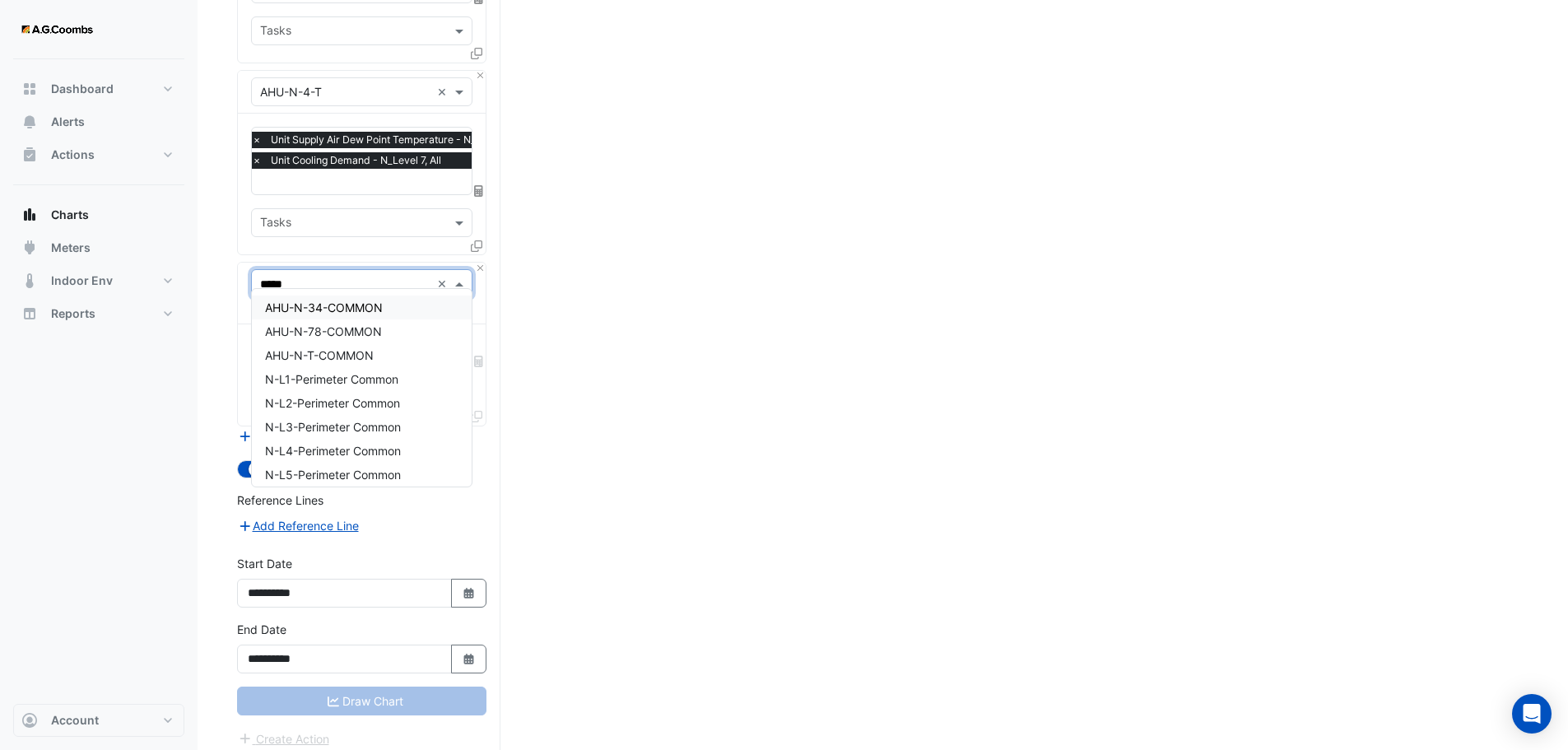
type input "******"
click at [345, 303] on span "AHU-N-34-COMMON" at bounding box center [324, 308] width 117 height 14
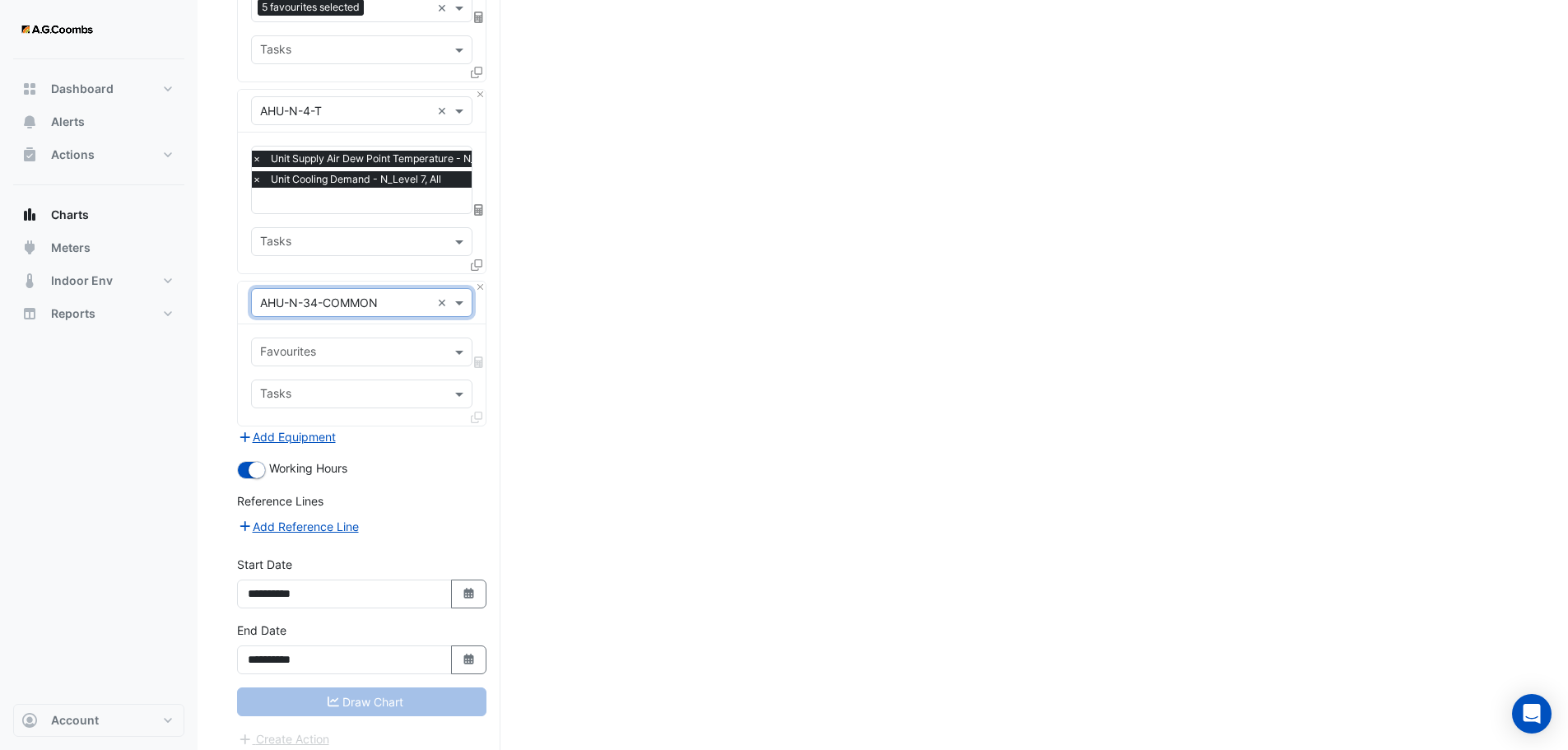
click at [350, 345] on input "text" at bounding box center [352, 353] width 184 height 17
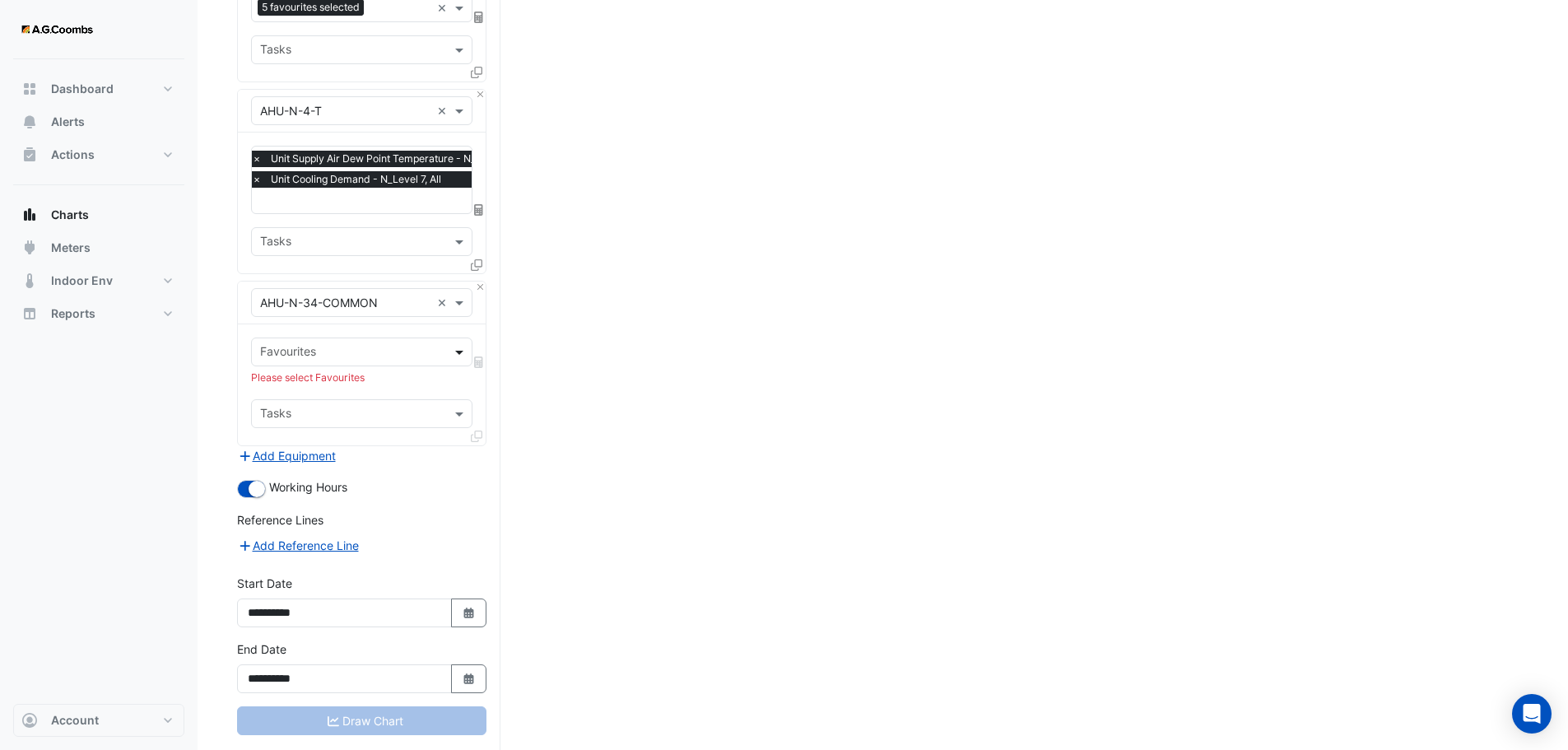
click at [452, 346] on span at bounding box center [461, 352] width 21 height 17
click at [387, 295] on input "text" at bounding box center [345, 303] width 170 height 17
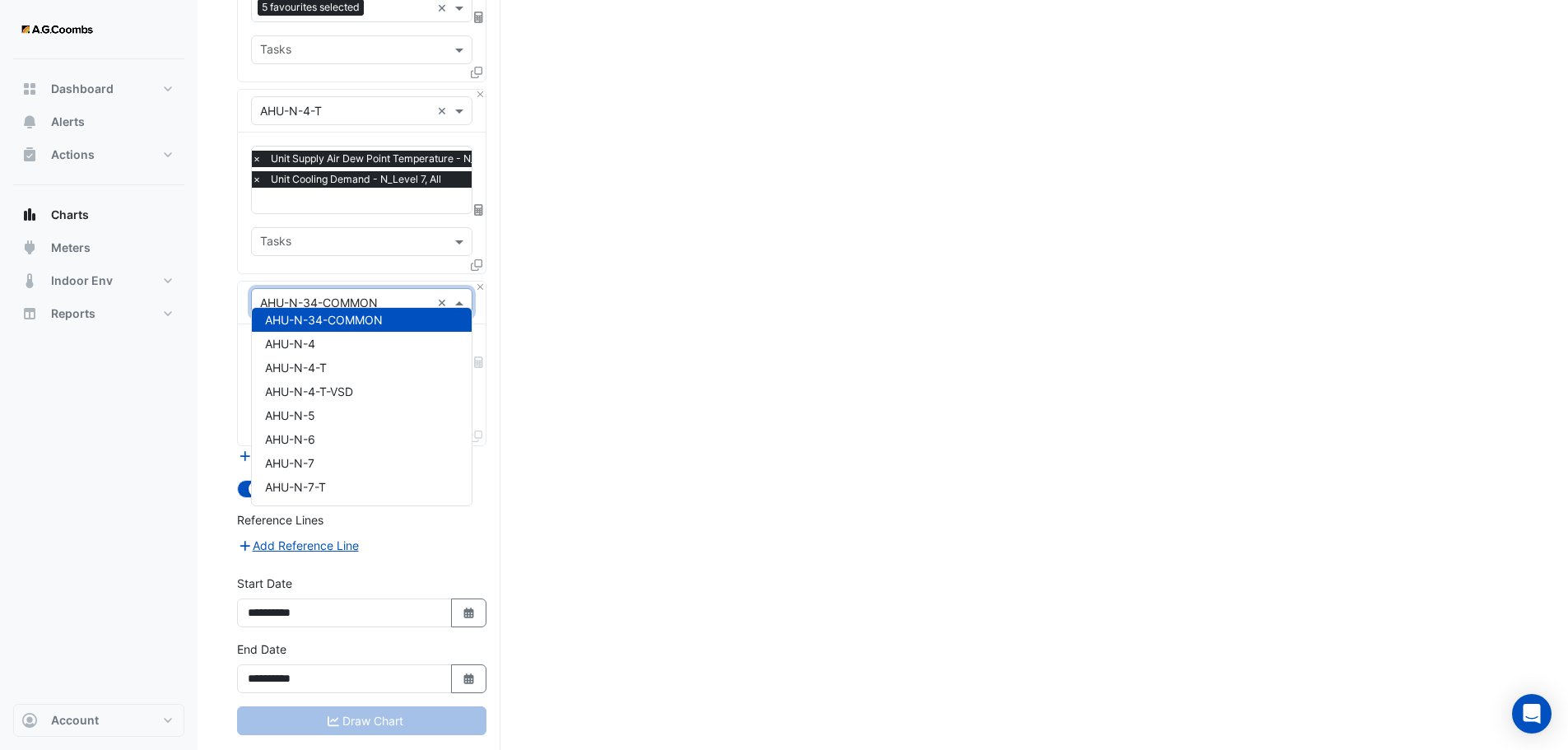
click at [386, 295] on input "text" at bounding box center [345, 303] width 170 height 17
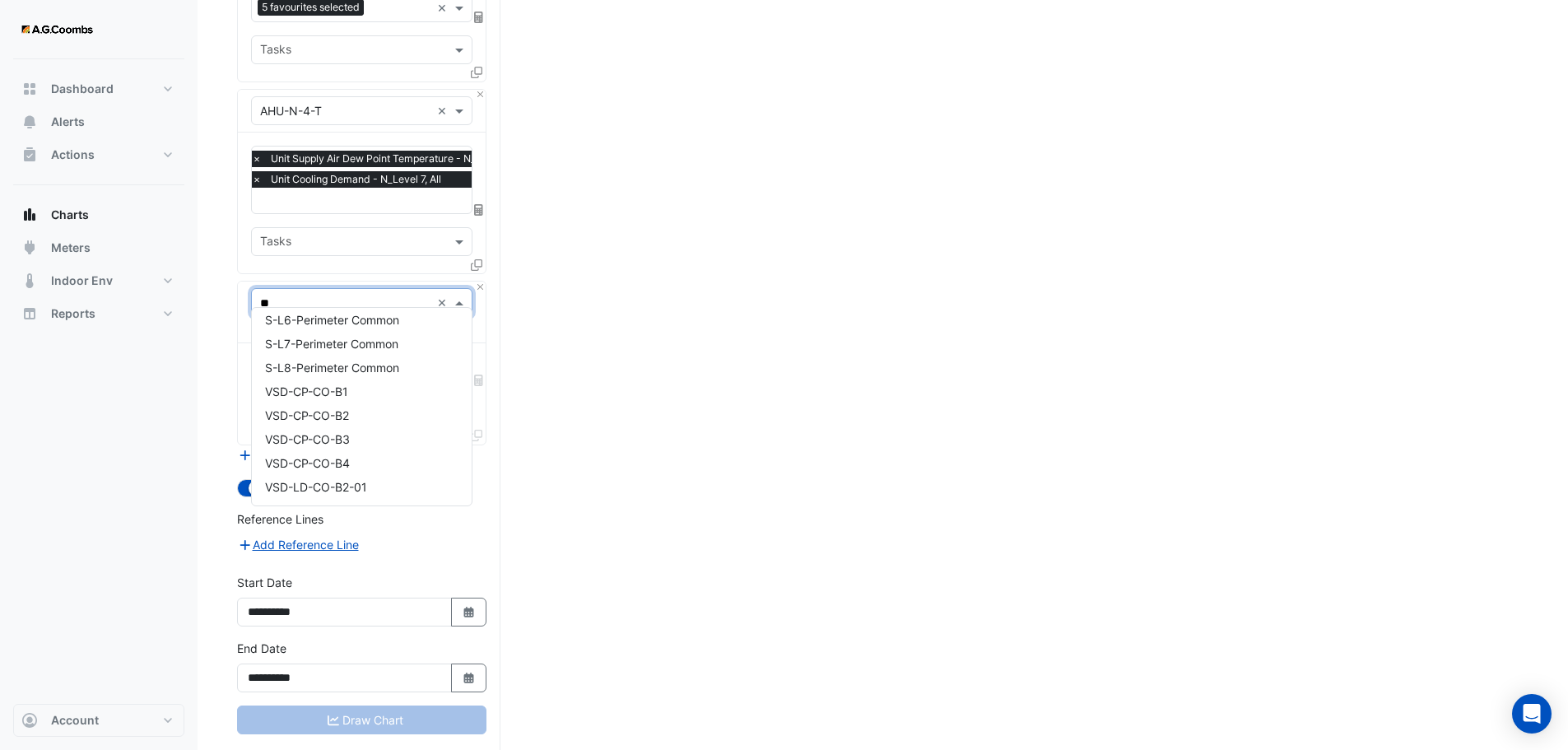
scroll to position [7, 0]
type input "******"
click at [323, 365] on span "AHU-N-T-COMMON" at bounding box center [320, 365] width 109 height 14
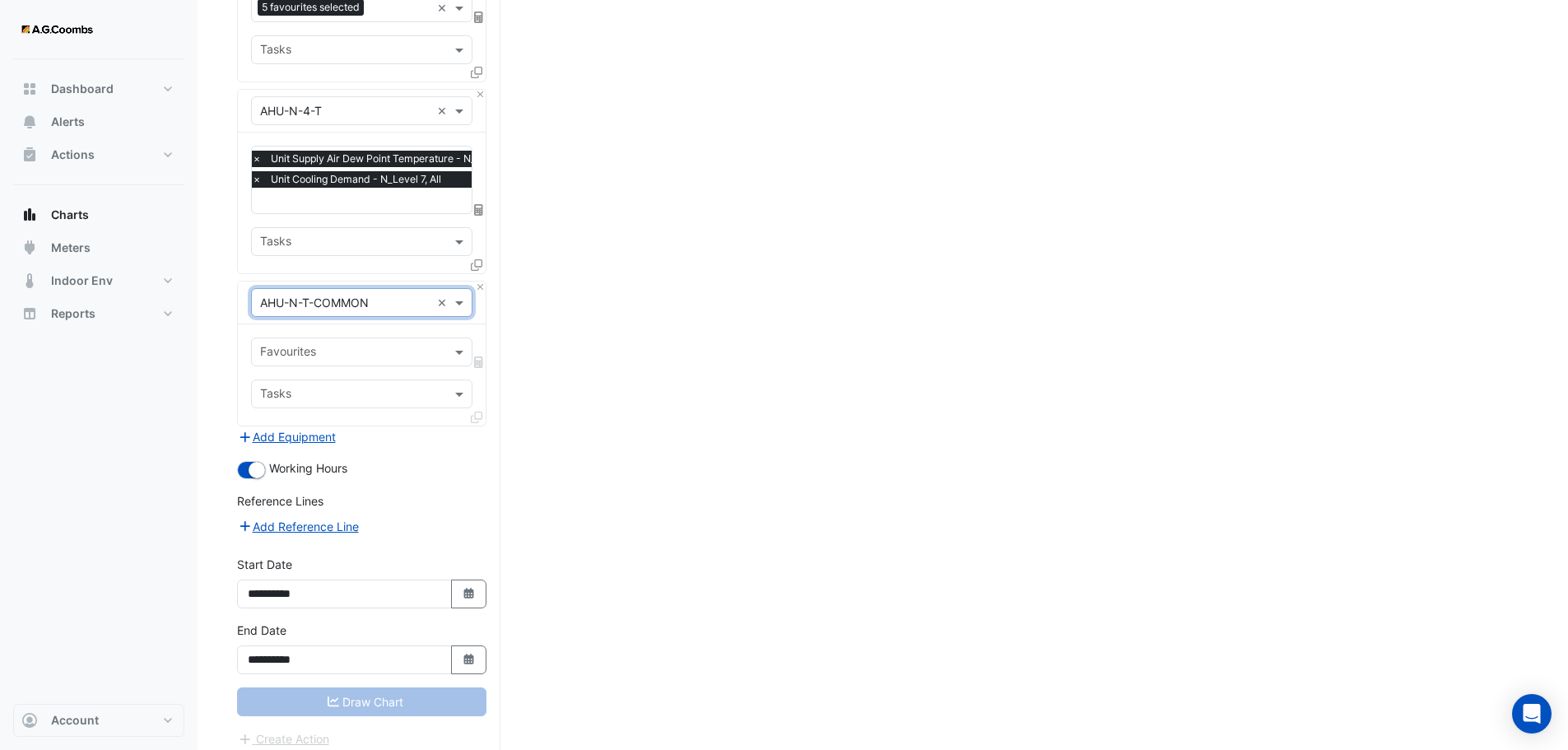
click at [346, 346] on input "text" at bounding box center [352, 353] width 184 height 17
click at [455, 343] on span at bounding box center [461, 352] width 21 height 17
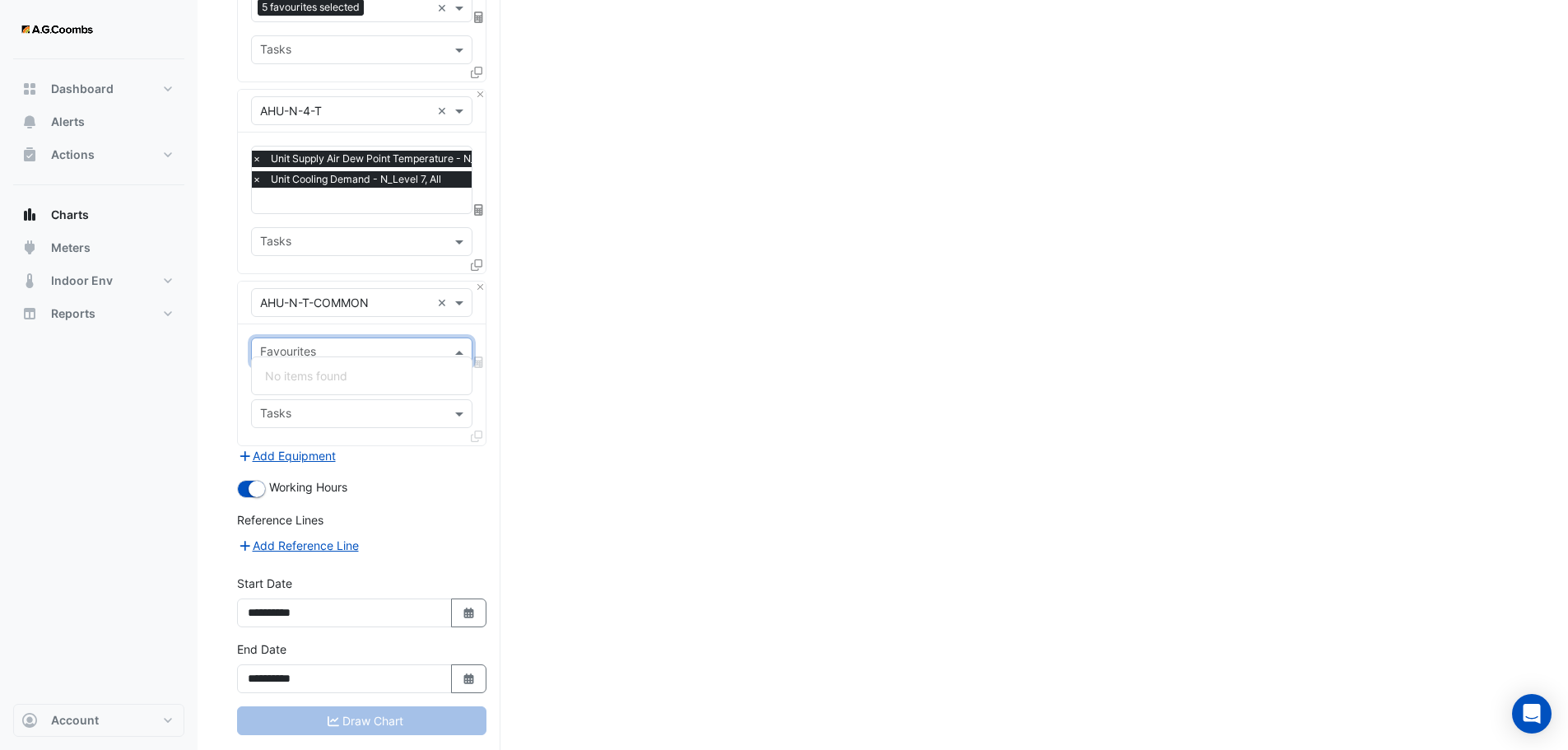
click at [455, 343] on span at bounding box center [461, 352] width 21 height 17
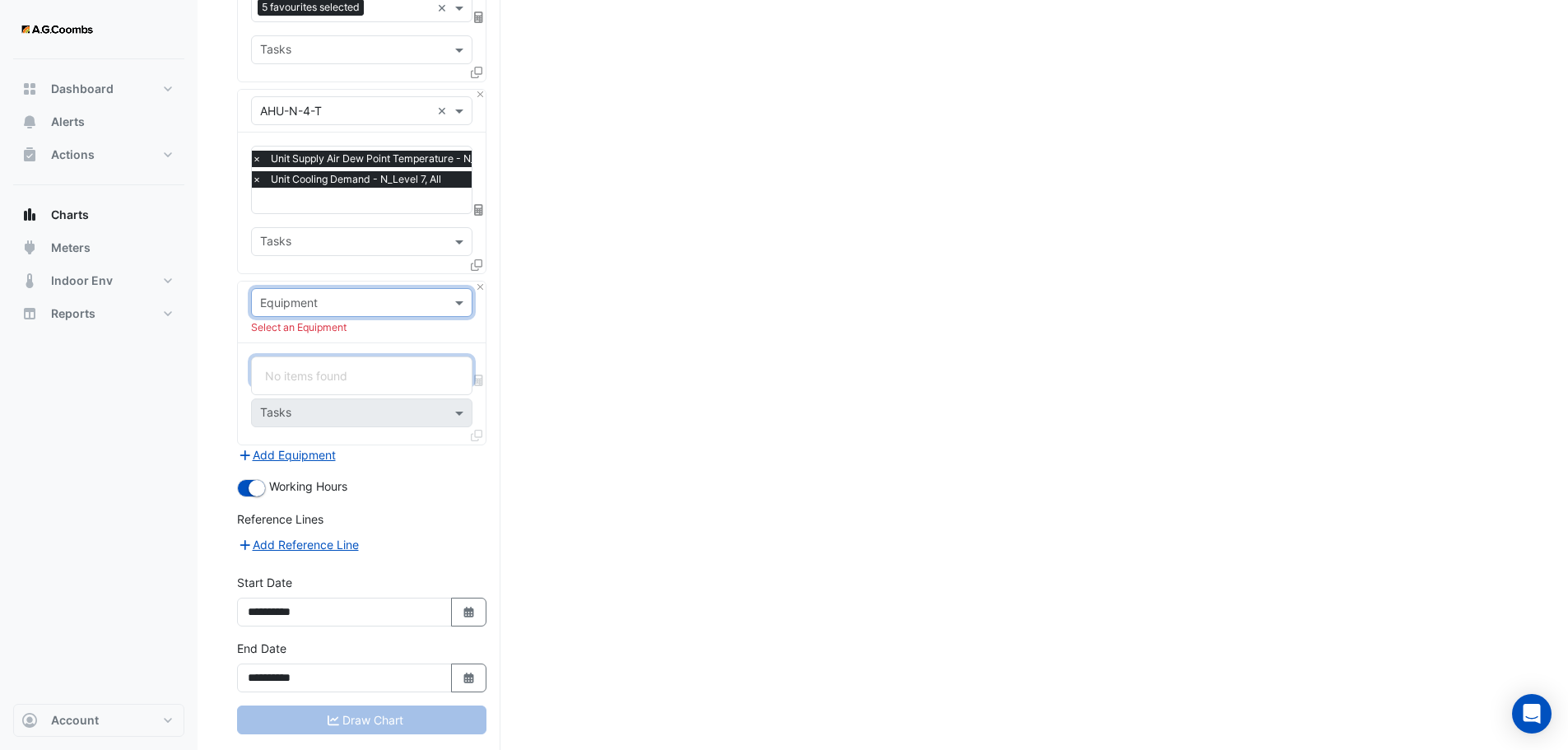
click at [412, 295] on input "text" at bounding box center [345, 303] width 170 height 17
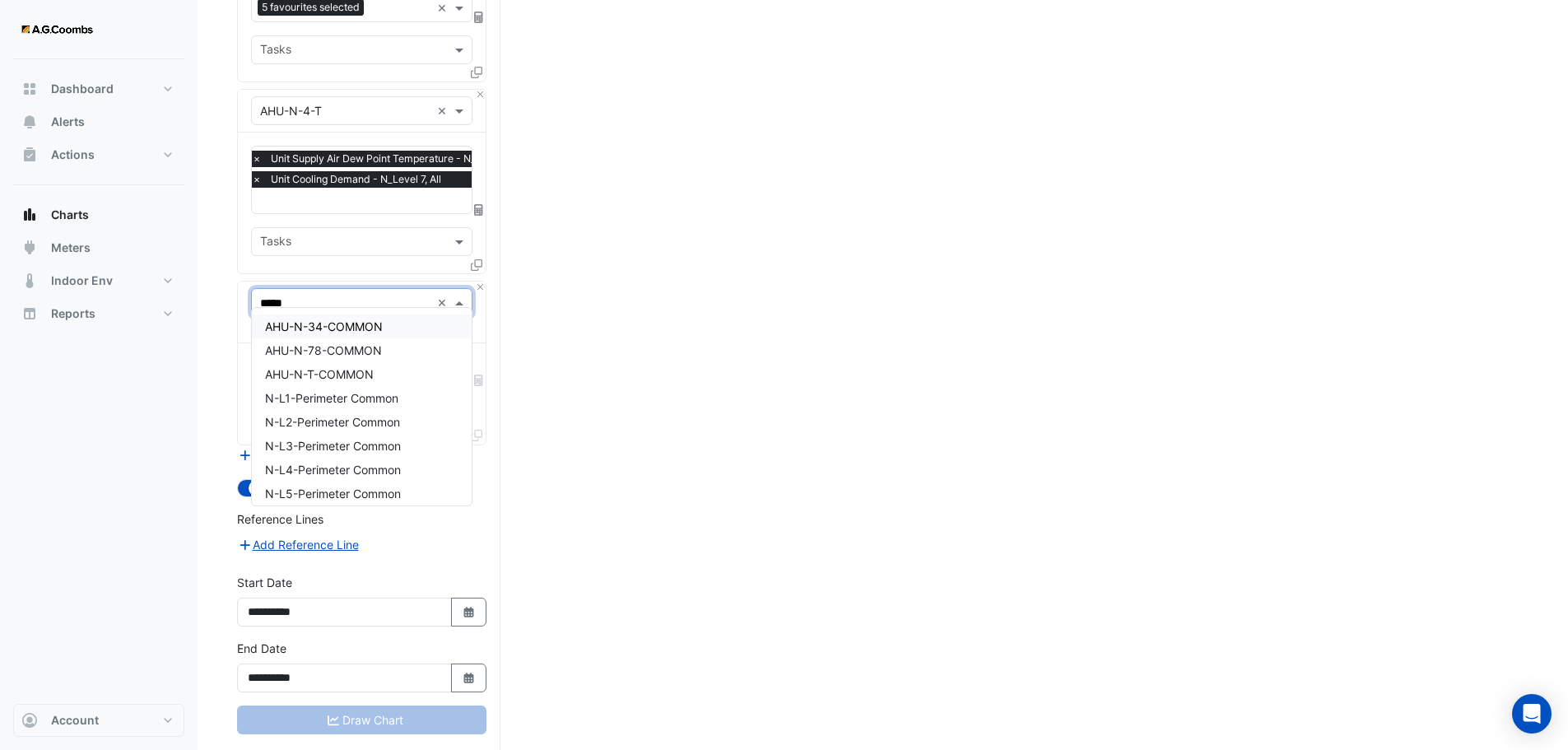
type input "******"
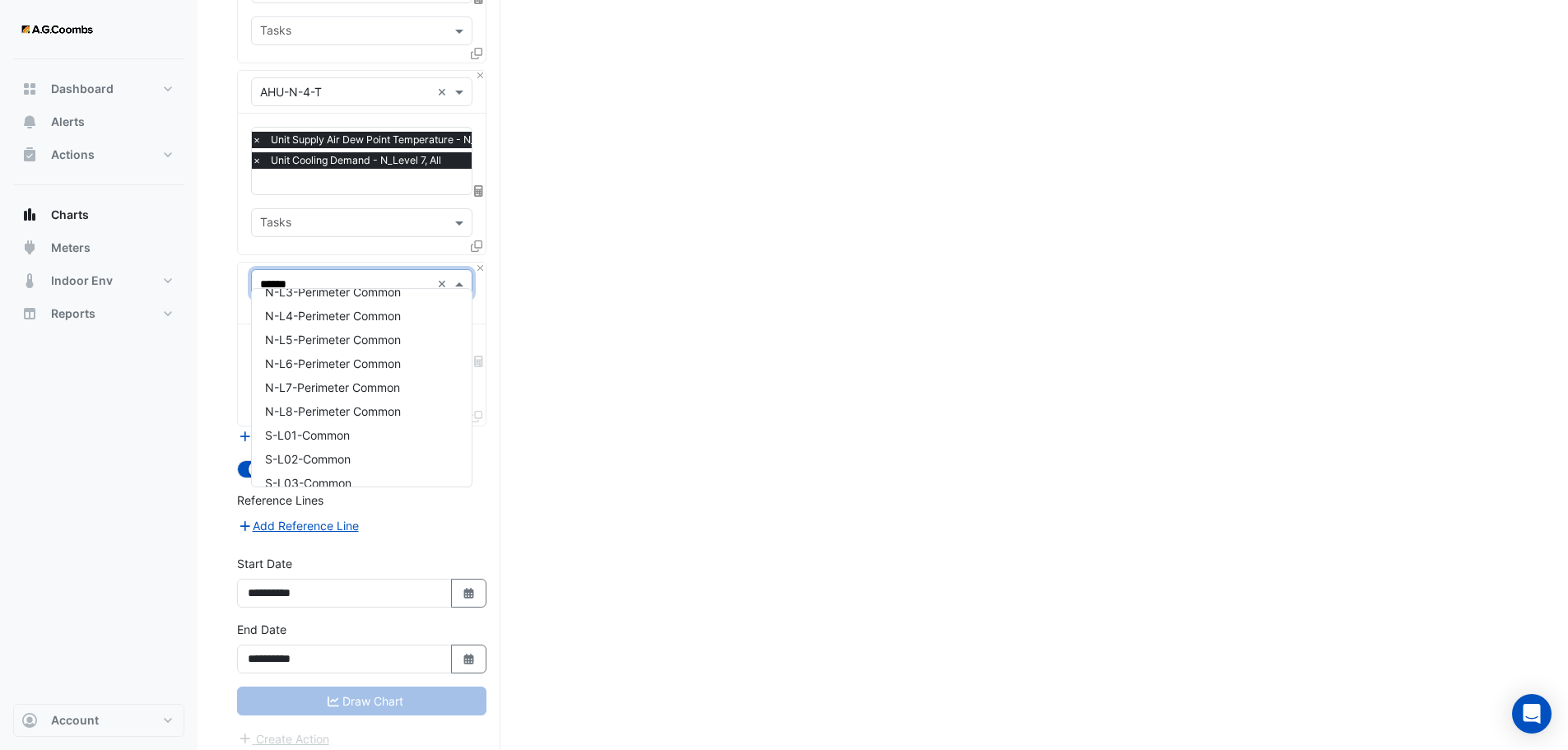
scroll to position [138, 0]
click at [363, 380] on span "N-L7-Perimeter Common" at bounding box center [333, 384] width 135 height 14
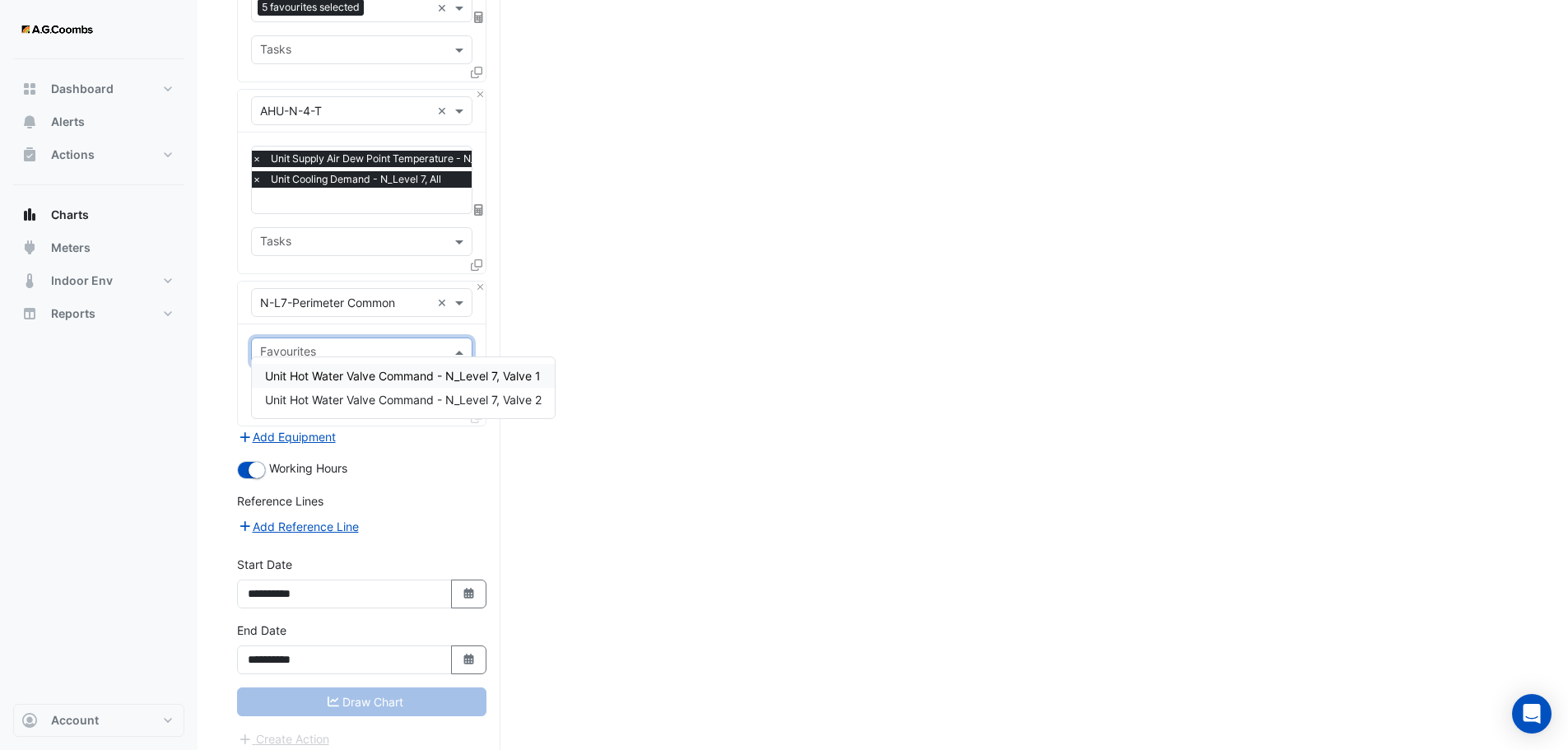
click at [429, 340] on div "Favourites" at bounding box center [348, 353] width 193 height 26
click at [454, 294] on span at bounding box center [461, 302] width 21 height 17
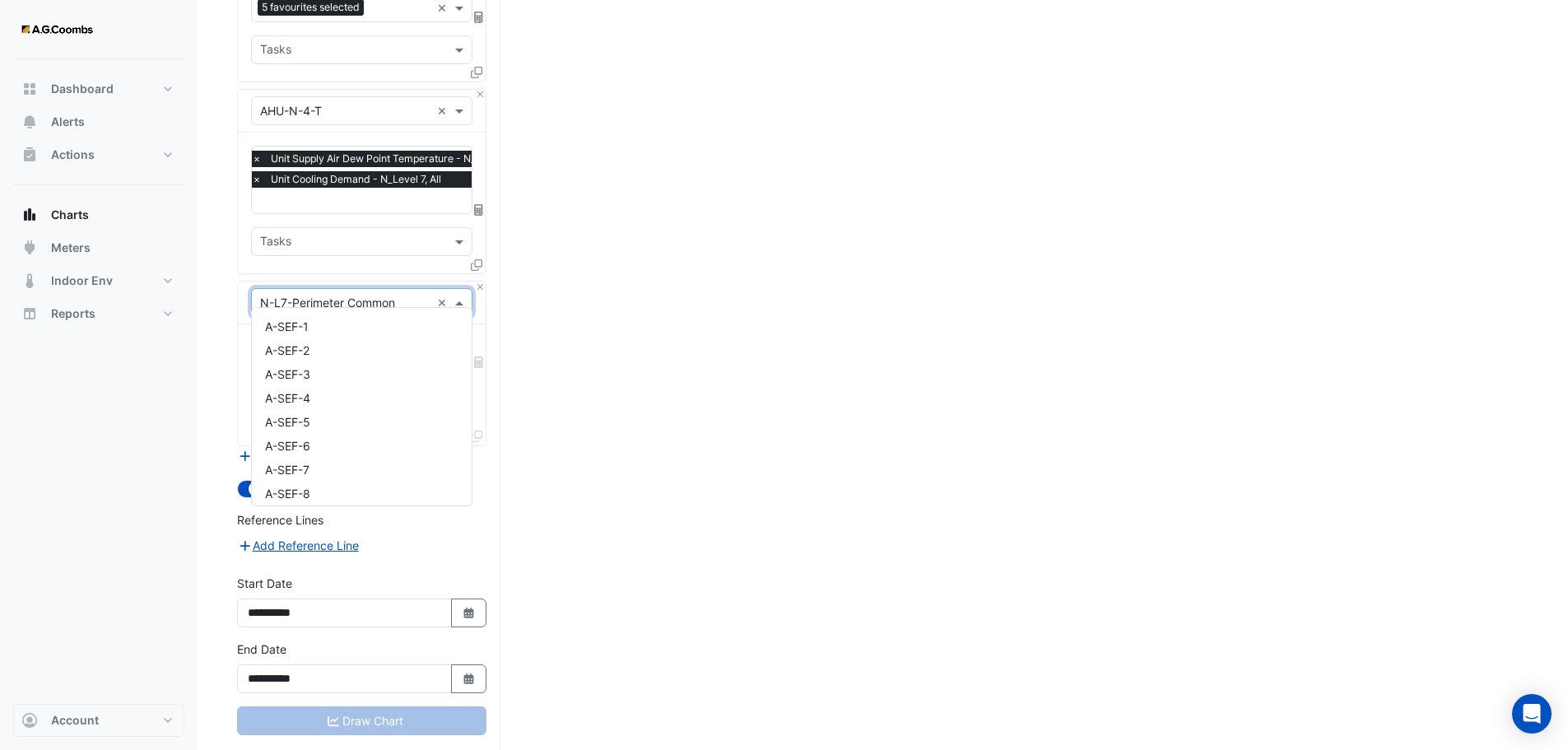
scroll to position [18797, 0]
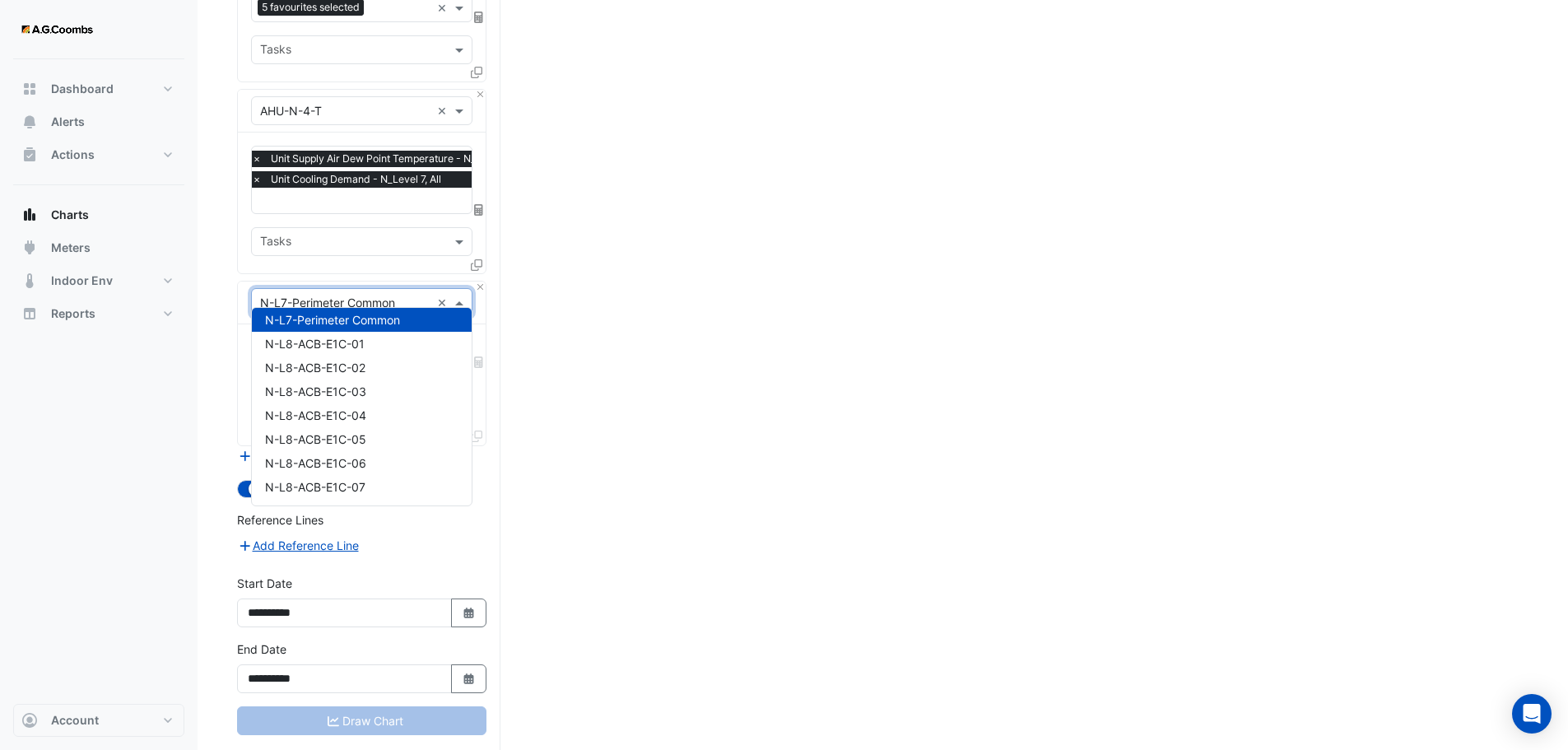
click at [384, 299] on input "text" at bounding box center [345, 303] width 170 height 17
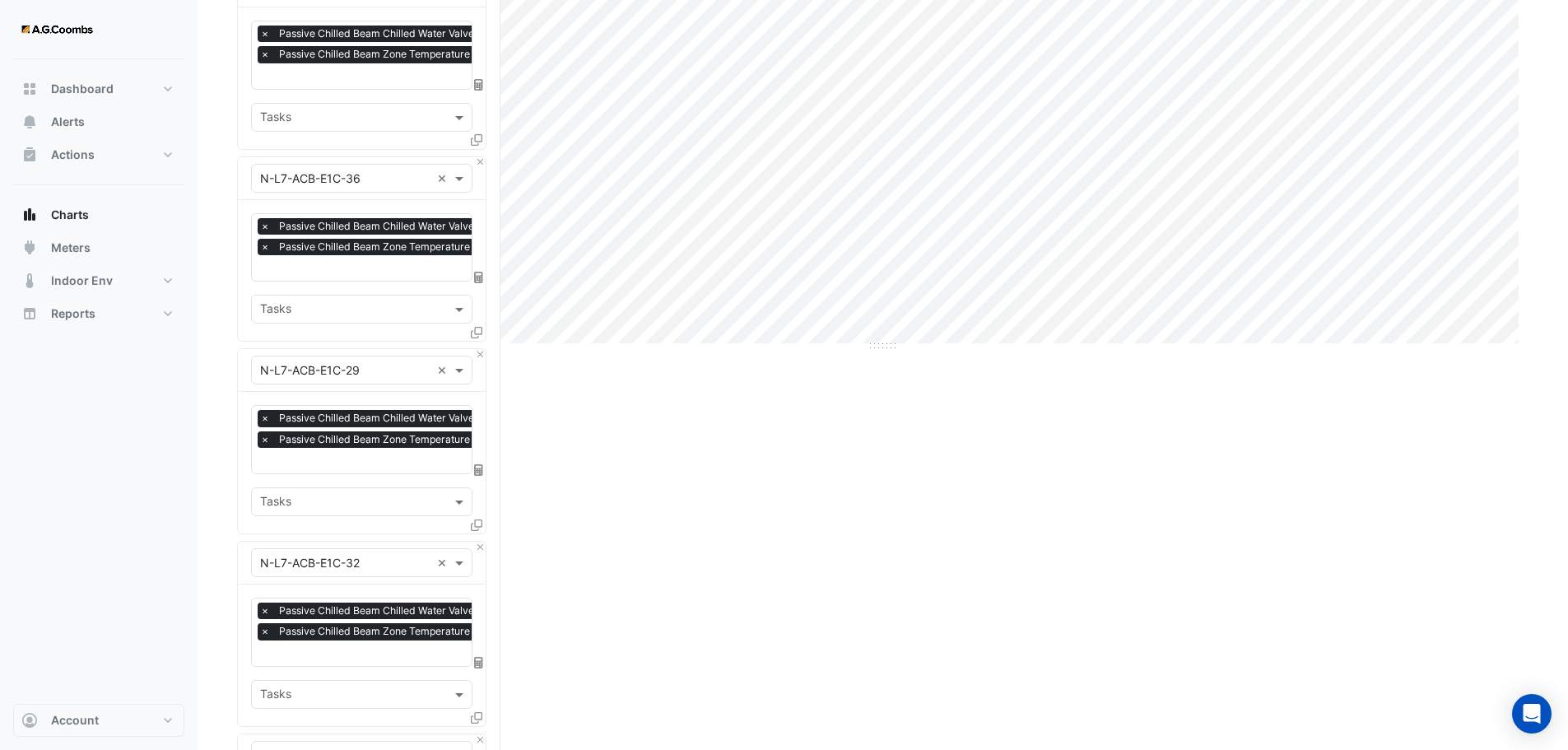
scroll to position [0, 0]
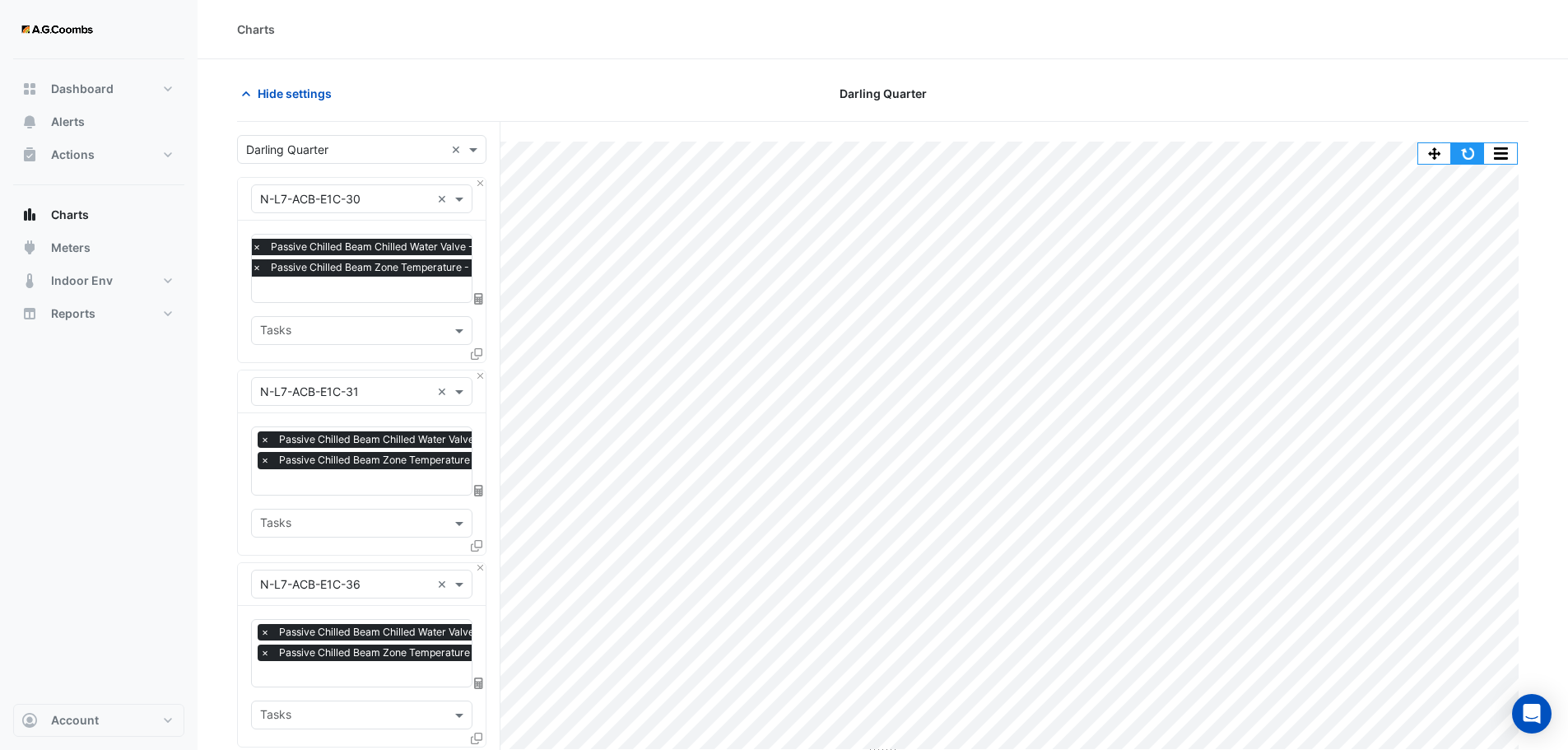
click at [1467, 147] on button "button" at bounding box center [1468, 154] width 33 height 21
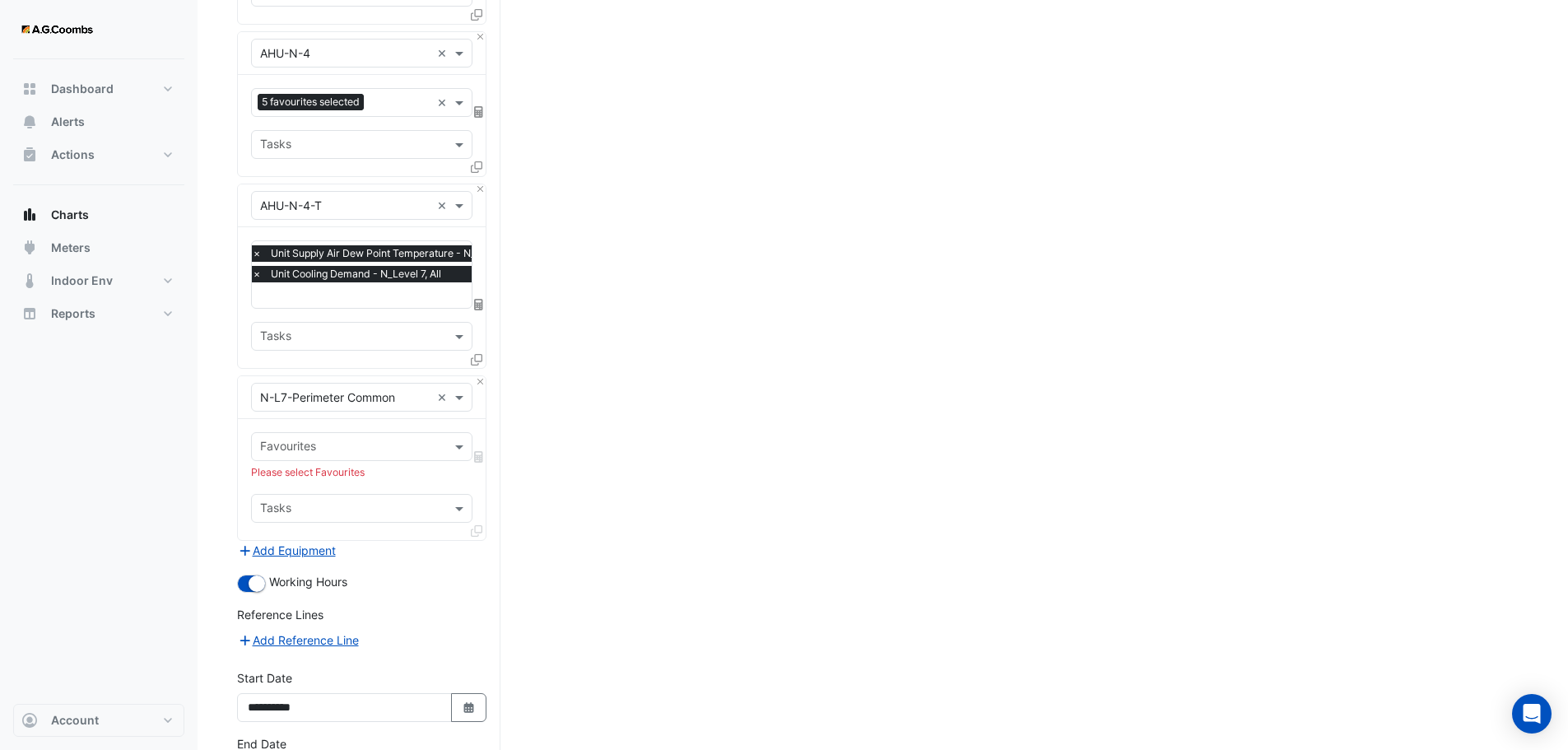
scroll to position [1318, 0]
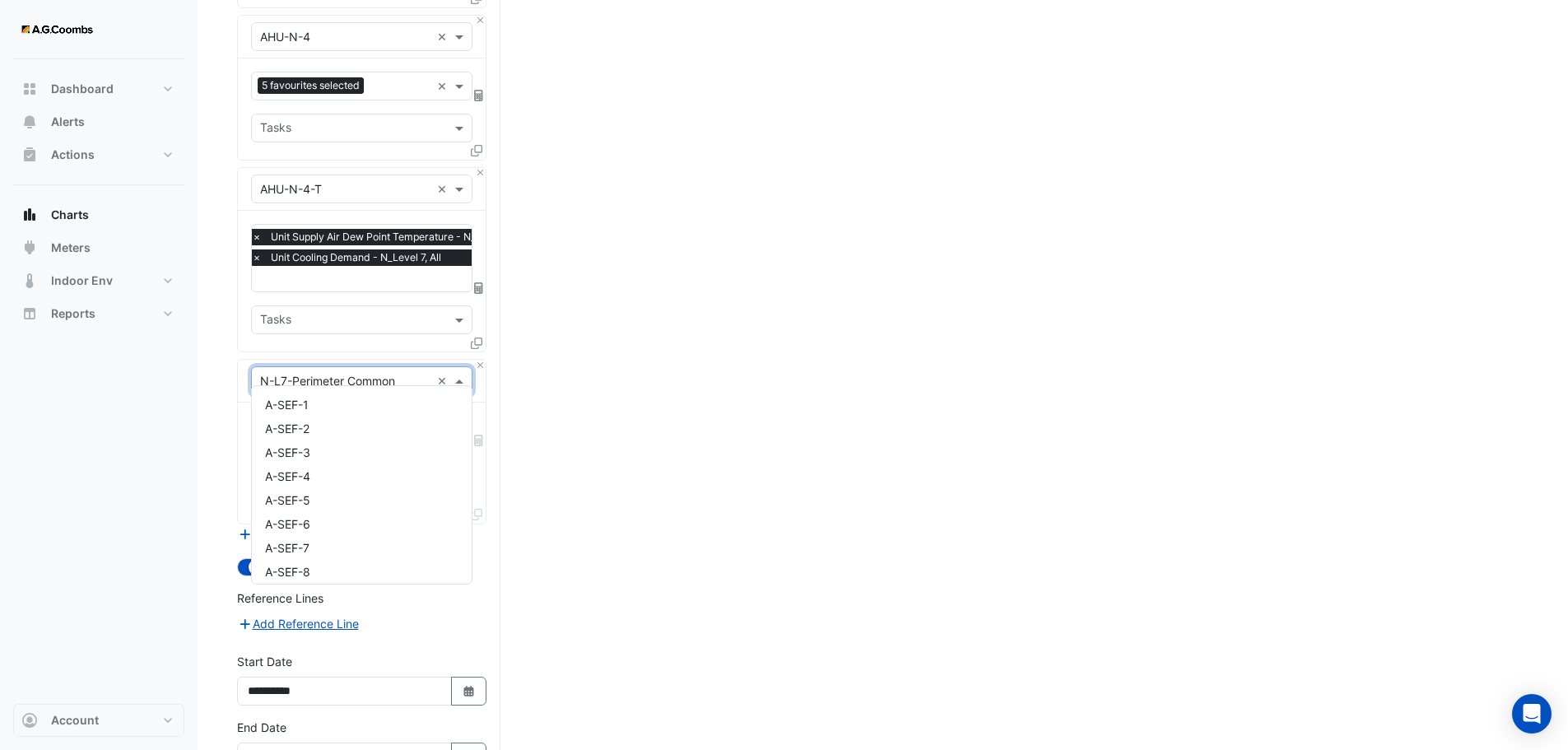
click at [457, 372] on span at bounding box center [461, 381] width 21 height 17
click at [410, 373] on input "text" at bounding box center [345, 382] width 170 height 17
click at [402, 373] on input "text" at bounding box center [345, 382] width 170 height 17
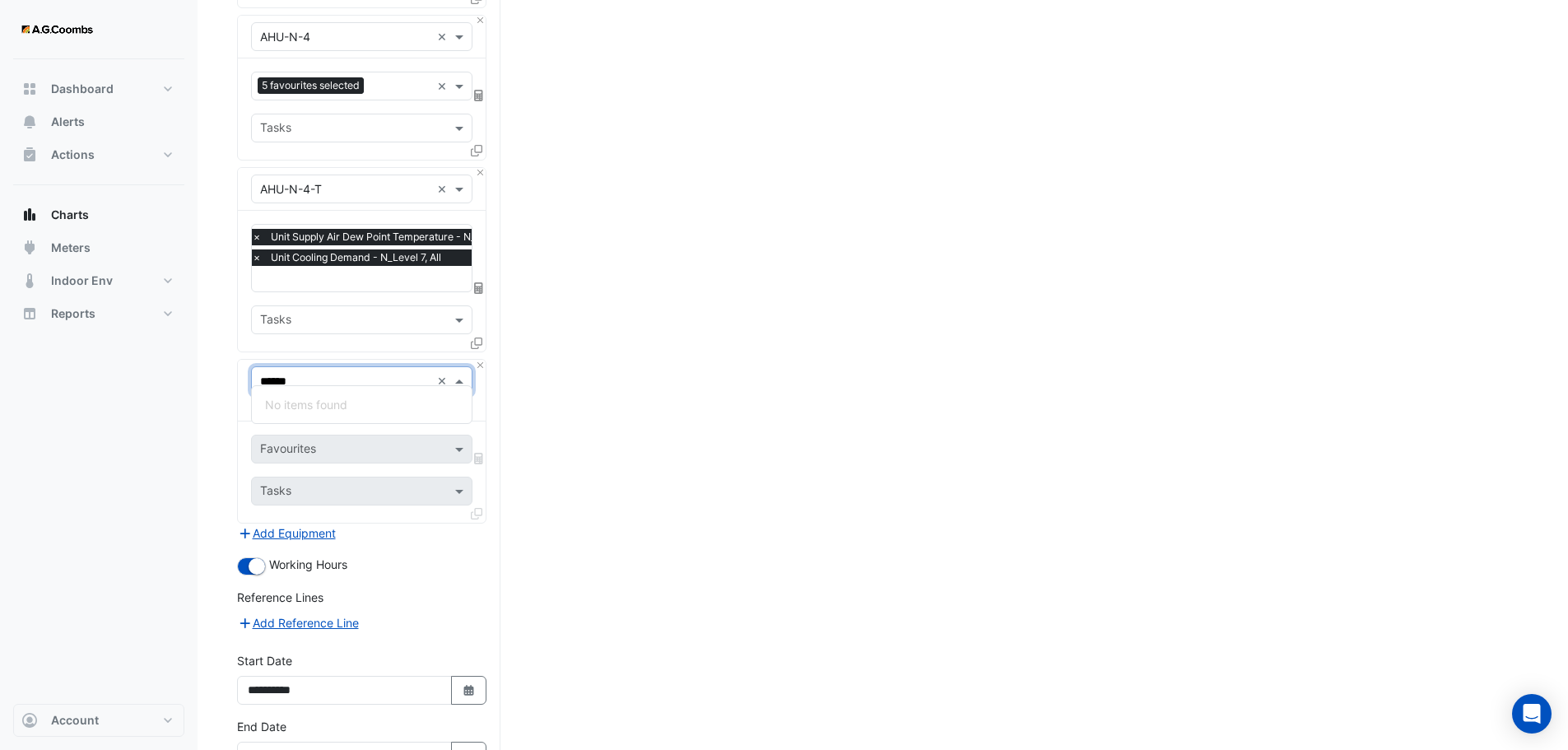
type input "*******"
click at [467, 372] on span at bounding box center [461, 381] width 21 height 17
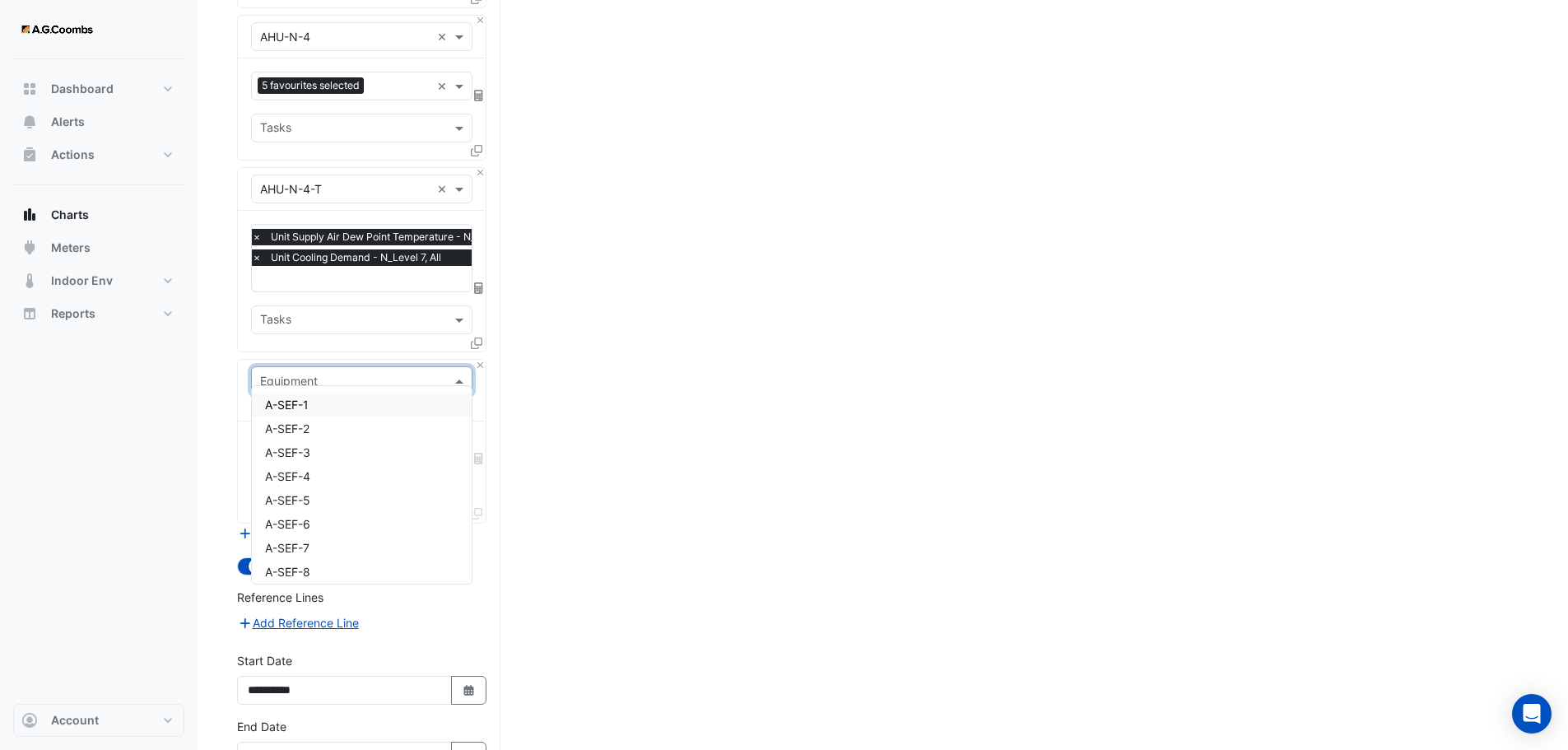
click at [462, 372] on span at bounding box center [461, 381] width 21 height 17
click at [416, 373] on input "text" at bounding box center [345, 382] width 170 height 17
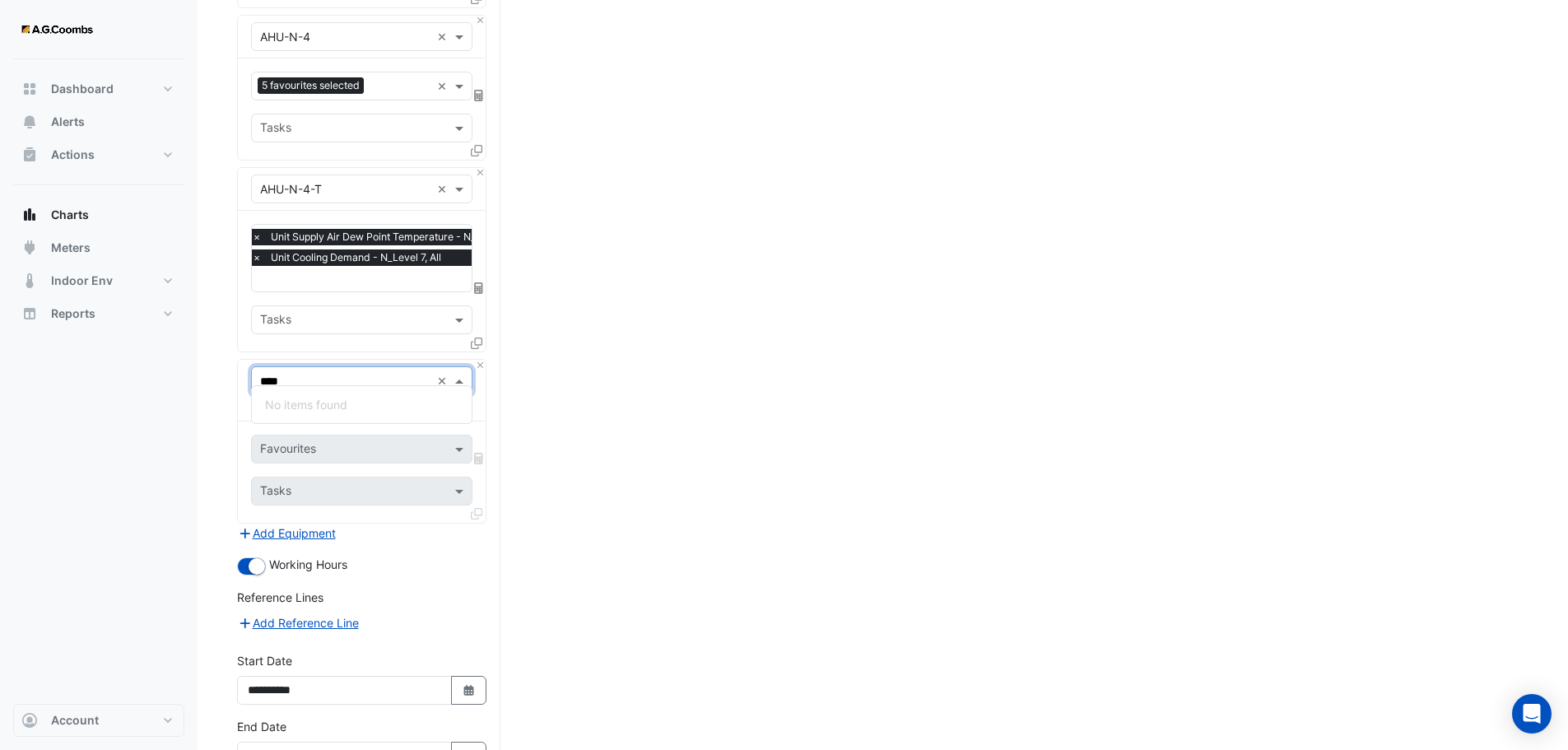
type input "***"
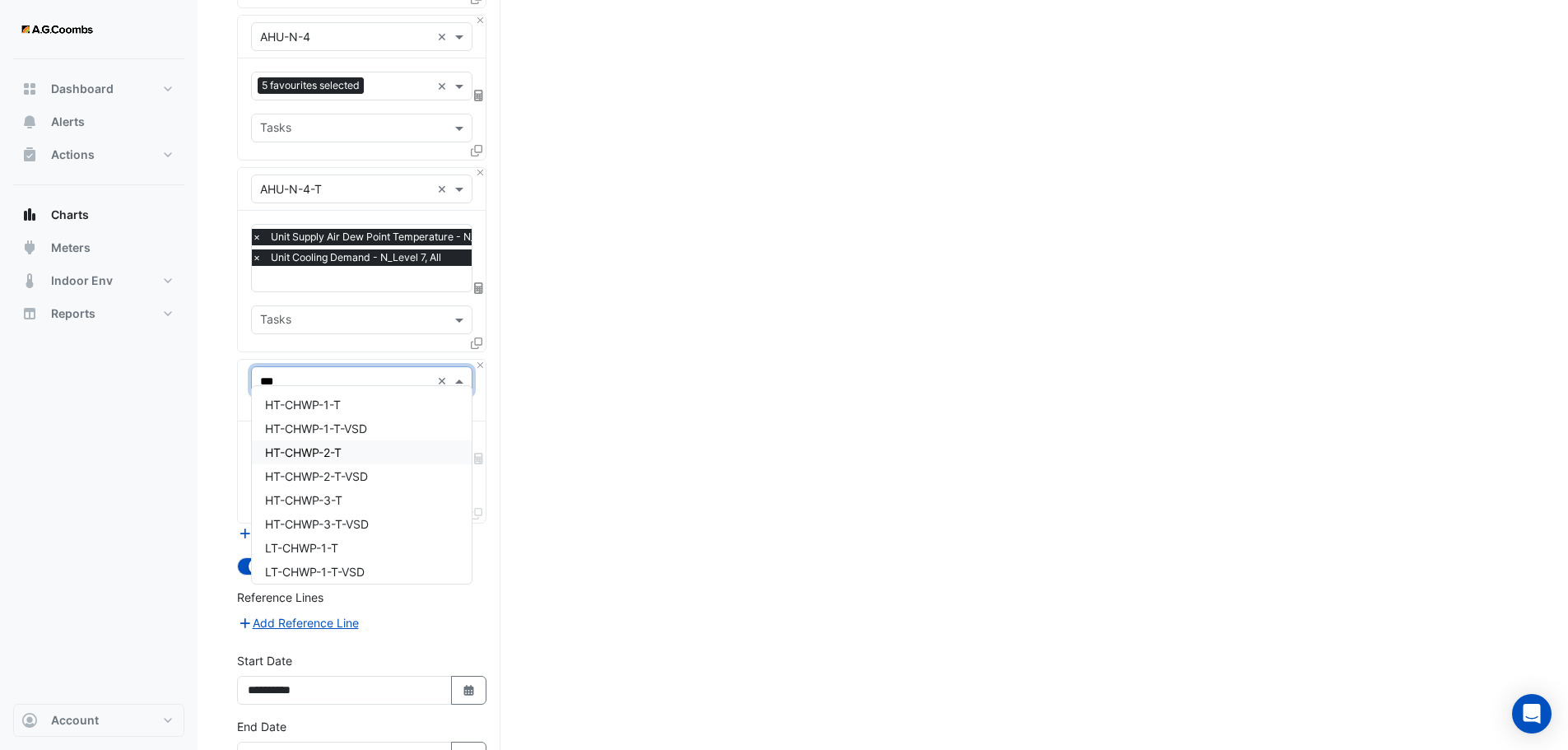
scroll to position [54, 0]
drag, startPoint x: 298, startPoint y: 362, endPoint x: 250, endPoint y: 371, distance: 48.8
click at [250, 371] on div "*** × Select an Equipment" at bounding box center [361, 390] width 248 height 61
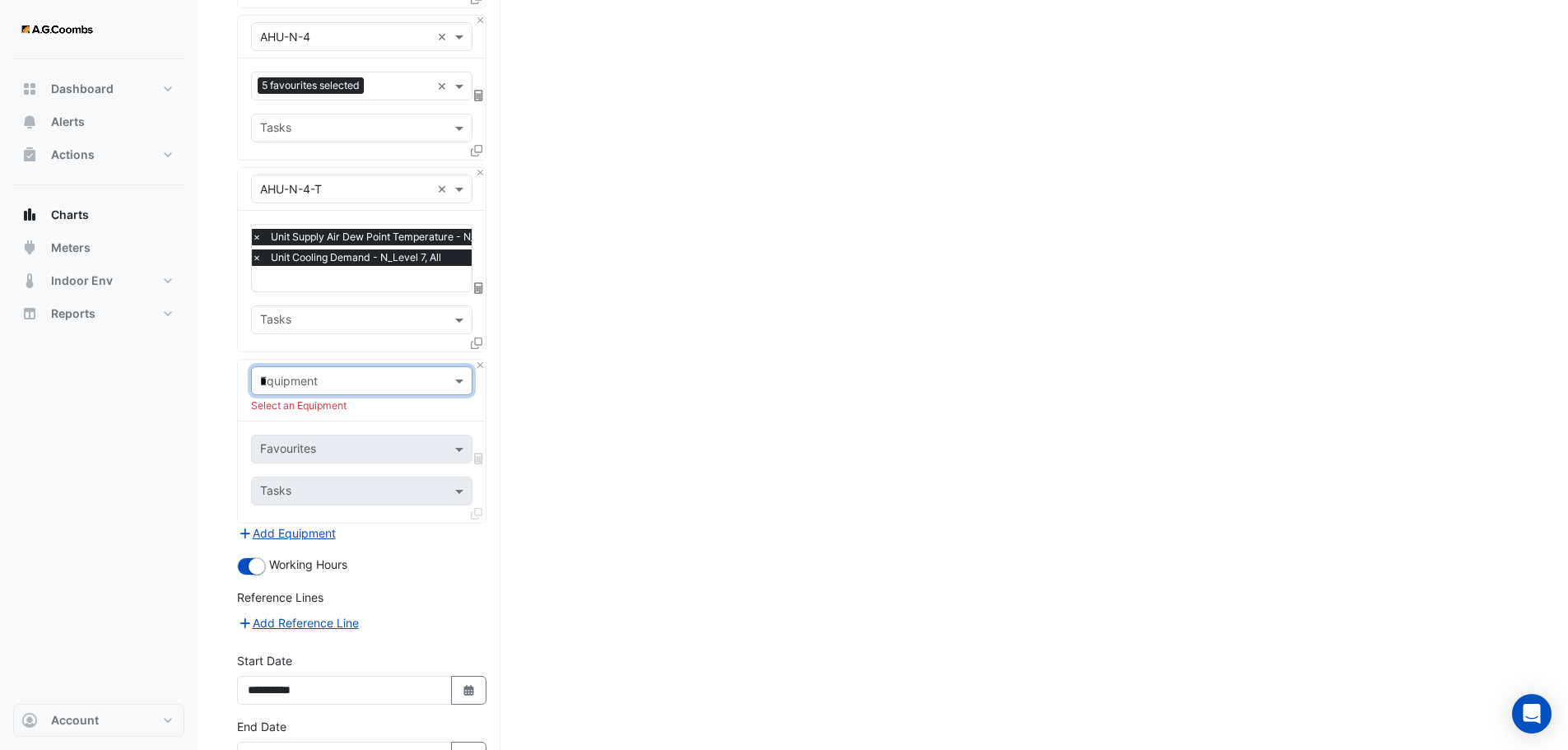
type input "**"
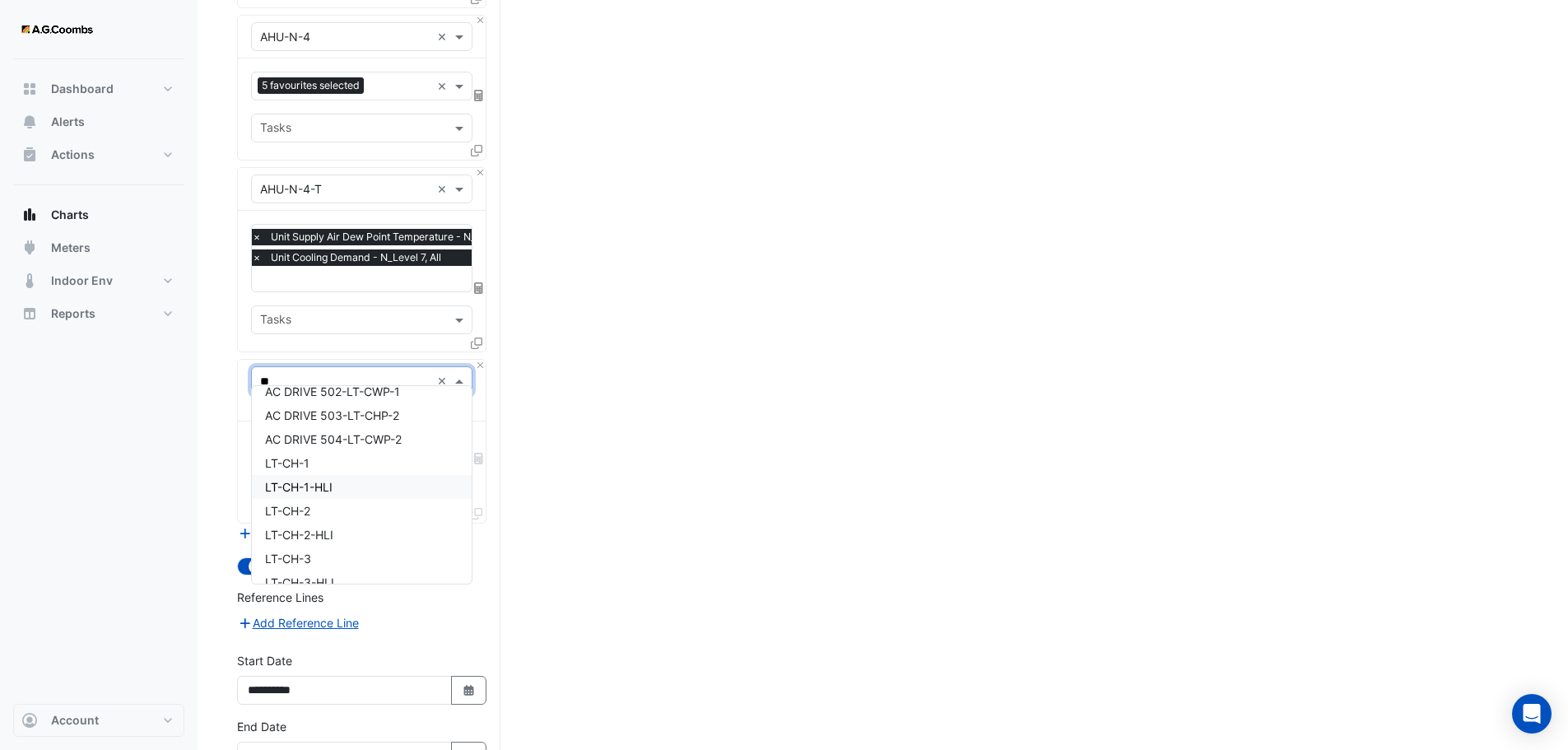
scroll to position [0, 0]
click at [283, 373] on input "**" at bounding box center [345, 382] width 170 height 17
click at [273, 505] on span "LT-CH-1" at bounding box center [287, 500] width 44 height 14
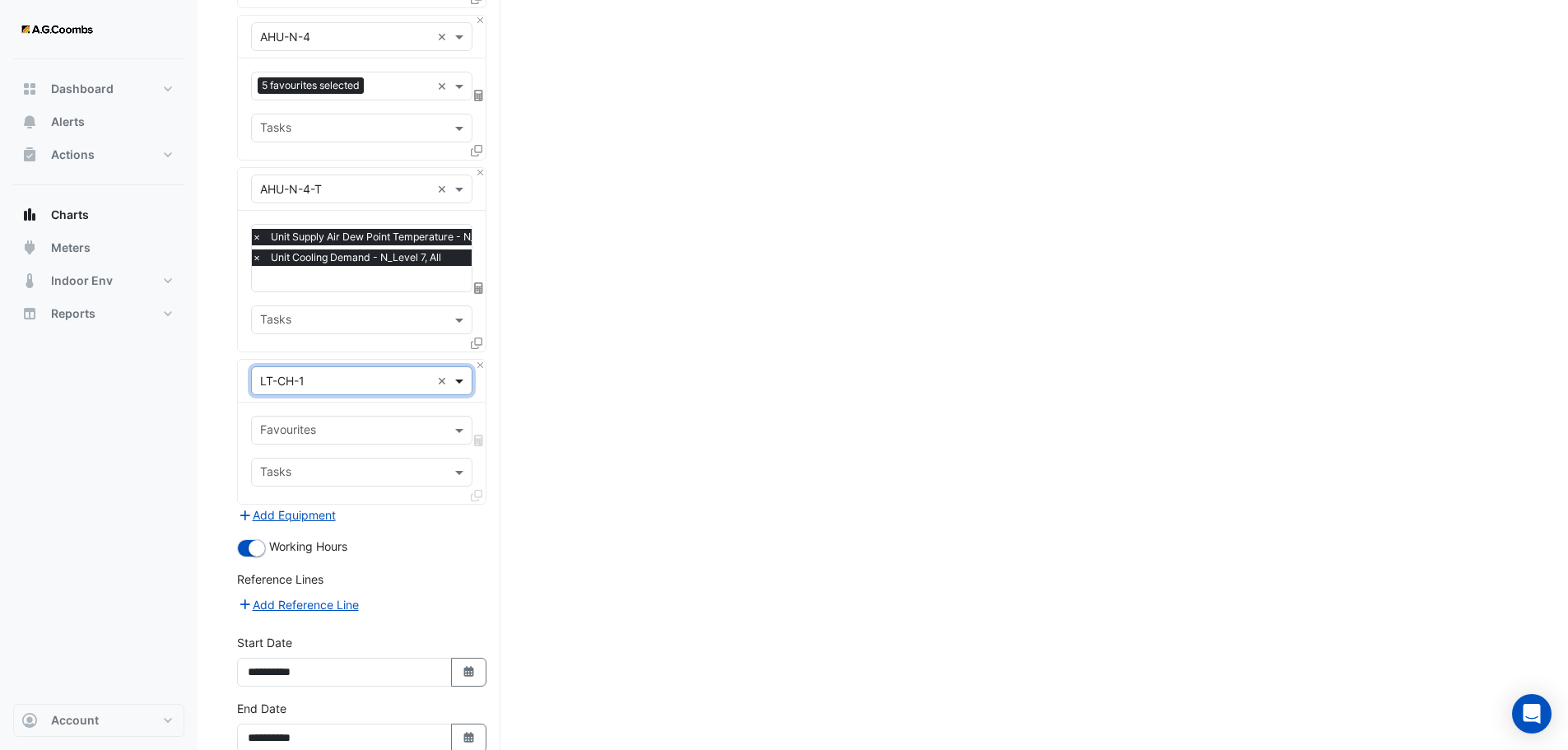
click at [458, 372] on span at bounding box center [461, 381] width 21 height 17
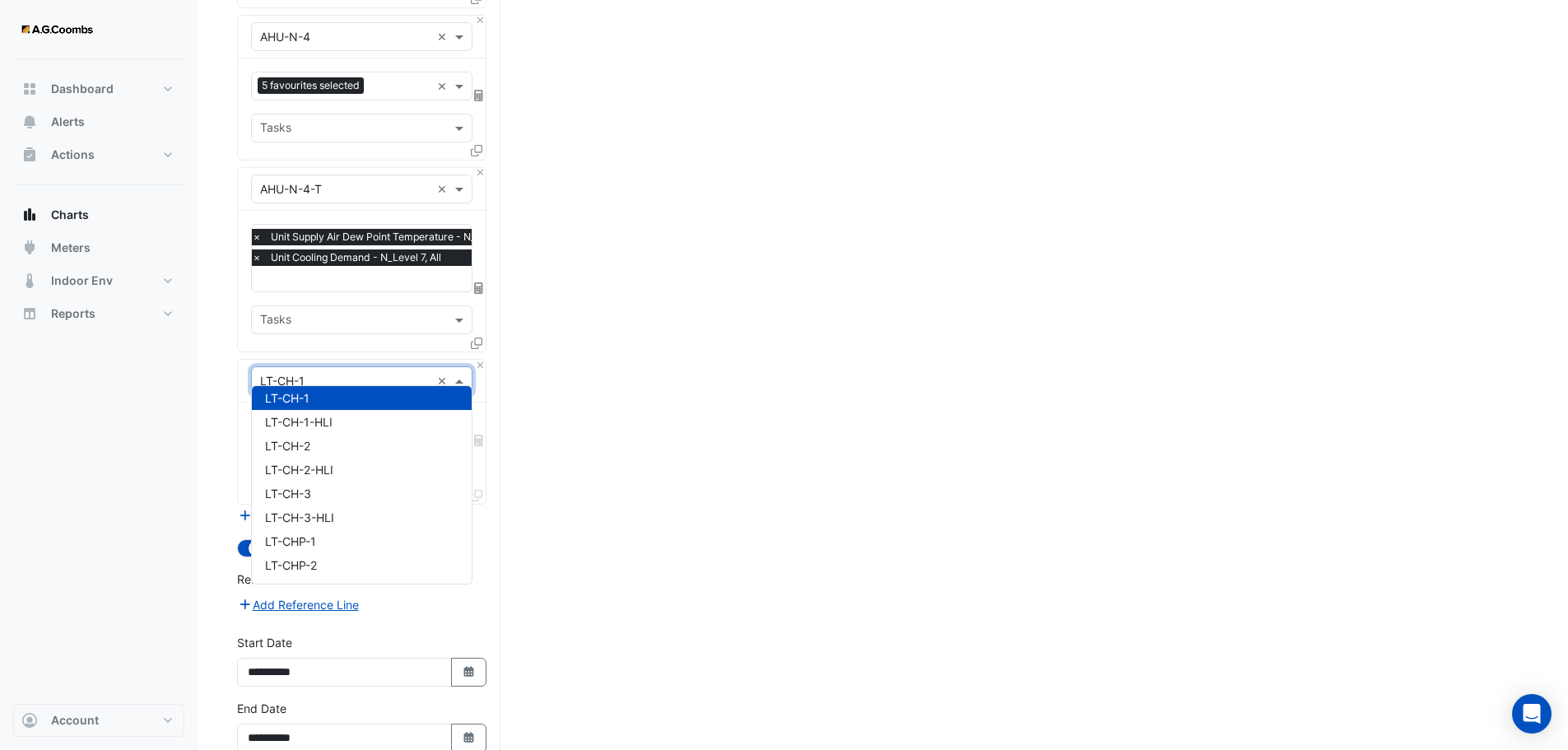
click at [407, 373] on input "text" at bounding box center [345, 382] width 170 height 17
drag, startPoint x: 632, startPoint y: 379, endPoint x: 485, endPoint y: 401, distance: 148.6
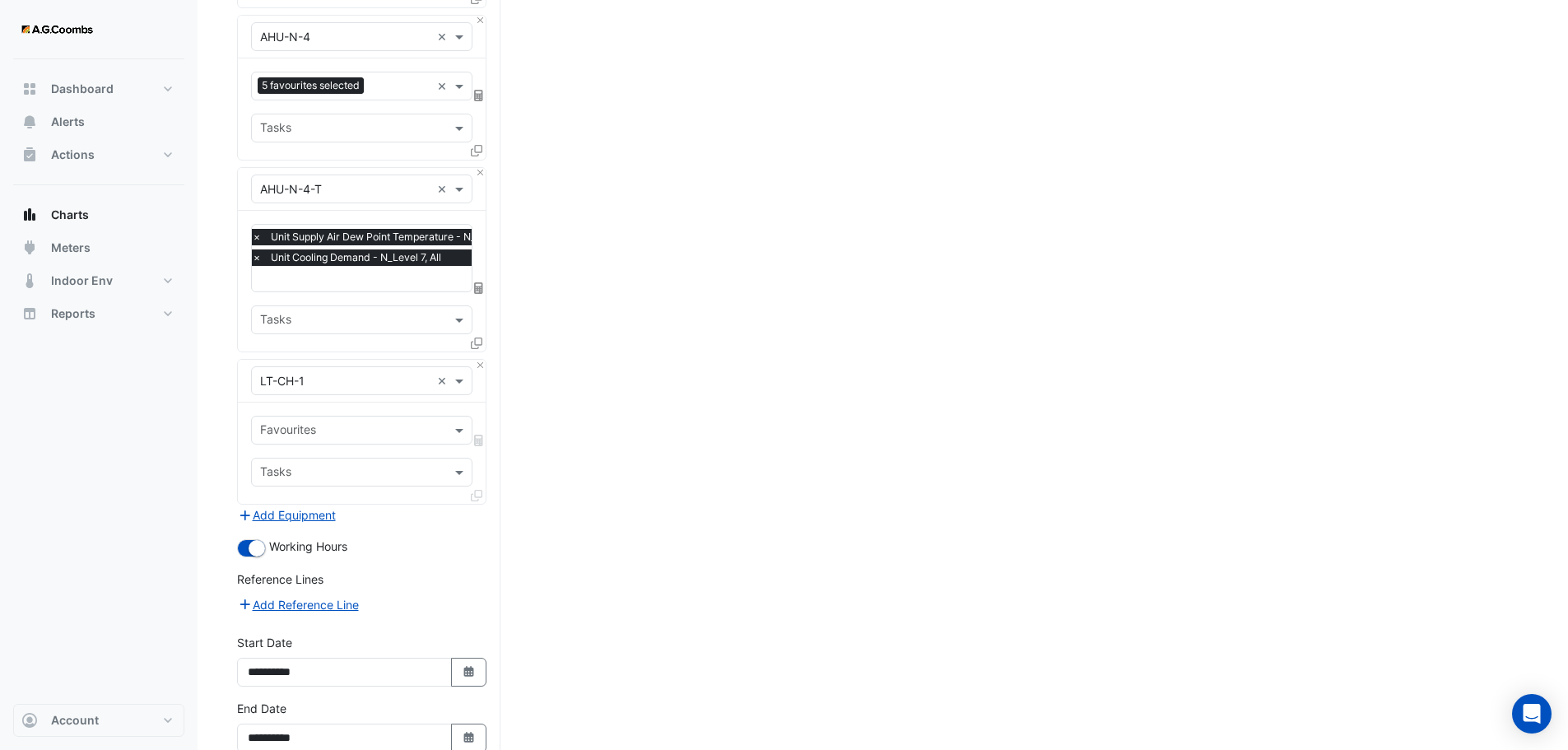
click at [337, 425] on input "text" at bounding box center [352, 432] width 184 height 17
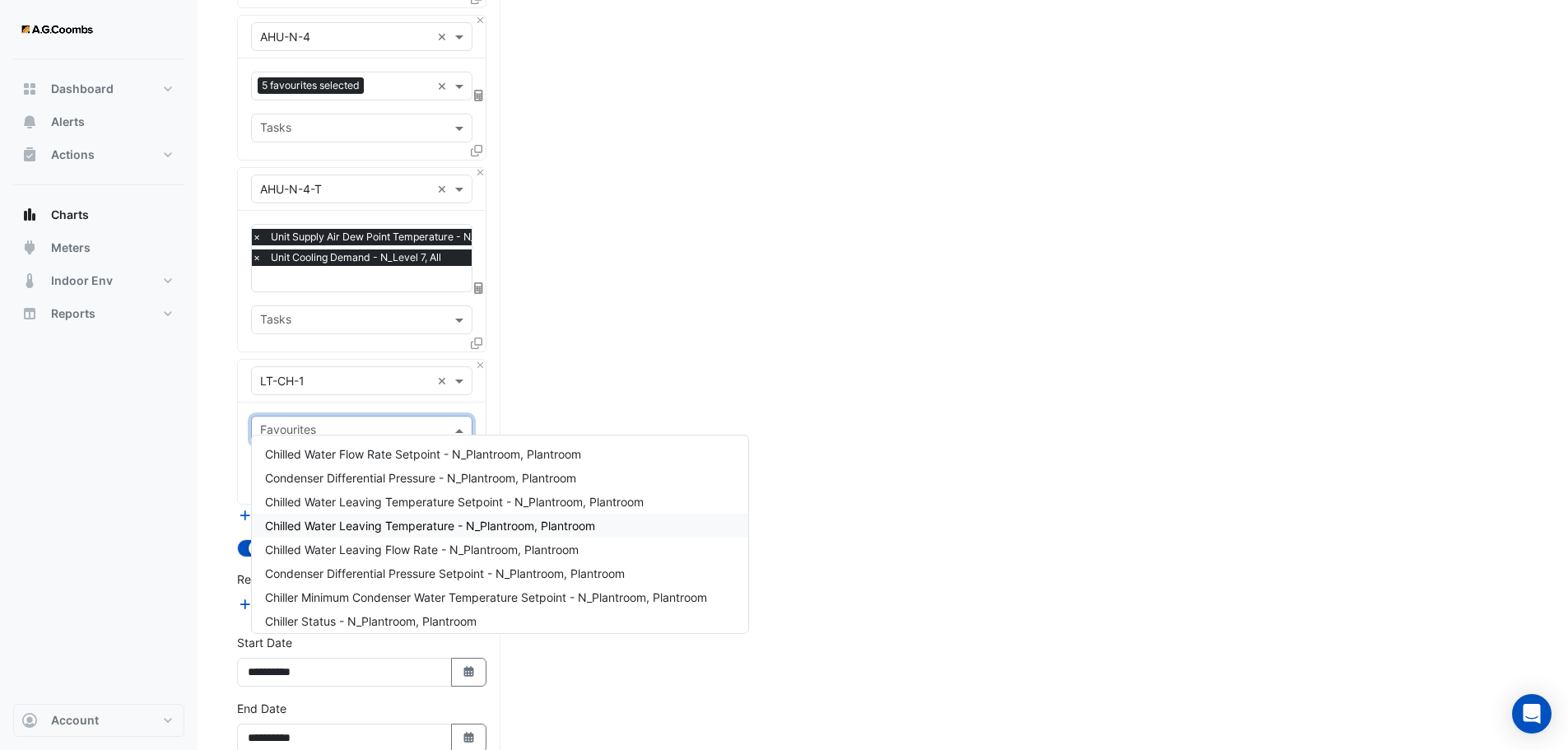
click at [369, 529] on span "Chilled Water Leaving Temperature - N_Plantroom, Plantroom" at bounding box center [430, 525] width 330 height 14
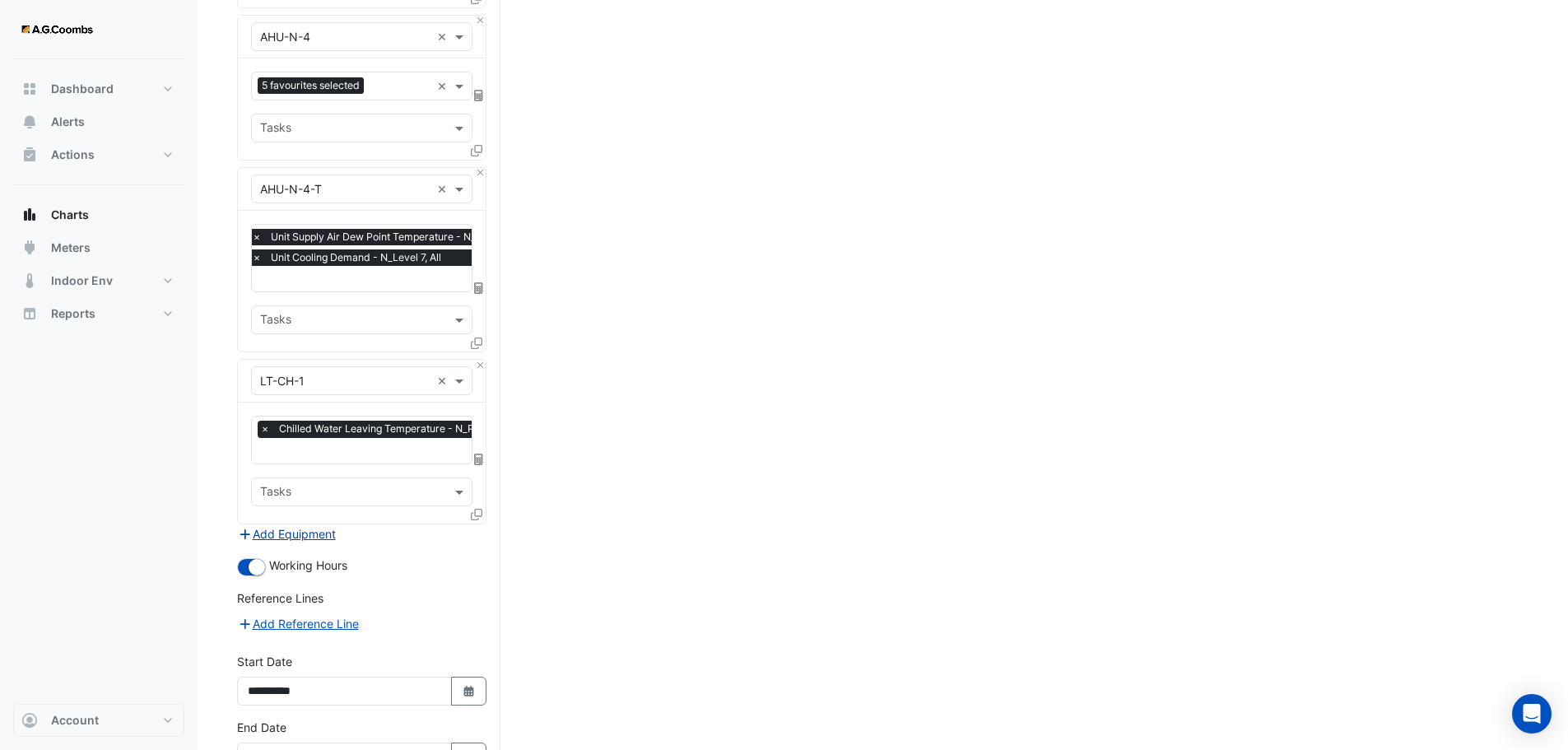
click at [302, 524] on button "Add Equipment" at bounding box center [286, 534] width 99 height 19
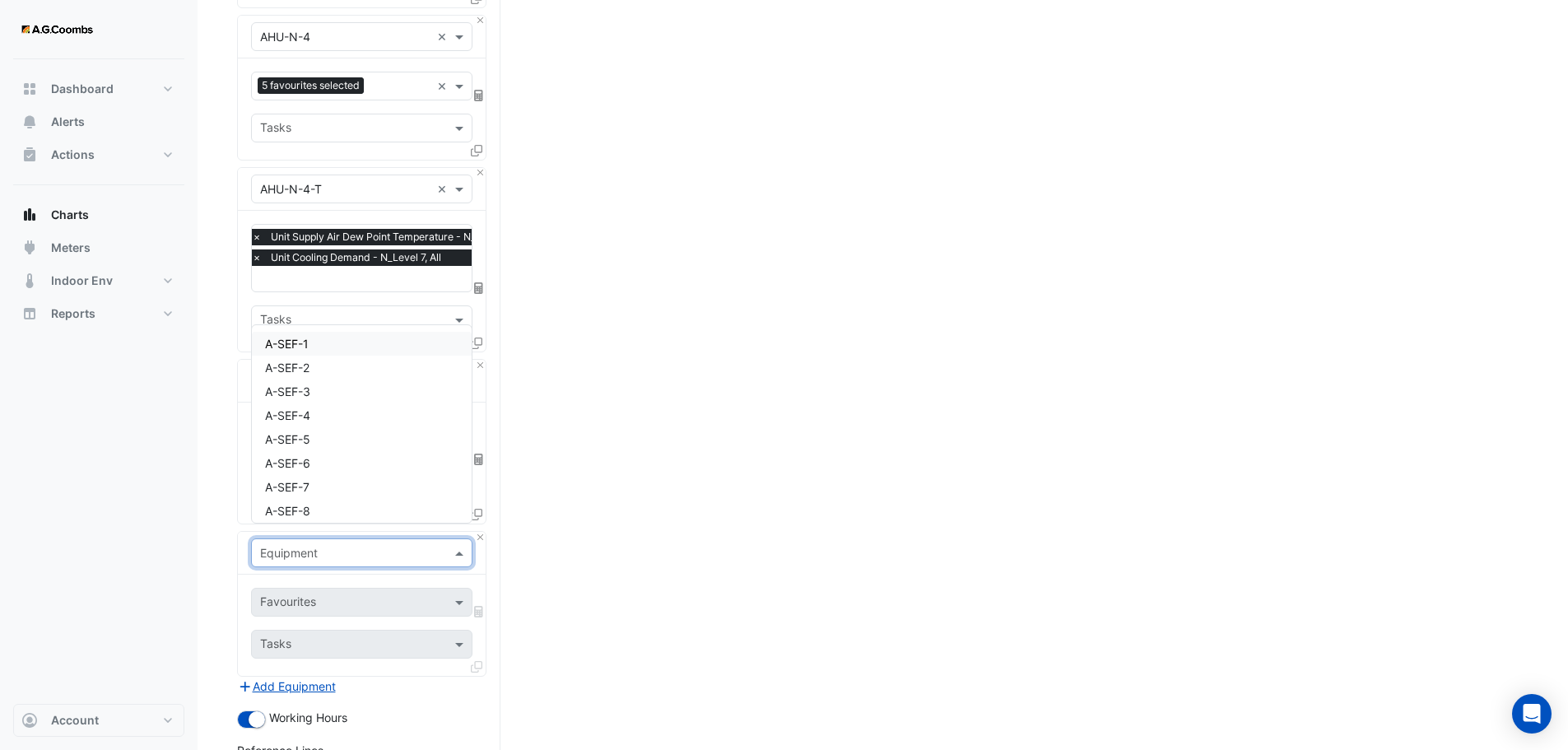
click at [313, 545] on input "text" at bounding box center [345, 554] width 170 height 17
click at [317, 313] on input "text" at bounding box center [352, 321] width 184 height 17
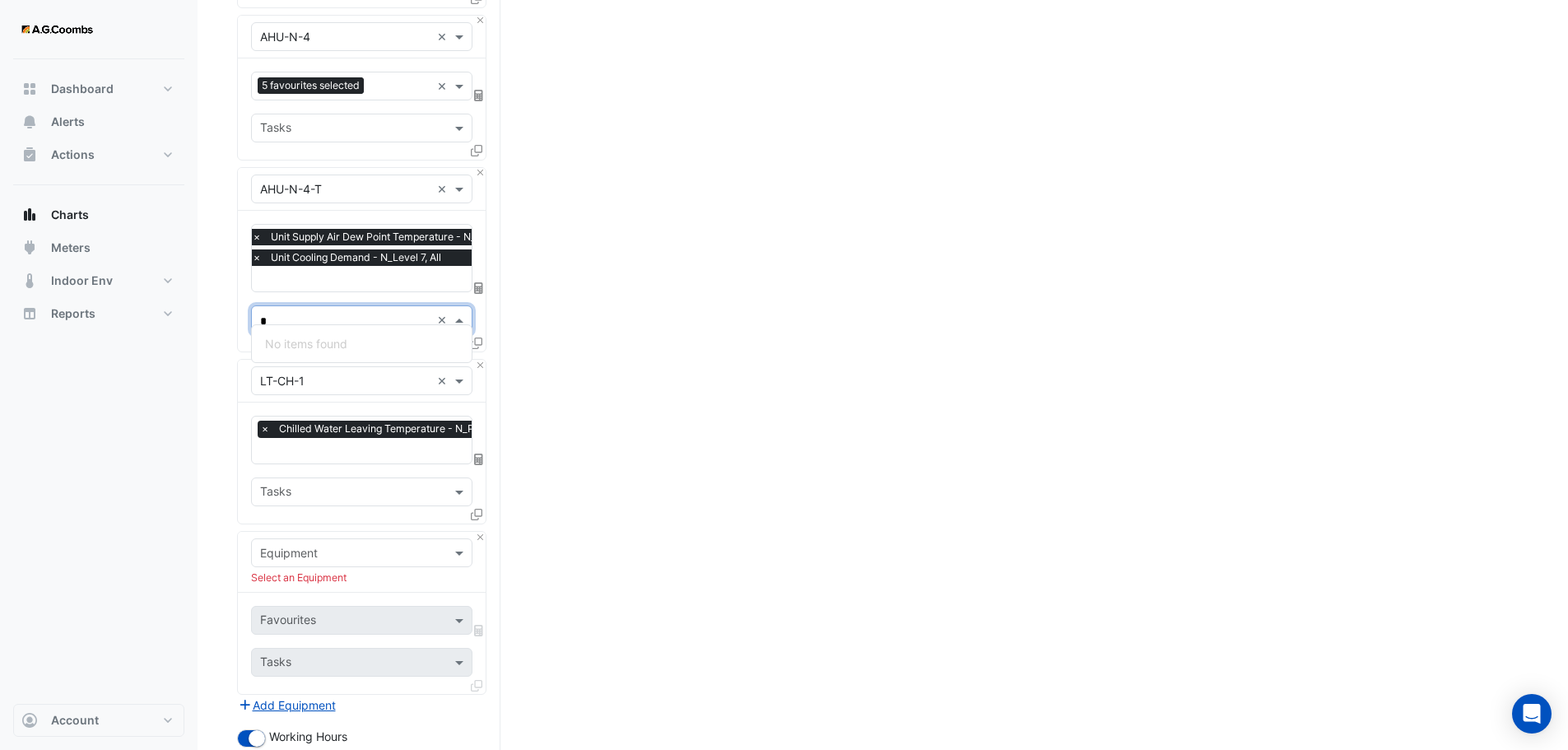
type input "**"
click at [345, 344] on div "No items found" at bounding box center [362, 344] width 219 height 24
drag, startPoint x: 365, startPoint y: 308, endPoint x: 236, endPoint y: 310, distance: 129.0
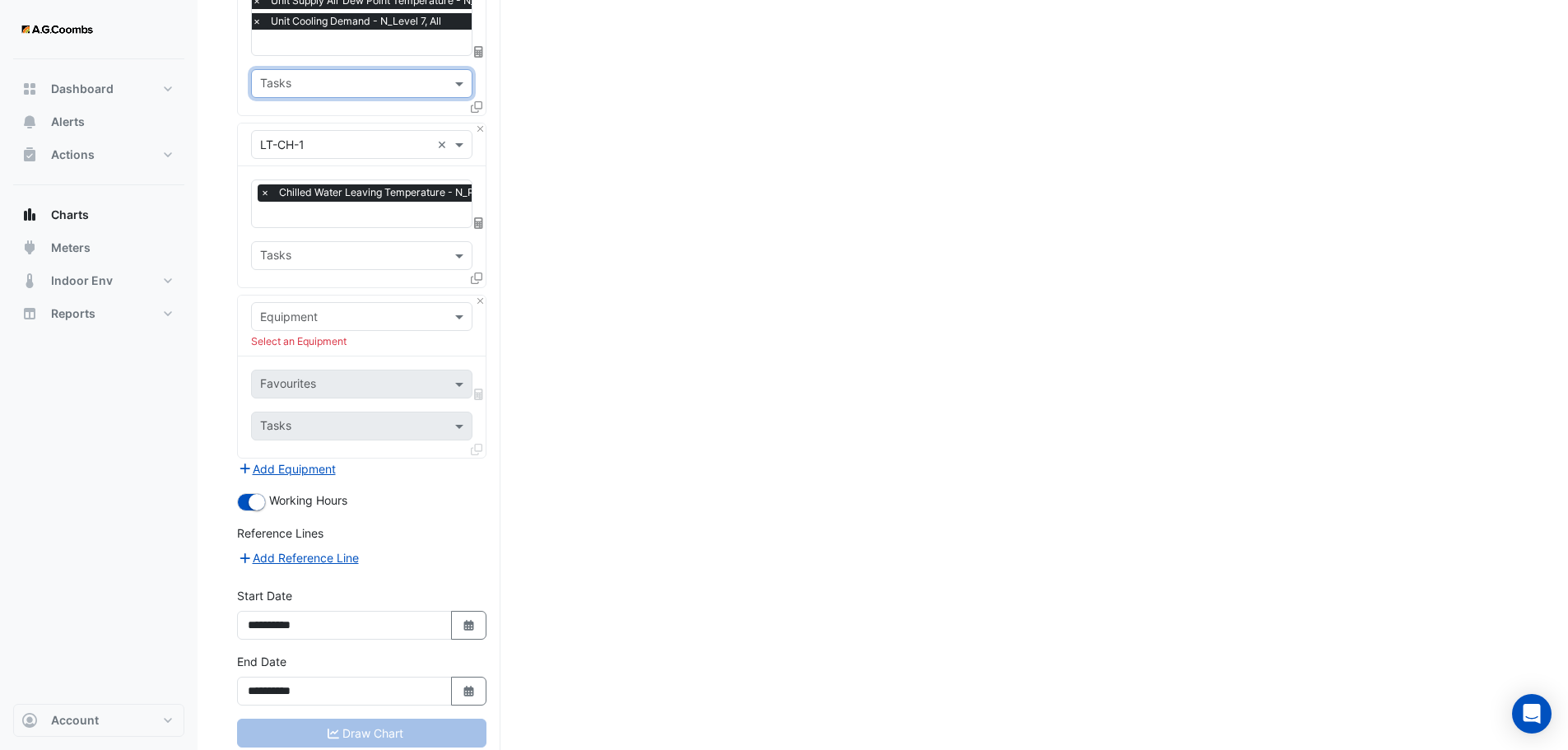
scroll to position [1564, 0]
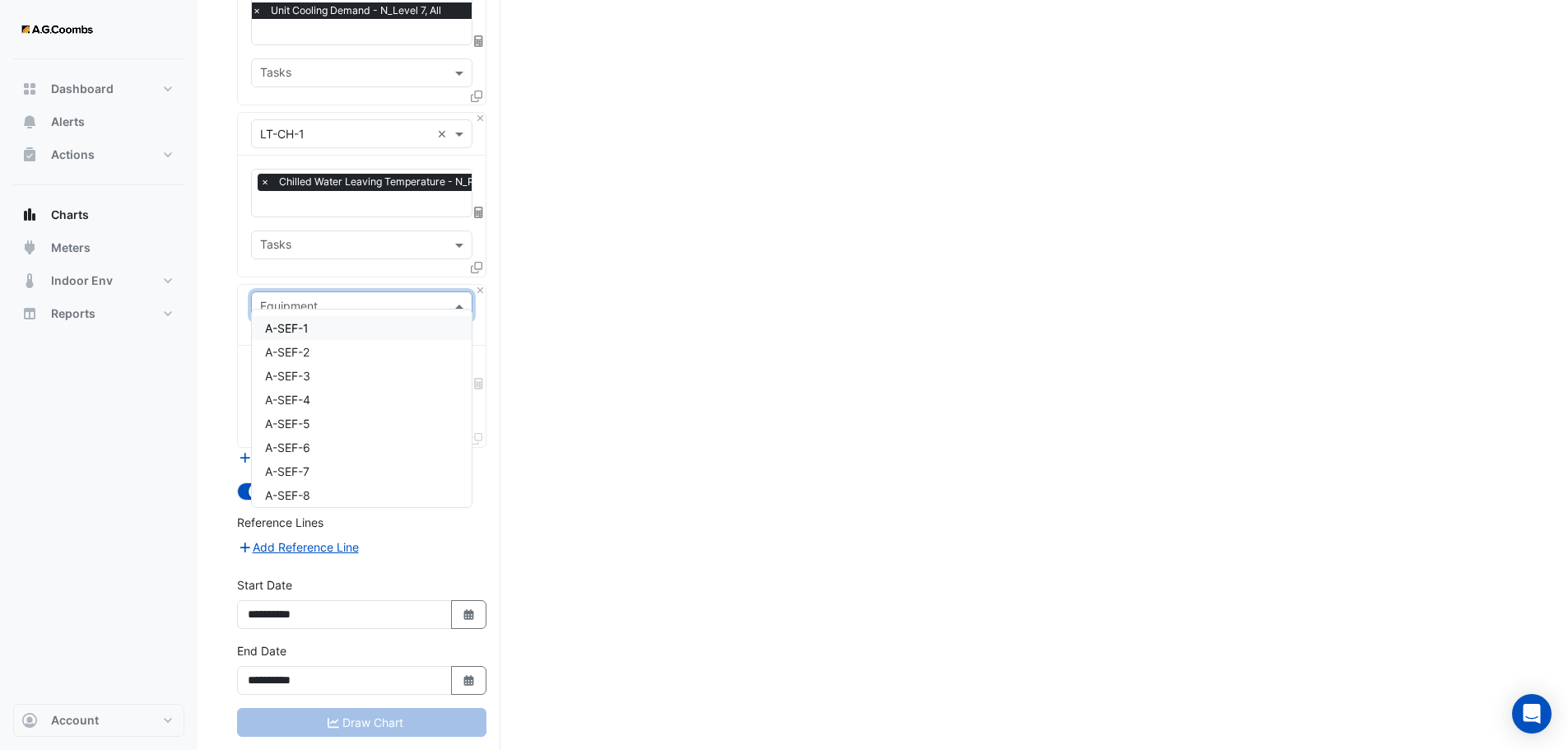
click at [378, 298] on input "text" at bounding box center [345, 307] width 170 height 17
type input "*****"
click at [298, 423] on span "LT-CH-2" at bounding box center [288, 423] width 45 height 14
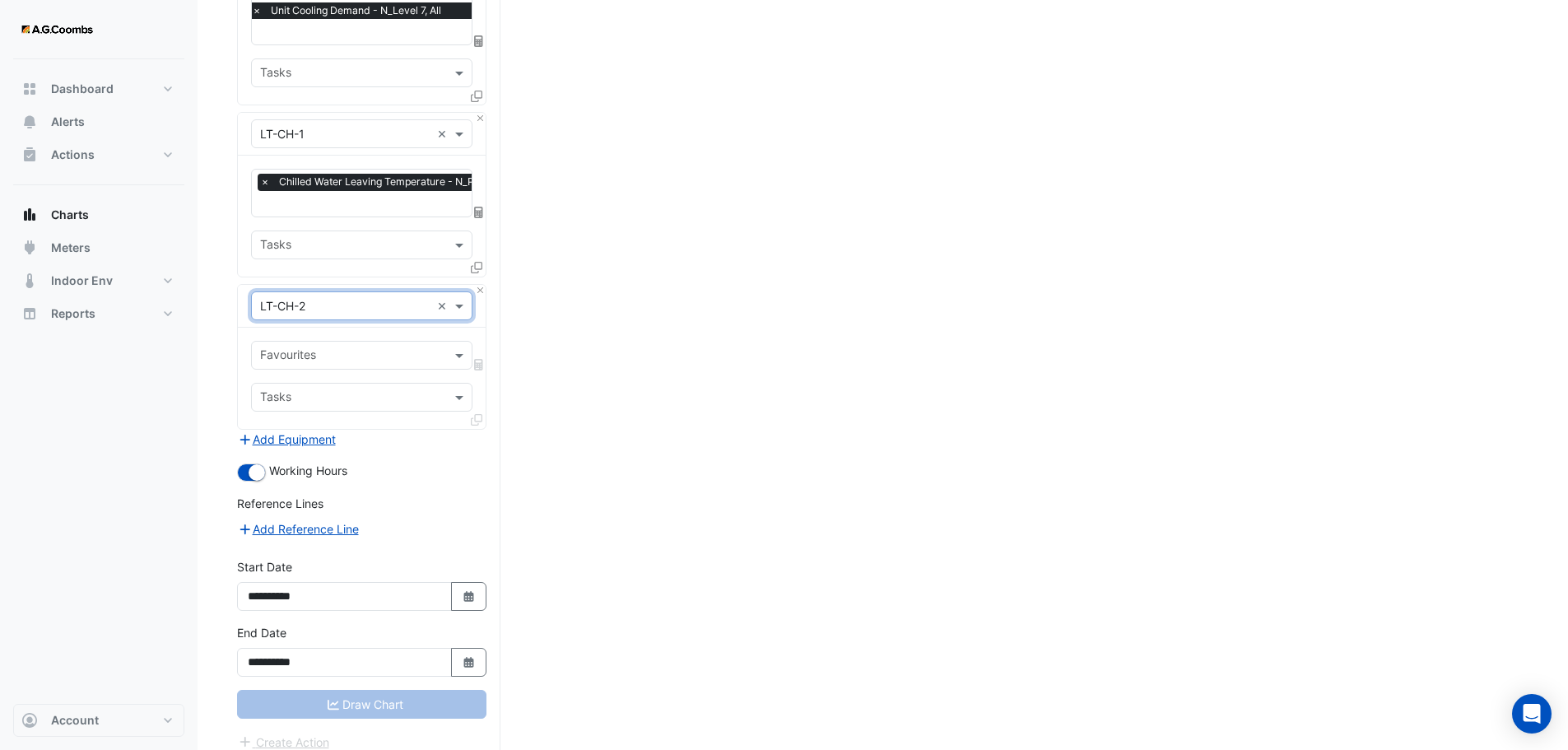
click at [384, 348] on input "text" at bounding box center [352, 357] width 184 height 17
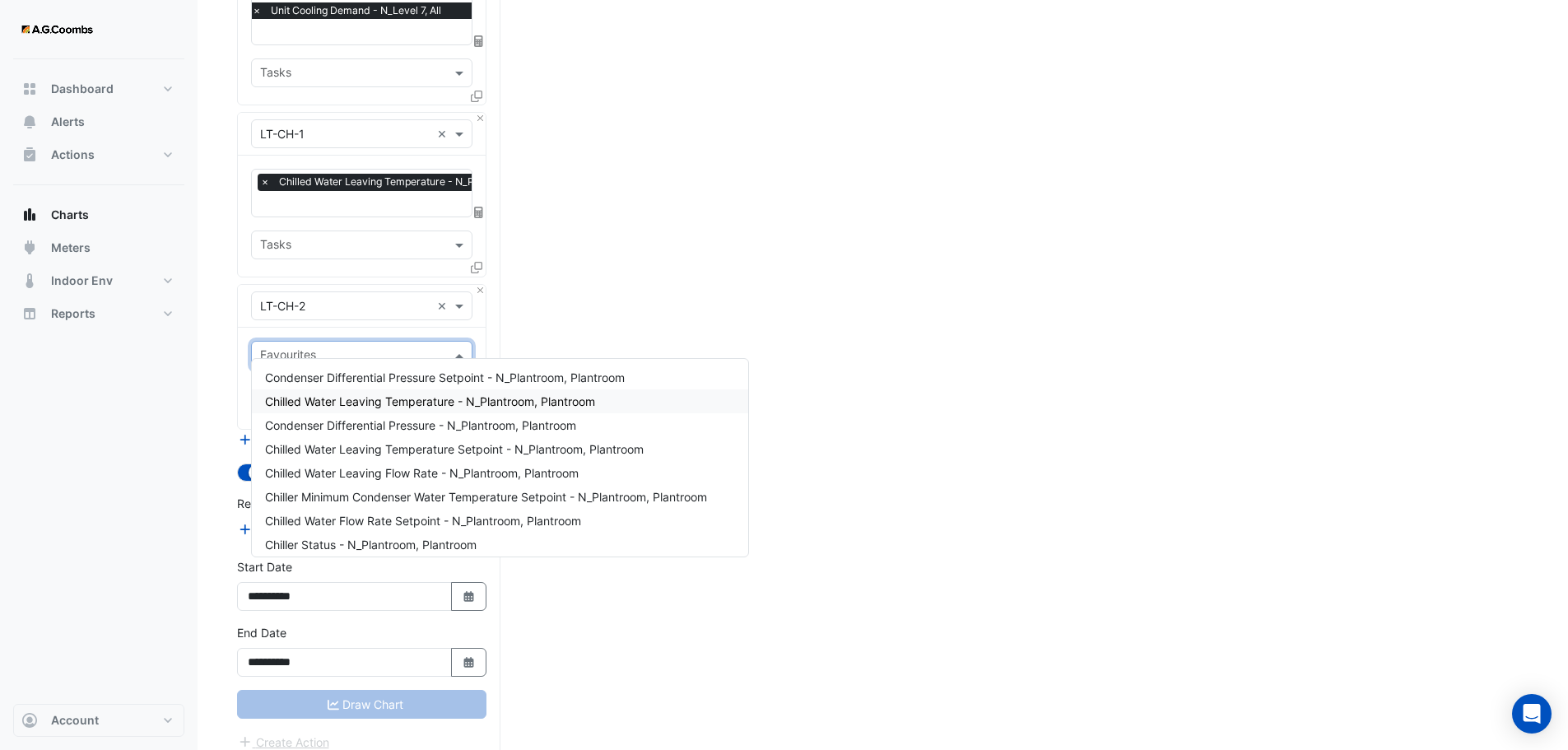
click at [420, 401] on span "Chilled Water Leaving Temperature - N_Plantroom, Plantroom" at bounding box center [430, 401] width 330 height 14
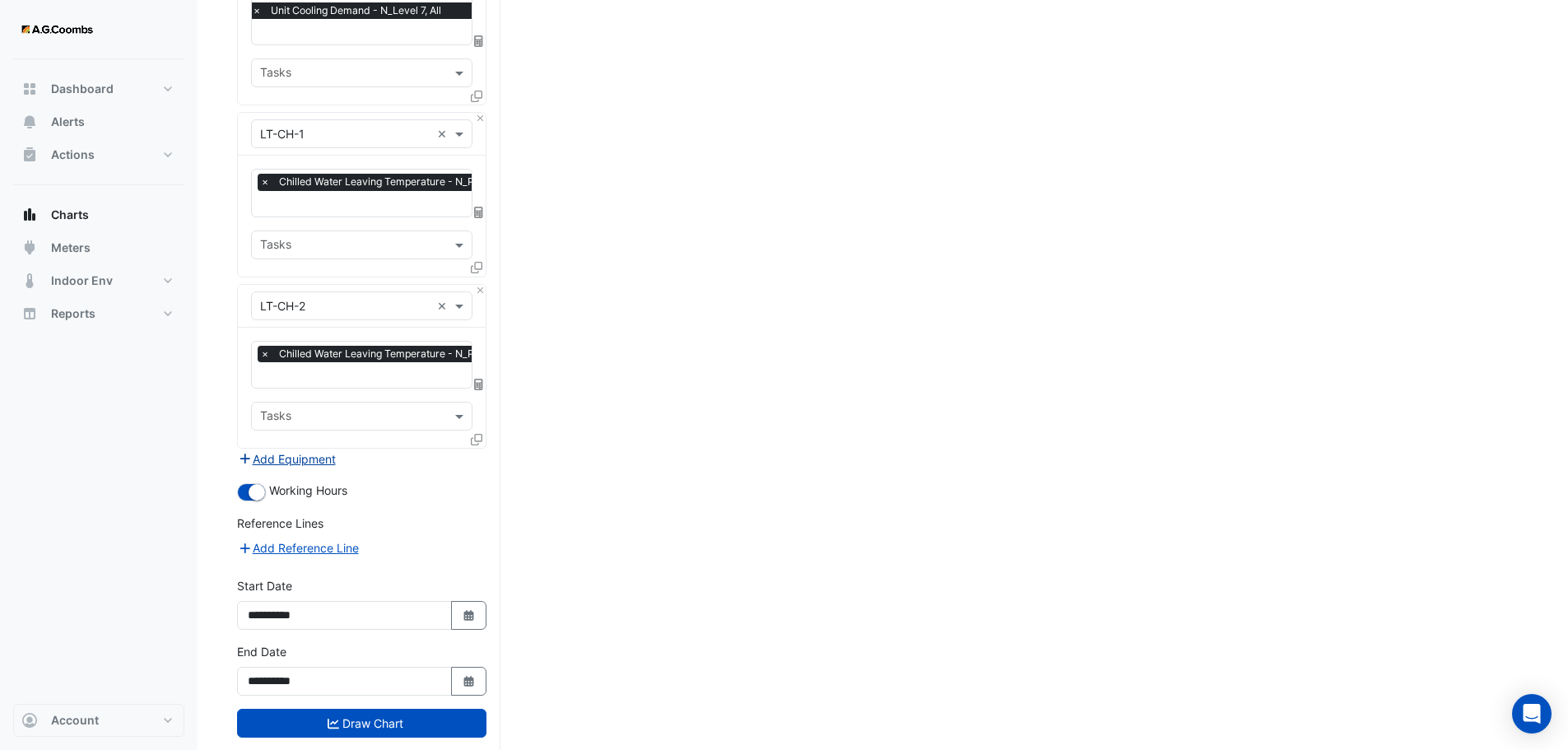
click at [251, 453] on icon "button" at bounding box center [244, 458] width 15 height 11
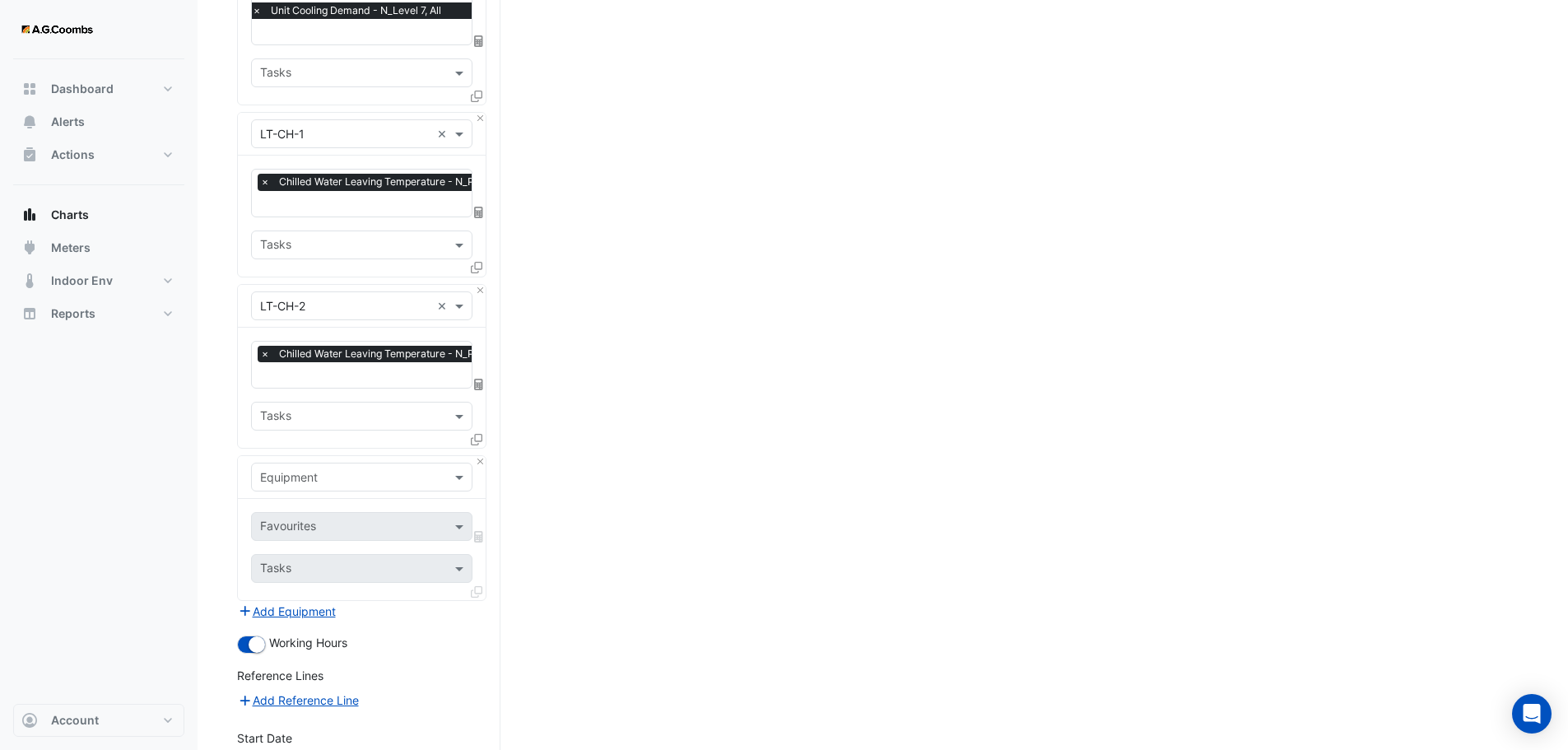
click at [307, 469] on input "text" at bounding box center [345, 478] width 170 height 17
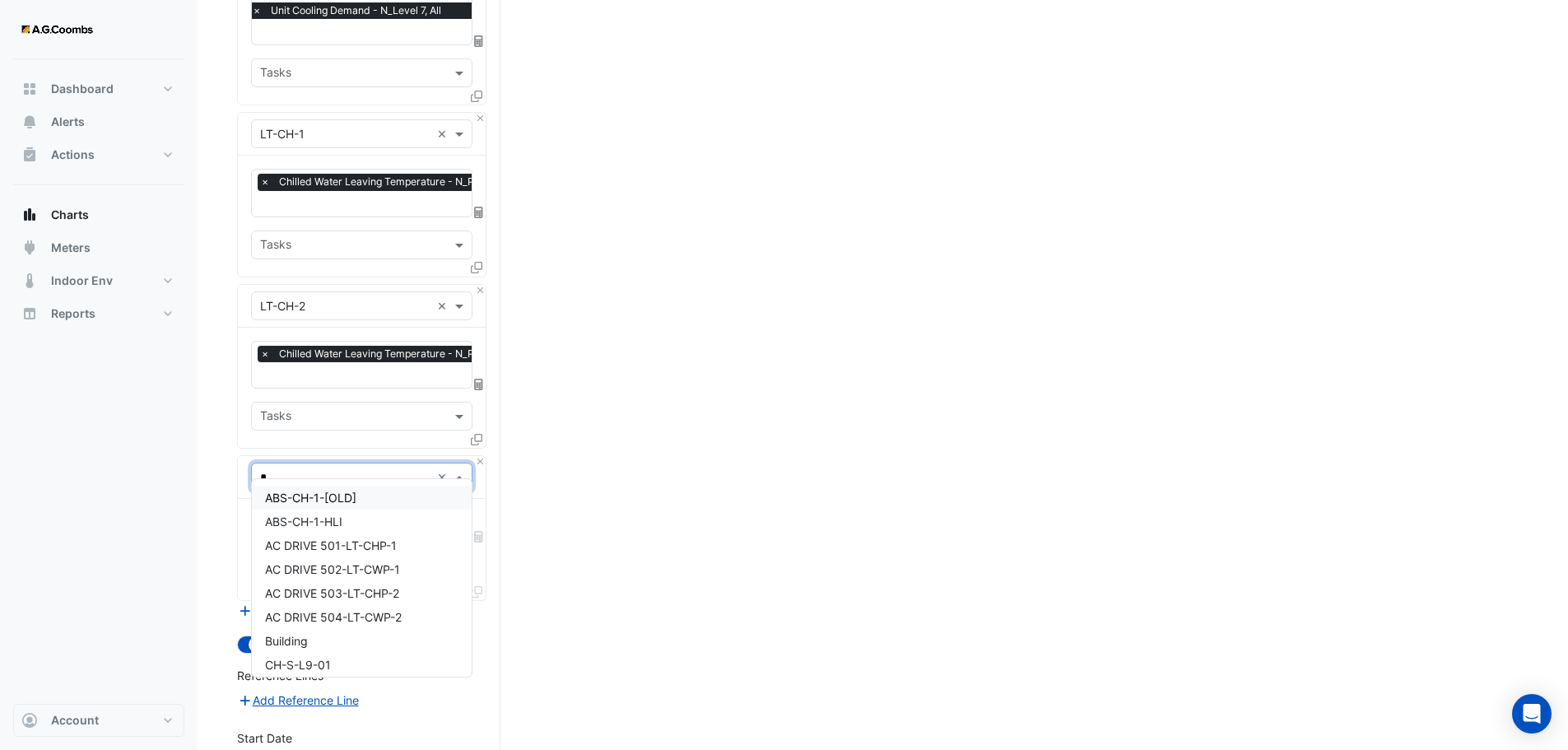
type input "**"
click at [295, 612] on span "LT-CH-3" at bounding box center [288, 607] width 46 height 14
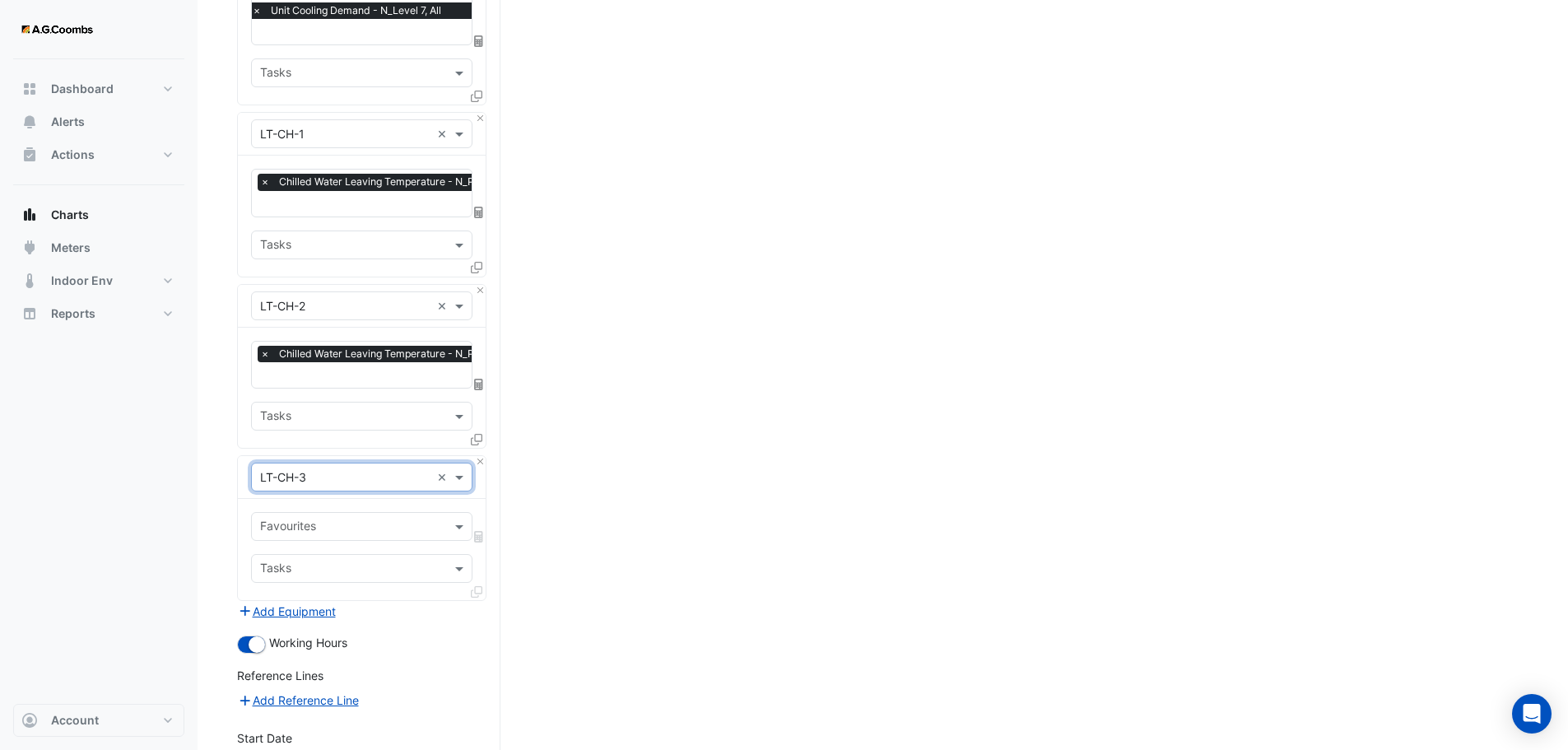
click at [318, 519] on input "text" at bounding box center [352, 528] width 184 height 17
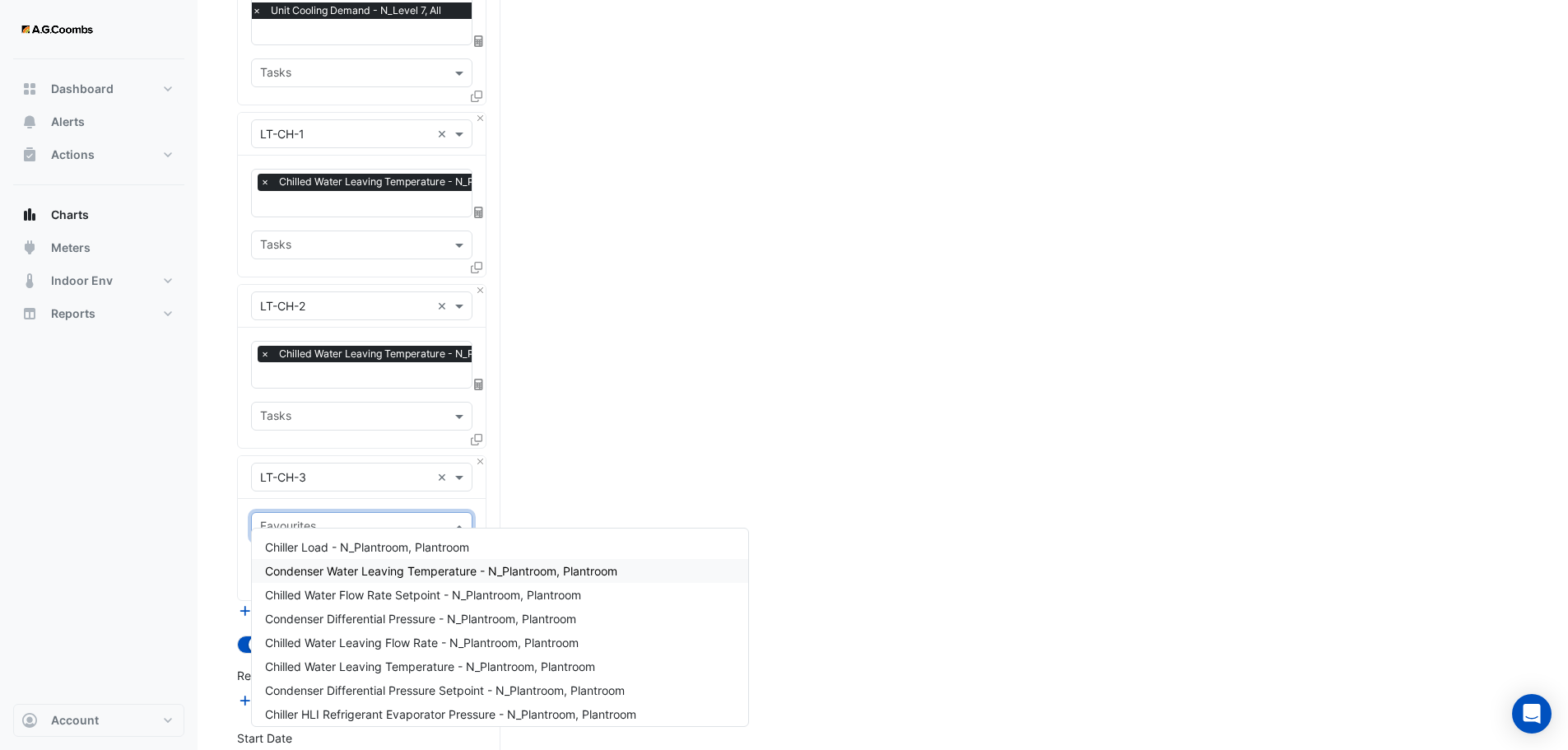
click at [338, 572] on span "Condenser Water Leaving Temperature - N_Plantroom, Plantroom" at bounding box center [441, 571] width 352 height 14
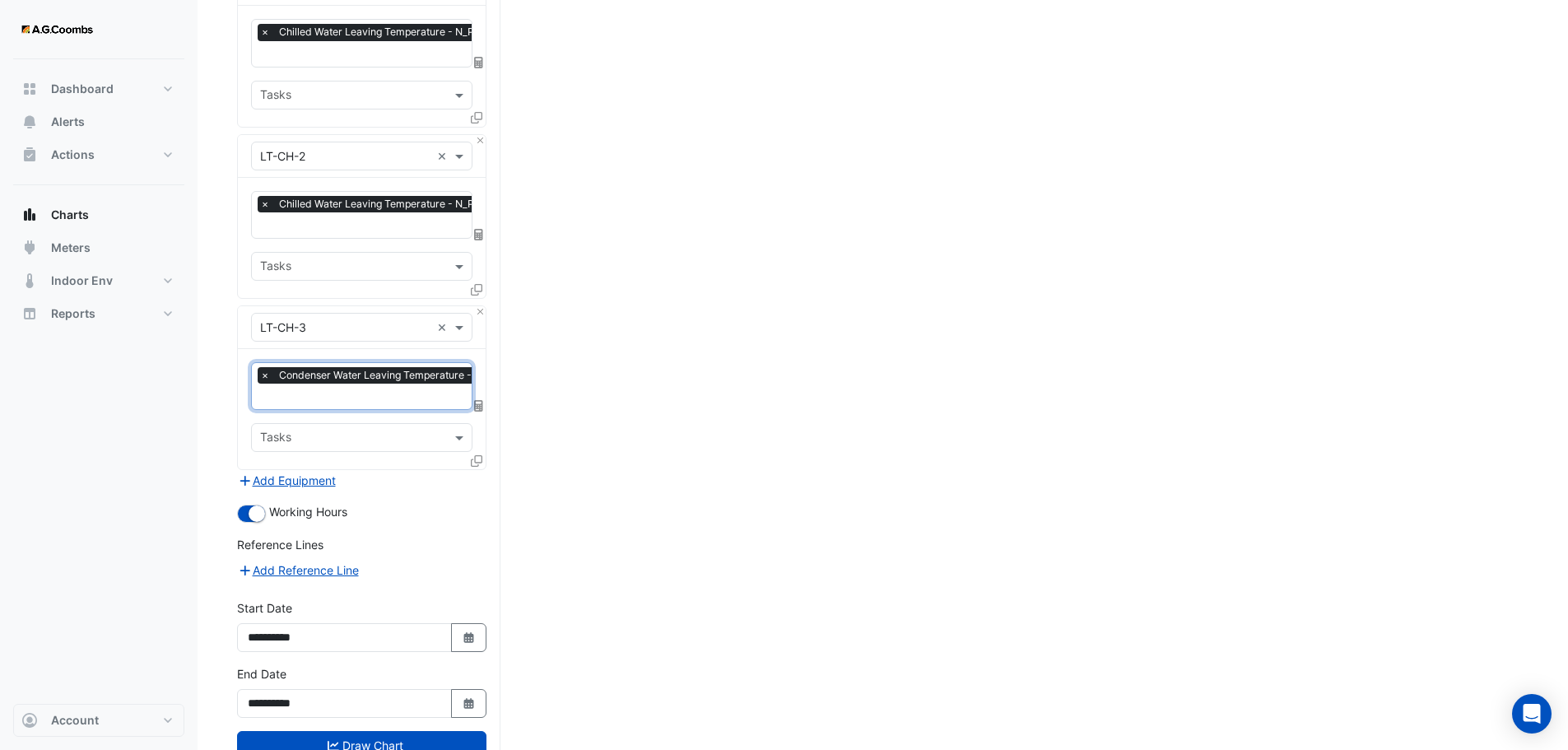
scroll to position [1753, 0]
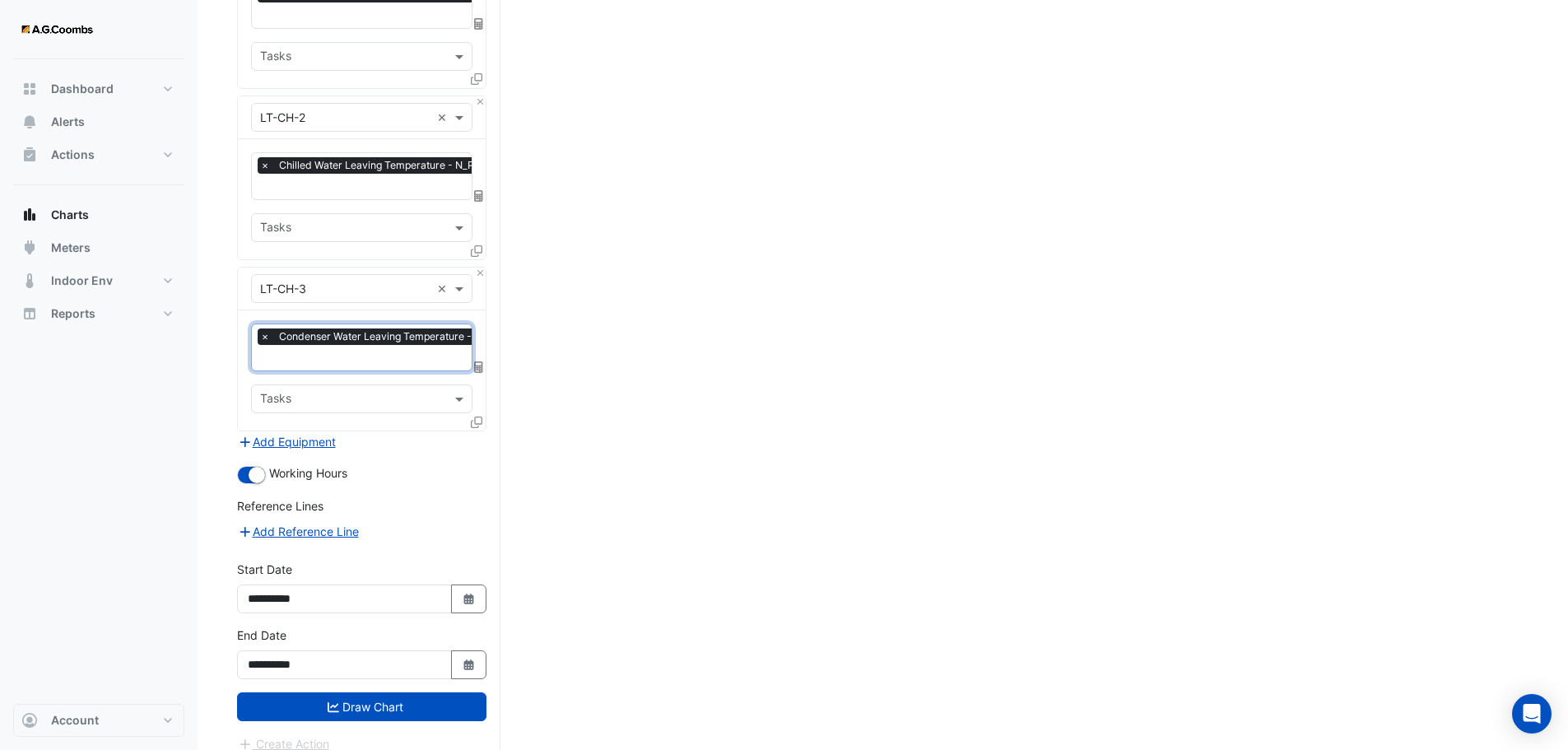
click at [327, 700] on fa-icon "submit" at bounding box center [333, 707] width 11 height 14
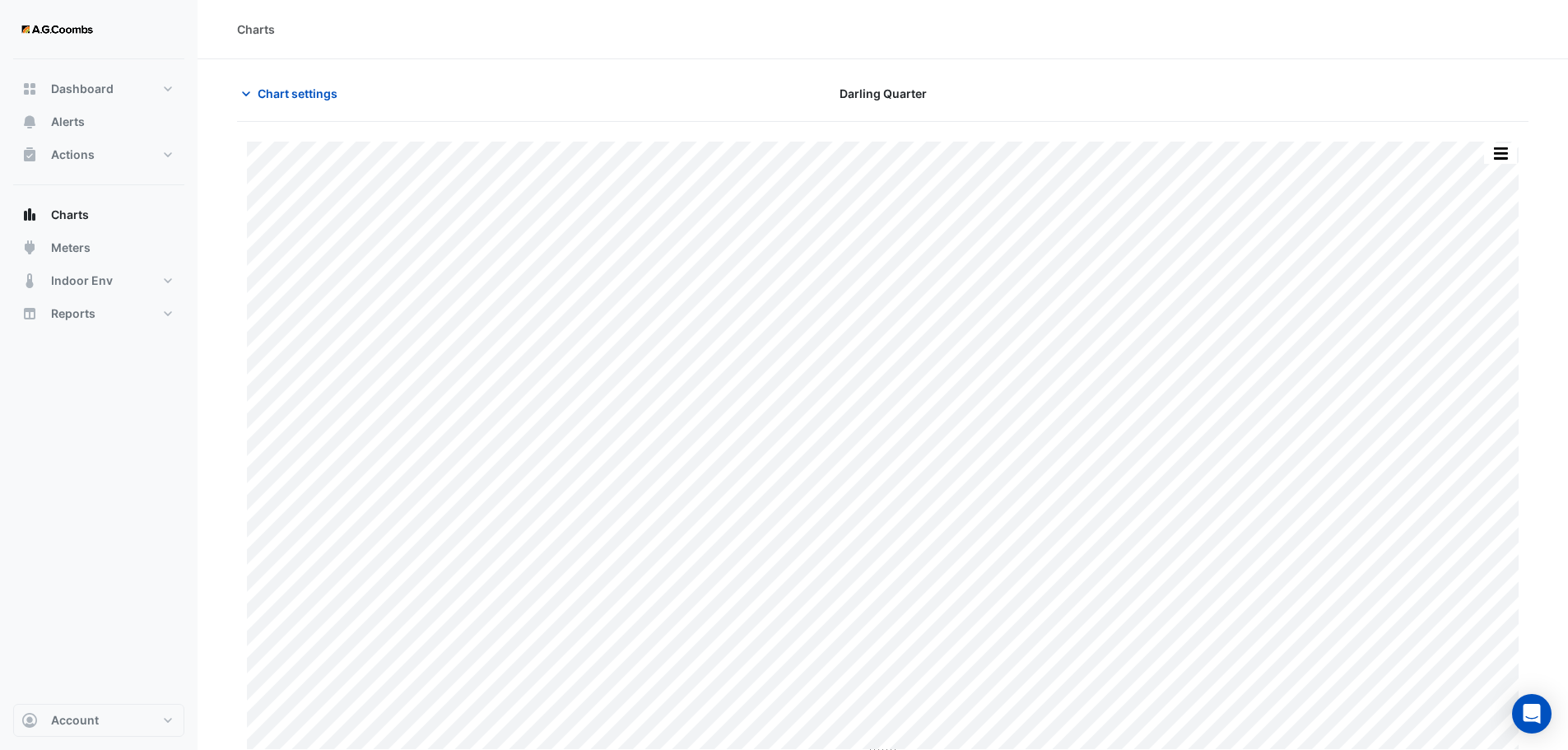
scroll to position [8, 0]
click at [284, 95] on button "Chart settings" at bounding box center [292, 86] width 111 height 29
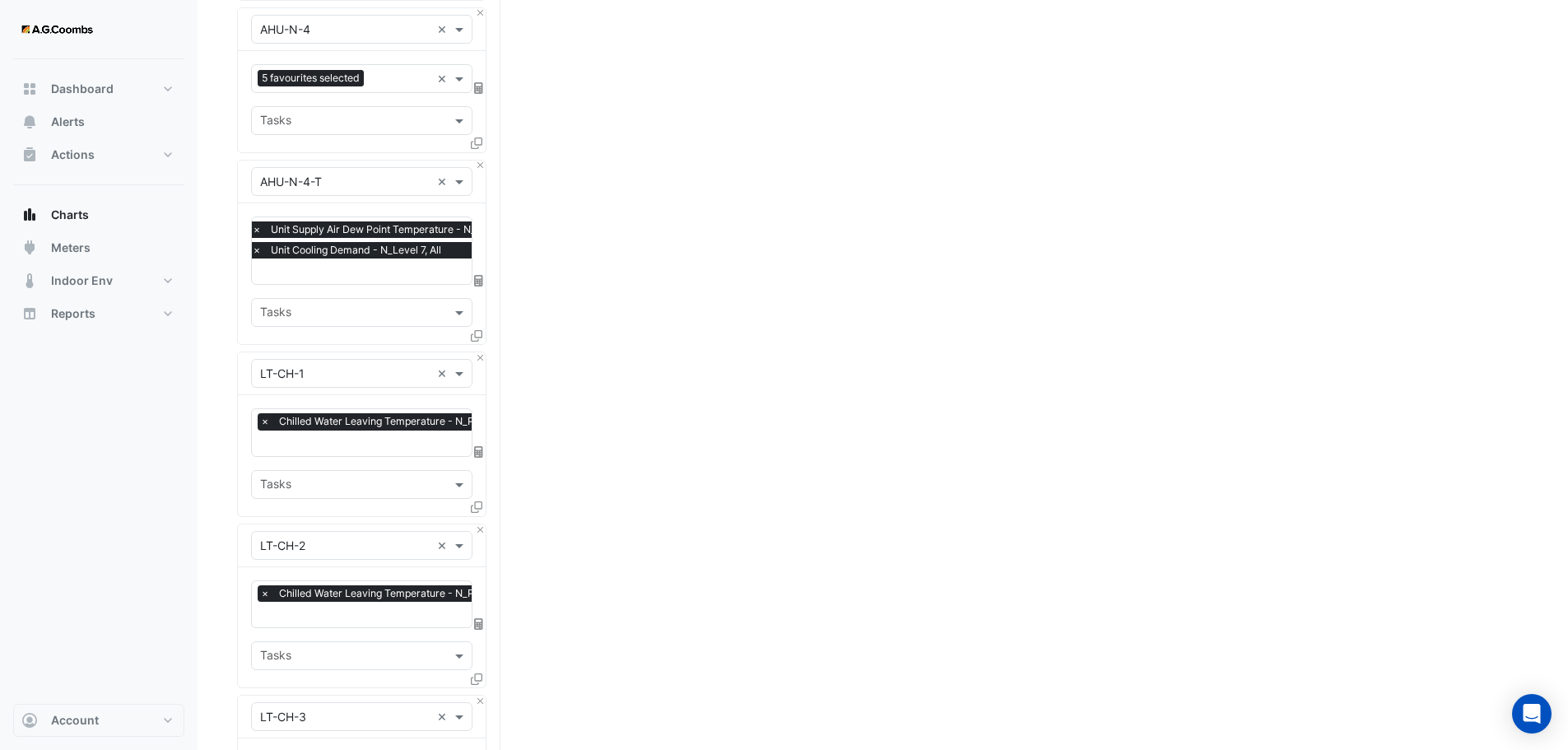
scroll to position [1753, 0]
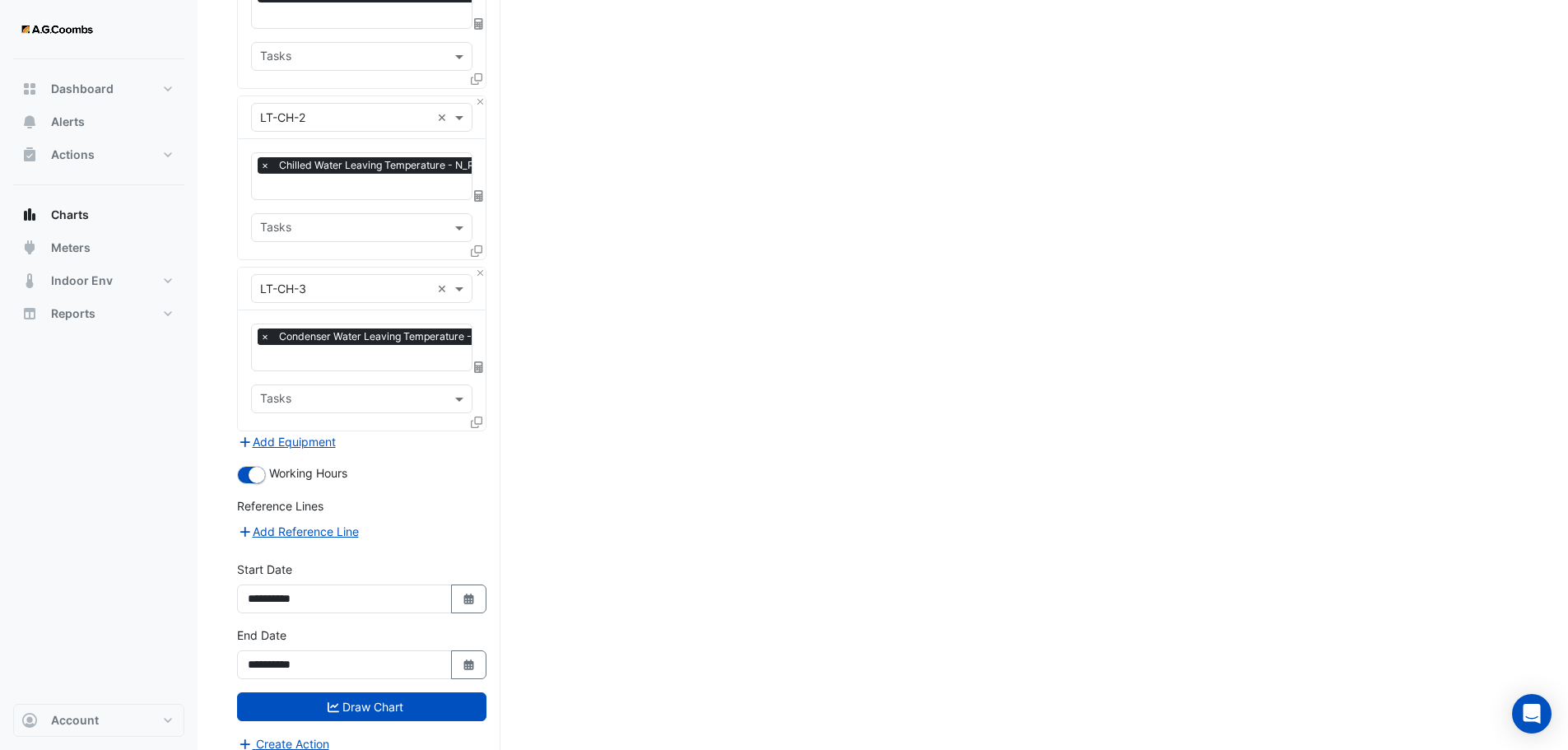
click at [263, 328] on span "×" at bounding box center [264, 336] width 15 height 16
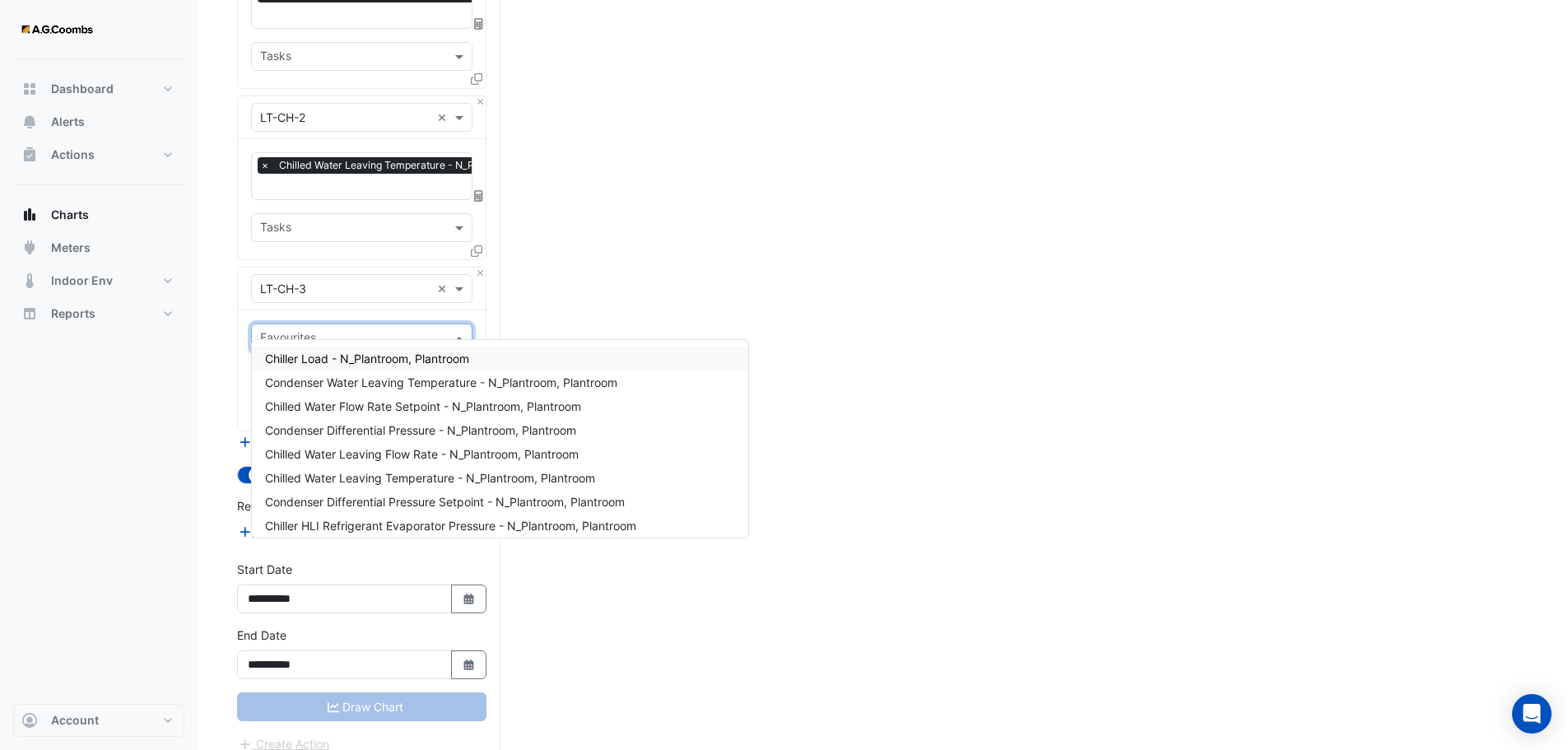
click at [325, 331] on input "text" at bounding box center [352, 340] width 184 height 17
click at [363, 478] on span "Chilled Water Leaving Temperature - N_Plantroom, Plantroom" at bounding box center [430, 478] width 330 height 14
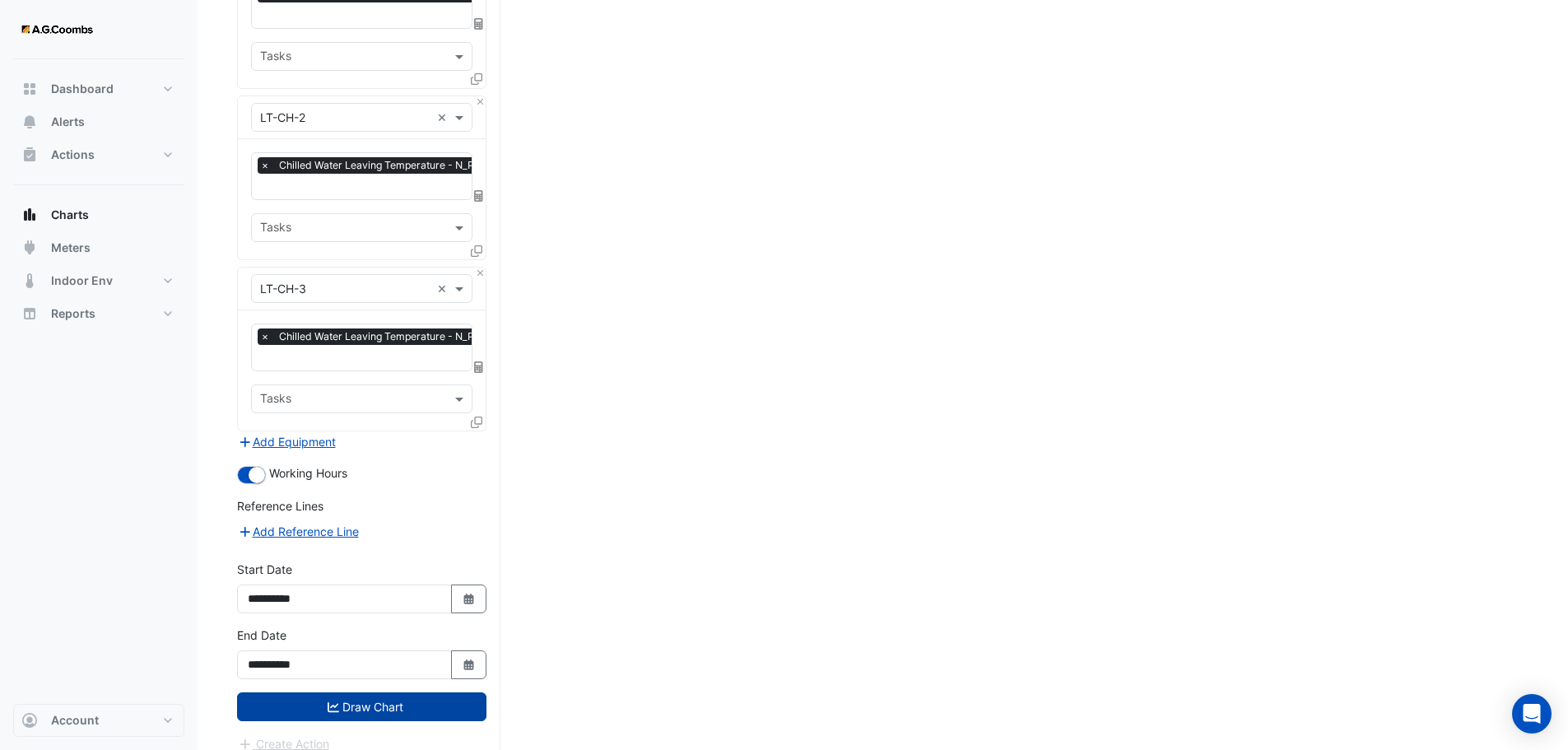
click at [410, 692] on button "Draw Chart" at bounding box center [361, 706] width 250 height 29
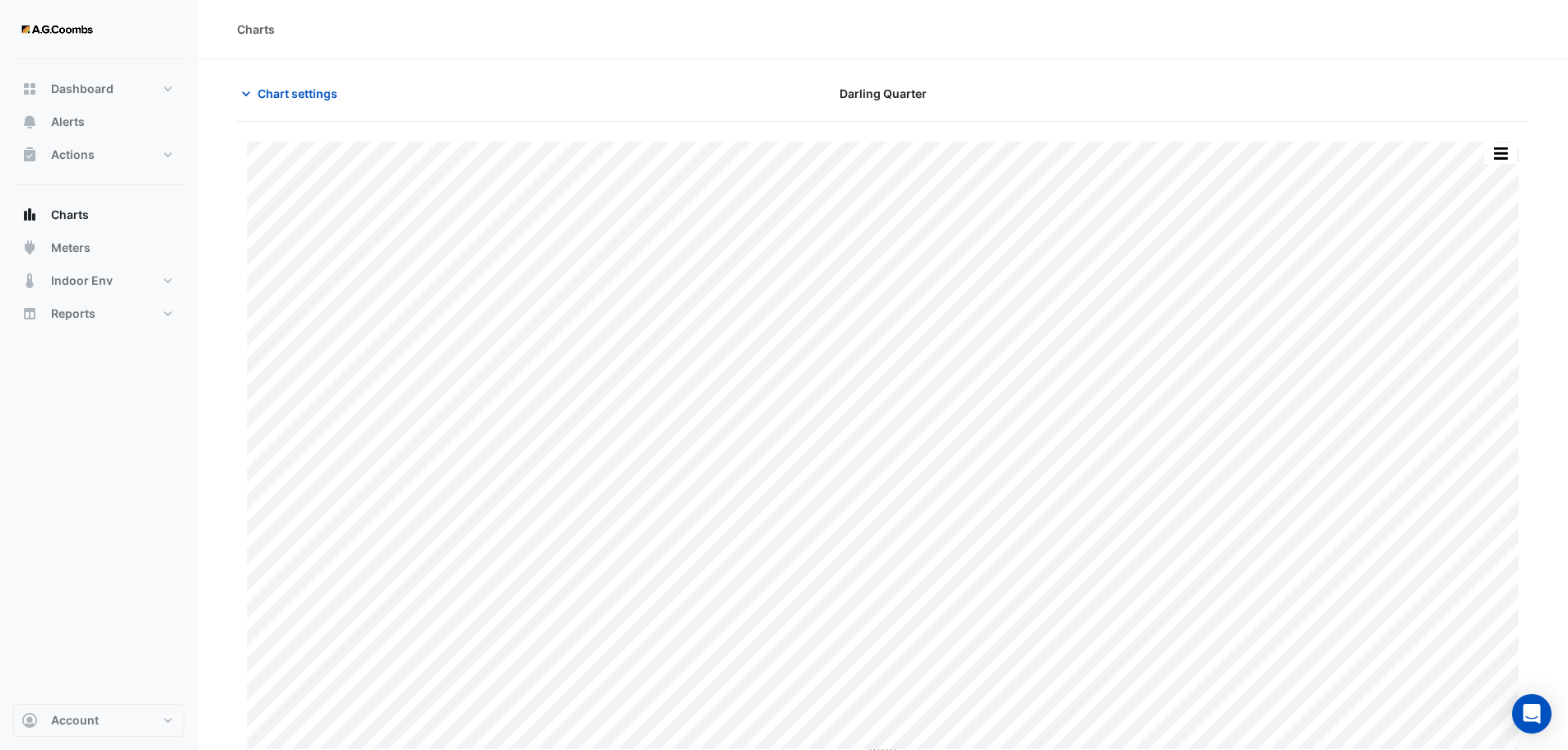
scroll to position [8, 0]
click at [257, 86] on button "Chart settings" at bounding box center [292, 92] width 111 height 29
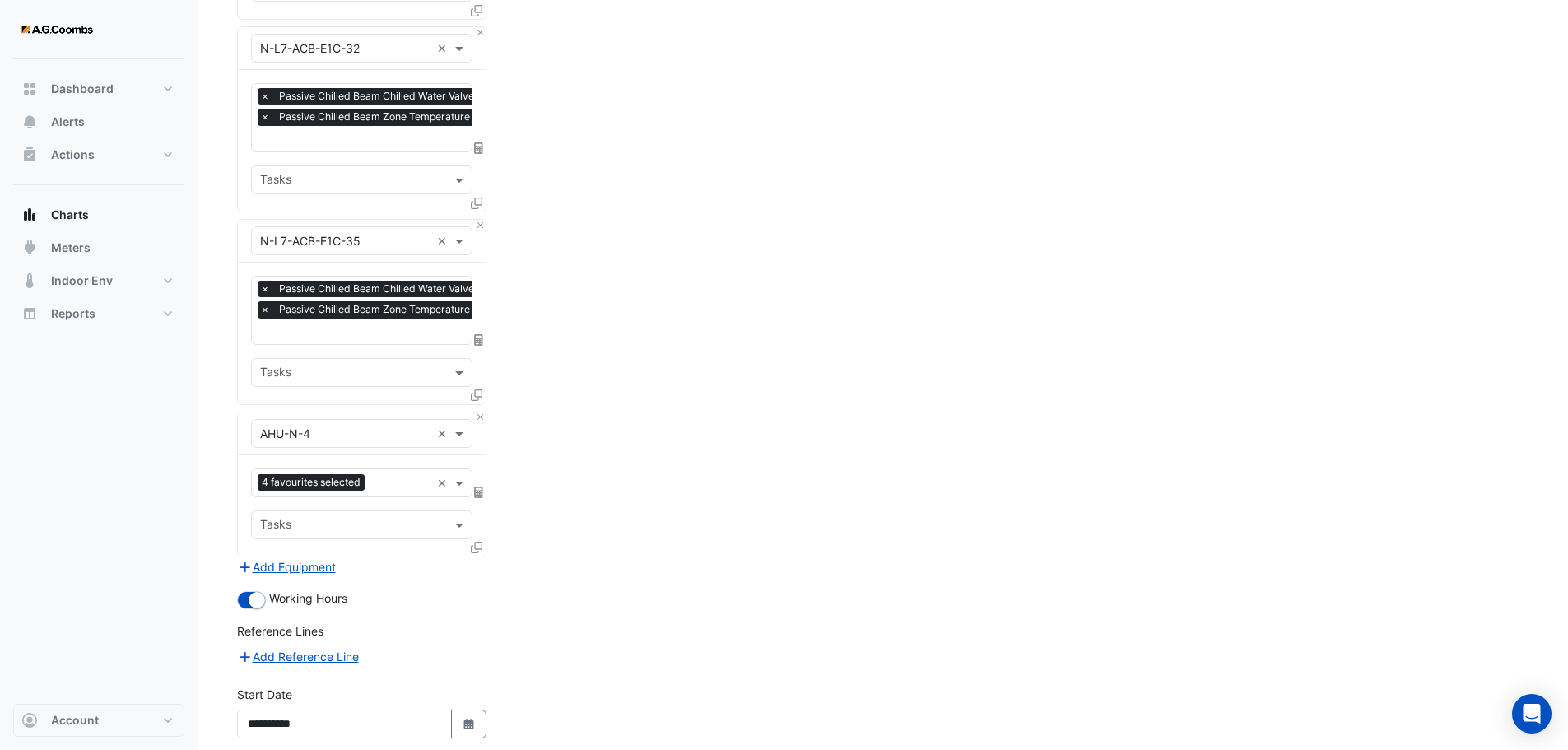
scroll to position [1053, 0]
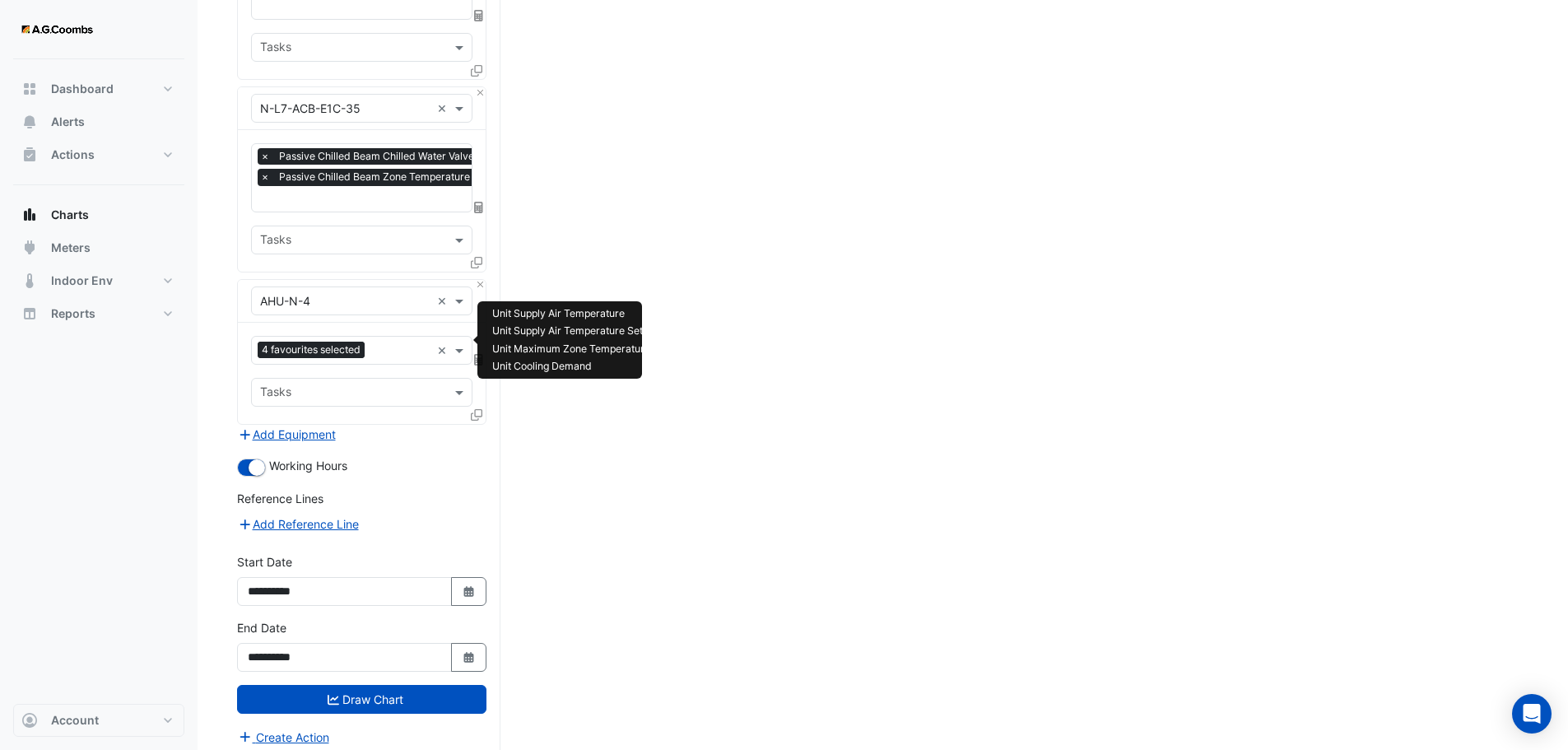
click at [374, 346] on input "text" at bounding box center [401, 352] width 60 height 17
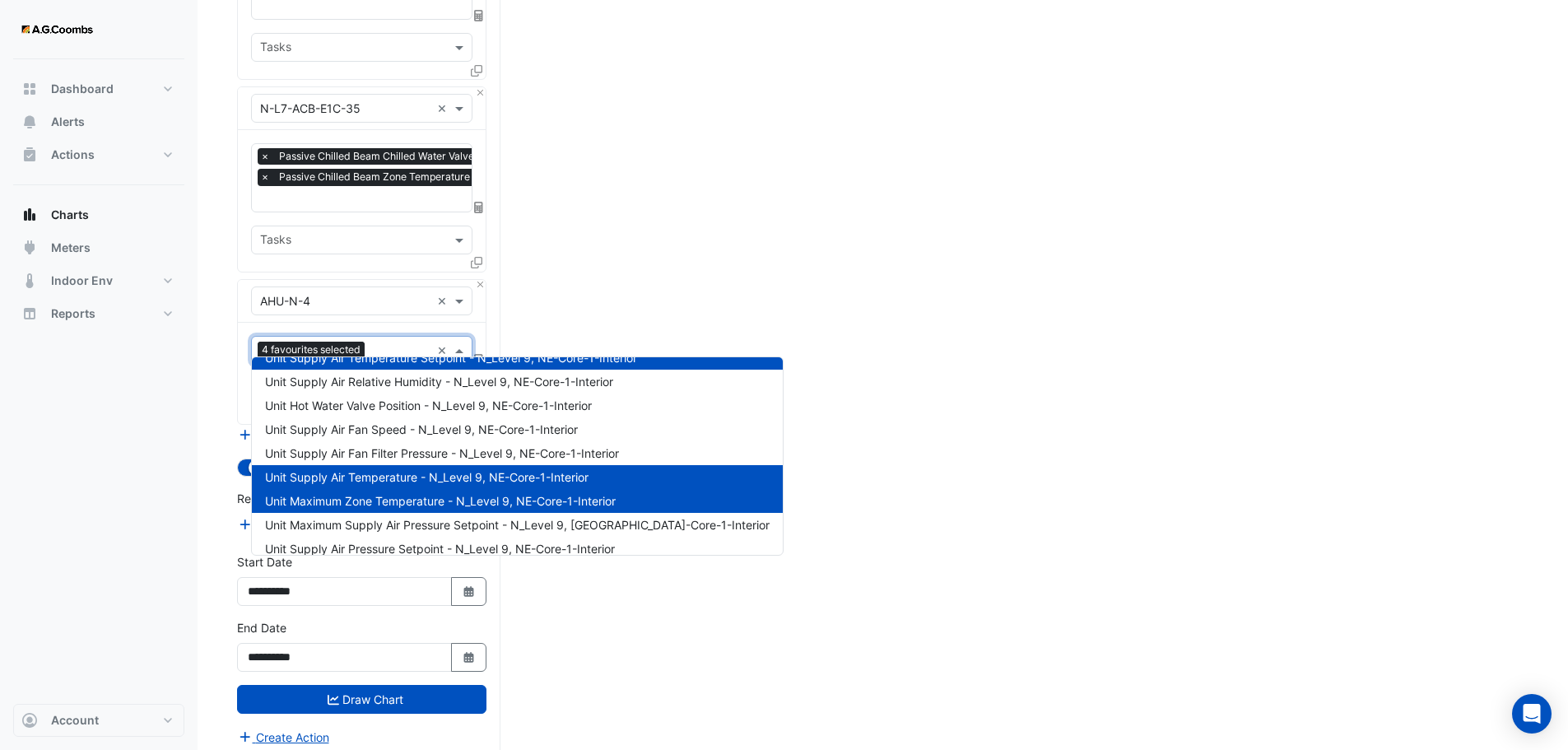
scroll to position [0, 0]
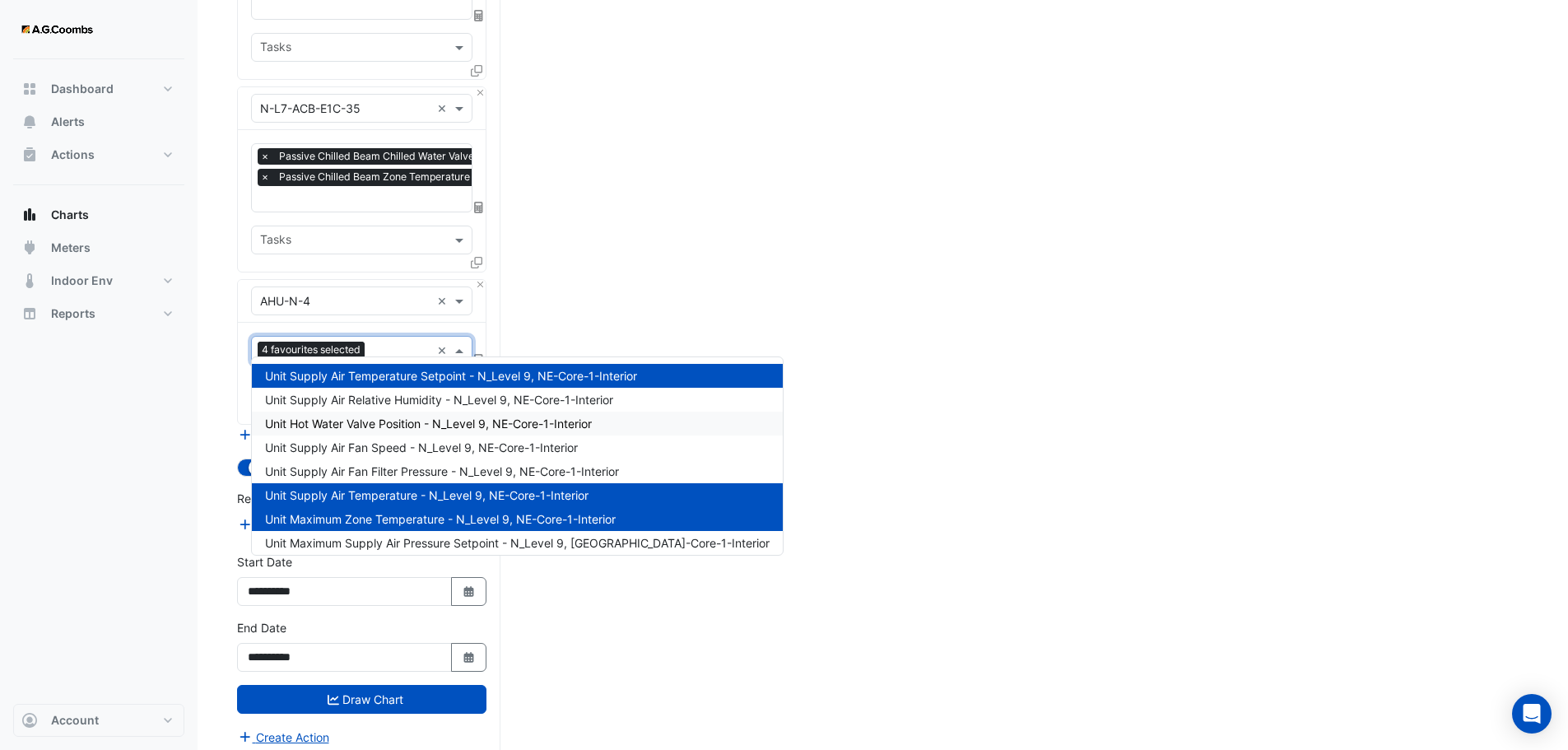
click at [397, 420] on span "Unit Hot Water Valve Position - N_Level 9, NE-Core-1-Interior" at bounding box center [429, 423] width 327 height 14
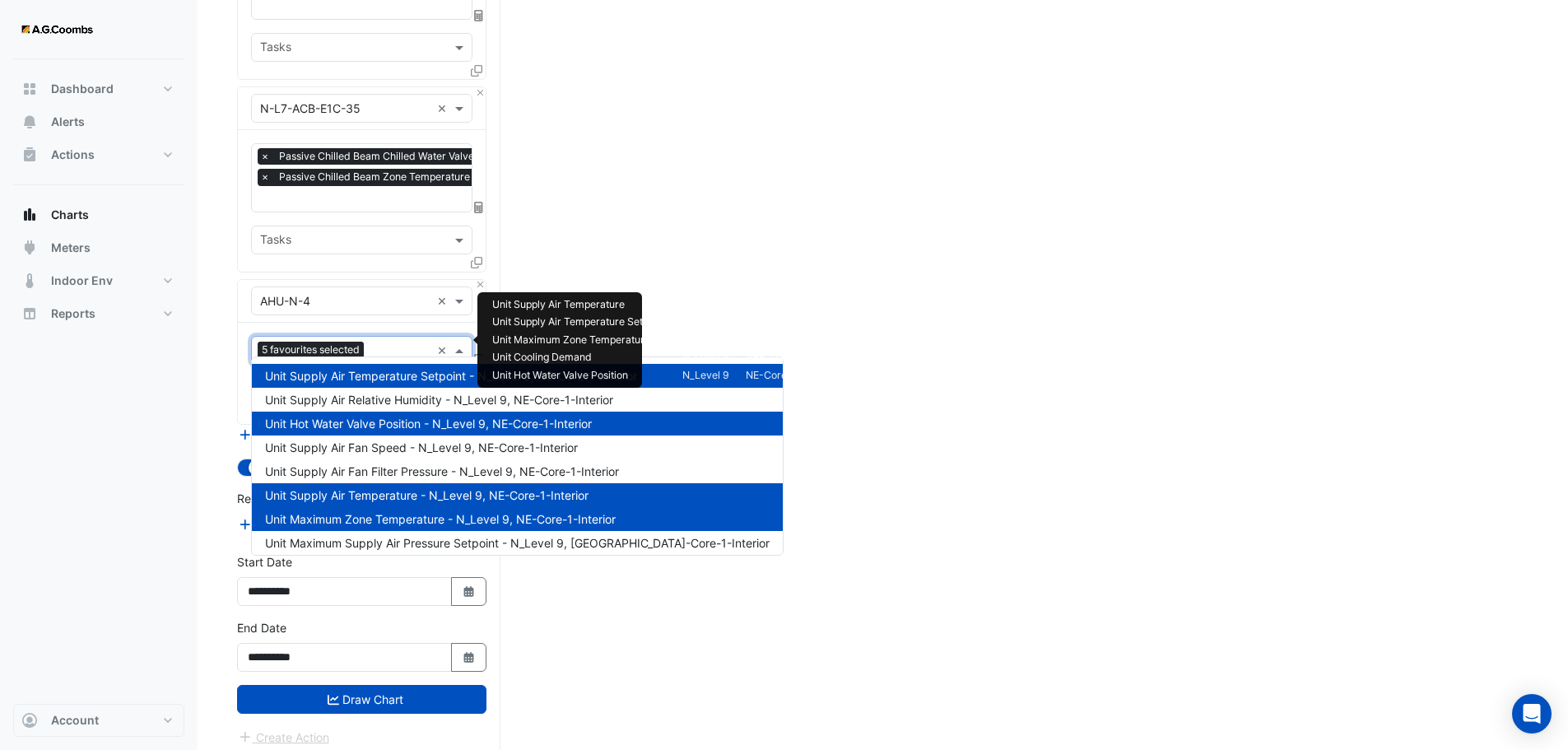
click at [392, 346] on input "text" at bounding box center [401, 352] width 60 height 17
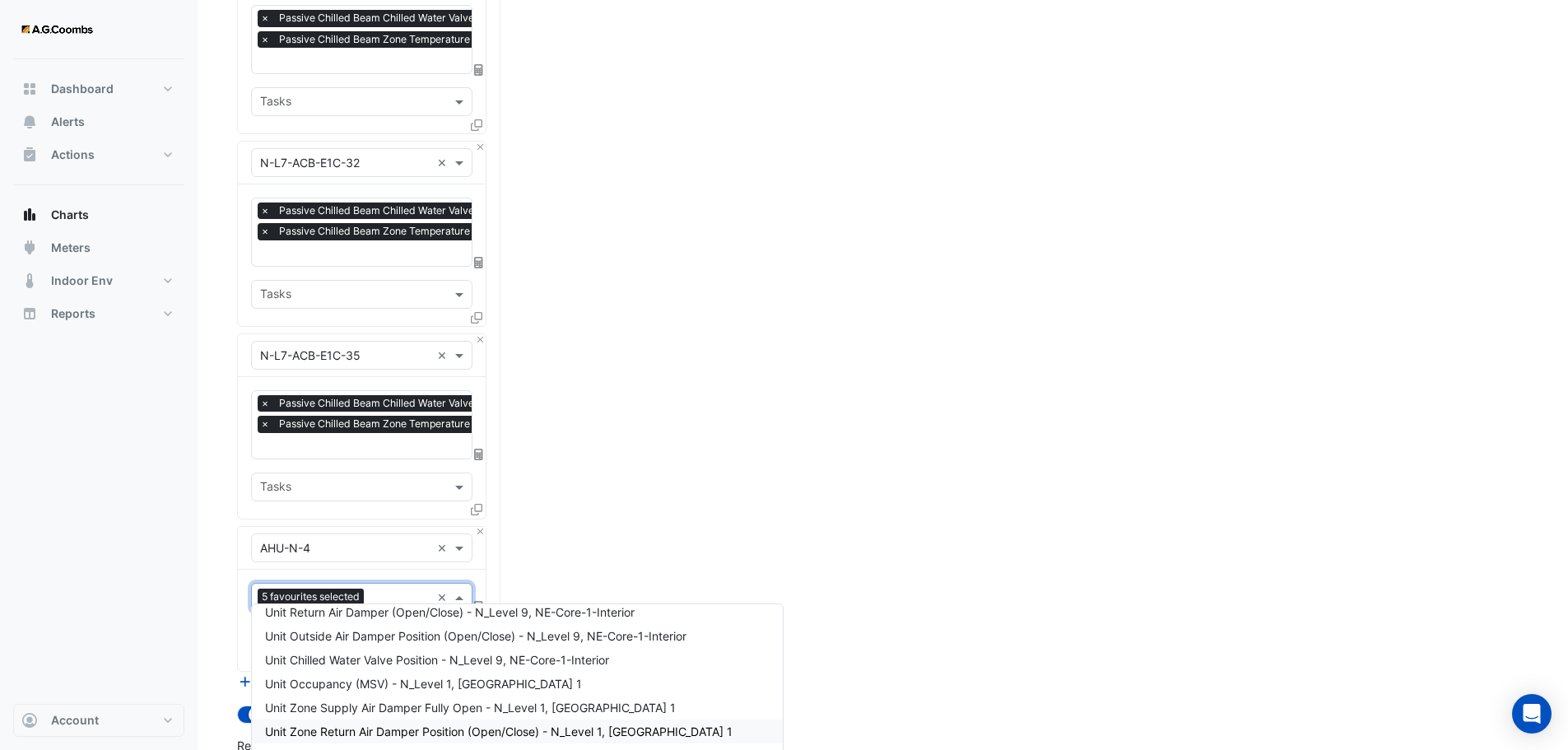
scroll to position [411, 0]
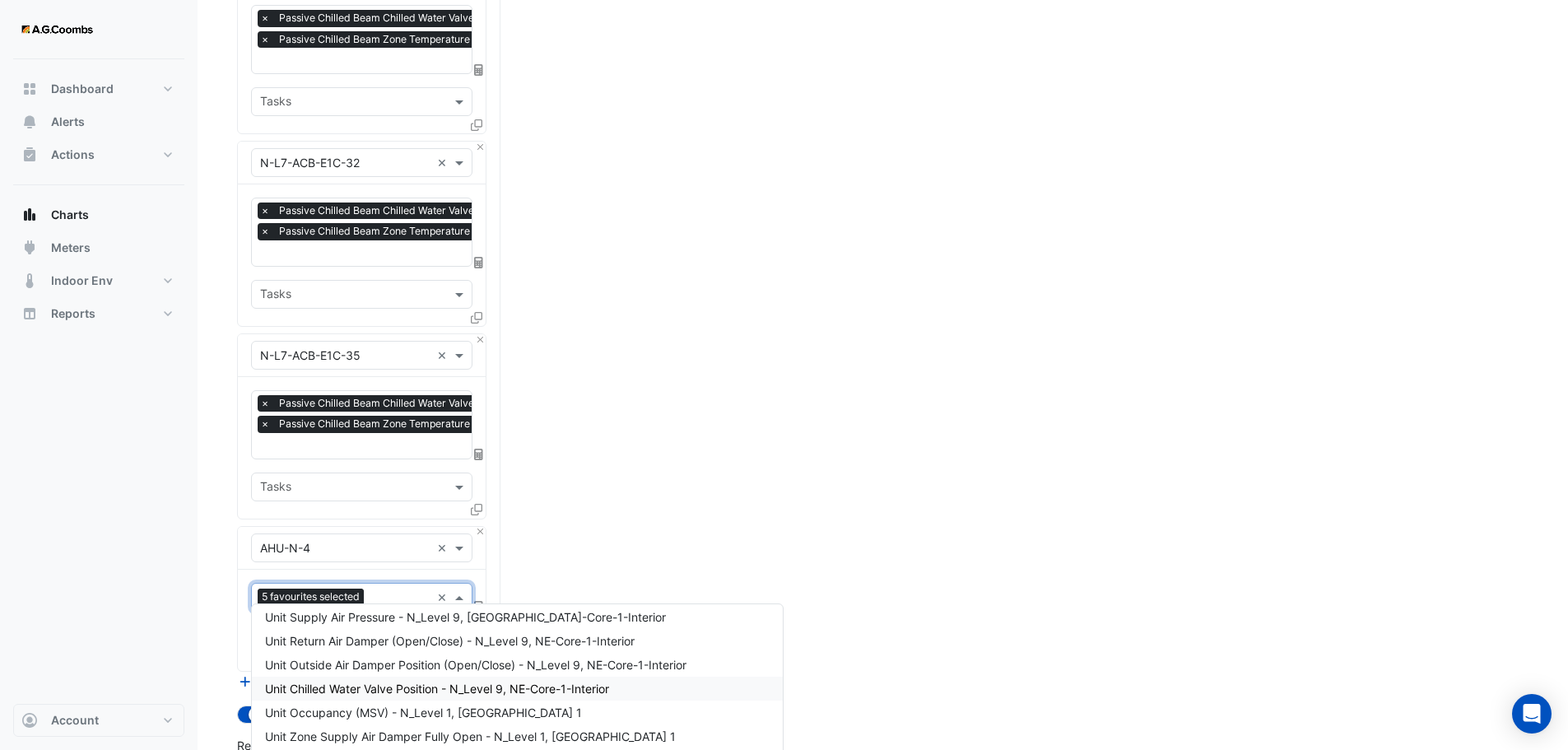
click at [379, 684] on span "Unit Chilled Water Valve Position - N_Level 9, NE-Core-1-Interior" at bounding box center [437, 689] width 344 height 14
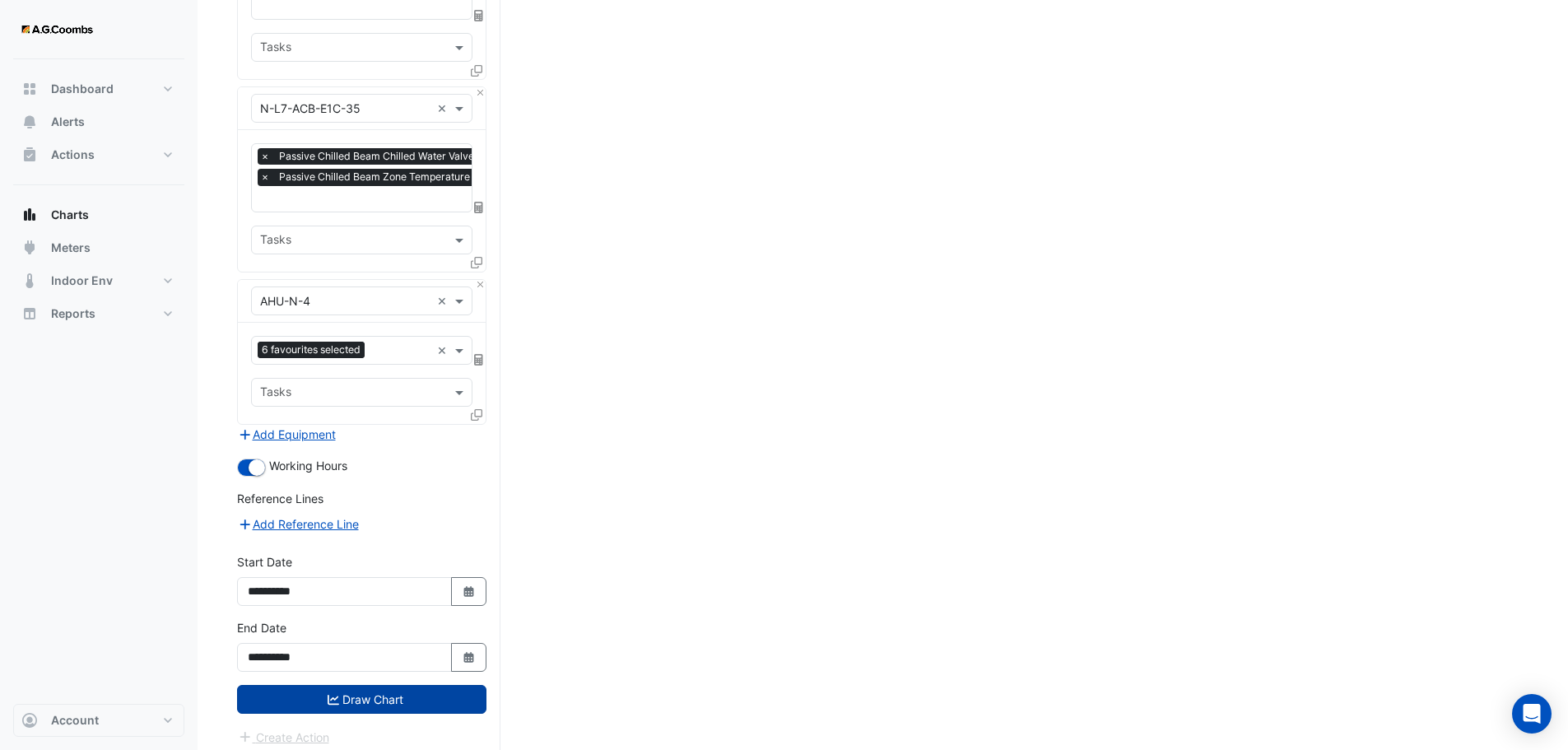
click at [414, 690] on button "Draw Chart" at bounding box center [361, 699] width 250 height 29
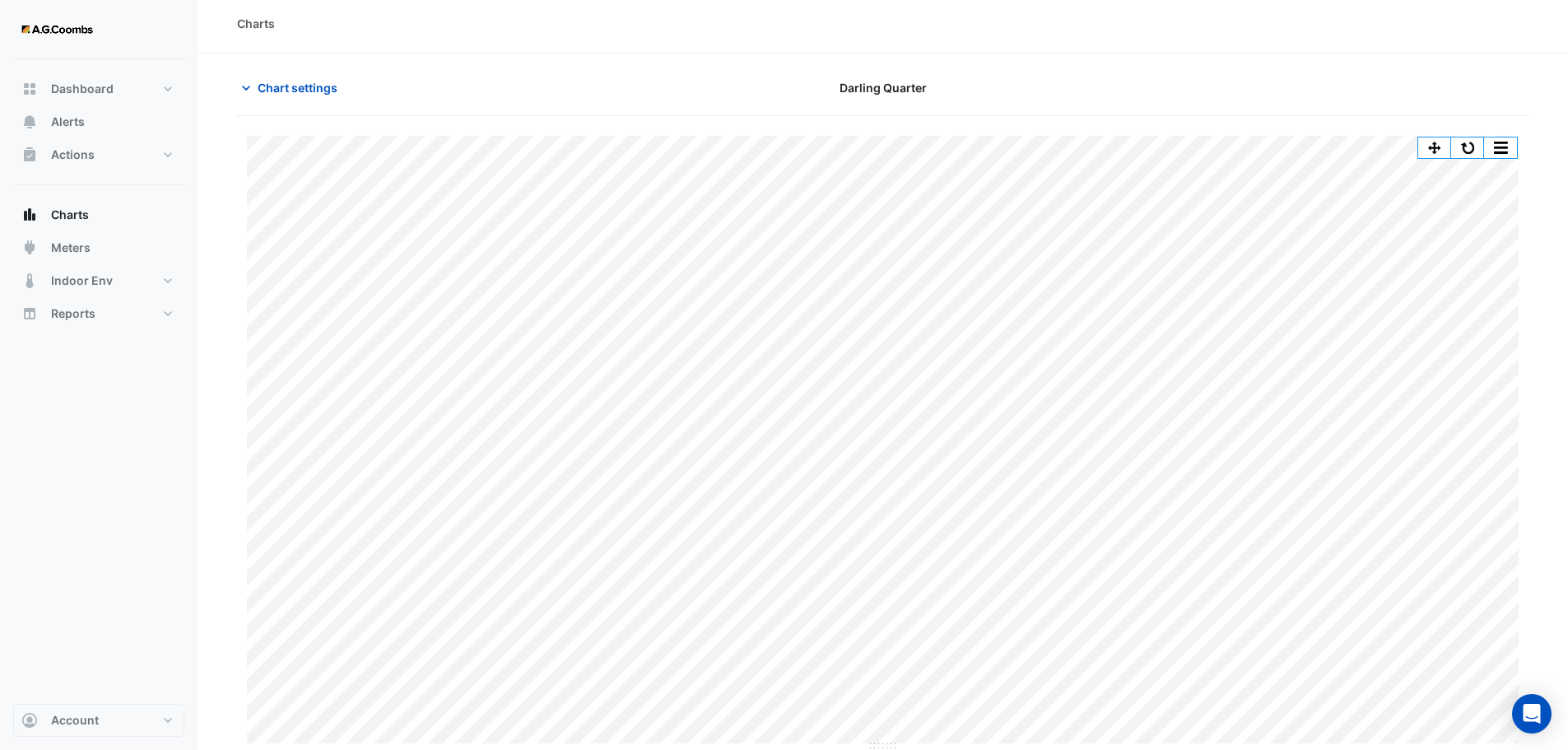
scroll to position [8, 0]
click at [295, 96] on button "Chart settings" at bounding box center [292, 86] width 111 height 29
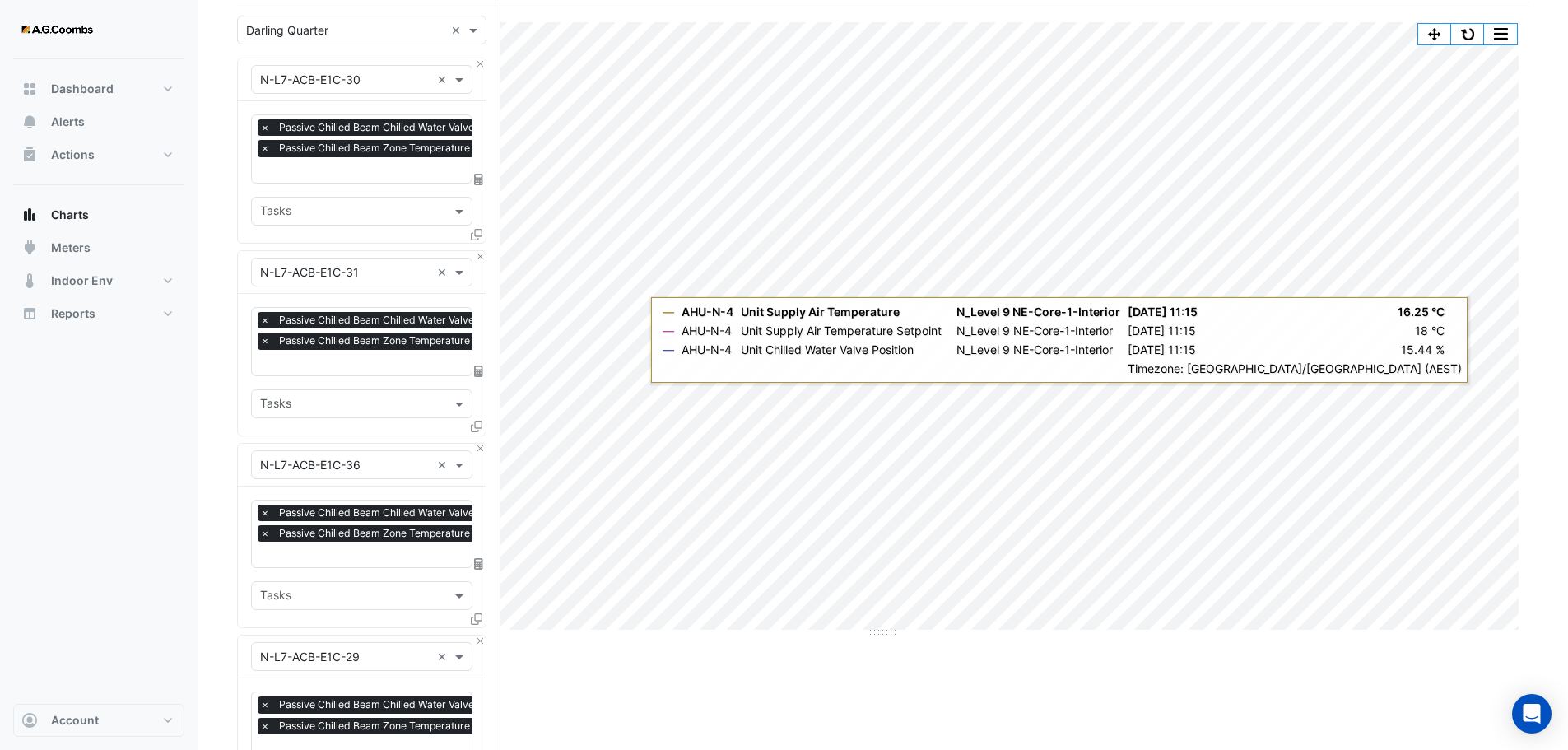
scroll to position [65, 0]
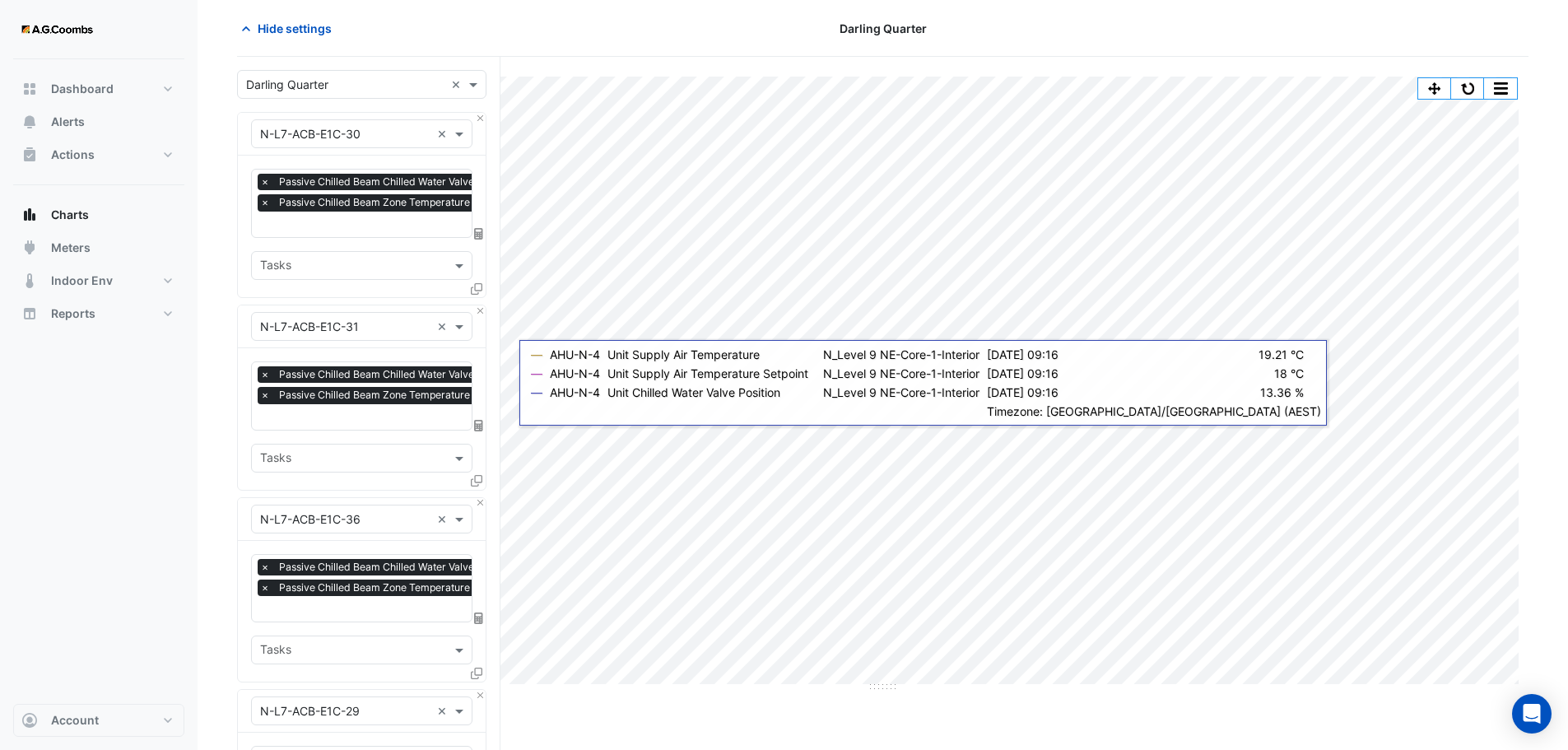
click at [479, 22] on div "Hide settings" at bounding box center [446, 28] width 437 height 29
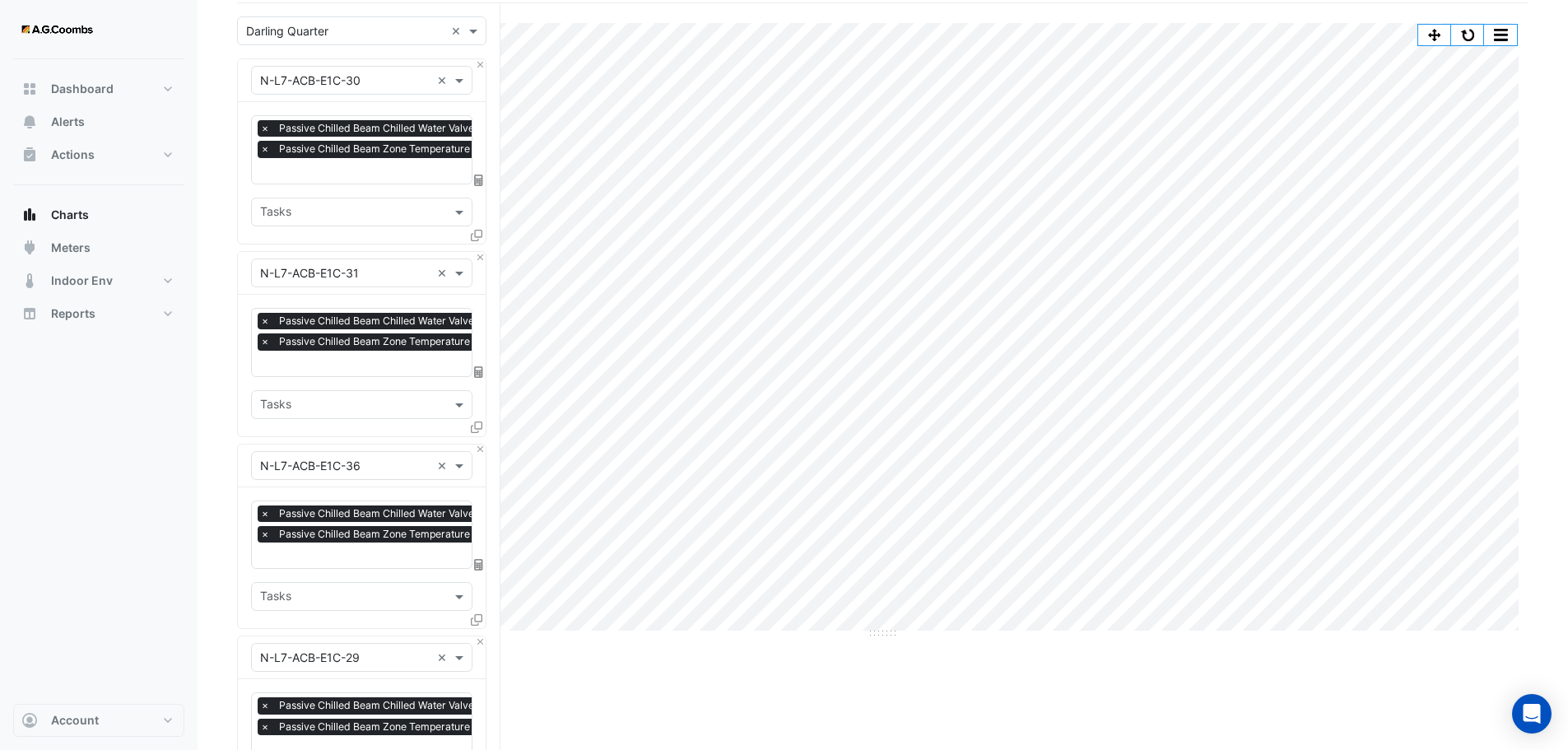
scroll to position [0, 0]
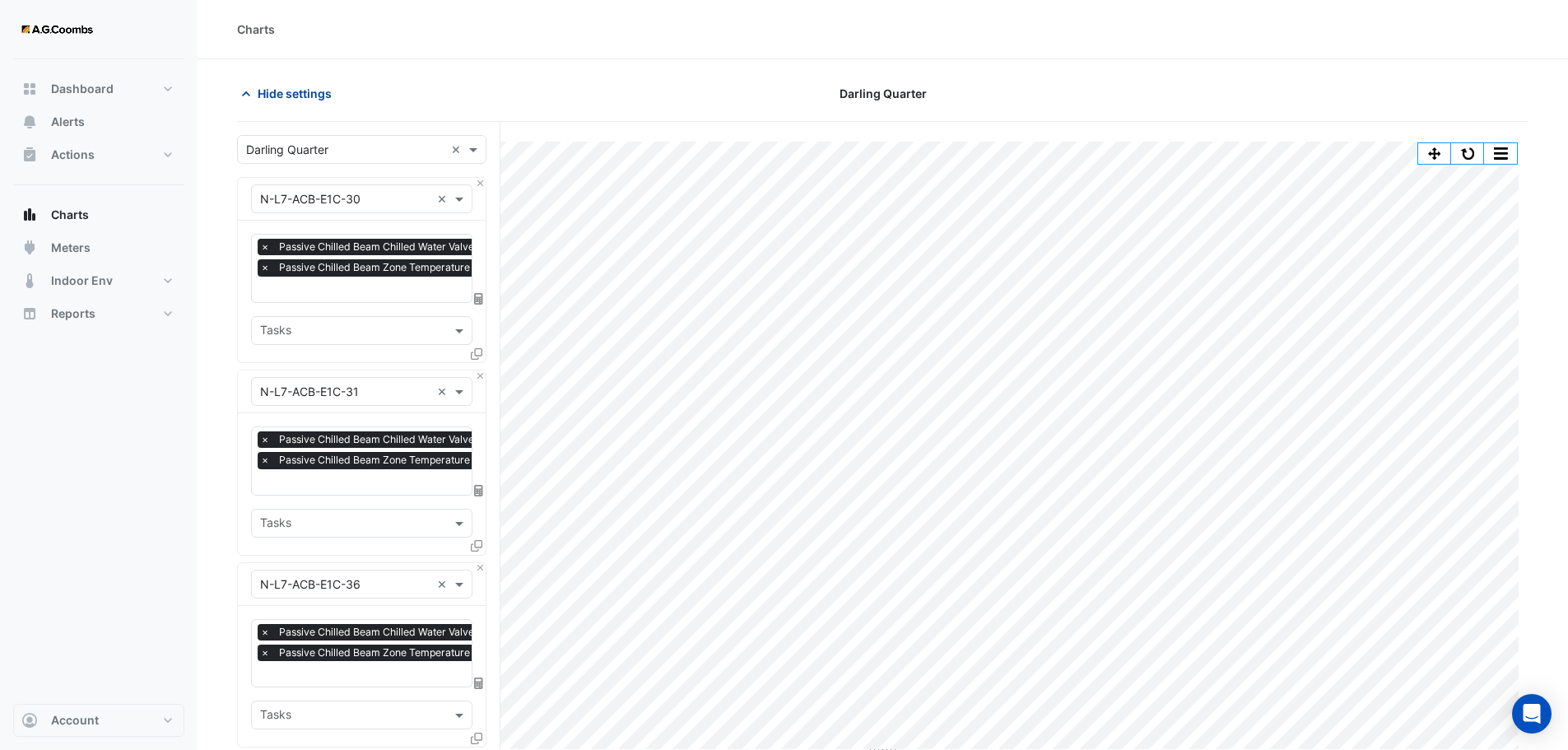
click at [244, 92] on icon "button" at bounding box center [245, 93] width 16 height 16
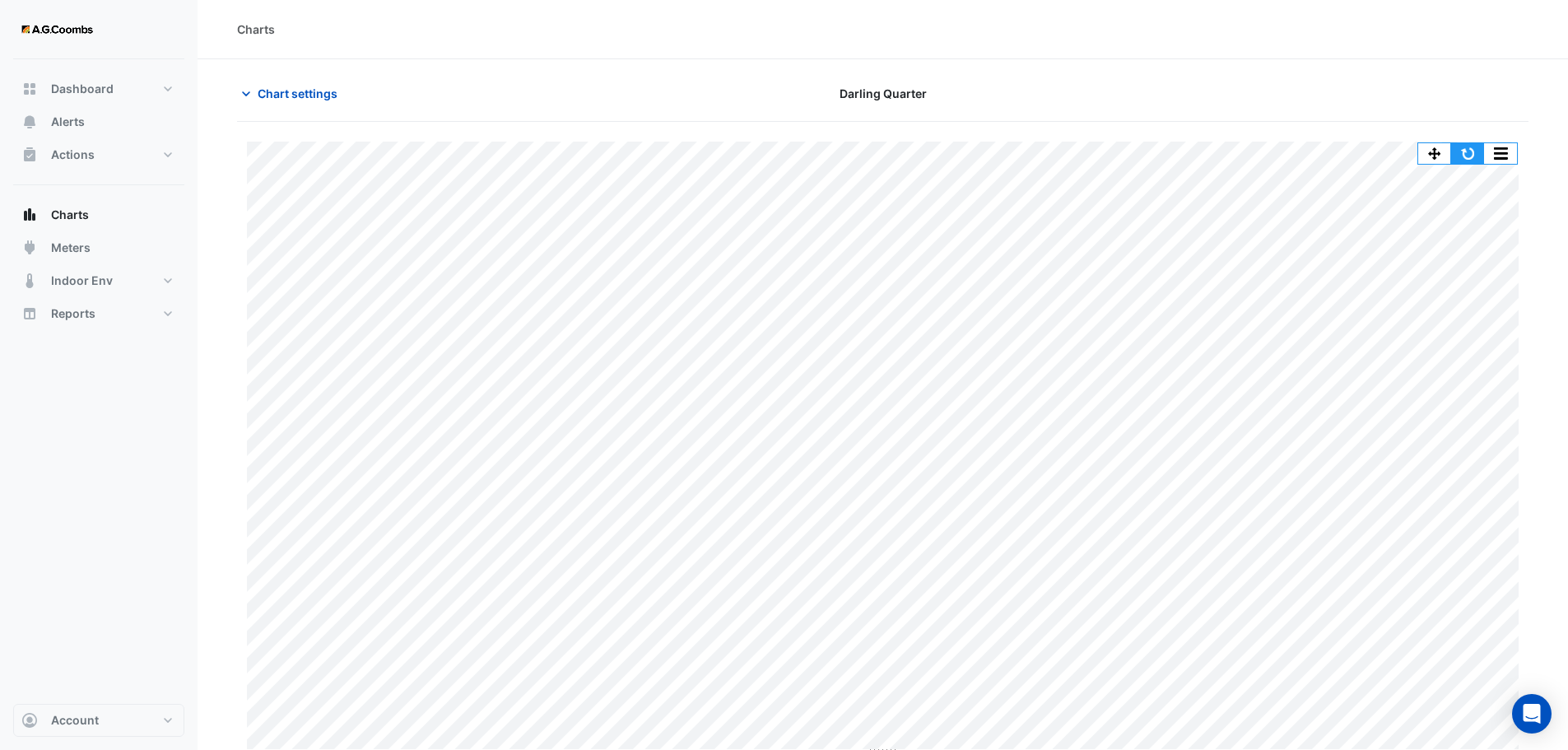
click at [1468, 150] on button "button" at bounding box center [1468, 154] width 33 height 21
click at [314, 90] on span "Chart settings" at bounding box center [297, 86] width 79 height 17
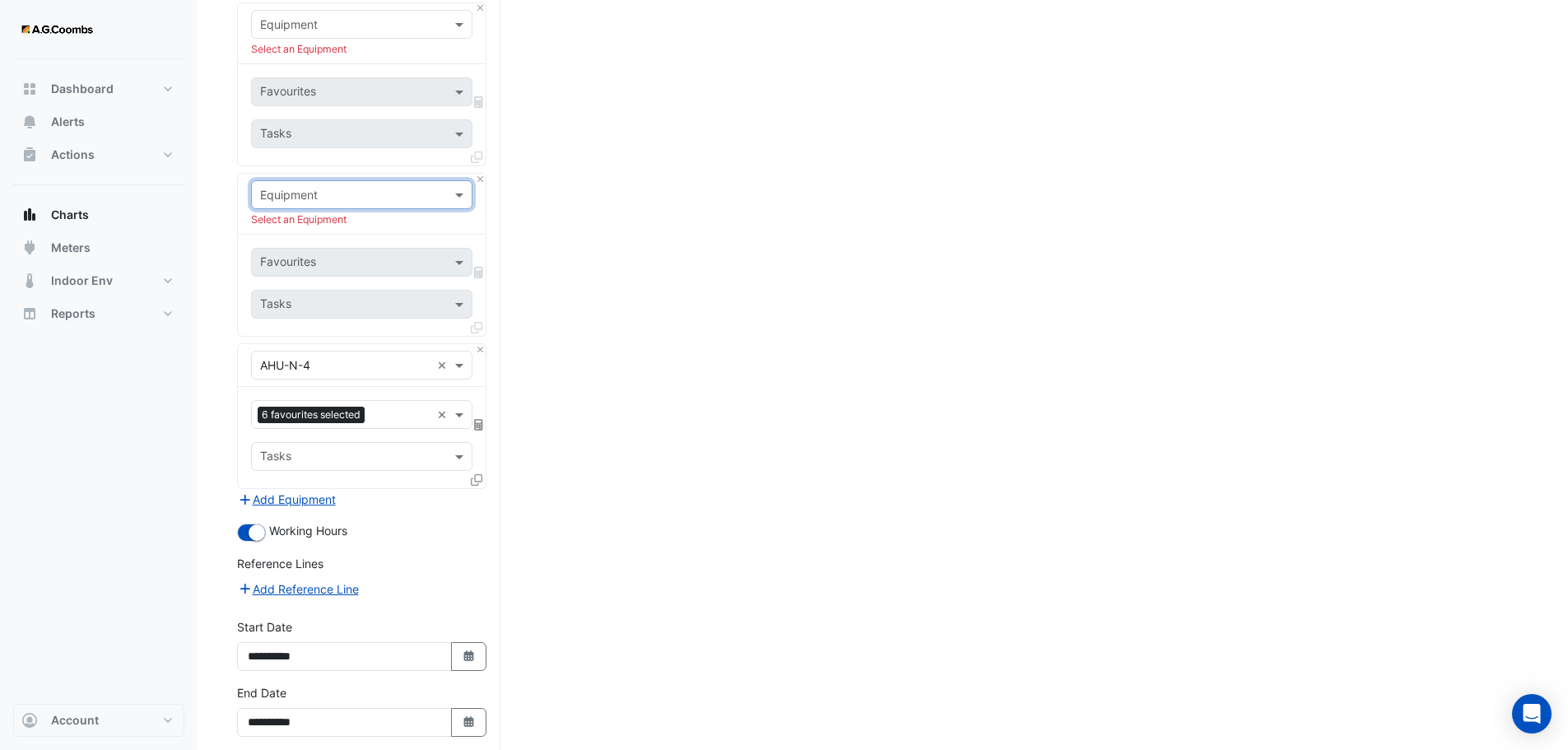
scroll to position [906, 0]
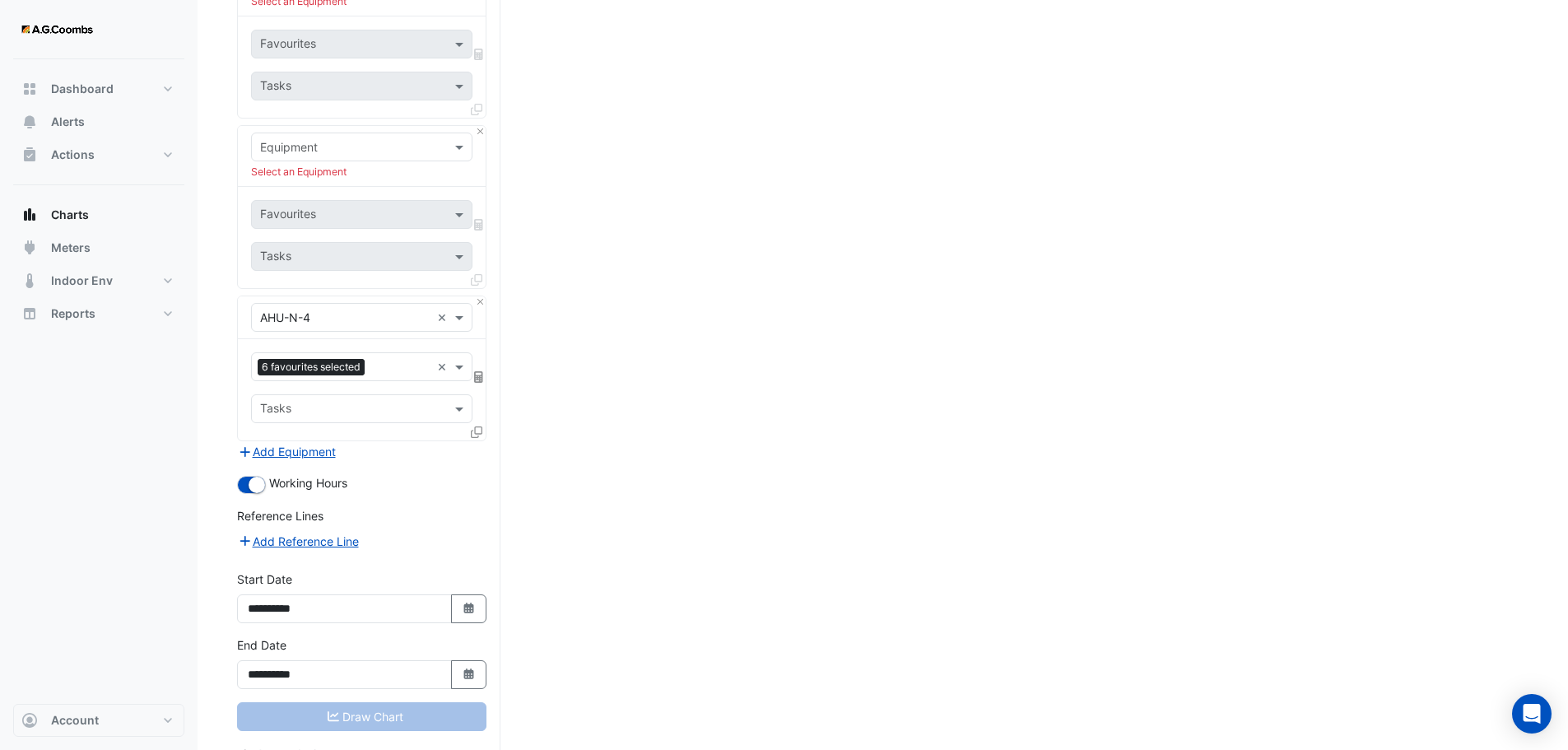
click at [321, 714] on div "Draw Chart" at bounding box center [361, 716] width 250 height 29
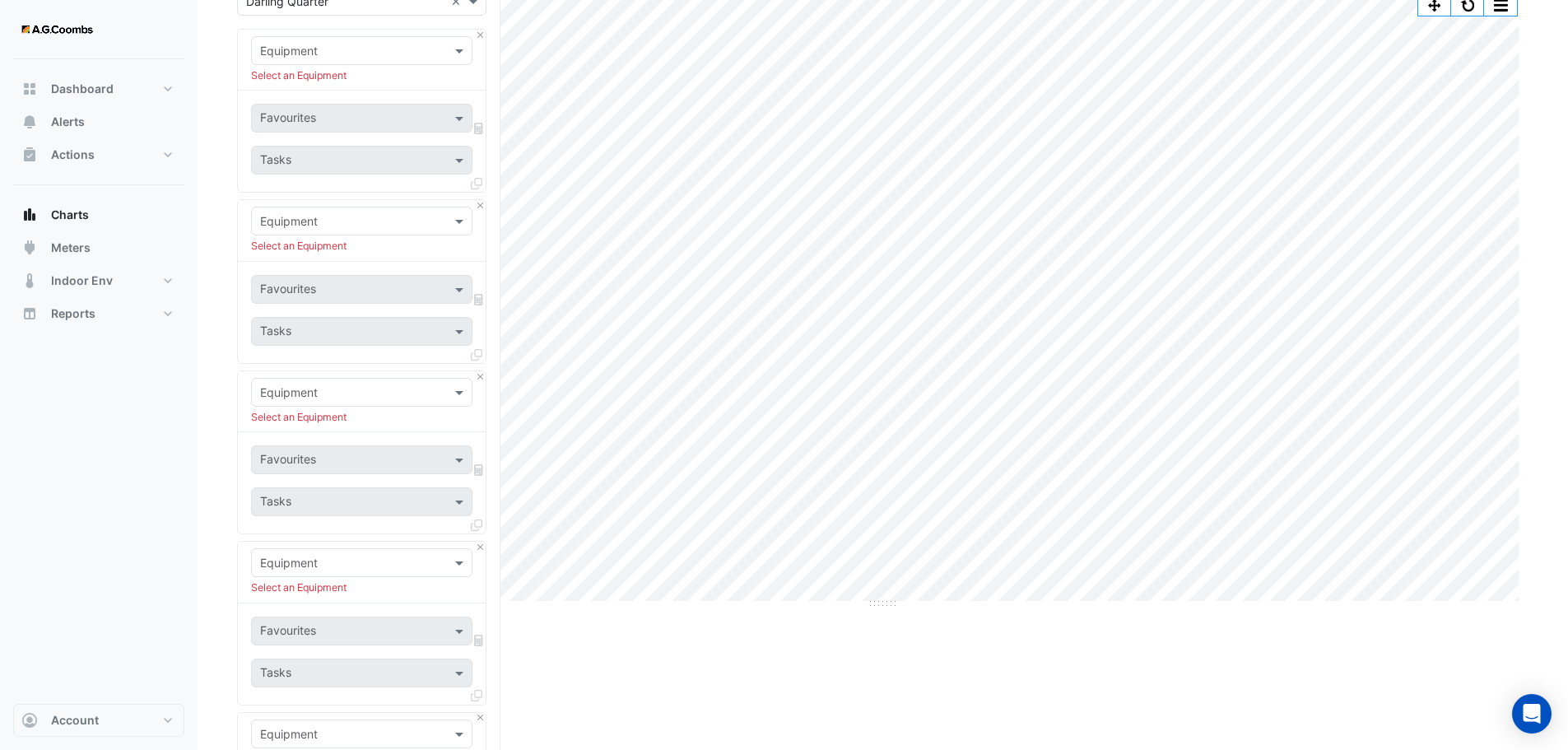
scroll to position [0, 0]
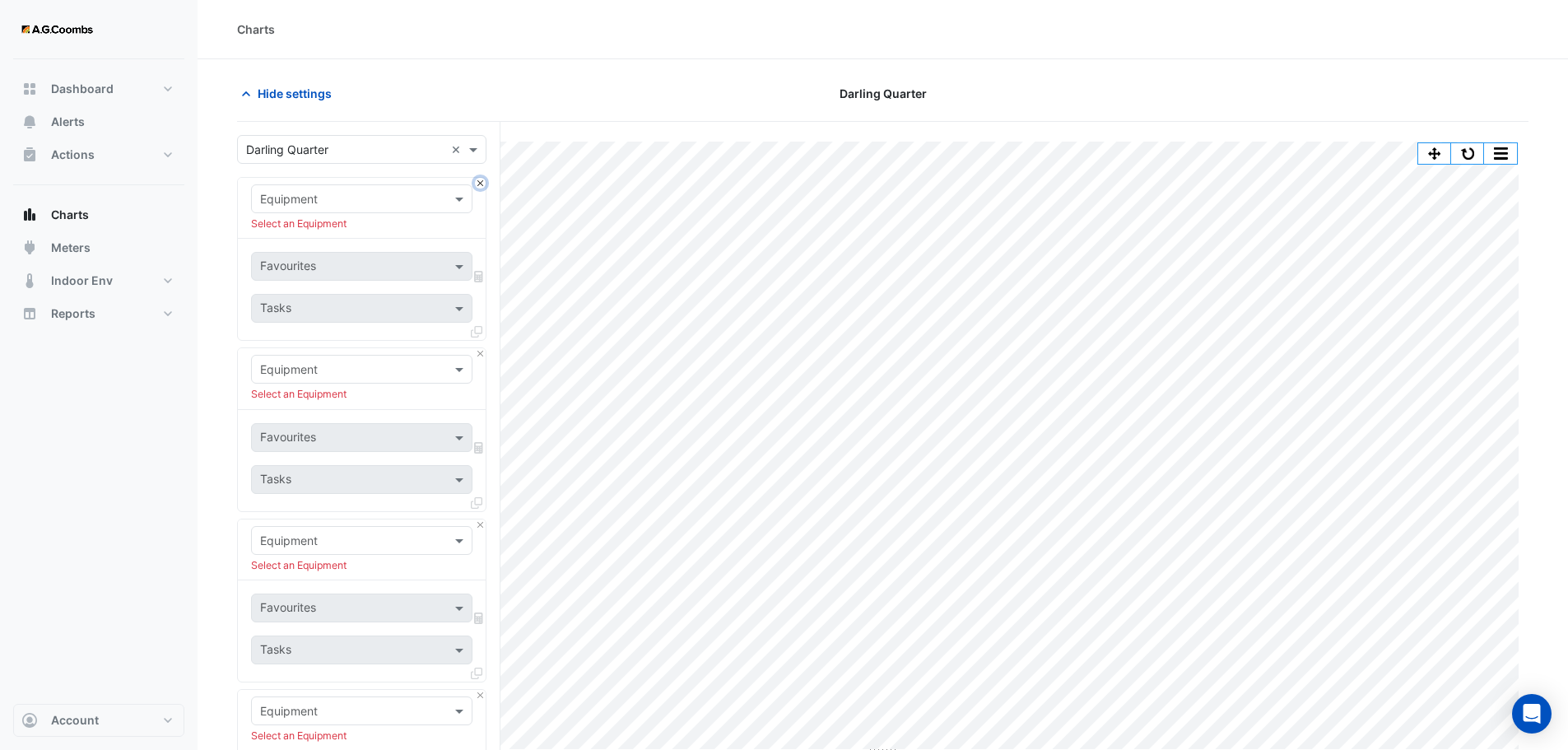
click at [479, 184] on button "Close" at bounding box center [480, 183] width 10 height 10
click at [481, 183] on button "Close" at bounding box center [480, 183] width 10 height 10
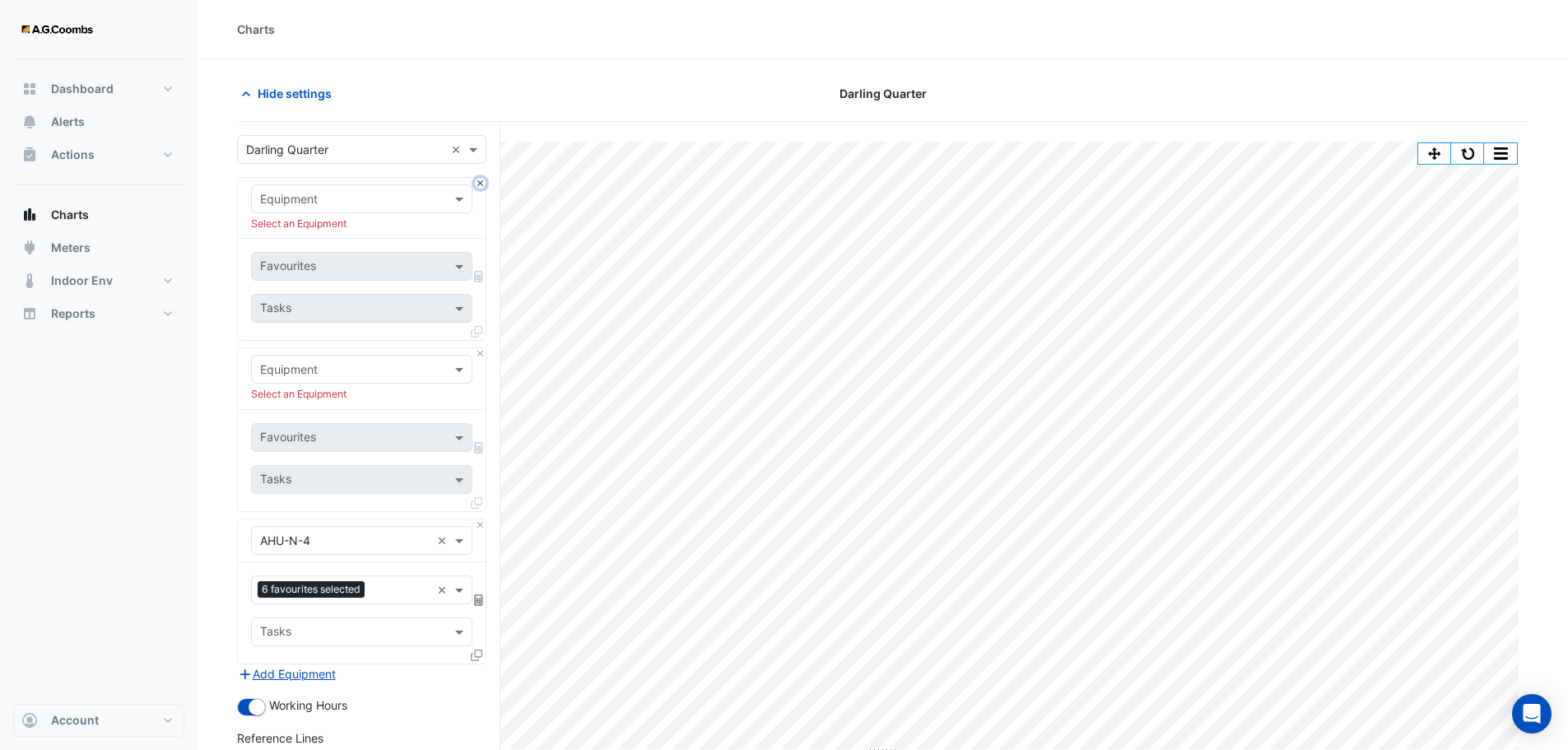
click at [481, 183] on button "Close" at bounding box center [480, 183] width 10 height 10
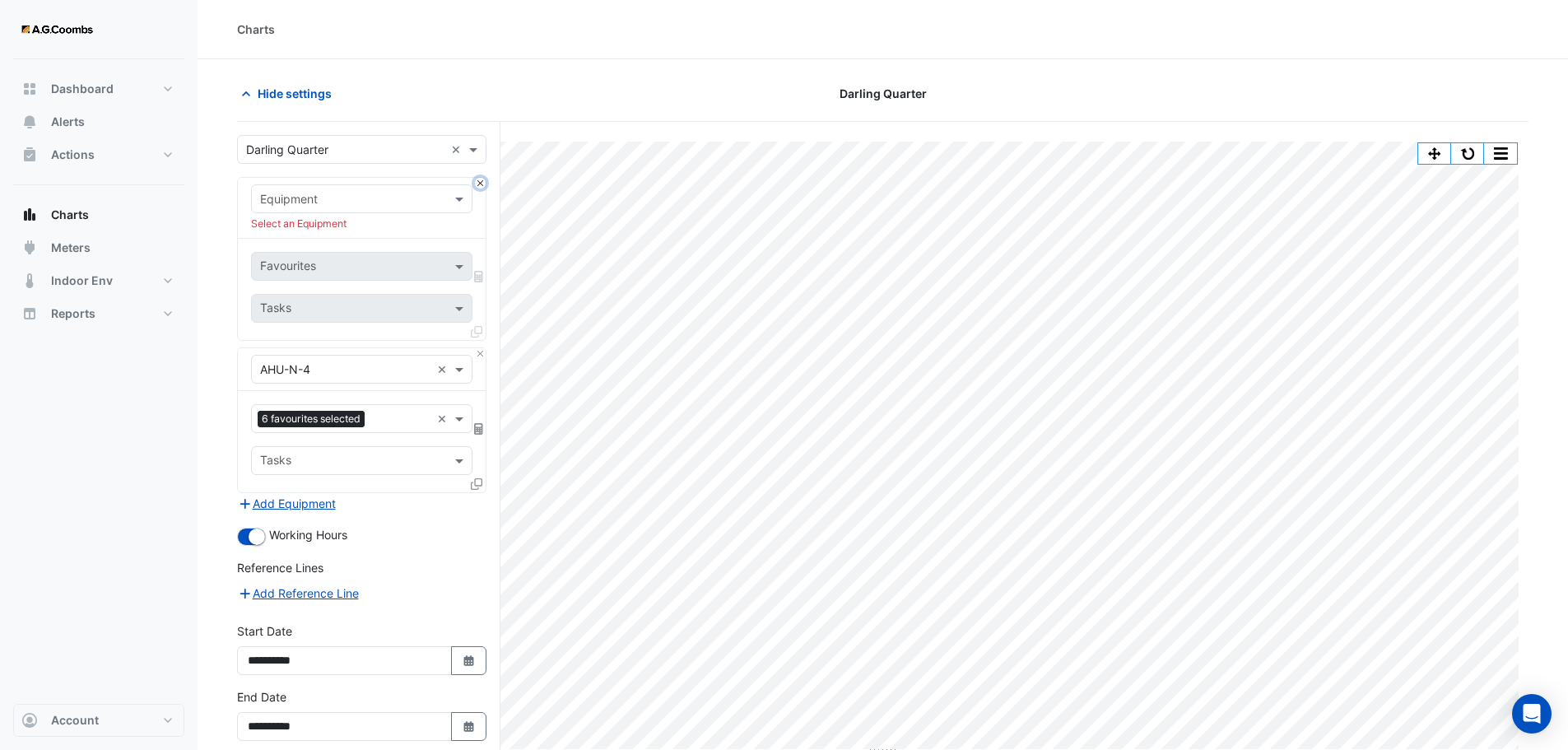
click at [481, 183] on button "Close" at bounding box center [480, 183] width 10 height 10
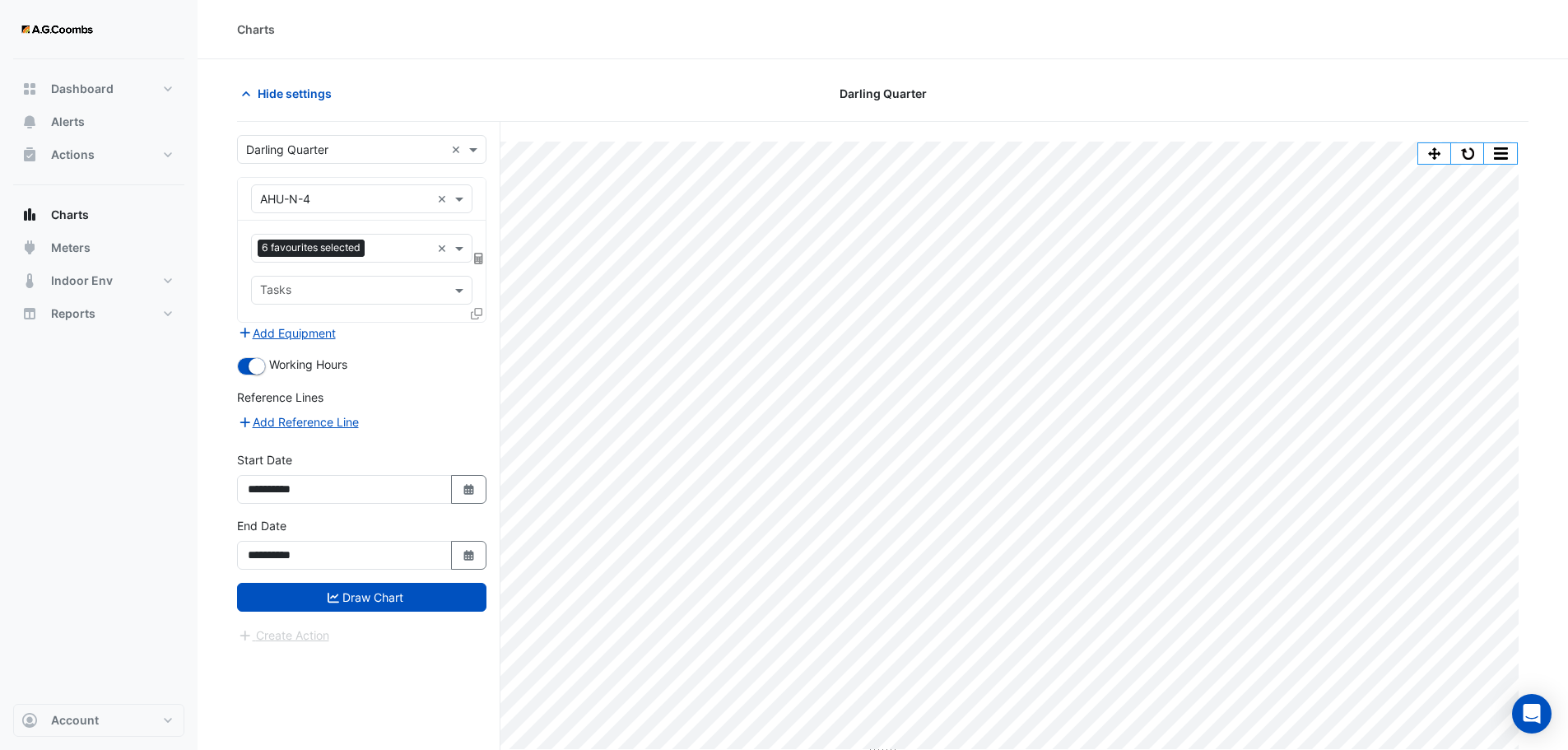
click at [481, 183] on div "× AHU-N-4 ×" at bounding box center [361, 200] width 248 height 43
click at [402, 587] on button "Draw Chart" at bounding box center [361, 597] width 250 height 29
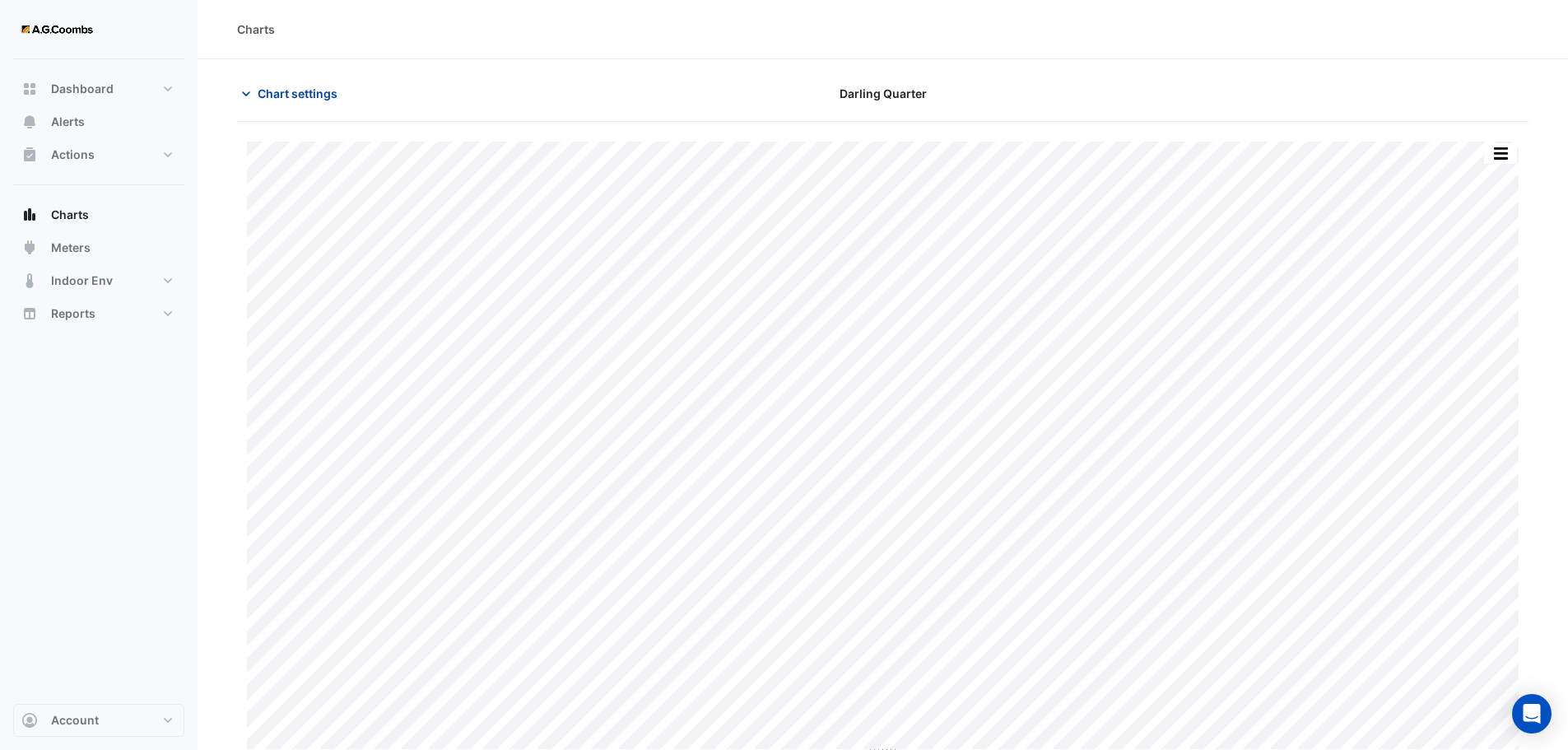
click at [327, 97] on span "Chart settings" at bounding box center [297, 93] width 79 height 17
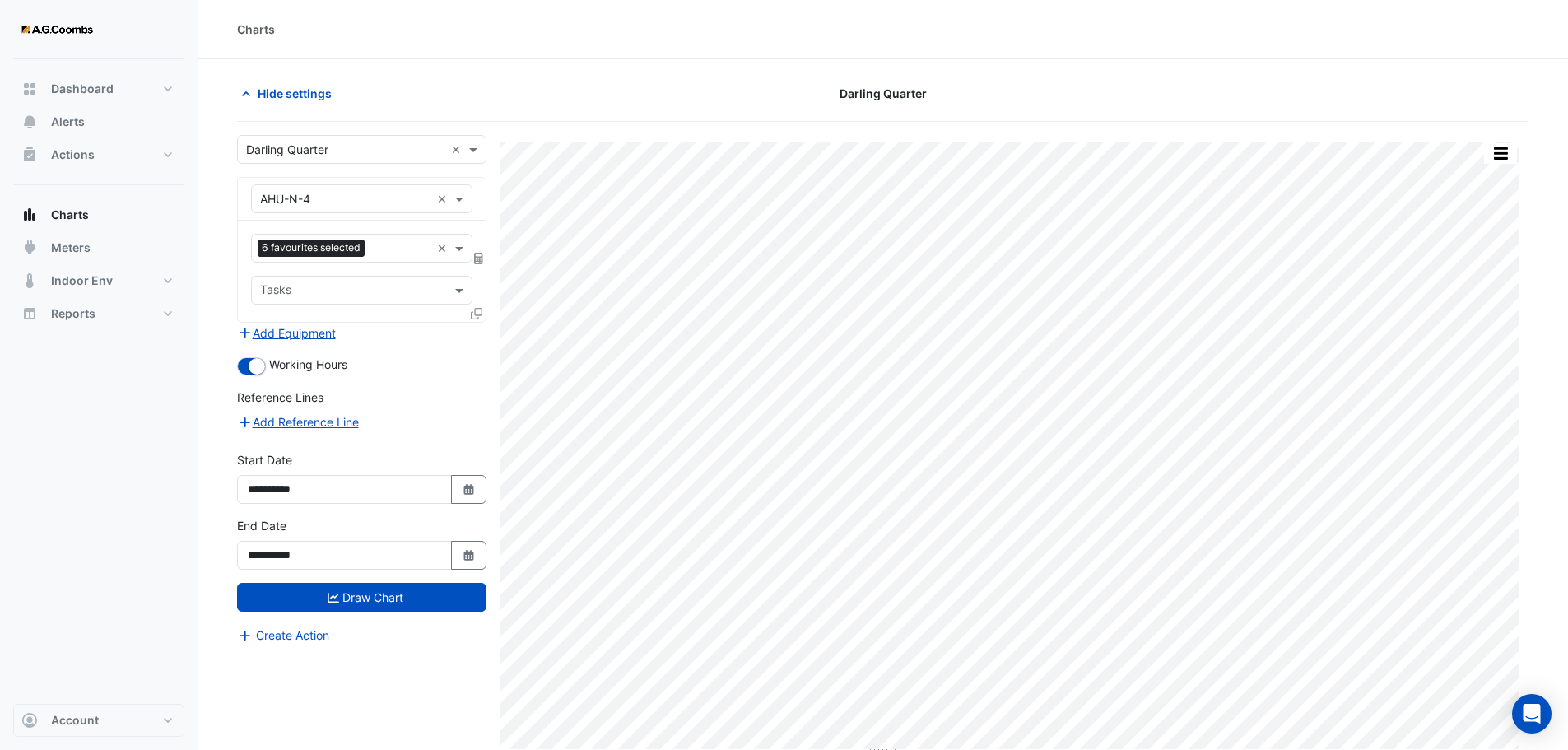
click at [390, 250] on input "text" at bounding box center [401, 250] width 60 height 17
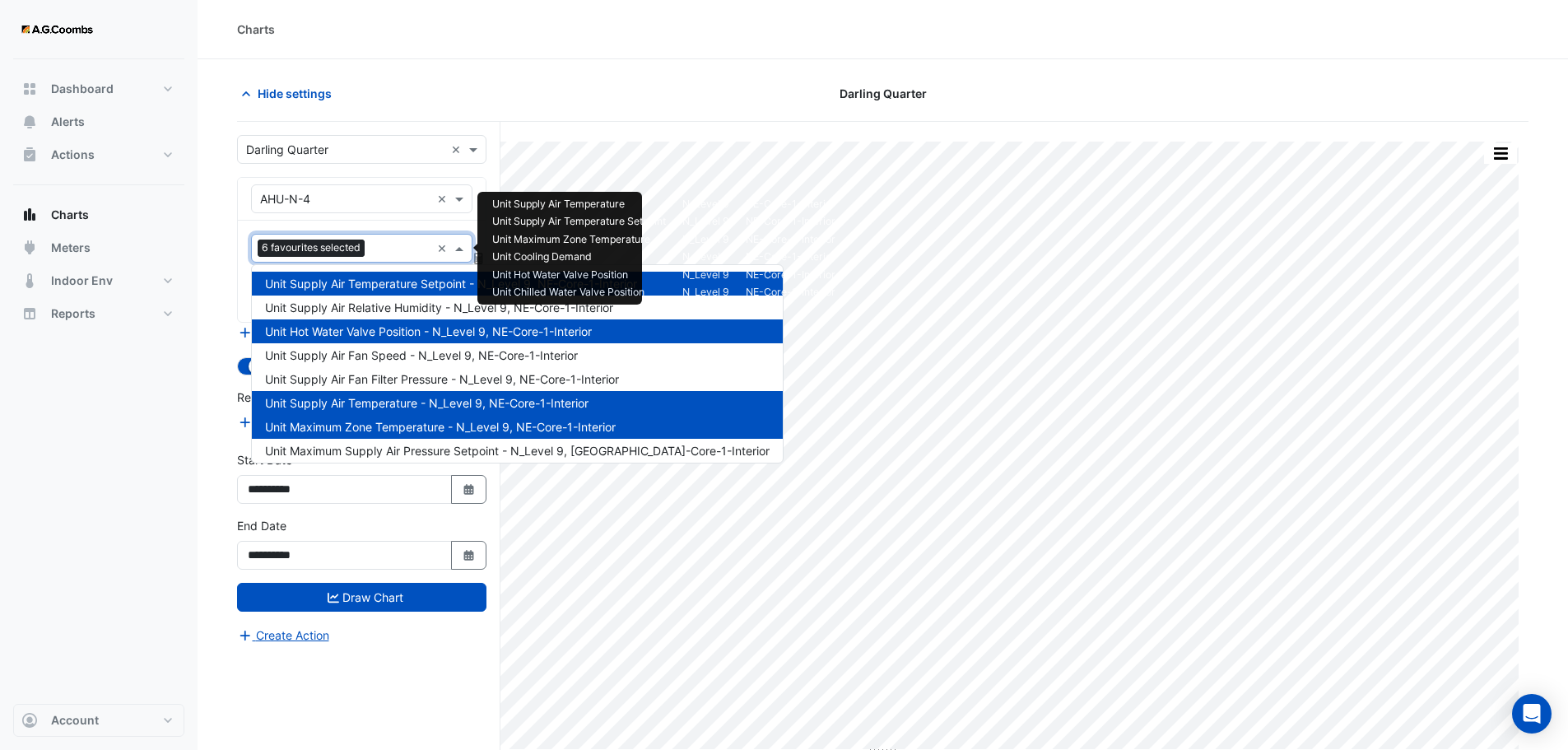
click at [339, 334] on span "Unit Hot Water Valve Position - N_Level 9, NE-Core-1-Interior" at bounding box center [429, 331] width 327 height 14
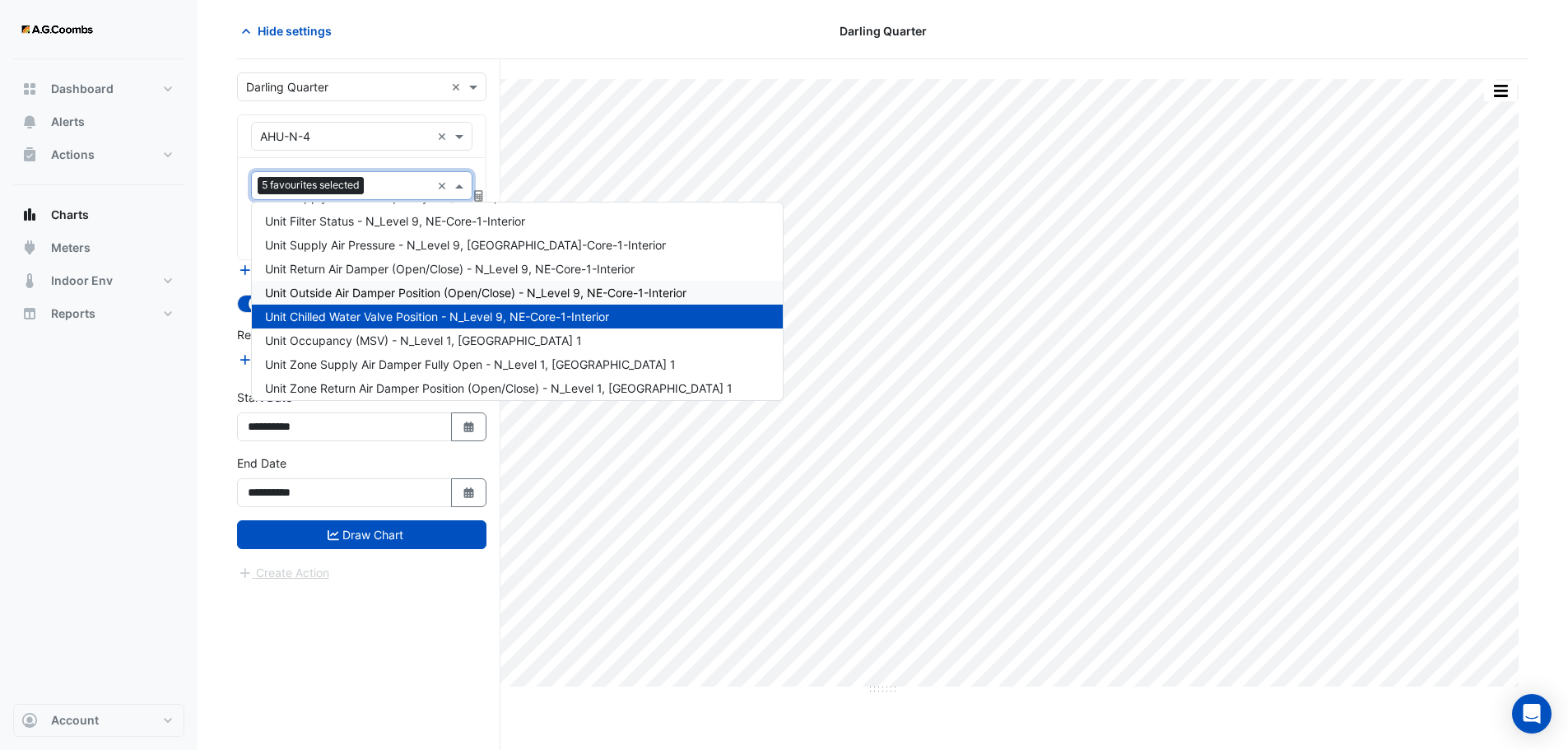
scroll to position [411, 0]
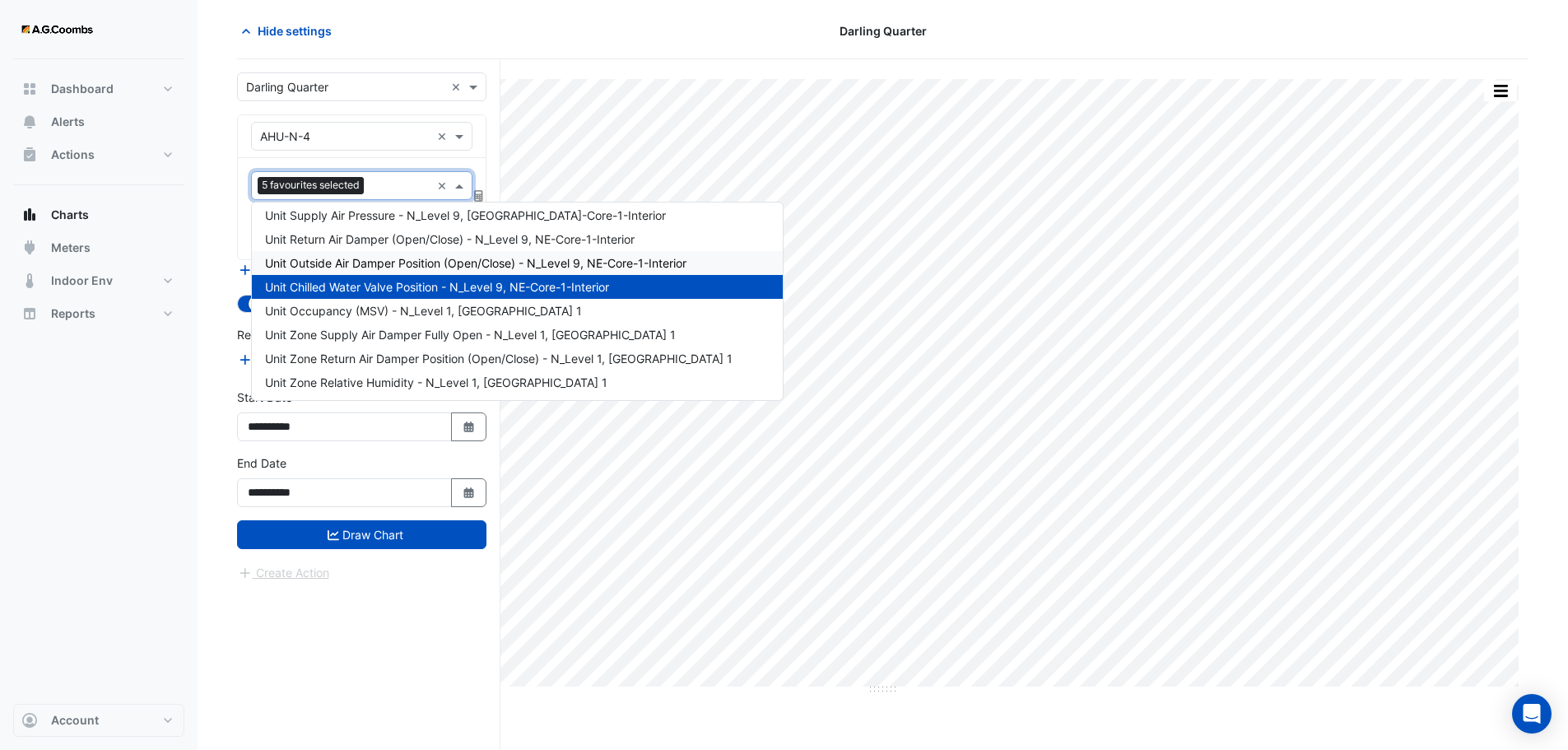
click at [538, 257] on span "Unit Outside Air Damper Position (Open/Close) - N_Level 9, NE-Core-1-Interior" at bounding box center [476, 263] width 422 height 14
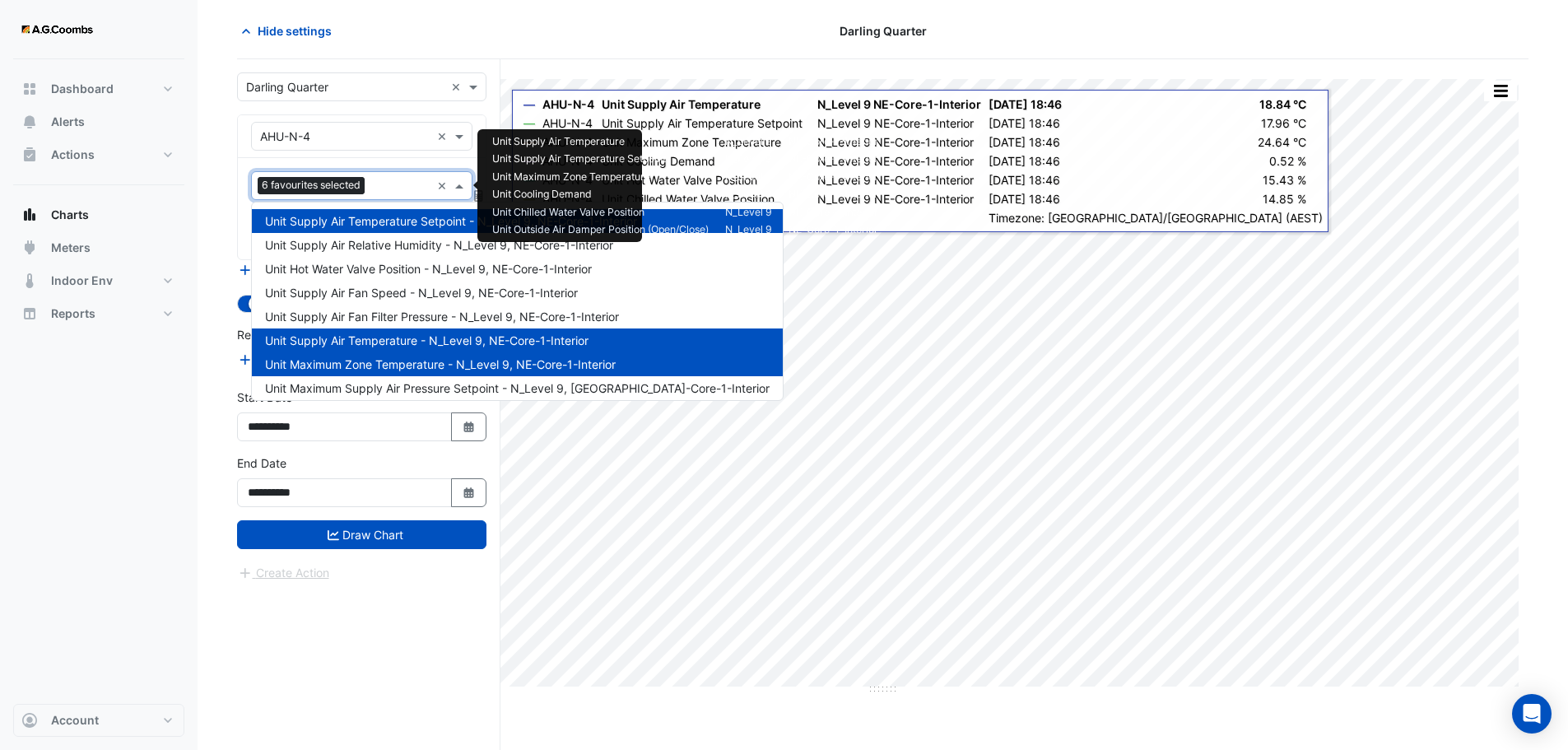
click at [379, 186] on input "text" at bounding box center [401, 188] width 60 height 17
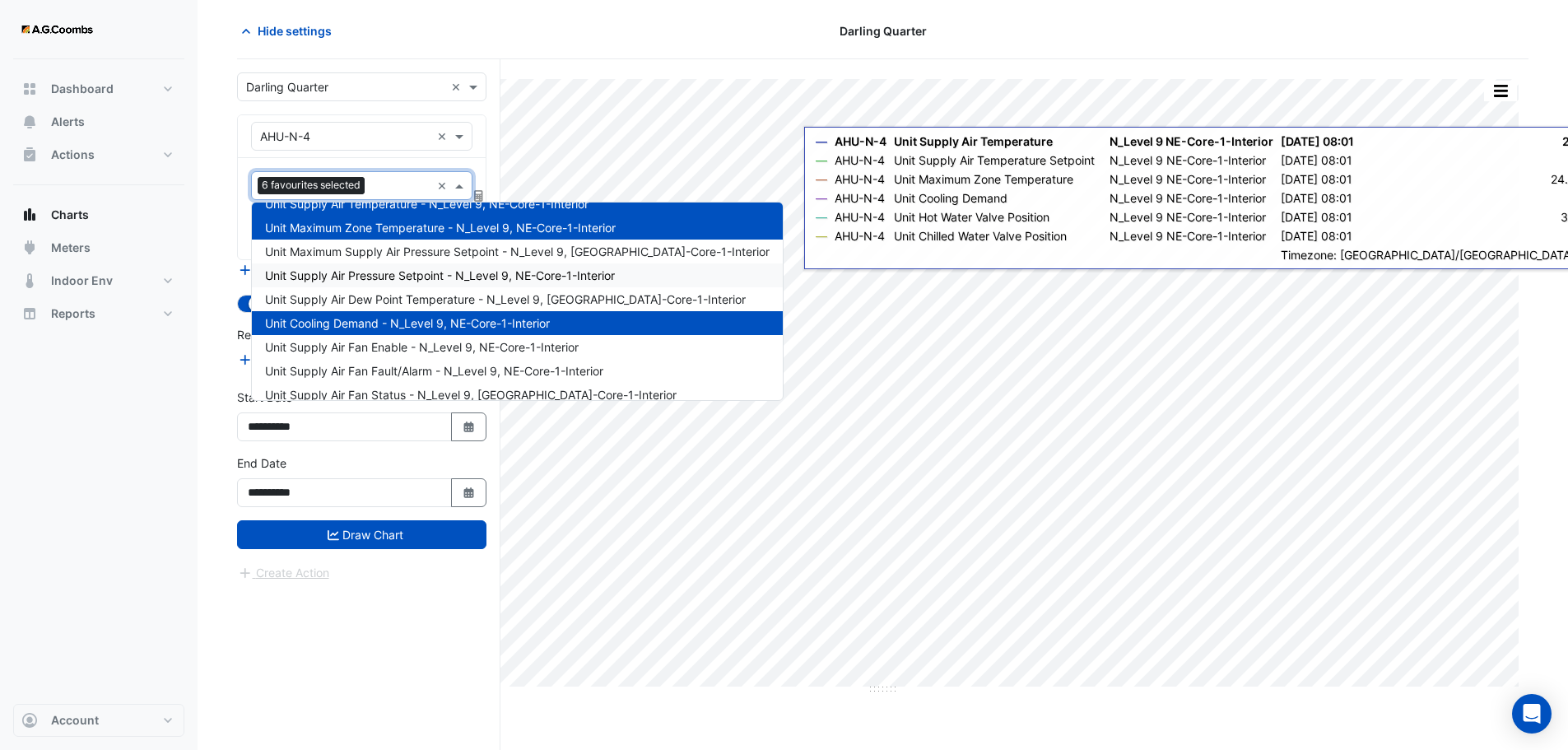
scroll to position [165, 0]
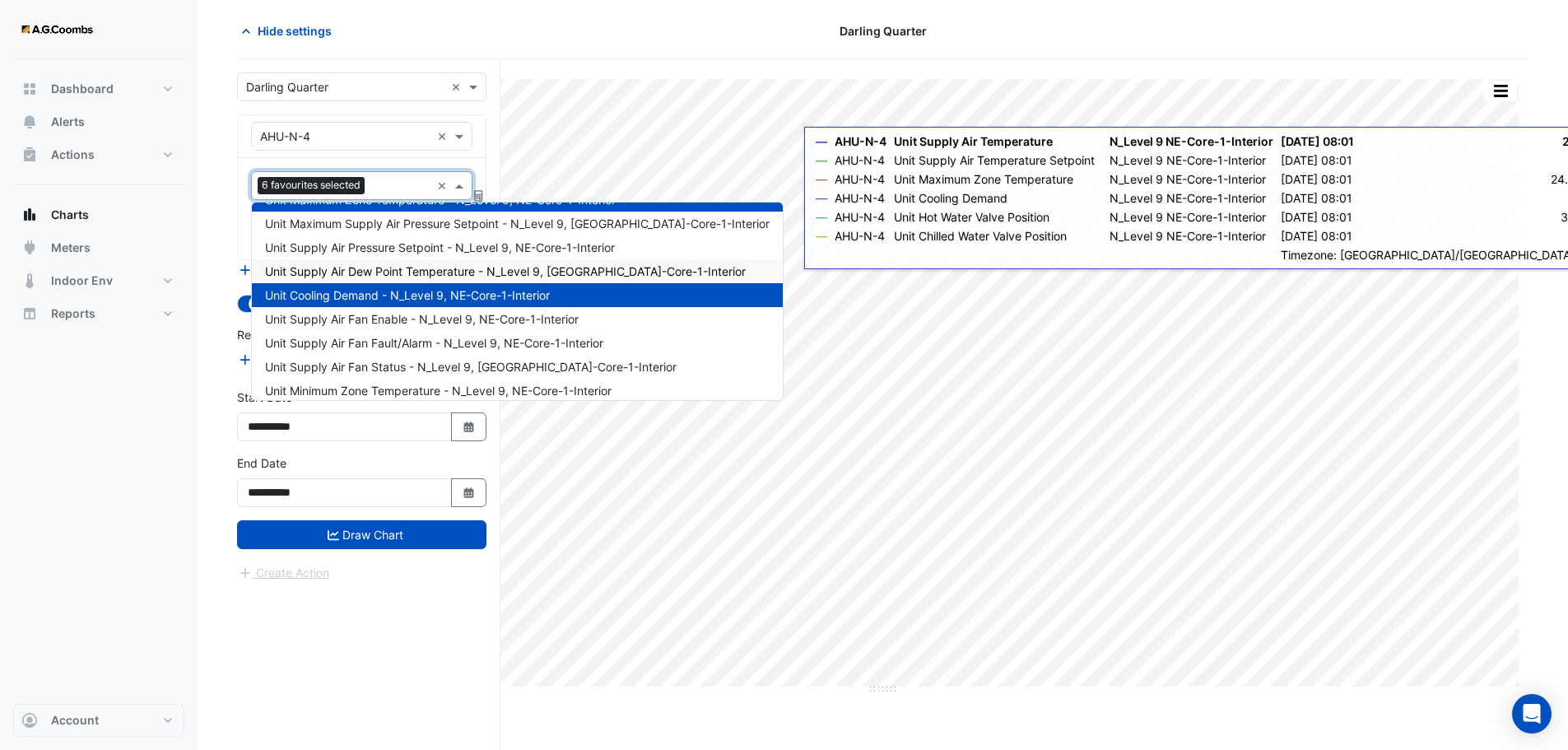
click at [390, 270] on span "Unit Supply Air Dew Point Temperature - N_Level 9, NE-Core-1-Interior" at bounding box center [505, 271] width 480 height 14
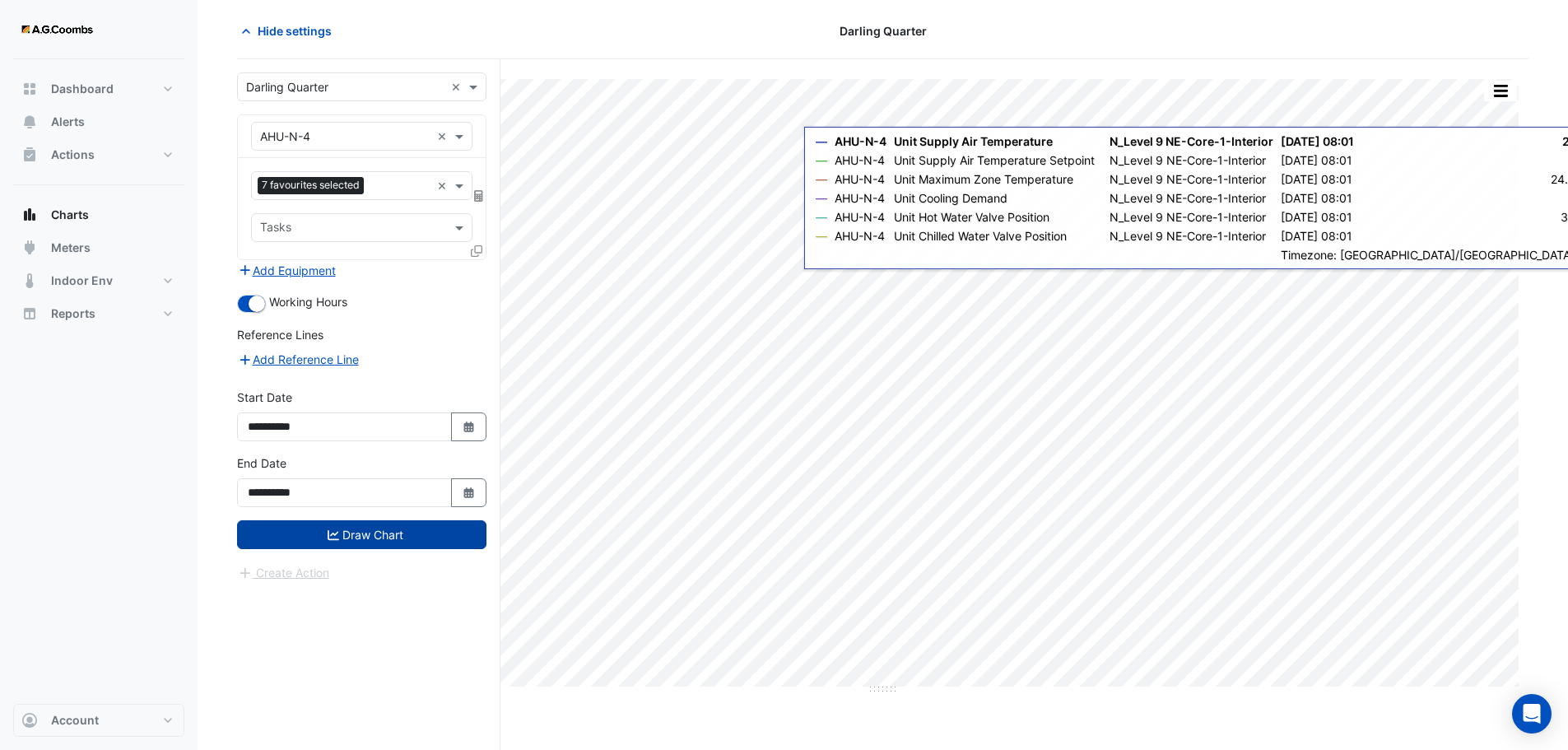
click at [323, 531] on button "Draw Chart" at bounding box center [361, 534] width 250 height 29
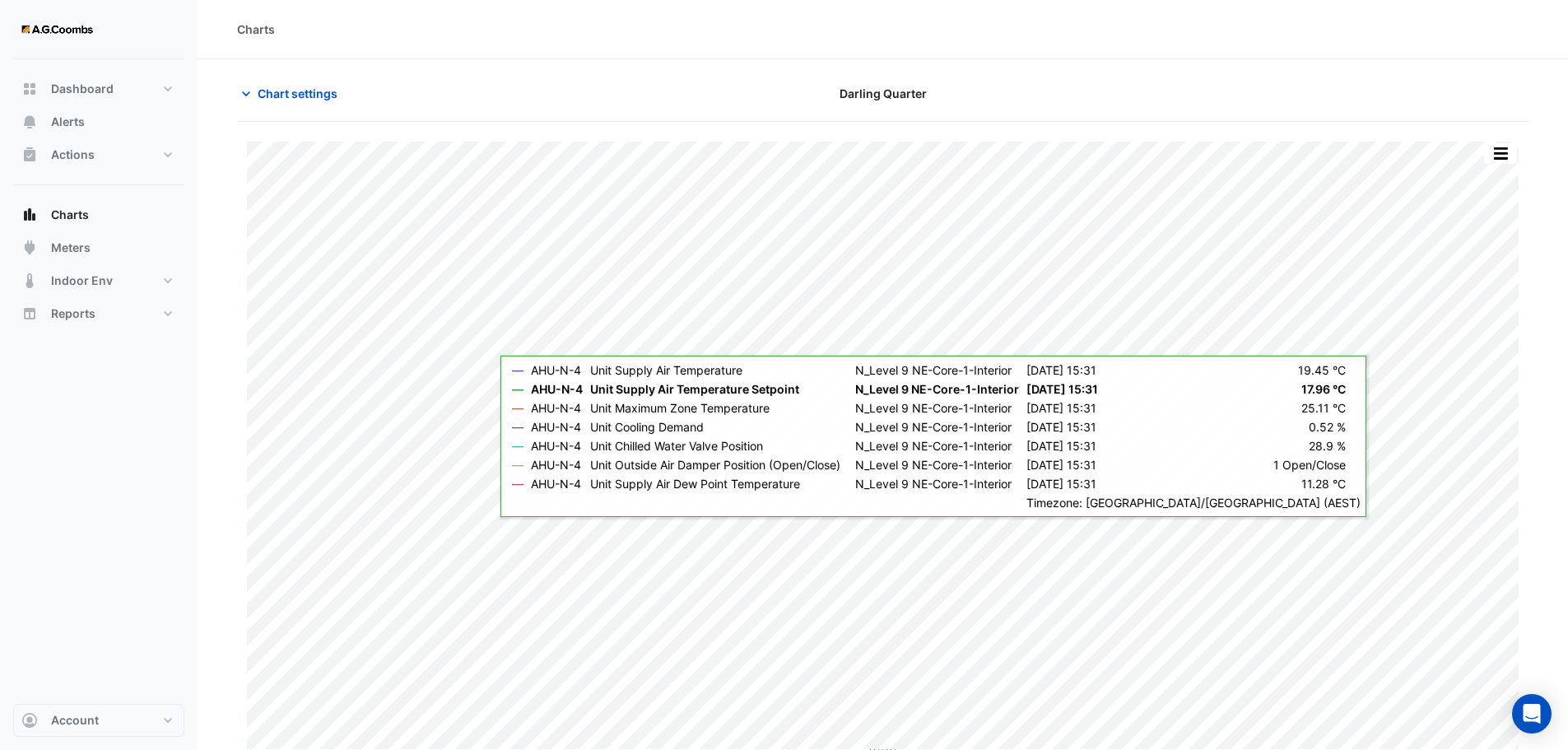
scroll to position [8, 0]
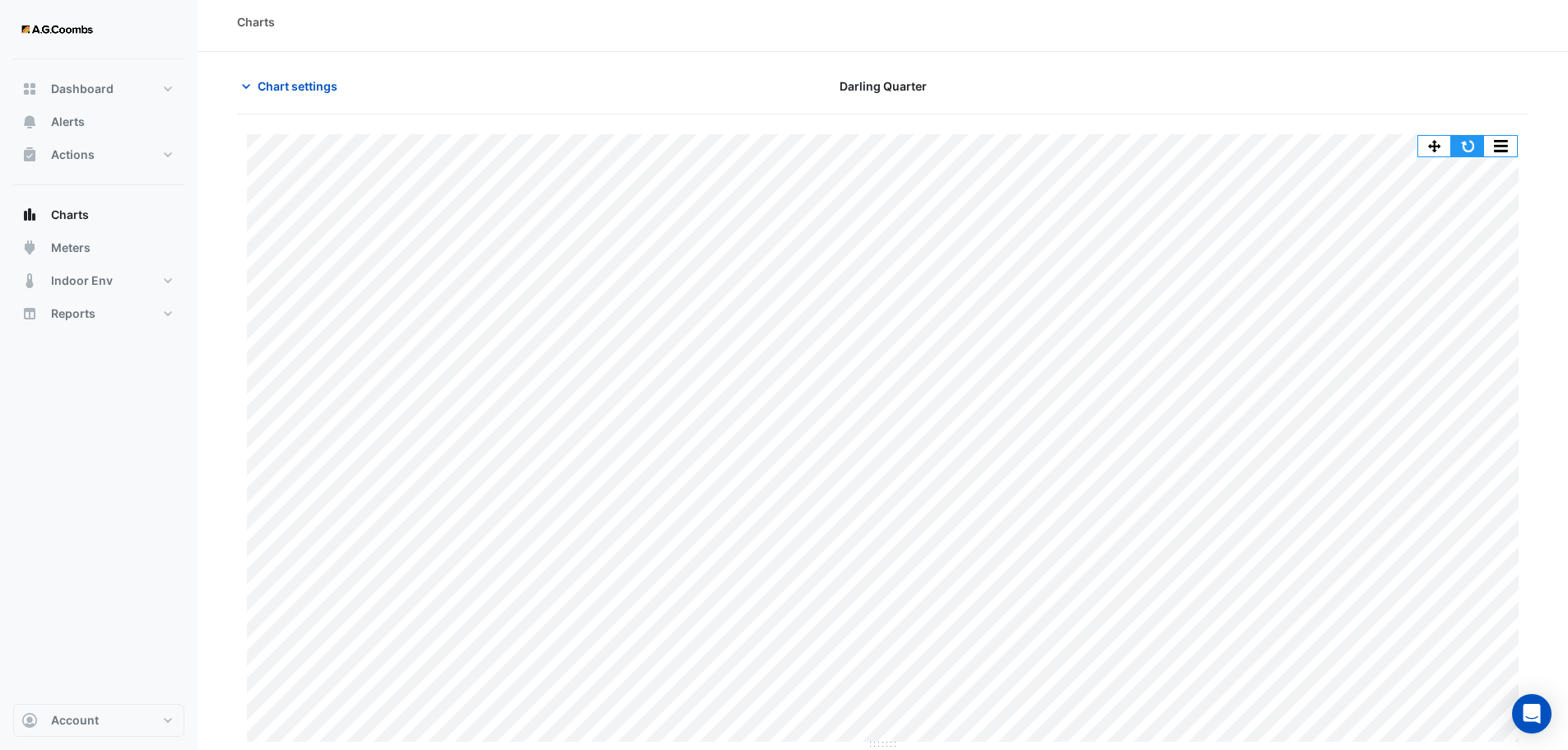
click at [1462, 143] on button "button" at bounding box center [1468, 146] width 33 height 21
click at [280, 79] on span "Chart settings" at bounding box center [297, 86] width 79 height 17
